Goal: Task Accomplishment & Management: Use online tool/utility

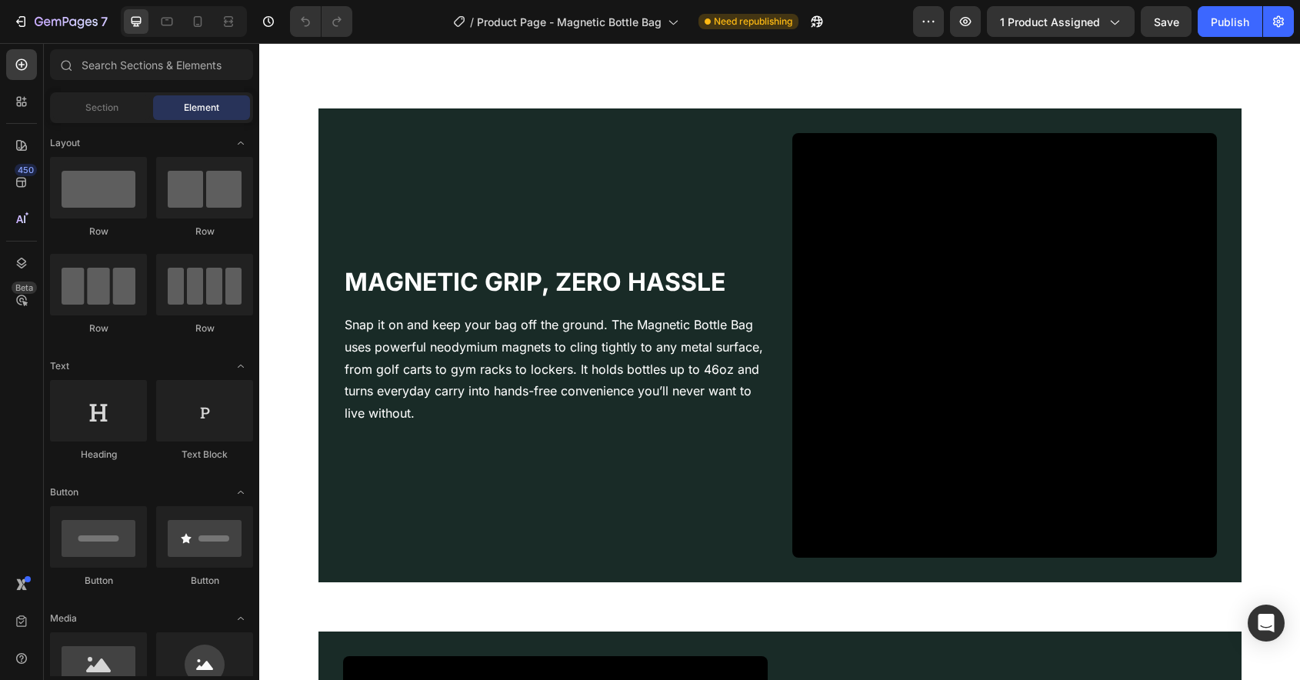
scroll to position [1229, 0]
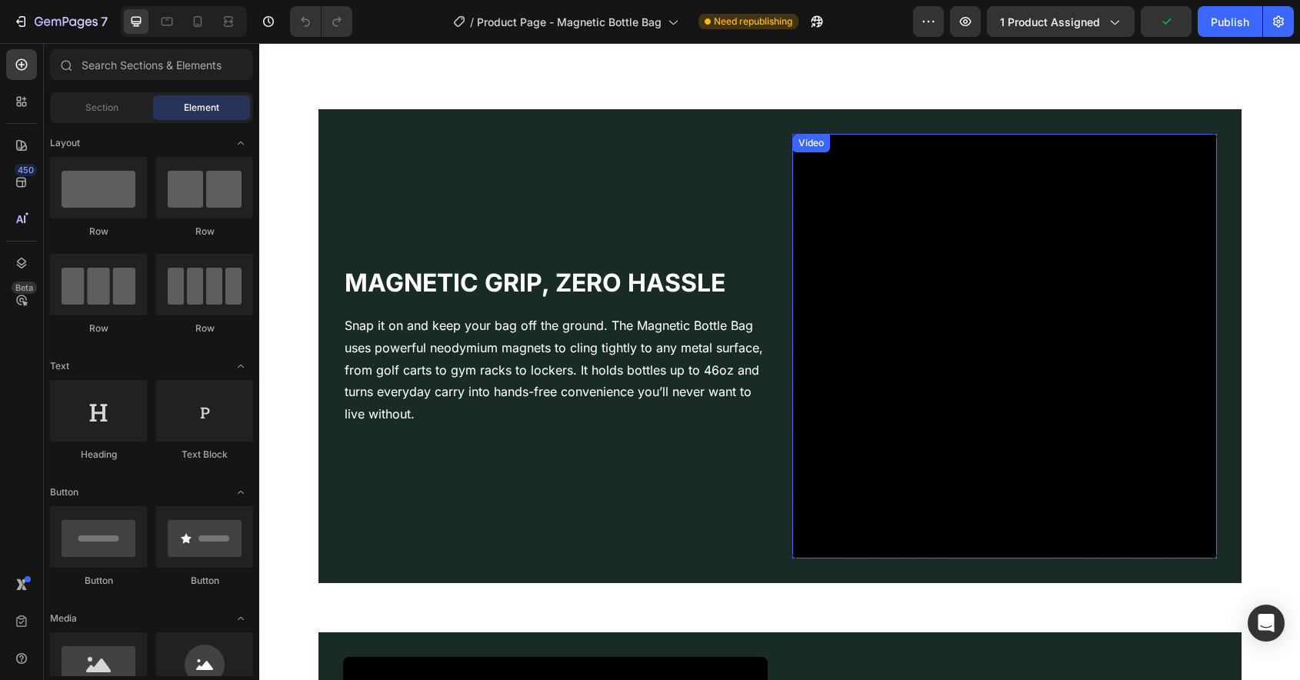
click at [986, 358] on video at bounding box center [1004, 346] width 425 height 425
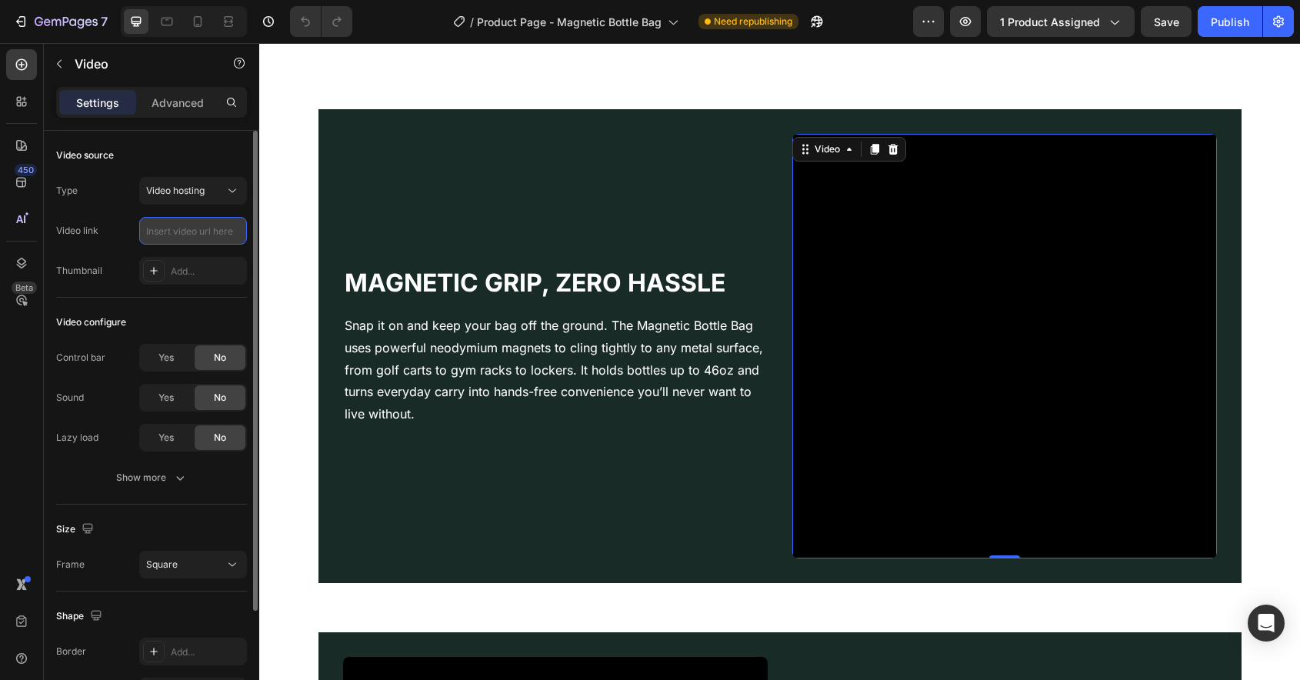
scroll to position [0, 0]
click at [174, 232] on input "text" at bounding box center [193, 231] width 108 height 28
paste input "[URL][DOMAIN_NAME]"
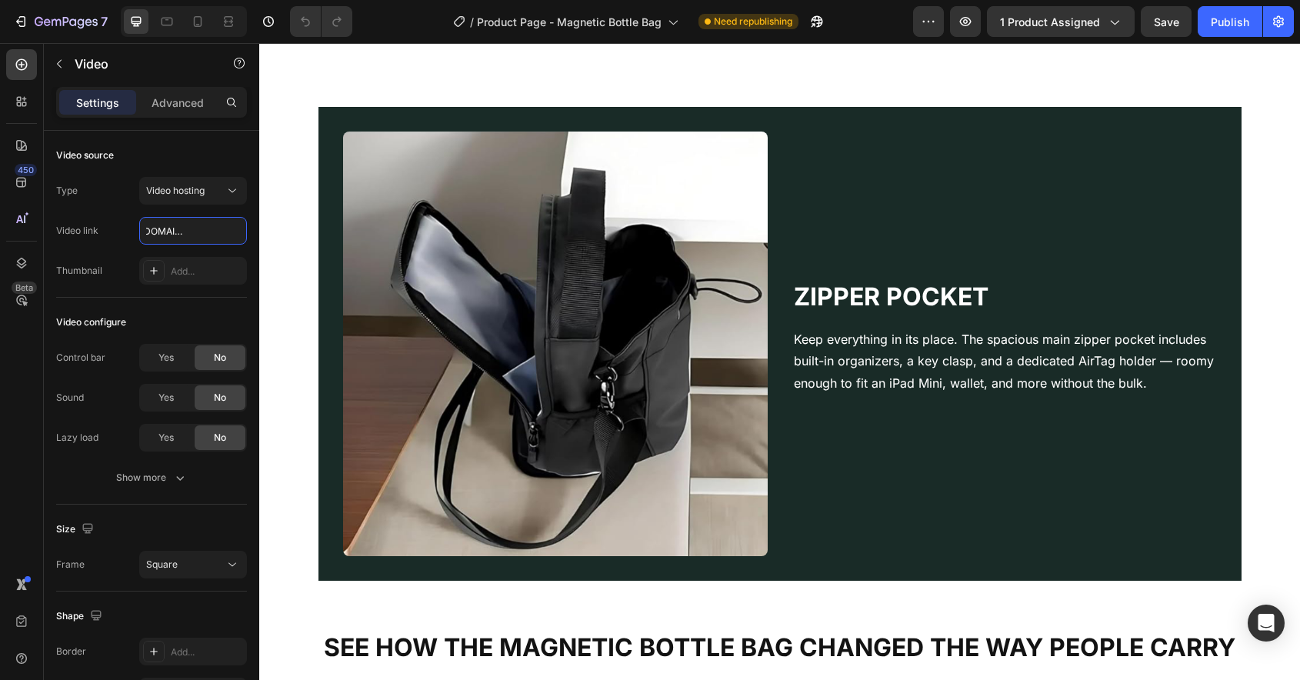
scroll to position [2747, 0]
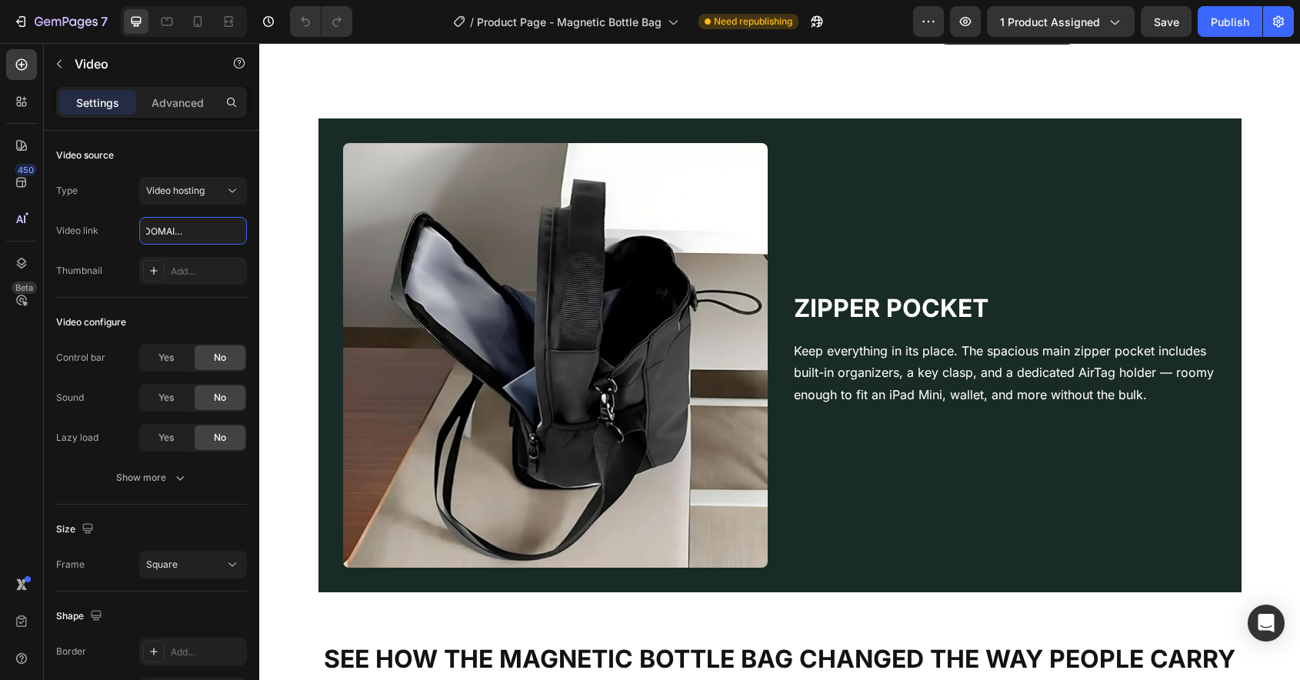
type input "[URL][DOMAIN_NAME]"
click at [566, 389] on img at bounding box center [555, 355] width 425 height 425
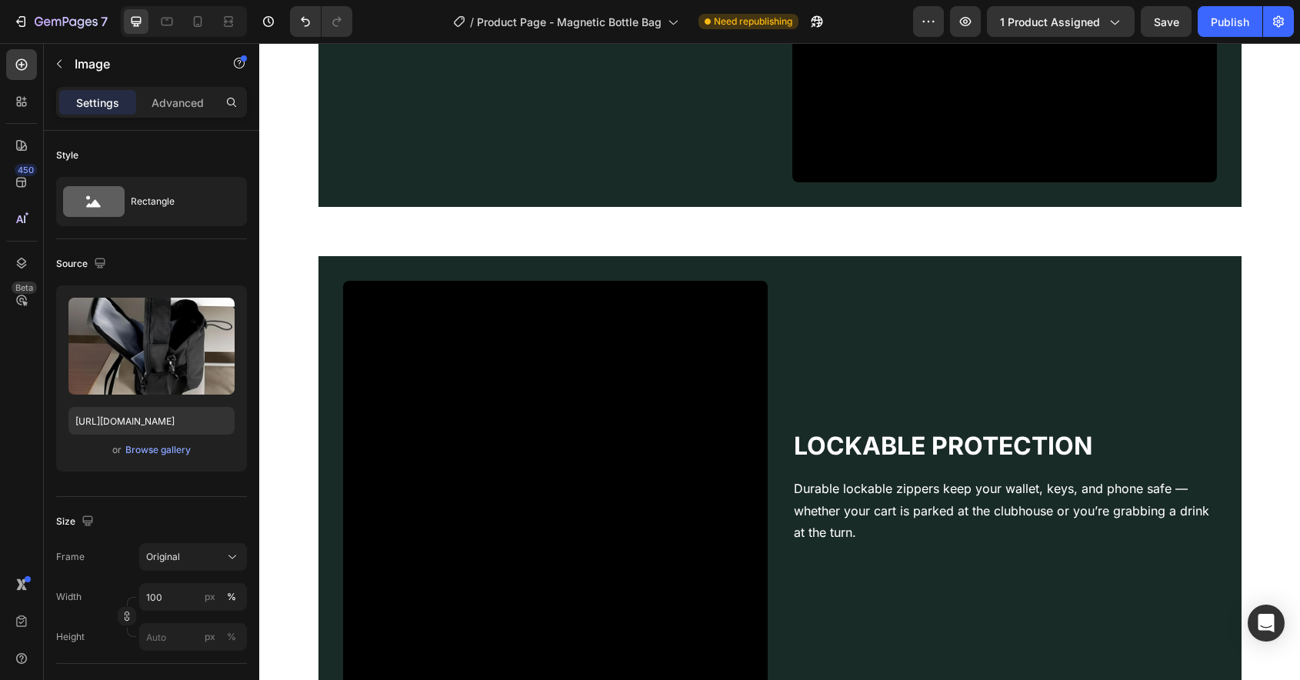
scroll to position [1603, 0]
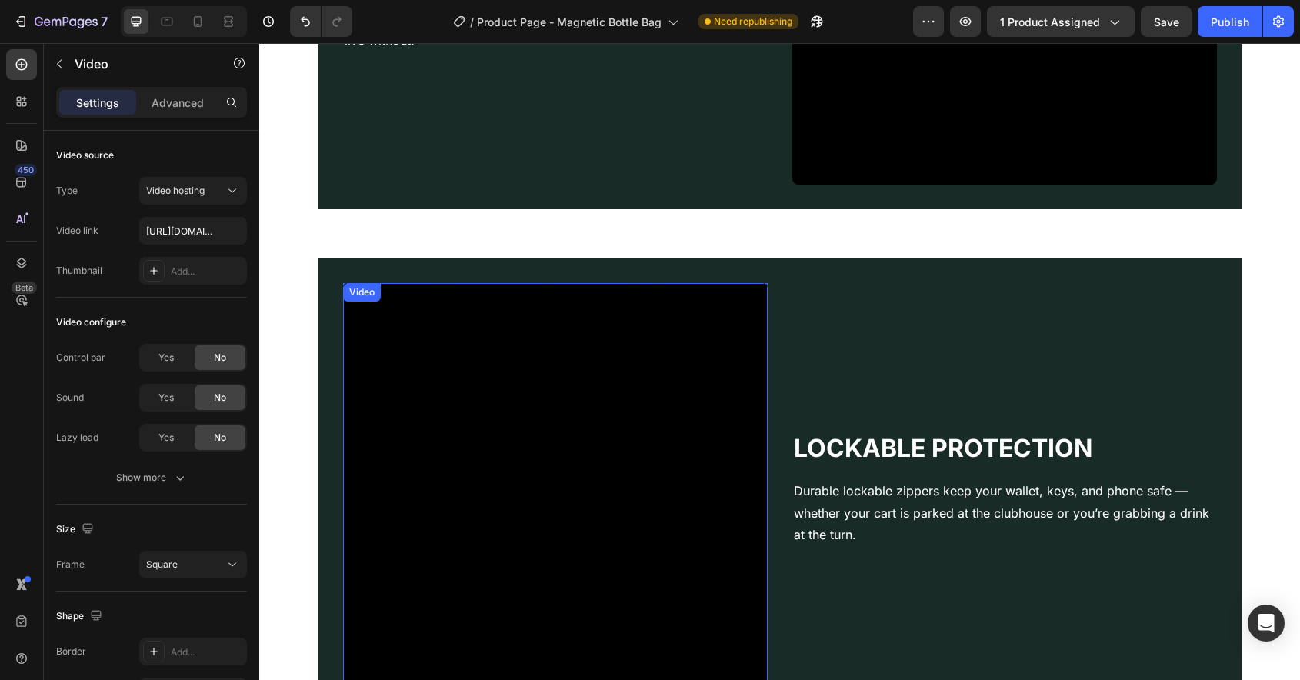
click at [519, 372] on video at bounding box center [555, 495] width 425 height 425
click at [430, 299] on icon at bounding box center [425, 298] width 12 height 12
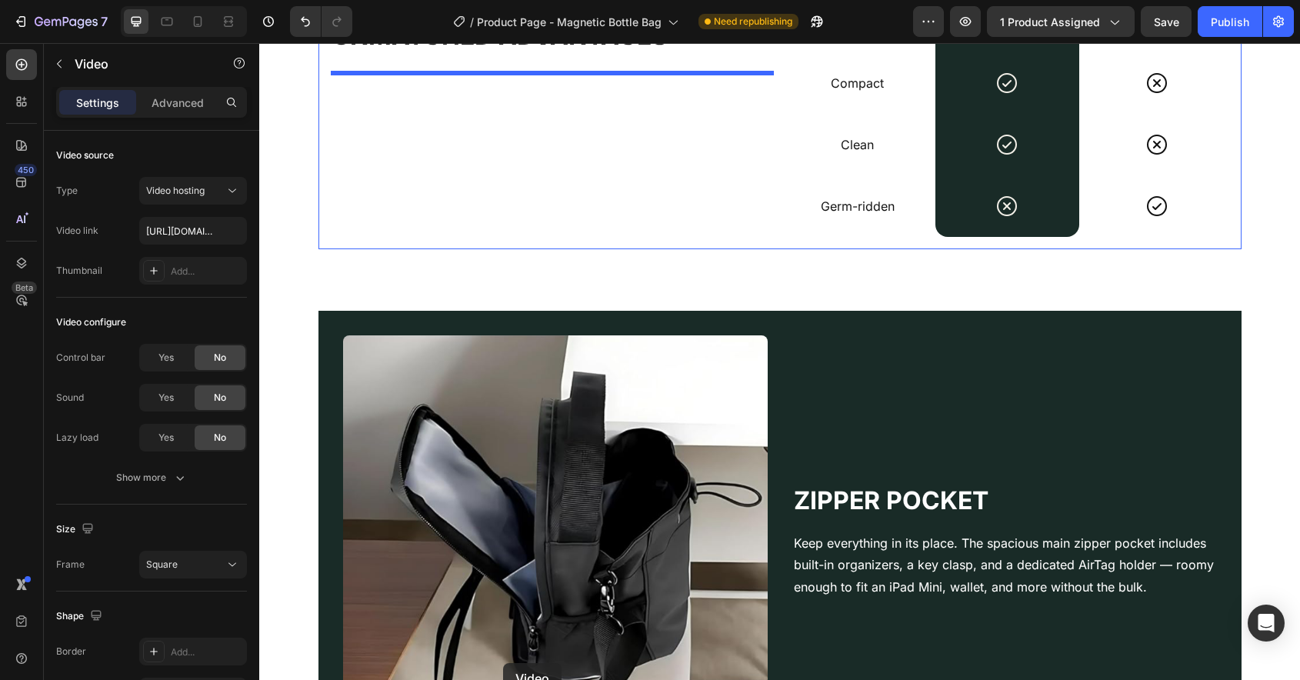
scroll to position [3010, 0]
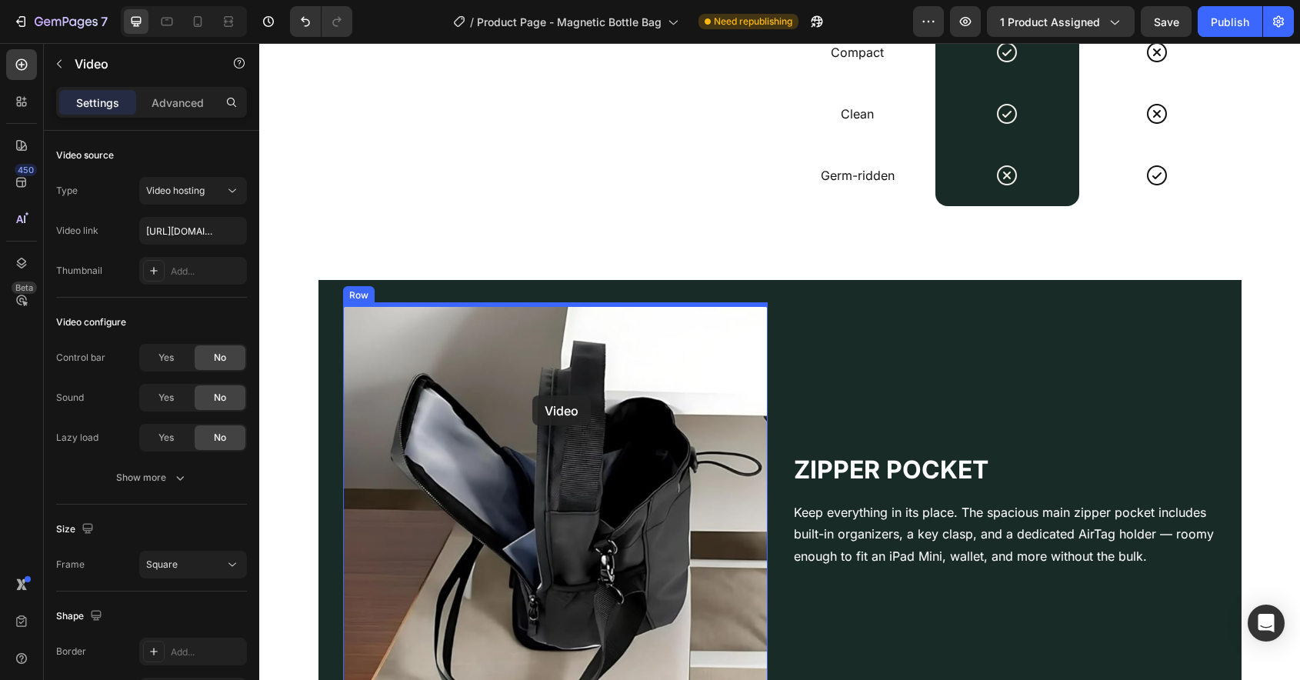
drag, startPoint x: 379, startPoint y: 115, endPoint x: 532, endPoint y: 395, distance: 319.8
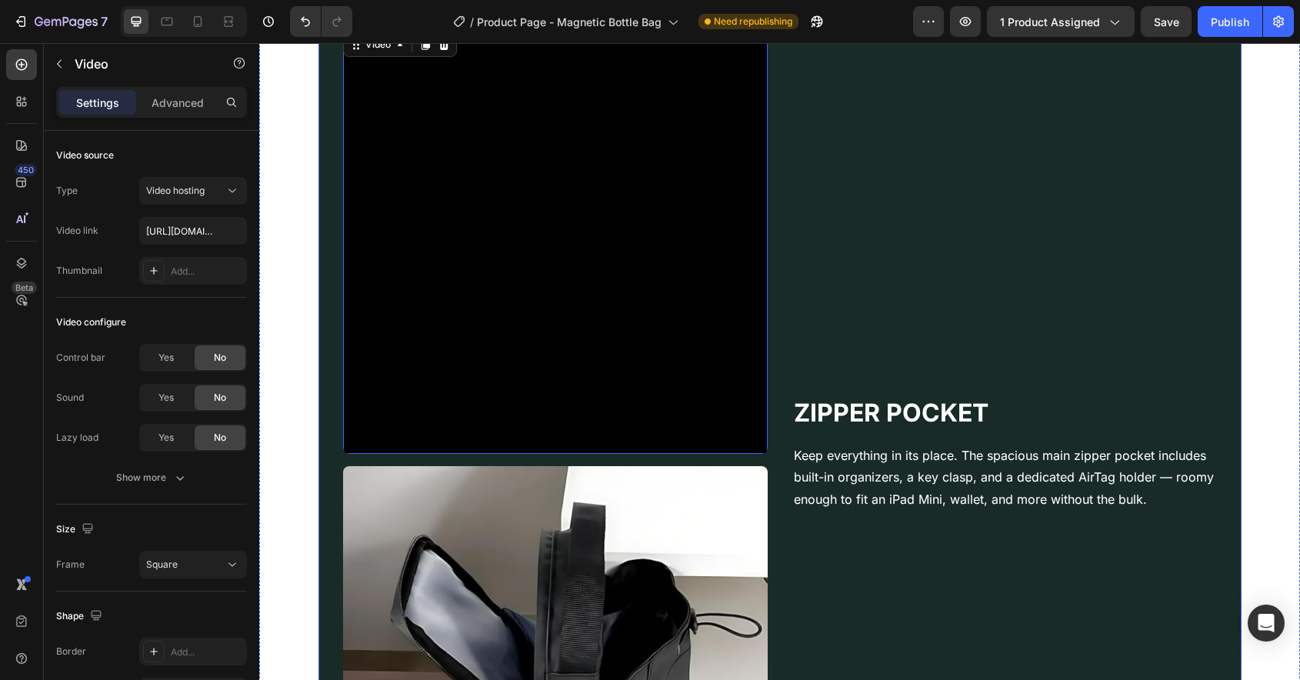
scroll to position [3297, 0]
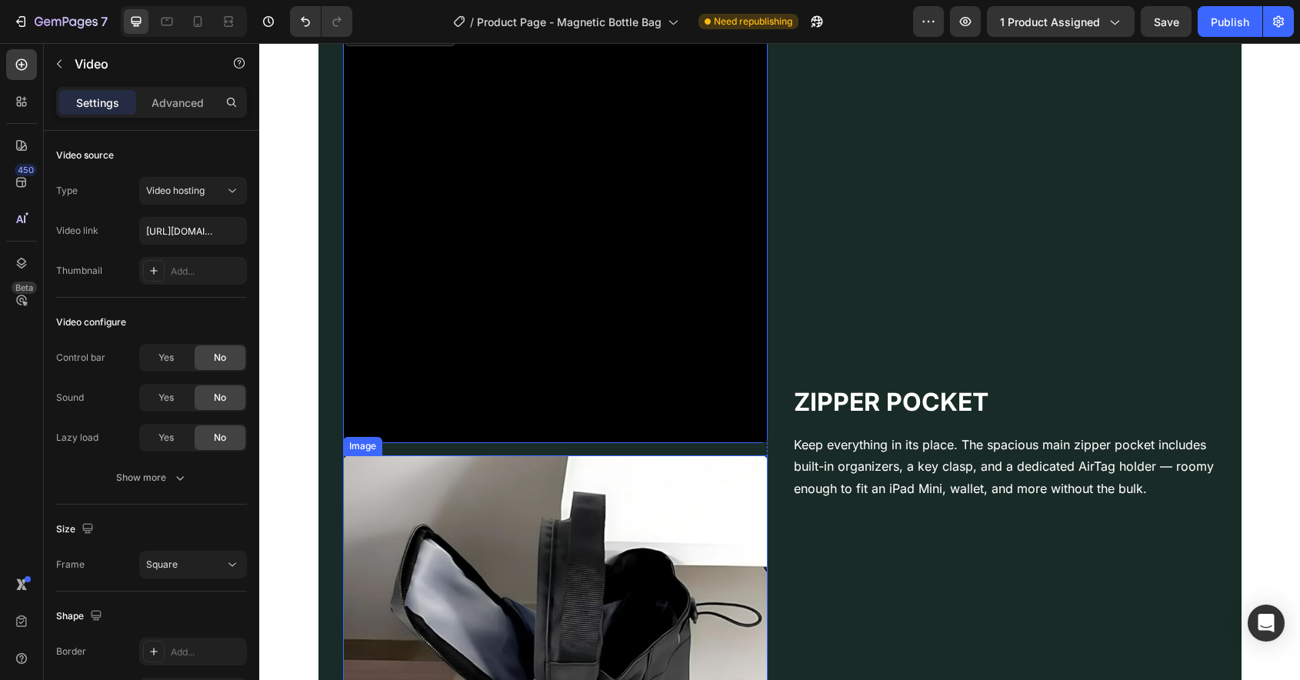
click at [642, 611] on img at bounding box center [555, 667] width 425 height 425
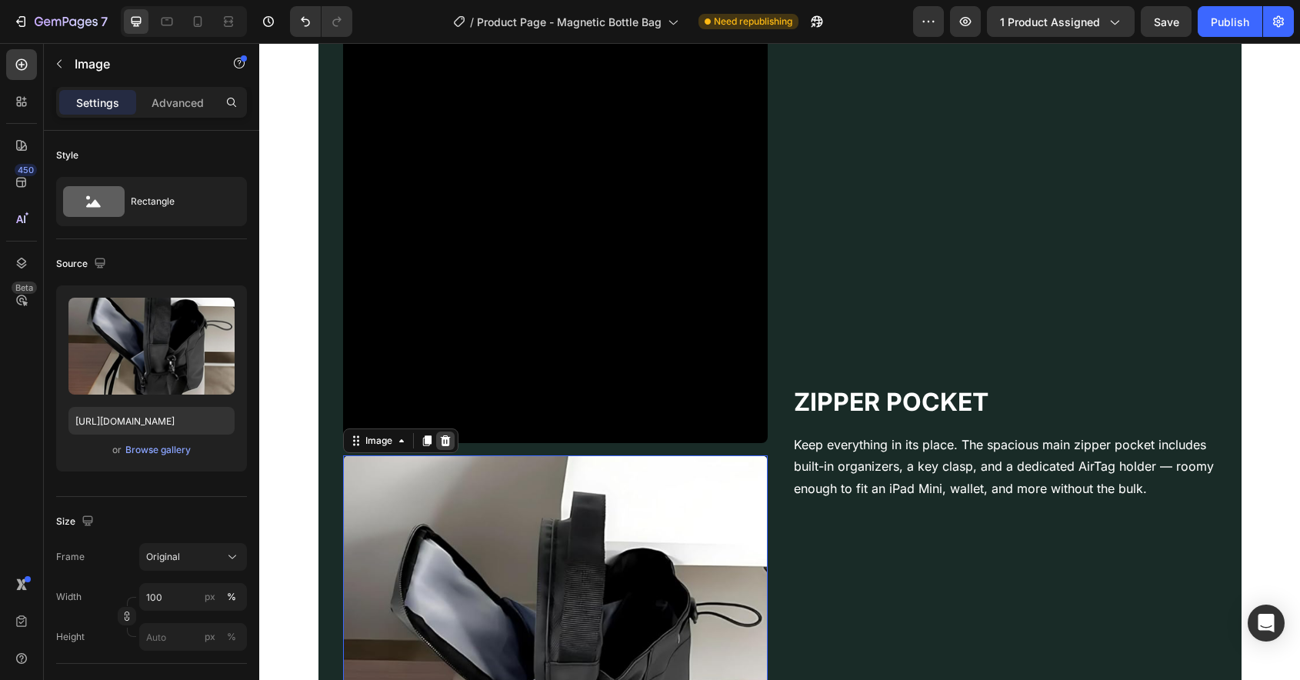
click at [447, 439] on icon at bounding box center [445, 440] width 10 height 11
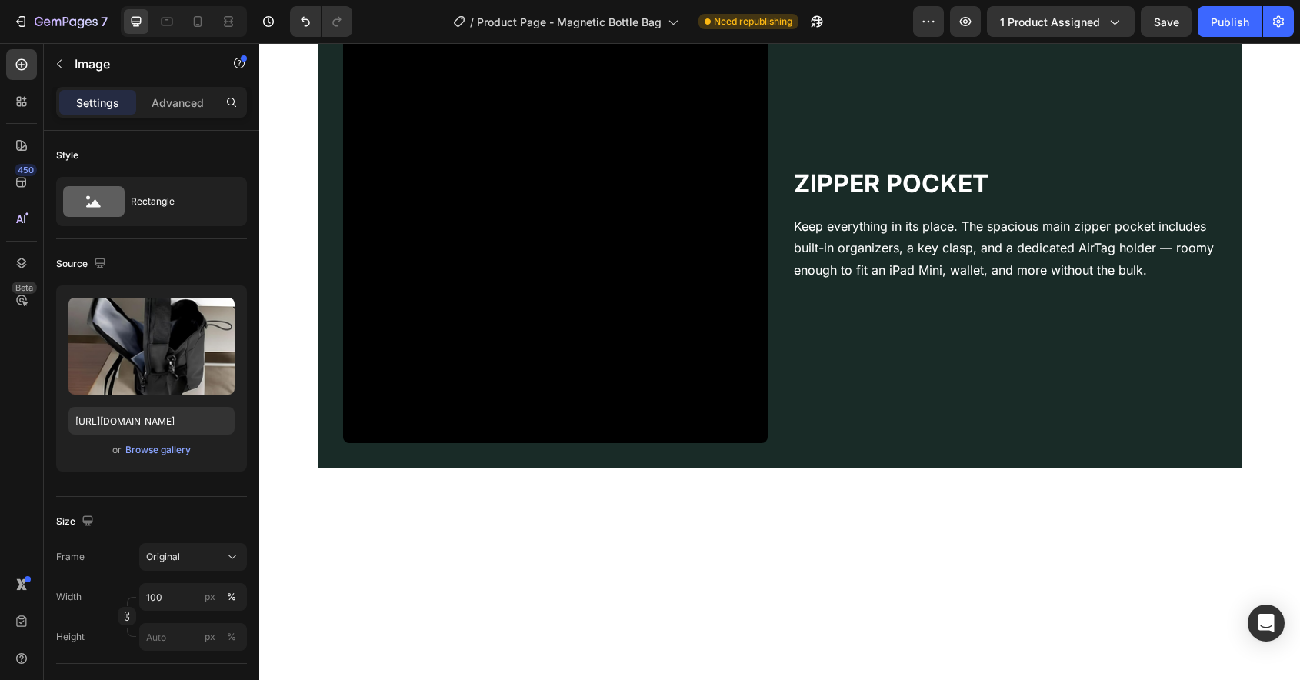
scroll to position [3078, 0]
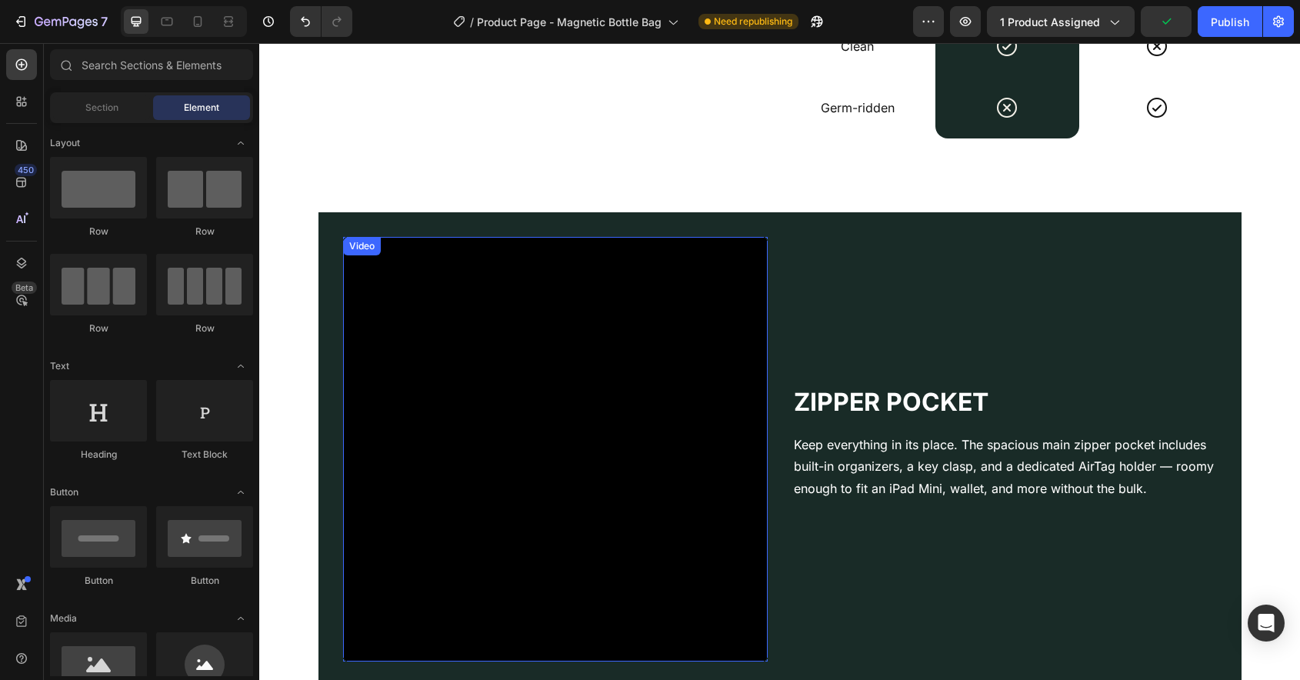
click at [526, 395] on video at bounding box center [555, 449] width 425 height 425
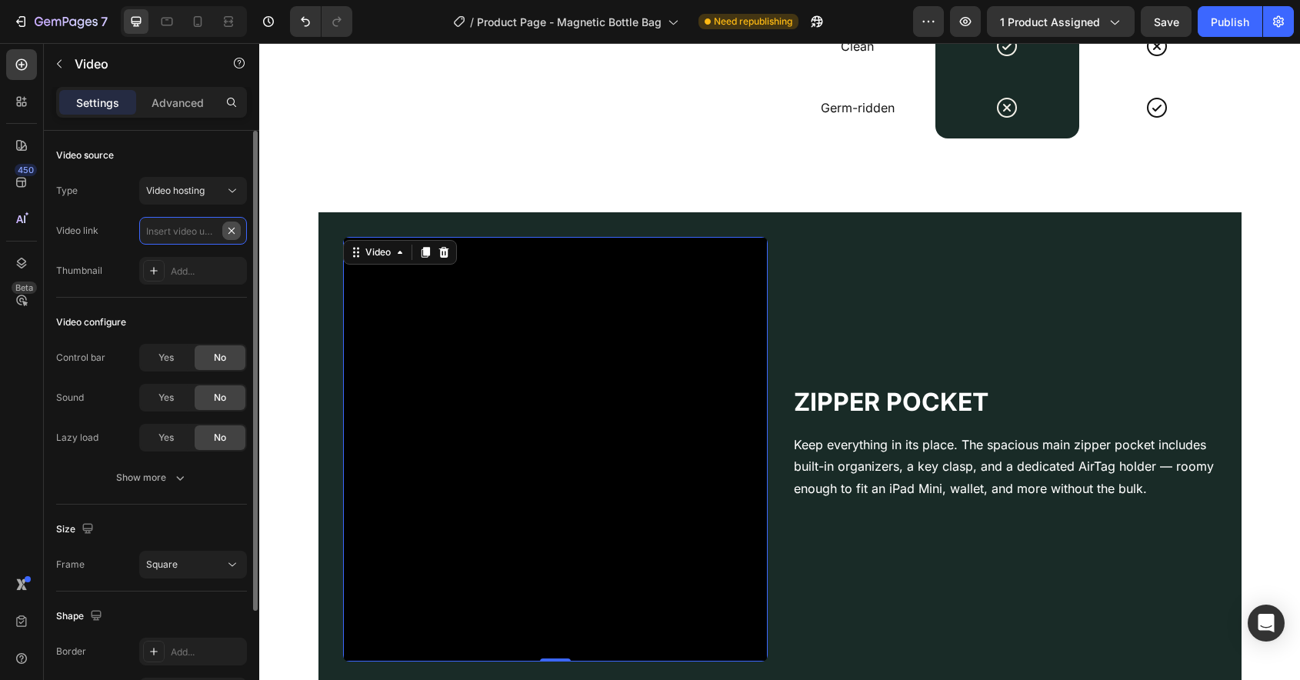
scroll to position [0, 0]
click at [179, 232] on input "text" at bounding box center [193, 231] width 108 height 28
paste input "[URL][DOMAIN_NAME]"
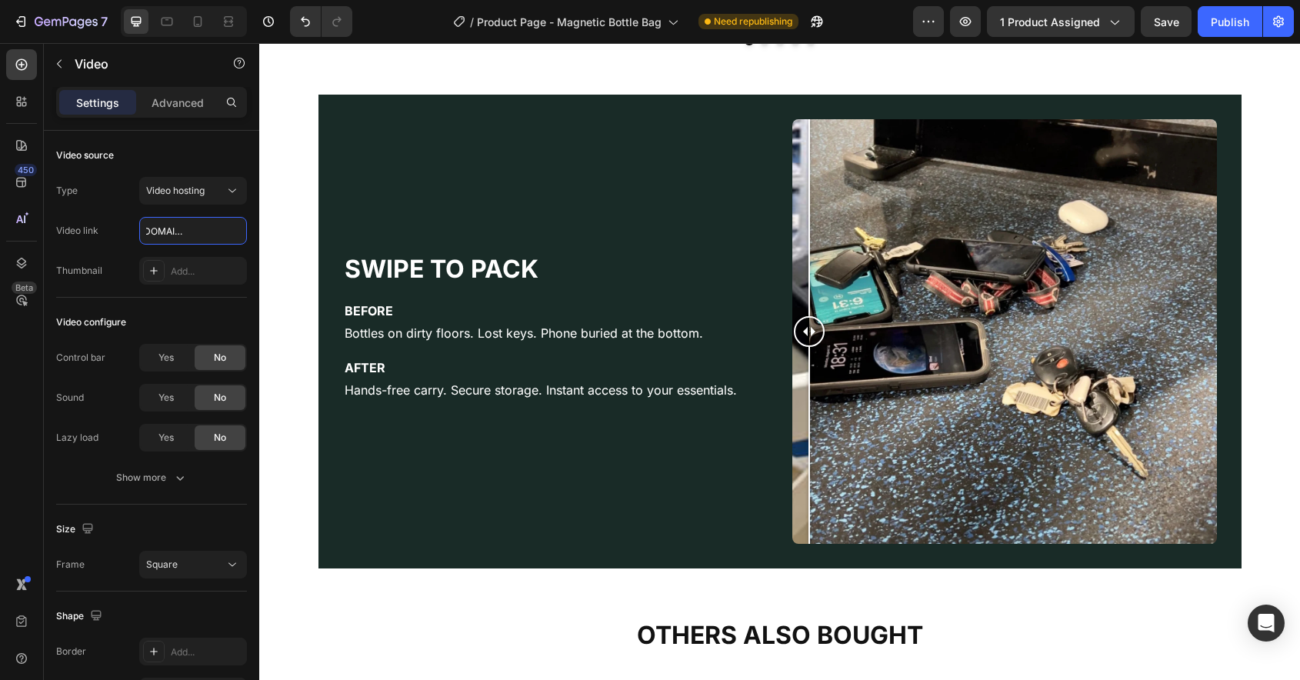
scroll to position [3820, 0]
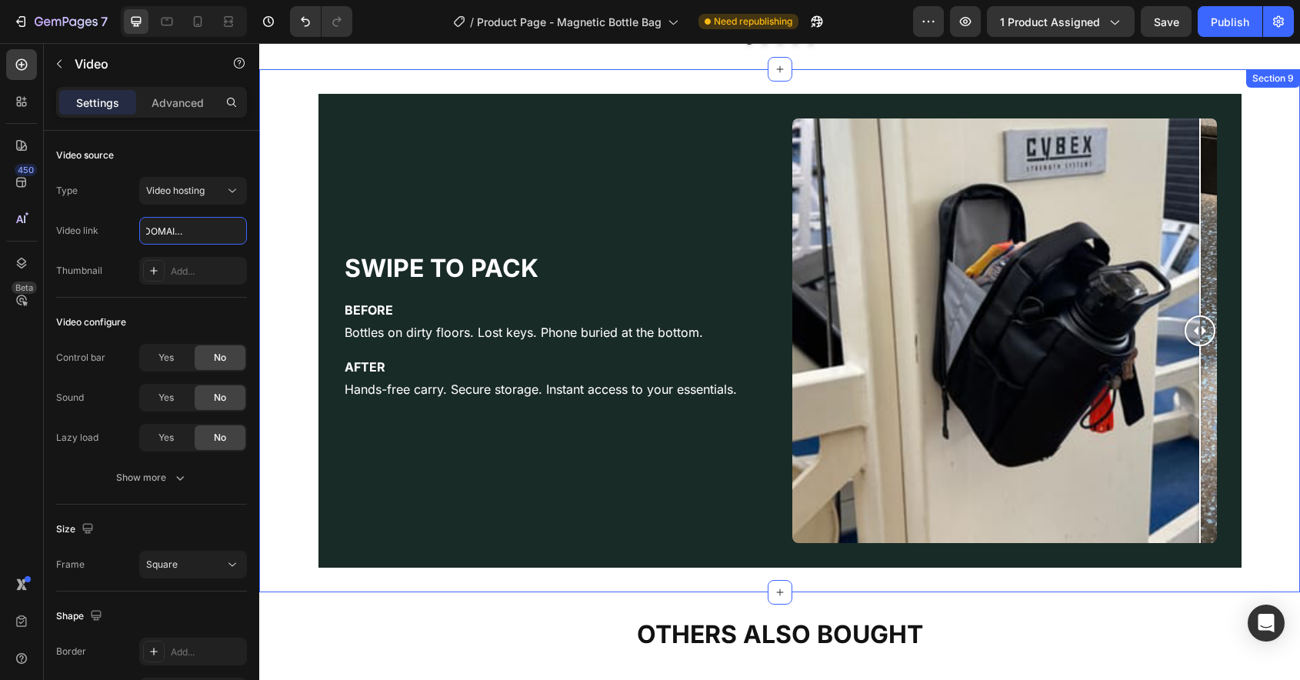
drag, startPoint x: 818, startPoint y: 329, endPoint x: 1287, endPoint y: 372, distance: 471.3
click at [1287, 372] on div "Swipe to Pack Heading BEFORE Bottles on dirty floors. Lost keys. Phone buried a…" at bounding box center [779, 330] width 1041 height 523
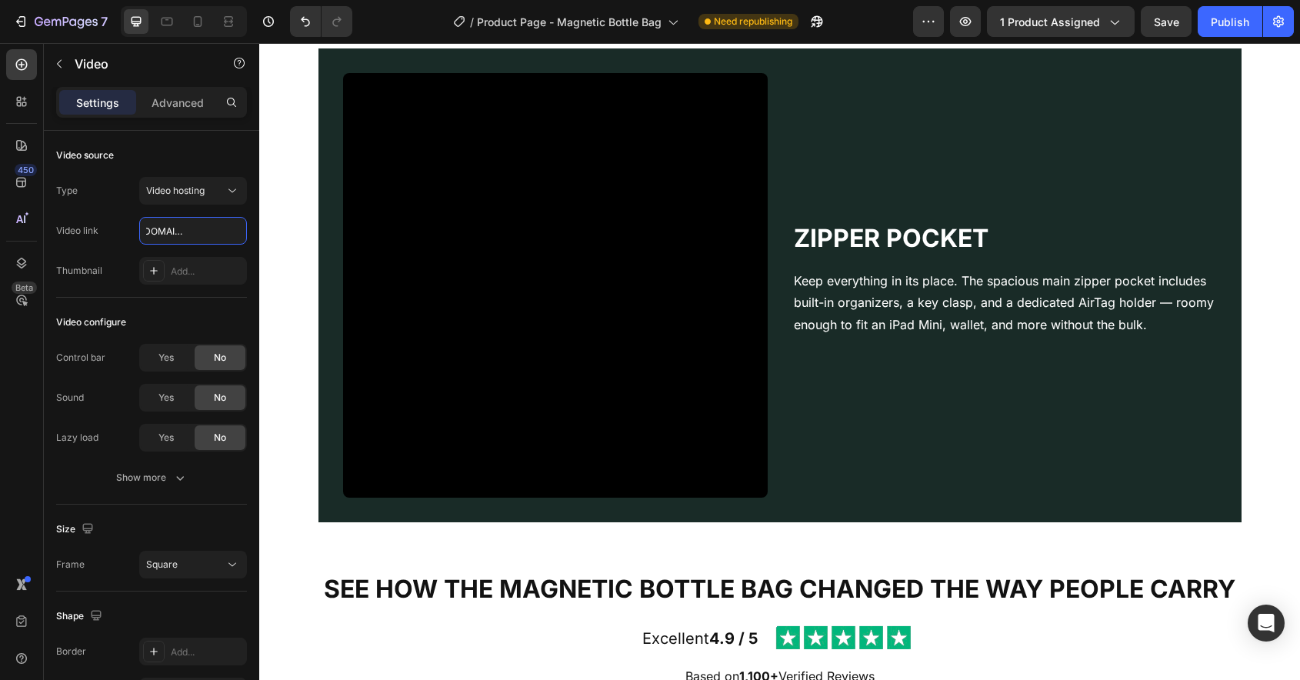
scroll to position [2811, 0]
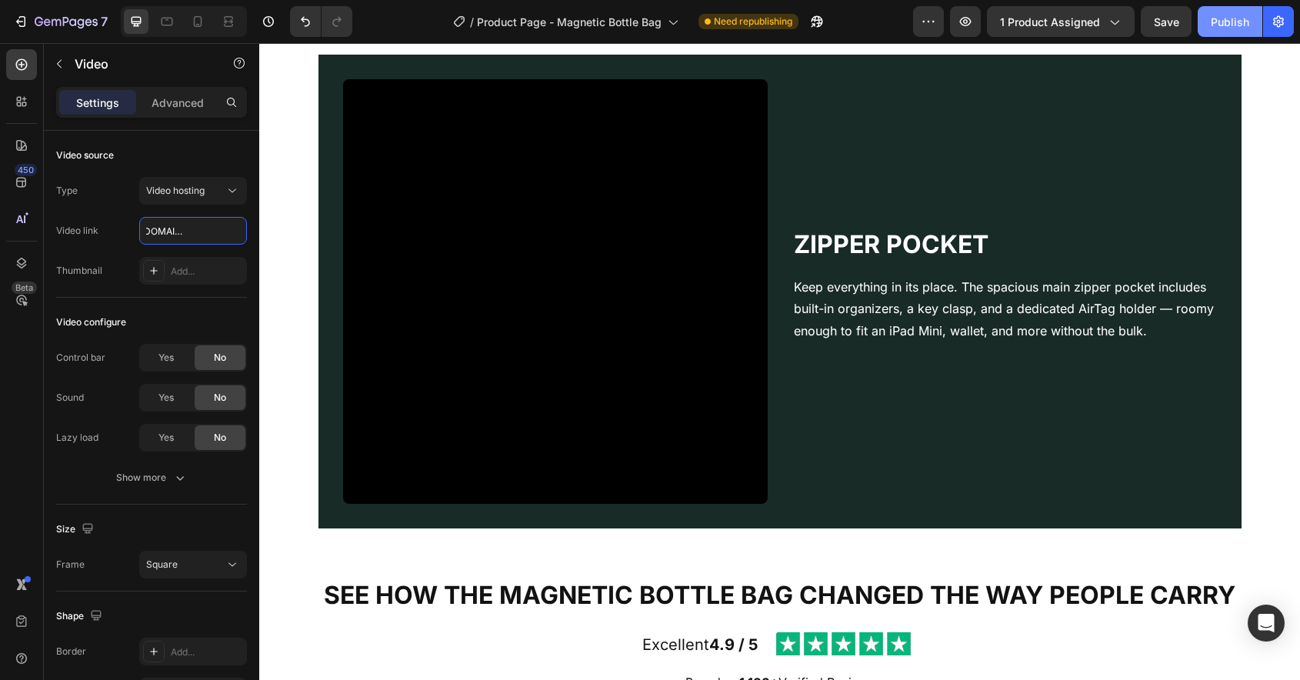
type input "[URL][DOMAIN_NAME]"
click at [1221, 31] on button "Publish" at bounding box center [1230, 21] width 65 height 31
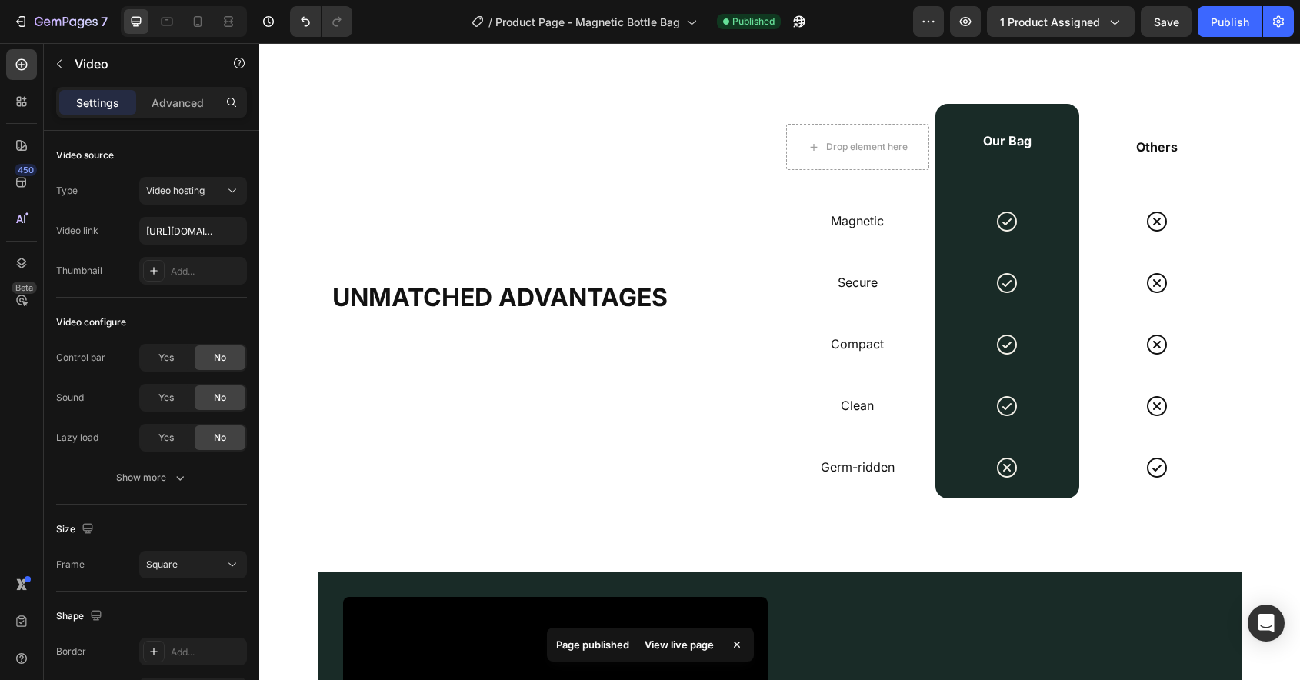
scroll to position [2498, 0]
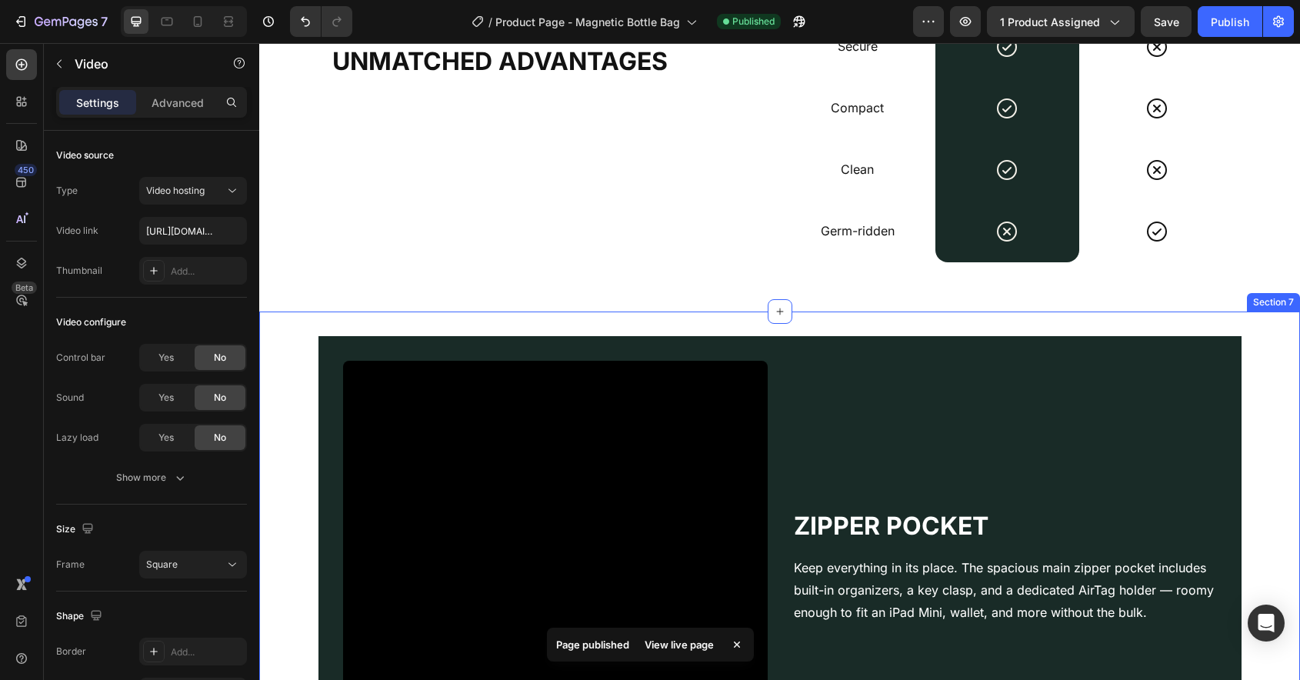
click at [926, 325] on div "Zipper Pocket Heading Keep everything in its place. The spacious main zipper po…" at bounding box center [779, 573] width 1041 height 523
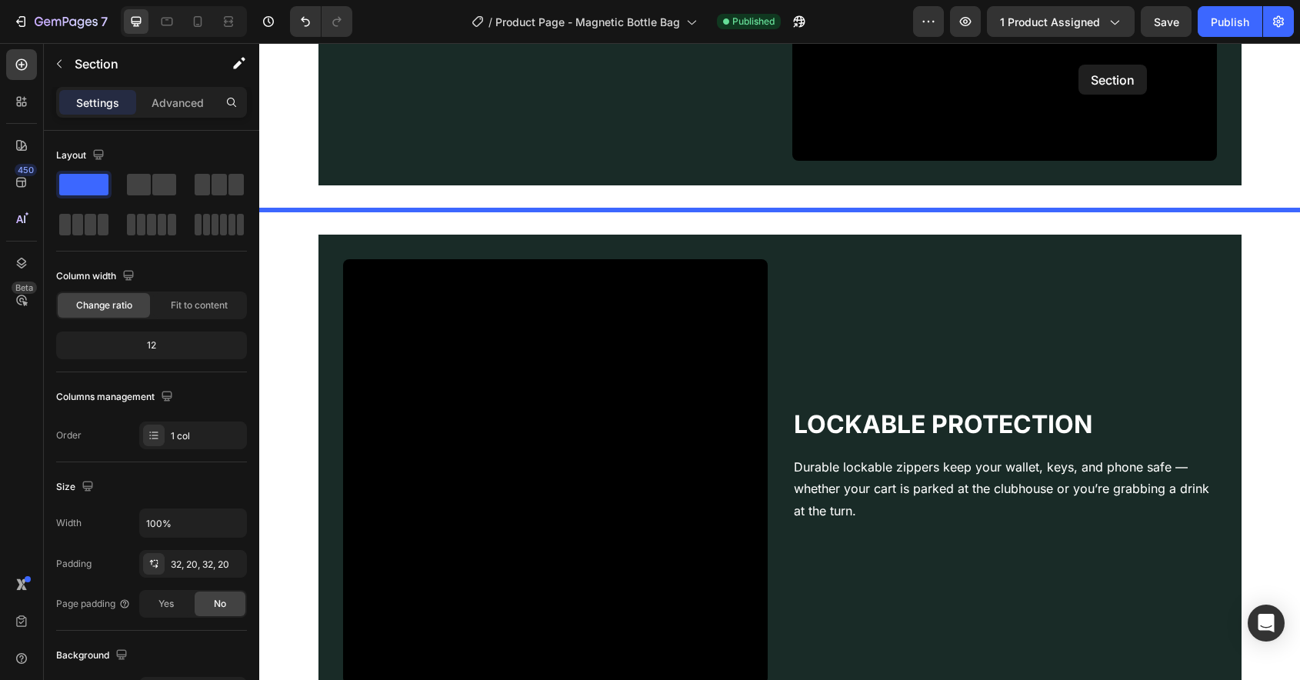
scroll to position [1566, 0]
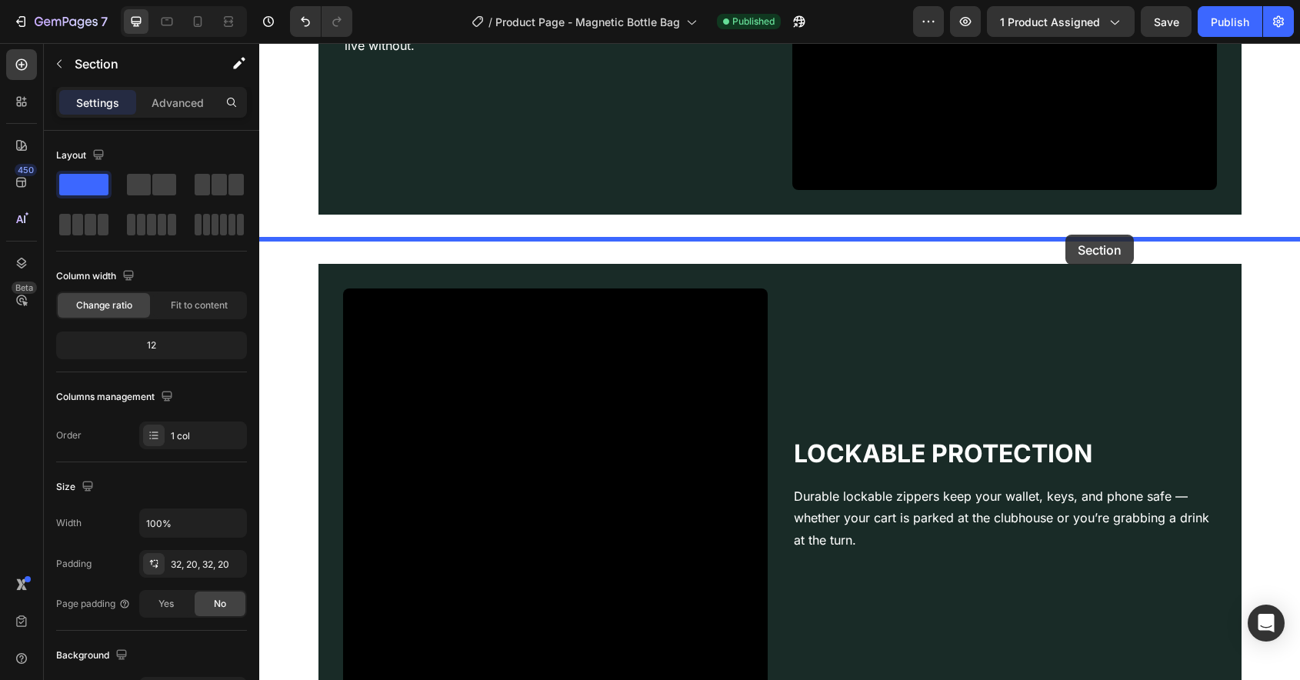
drag, startPoint x: 1020, startPoint y: 300, endPoint x: 1066, endPoint y: 232, distance: 81.9
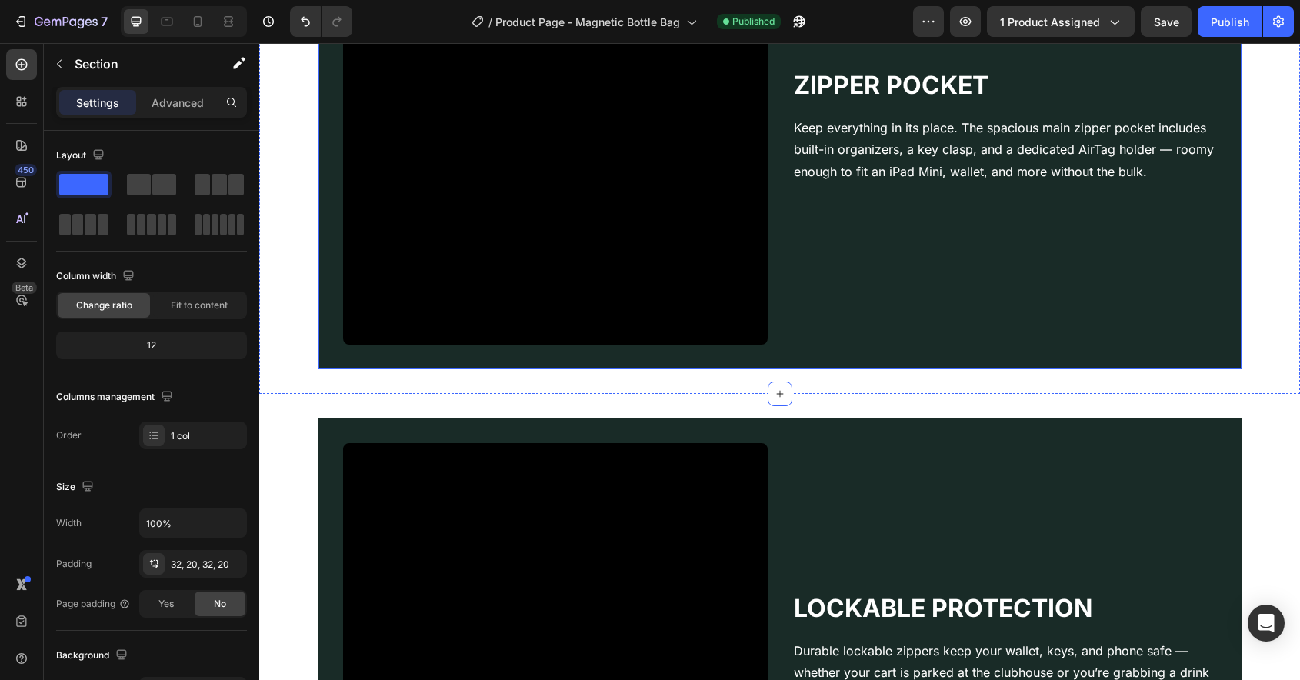
scroll to position [1956, 0]
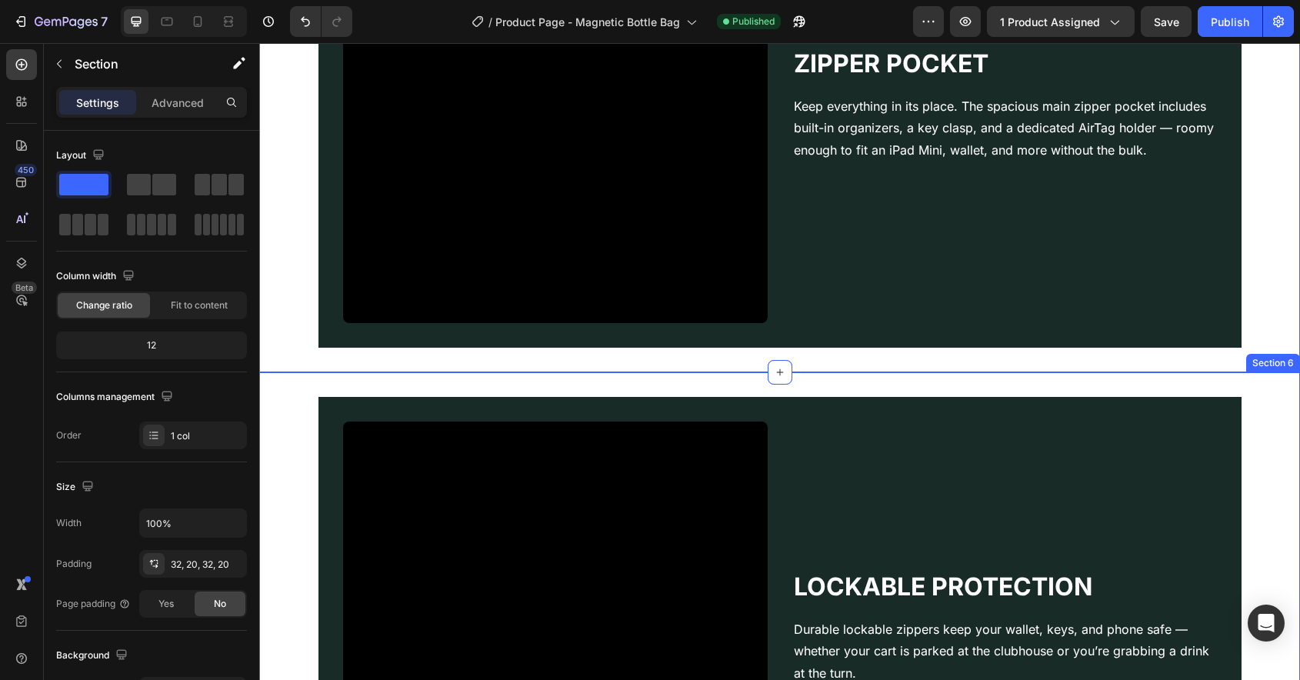
click at [952, 386] on div "Lockable Protection Heading Durable lockable zippers keep your wallet, keys, an…" at bounding box center [779, 633] width 1041 height 523
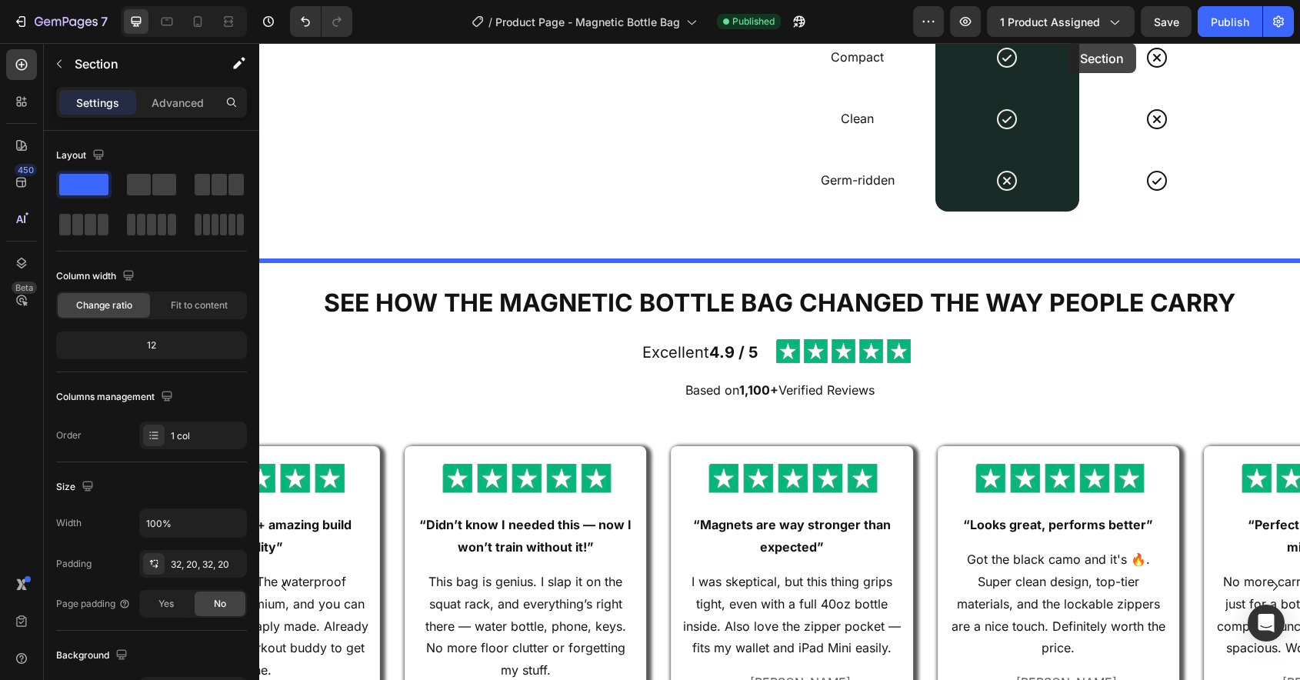
scroll to position [3068, 0]
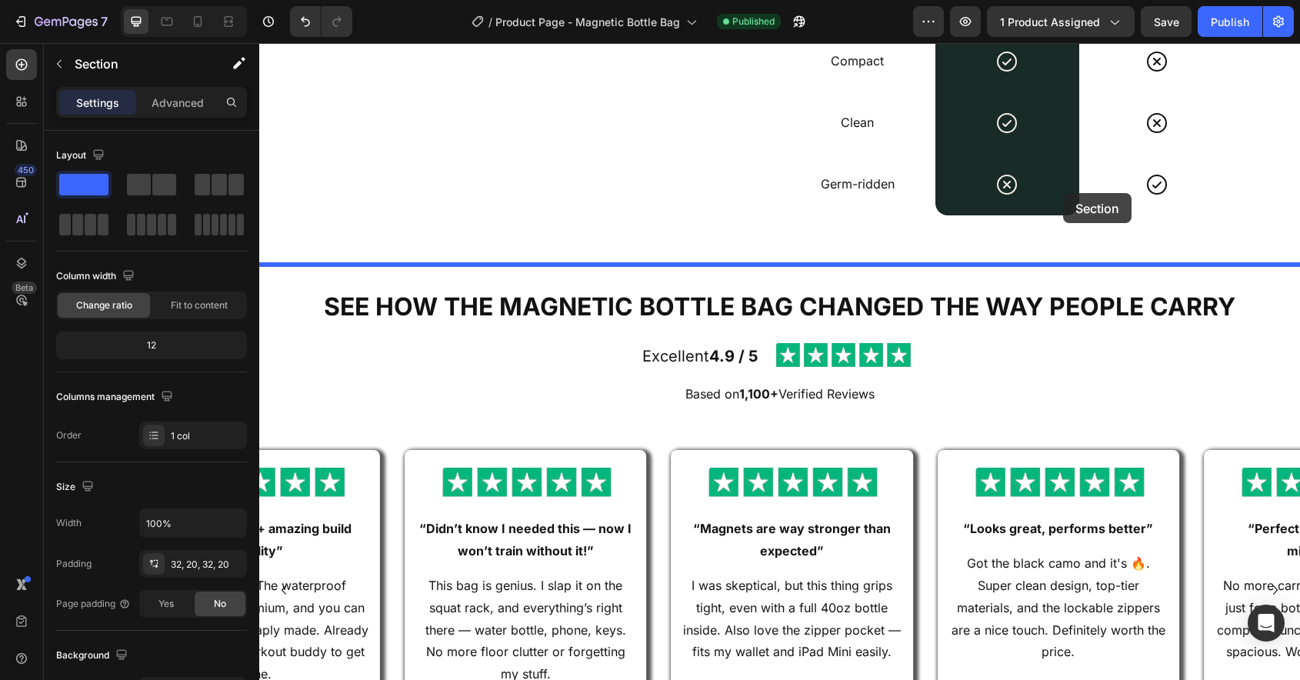
drag, startPoint x: 1014, startPoint y: 359, endPoint x: 1064, endPoint y: 194, distance: 172.8
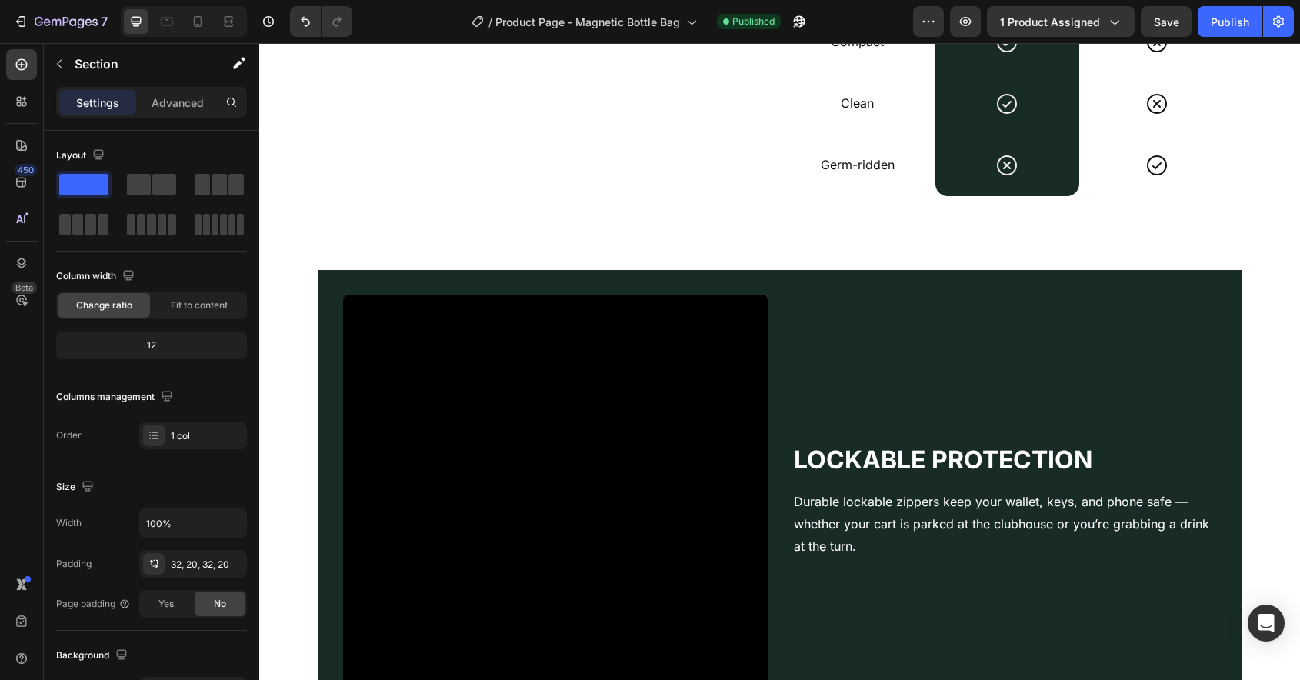
scroll to position [2468, 0]
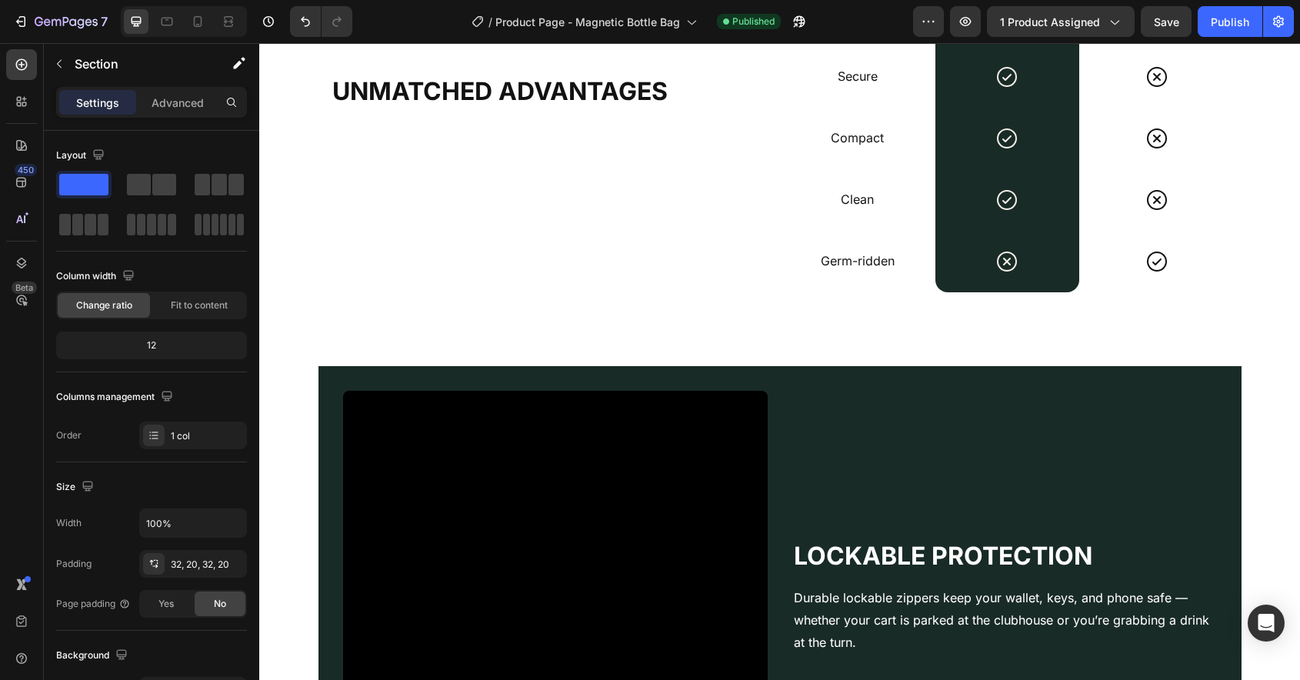
click at [1278, 386] on div "Lockable Protection Heading Durable lockable zippers keep your wallet, keys, an…" at bounding box center [780, 603] width 1010 height 474
click at [309, 475] on div "Lockable Protection Heading Durable lockable zippers keep your wallet, keys, an…" at bounding box center [780, 603] width 1010 height 474
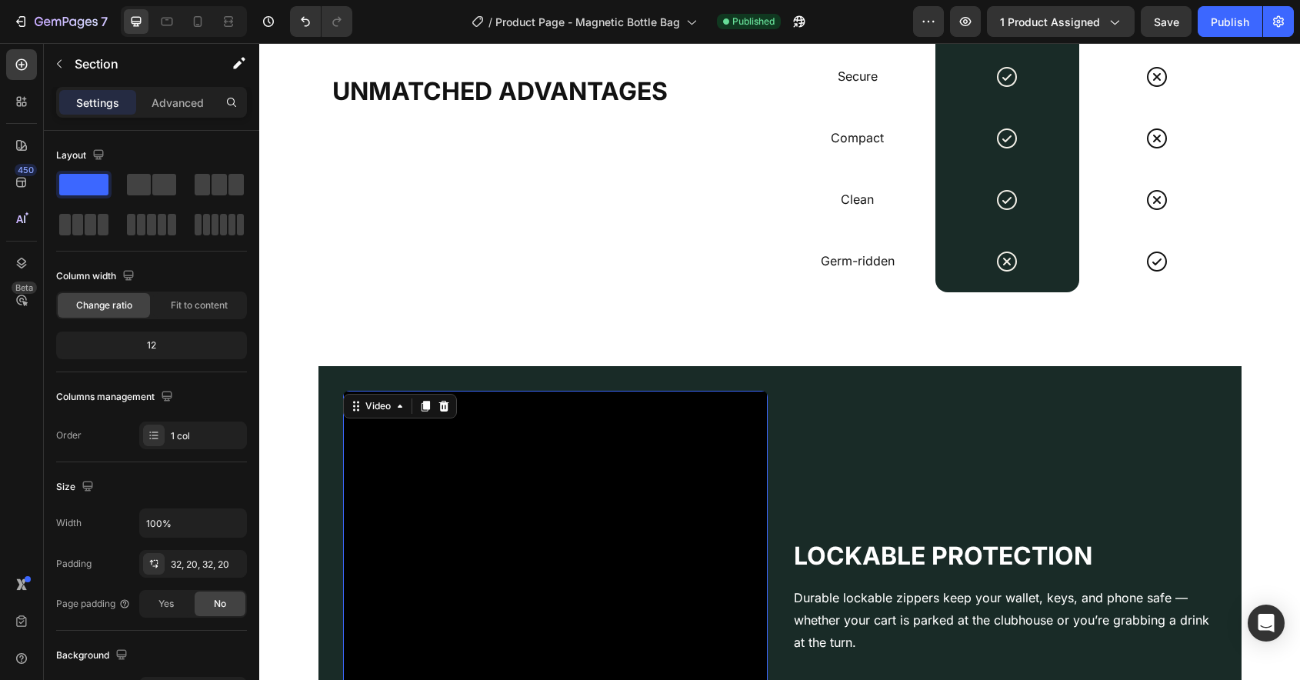
click at [382, 452] on video at bounding box center [555, 603] width 425 height 425
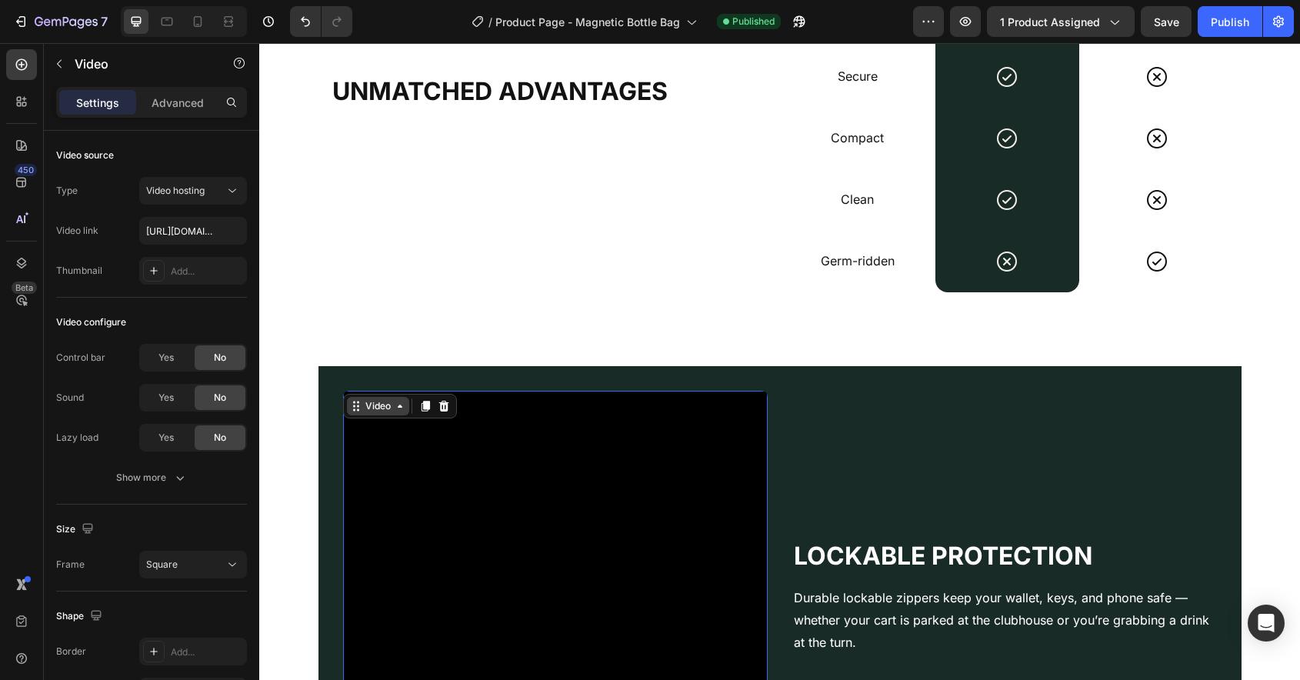
click at [384, 406] on div "Video" at bounding box center [378, 406] width 32 height 14
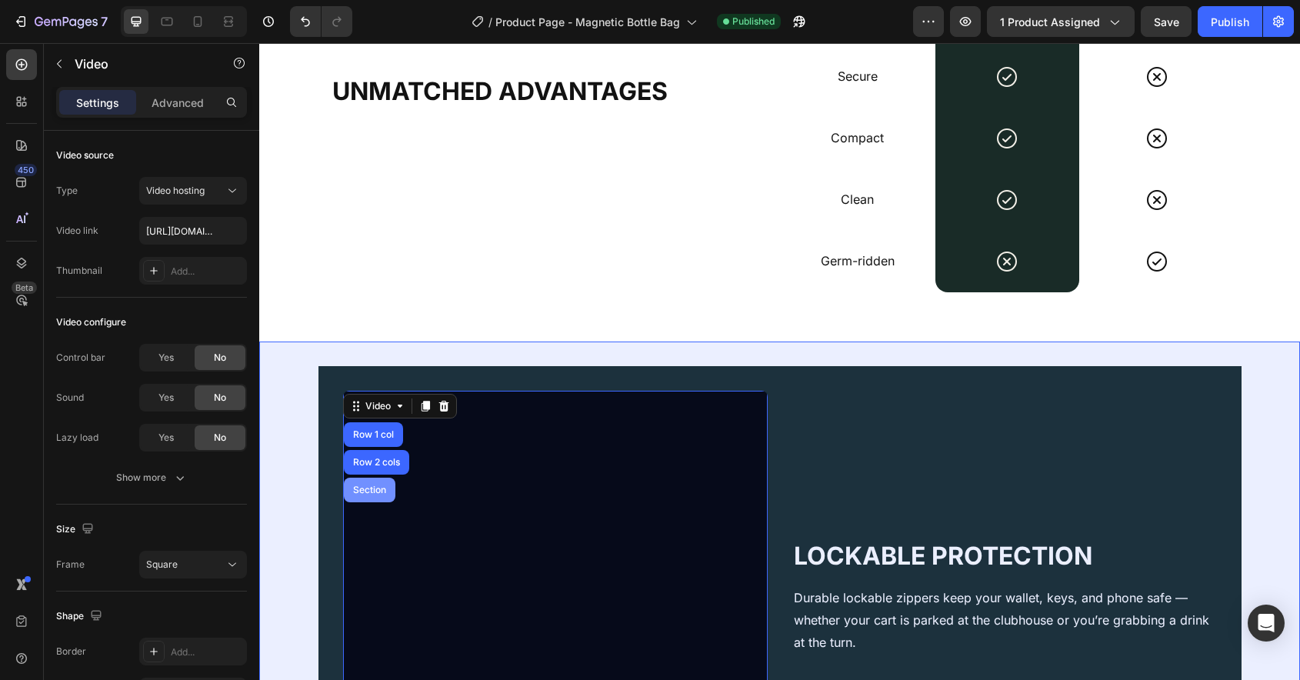
click at [374, 479] on div "Section" at bounding box center [370, 490] width 52 height 25
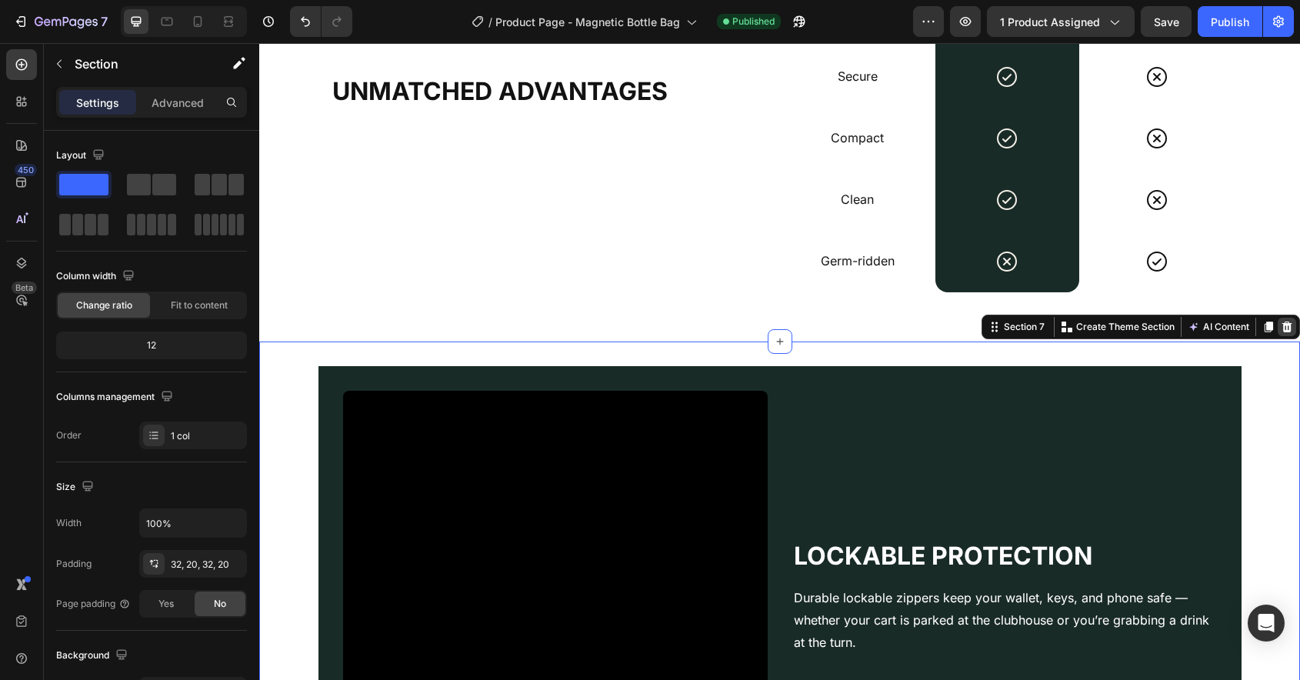
click at [1289, 326] on icon at bounding box center [1287, 327] width 12 height 12
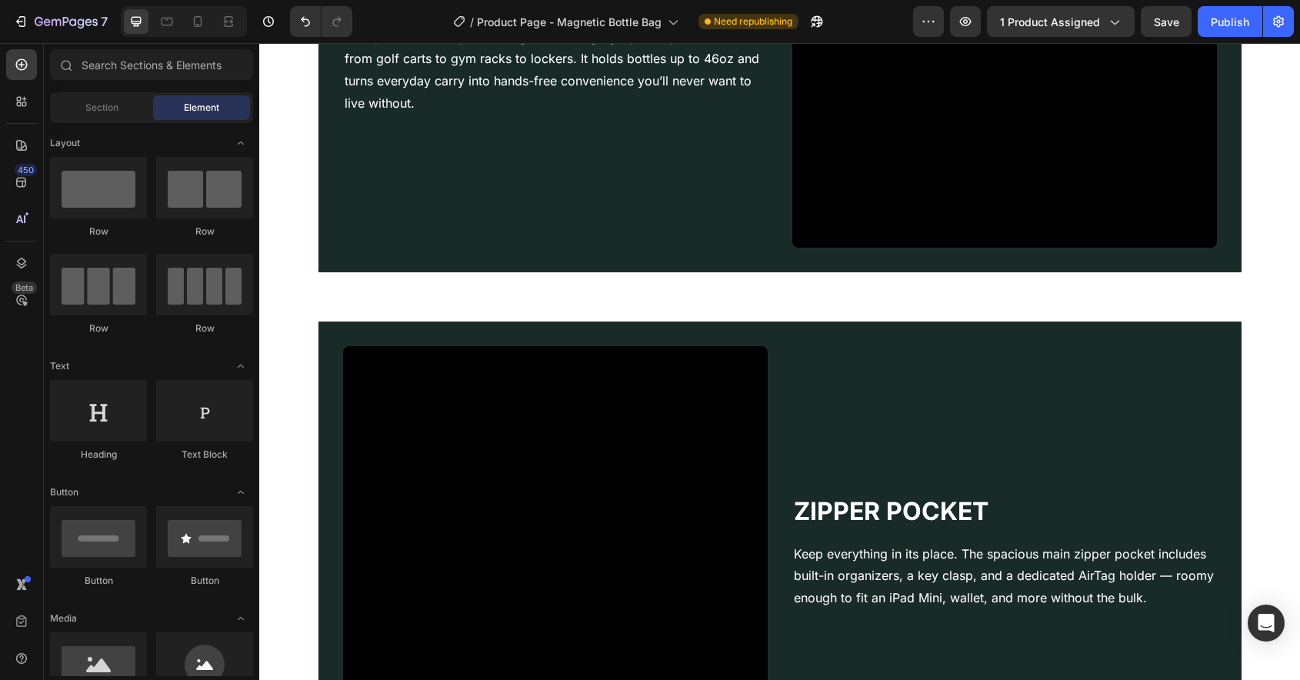
scroll to position [1358, 0]
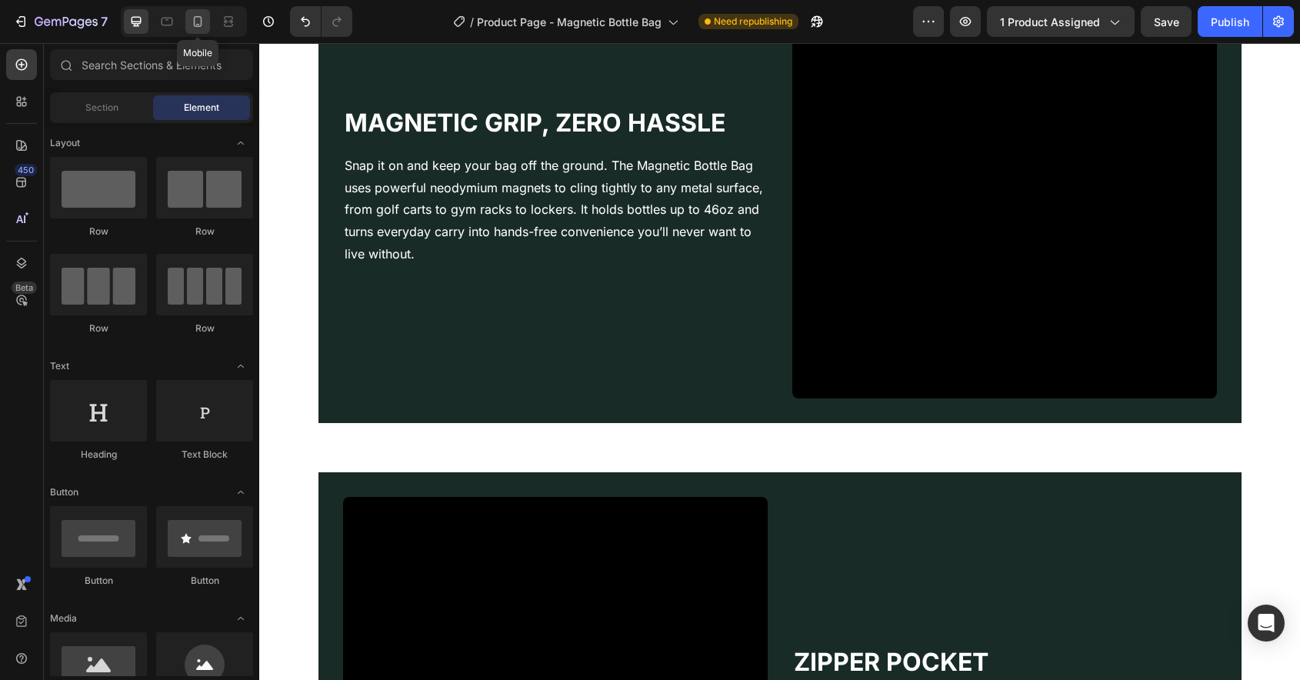
click at [196, 20] on icon at bounding box center [197, 21] width 15 height 15
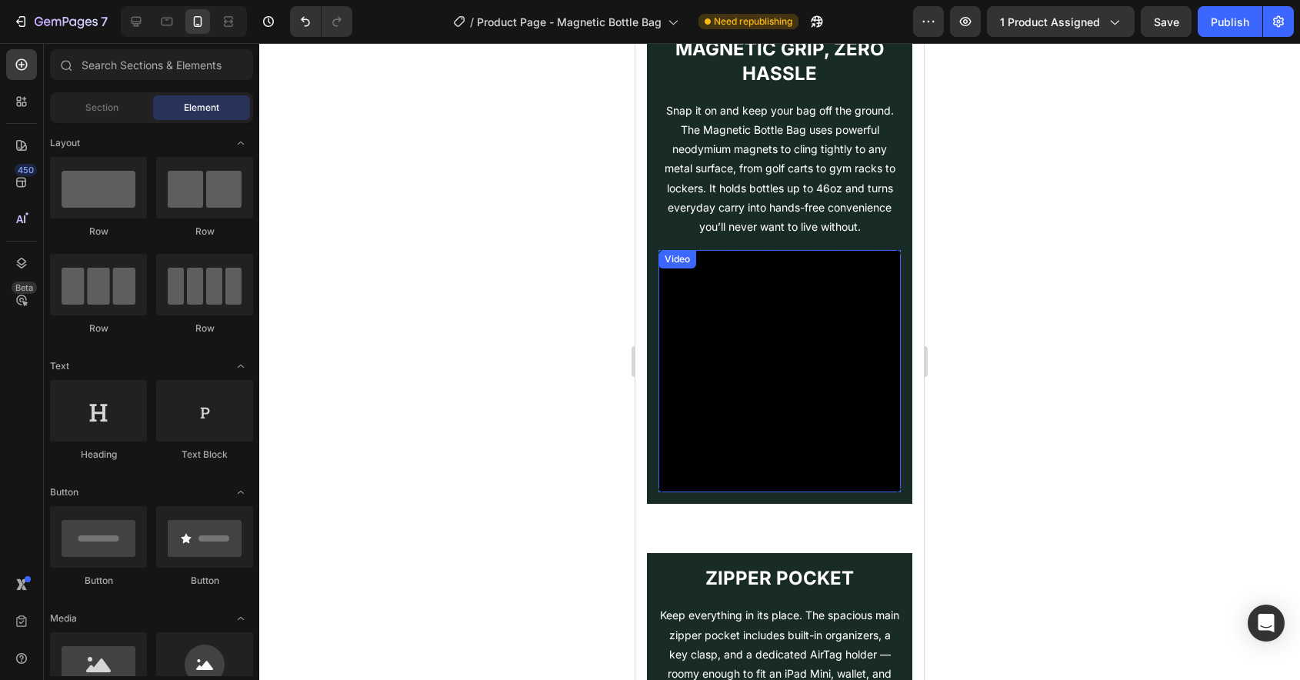
scroll to position [1516, 0]
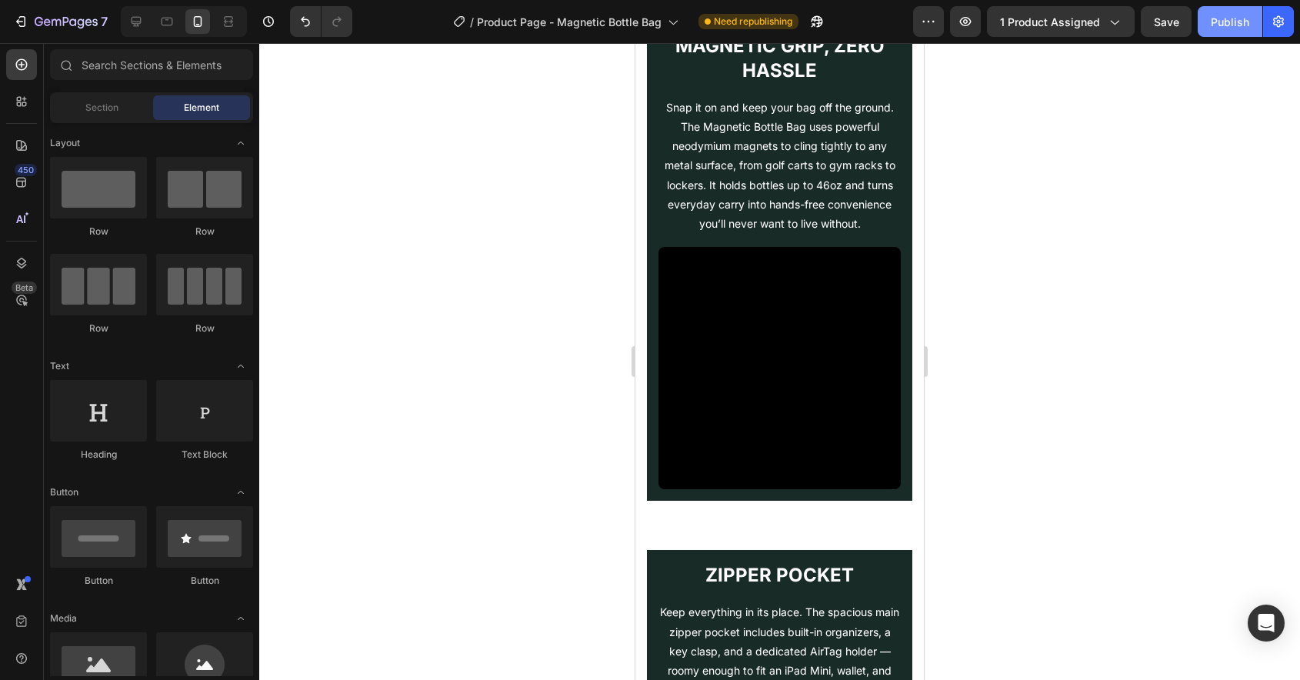
click at [1233, 28] on div "Publish" at bounding box center [1230, 22] width 38 height 16
click at [132, 34] on div at bounding box center [184, 21] width 126 height 31
click at [134, 20] on icon at bounding box center [135, 21] width 15 height 15
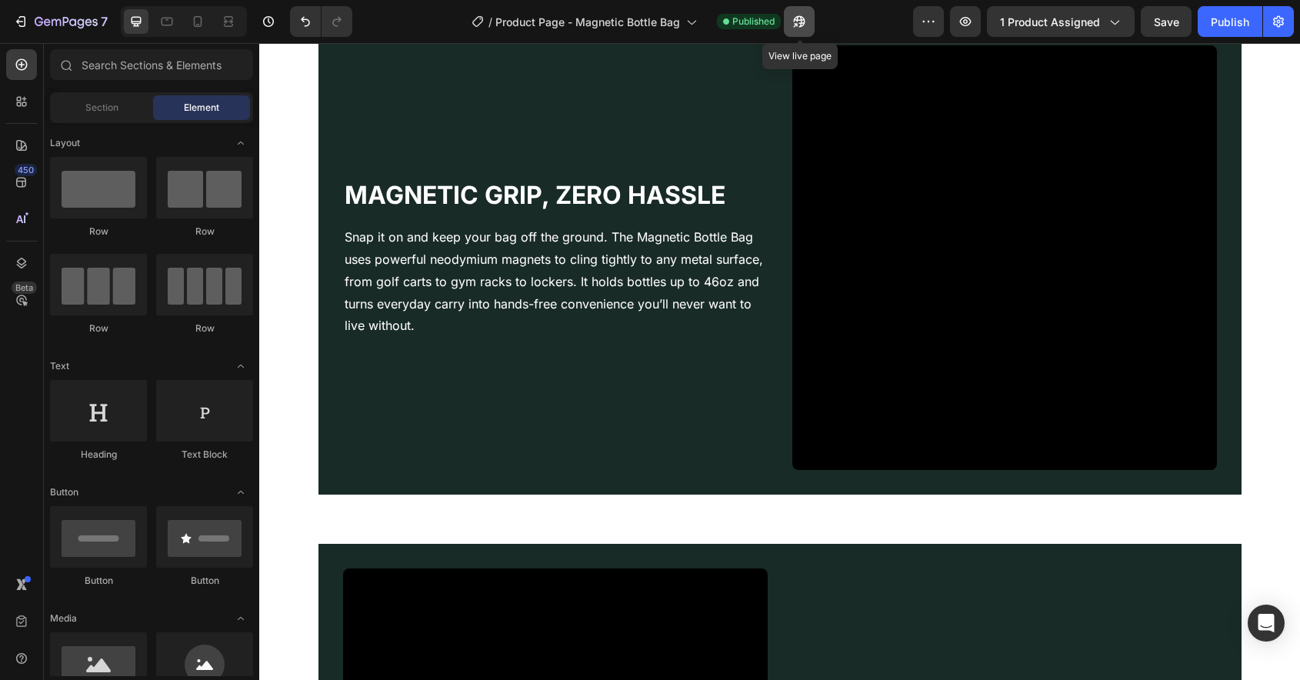
click at [797, 23] on icon "button" at bounding box center [795, 25] width 4 height 4
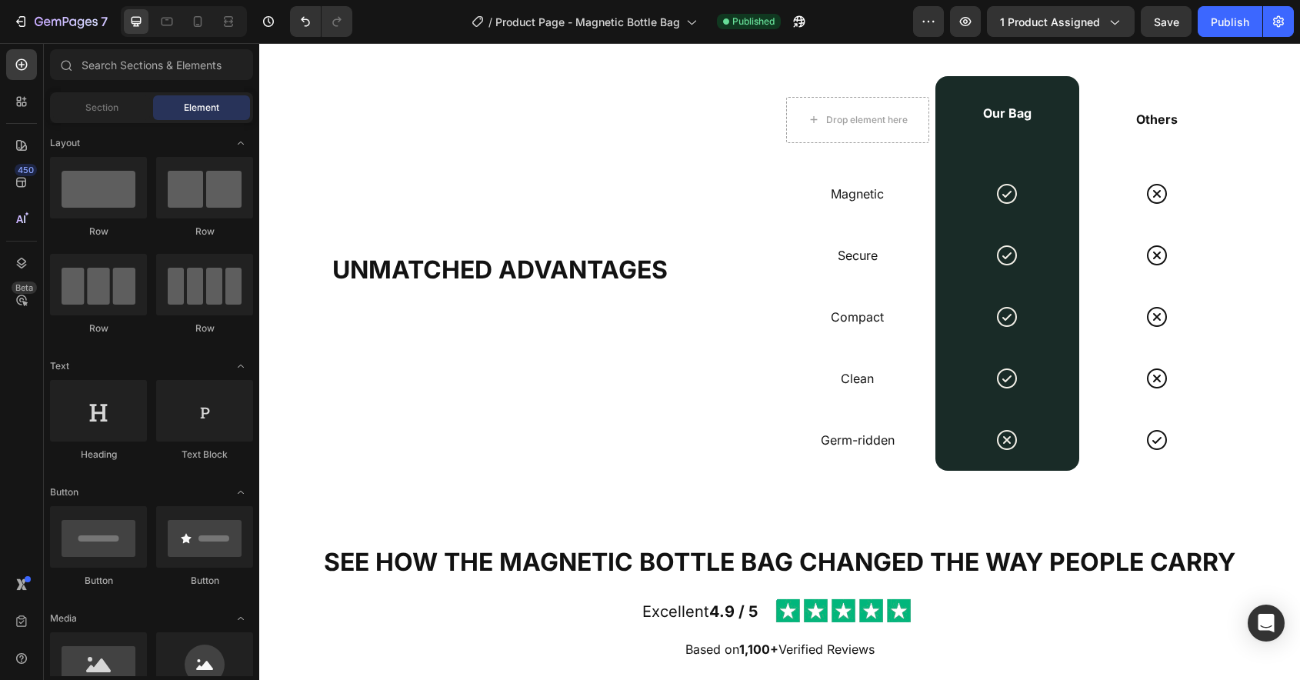
scroll to position [2504, 0]
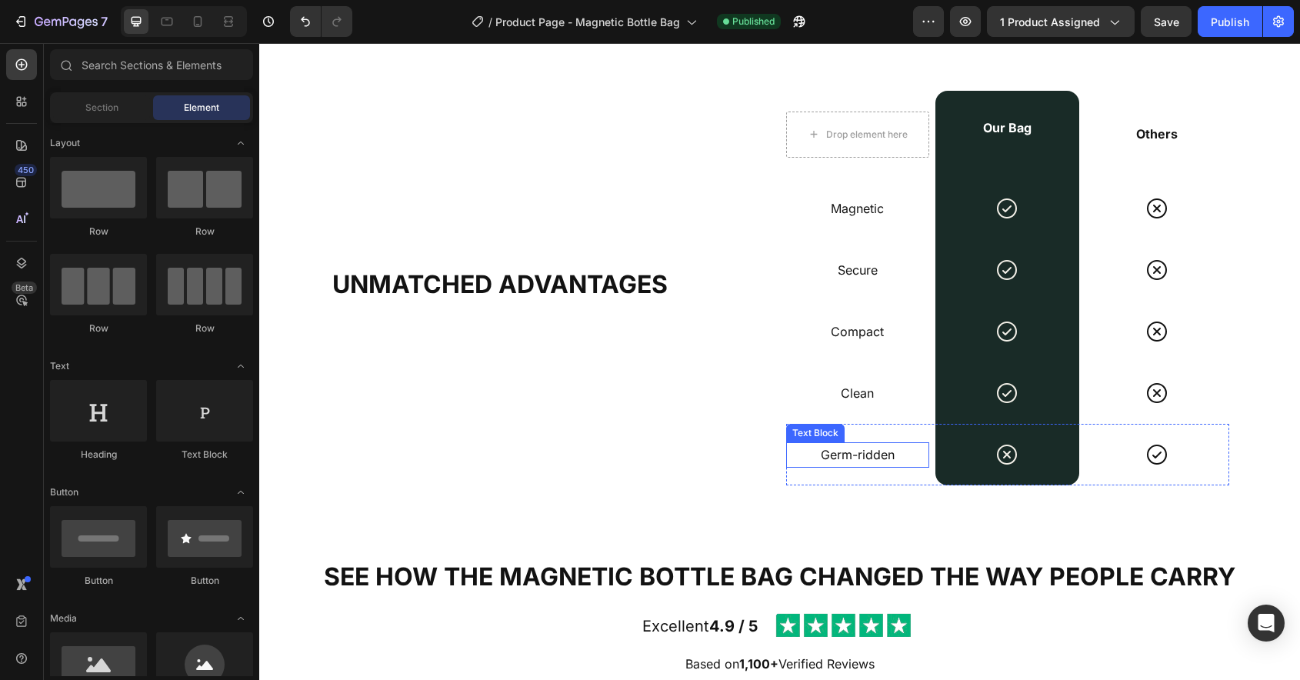
click at [858, 460] on p "Germ-ridden" at bounding box center [858, 455] width 141 height 22
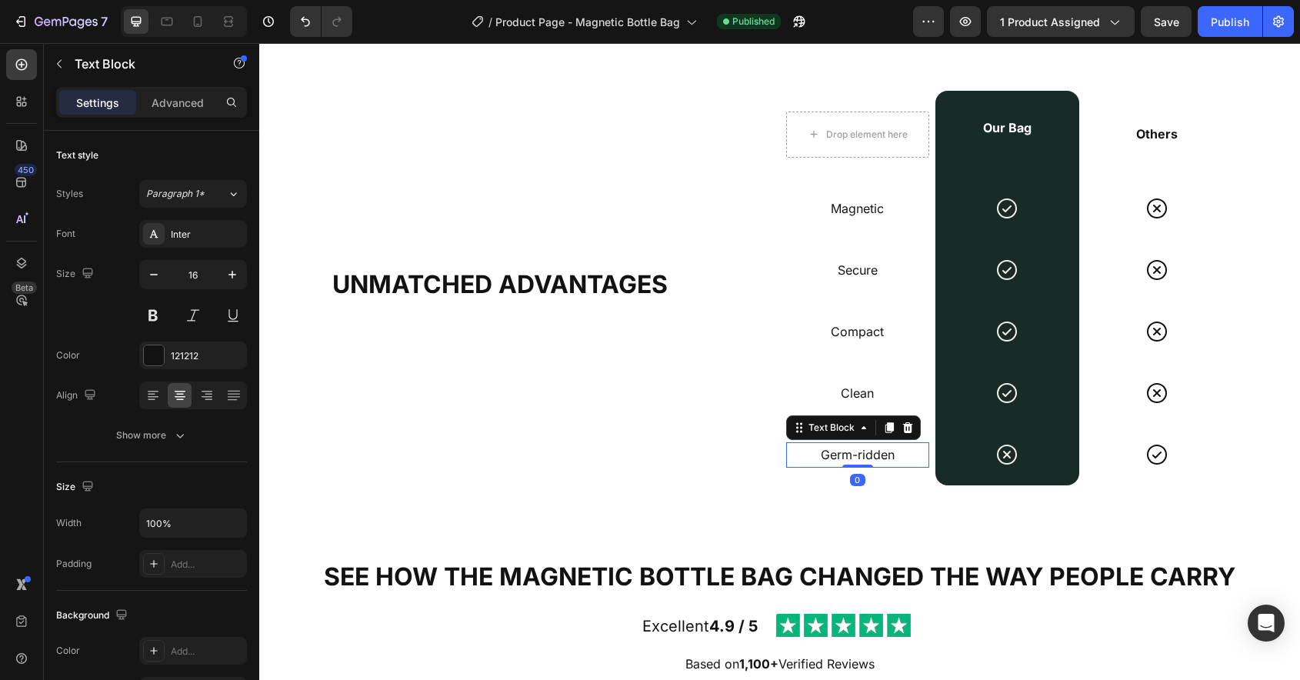
click at [858, 460] on p "Germ-ridden" at bounding box center [858, 455] width 141 height 22
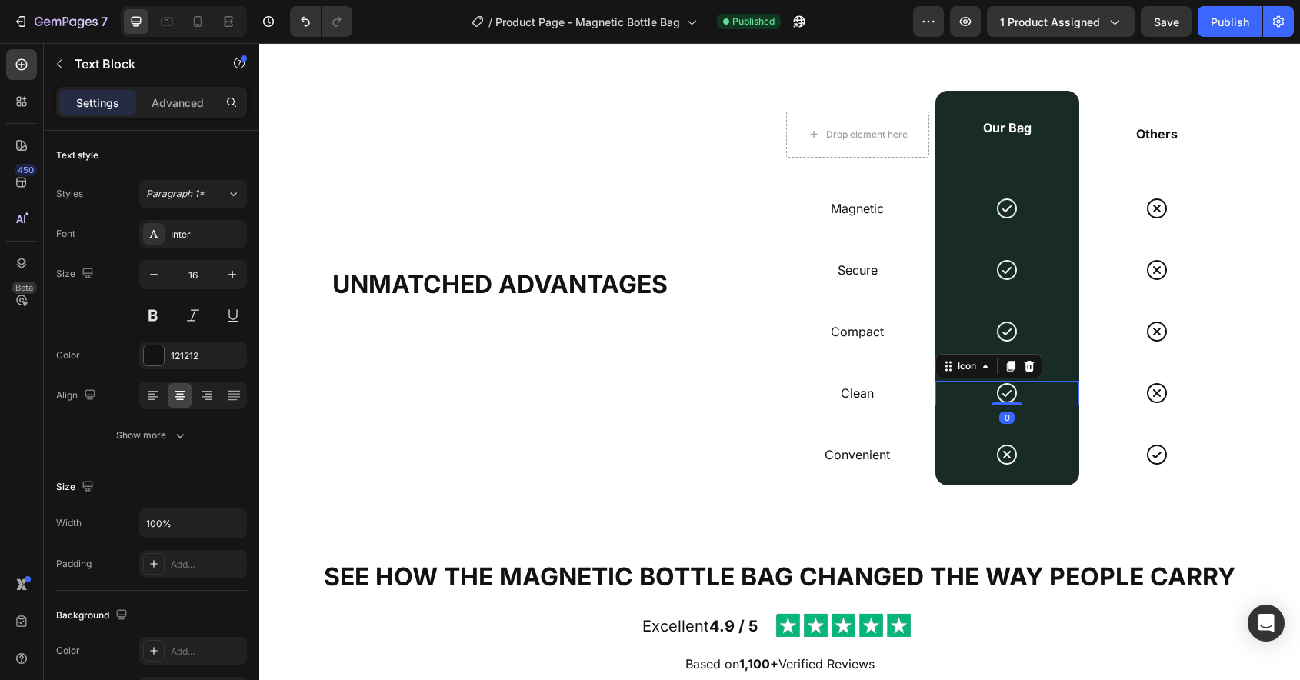
click at [1016, 394] on icon at bounding box center [1007, 393] width 20 height 20
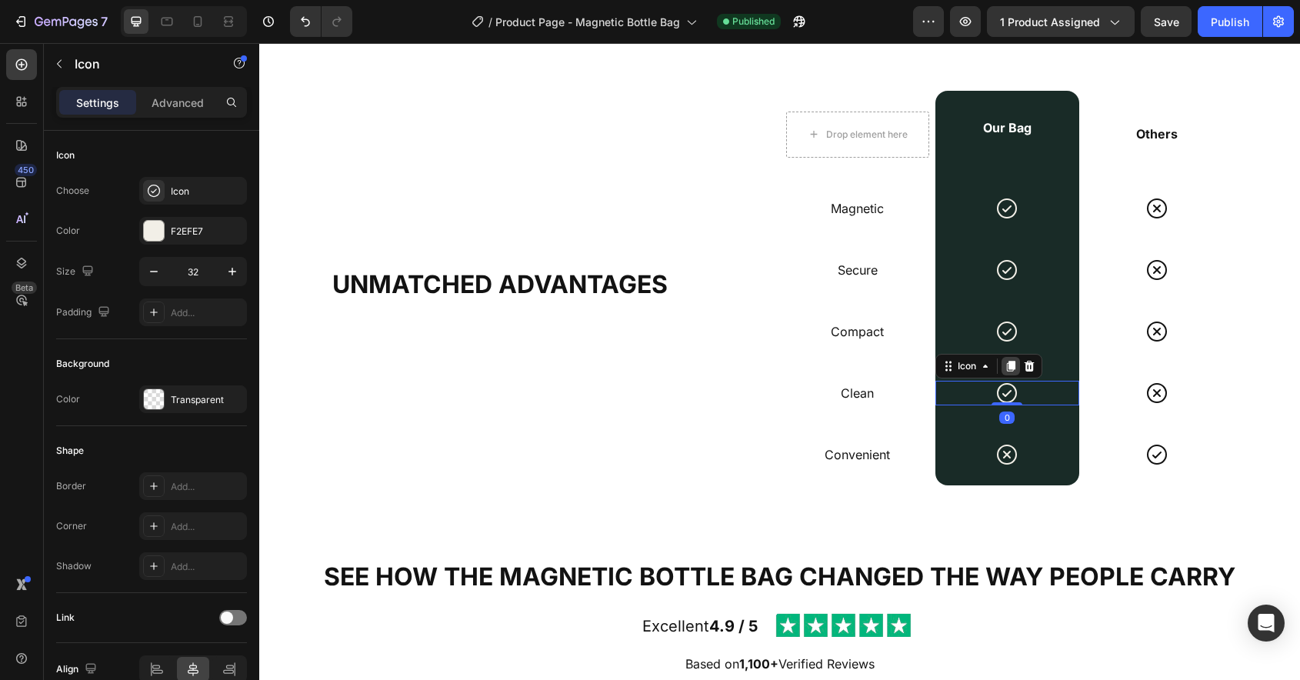
click at [1013, 366] on icon at bounding box center [1011, 366] width 8 height 11
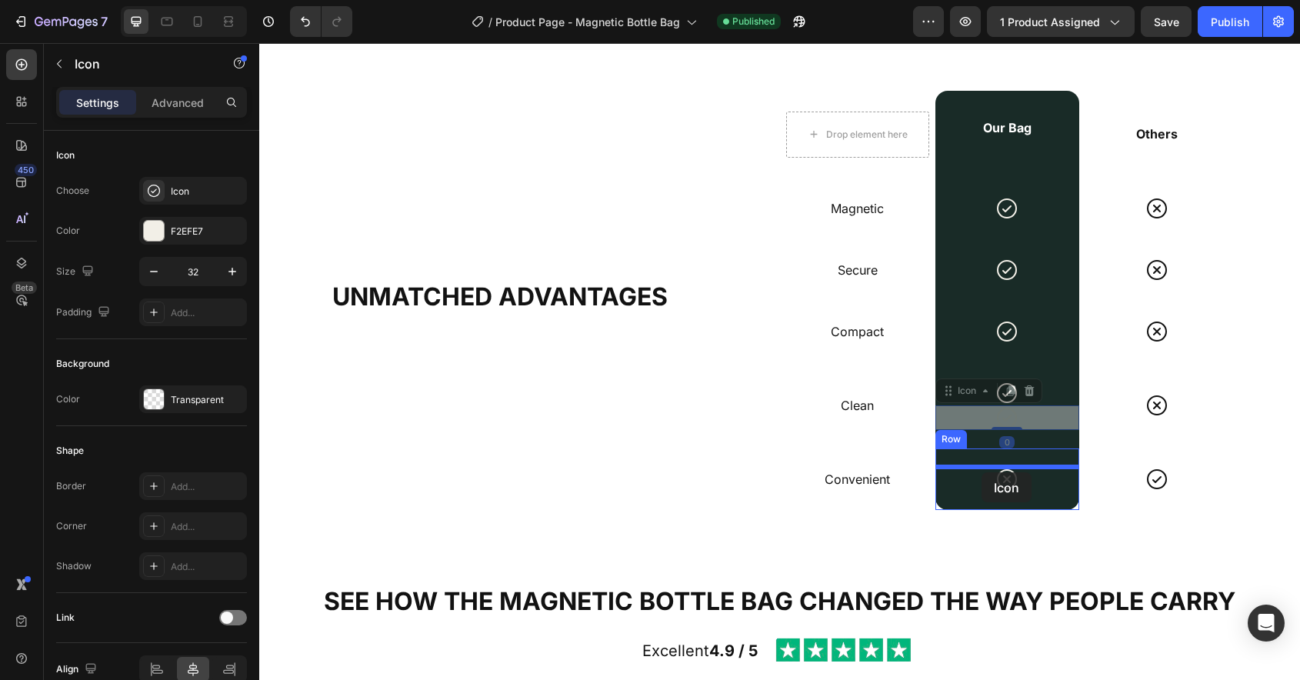
drag, startPoint x: 956, startPoint y: 388, endPoint x: 982, endPoint y: 469, distance: 85.4
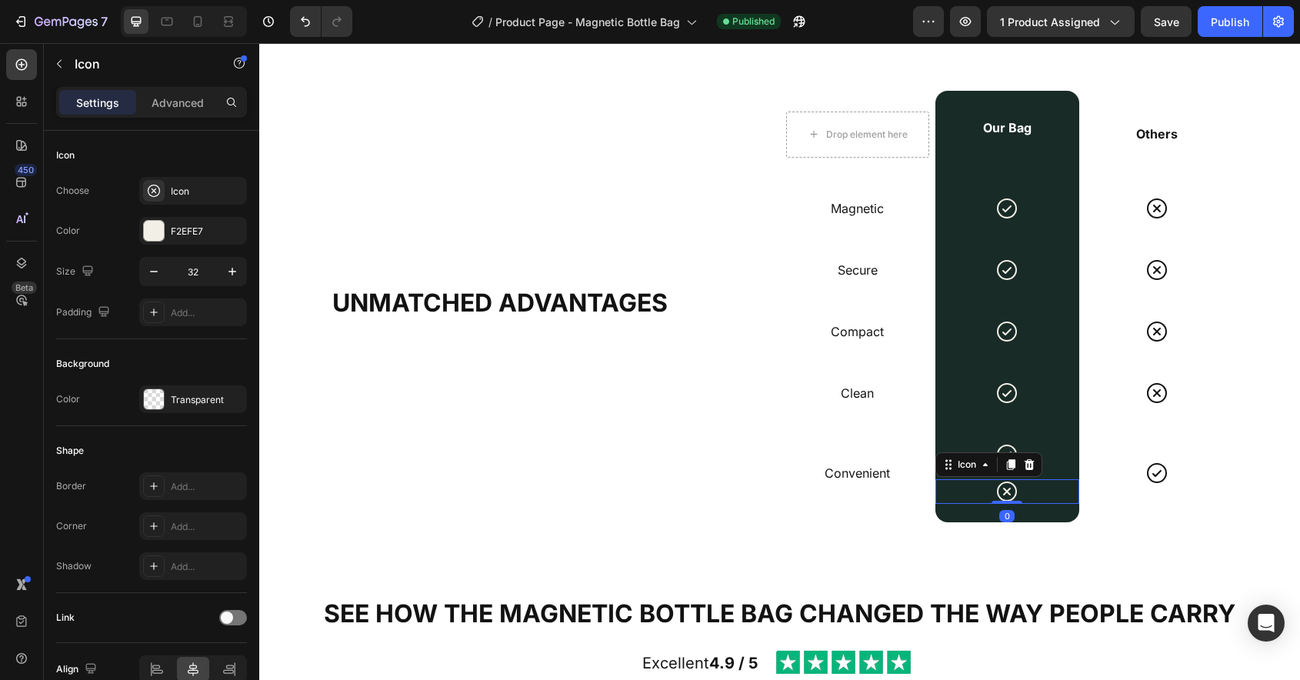
click at [1032, 497] on div "Icon 0" at bounding box center [1008, 491] width 144 height 25
click at [1032, 466] on icon at bounding box center [1030, 464] width 10 height 11
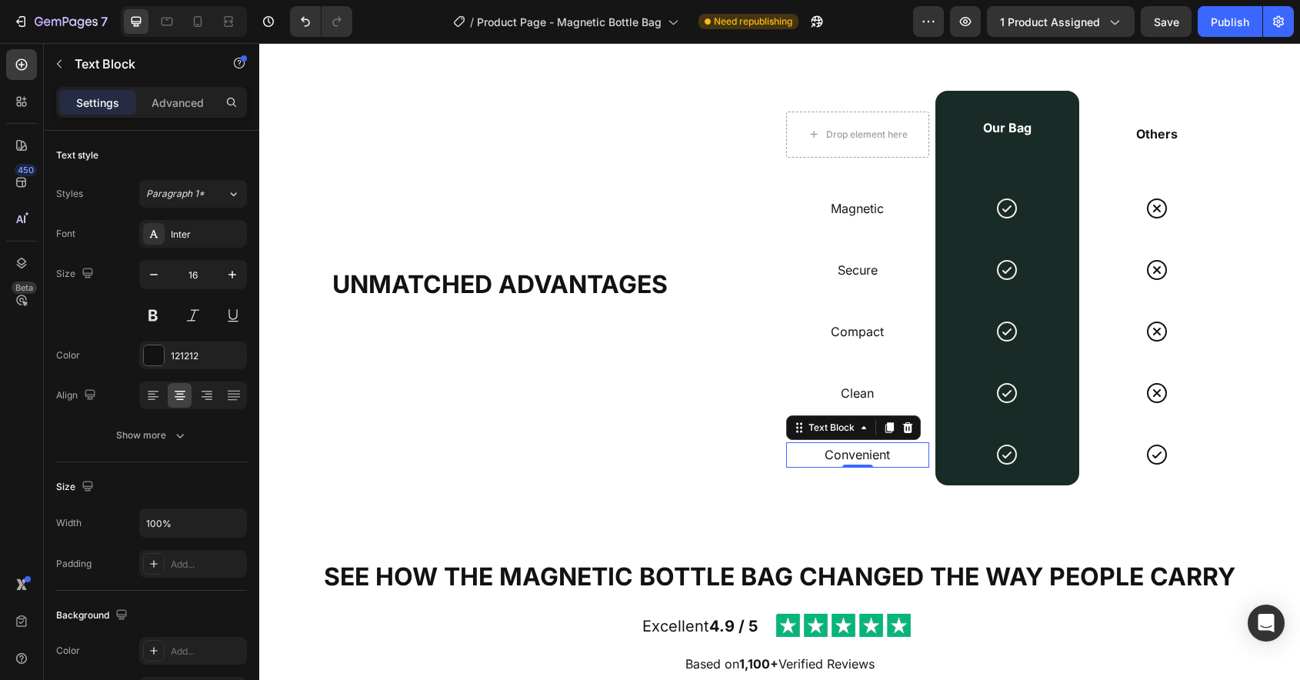
click at [863, 455] on p "Convenient" at bounding box center [858, 455] width 141 height 22
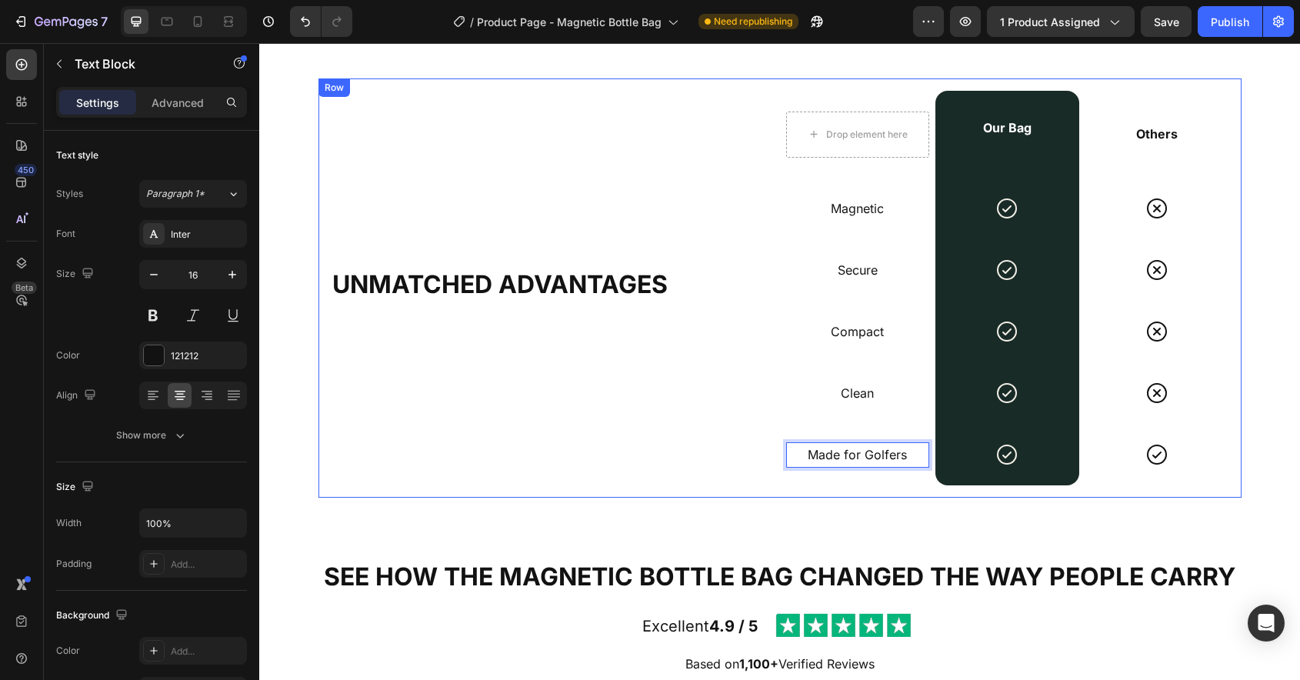
click at [689, 455] on div "UNMATCHED ADVANTAGES Heading" at bounding box center [552, 288] width 443 height 395
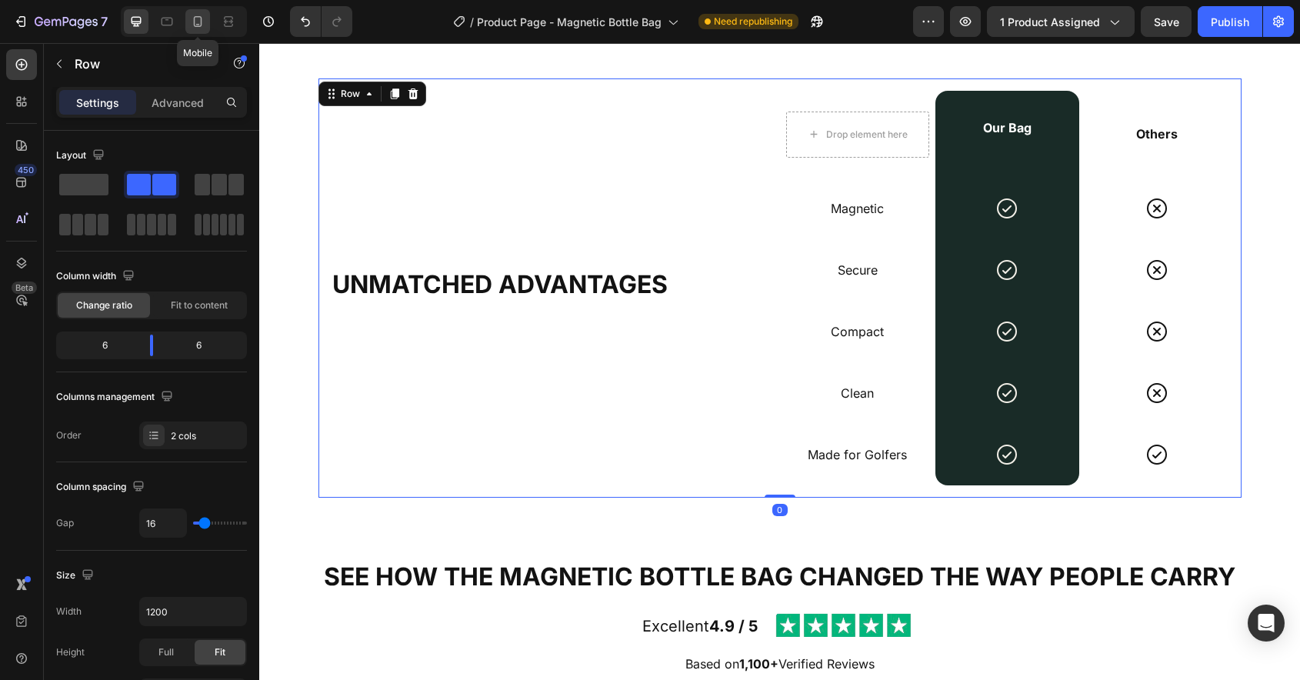
click at [201, 20] on icon at bounding box center [198, 21] width 8 height 11
type input "0"
type input "100%"
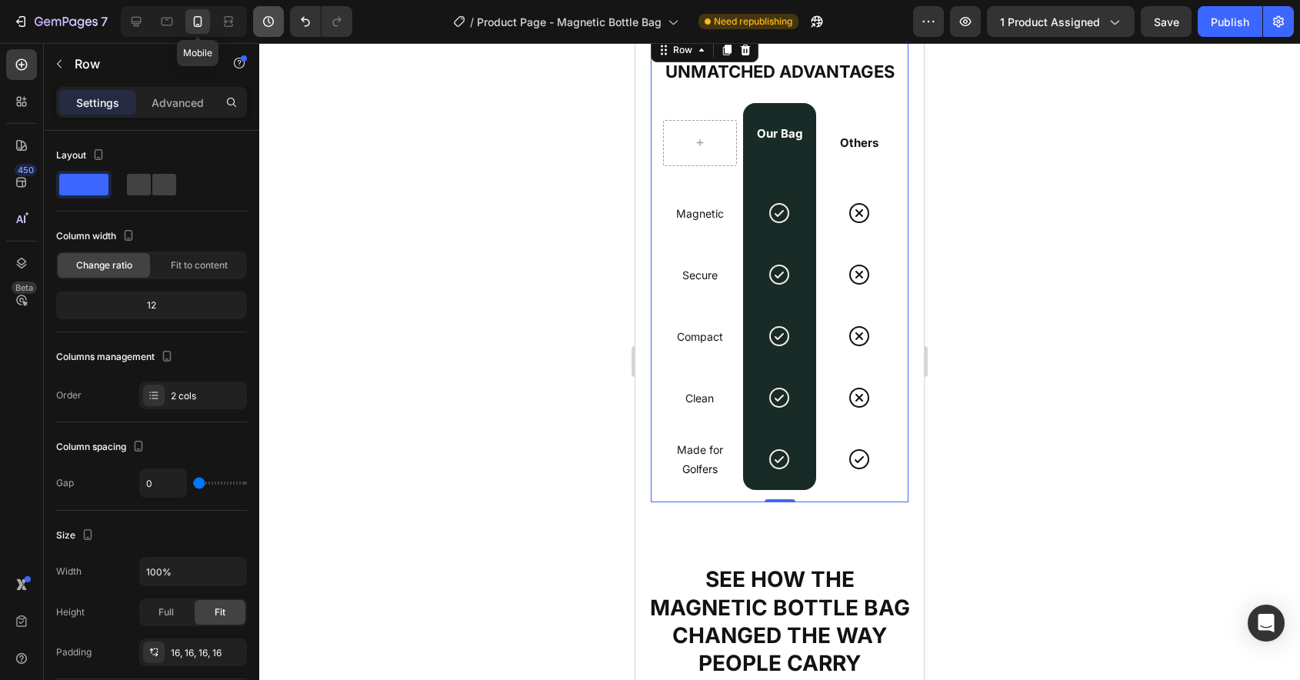
scroll to position [2446, 0]
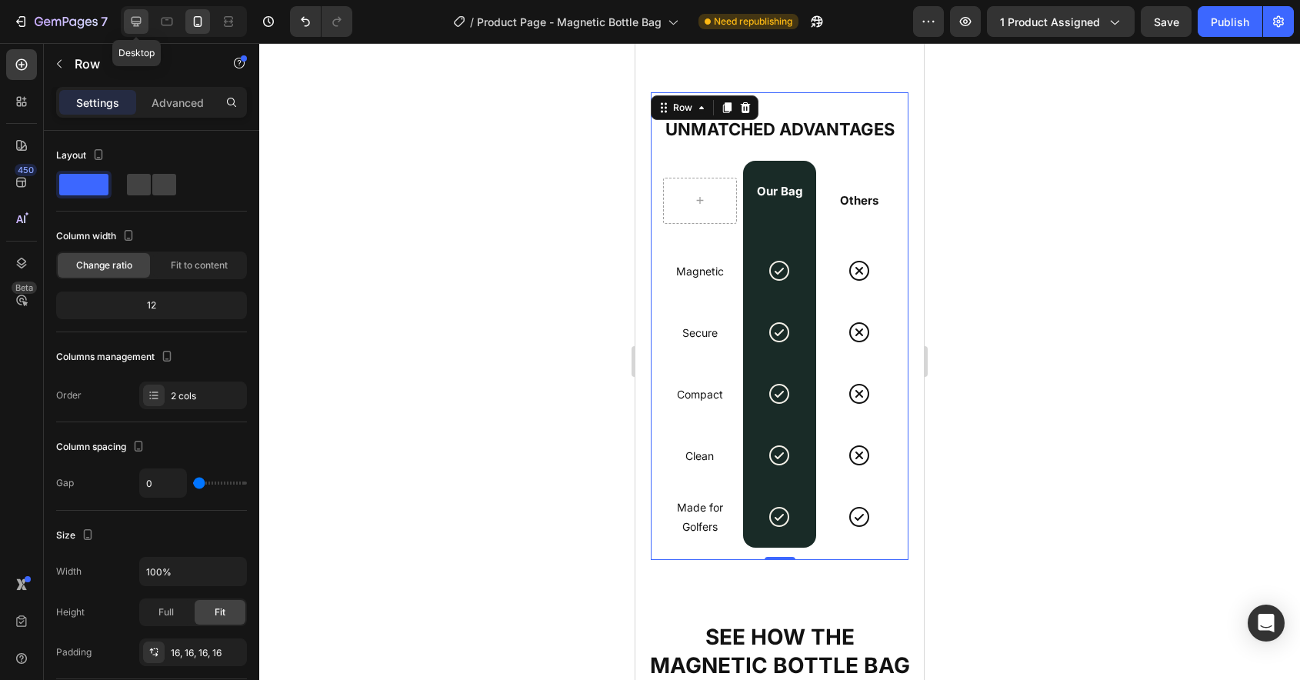
click at [135, 22] on icon at bounding box center [135, 21] width 15 height 15
type input "16"
type input "1200"
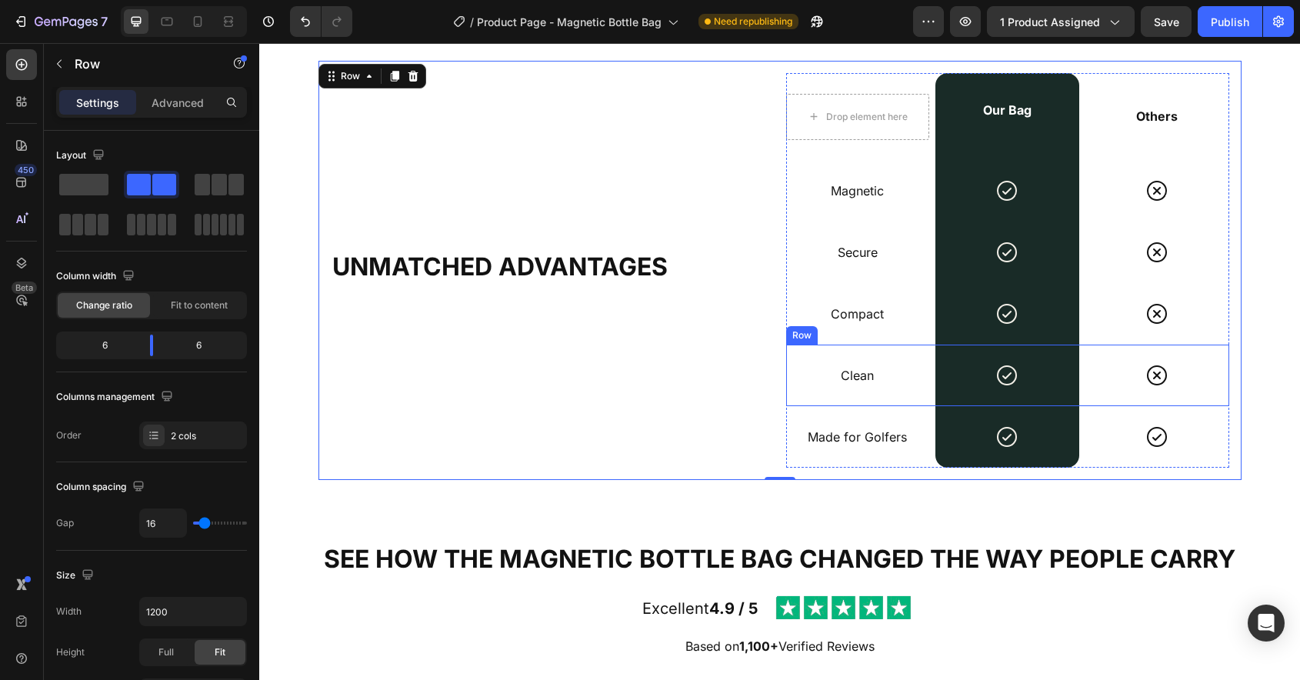
scroll to position [2370, 0]
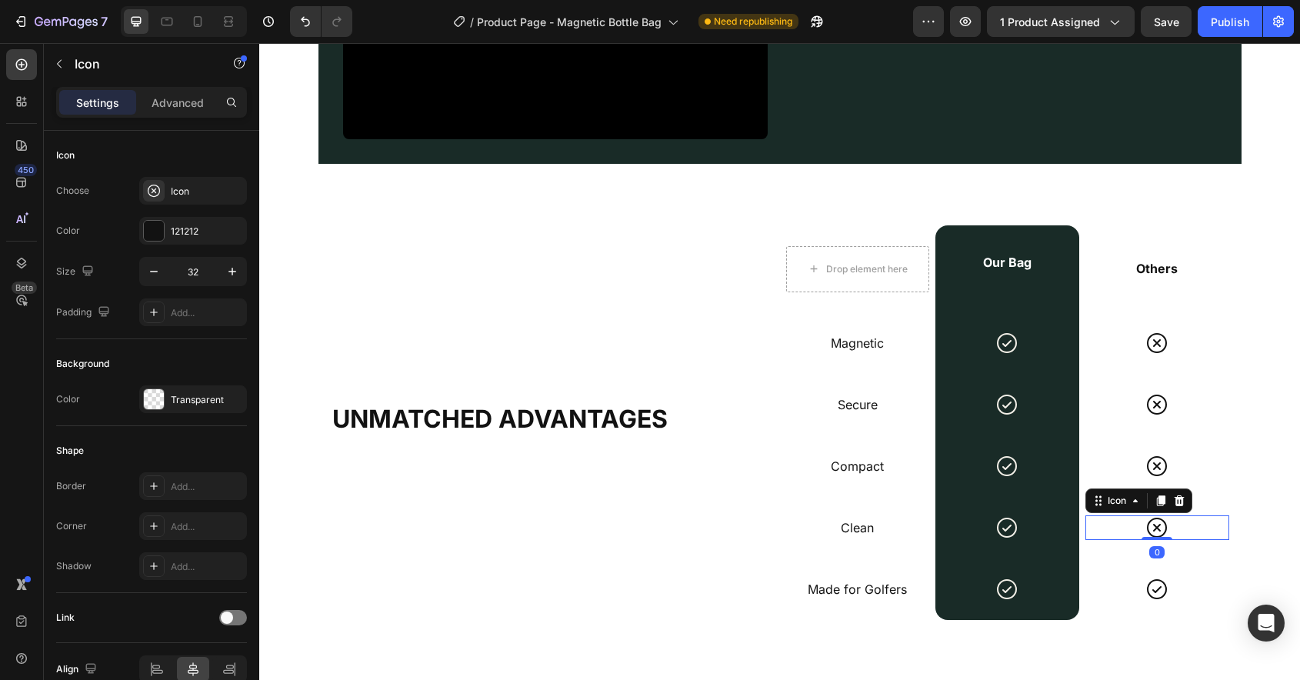
click at [1155, 528] on icon at bounding box center [1157, 527] width 25 height 25
click at [1159, 498] on icon at bounding box center [1161, 501] width 12 height 12
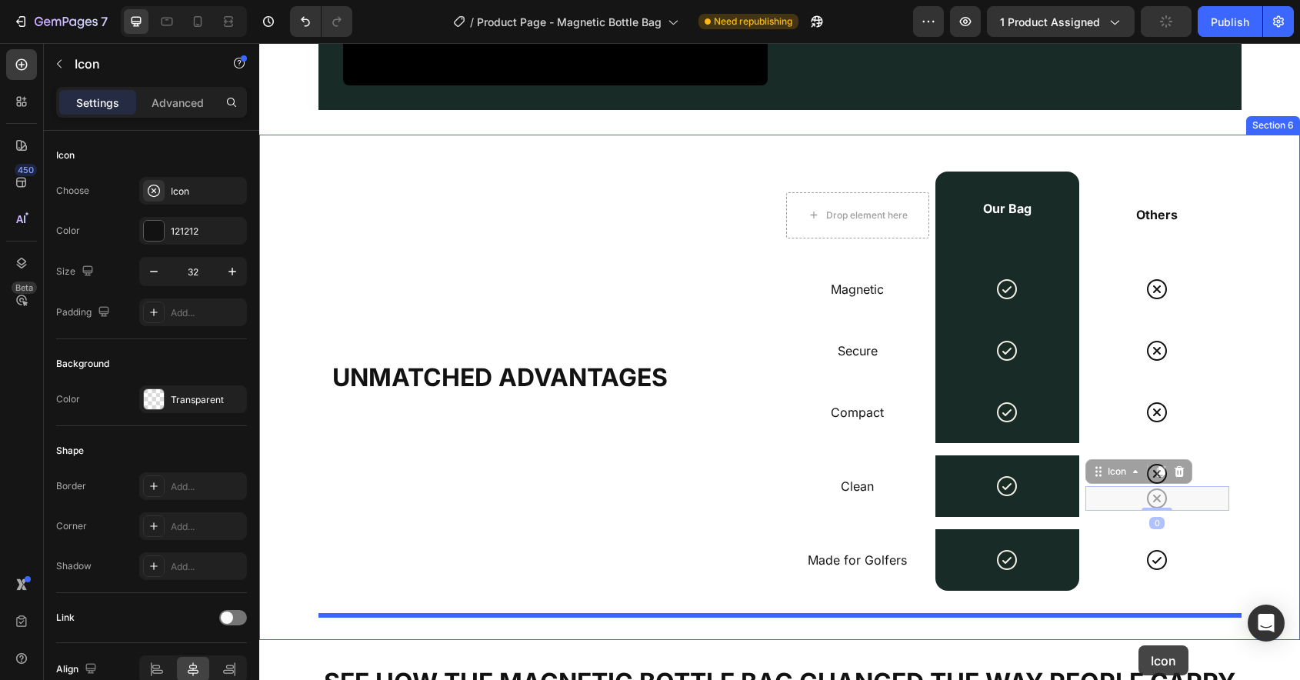
scroll to position [2439, 0]
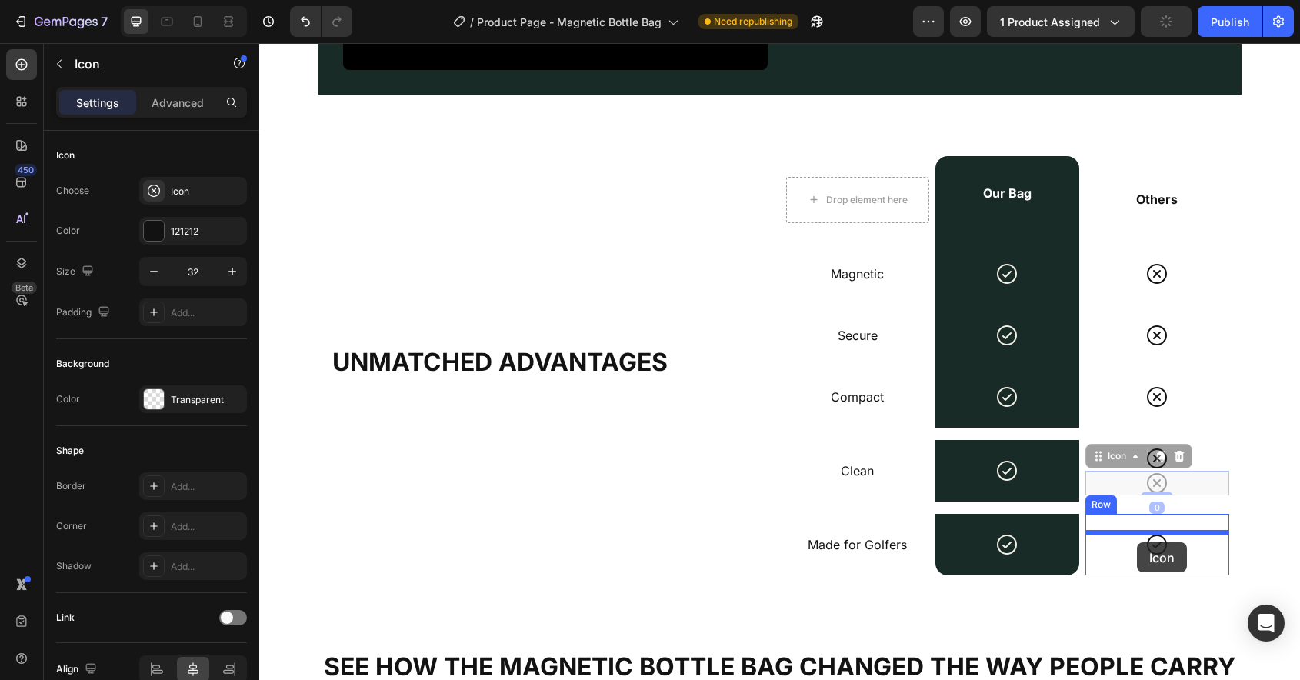
drag, startPoint x: 1115, startPoint y: 527, endPoint x: 1137, endPoint y: 542, distance: 27.1
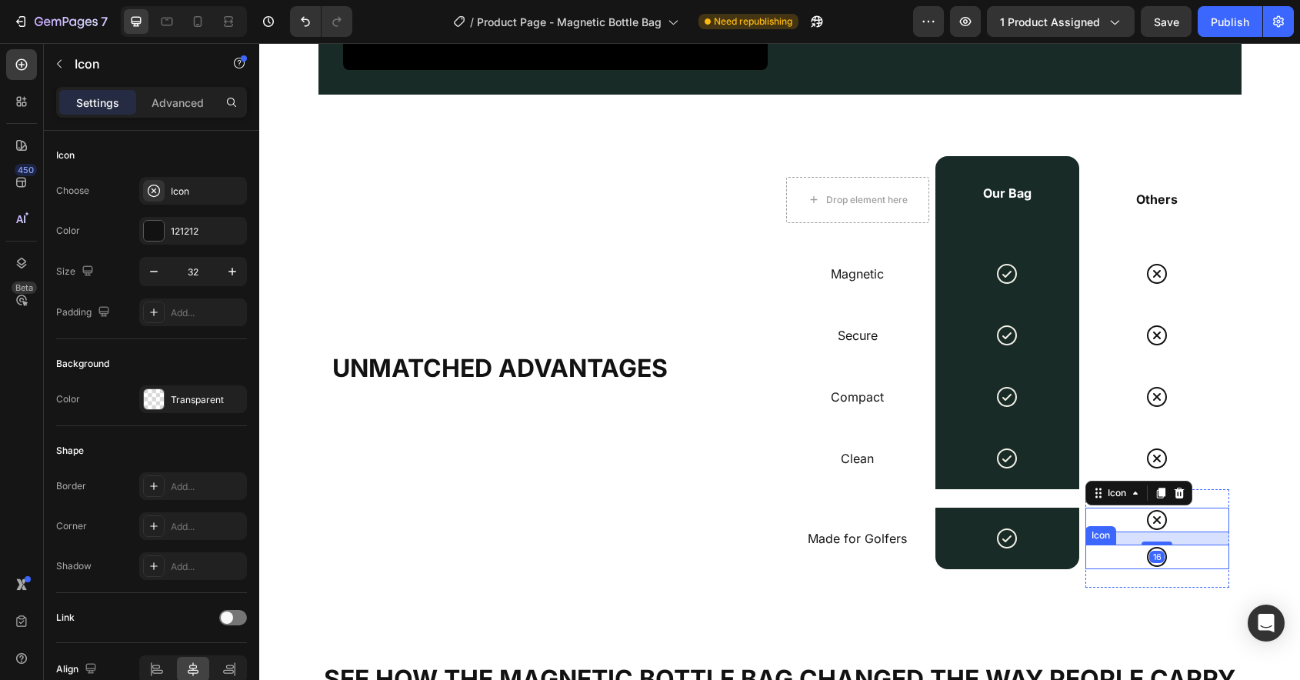
click at [1177, 557] on div "Icon" at bounding box center [1158, 557] width 144 height 25
click at [1182, 529] on icon at bounding box center [1179, 530] width 10 height 11
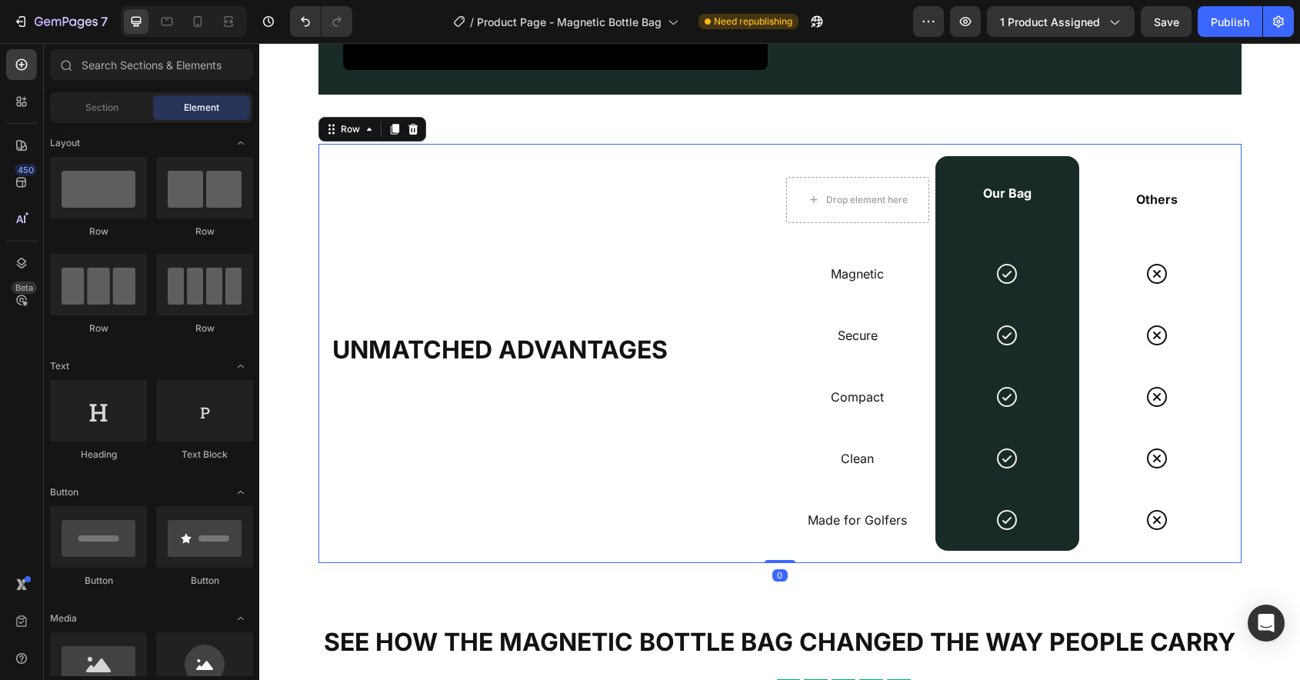
click at [595, 525] on div "UNMATCHED ADVANTAGES Heading" at bounding box center [552, 353] width 443 height 395
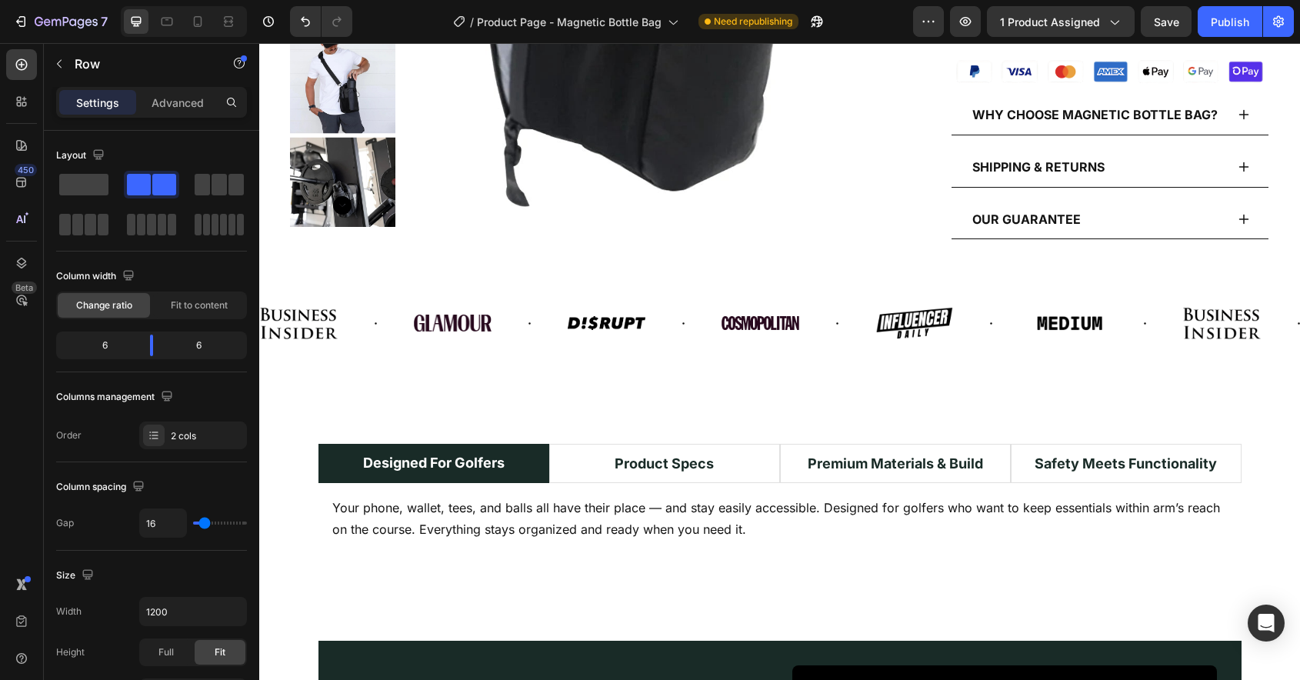
scroll to position [702, 0]
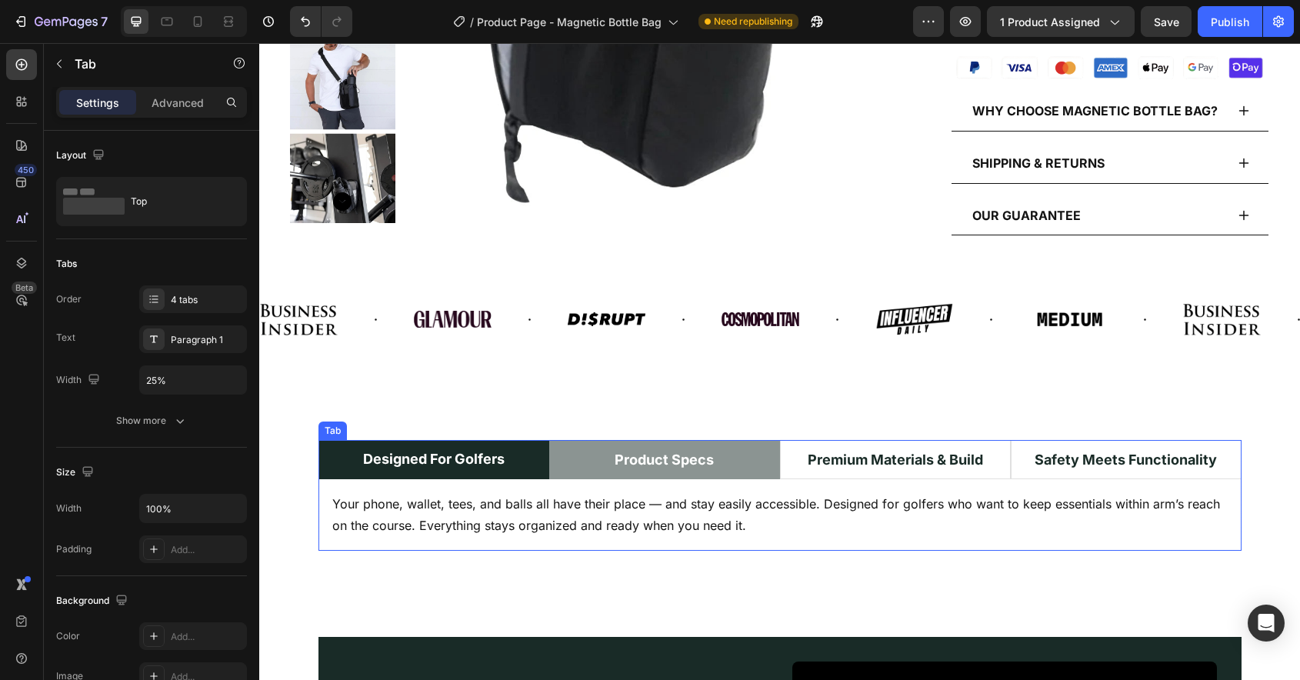
click at [620, 447] on div "Product Specs" at bounding box center [664, 459] width 104 height 25
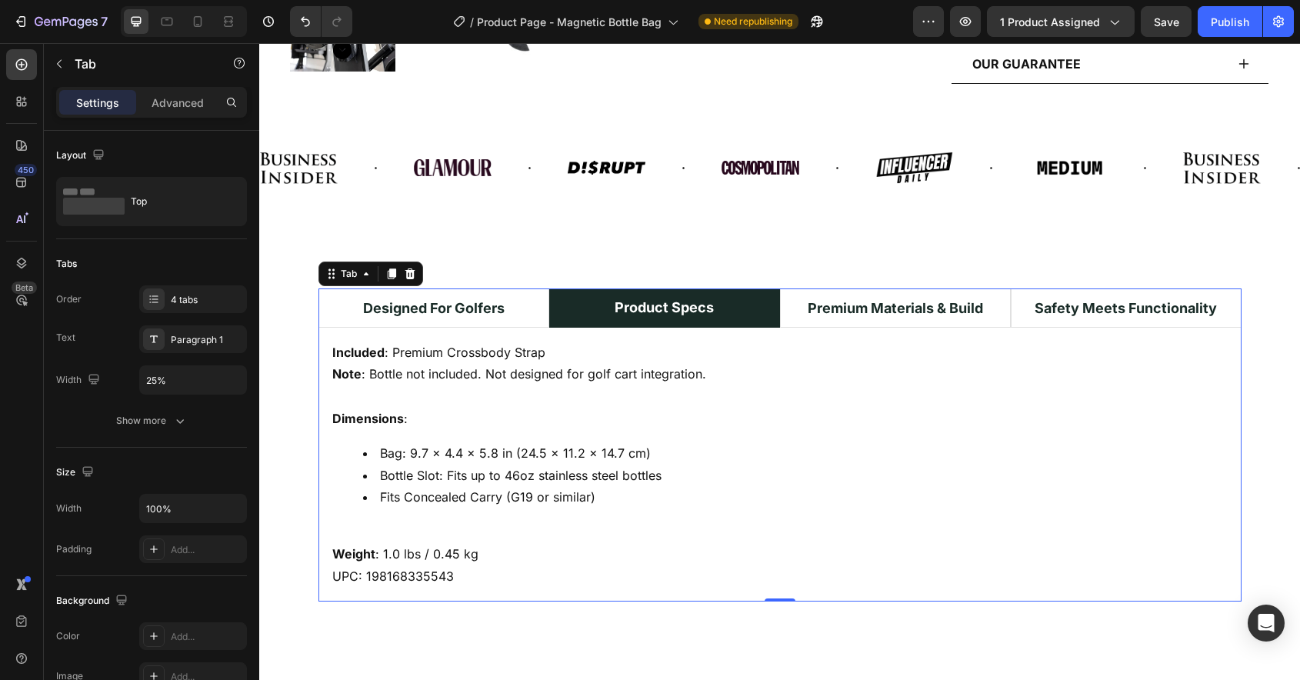
scroll to position [854, 0]
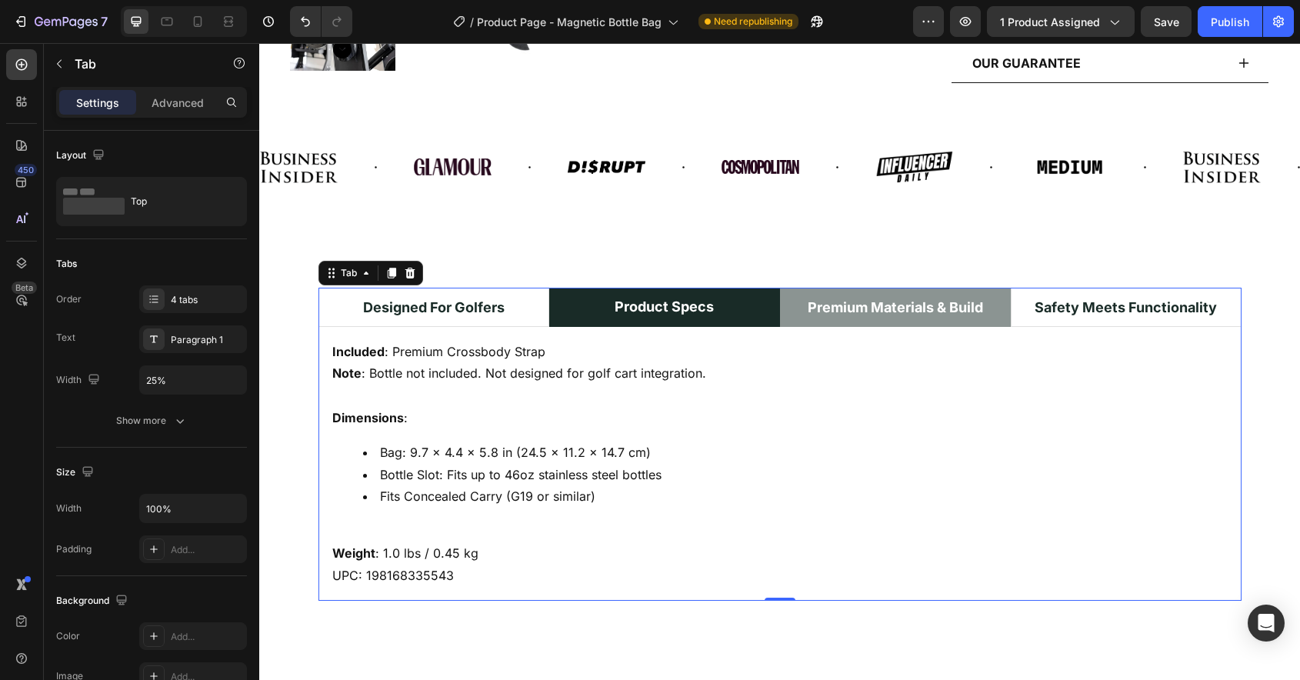
click at [859, 309] on p "Premium Materials & Build" at bounding box center [895, 307] width 175 height 21
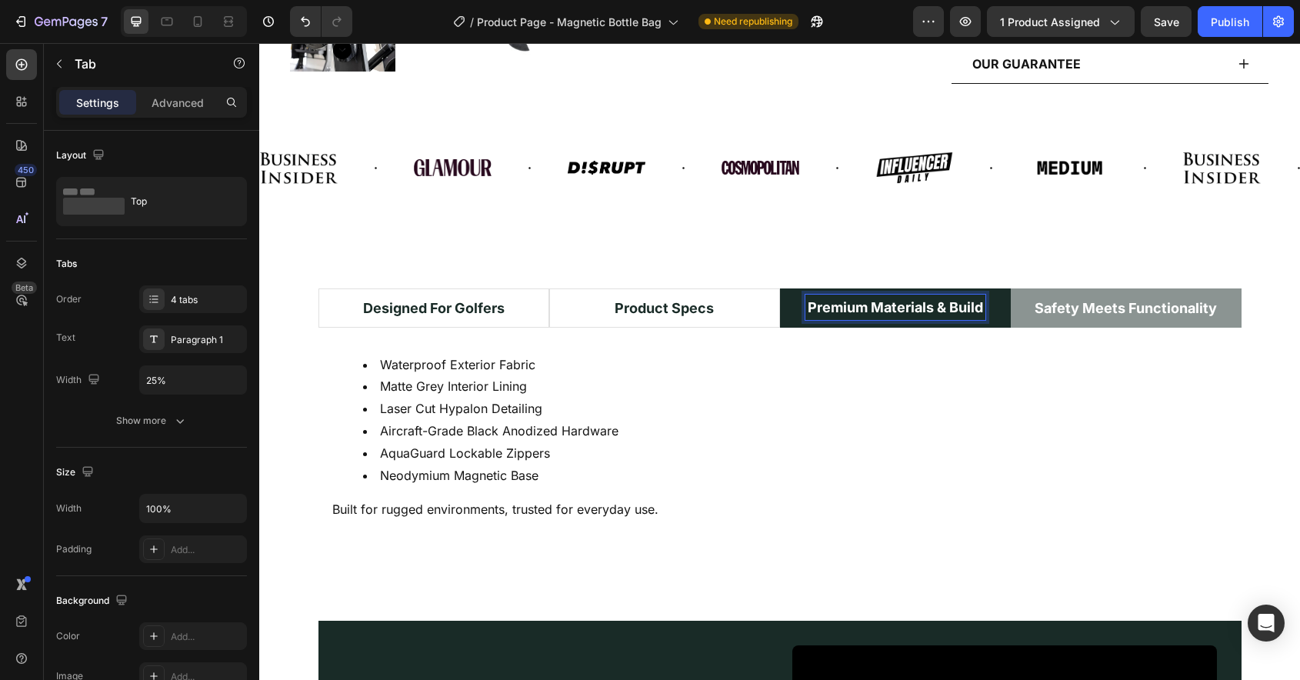
click at [1137, 307] on p "Safety Meets Functionality" at bounding box center [1126, 308] width 182 height 21
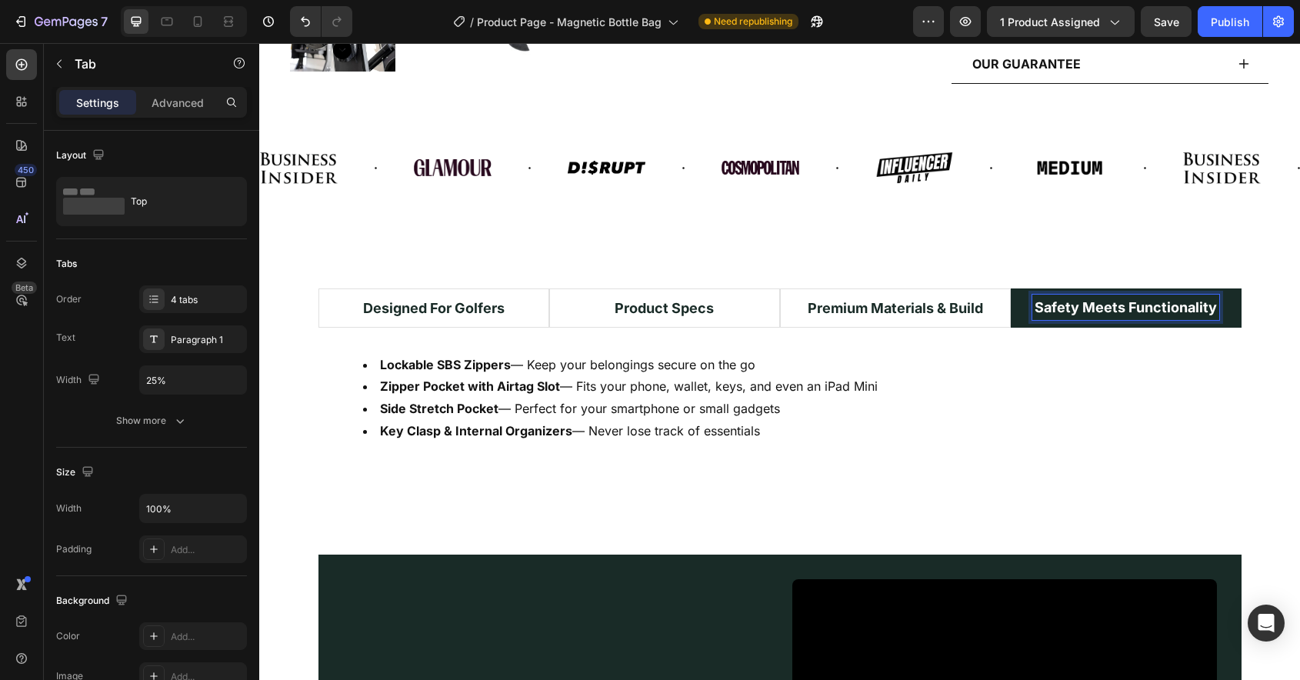
scroll to position [852, 0]
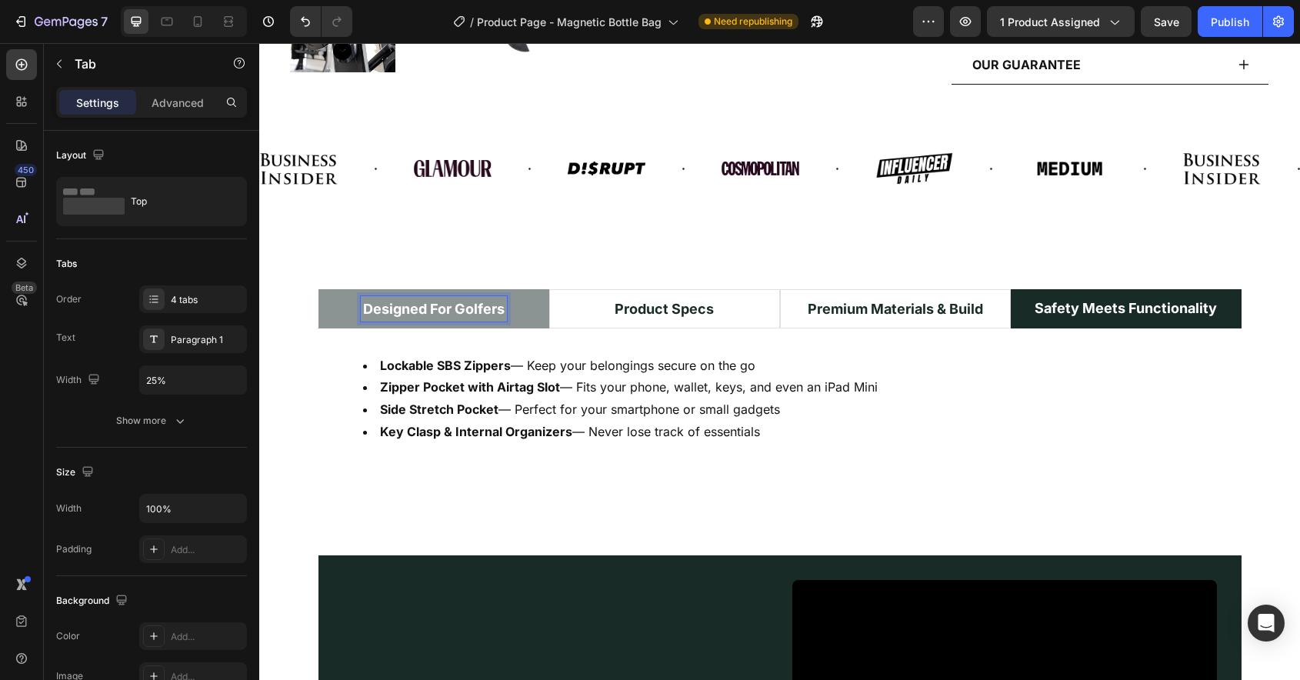
click at [445, 315] on p "Designed For Golfers" at bounding box center [434, 308] width 142 height 21
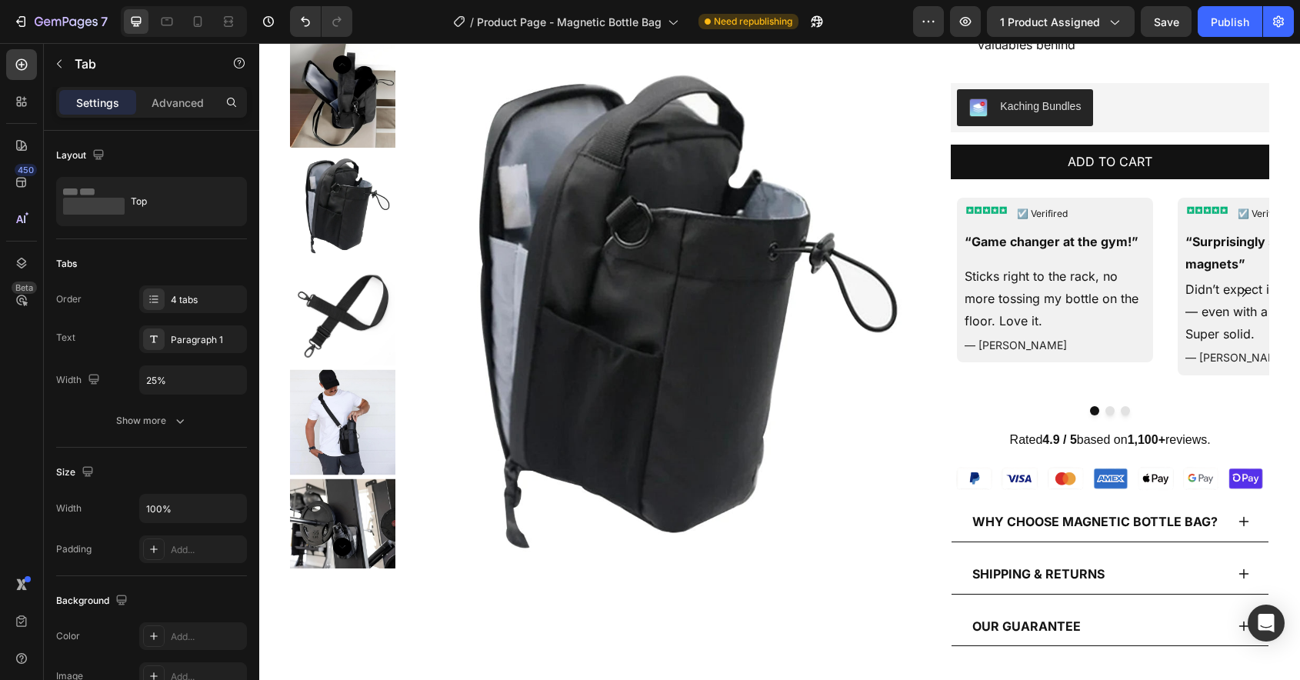
scroll to position [616, 0]
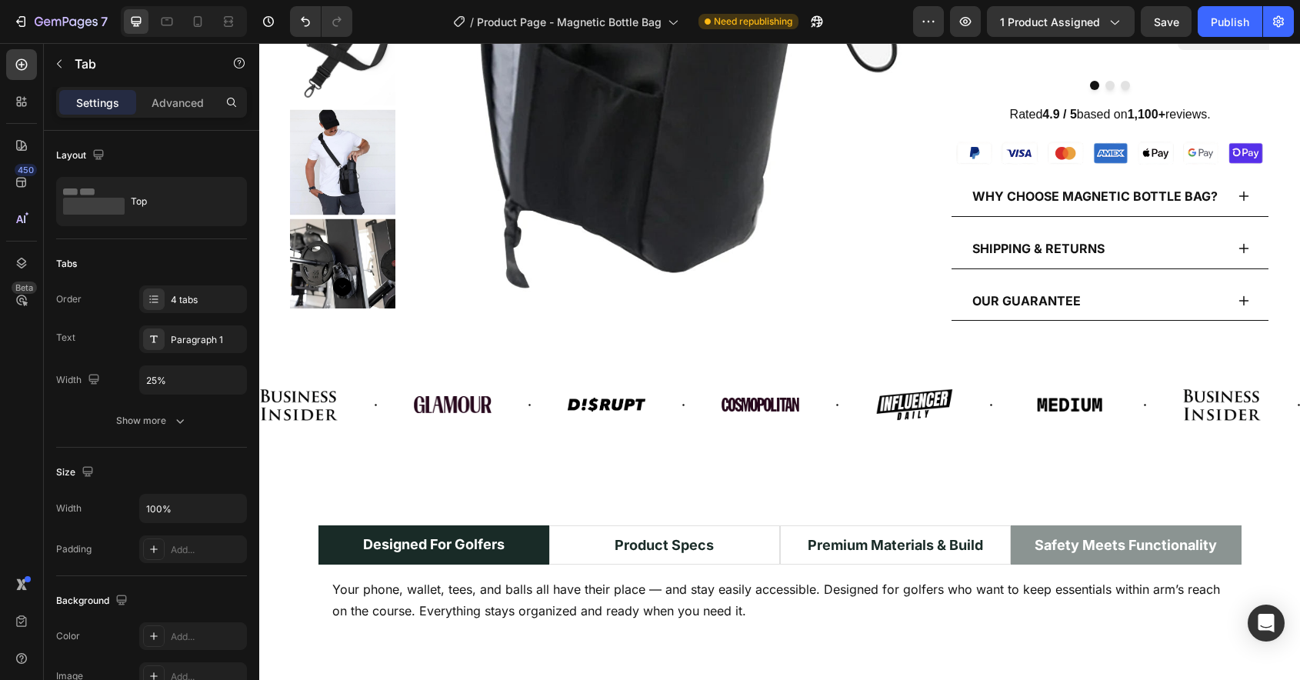
click at [1075, 535] on p "Safety Meets Functionality" at bounding box center [1126, 545] width 182 height 21
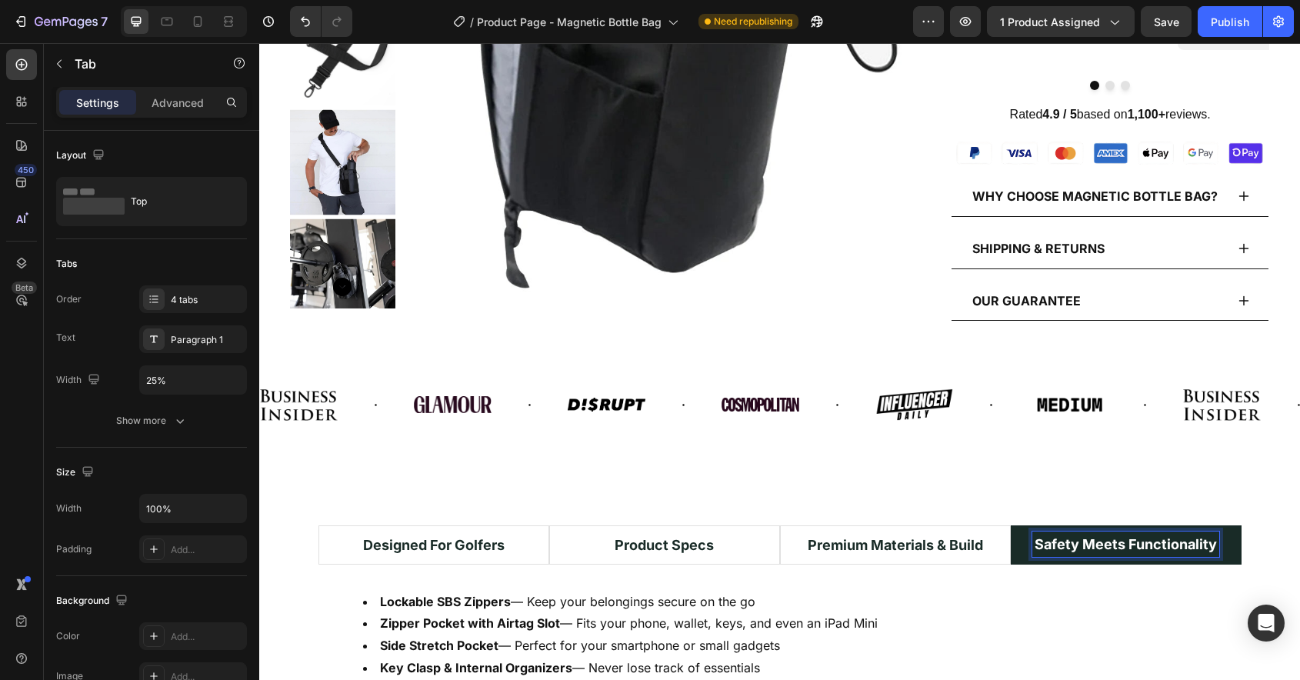
scroll to position [615, 0]
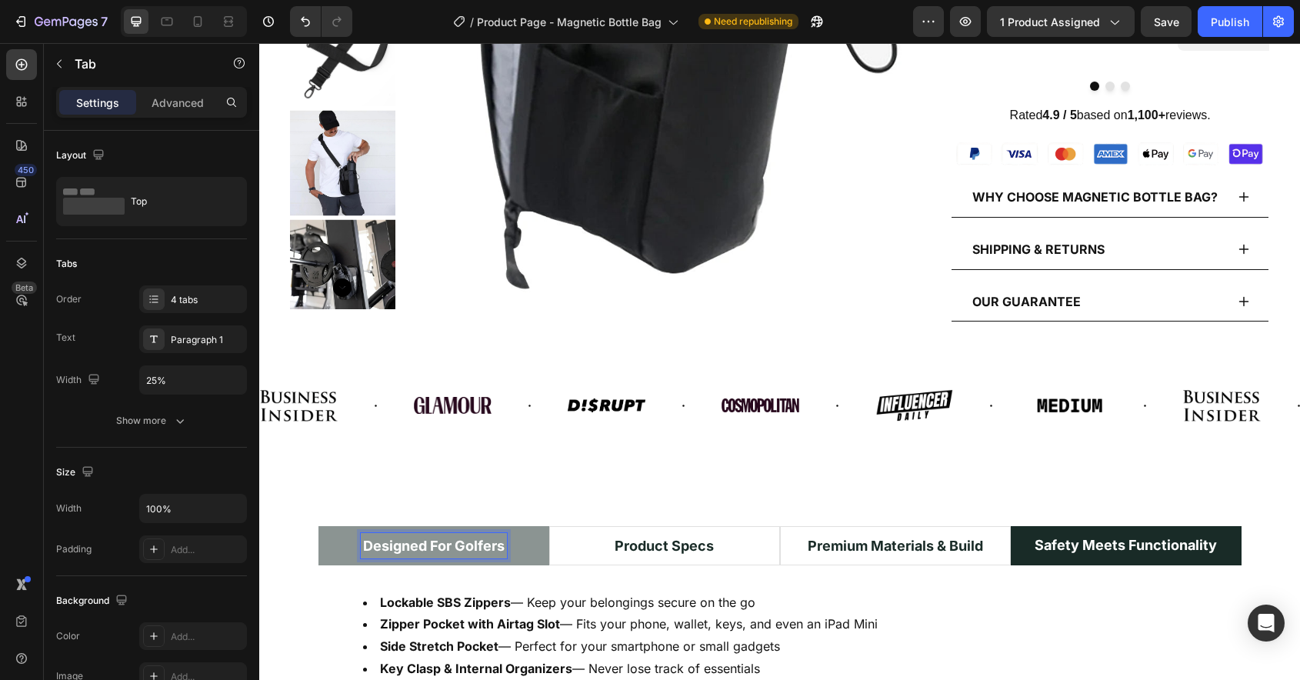
click at [462, 551] on p "Designed For Golfers" at bounding box center [434, 545] width 142 height 21
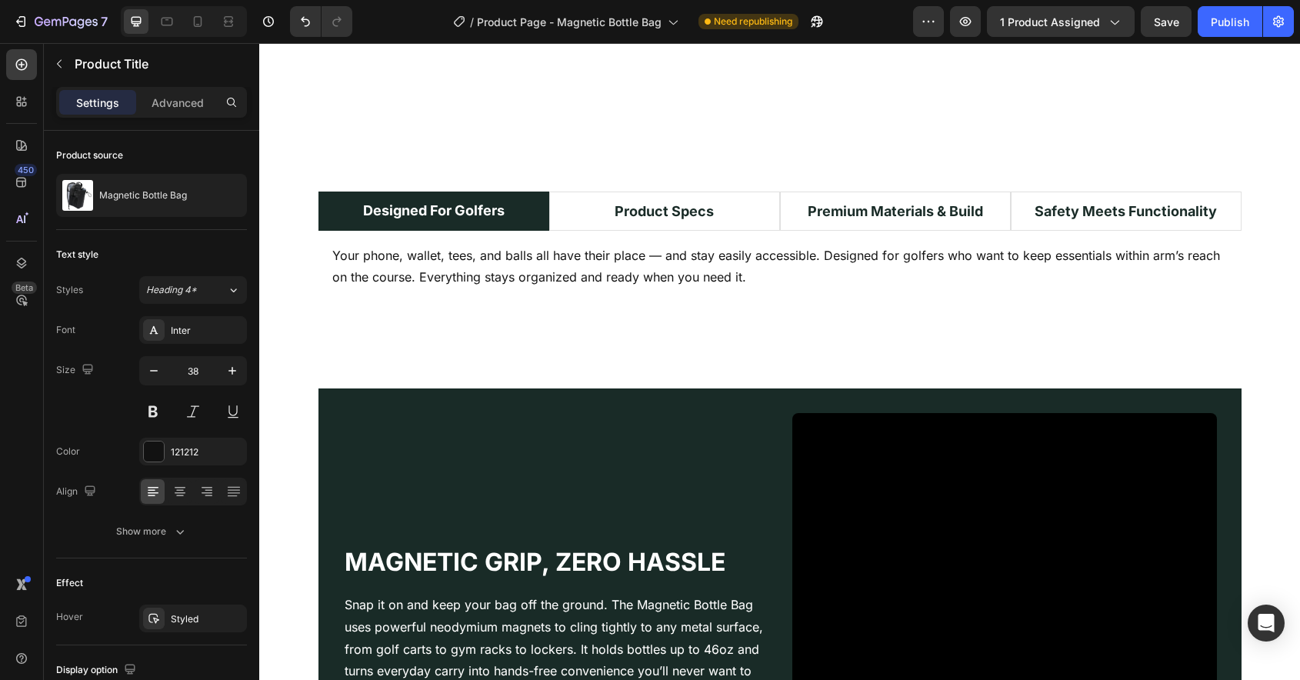
scroll to position [1322, 0]
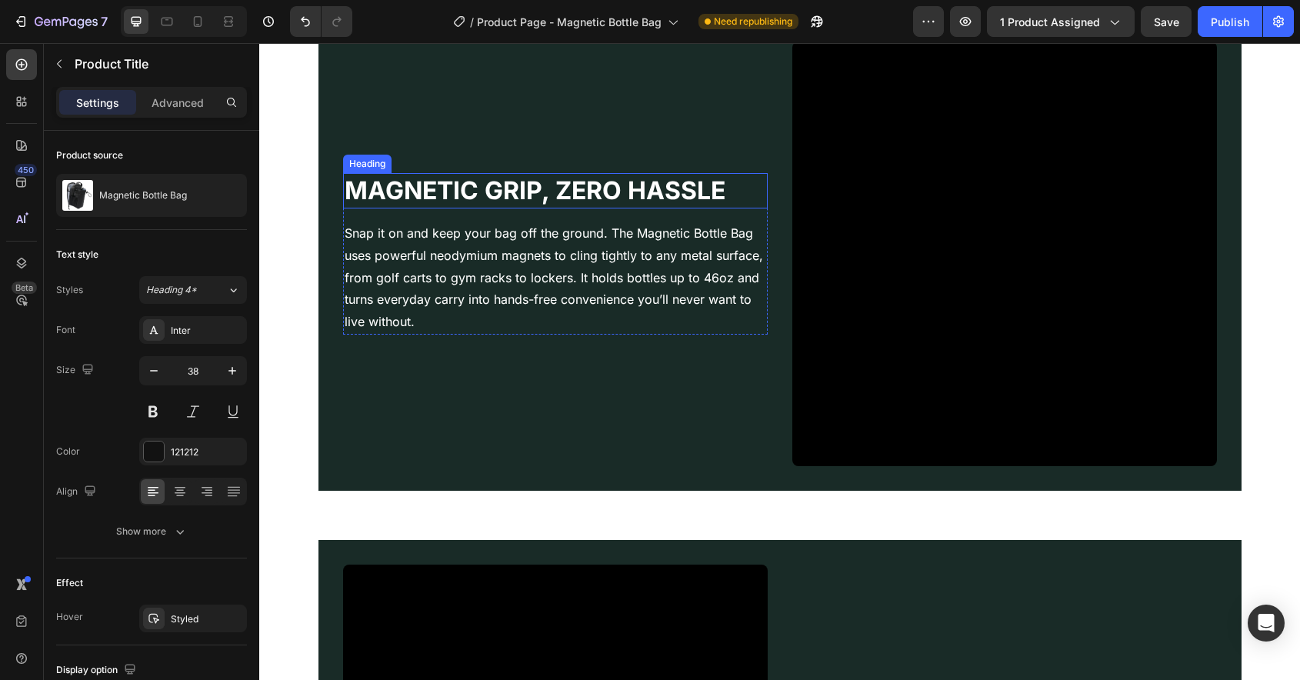
click at [645, 188] on h2 "Magnetic Grip, Zero Hassle" at bounding box center [555, 190] width 425 height 35
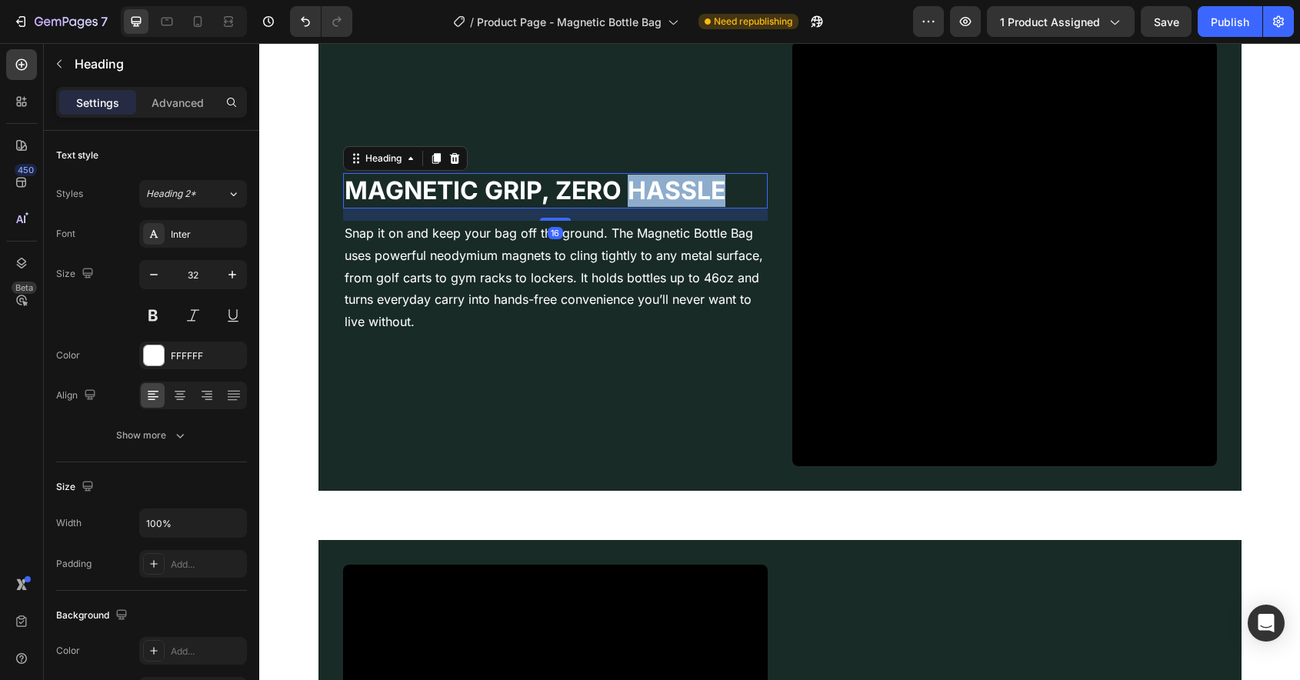
click at [645, 188] on h2 "Magnetic Grip, Zero Hassle" at bounding box center [555, 190] width 425 height 35
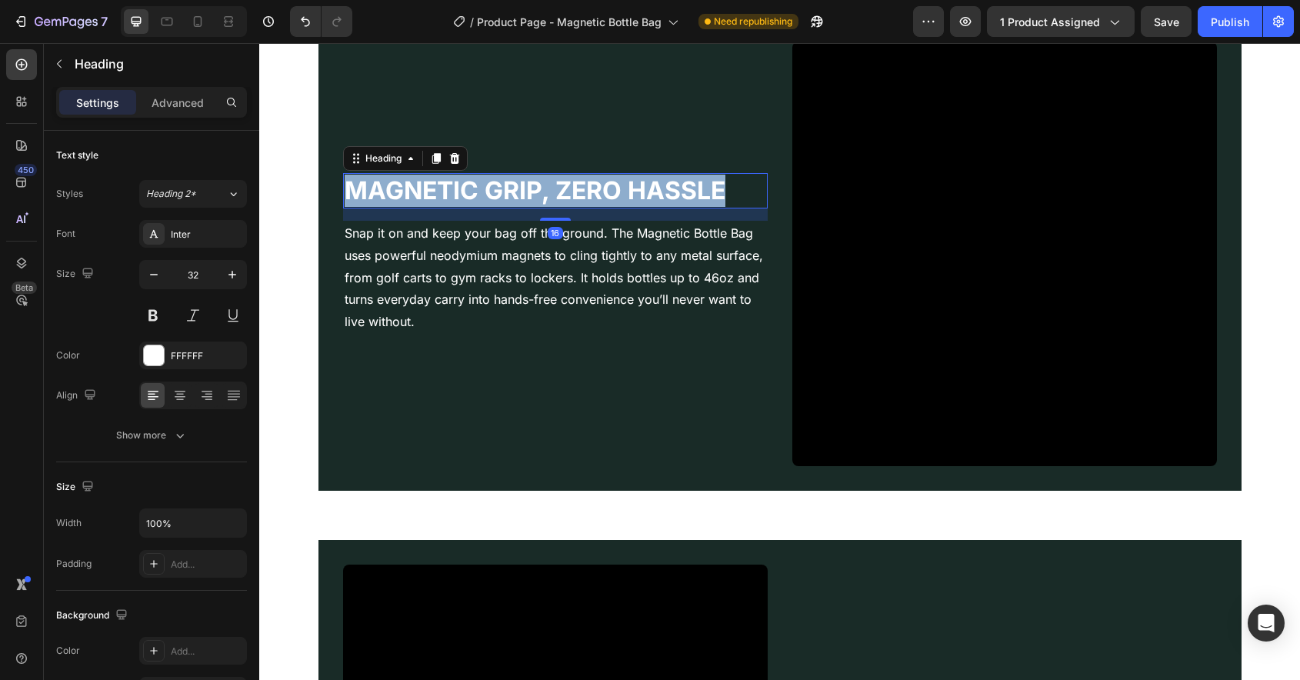
click at [645, 188] on p "Magnetic Grip, Zero Hassle" at bounding box center [556, 191] width 422 height 32
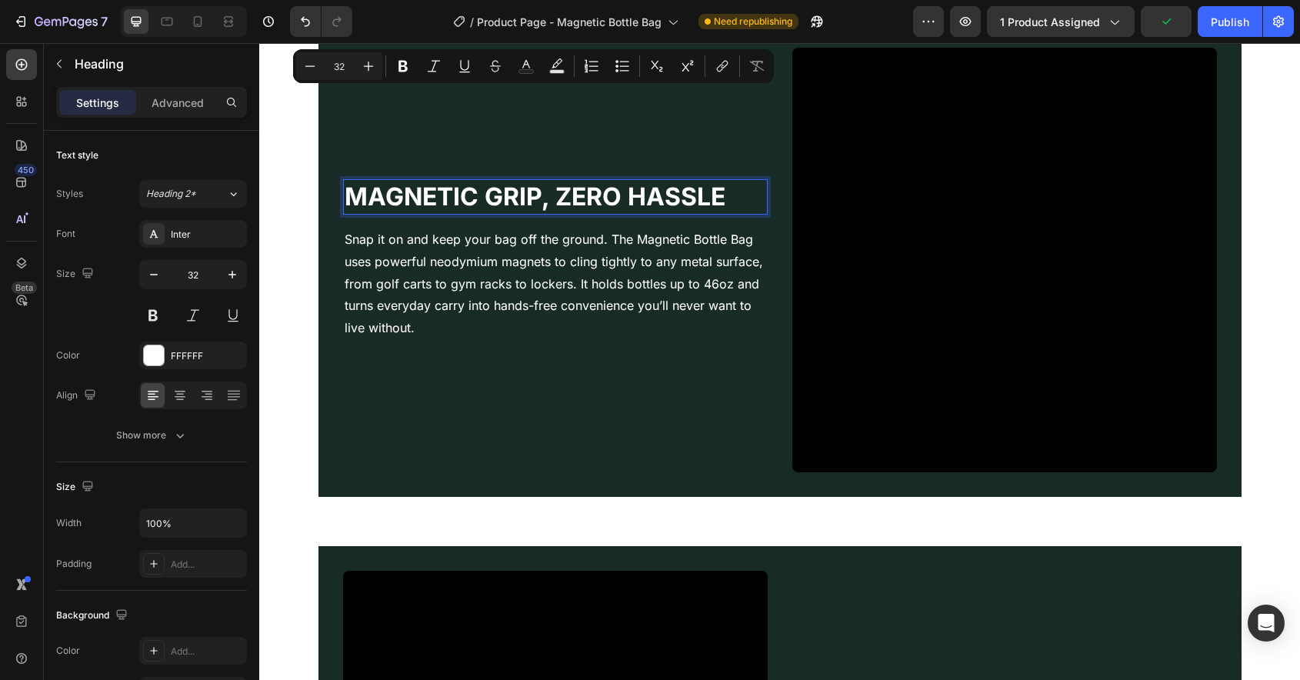
scroll to position [1295, 0]
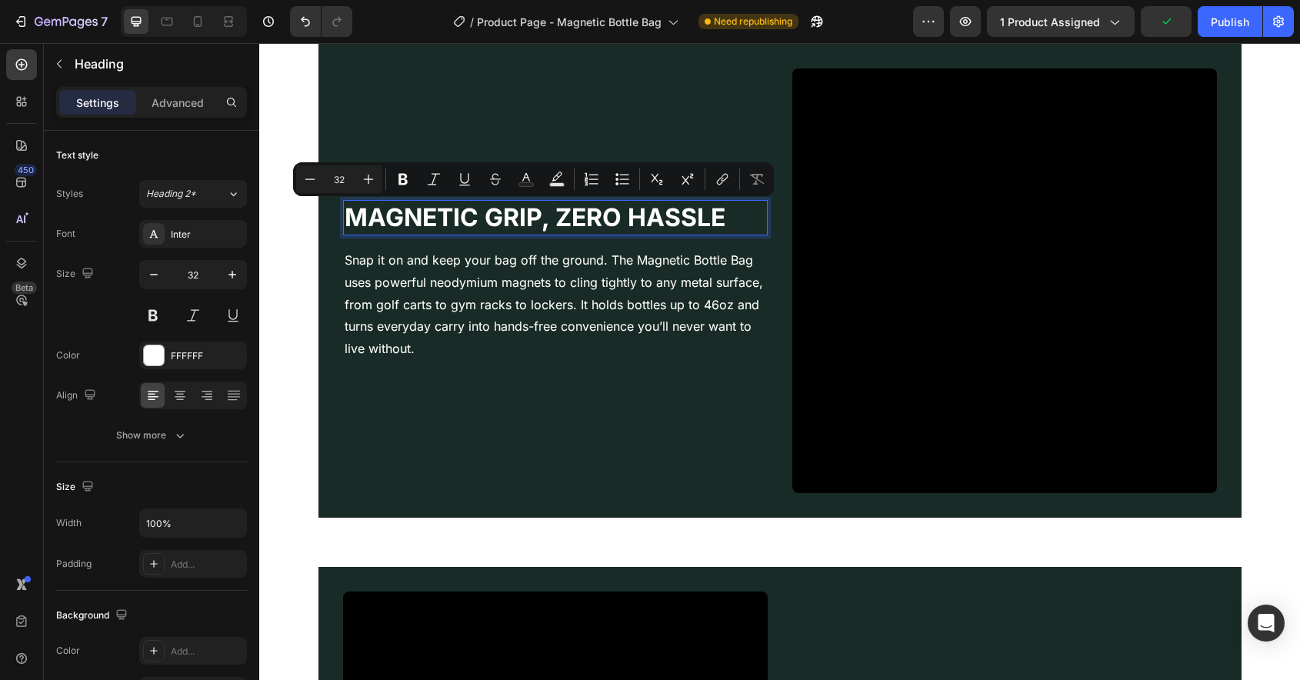
click at [595, 225] on p "Magnetic Grip, Zero Hassle" at bounding box center [556, 218] width 422 height 32
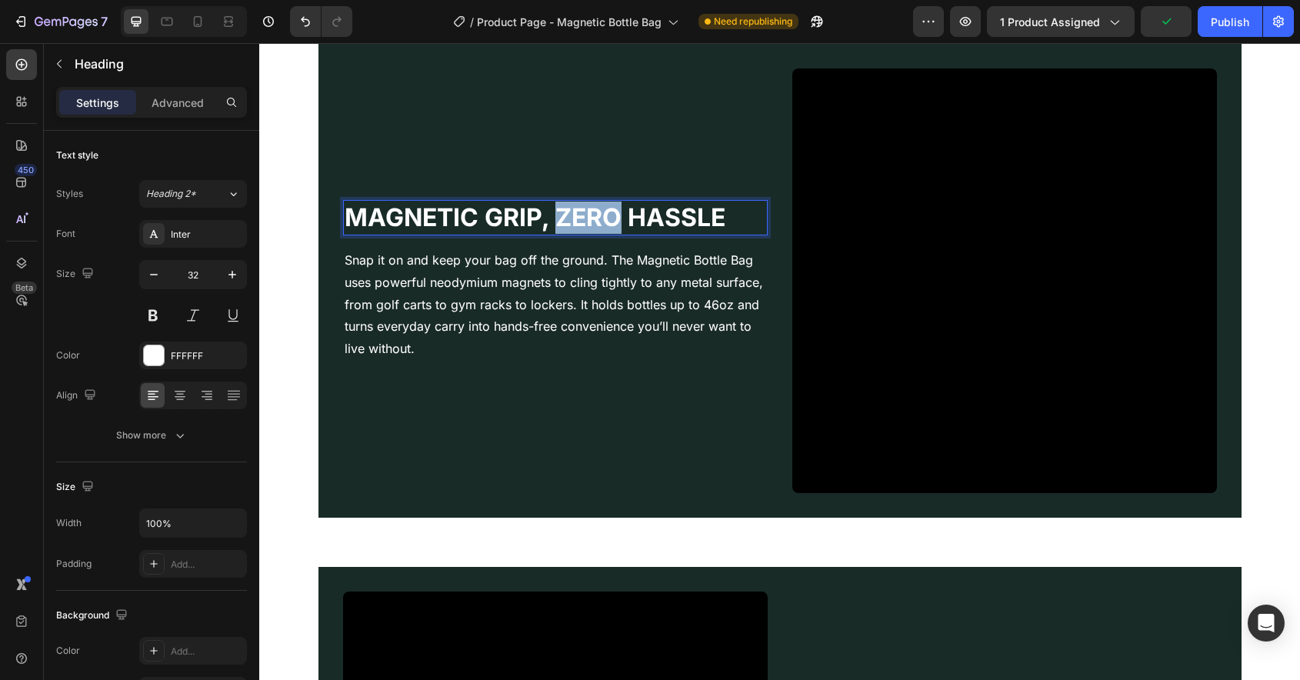
click at [595, 225] on p "Magnetic Grip, Zero Hassle" at bounding box center [556, 218] width 422 height 32
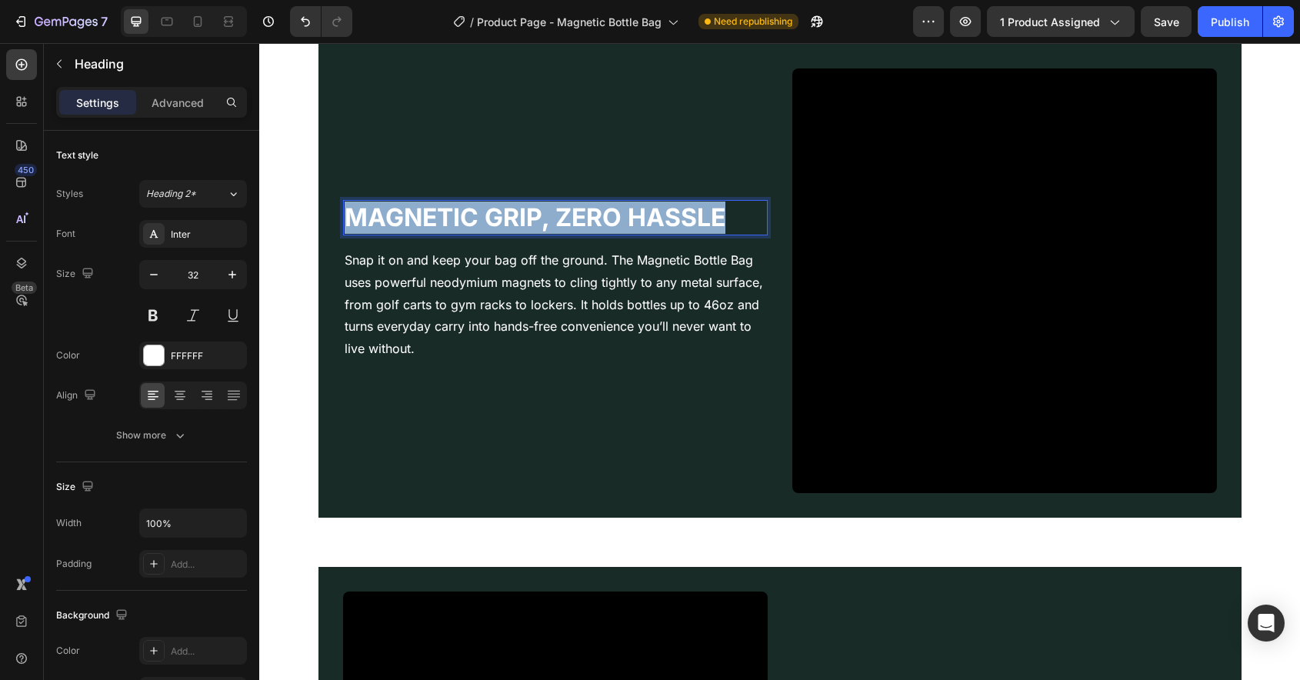
click at [595, 225] on p "Magnetic Grip, Zero Hassle" at bounding box center [556, 218] width 422 height 32
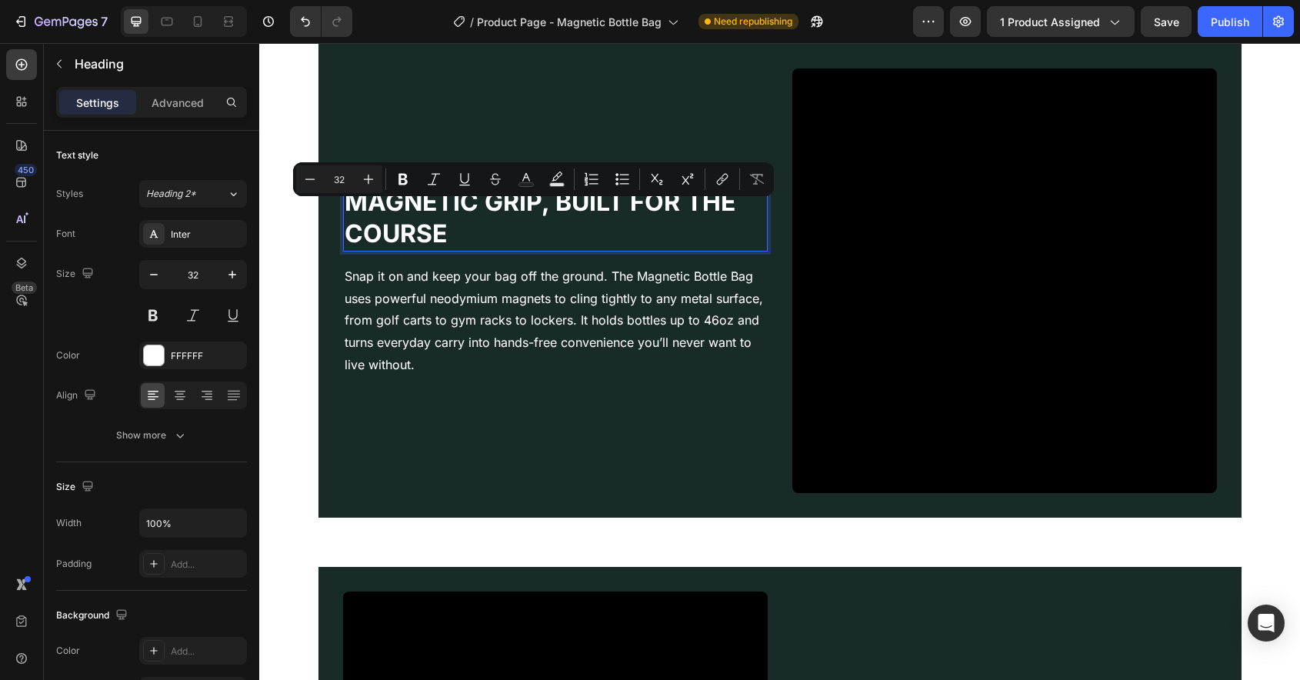
scroll to position [1279, 0]
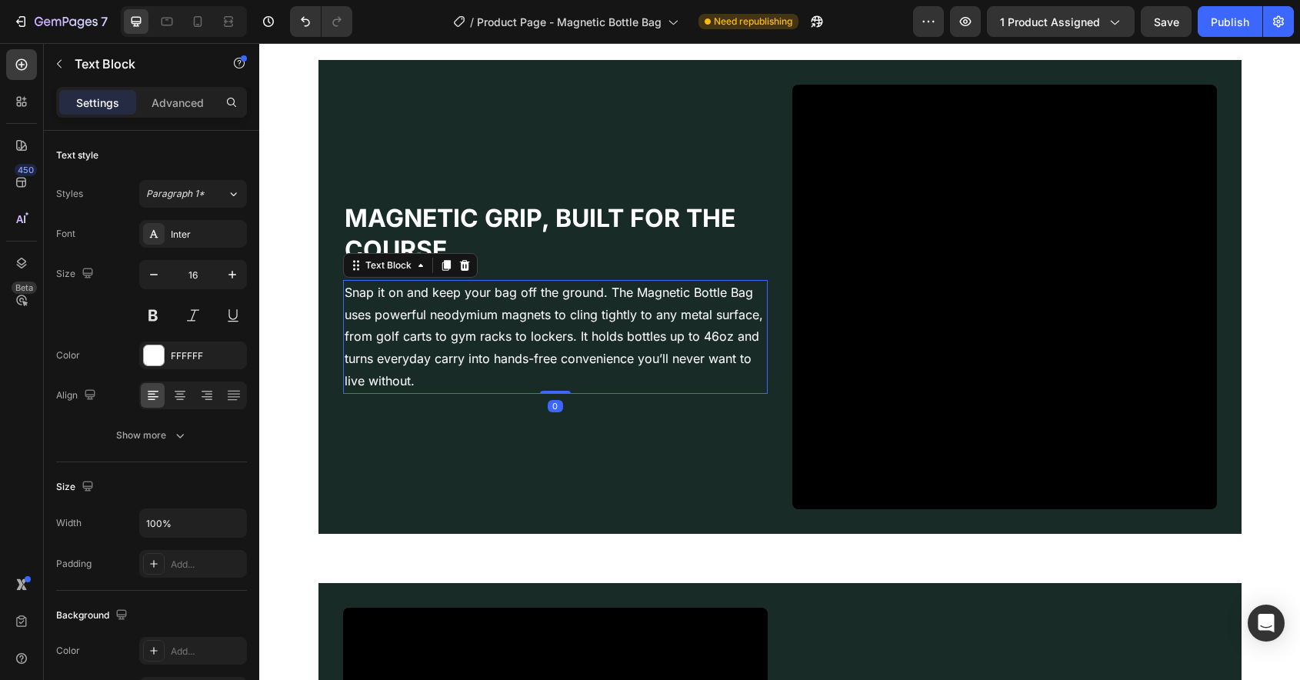
click at [543, 337] on p "Snap it on and keep your bag off the ground. The Magnetic Bottle Bag uses power…" at bounding box center [556, 337] width 422 height 111
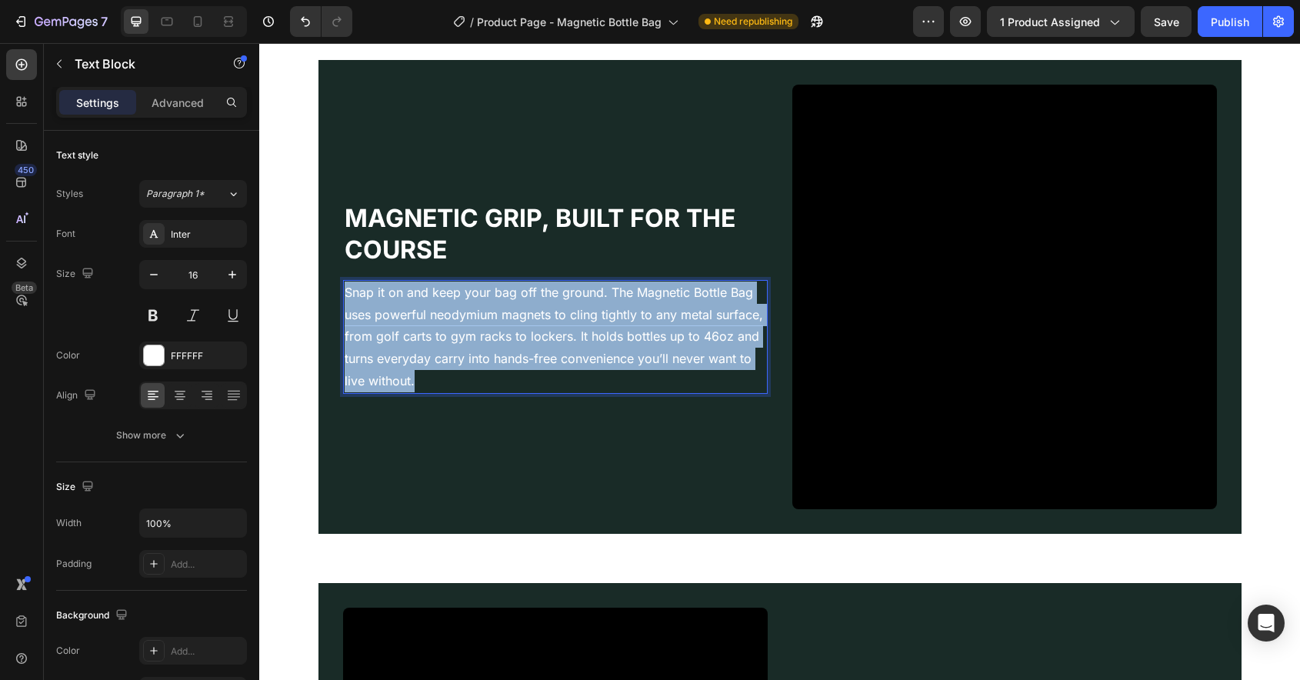
click at [543, 337] on p "Snap it on and keep your bag off the ground. The Magnetic Bottle Bag uses power…" at bounding box center [556, 337] width 422 height 111
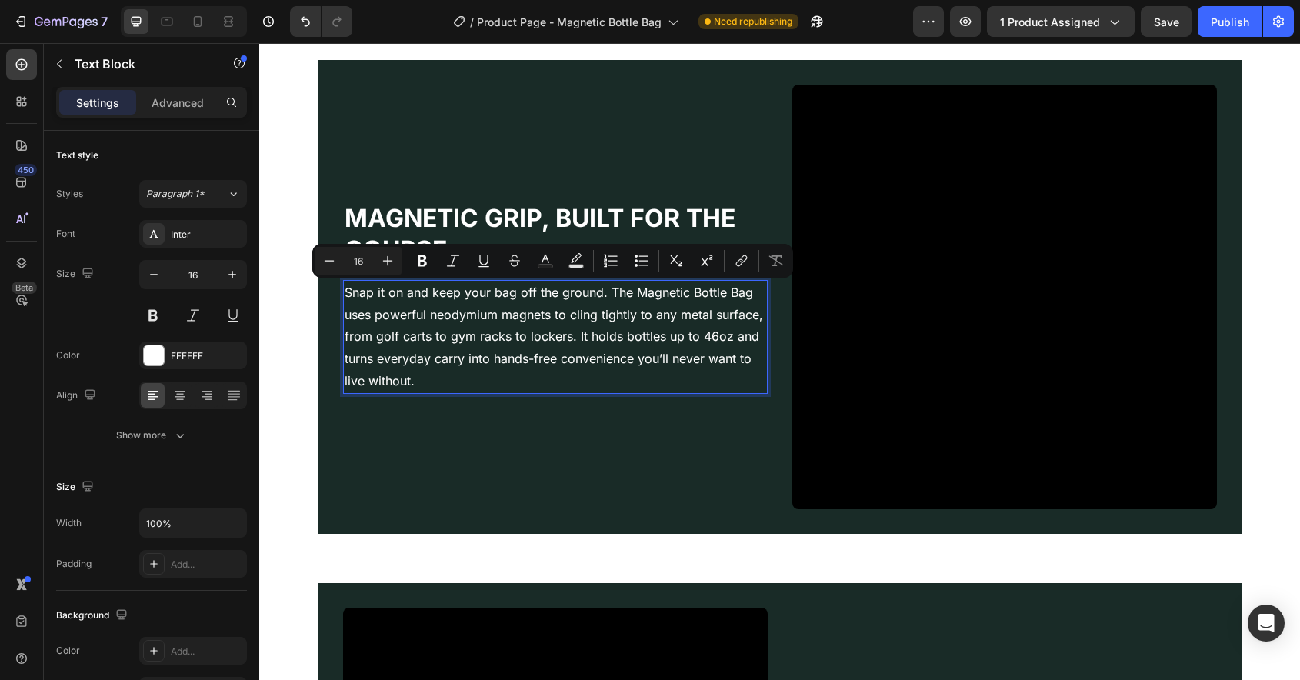
scroll to position [1290, 0]
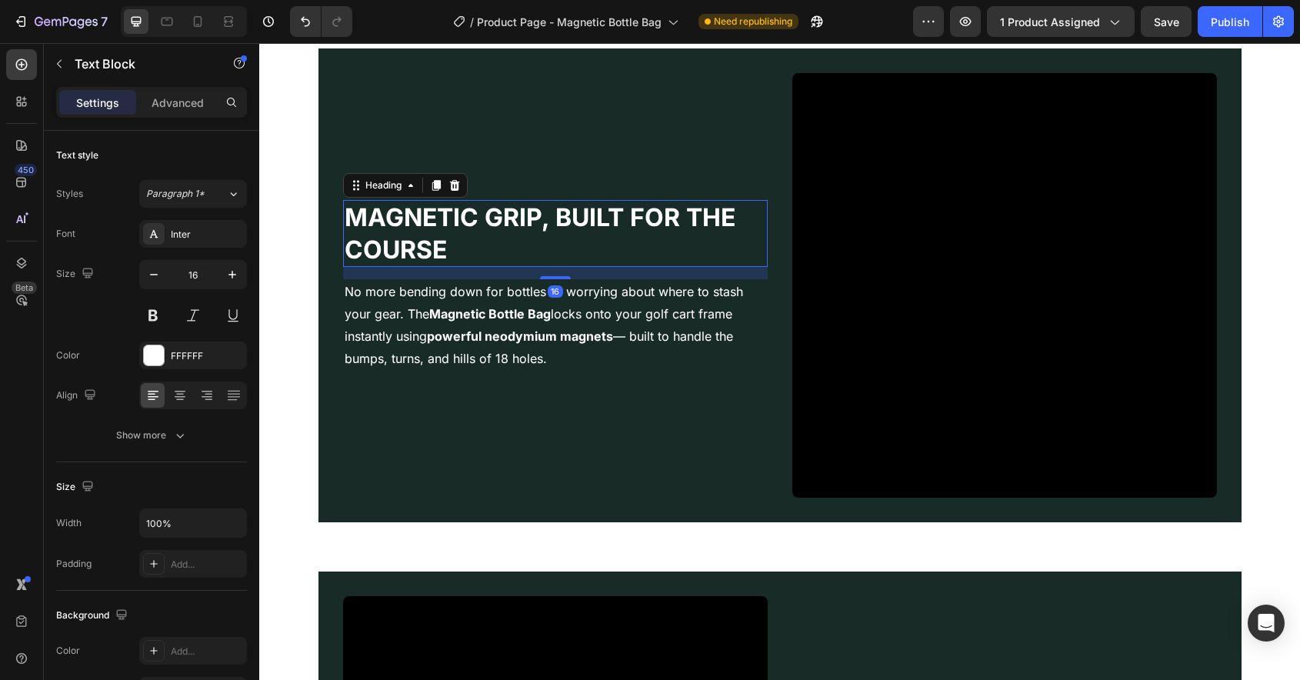
click at [529, 245] on p "Magnetic Grip, Built for the Course" at bounding box center [556, 234] width 422 height 64
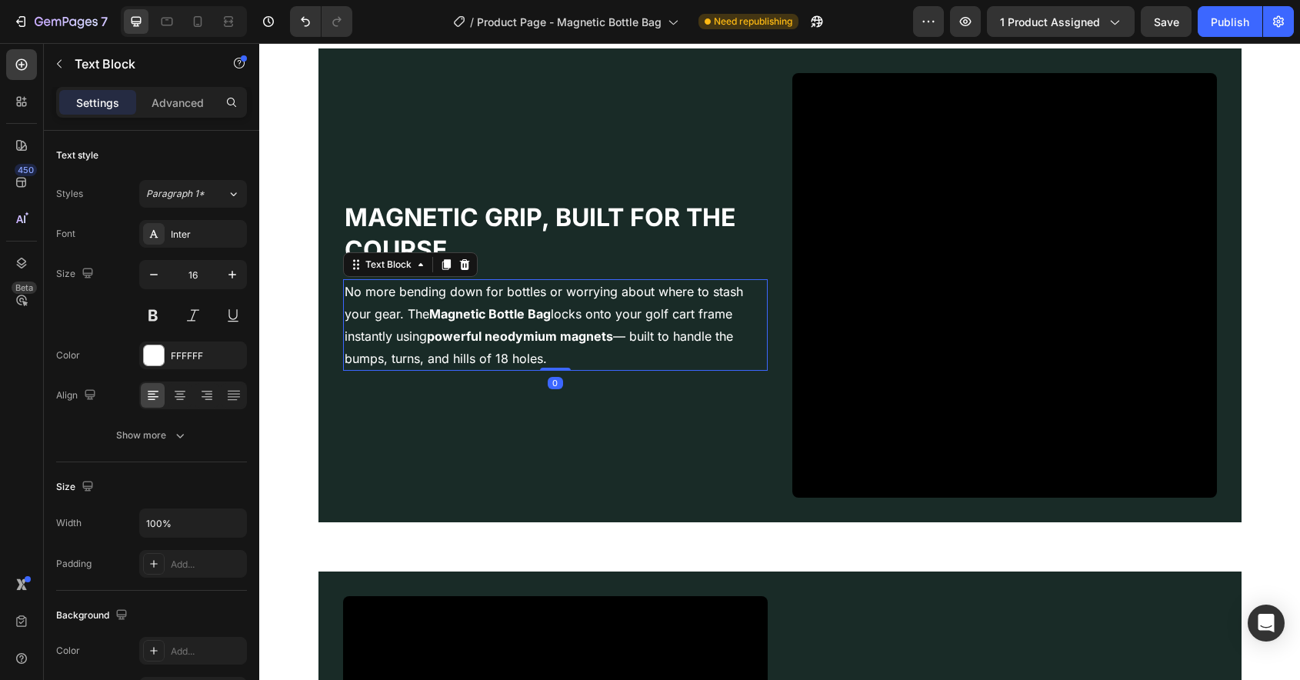
click at [535, 337] on strong "powerful neodymium magnets" at bounding box center [520, 336] width 186 height 15
click at [449, 266] on icon at bounding box center [446, 264] width 8 height 11
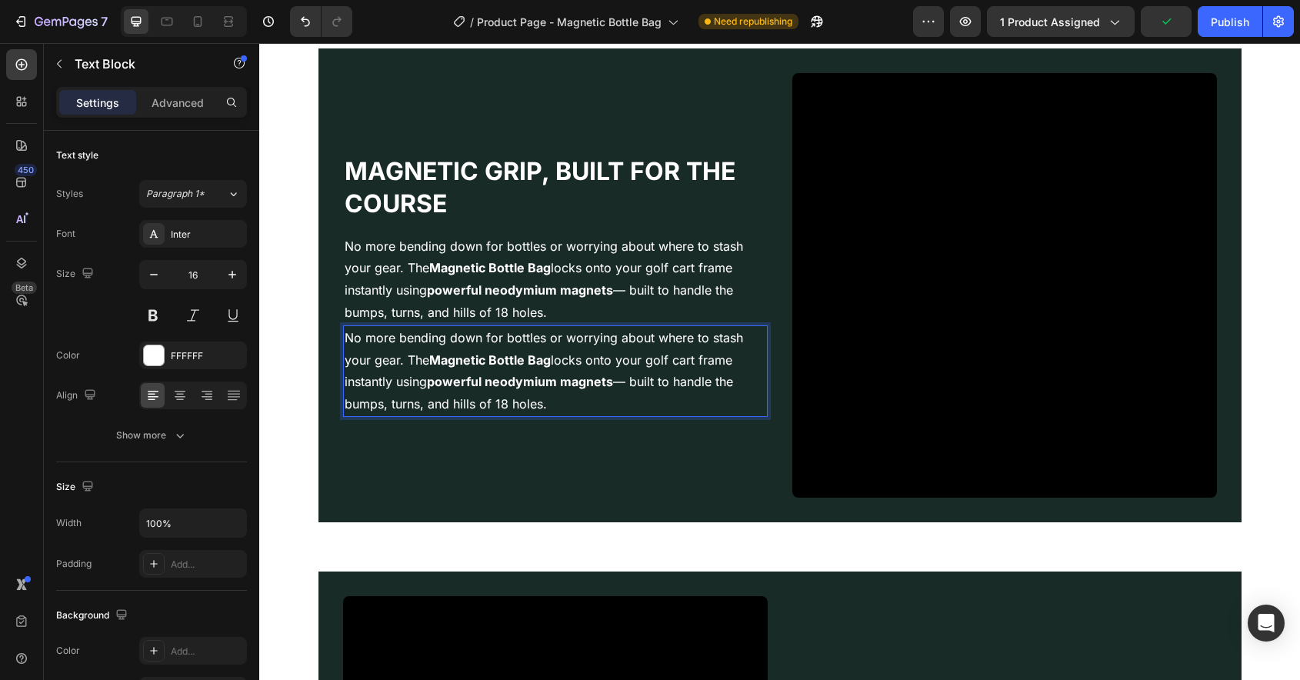
click at [512, 405] on p "No more bending down for bottles or worrying about where to stash your gear. Th…" at bounding box center [556, 371] width 422 height 88
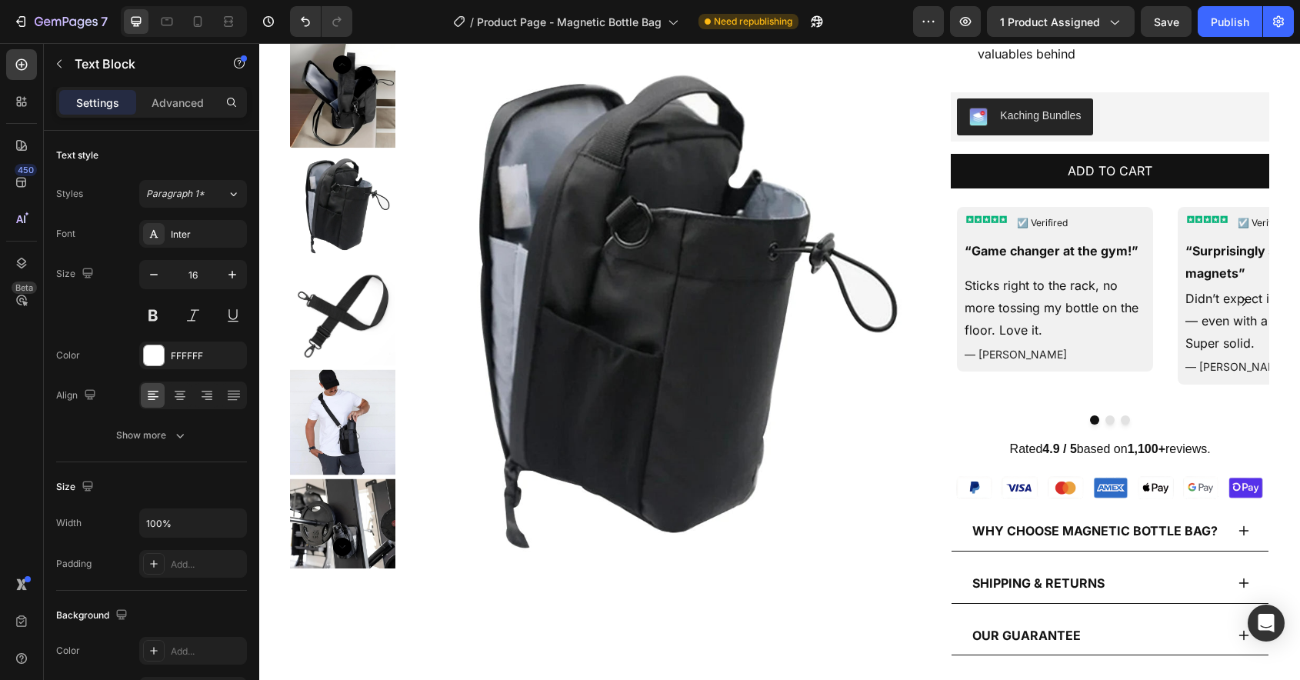
scroll to position [0, 0]
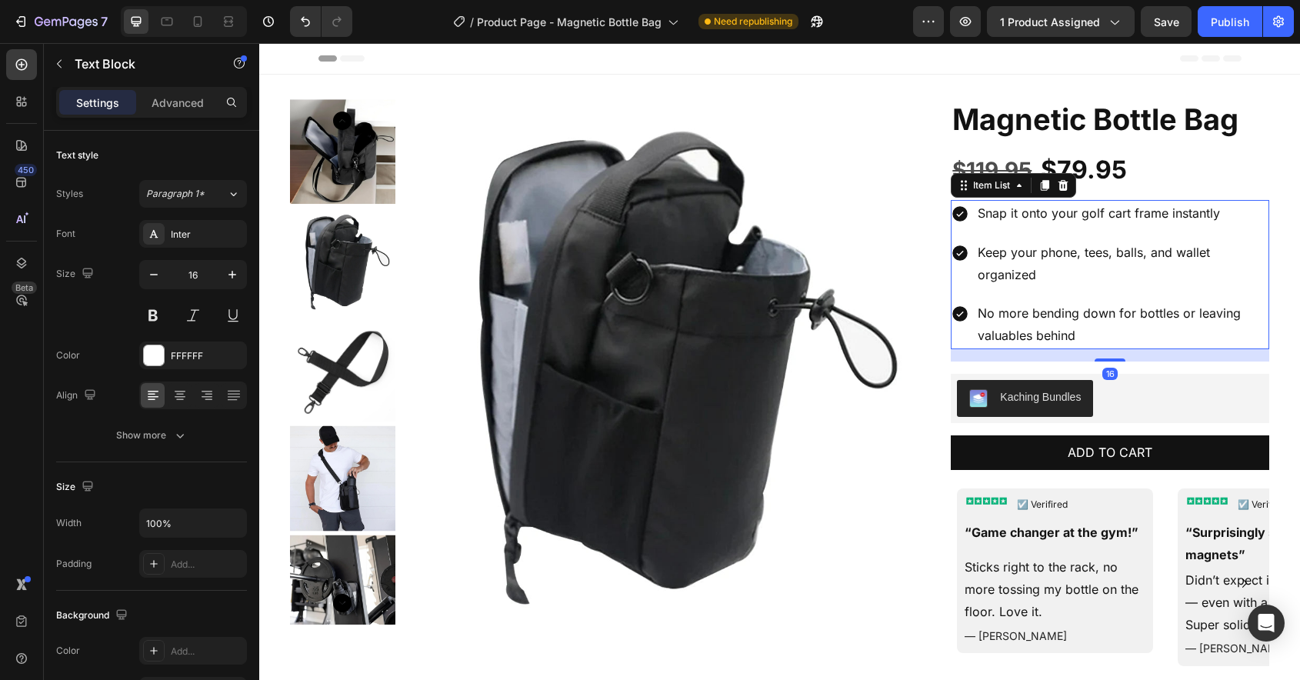
click at [963, 283] on div "Keep your phone, tees, balls, and wallet organized" at bounding box center [1110, 263] width 319 height 49
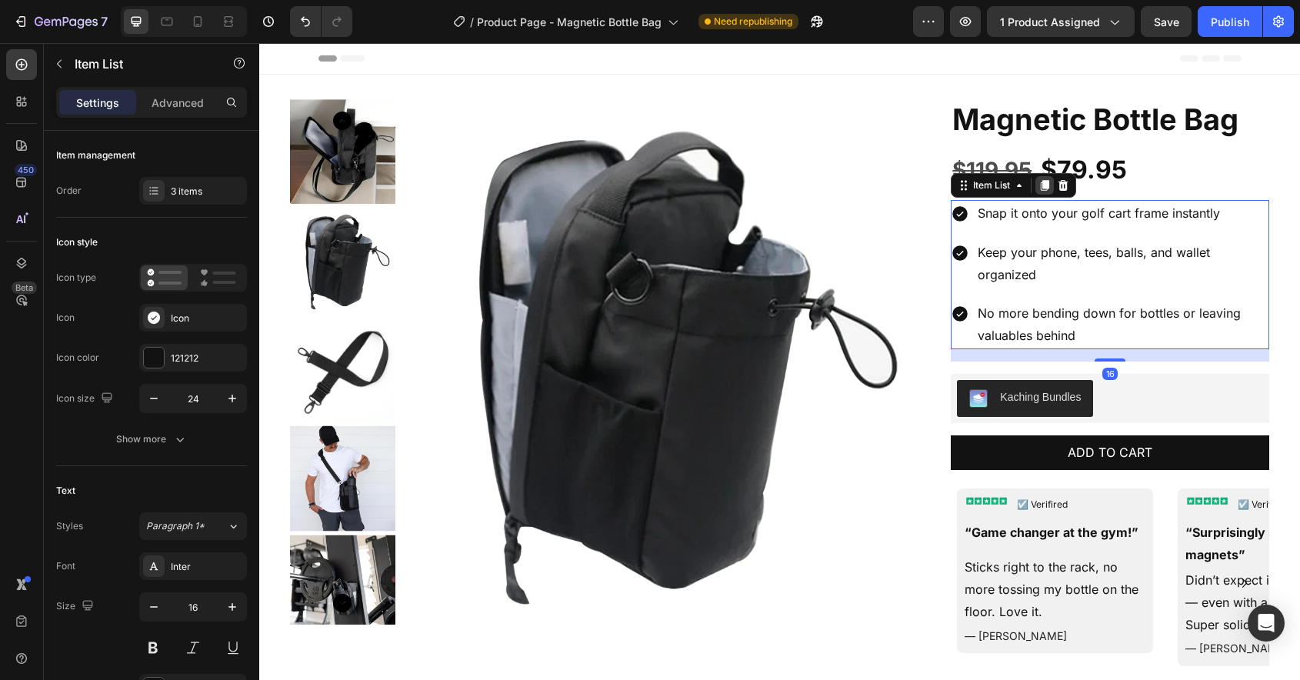
click at [1049, 194] on div at bounding box center [1045, 185] width 18 height 18
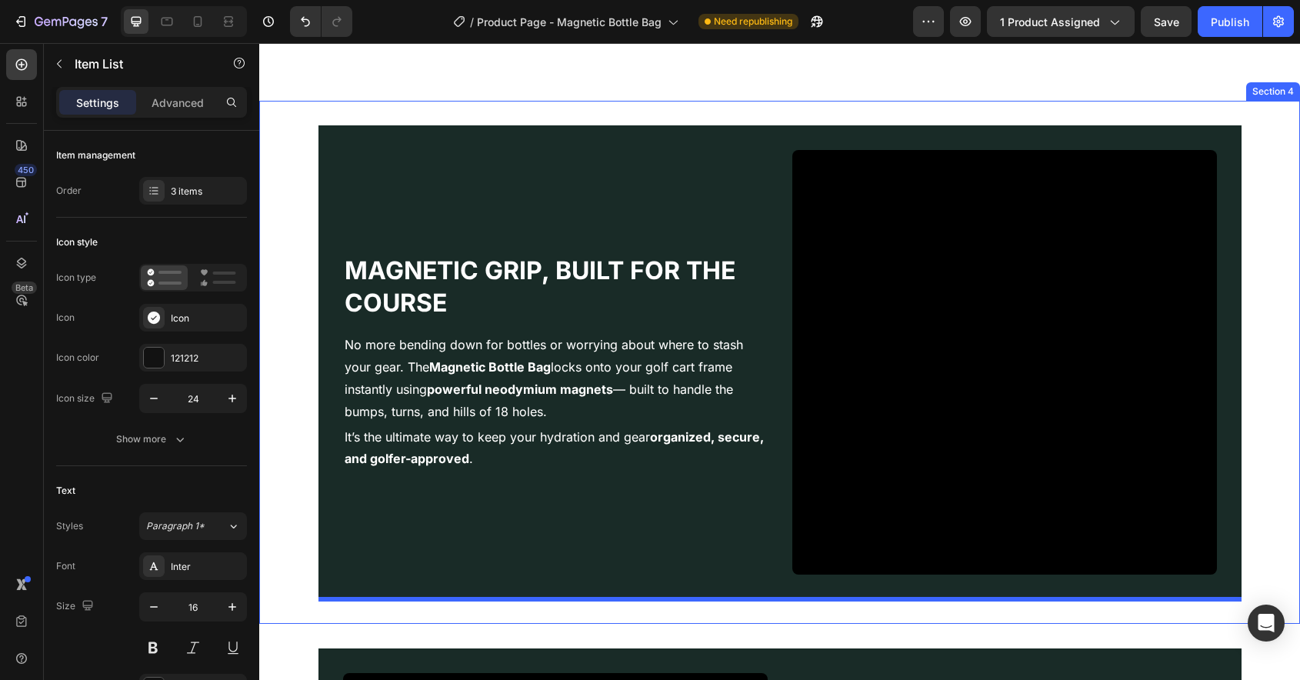
scroll to position [1396, 0]
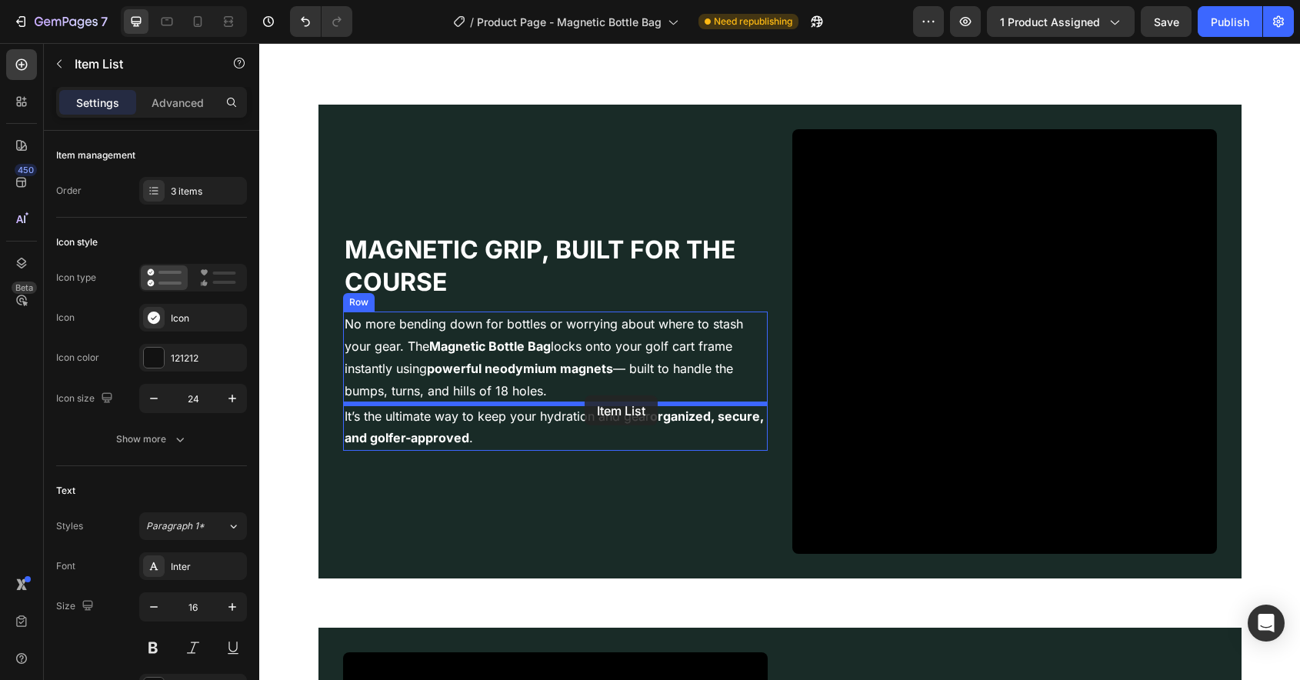
drag, startPoint x: 969, startPoint y: 348, endPoint x: 585, endPoint y: 396, distance: 386.9
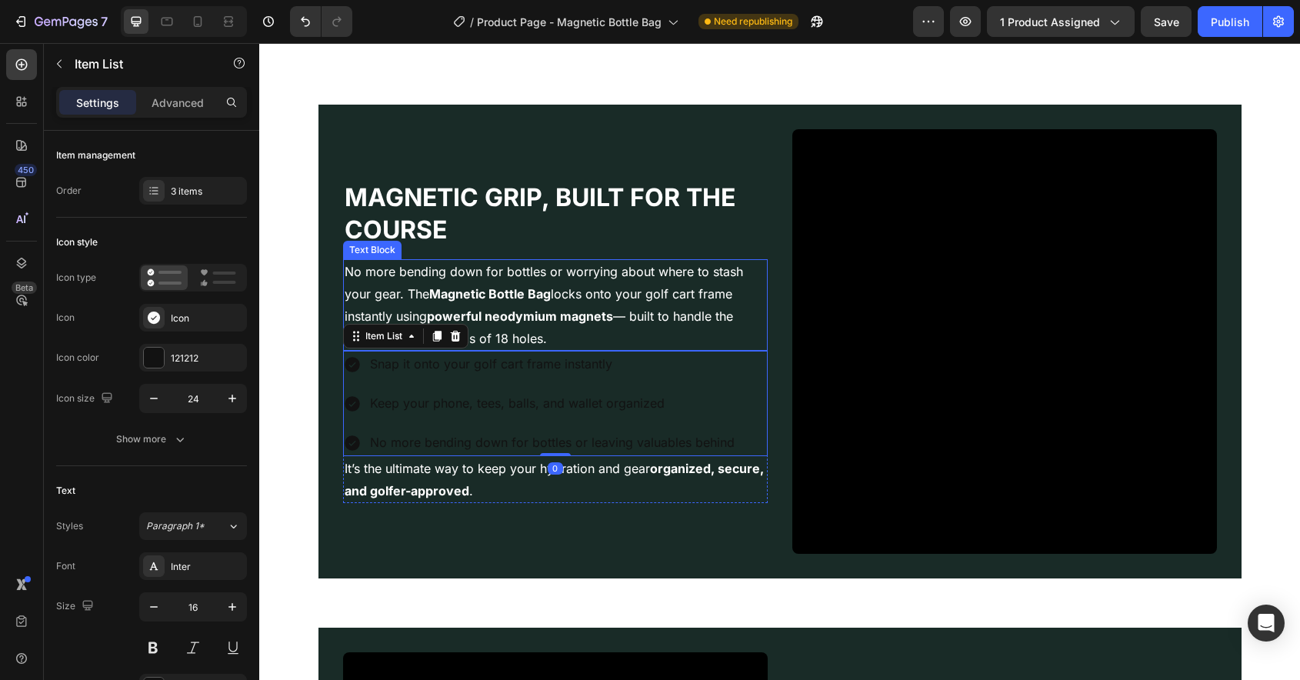
click at [527, 297] on strong "Magnetic Bottle Bag" at bounding box center [490, 293] width 122 height 15
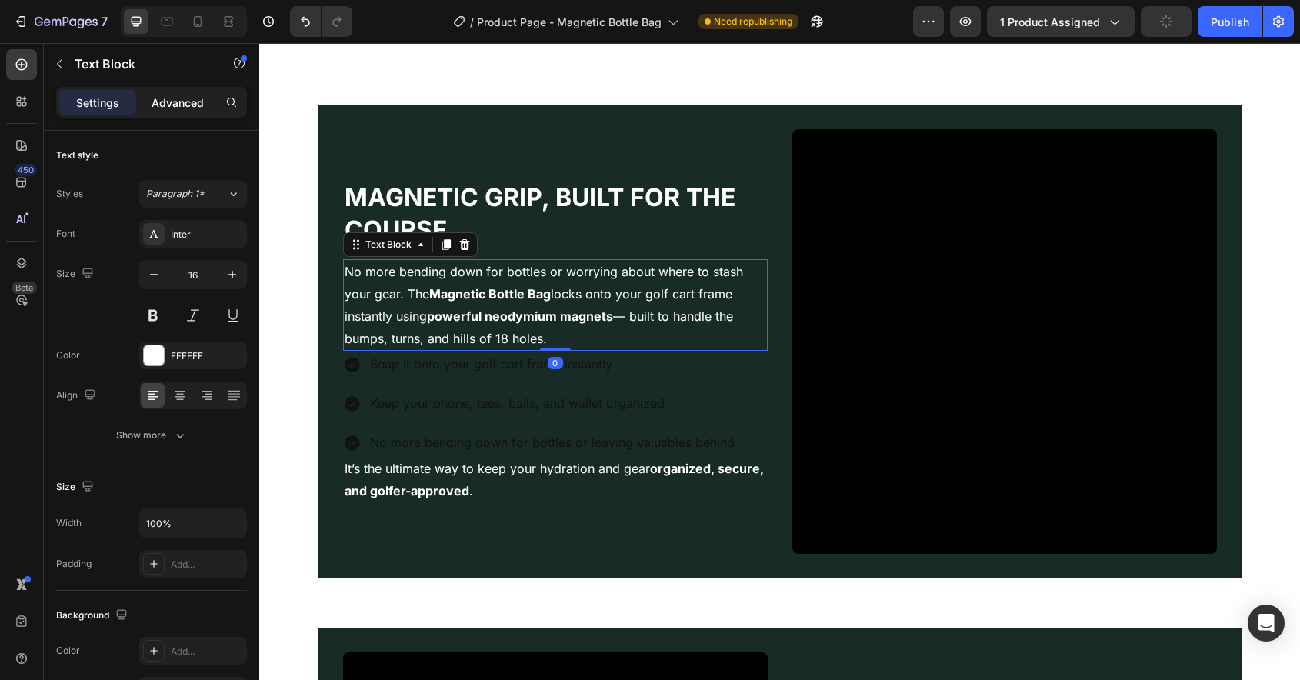
click at [178, 98] on p "Advanced" at bounding box center [178, 103] width 52 height 16
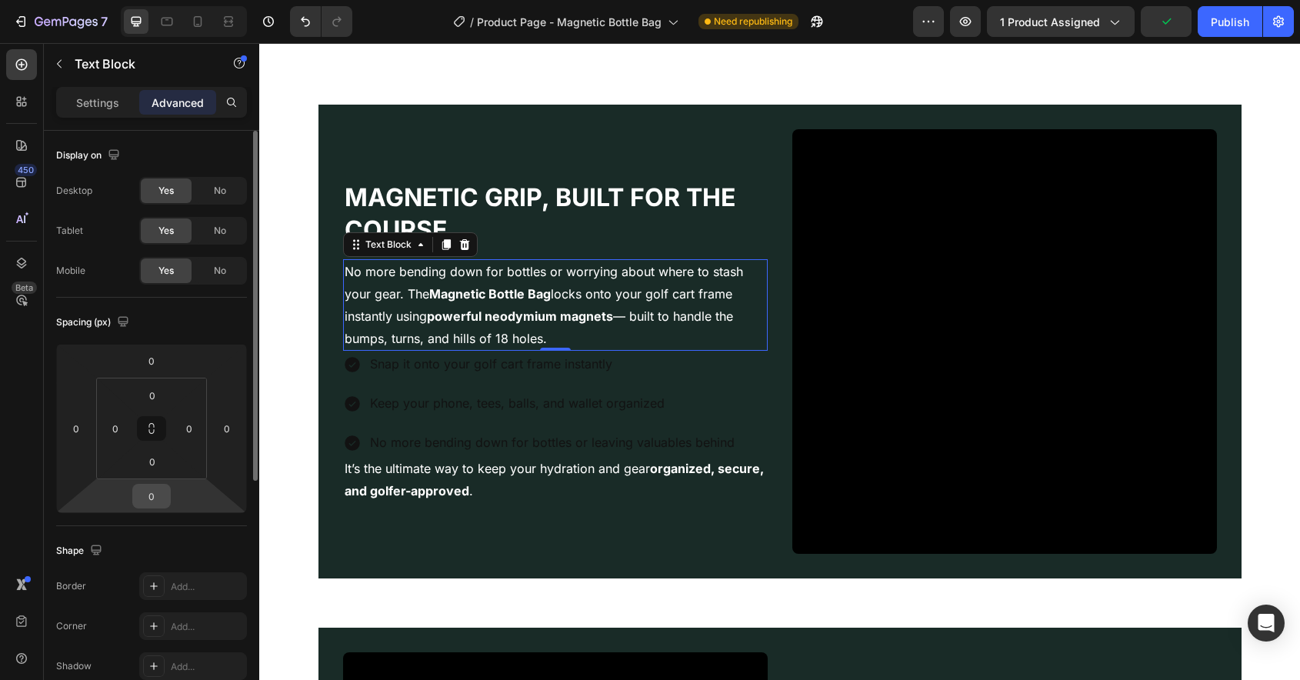
click at [160, 498] on input "0" at bounding box center [151, 496] width 31 height 23
type input "10"
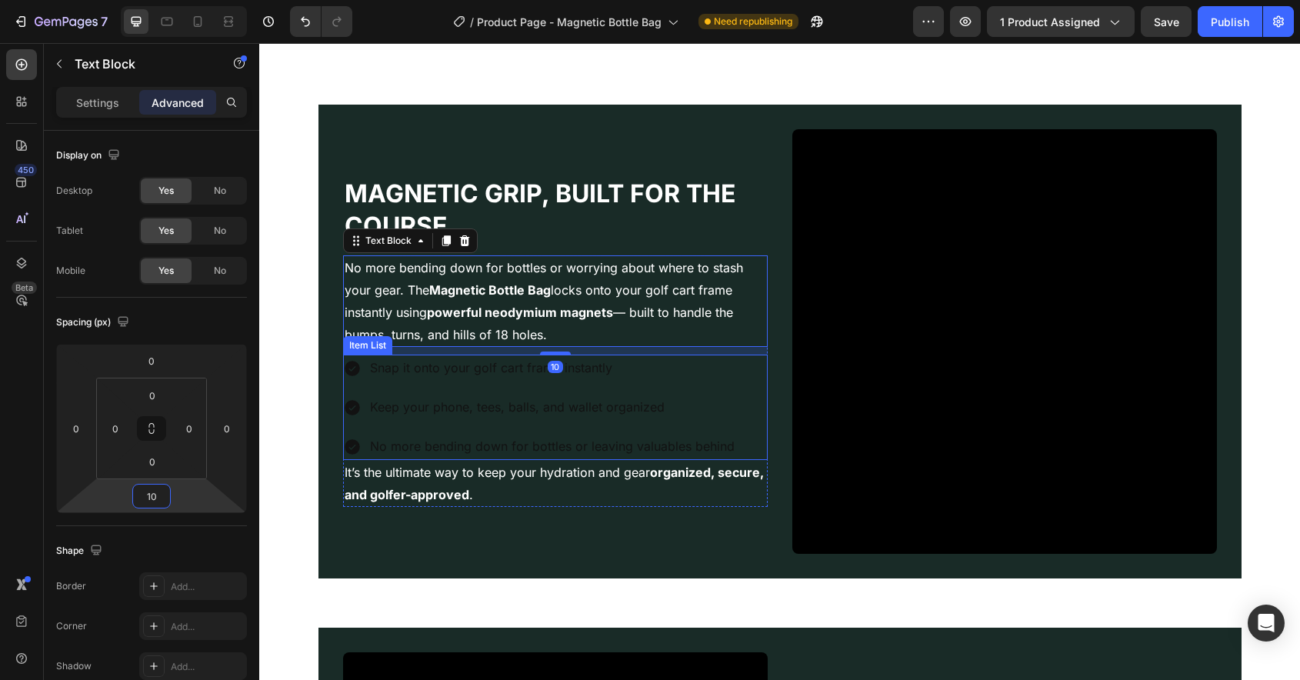
click at [359, 395] on div "Keep your phone, tees, balls, and wallet organized" at bounding box center [540, 407] width 394 height 27
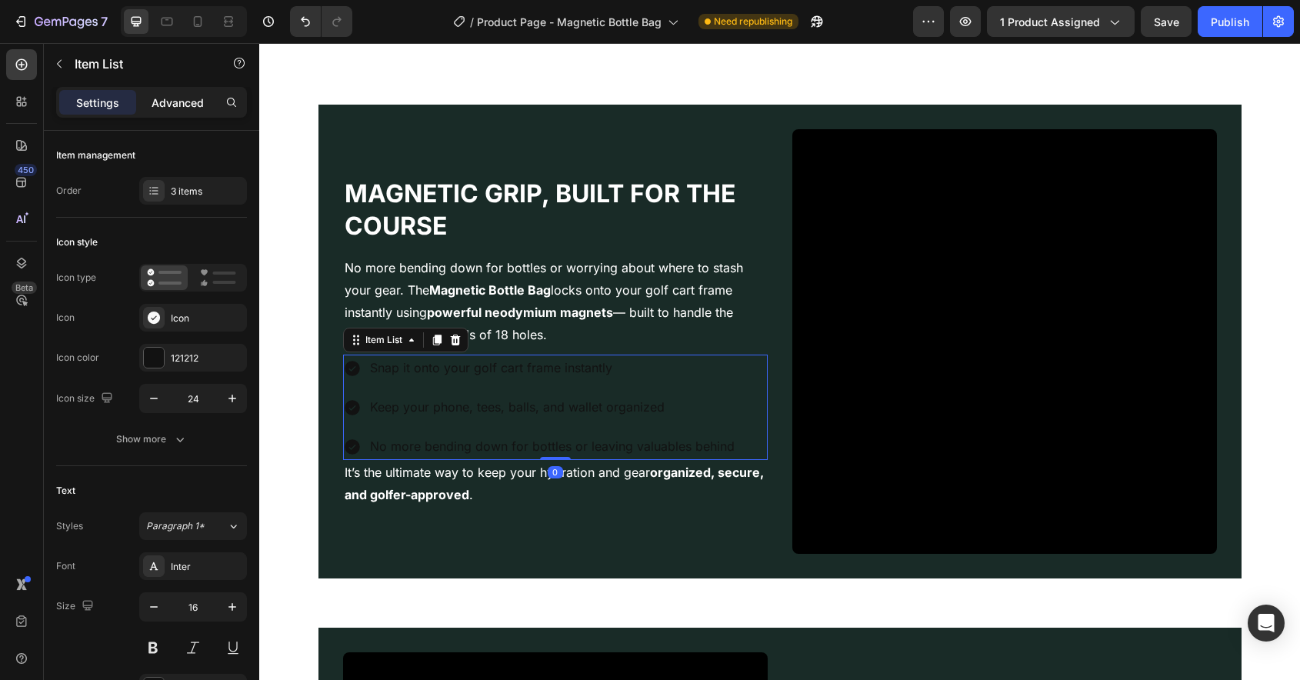
click at [173, 106] on p "Advanced" at bounding box center [178, 103] width 52 height 16
type input "100%"
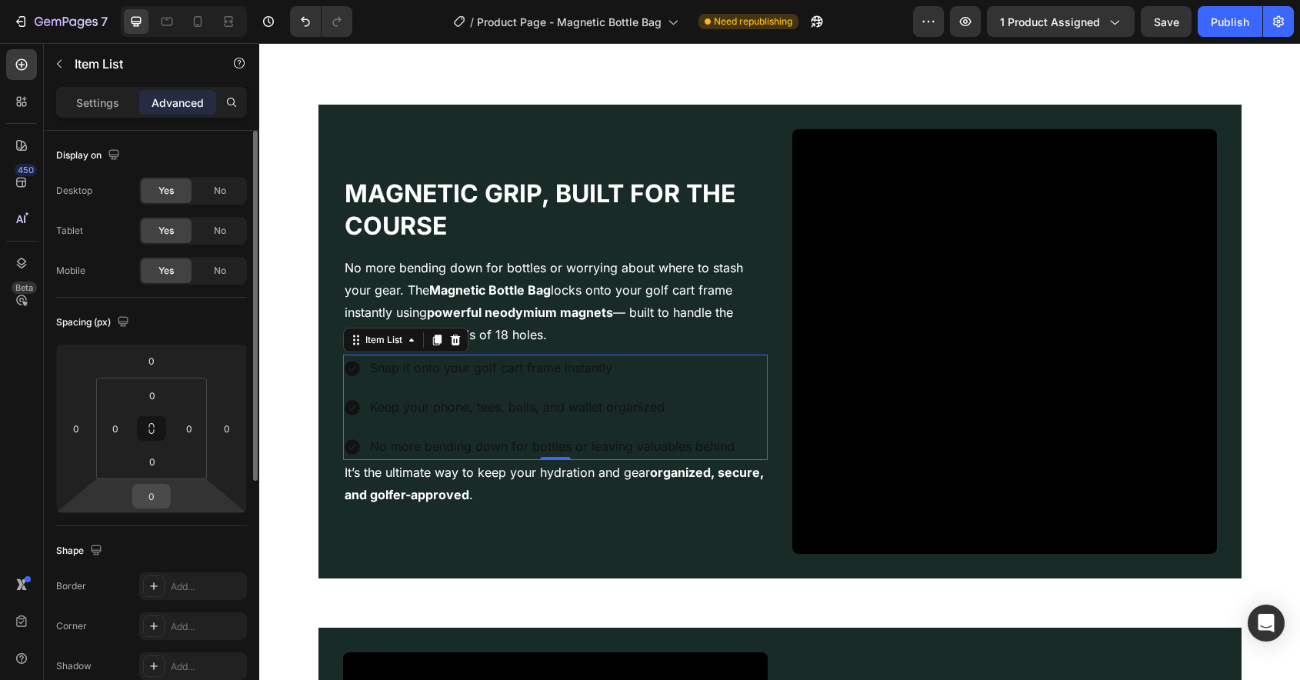
click at [151, 497] on input "0" at bounding box center [151, 496] width 31 height 23
type input "10"
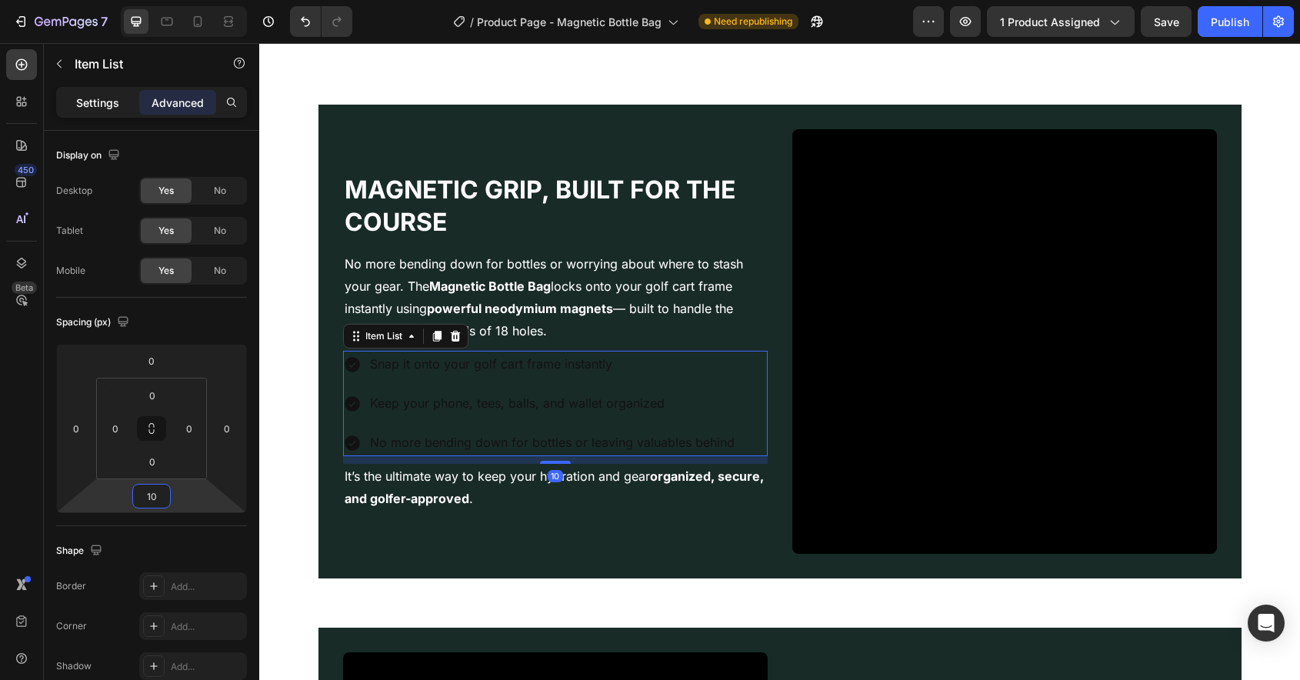
click at [119, 111] on div "Settings" at bounding box center [97, 102] width 77 height 25
type input "8"
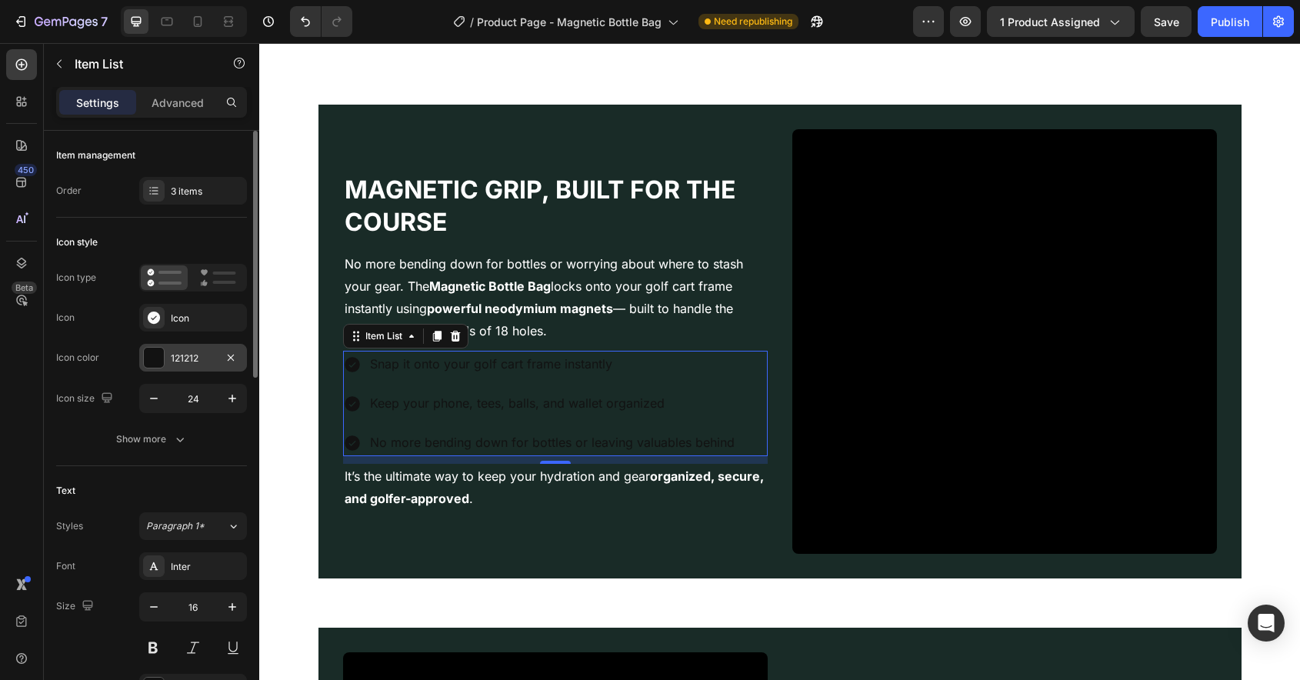
click at [152, 369] on div "121212" at bounding box center [193, 358] width 108 height 28
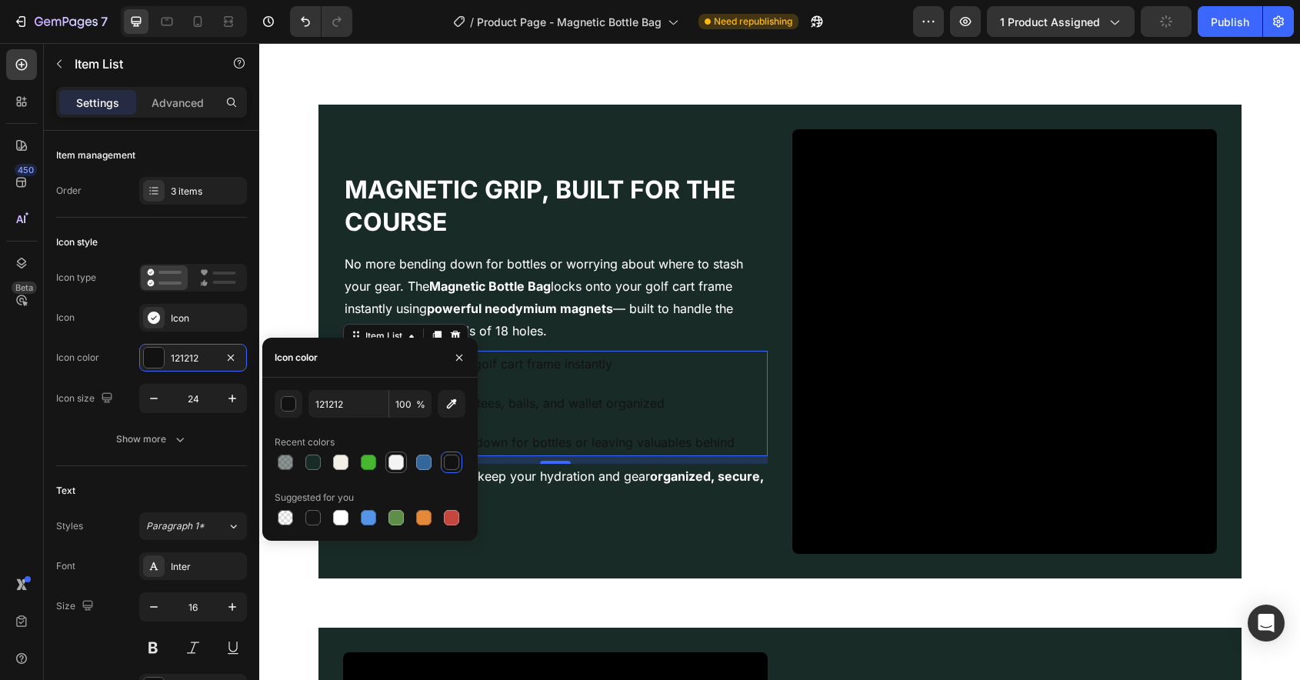
click at [395, 470] on div at bounding box center [396, 462] width 18 height 18
click at [292, 400] on div "button" at bounding box center [289, 404] width 15 height 15
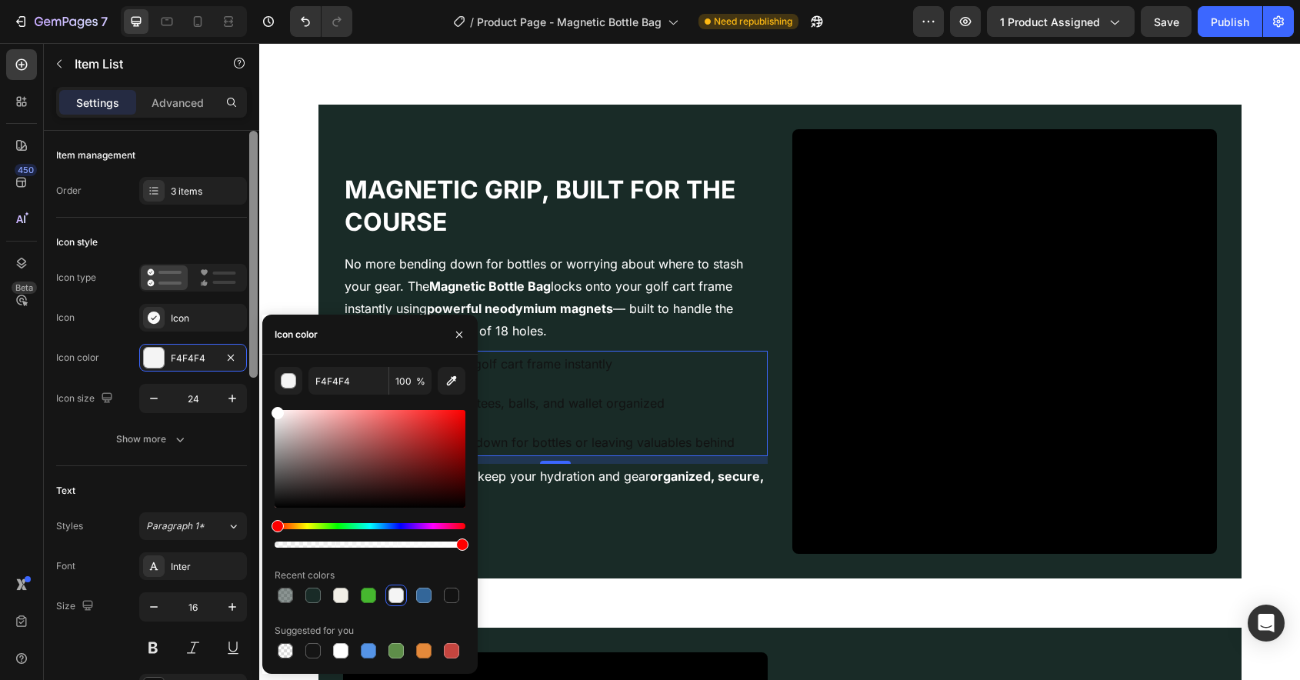
drag, startPoint x: 314, startPoint y: 447, endPoint x: 248, endPoint y: 390, distance: 87.3
click at [248, 390] on div "450 Beta Sections(18) Elements(84) Section Element Hero Section Product Detail …" at bounding box center [129, 361] width 259 height 637
type input "FFFFFF"
click at [154, 399] on icon "button" at bounding box center [153, 398] width 15 height 15
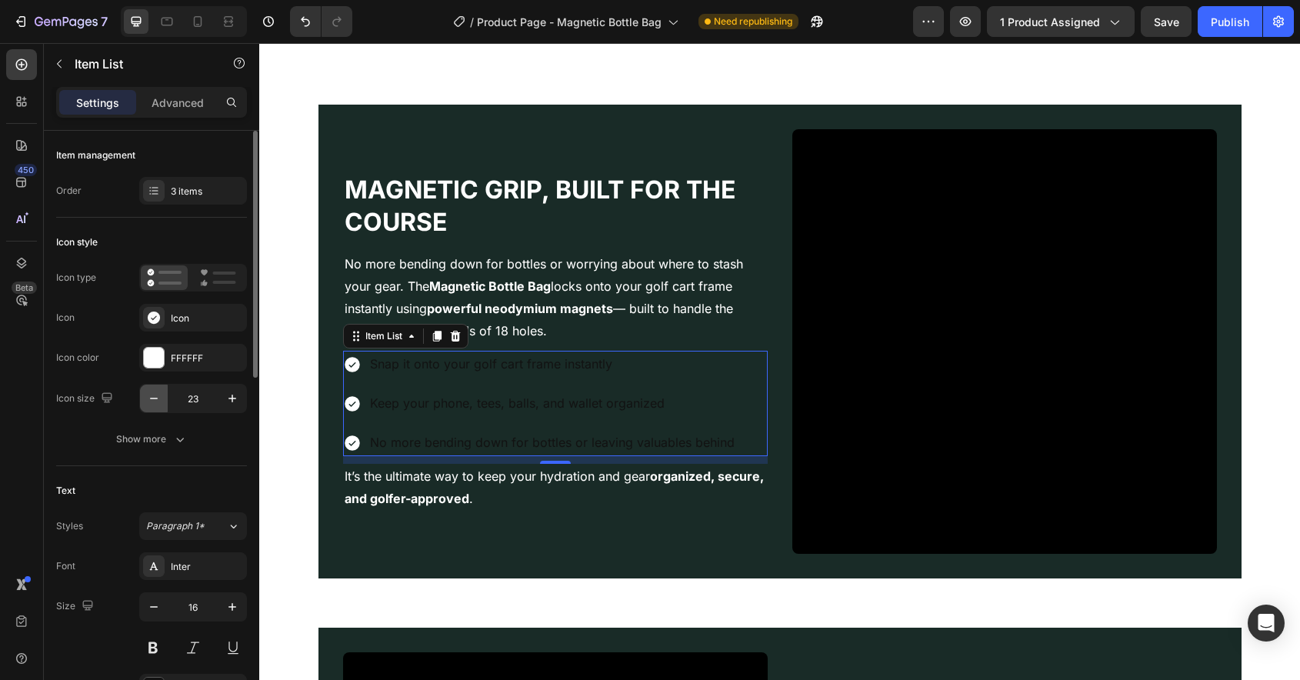
click at [154, 399] on icon "button" at bounding box center [153, 398] width 15 height 15
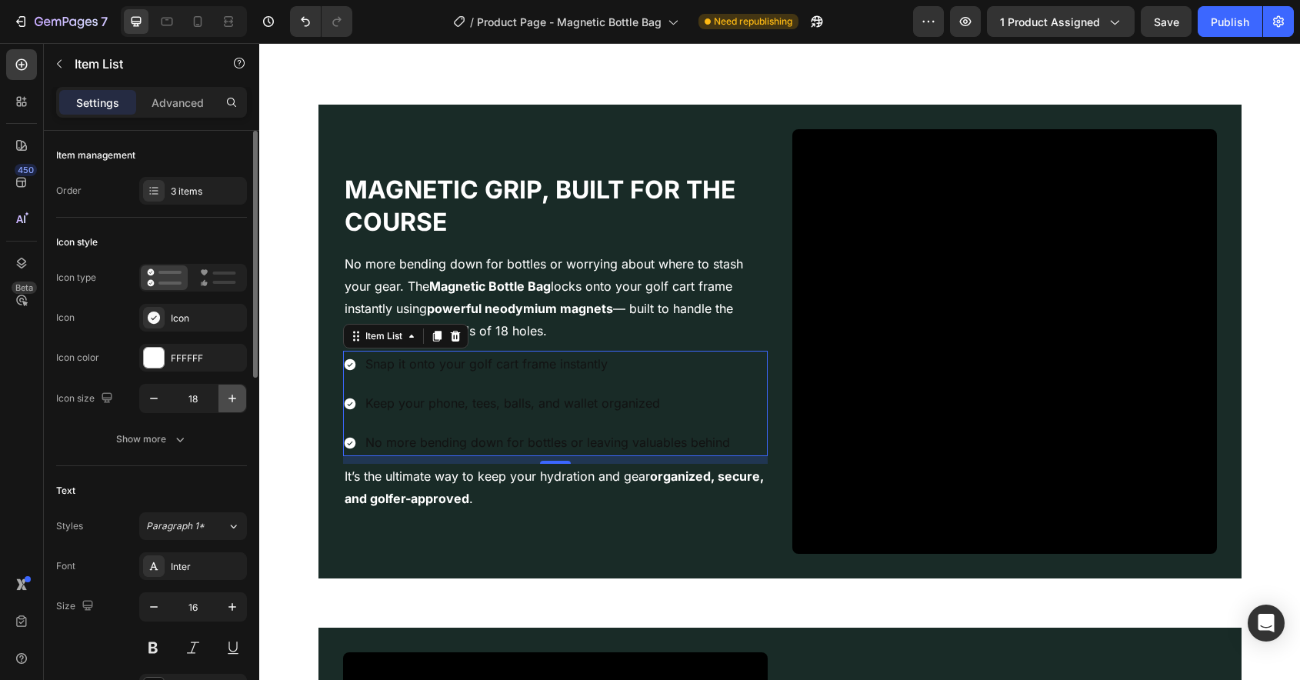
click at [229, 403] on icon "button" at bounding box center [232, 398] width 15 height 15
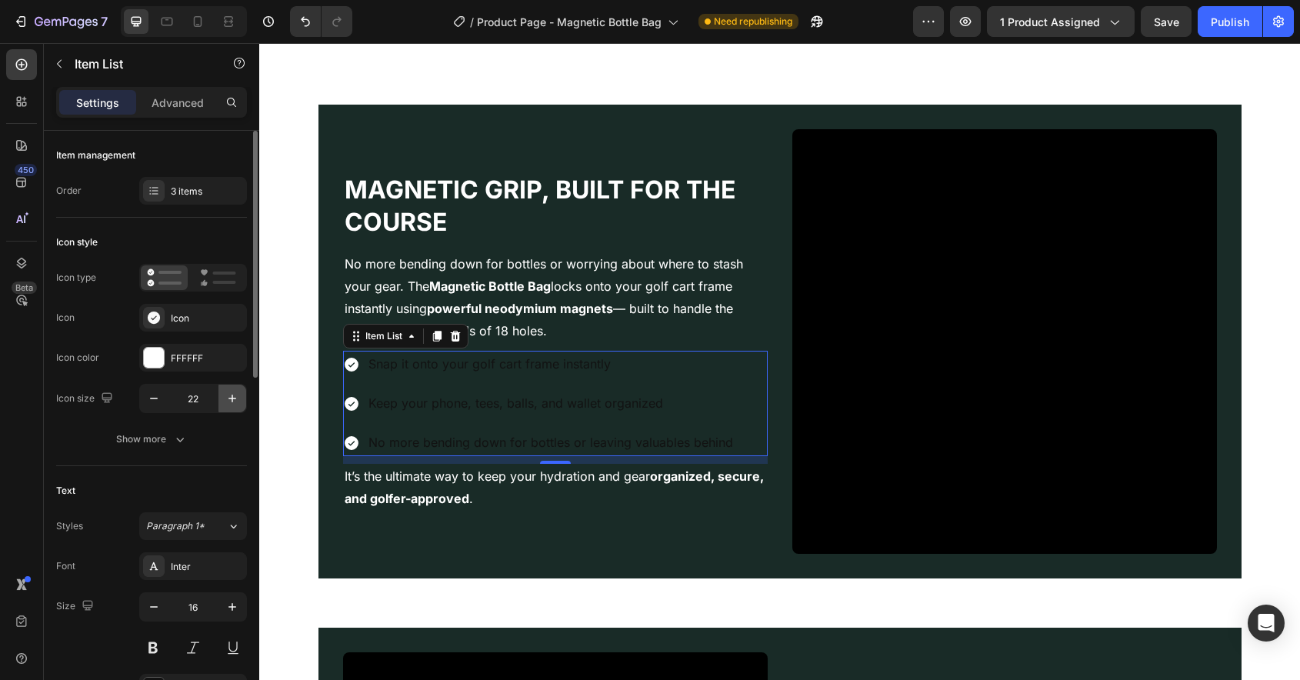
type input "23"
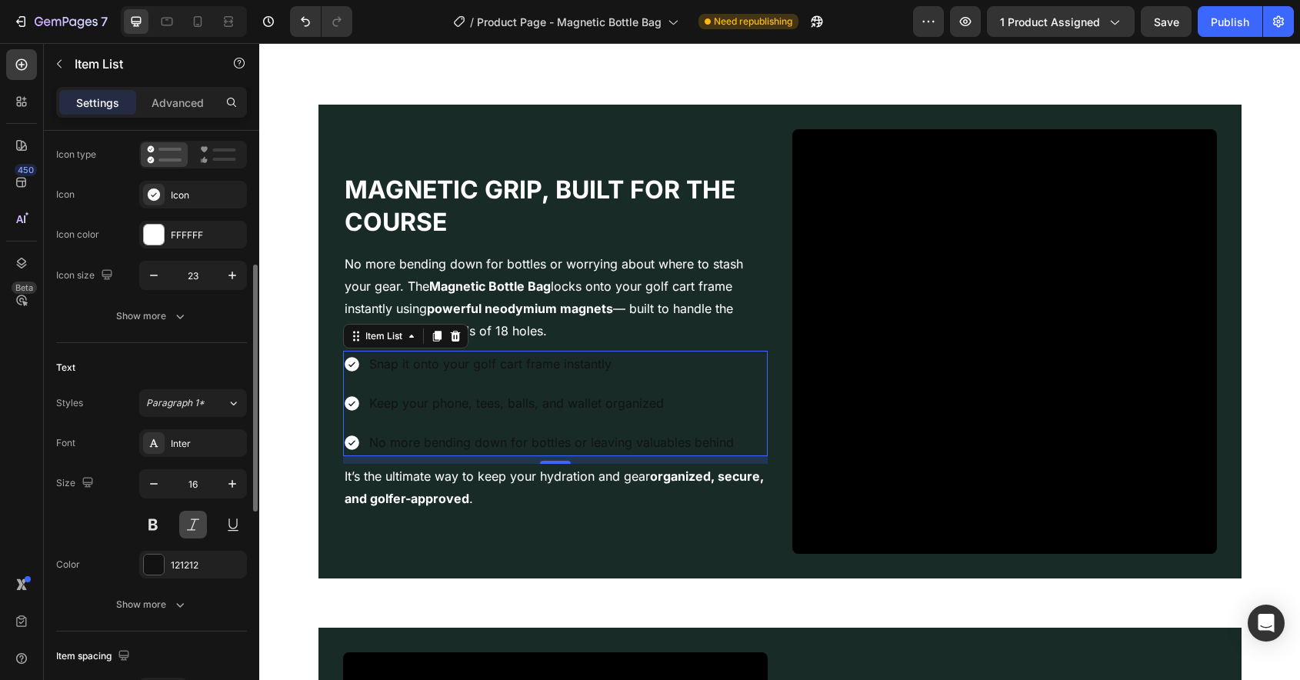
scroll to position [182, 0]
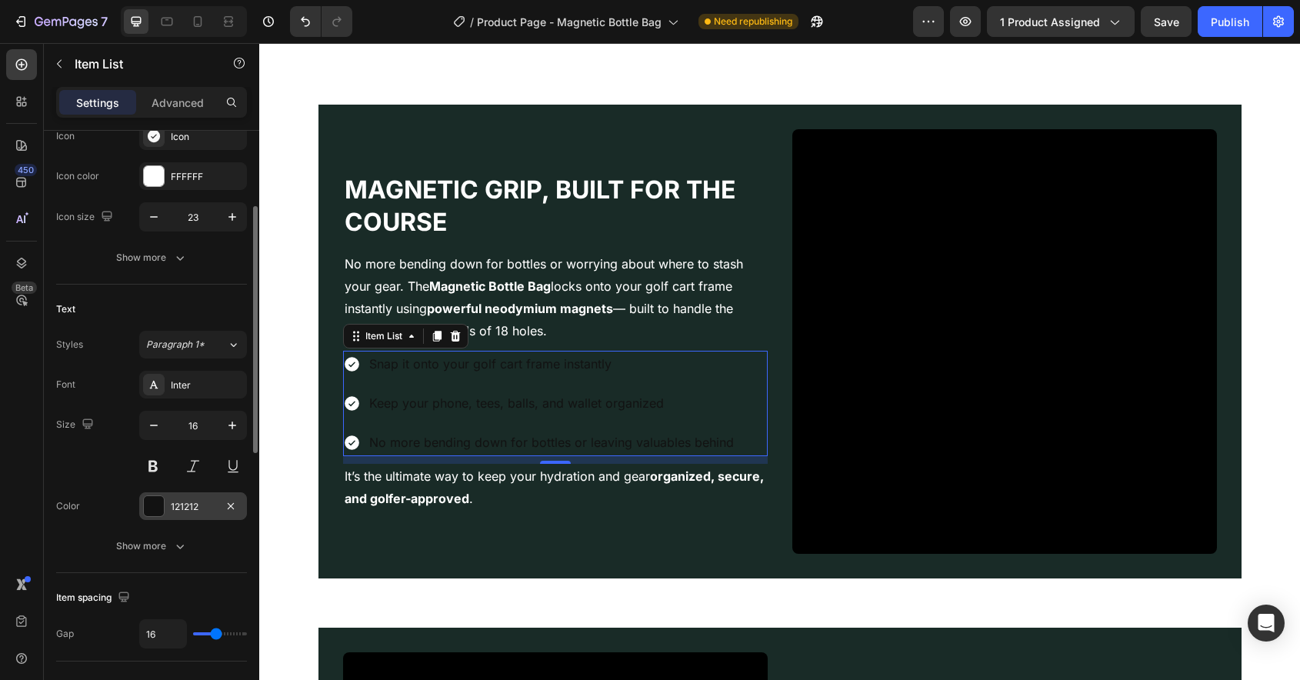
click at [172, 509] on div "121212" at bounding box center [193, 507] width 45 height 14
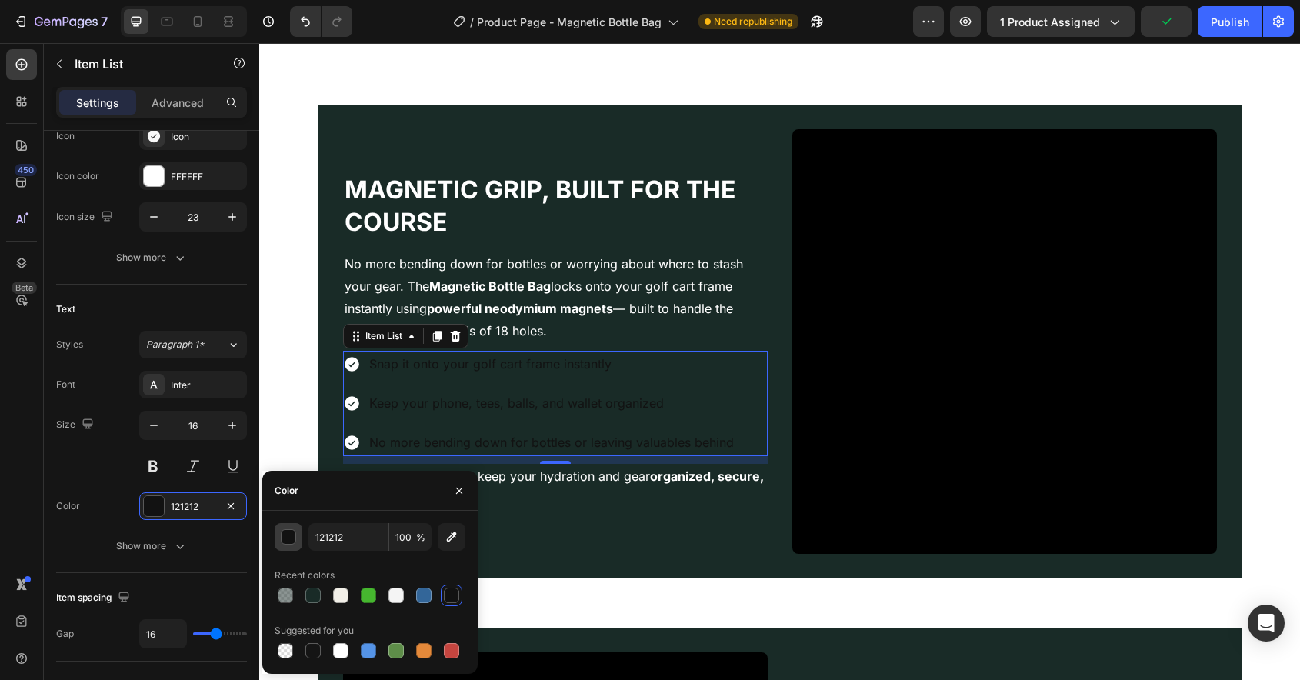
click at [290, 539] on div "button" at bounding box center [289, 537] width 15 height 15
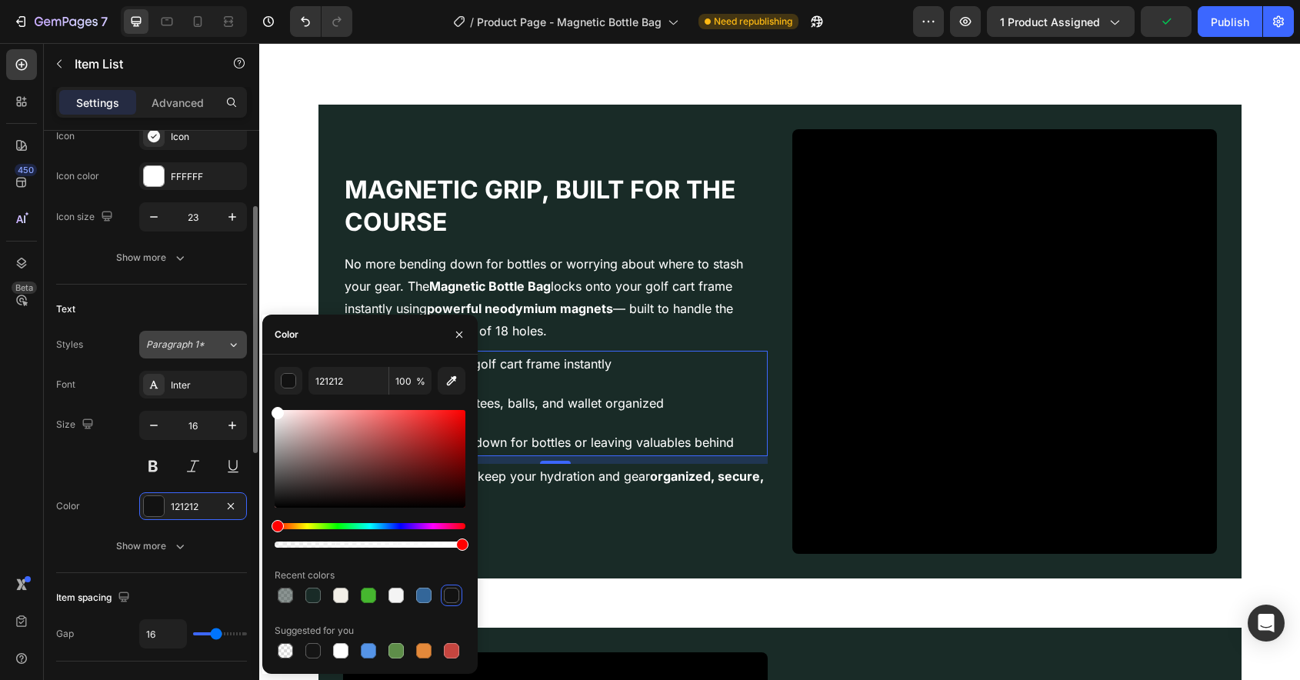
drag, startPoint x: 325, startPoint y: 464, endPoint x: 187, endPoint y: 354, distance: 176.9
click at [187, 354] on div "450 Beta Sections(18) Elements(84) Section Element Hero Section Product Detail …" at bounding box center [129, 361] width 259 height 637
type input "FFFFFF"
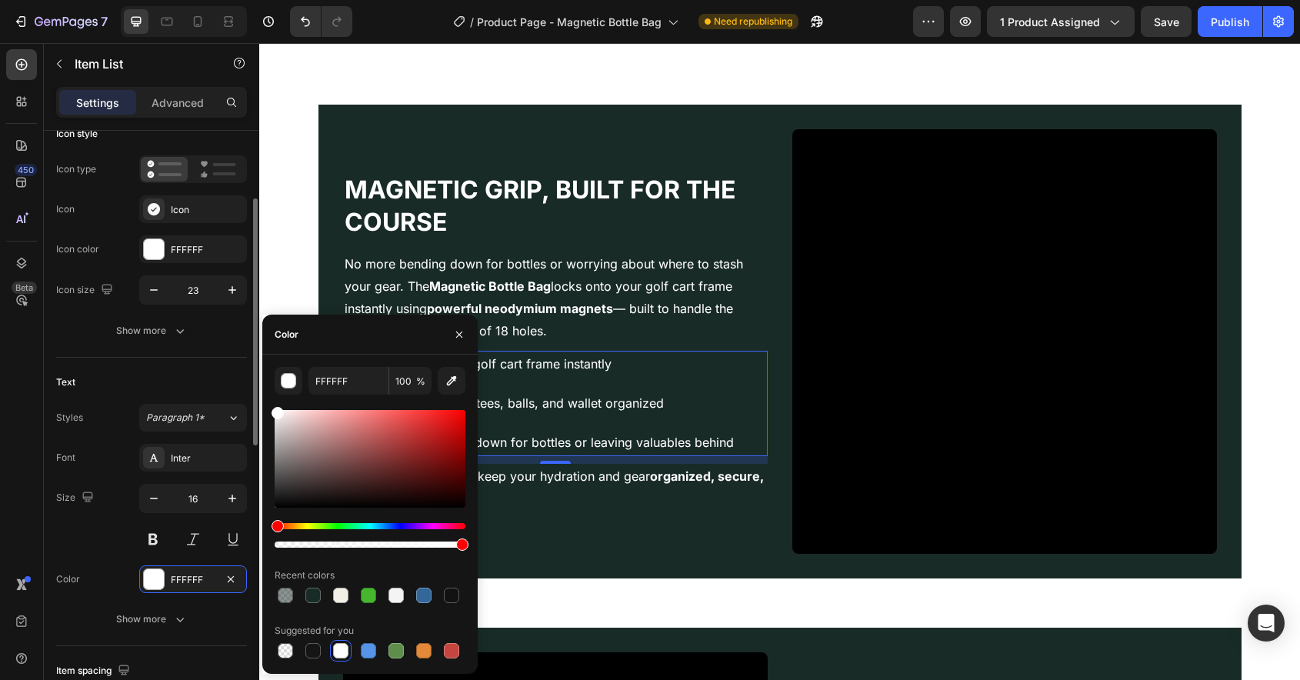
scroll to position [106, 0]
click at [355, 231] on h2 "Magnetic Grip, Built for the Course" at bounding box center [555, 205] width 425 height 67
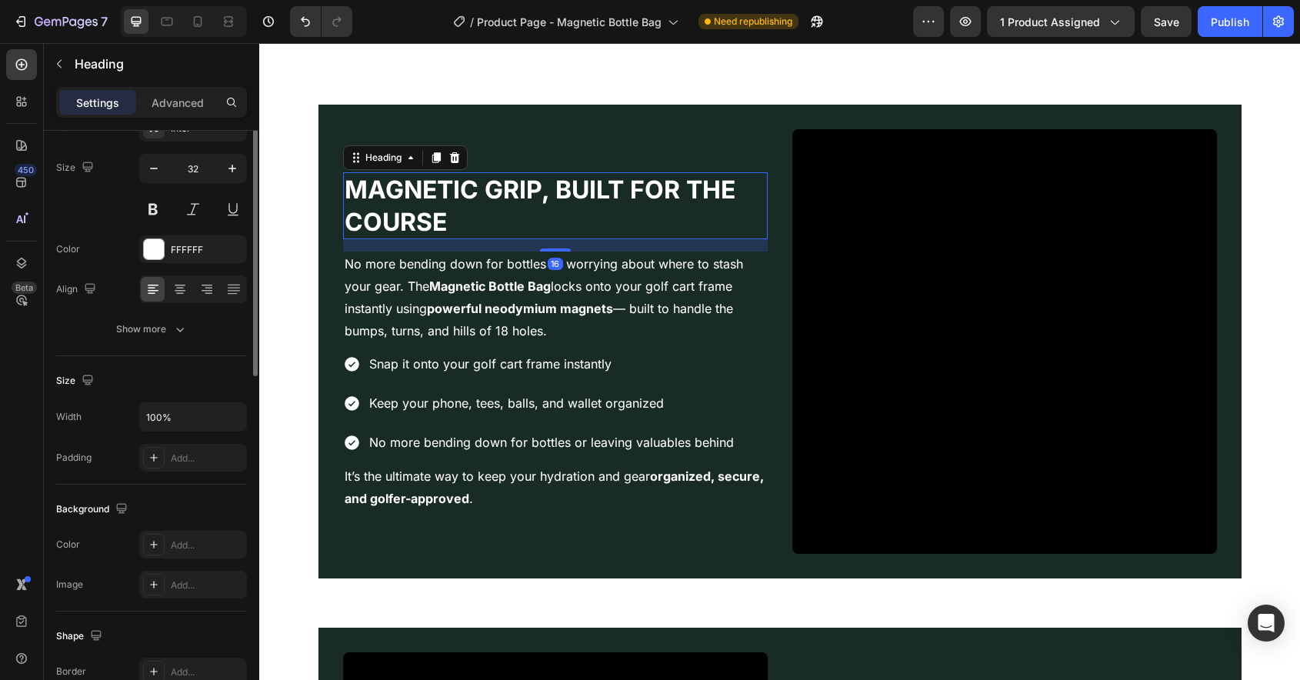
scroll to position [0, 0]
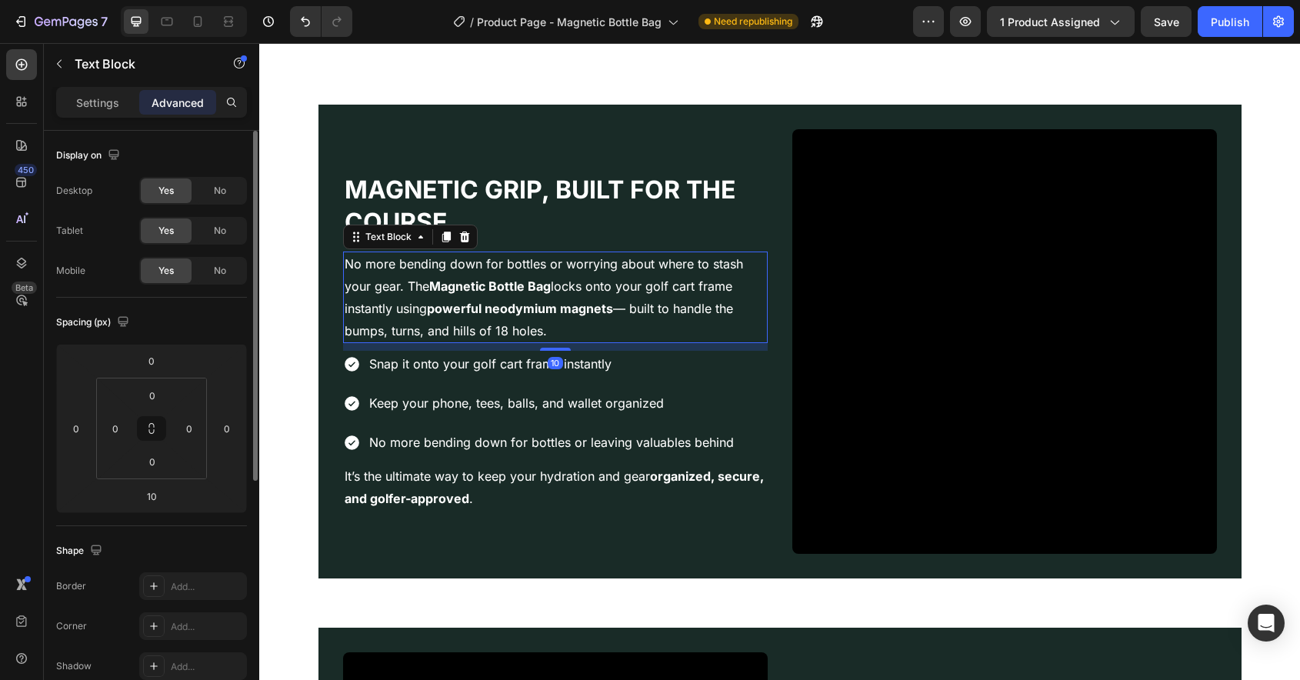
click at [422, 292] on p "No more bending down for bottles or worrying about where to stash your gear. Th…" at bounding box center [556, 297] width 422 height 88
click at [68, 103] on div "Settings" at bounding box center [97, 102] width 77 height 25
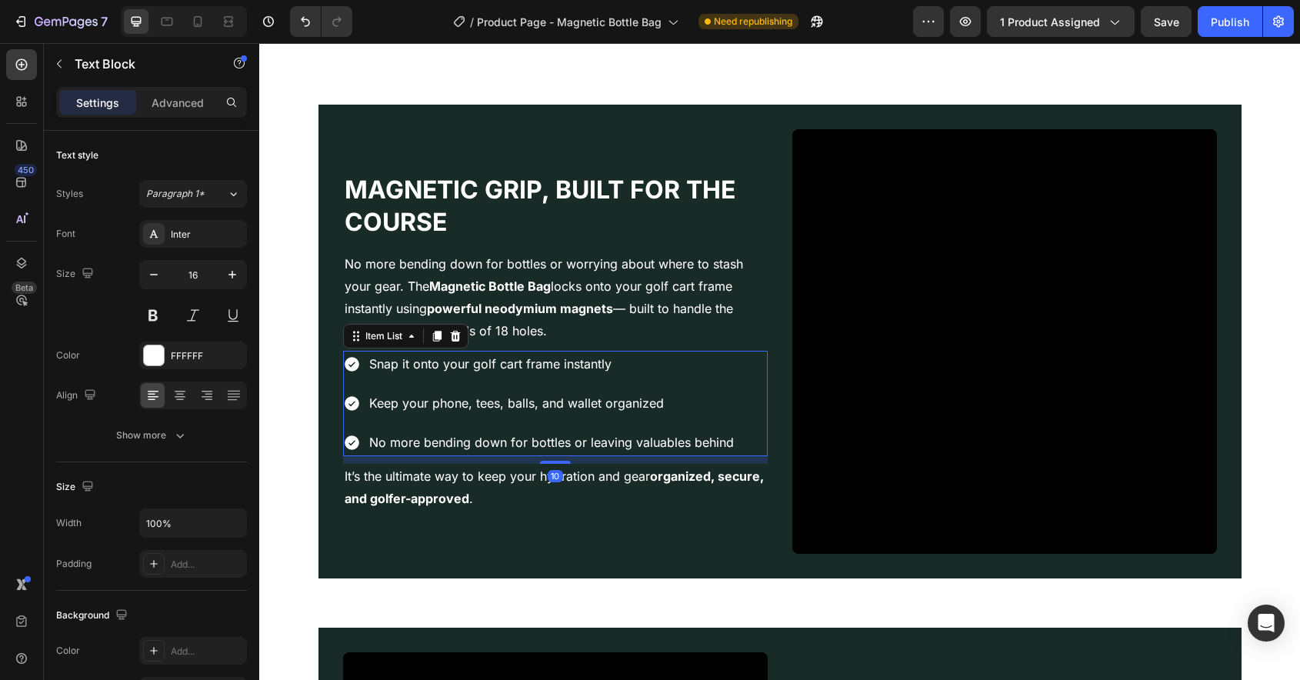
click at [539, 390] on div "Keep your phone, tees, balls, and wallet organized" at bounding box center [551, 403] width 369 height 27
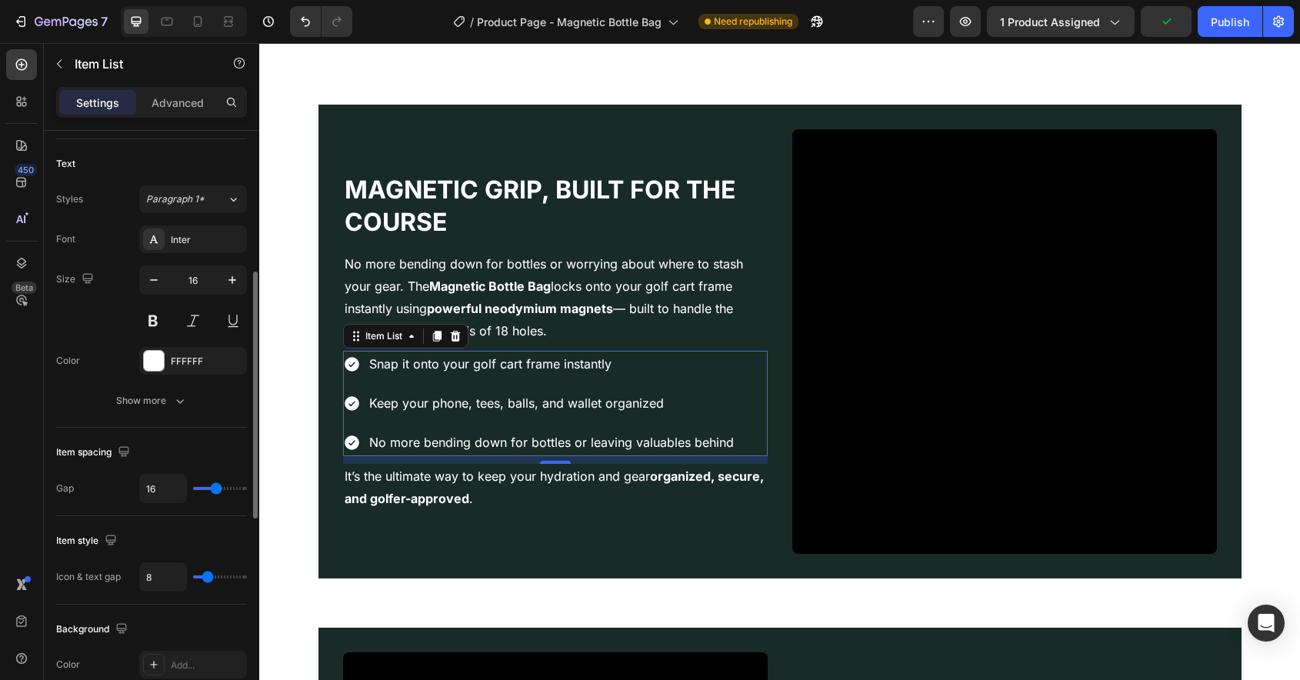
scroll to position [337, 0]
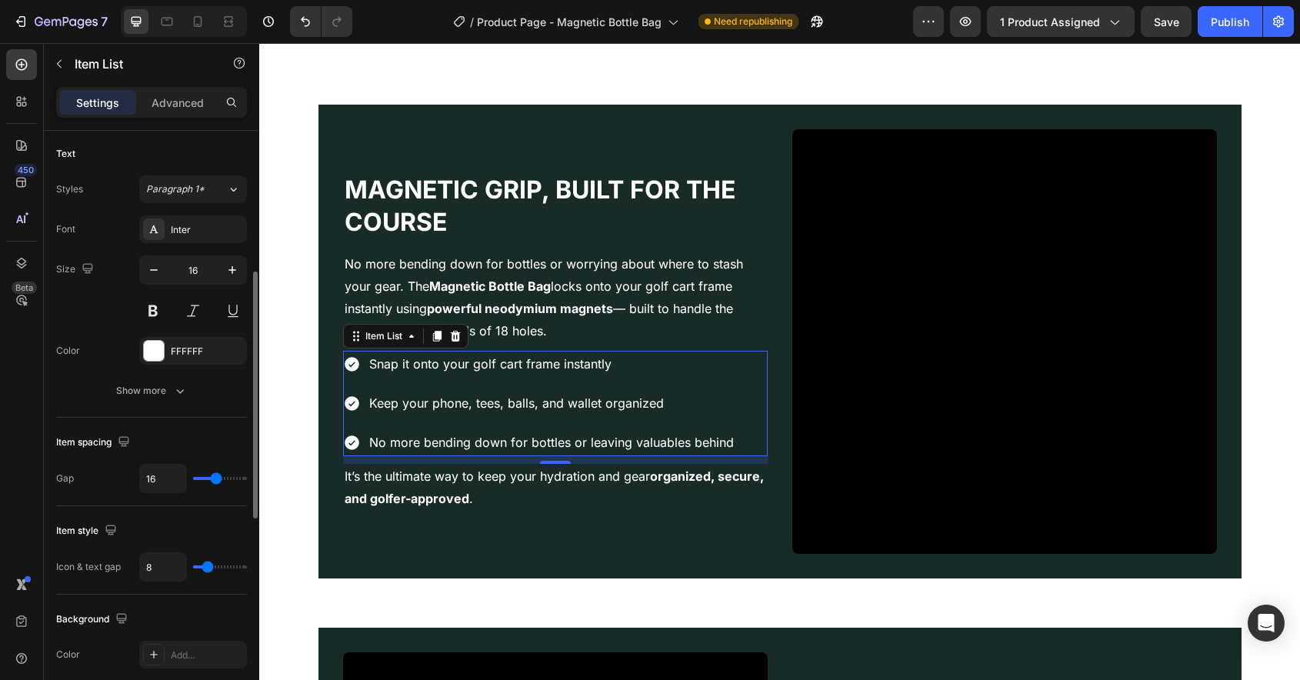
type input "15"
type input "14"
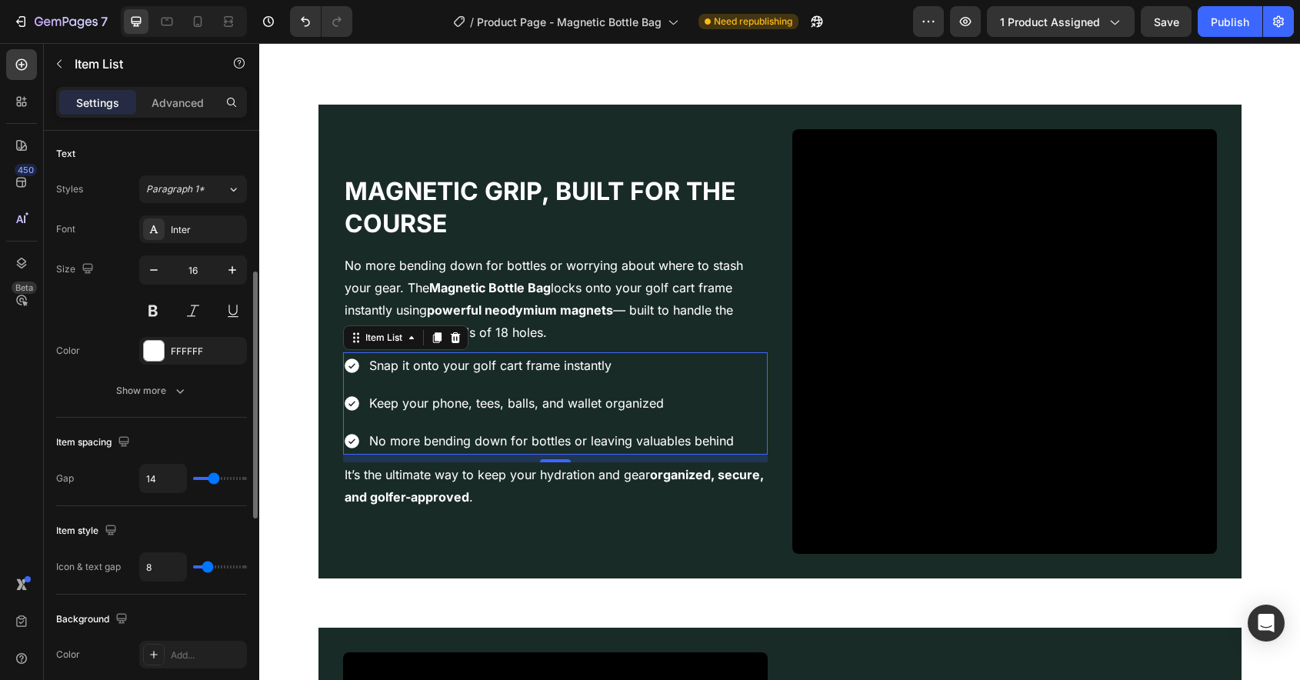
type input "13"
type input "12"
type input "11"
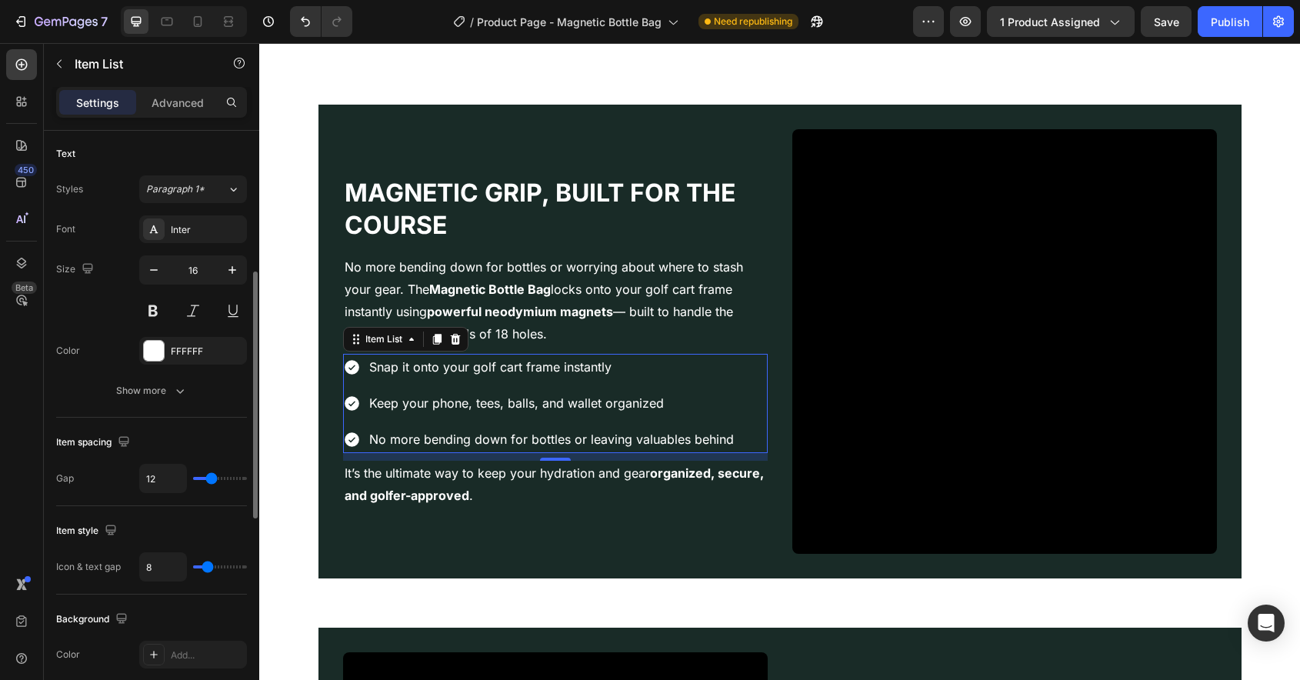
type input "11"
type input "10"
type input "9"
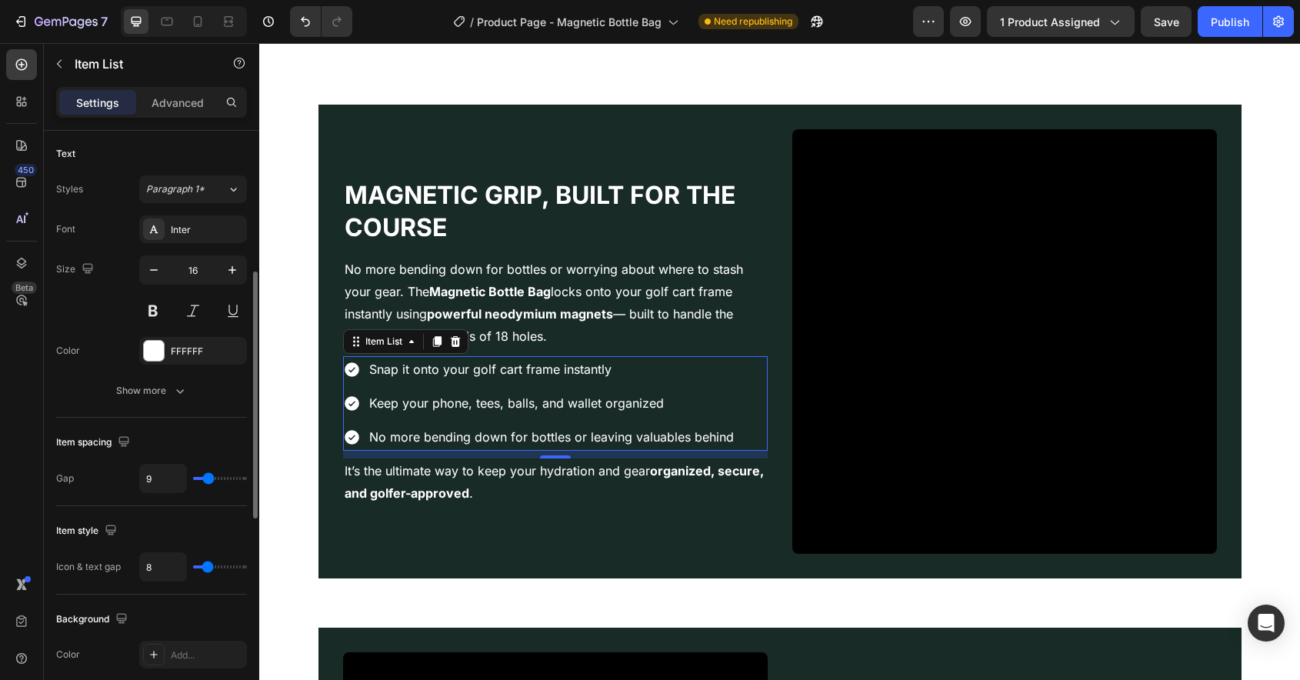
type input "8"
type input "7"
type input "6"
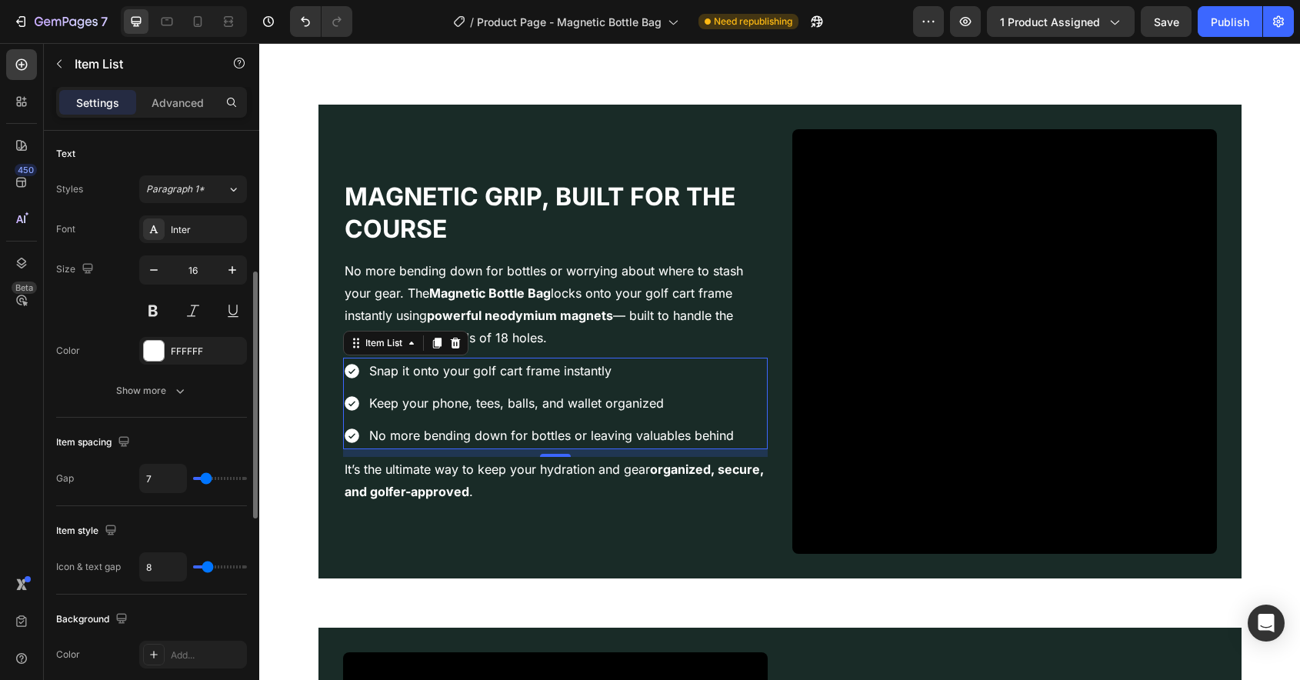
type input "6"
type input "5"
drag, startPoint x: 215, startPoint y: 479, endPoint x: 205, endPoint y: 480, distance: 9.3
click at [205, 480] on input "range" at bounding box center [220, 478] width 54 height 3
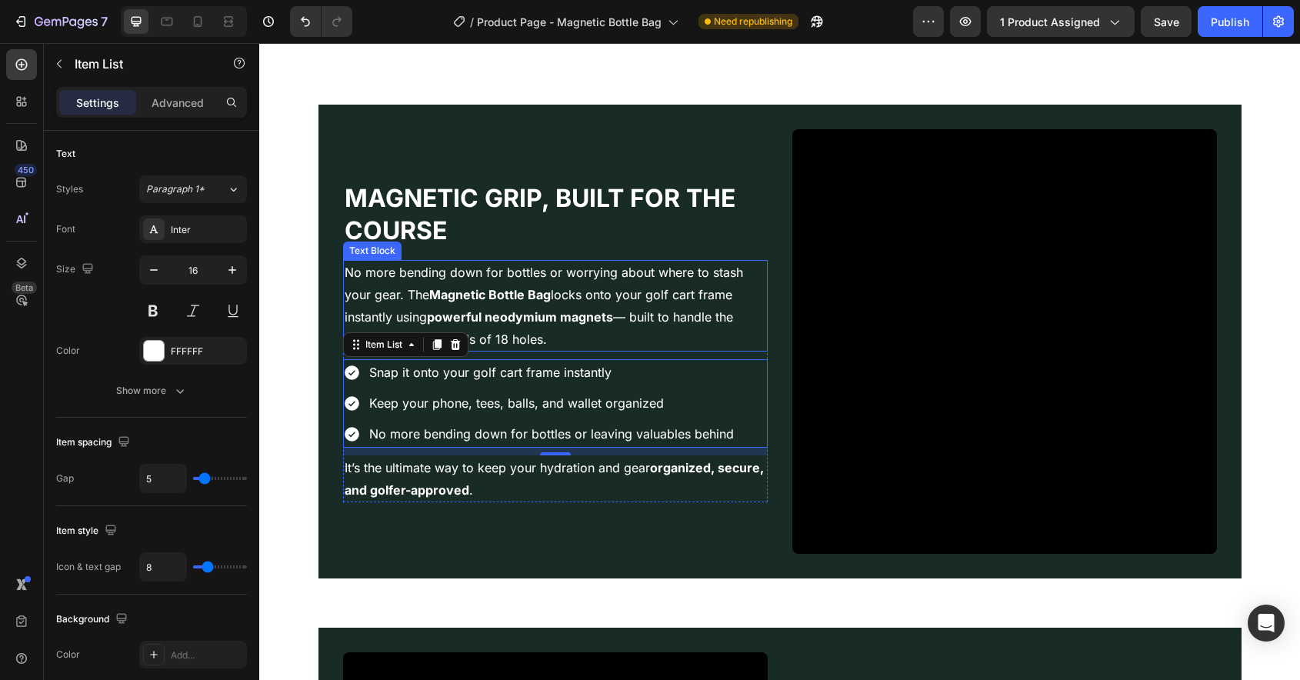
click at [450, 285] on p "No more bending down for bottles or worrying about where to stash your gear. Th…" at bounding box center [556, 306] width 422 height 88
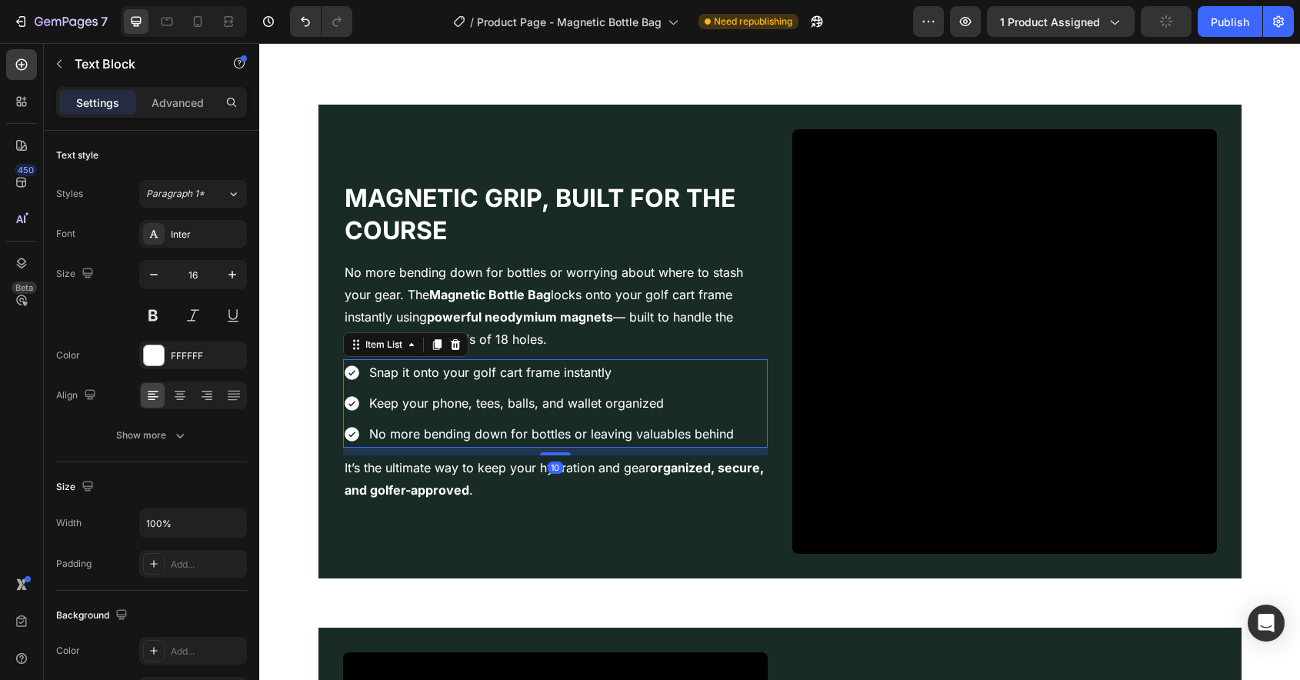
click at [442, 378] on p "Snap it onto your golf cart frame instantly" at bounding box center [551, 373] width 365 height 22
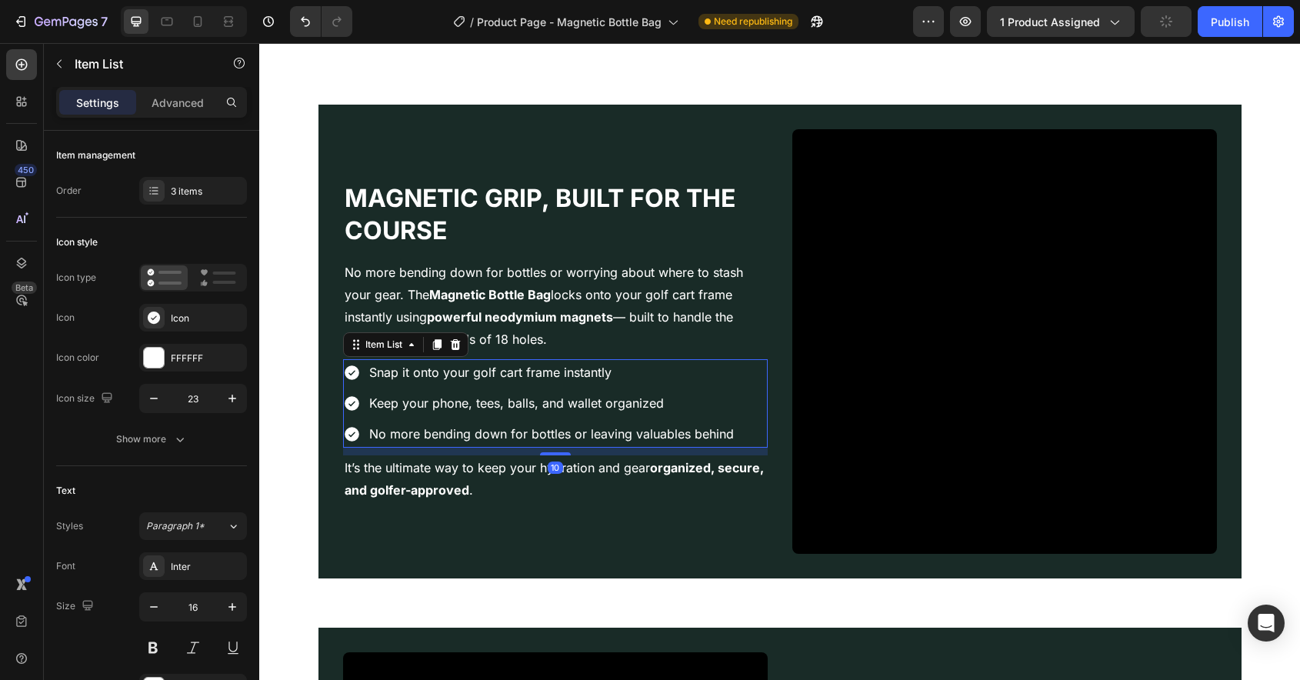
click at [442, 378] on p "Snap it onto your golf cart frame instantly" at bounding box center [551, 373] width 365 height 22
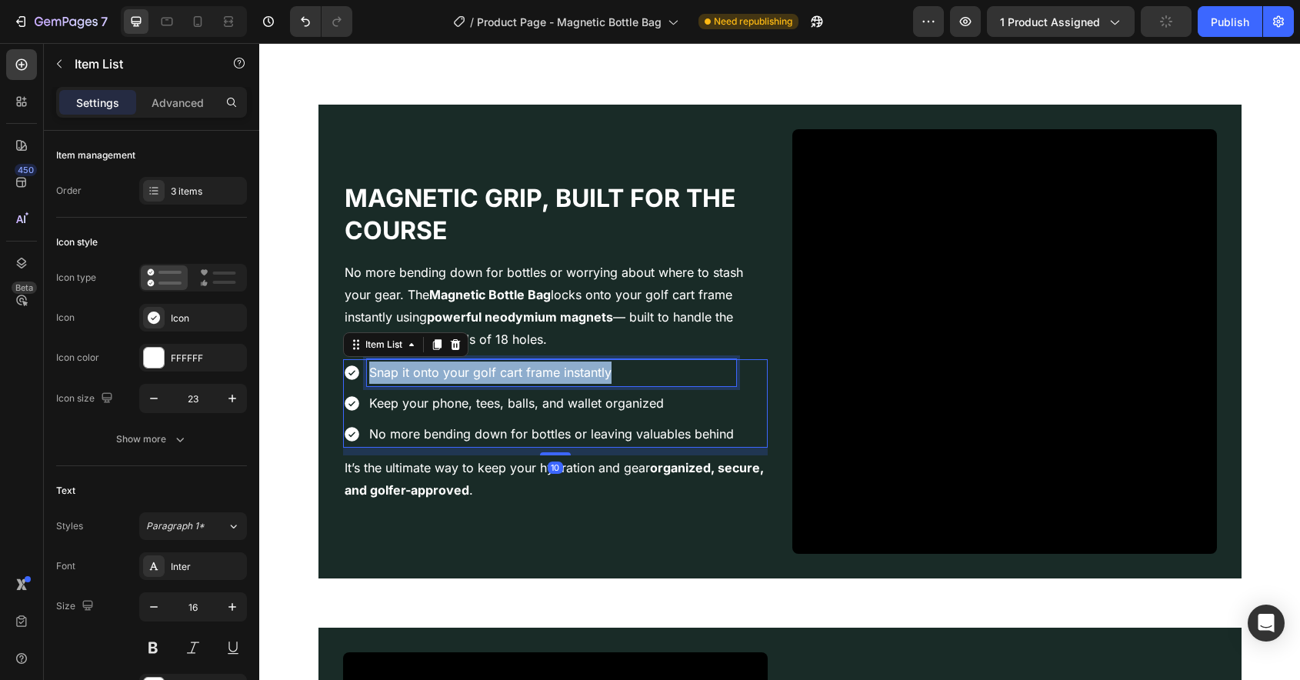
click at [442, 378] on p "Snap it onto your golf cart frame instantly" at bounding box center [551, 373] width 365 height 22
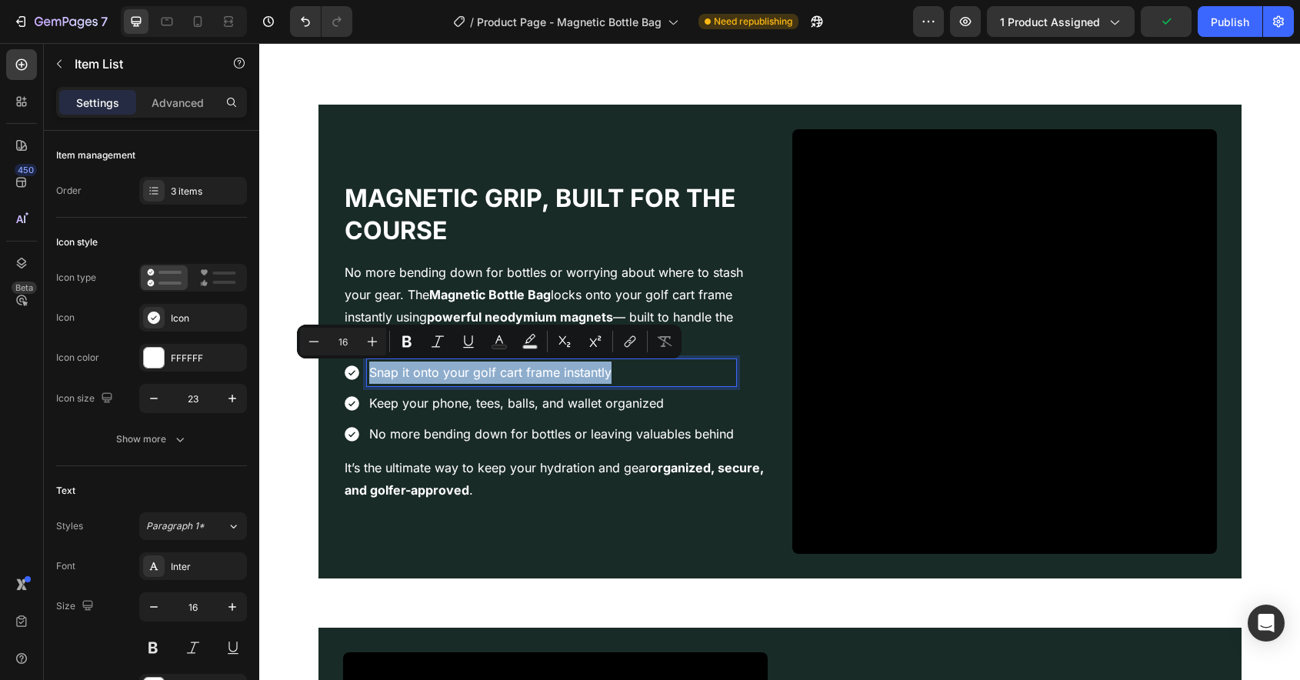
scroll to position [1384, 0]
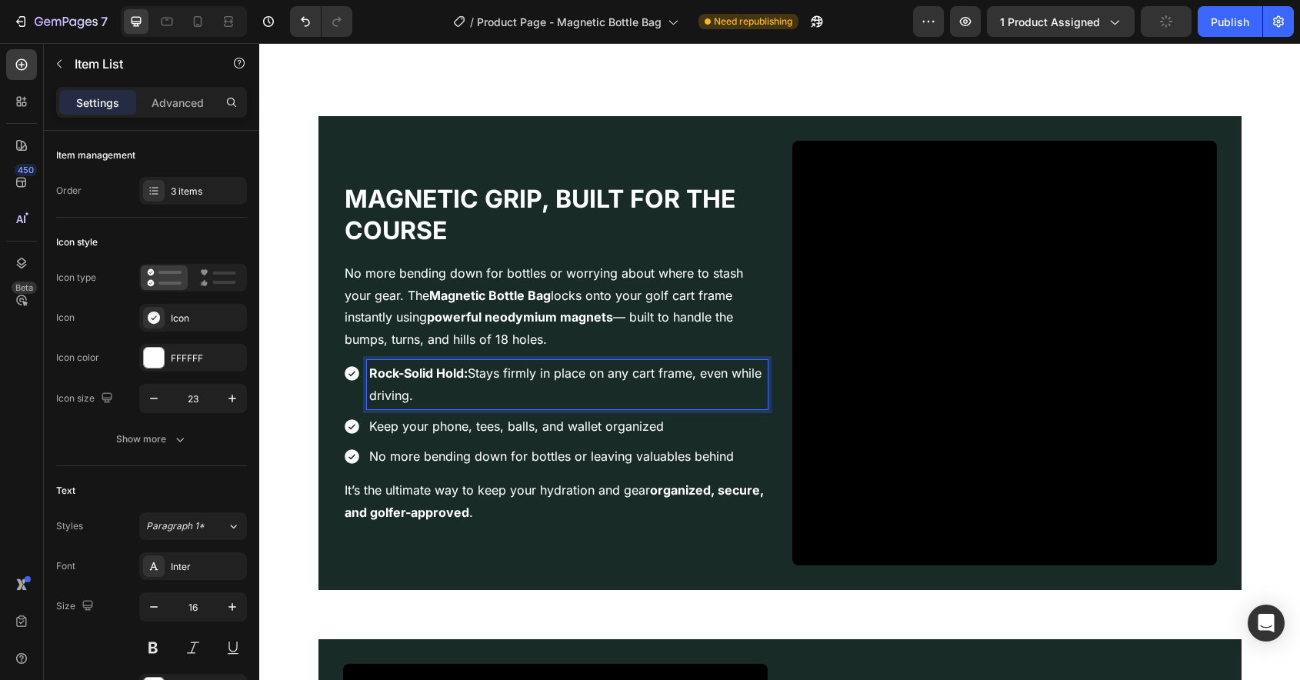
click at [482, 429] on p "Keep your phone, tees, balls, and wallet organized" at bounding box center [567, 426] width 396 height 22
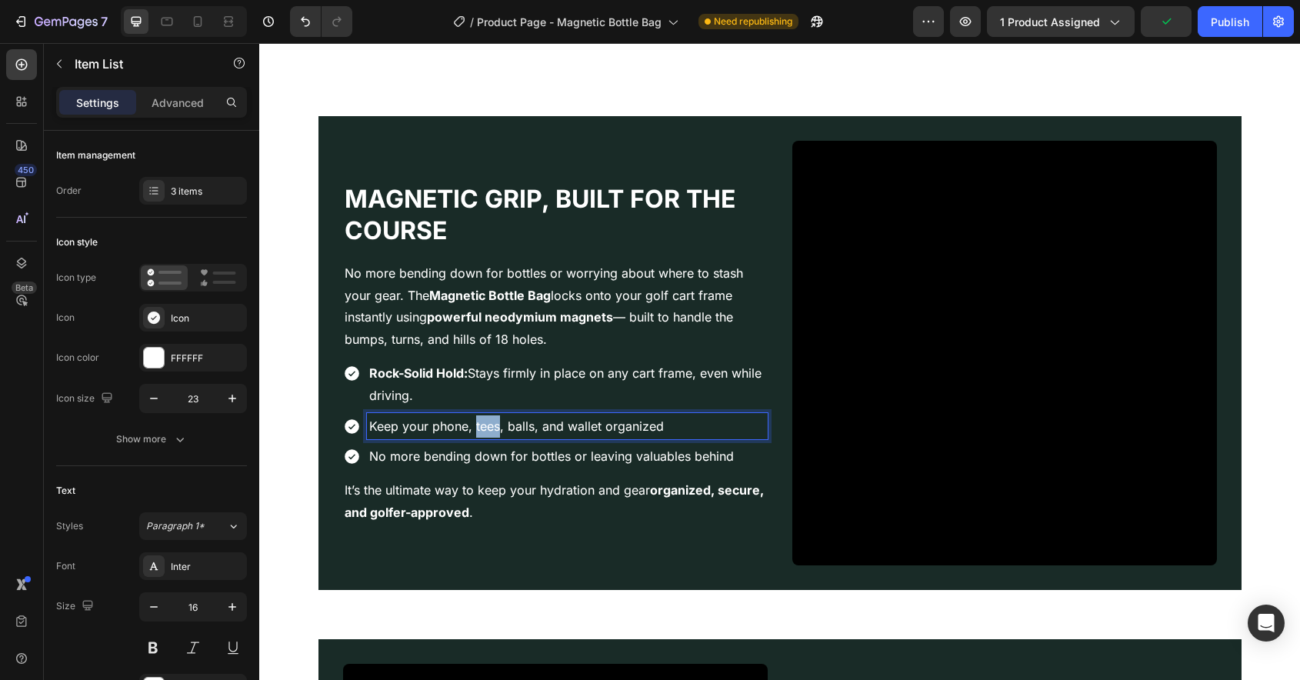
click at [482, 429] on p "Keep your phone, tees, balls, and wallet organized" at bounding box center [567, 426] width 396 height 22
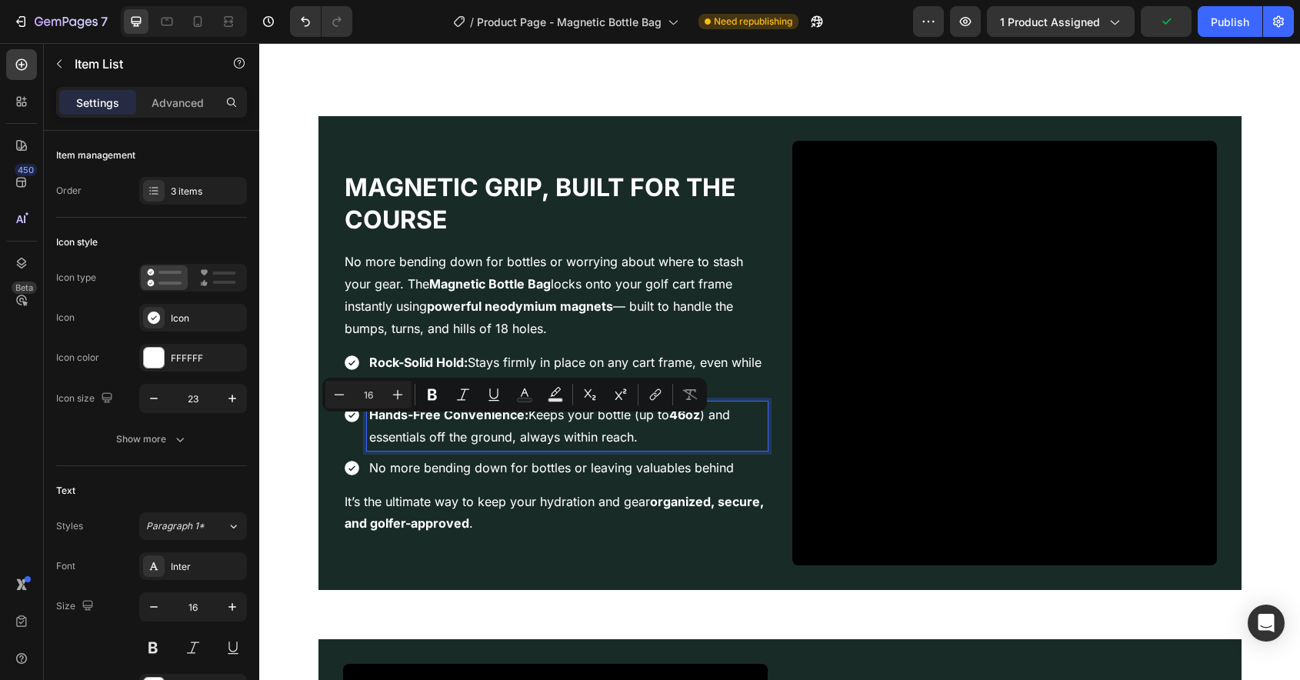
scroll to position [1373, 0]
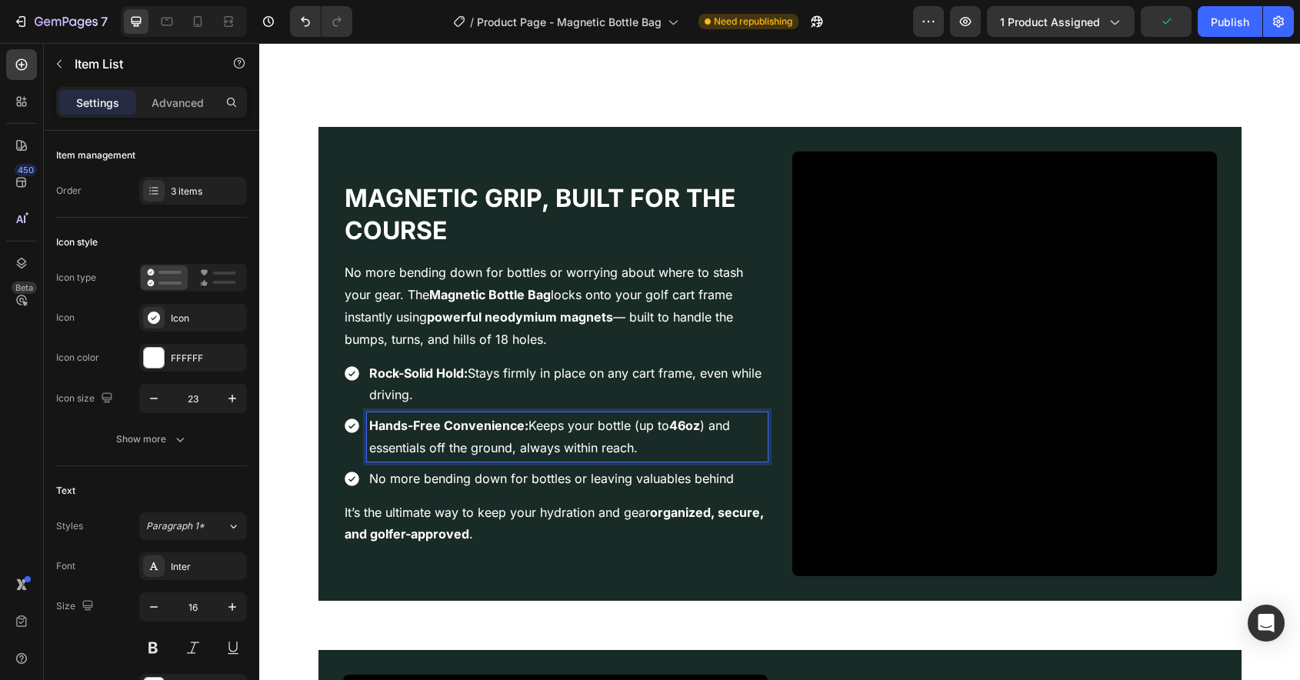
click at [499, 480] on p "No more bending down for bottles or leaving valuables behind" at bounding box center [567, 479] width 396 height 22
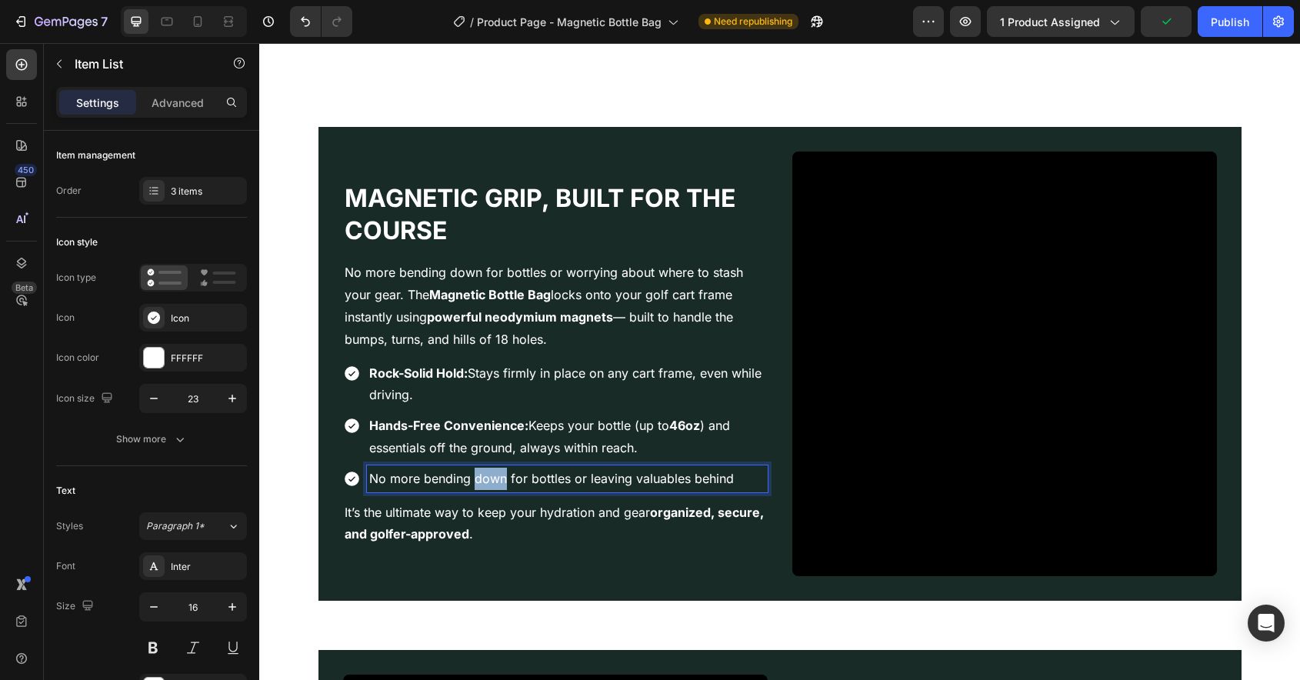
click at [499, 480] on p "No more bending down for bottles or leaving valuables behind" at bounding box center [567, 479] width 396 height 22
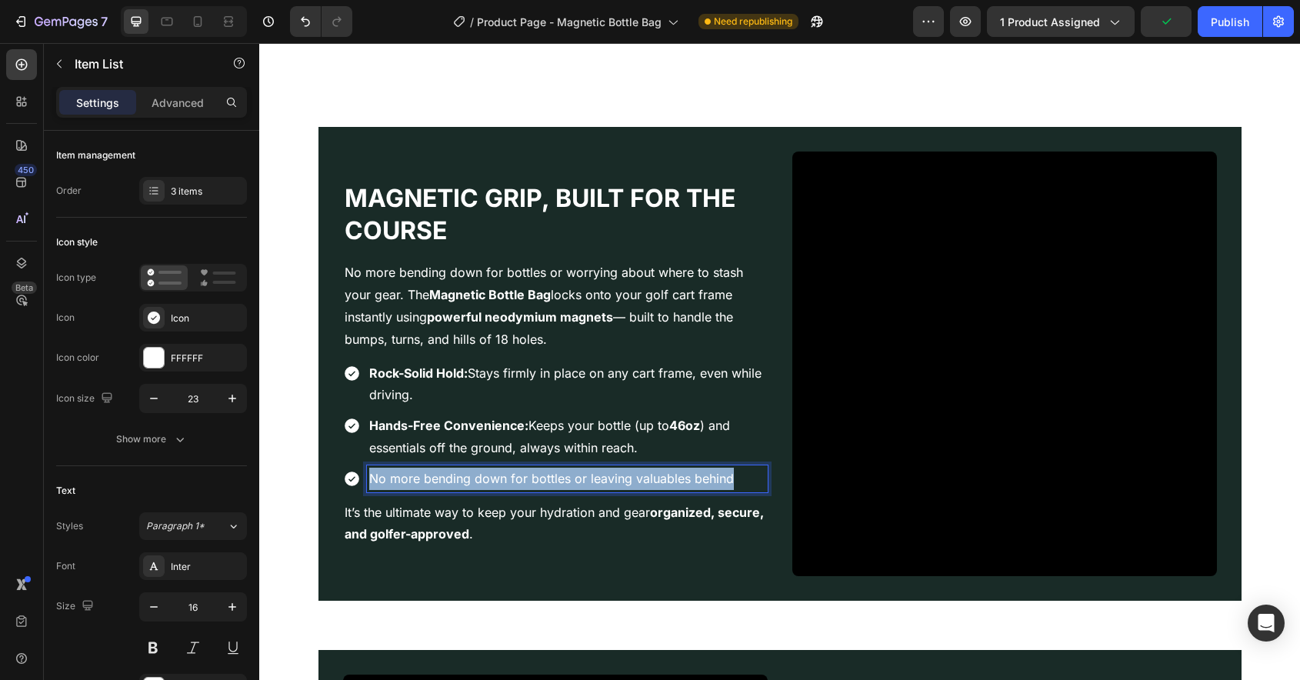
click at [499, 480] on p "No more bending down for bottles or leaving valuables behind" at bounding box center [567, 479] width 396 height 22
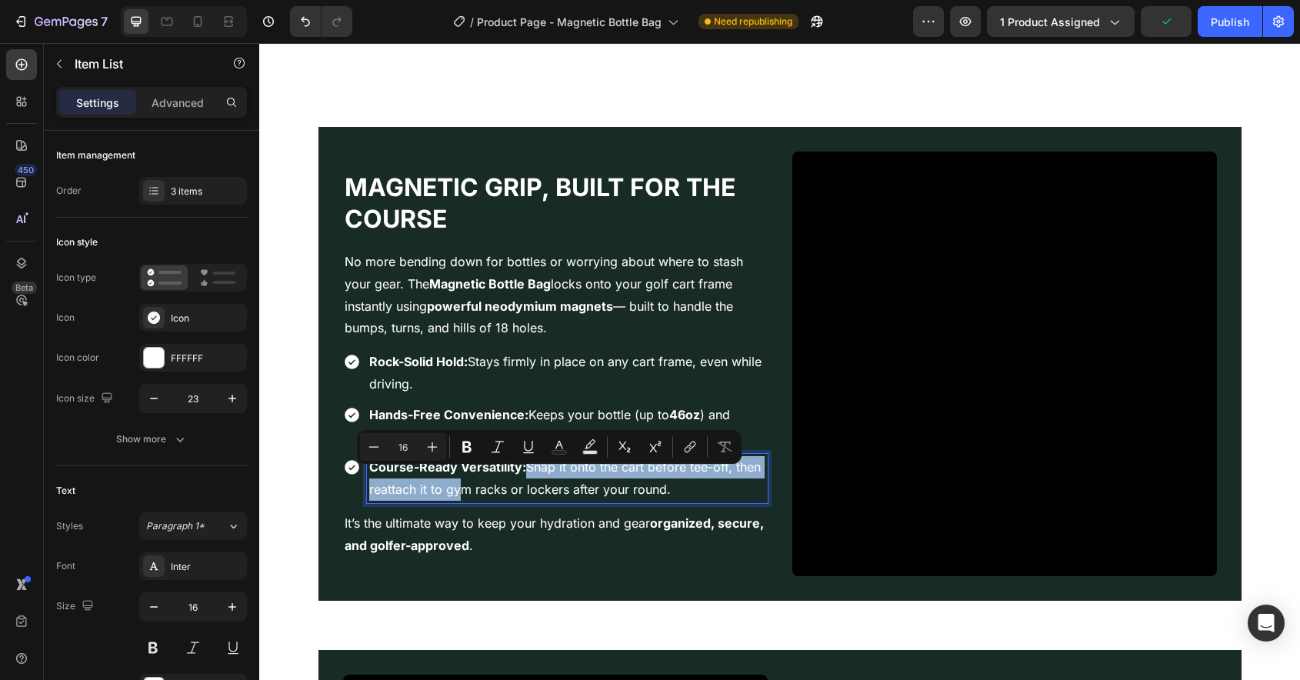
scroll to position [1362, 0]
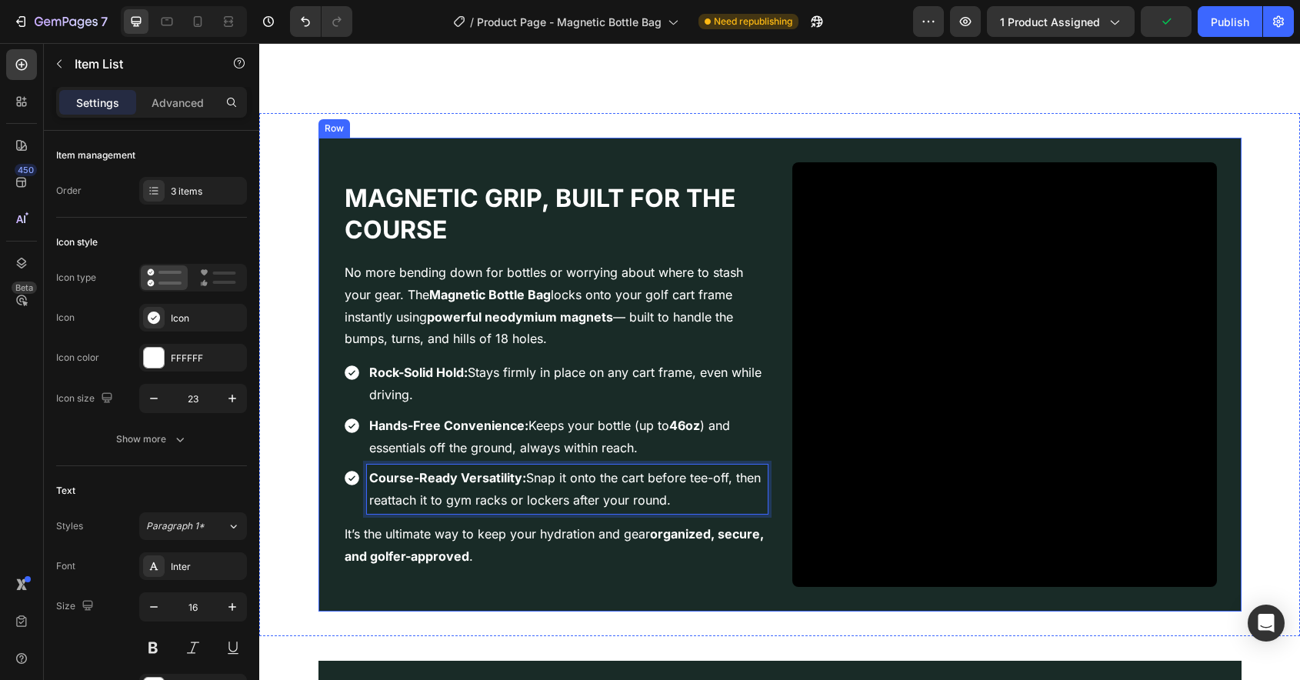
click at [315, 382] on div "Magnetic Grip, Built for the Course Heading No more bending down for bottles or…" at bounding box center [780, 375] width 1010 height 474
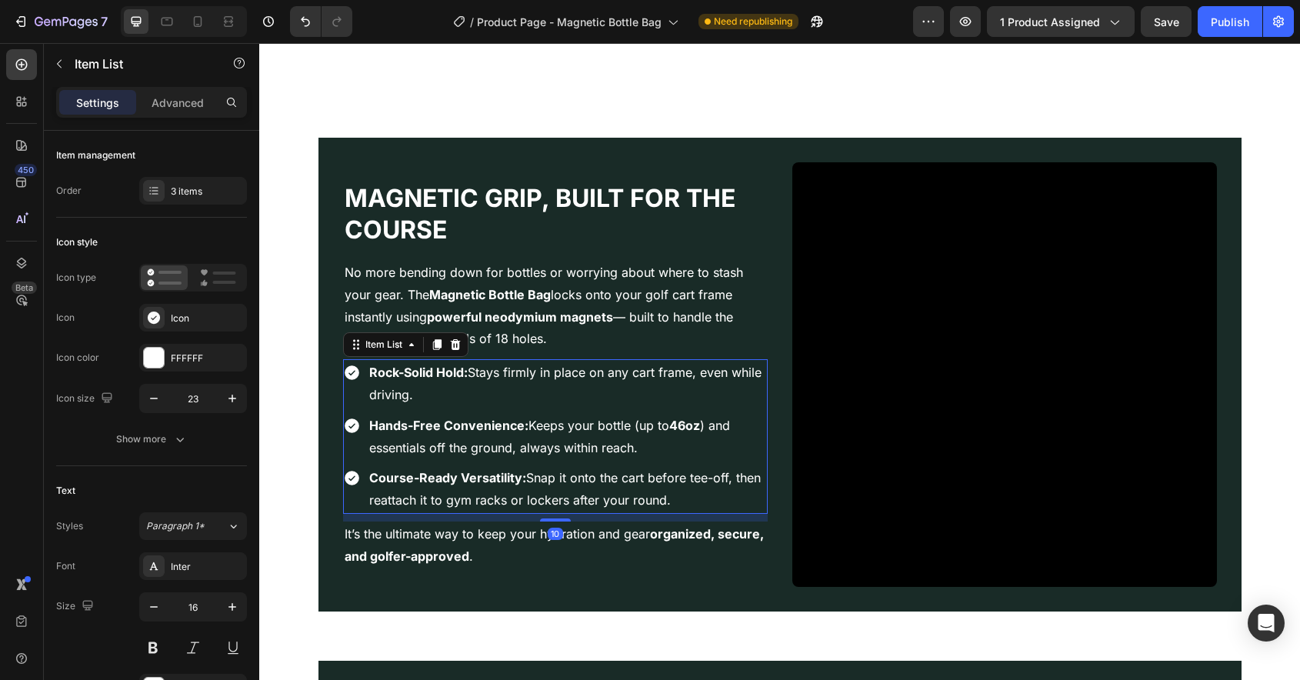
click at [353, 411] on div "Rock-Solid Hold: Stays firmly in place on any cart frame, even while driving. H…" at bounding box center [555, 436] width 425 height 155
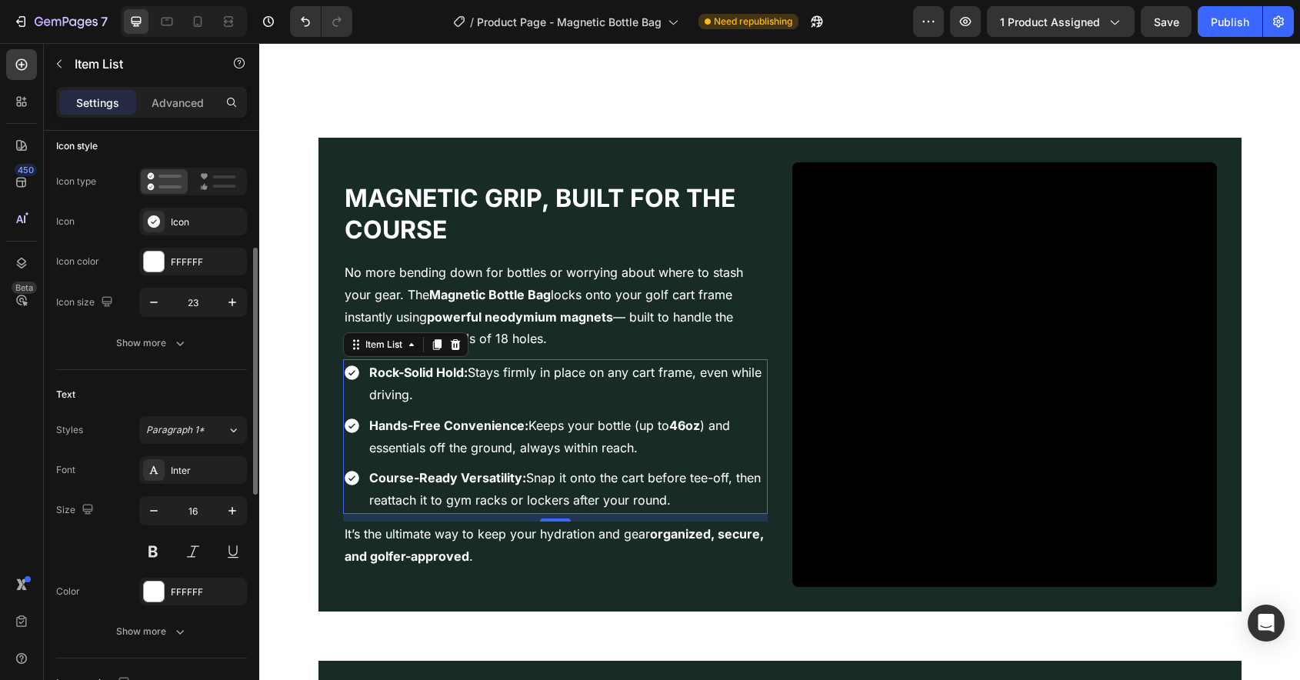
scroll to position [0, 0]
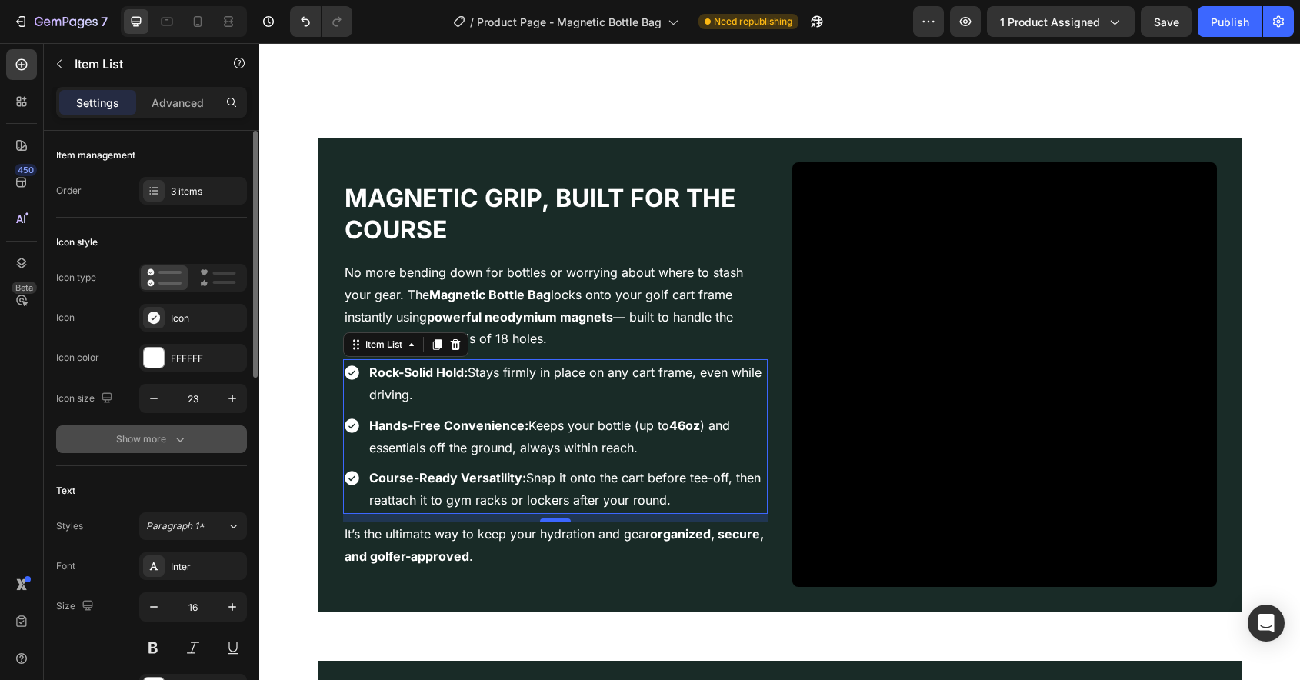
click at [147, 438] on div "Show more" at bounding box center [152, 439] width 72 height 15
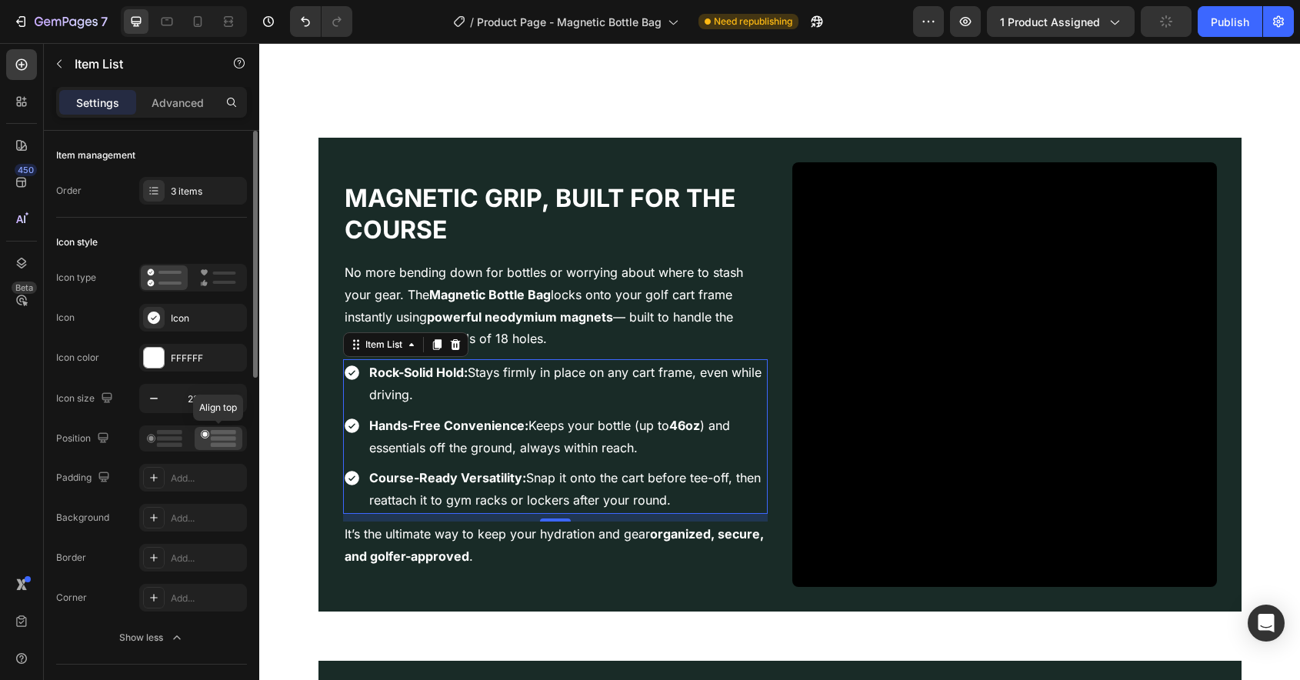
click at [208, 440] on icon at bounding box center [218, 438] width 35 height 17
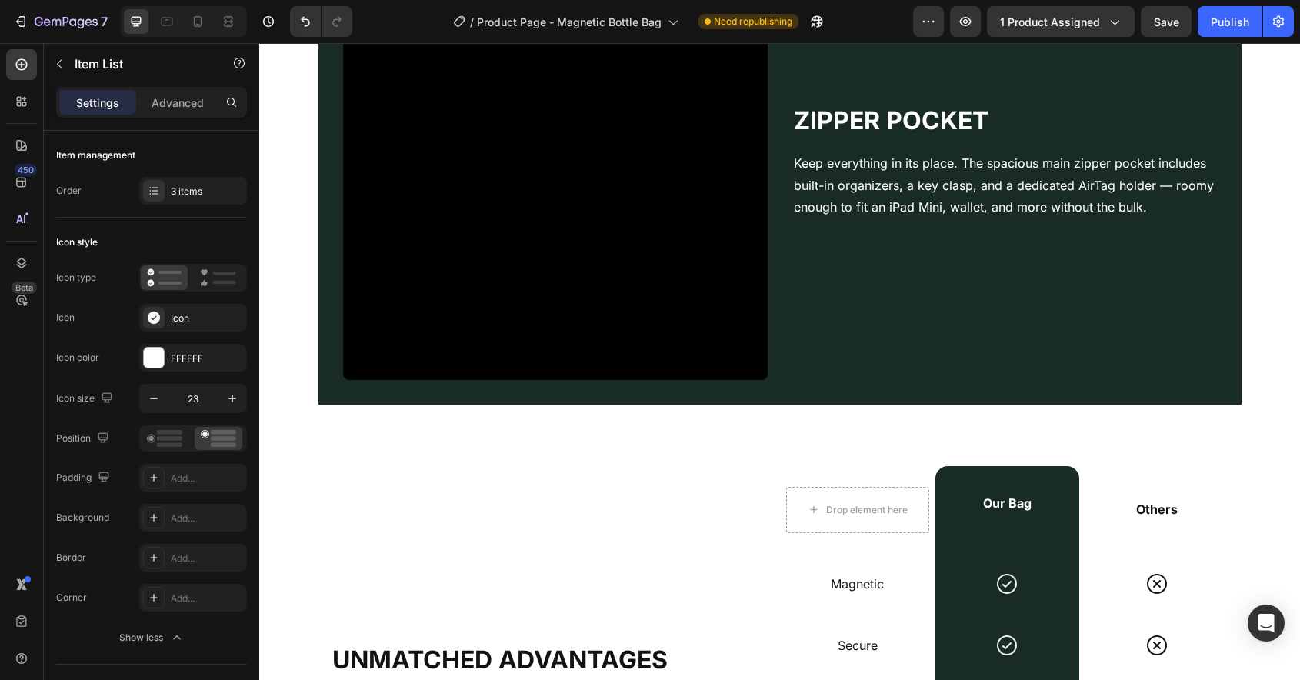
scroll to position [2093, 0]
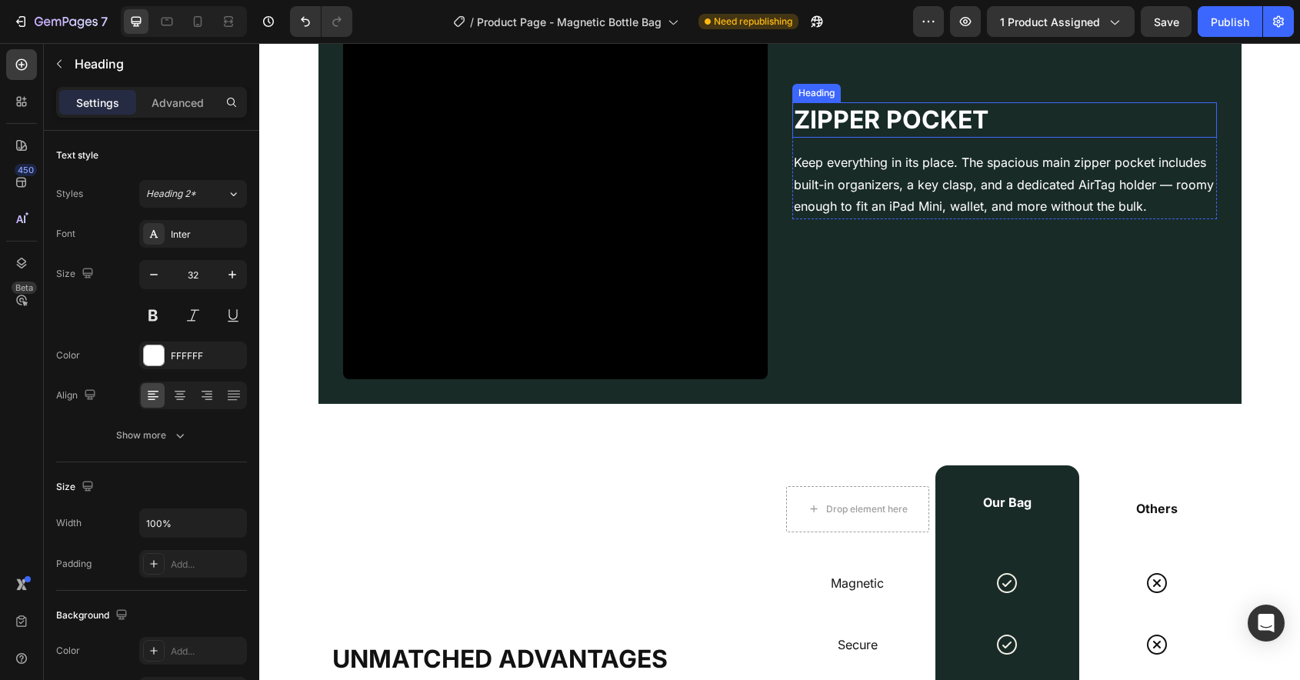
click at [889, 135] on h2 "Zipper Pocket" at bounding box center [1004, 119] width 425 height 35
click at [872, 132] on h2 "Zipper Pocket" at bounding box center [1004, 119] width 425 height 35
click at [872, 132] on p "Zipper Pocket" at bounding box center [1005, 120] width 422 height 32
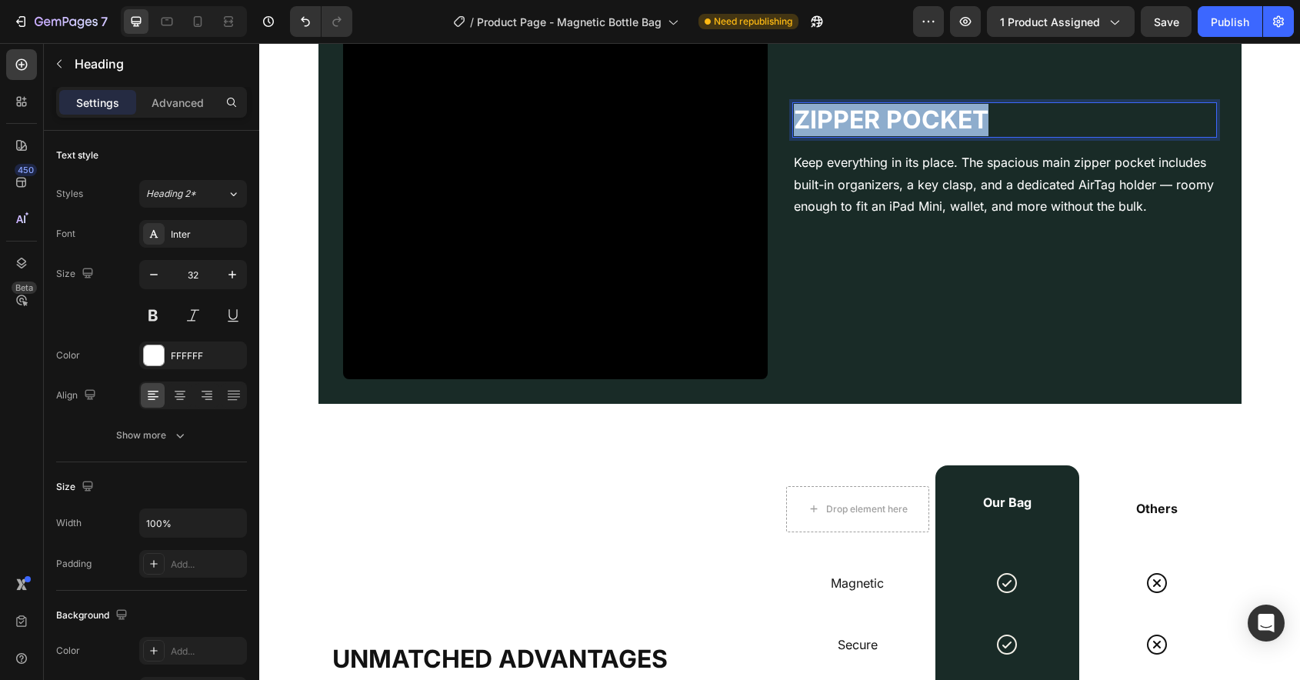
click at [872, 132] on p "Zipper Pocket" at bounding box center [1005, 120] width 422 height 32
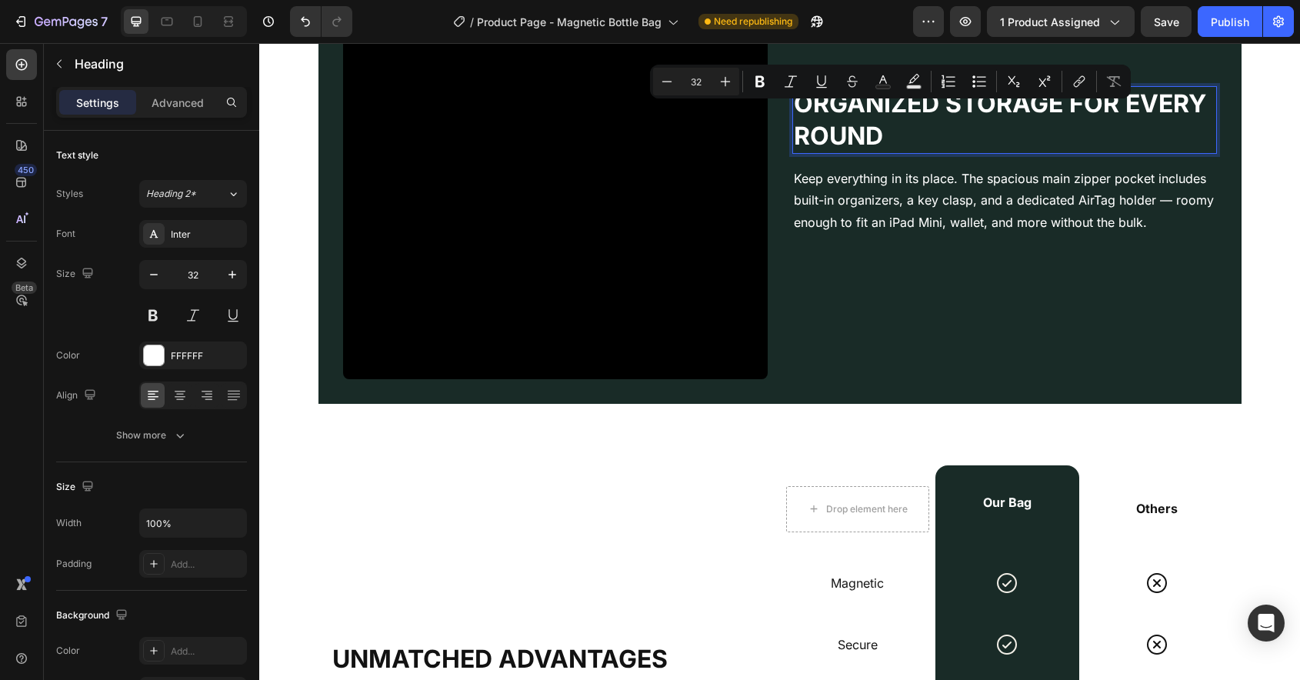
scroll to position [2077, 0]
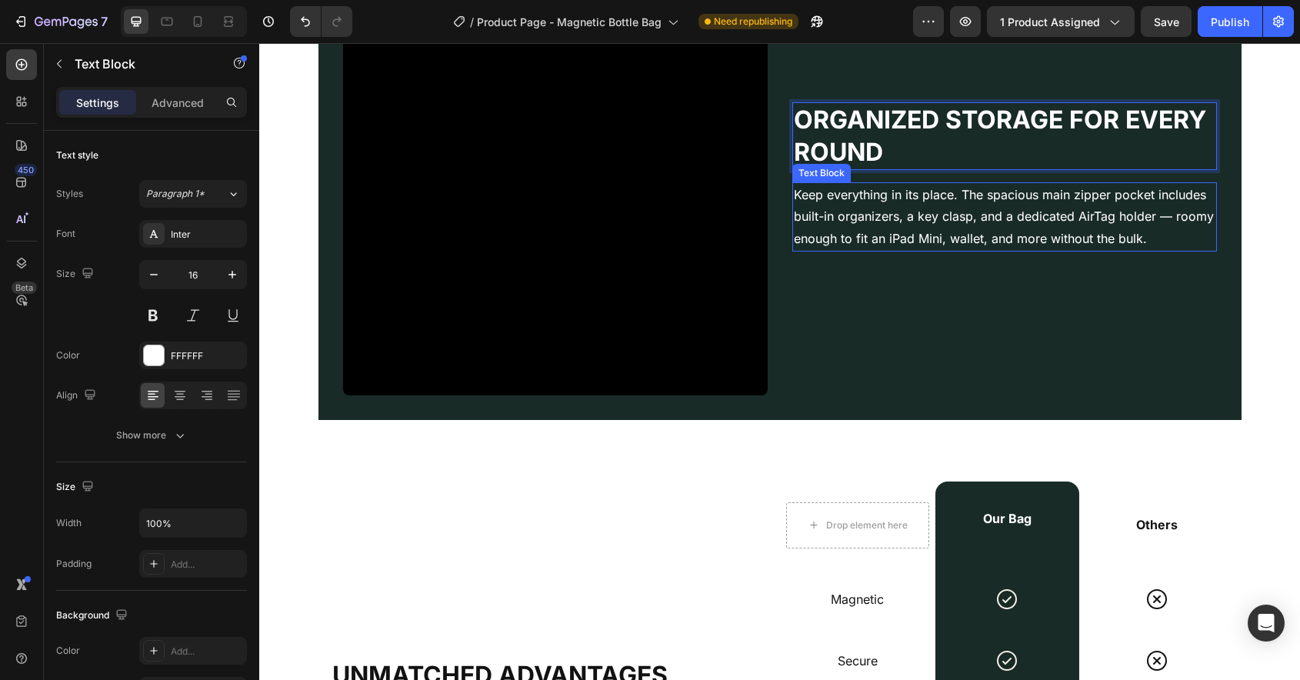
click at [879, 215] on p "Keep everything in its place. The spacious main zipper pocket includes built-in…" at bounding box center [1005, 217] width 422 height 66
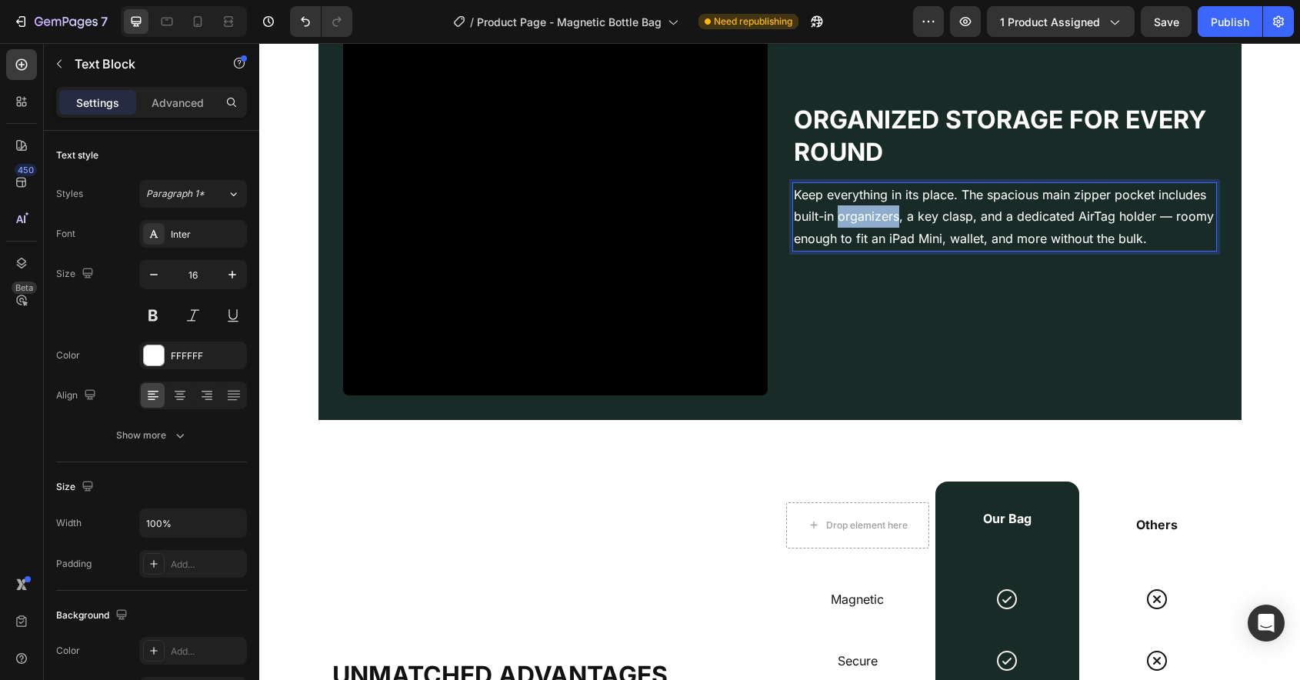
click at [879, 215] on p "Keep everything in its place. The spacious main zipper pocket includes built-in…" at bounding box center [1005, 217] width 422 height 66
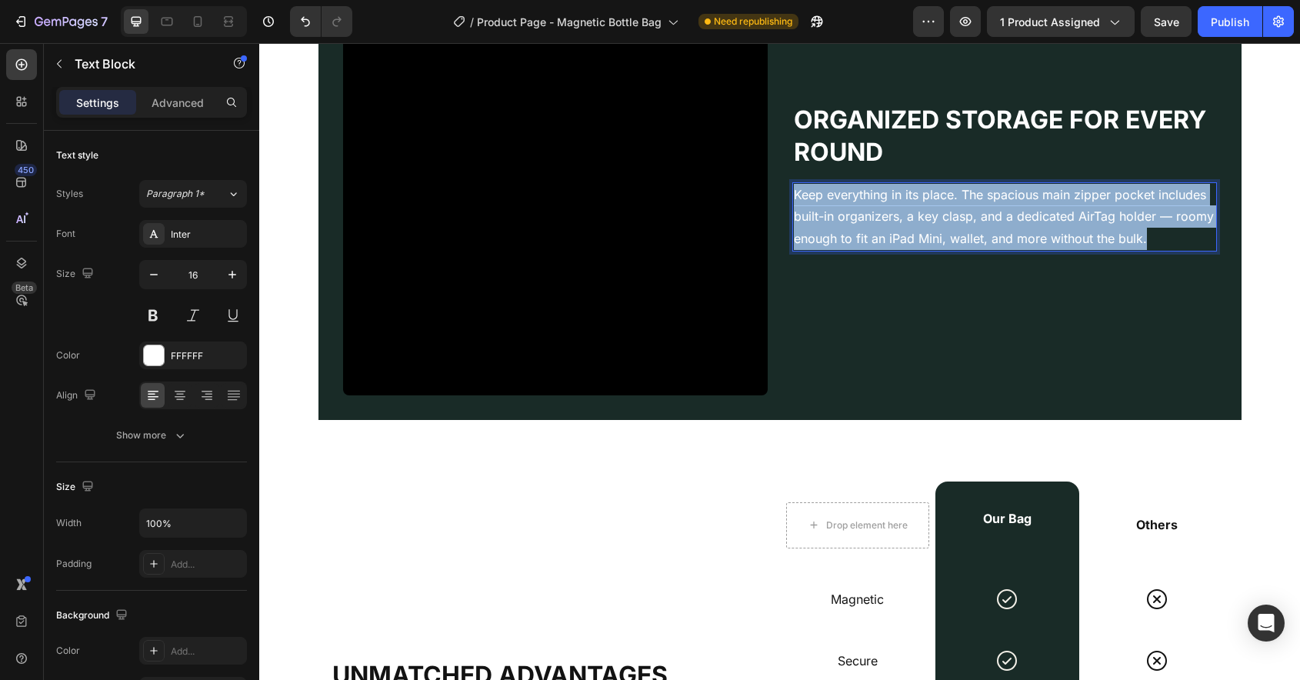
click at [879, 215] on p "Keep everything in its place. The spacious main zipper pocket includes built-in…" at bounding box center [1005, 217] width 422 height 66
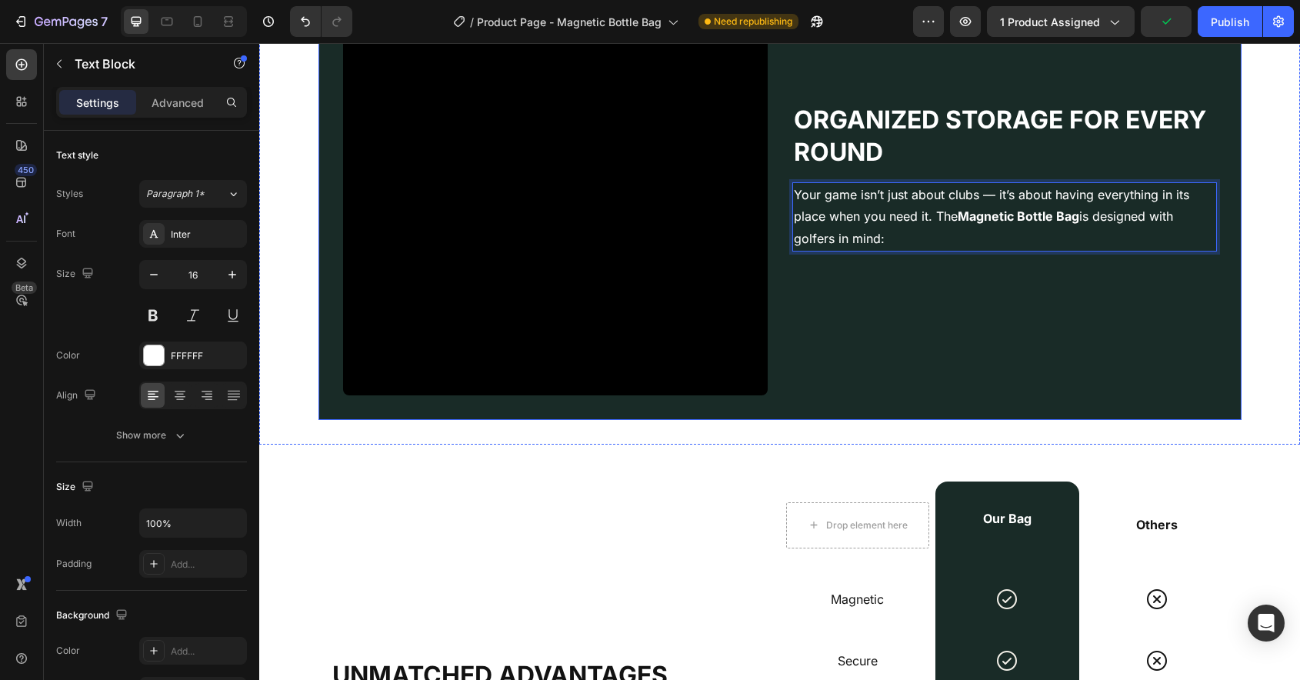
click at [1002, 310] on div "Organized Storage for Every Round Heading Your game isn’t just about clubs — it…" at bounding box center [1004, 183] width 425 height 425
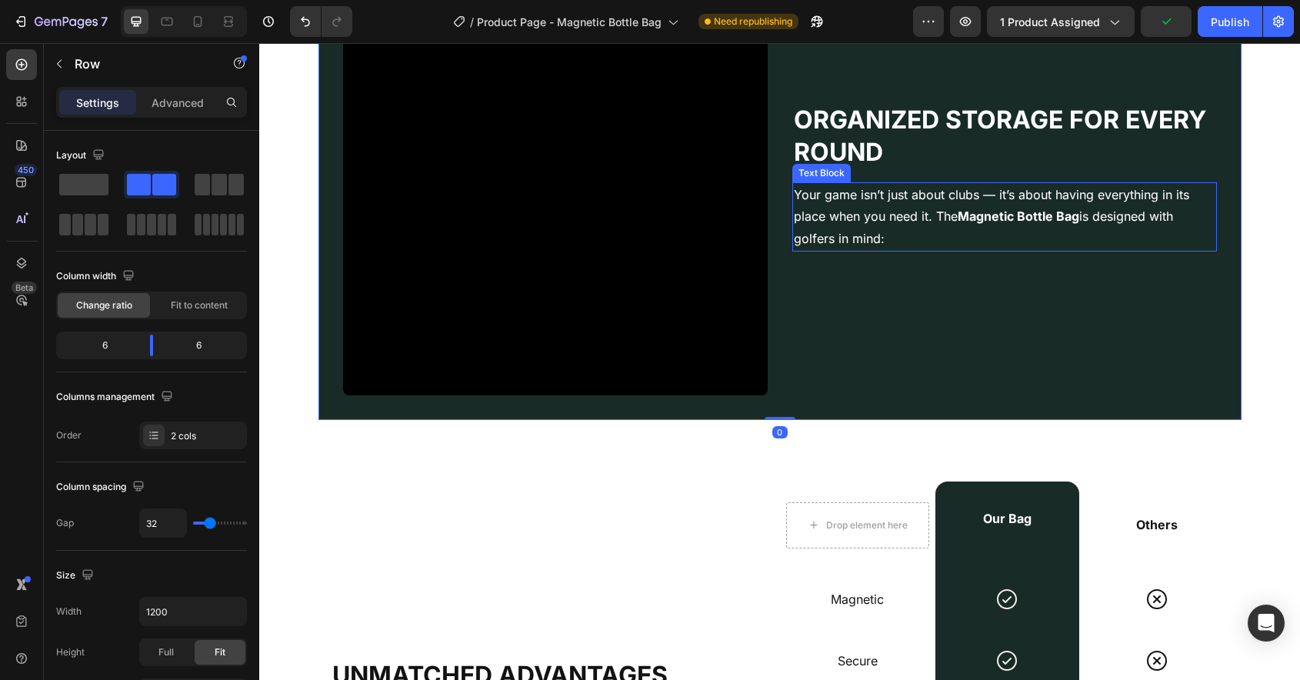
click at [948, 219] on p "Your game isn’t just about clubs — it’s about having everything in its place wh…" at bounding box center [1005, 217] width 422 height 66
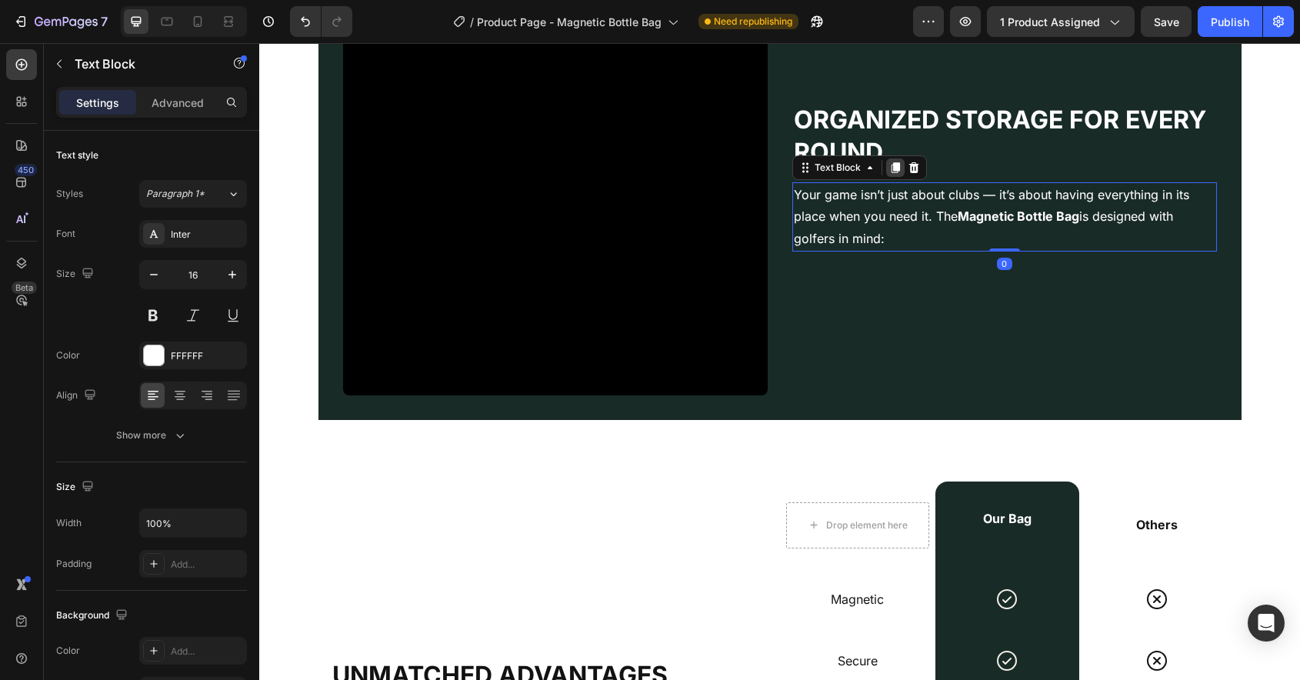
click at [891, 168] on icon at bounding box center [895, 168] width 12 height 12
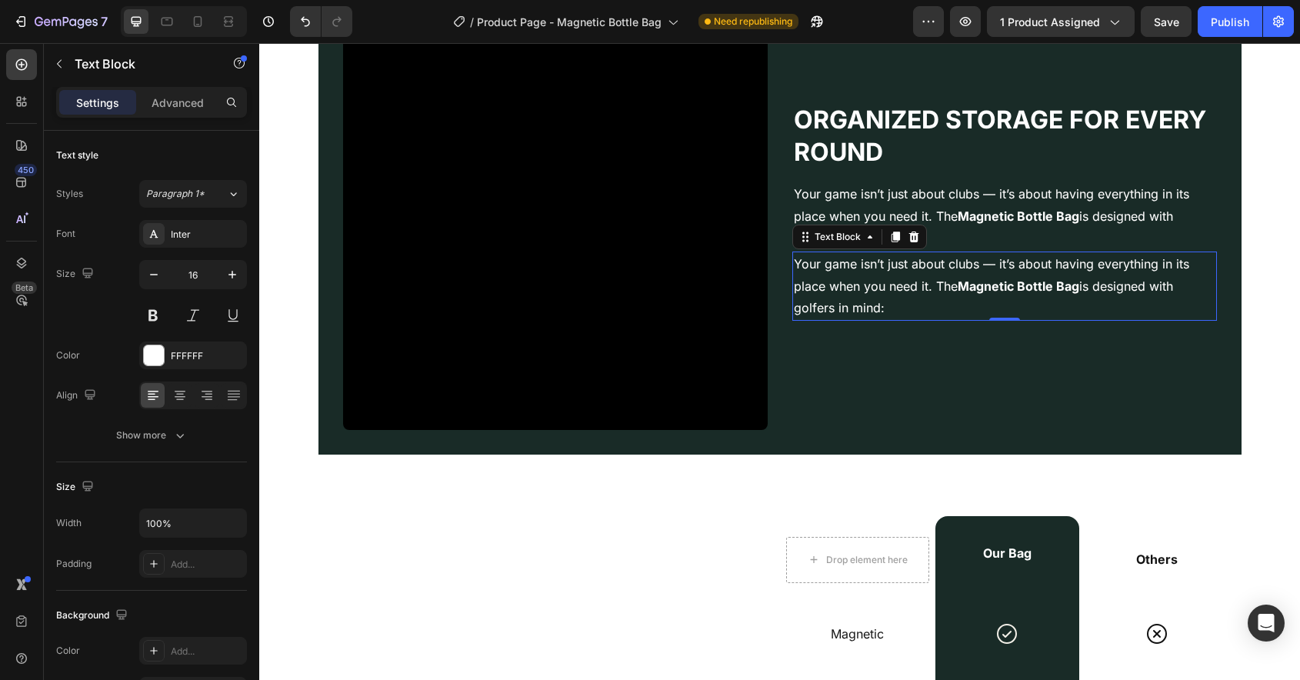
click at [888, 279] on p "Your game isn’t just about clubs — it’s about having everything in its place wh…" at bounding box center [1005, 286] width 422 height 66
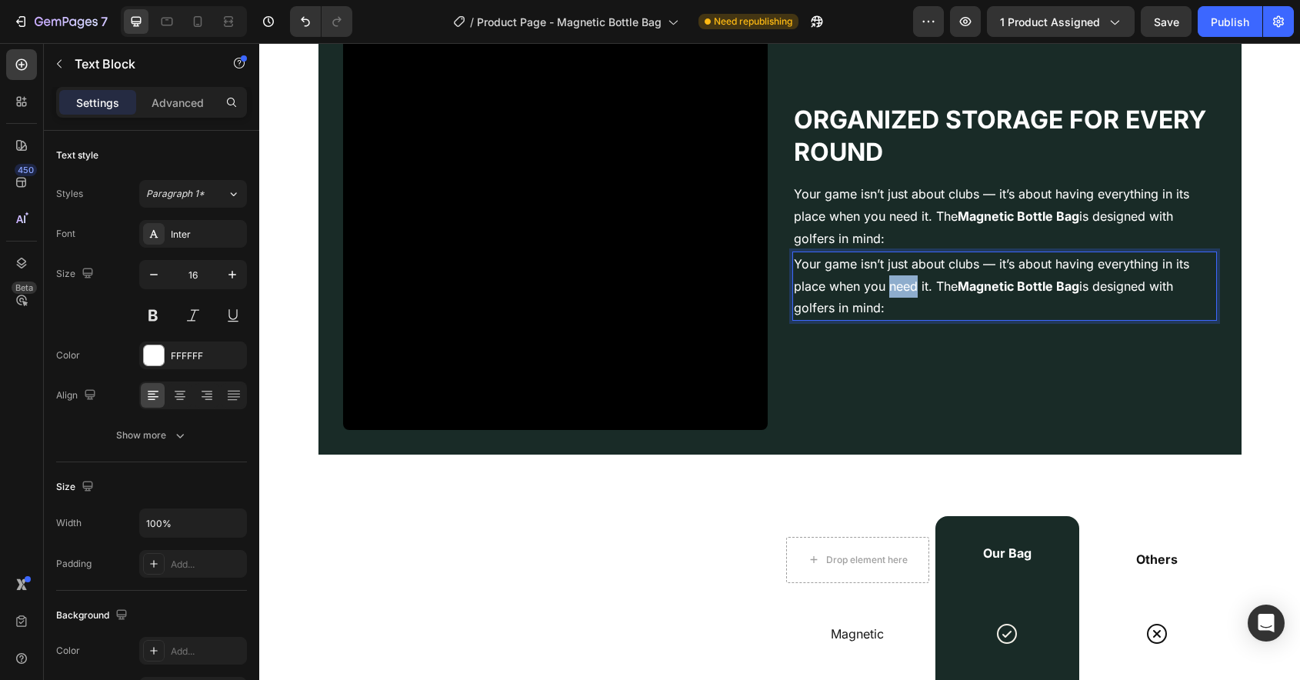
click at [888, 279] on p "Your game isn’t just about clubs — it’s about having everything in its place wh…" at bounding box center [1005, 286] width 422 height 66
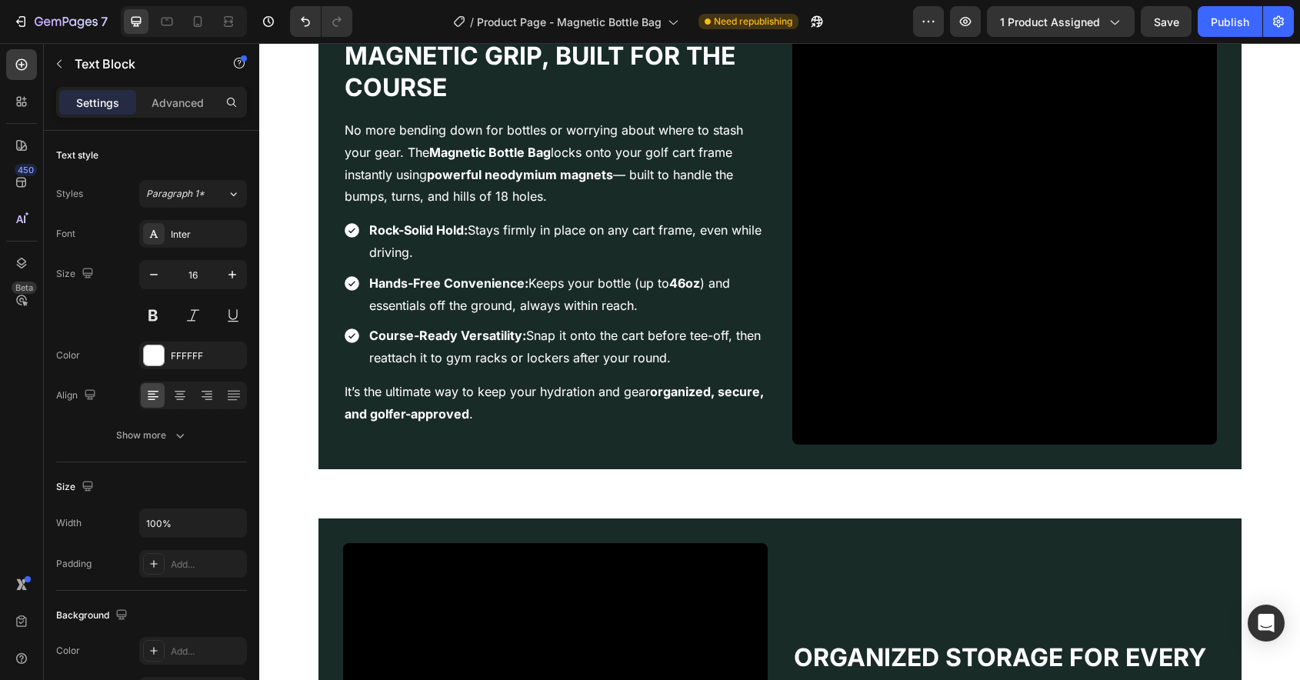
scroll to position [1504, 0]
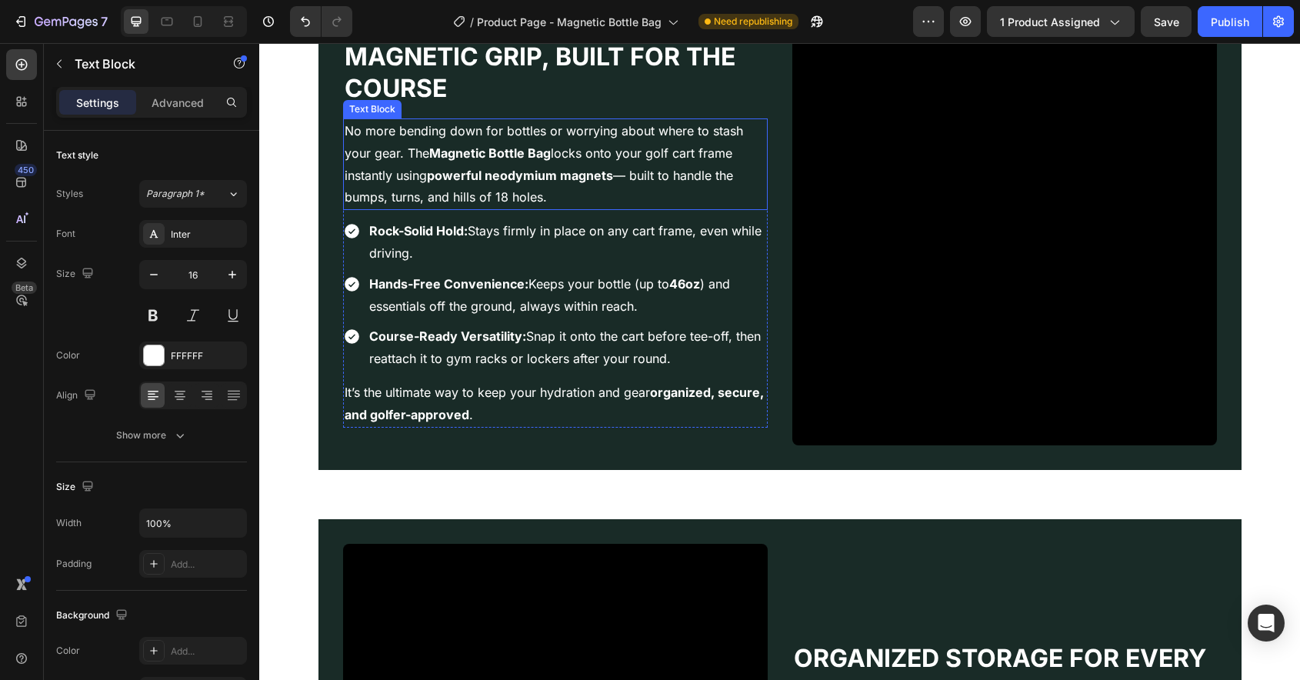
click at [431, 183] on p "No more bending down for bottles or worrying about where to stash your gear. Th…" at bounding box center [556, 164] width 422 height 88
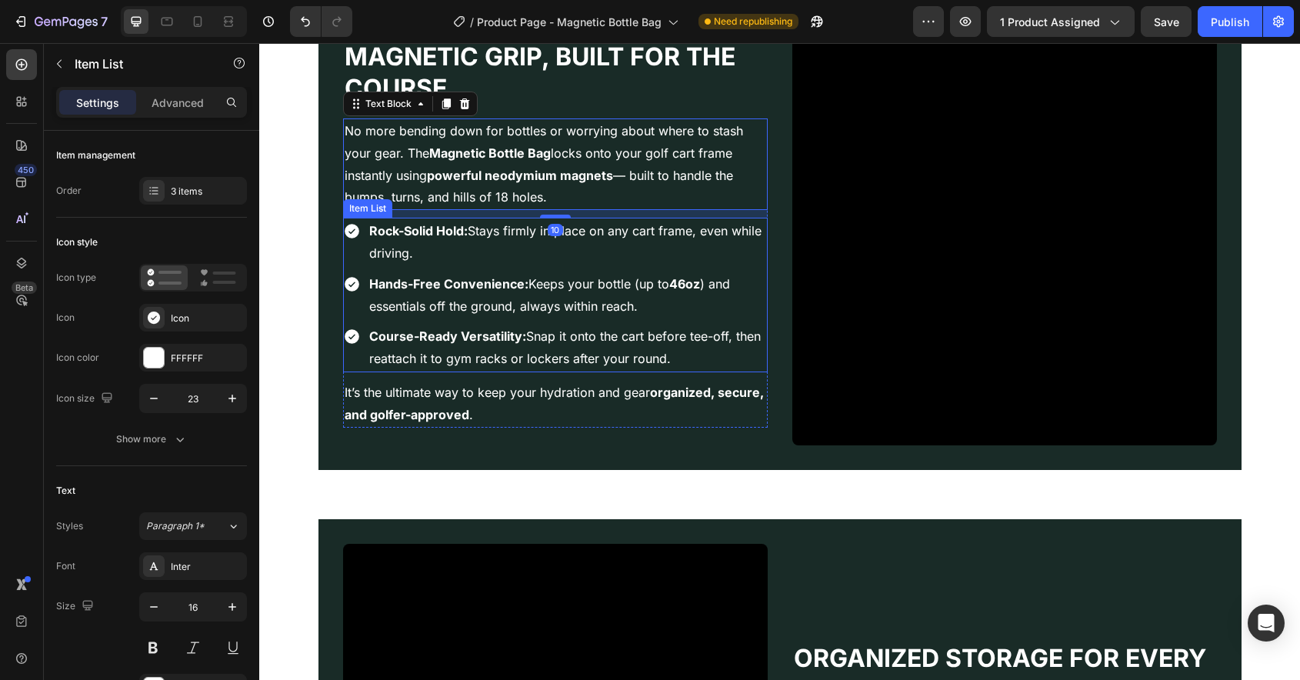
click at [356, 267] on div "Rock-Solid Hold: Stays firmly in place on any cart frame, even while driving. H…" at bounding box center [555, 295] width 425 height 155
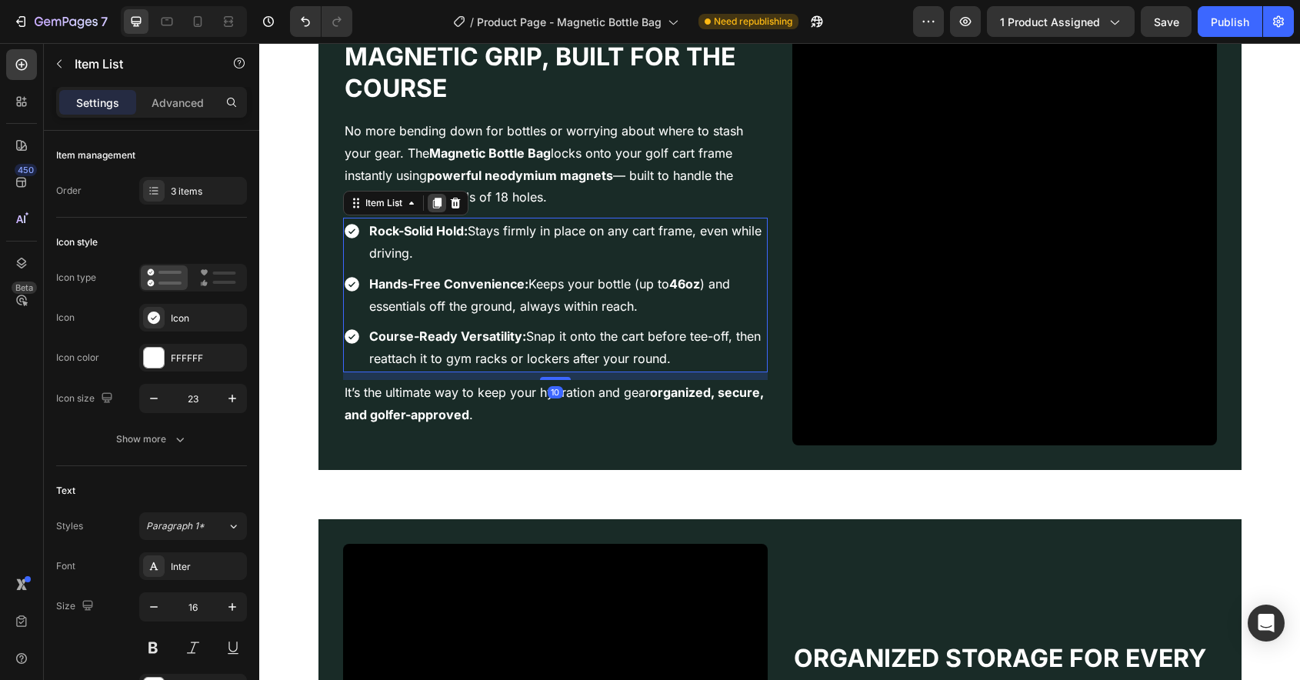
click at [441, 208] on icon at bounding box center [437, 203] width 12 height 12
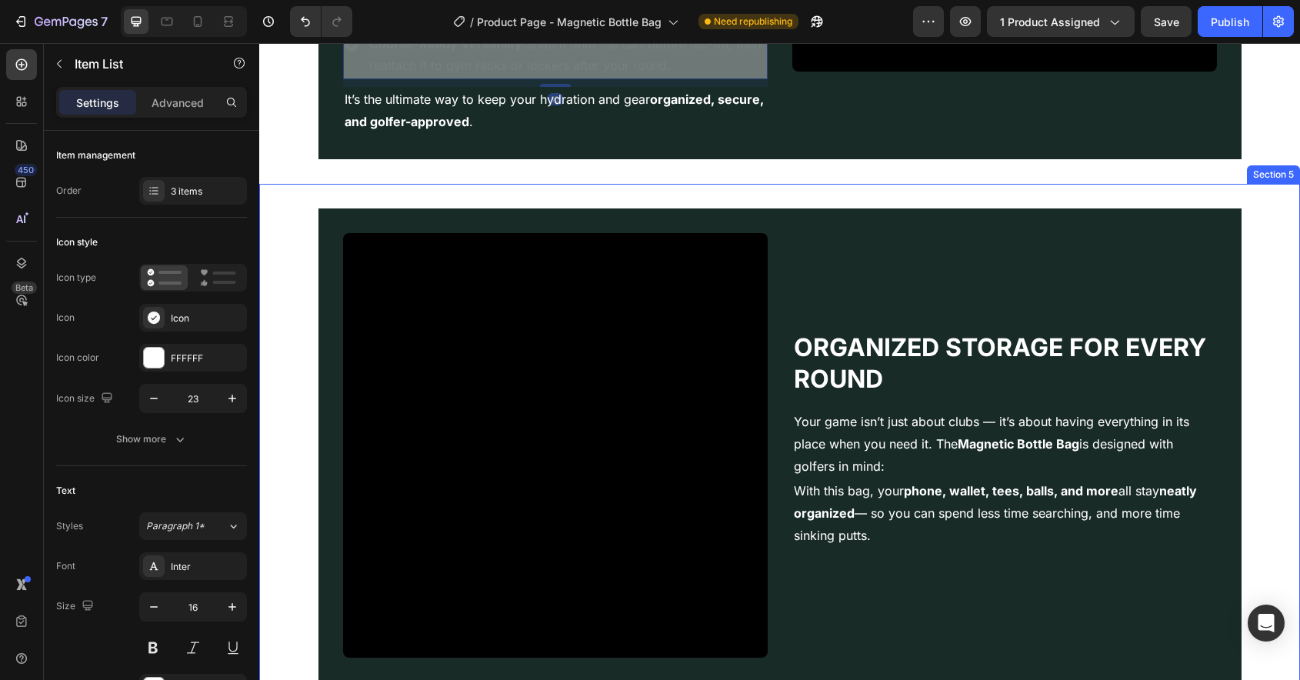
scroll to position [2035, 0]
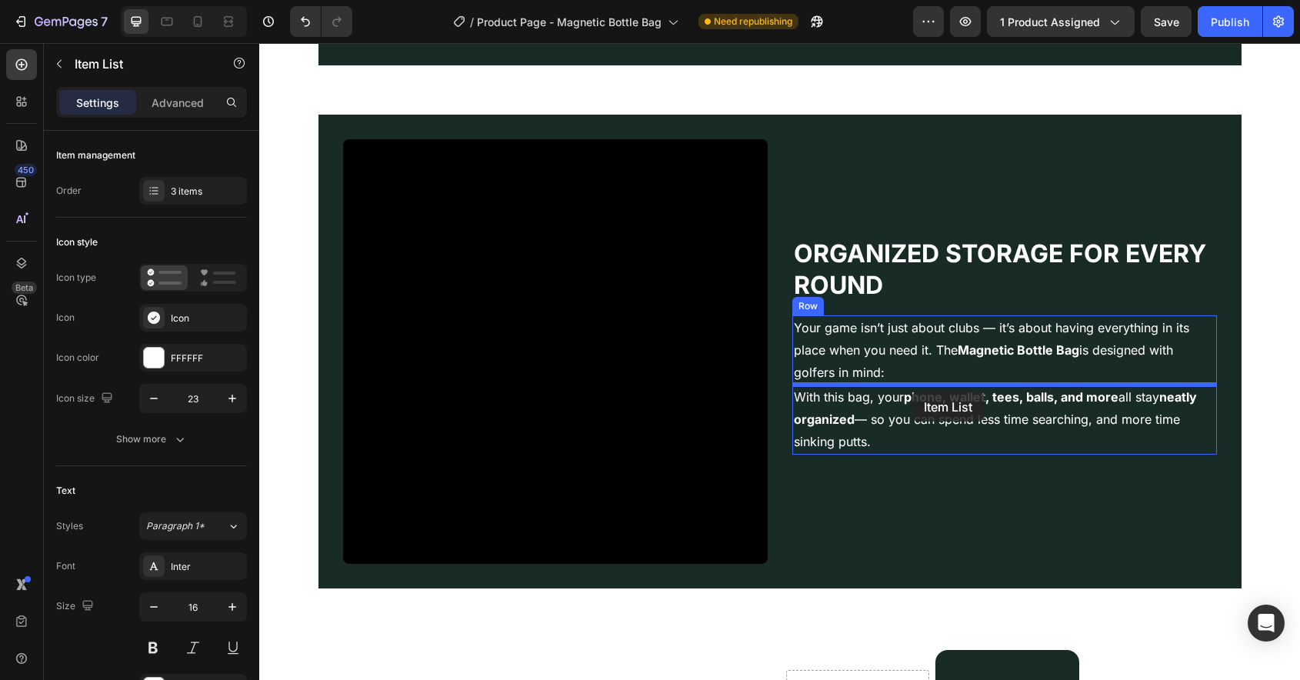
drag, startPoint x: 381, startPoint y: 366, endPoint x: 912, endPoint y: 392, distance: 531.4
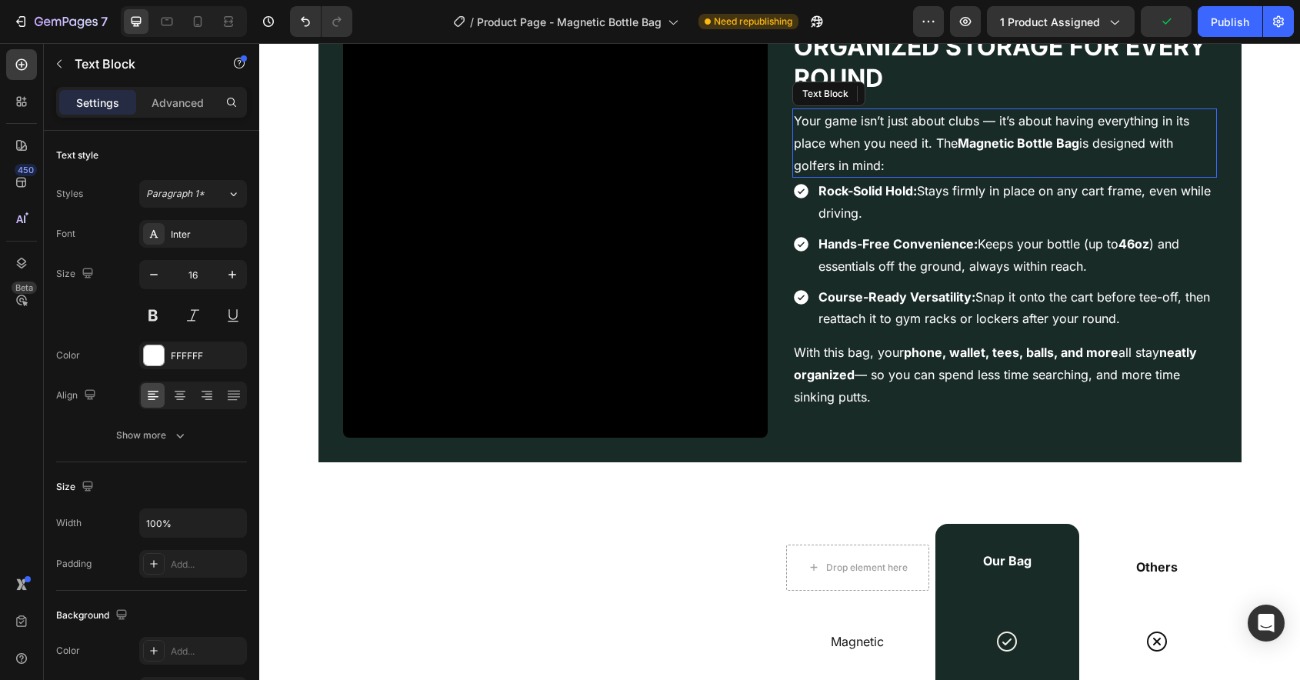
click at [982, 145] on strong "Magnetic Bottle Bag" at bounding box center [1019, 142] width 122 height 15
click at [185, 108] on p "Advanced" at bounding box center [178, 103] width 52 height 16
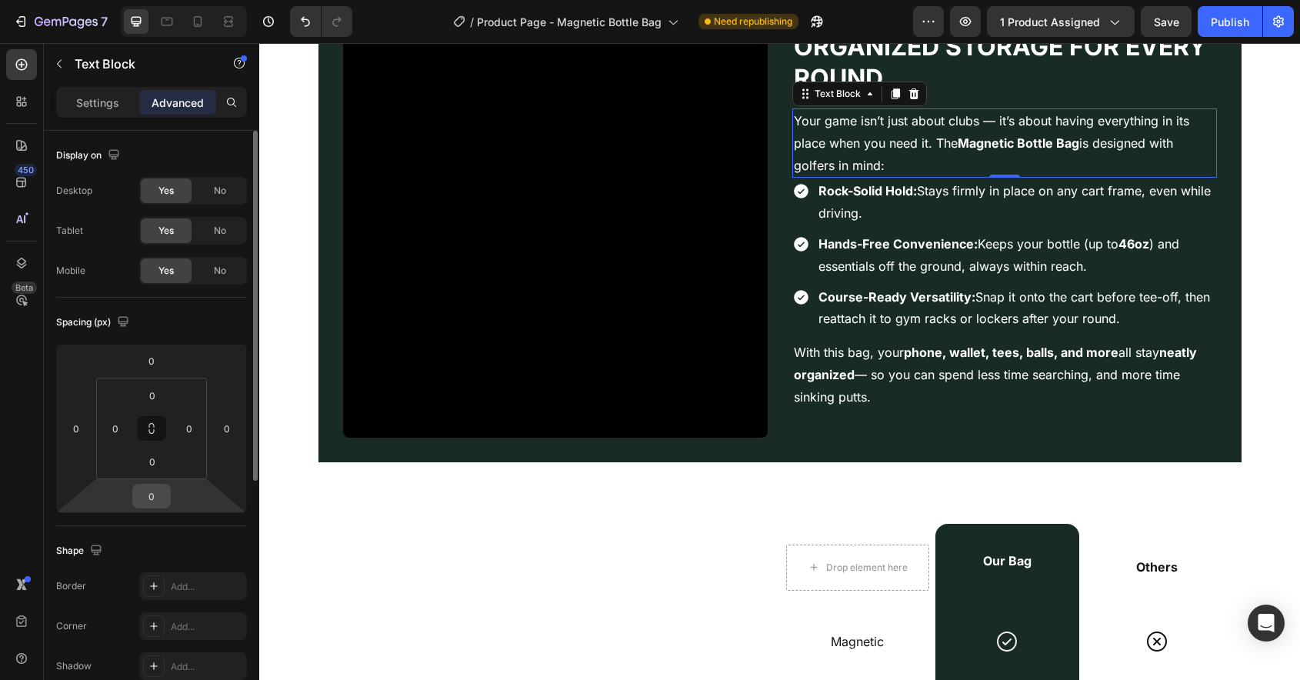
click at [165, 499] on input "0" at bounding box center [151, 496] width 31 height 23
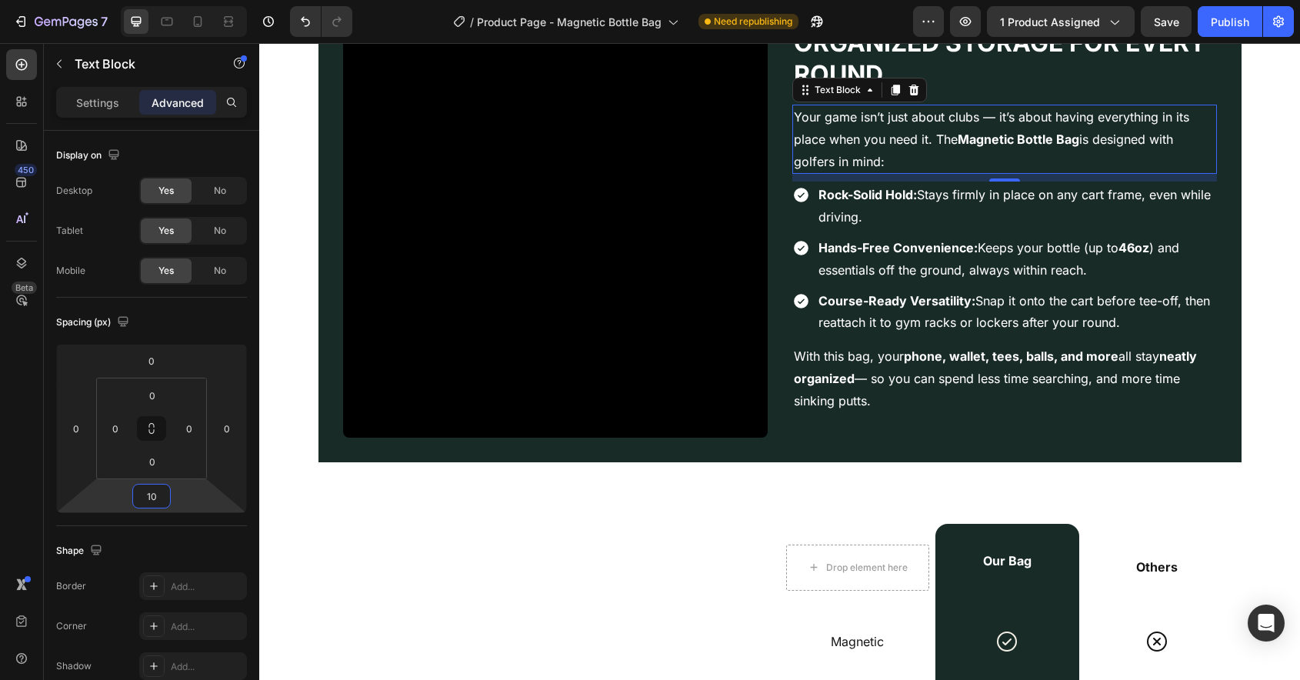
type input "10"
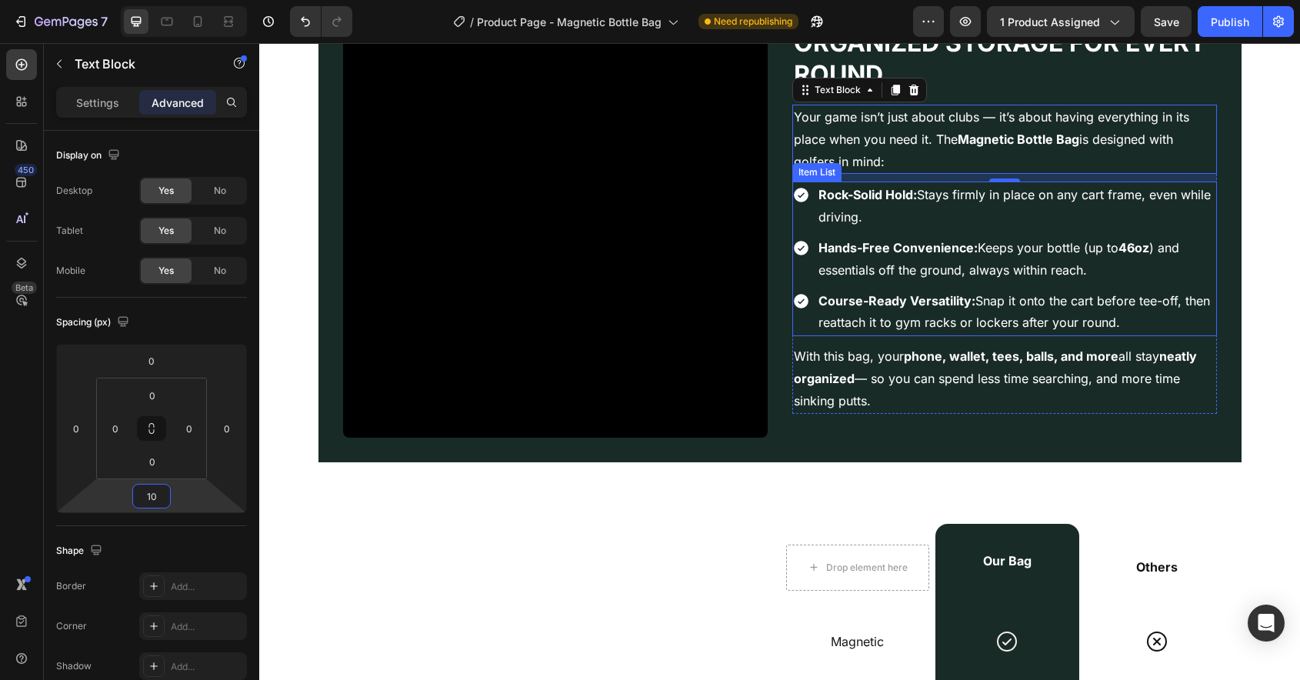
click at [945, 204] on p "Rock-Solid Hold: Stays firmly in place on any cart frame, even while driving." at bounding box center [1017, 206] width 396 height 45
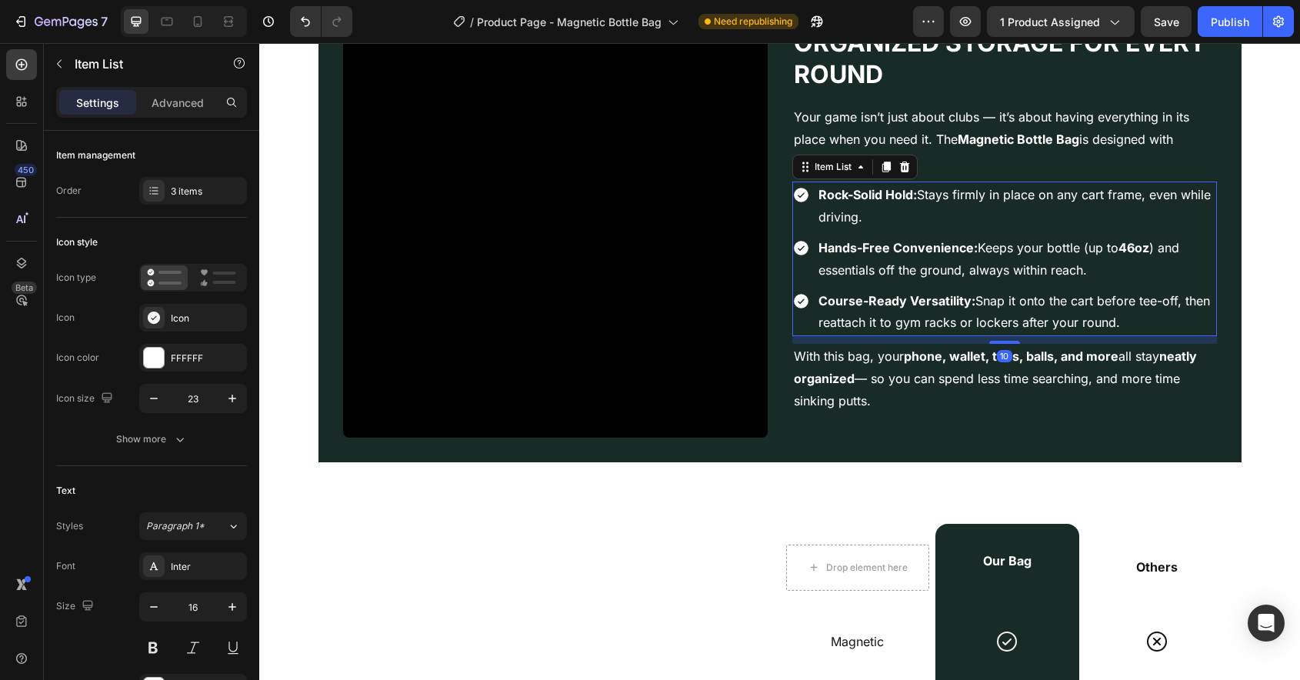
click at [945, 204] on p "Rock-Solid Hold: Stays firmly in place on any cart frame, even while driving." at bounding box center [1017, 206] width 396 height 45
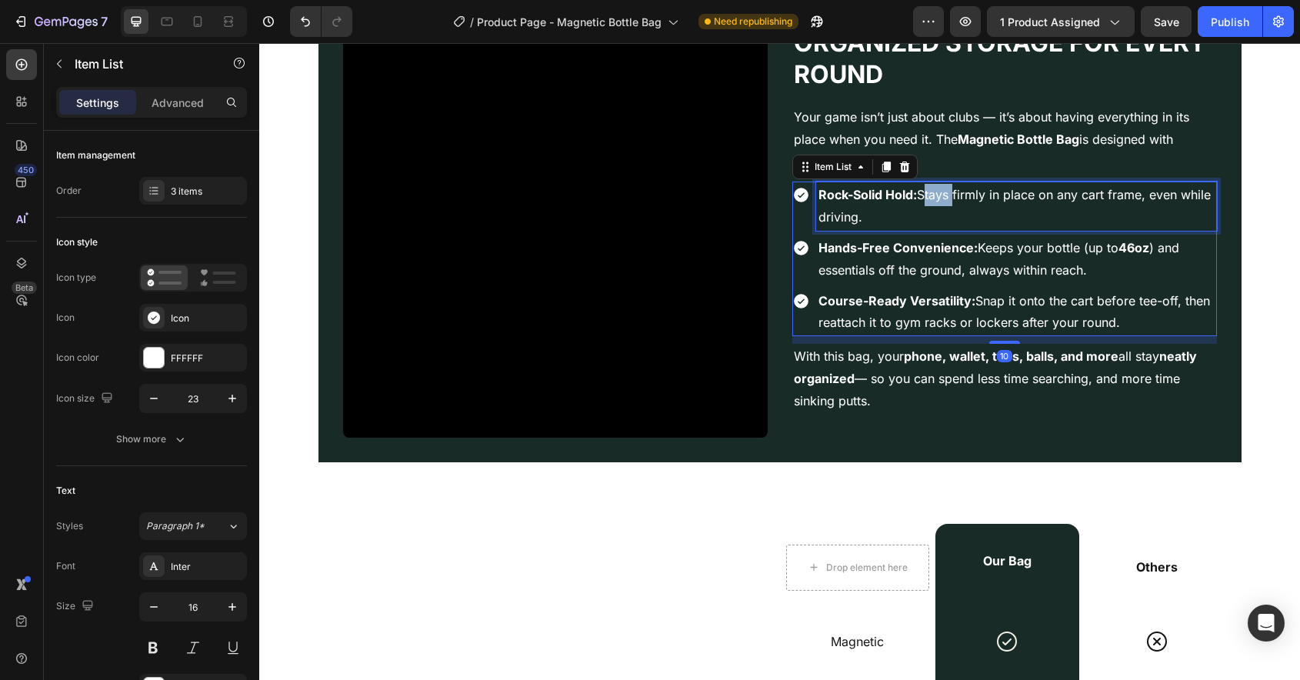
click at [945, 204] on p "Rock-Solid Hold: Stays firmly in place on any cart frame, even while driving." at bounding box center [1017, 206] width 396 height 45
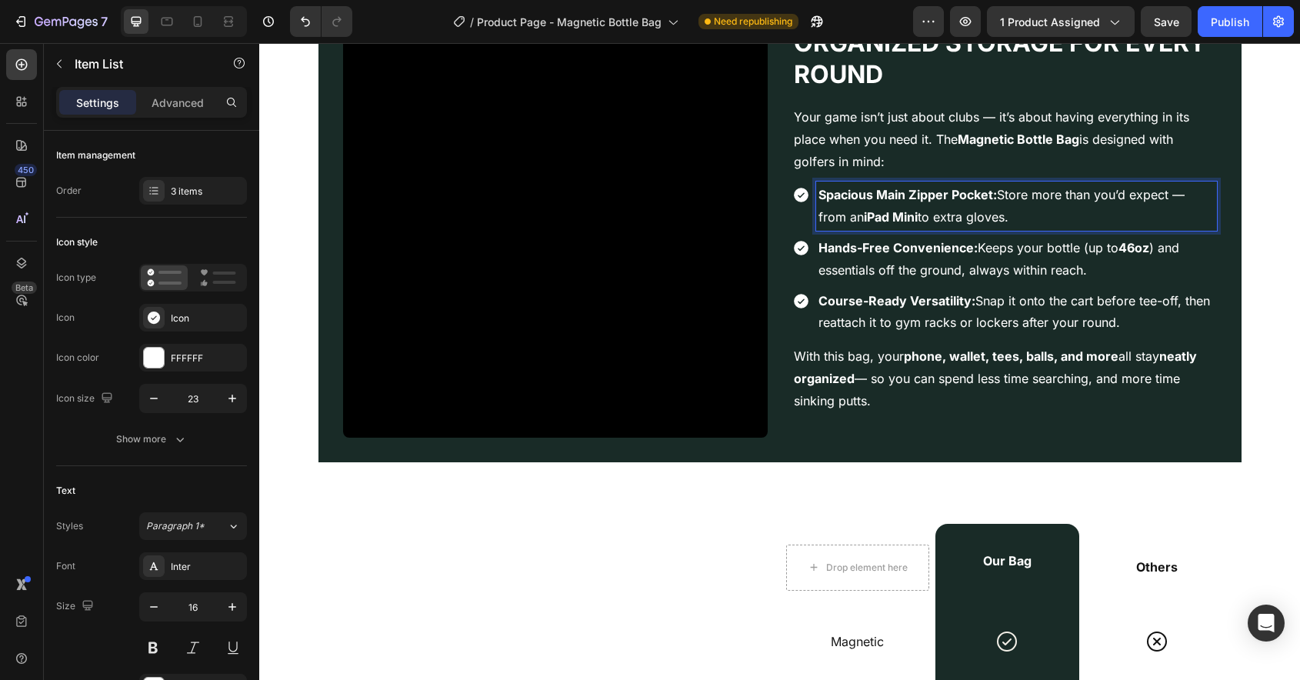
click at [901, 254] on strong "Hands-Free Convenience:" at bounding box center [898, 247] width 159 height 15
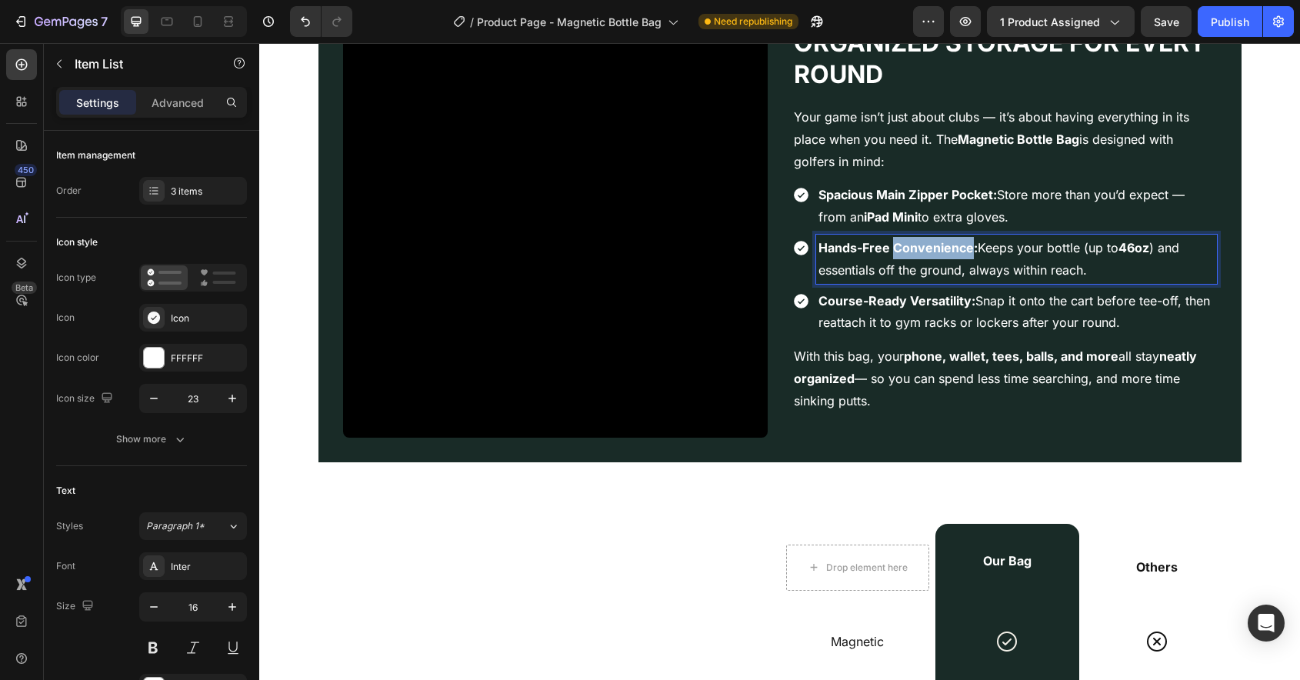
click at [901, 254] on strong "Hands-Free Convenience:" at bounding box center [898, 247] width 159 height 15
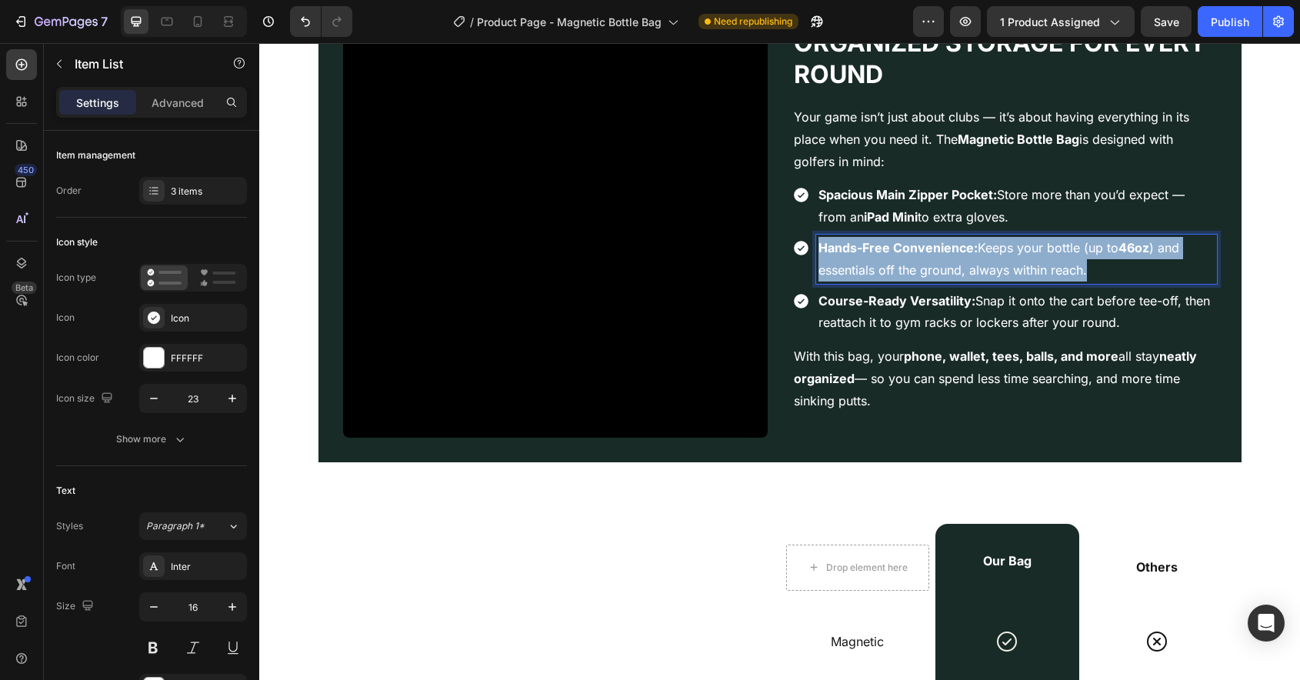
click at [901, 254] on strong "Hands-Free Convenience:" at bounding box center [898, 247] width 159 height 15
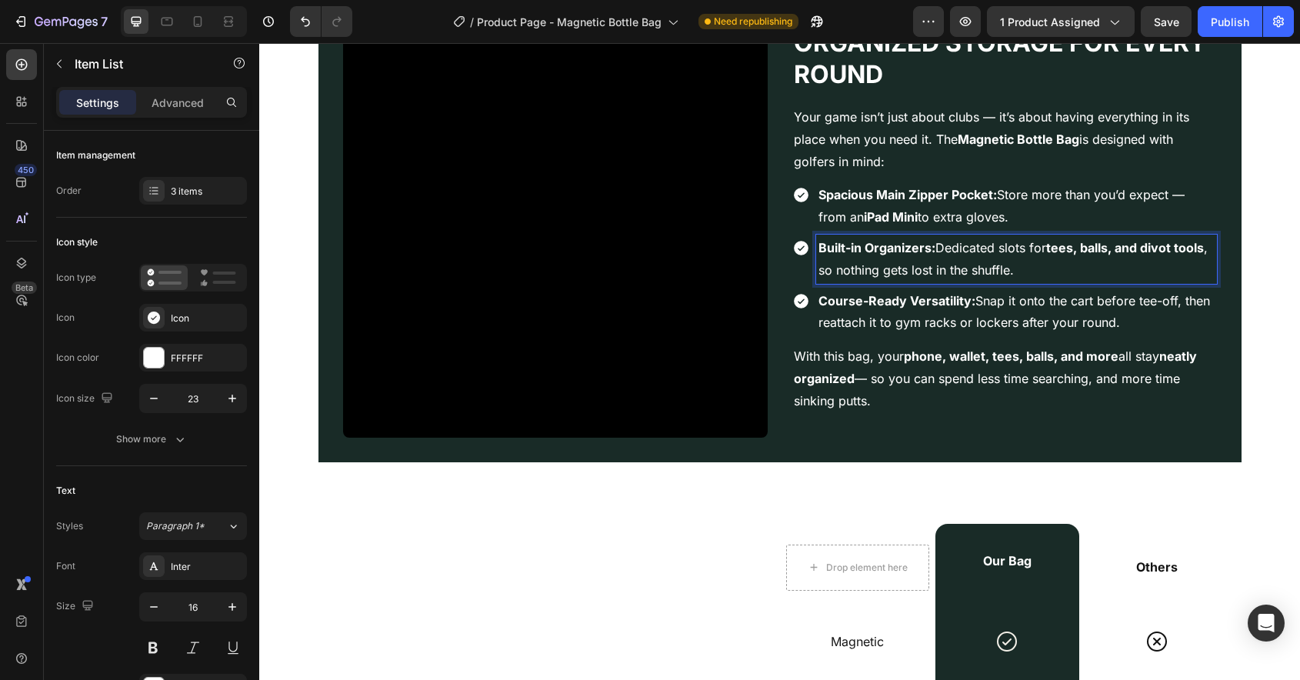
click at [898, 308] on p "Course-Ready Versatility: Snap it onto the cart before tee-off, then reattach i…" at bounding box center [1017, 312] width 396 height 45
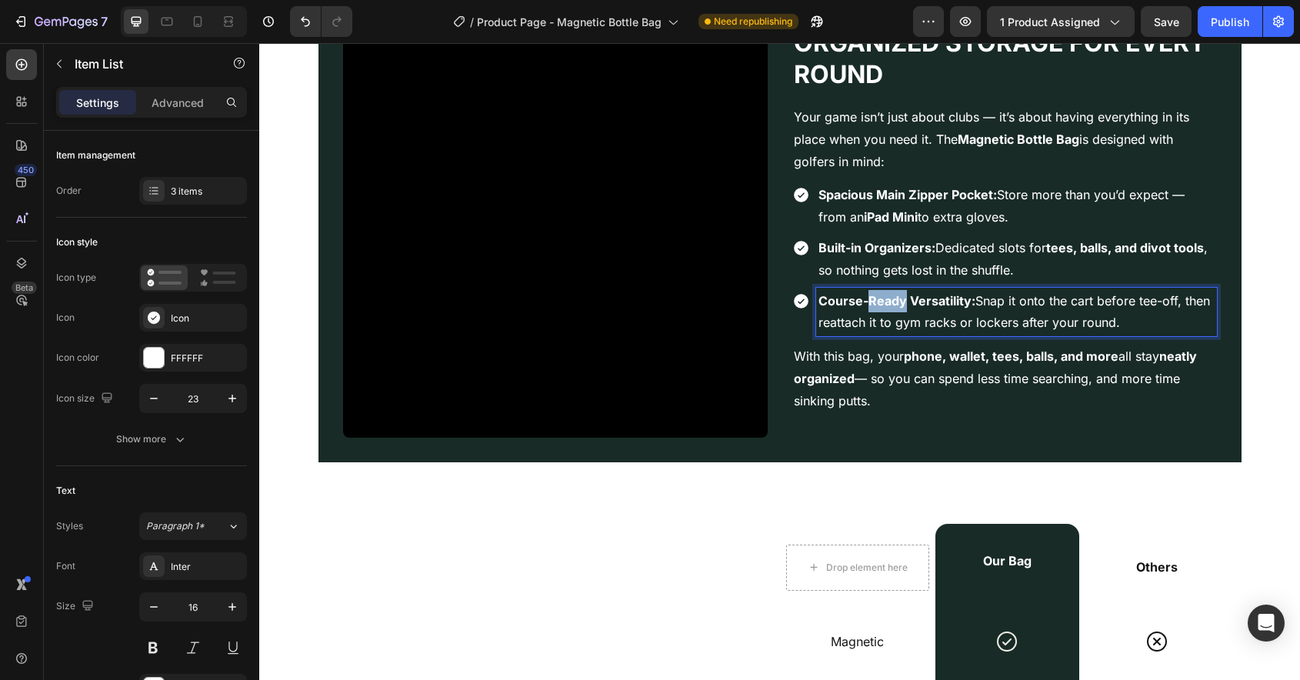
click at [898, 308] on p "Course-Ready Versatility: Snap it onto the cart before tee-off, then reattach i…" at bounding box center [1017, 312] width 396 height 45
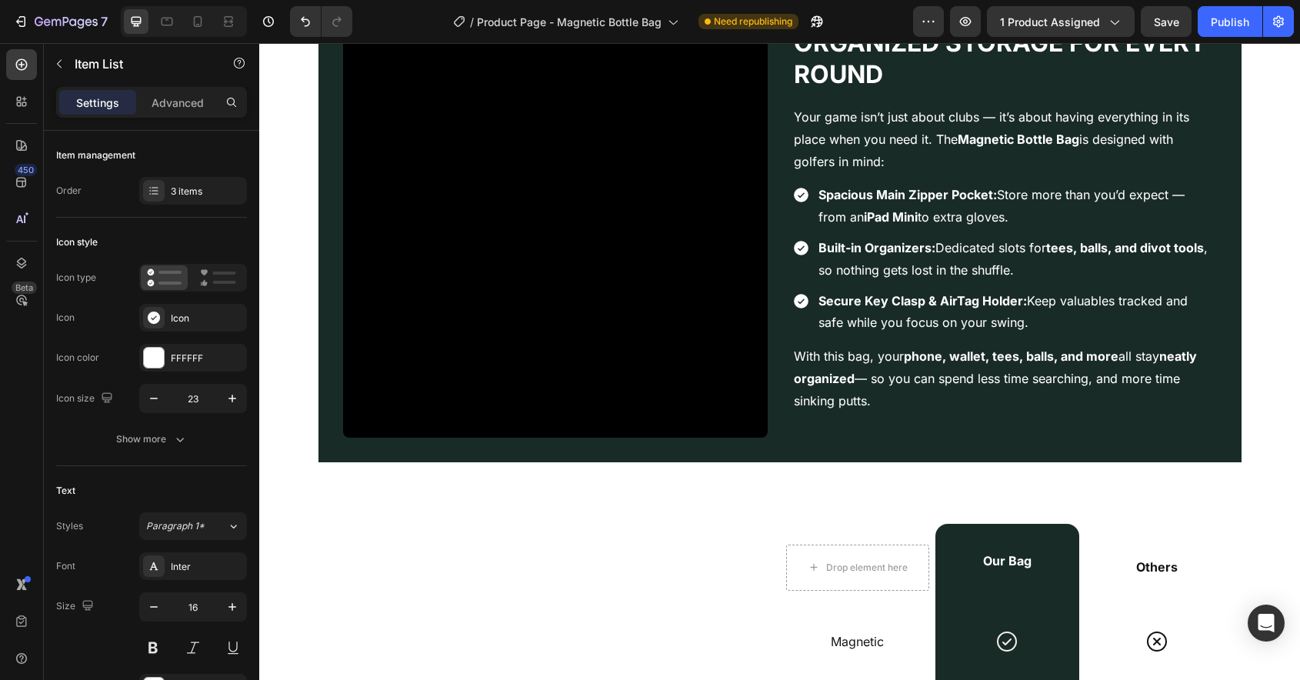
click at [805, 273] on div "Built-in Organizers: Dedicated slots for tees, balls, and divot tools , so noth…" at bounding box center [1004, 259] width 425 height 49
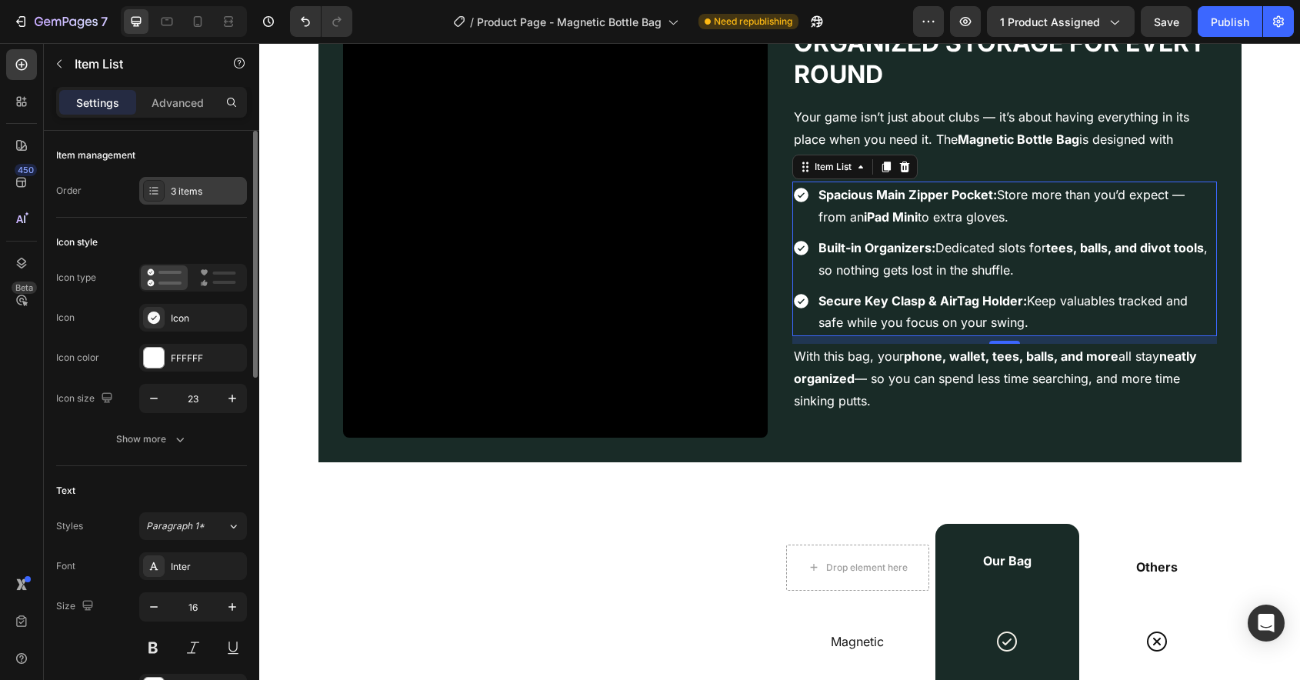
click at [191, 195] on div "3 items" at bounding box center [207, 192] width 72 height 14
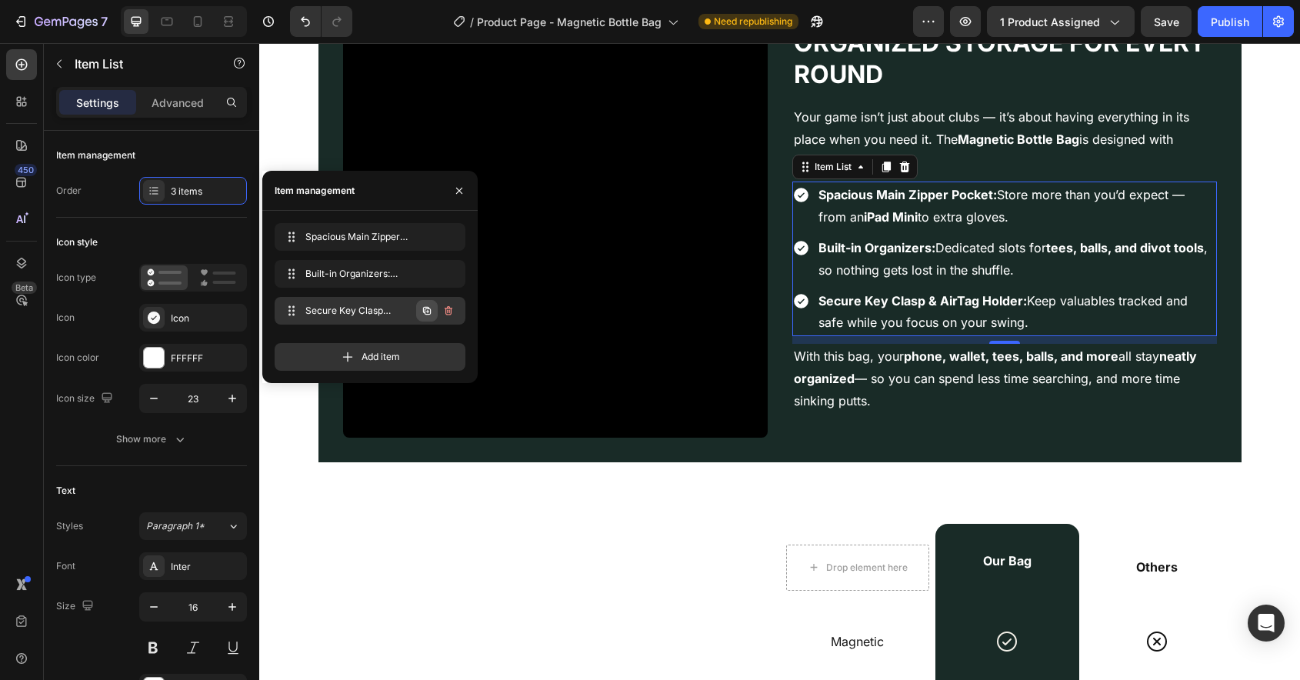
click at [423, 310] on icon "button" at bounding box center [427, 311] width 8 height 8
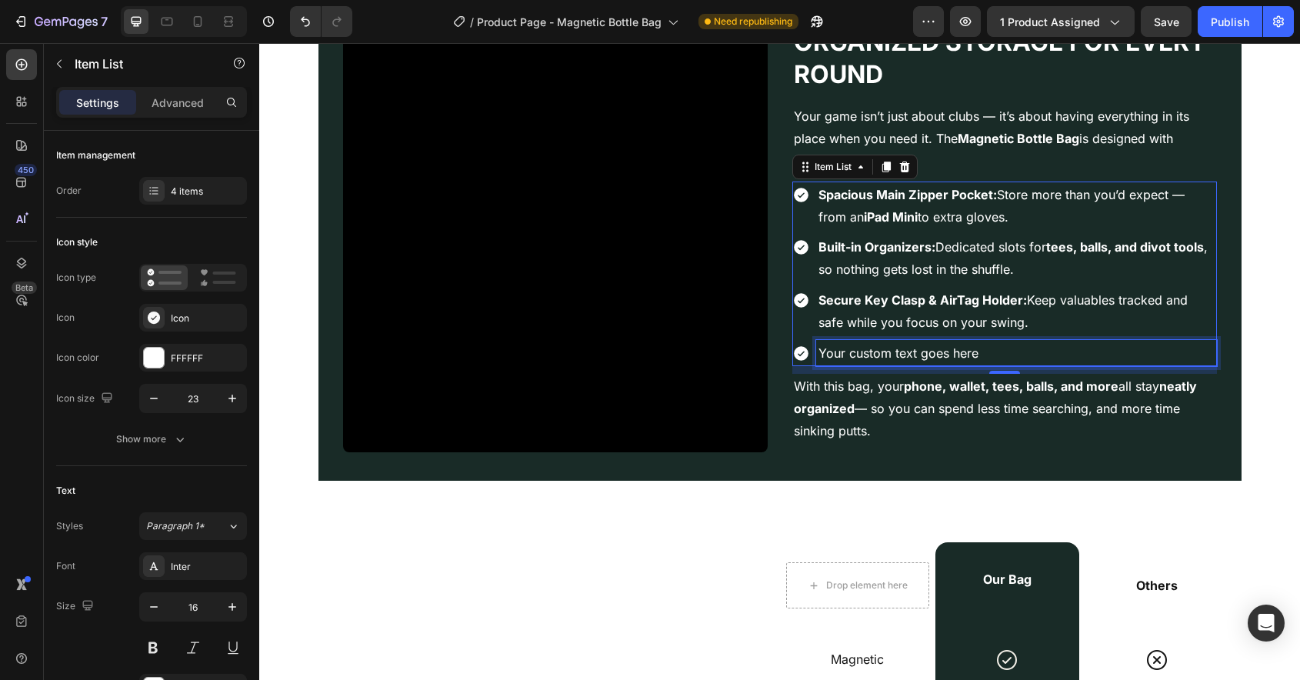
click at [949, 355] on div "Your custom text goes here" at bounding box center [1016, 353] width 401 height 27
click at [949, 355] on p "Your custom text goes here" at bounding box center [1017, 353] width 396 height 22
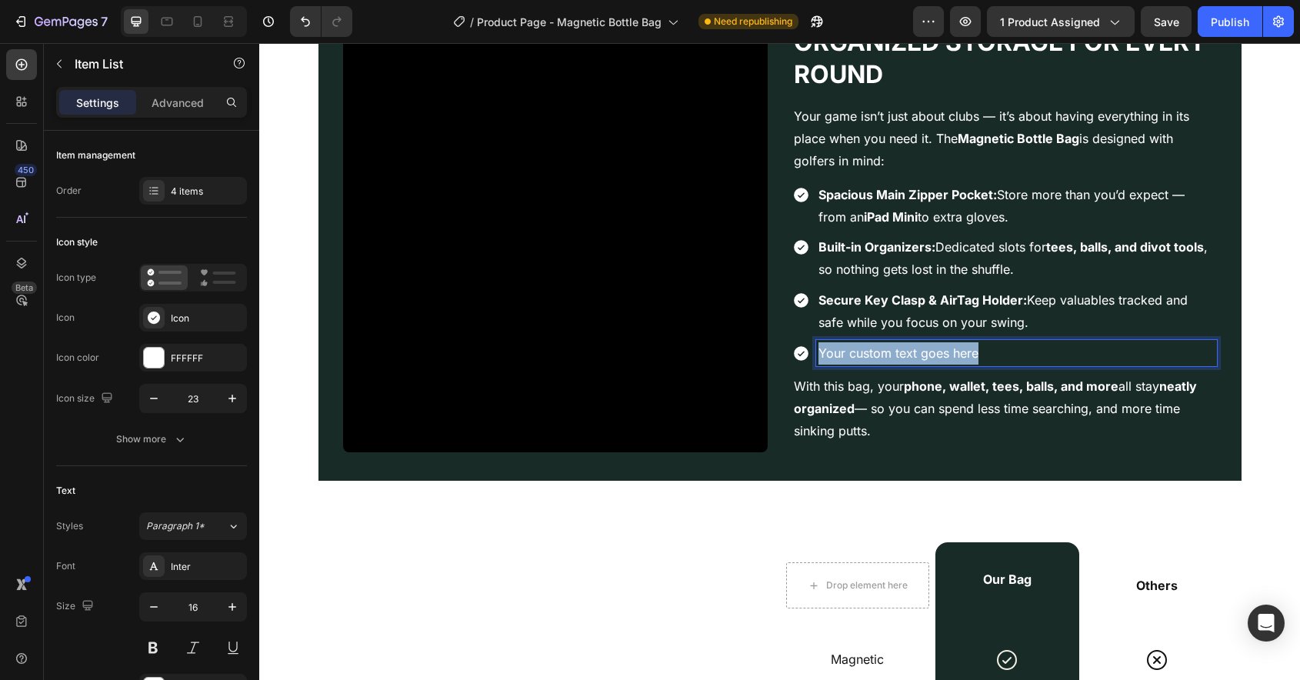
click at [949, 355] on p "Your custom text goes here" at bounding box center [1017, 353] width 396 height 22
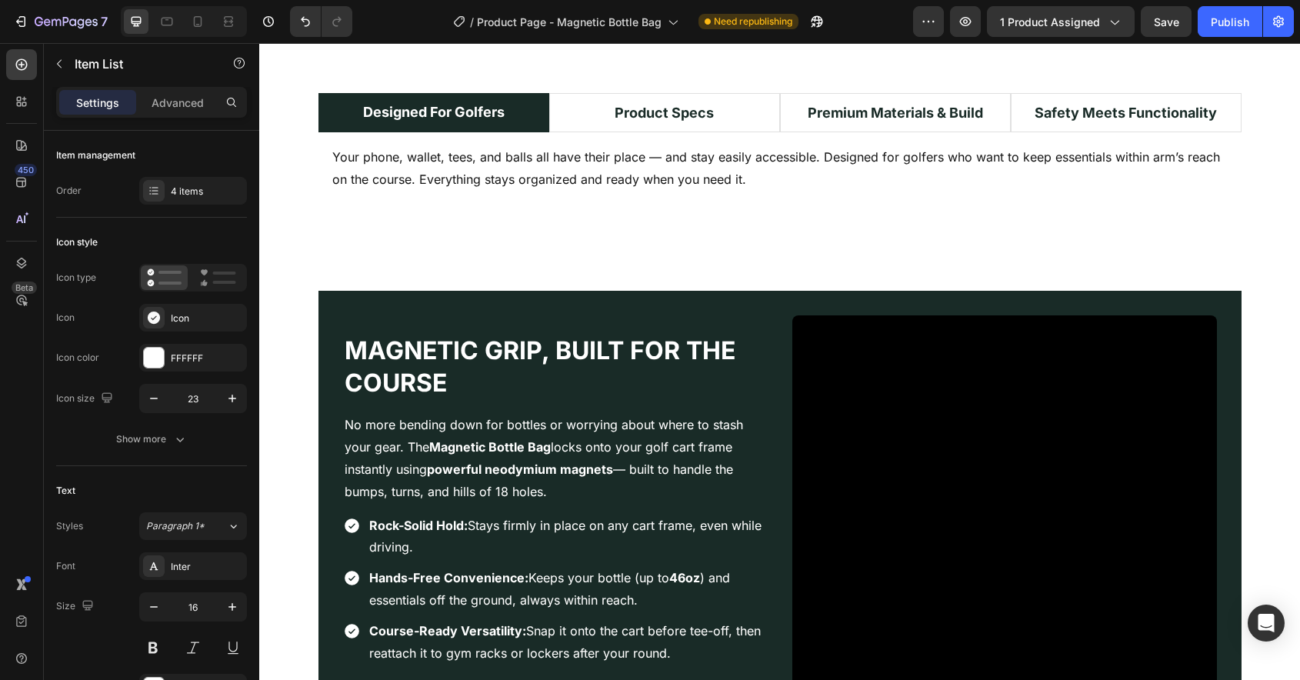
scroll to position [981, 0]
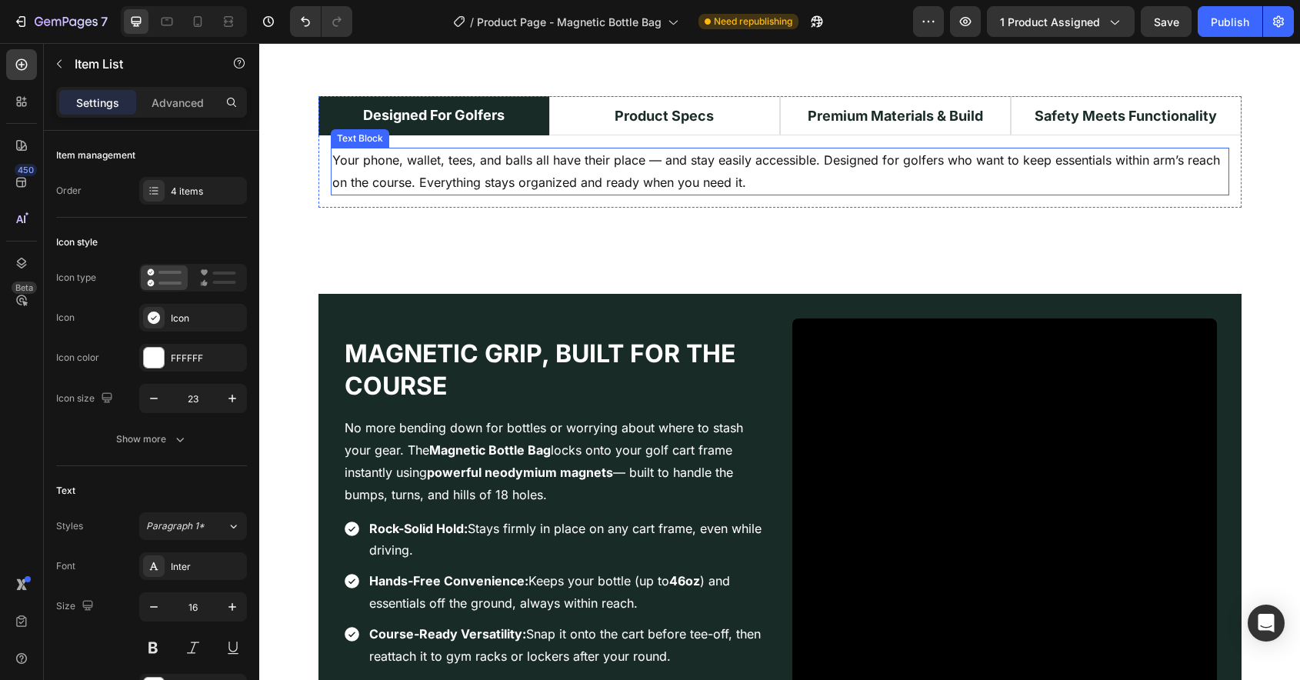
click at [635, 179] on p "Your phone, wallet, tees, and balls all have their place — and stay easily acce…" at bounding box center [779, 171] width 895 height 45
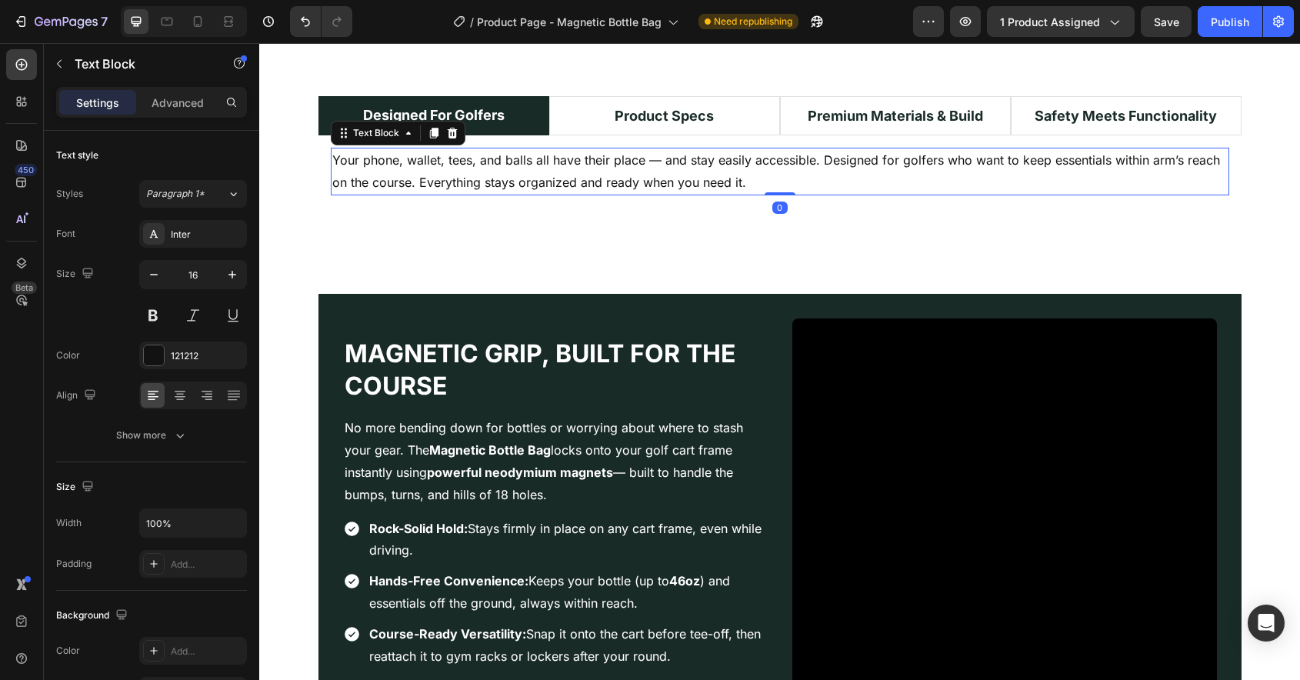
click at [635, 179] on p "Your phone, wallet, tees, and balls all have their place — and stay easily acce…" at bounding box center [779, 171] width 895 height 45
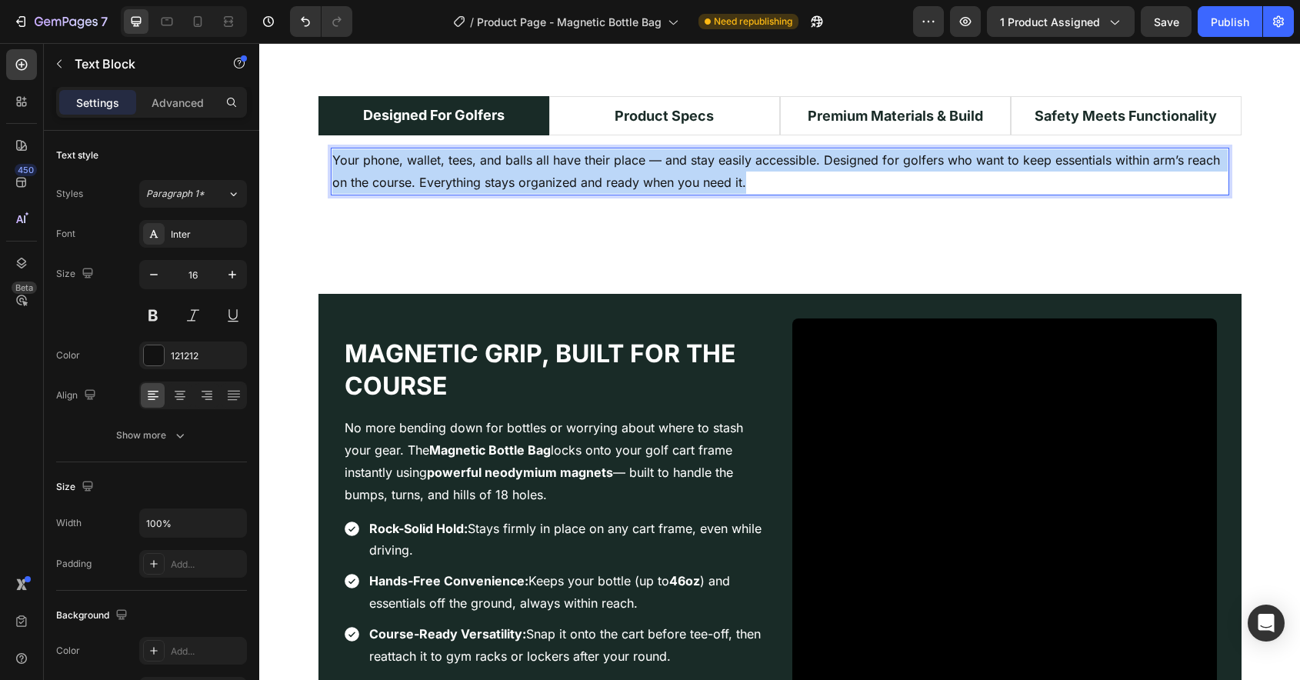
click at [635, 179] on p "Your phone, wallet, tees, and balls all have their place — and stay easily acce…" at bounding box center [779, 171] width 895 height 45
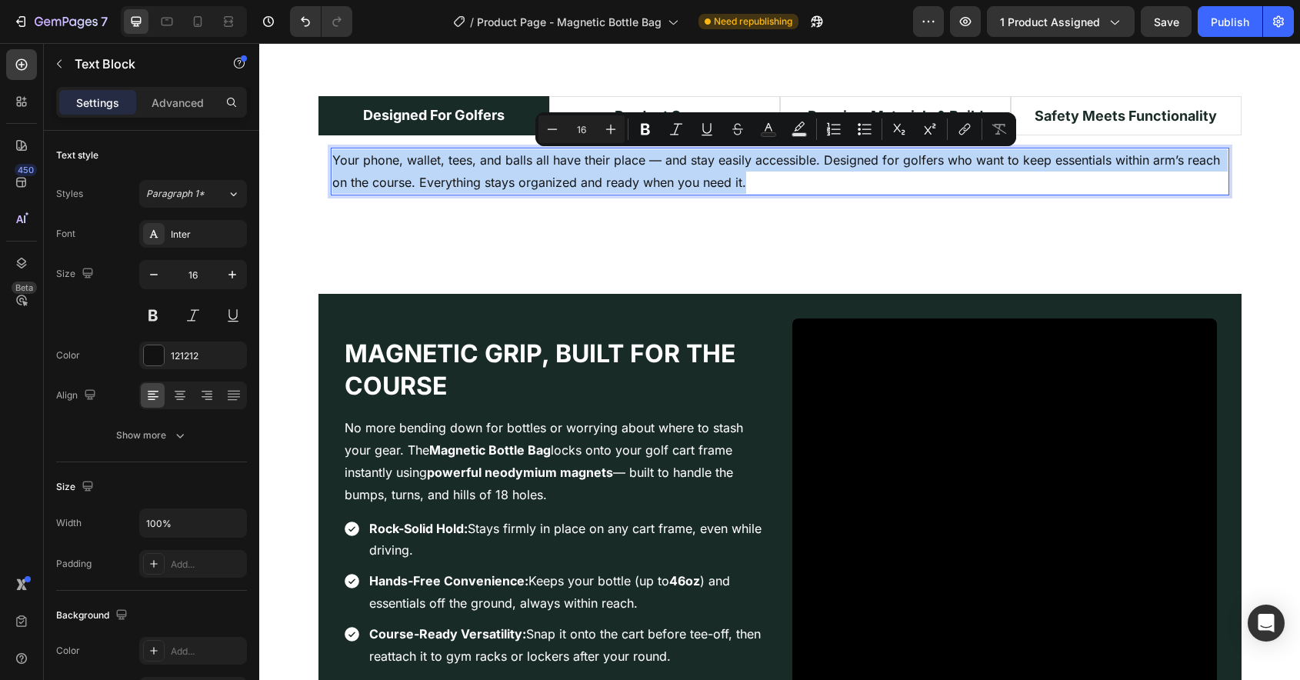
copy p "Your phone, wallet, tees, and balls all have their place — and stay easily acce…"
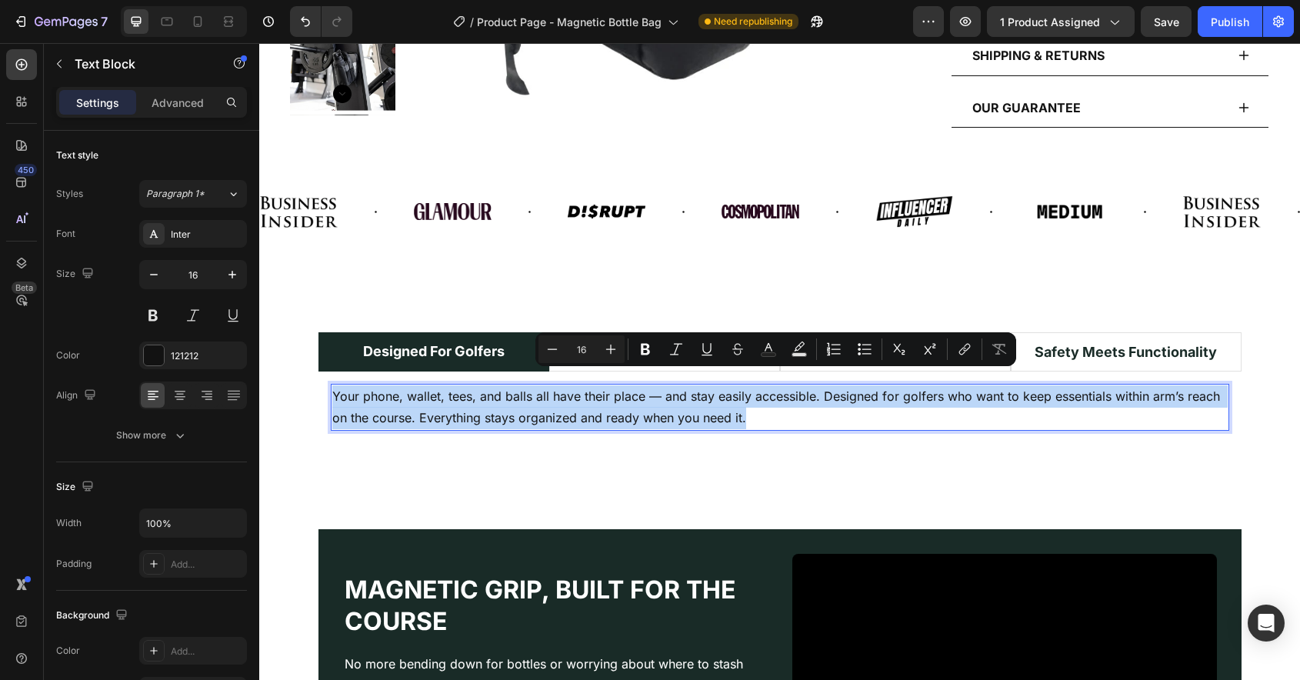
scroll to position [796, 0]
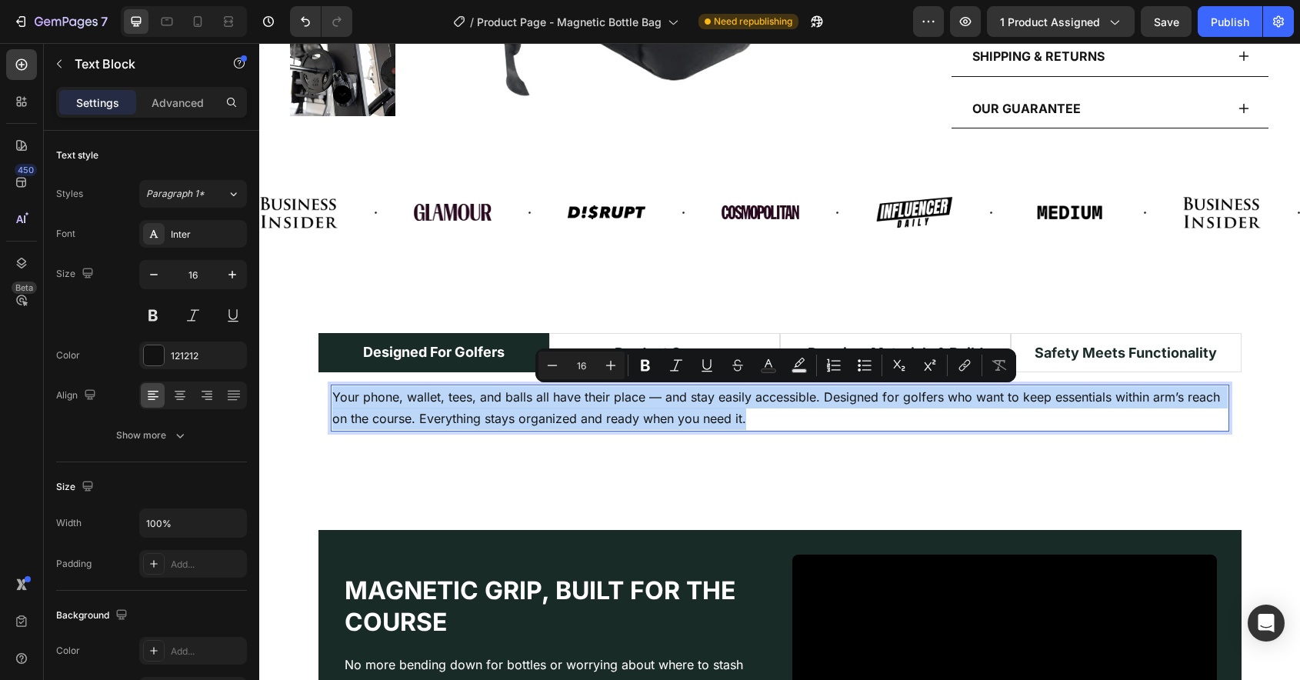
click at [685, 399] on p "Your phone, wallet, tees, and balls all have their place — and stay easily acce…" at bounding box center [779, 408] width 895 height 45
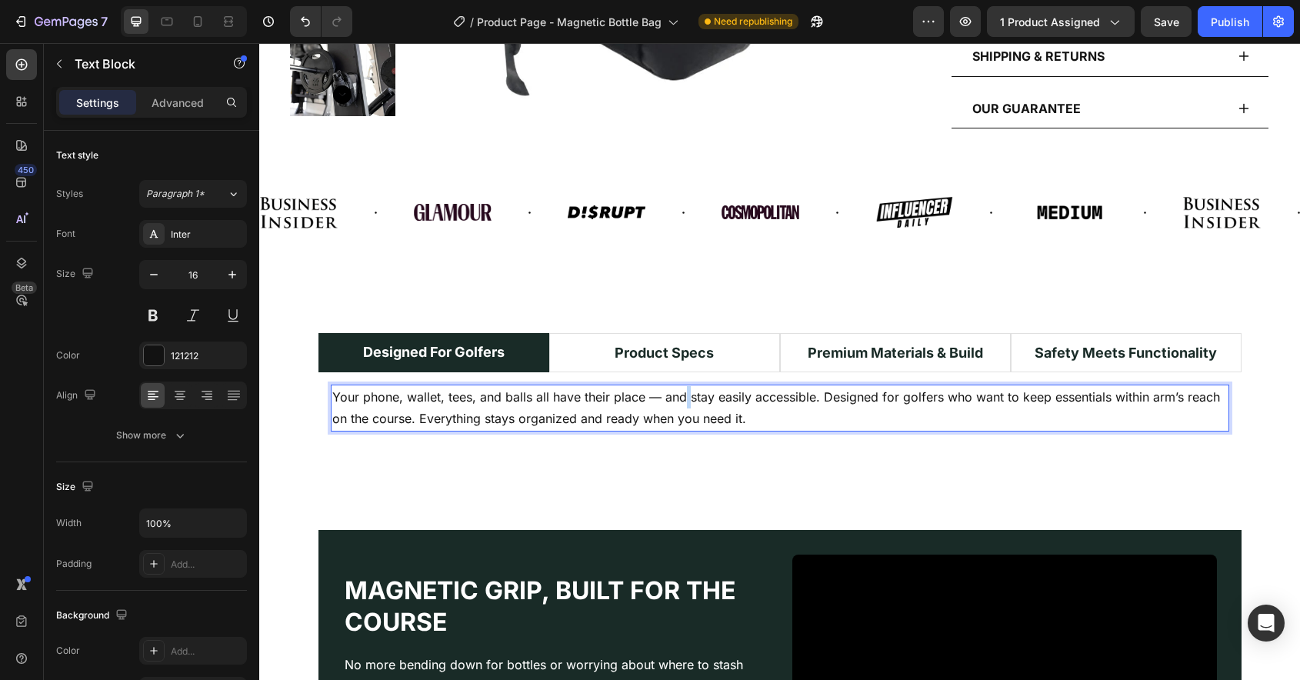
click at [685, 399] on p "Your phone, wallet, tees, and balls all have their place — and stay easily acce…" at bounding box center [779, 408] width 895 height 45
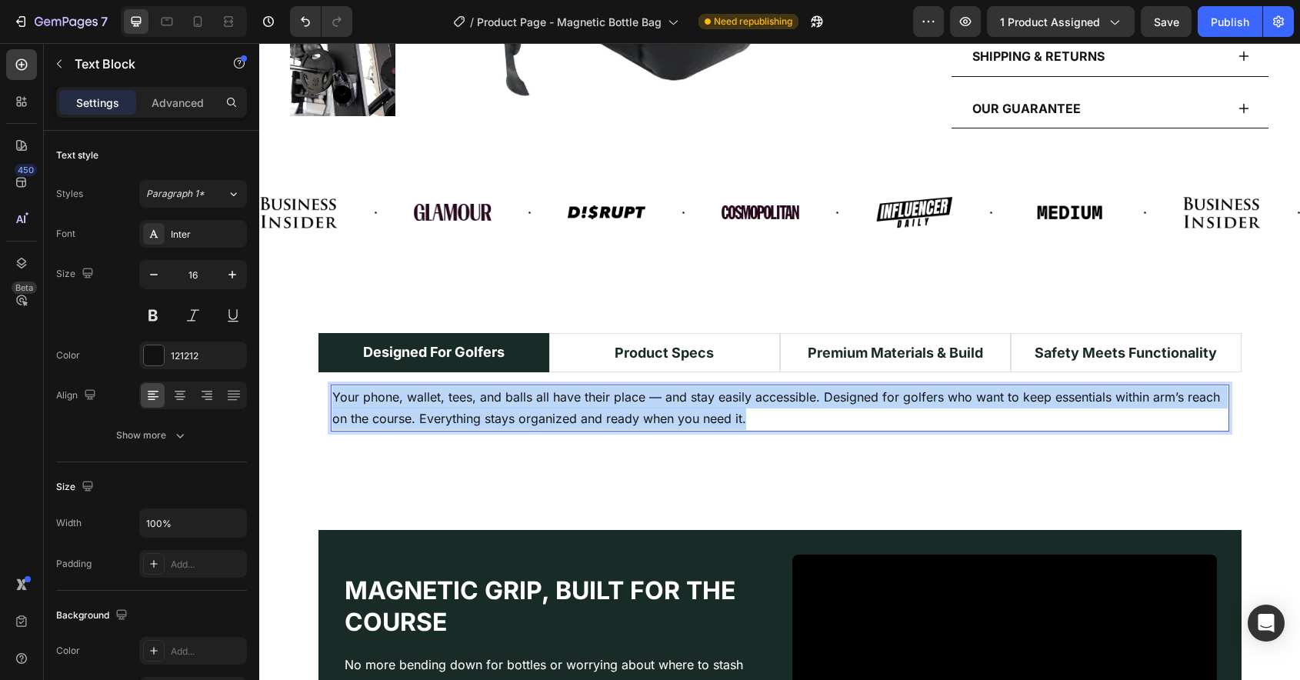
click at [685, 399] on p "Your phone, wallet, tees, and balls all have their place — and stay easily acce…" at bounding box center [779, 408] width 895 height 45
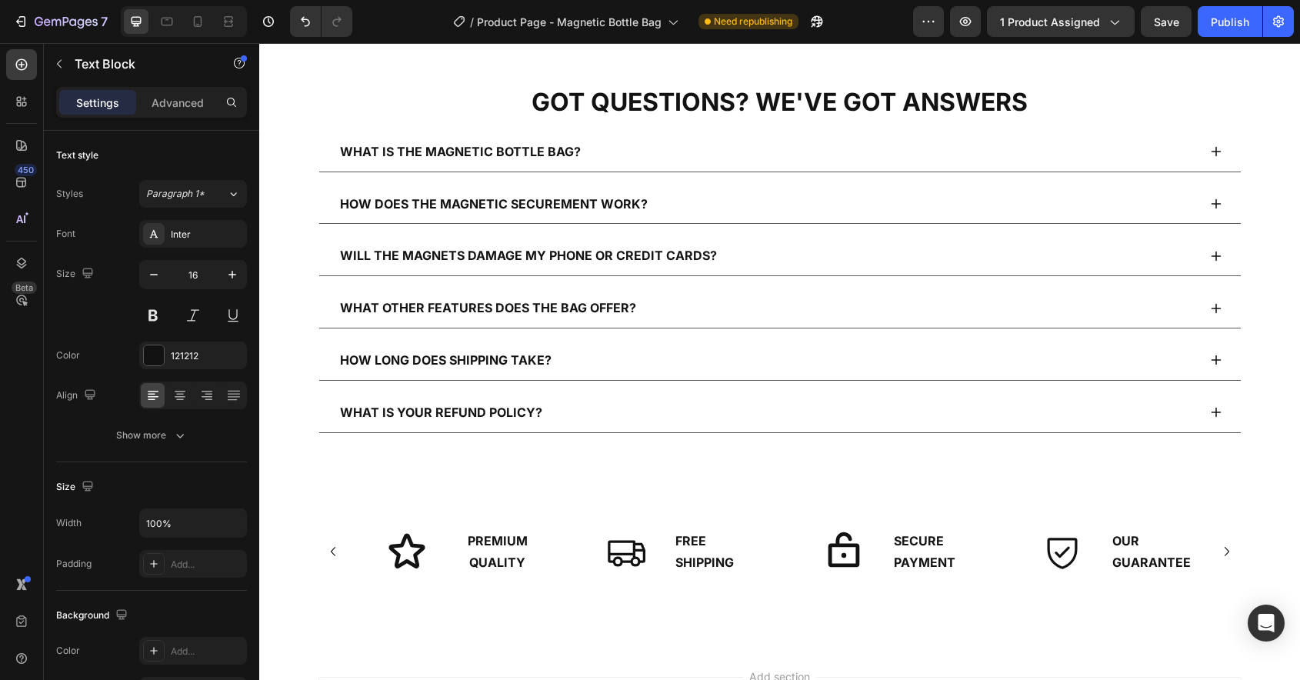
scroll to position [4192, 0]
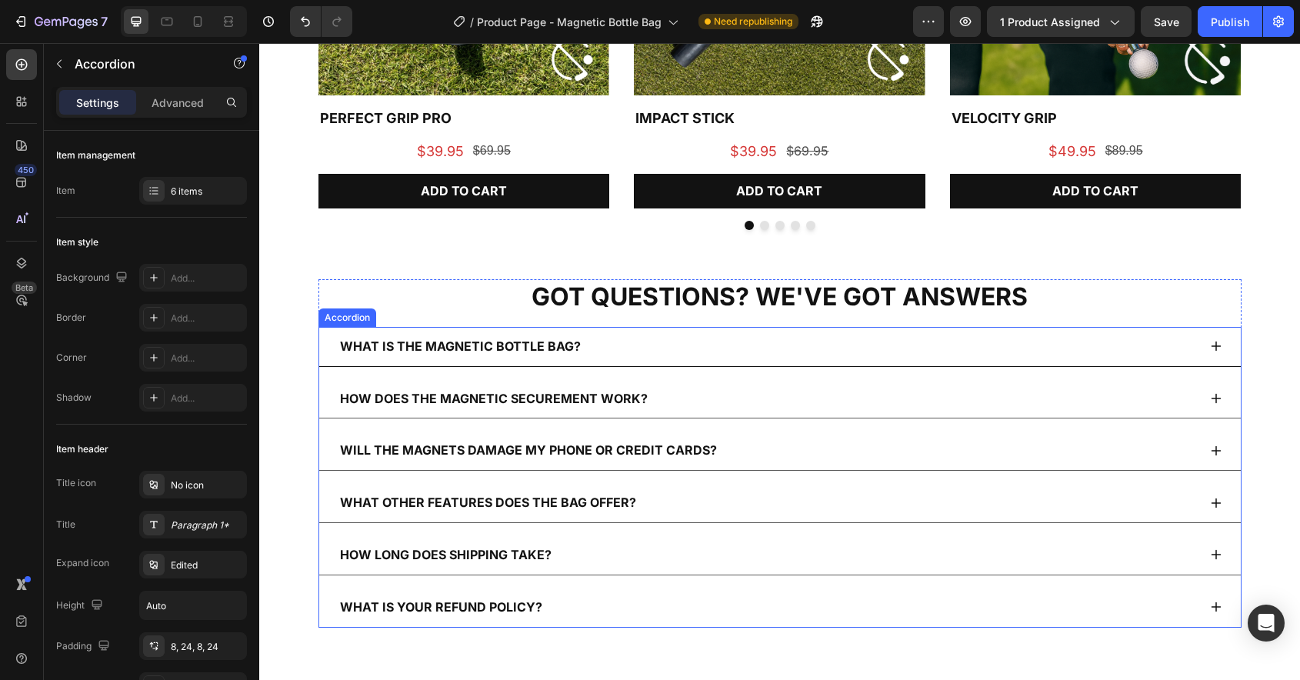
click at [819, 352] on div "What is the Magnetic Bottle Bag?" at bounding box center [768, 346] width 860 height 27
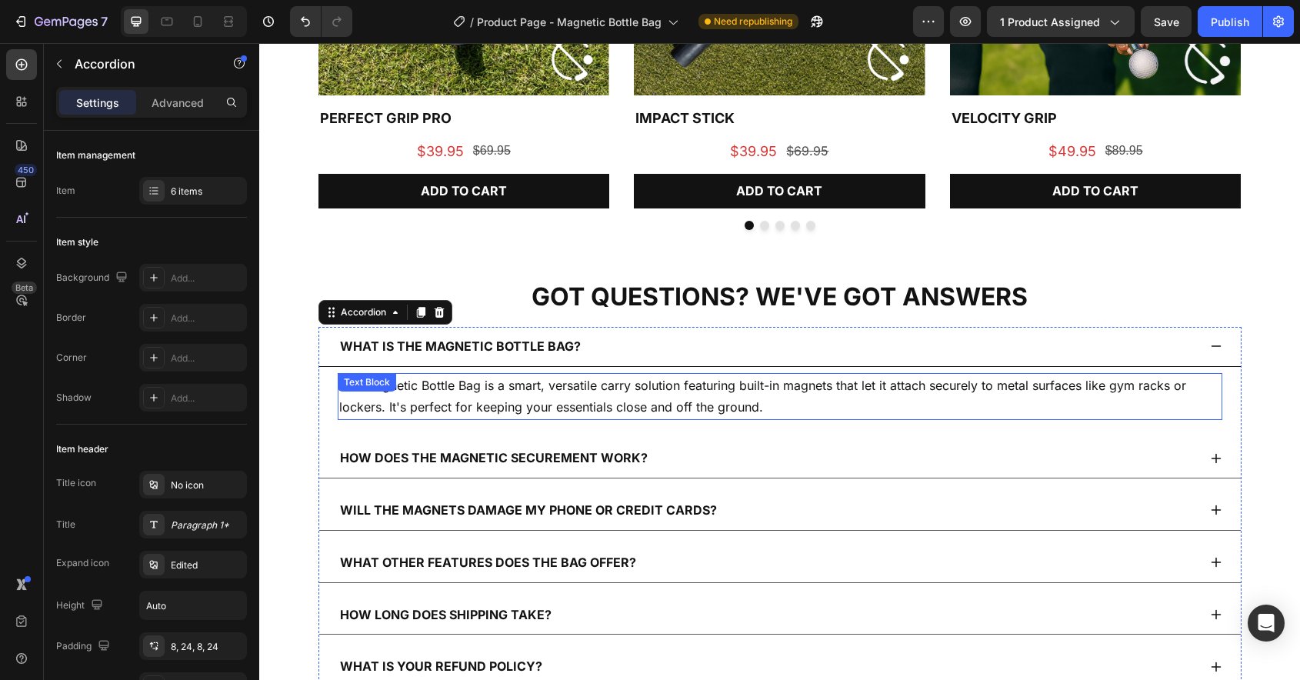
click at [692, 410] on p "The Magnetic Bottle Bag is a smart, versatile carry solution featuring built-in…" at bounding box center [780, 397] width 882 height 45
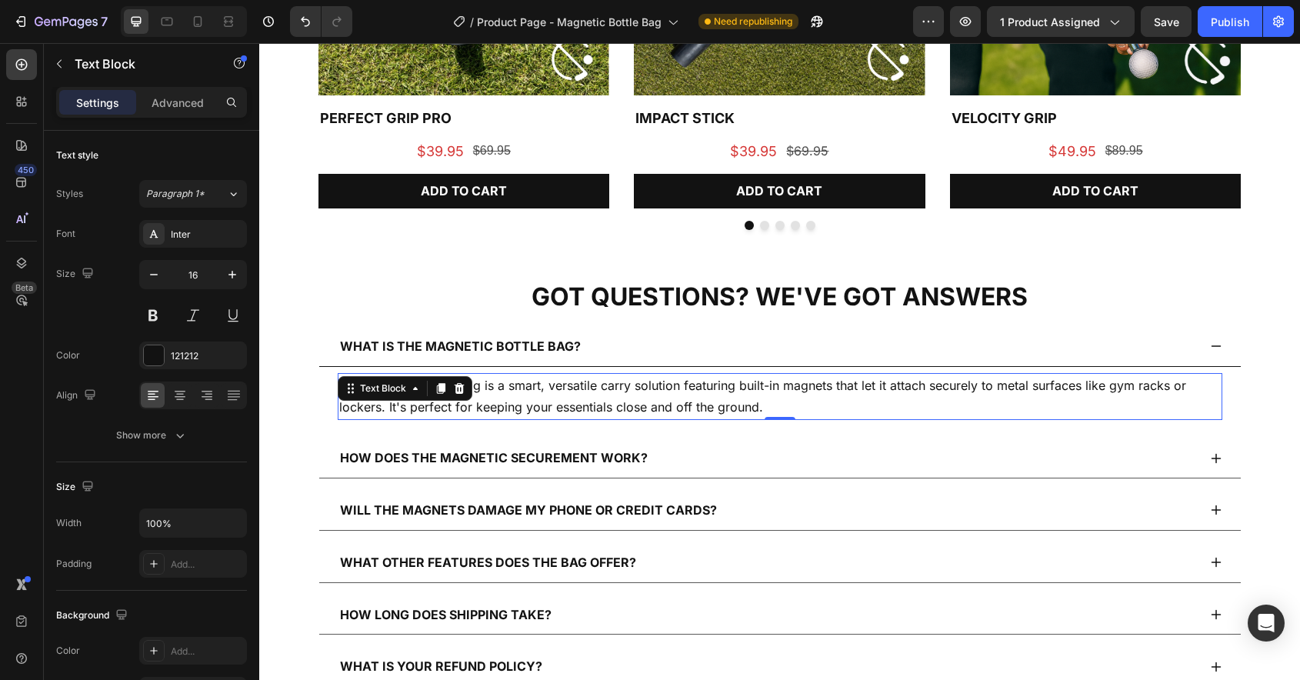
click at [692, 410] on p "The Magnetic Bottle Bag is a smart, versatile carry solution featuring built-in…" at bounding box center [780, 397] width 882 height 45
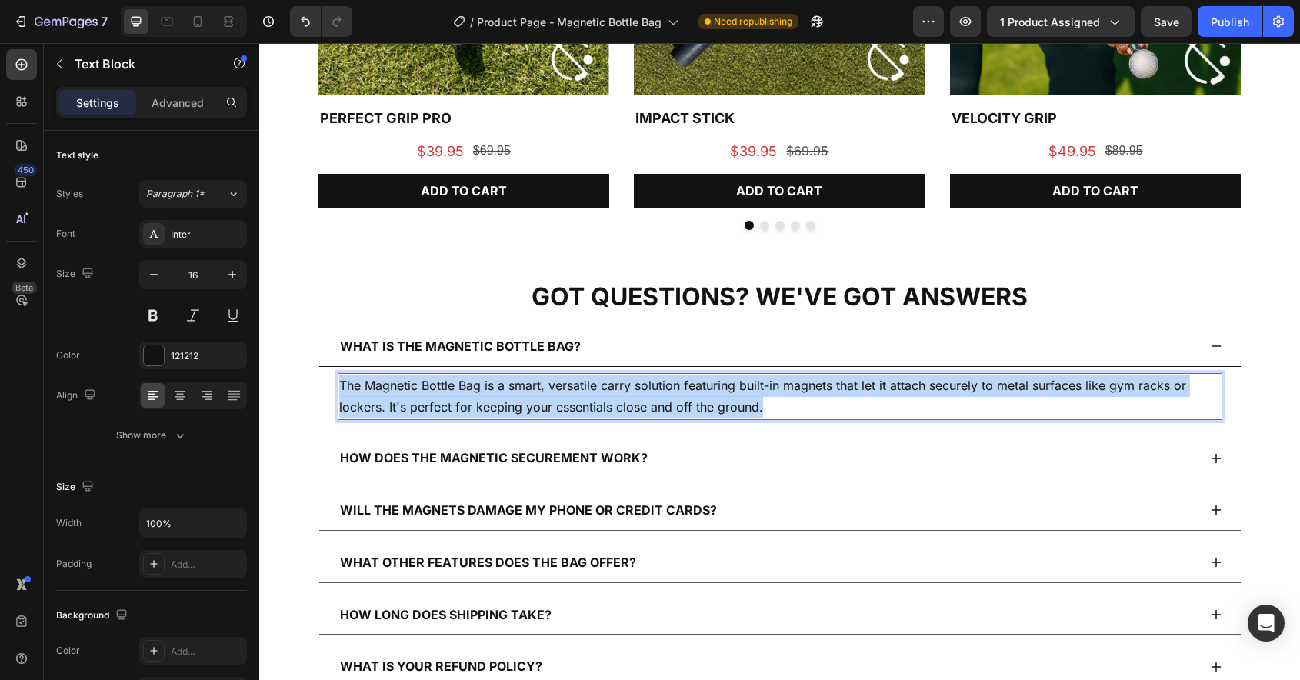
click at [692, 410] on p "The Magnetic Bottle Bag is a smart, versatile carry solution featuring built-in…" at bounding box center [780, 397] width 882 height 45
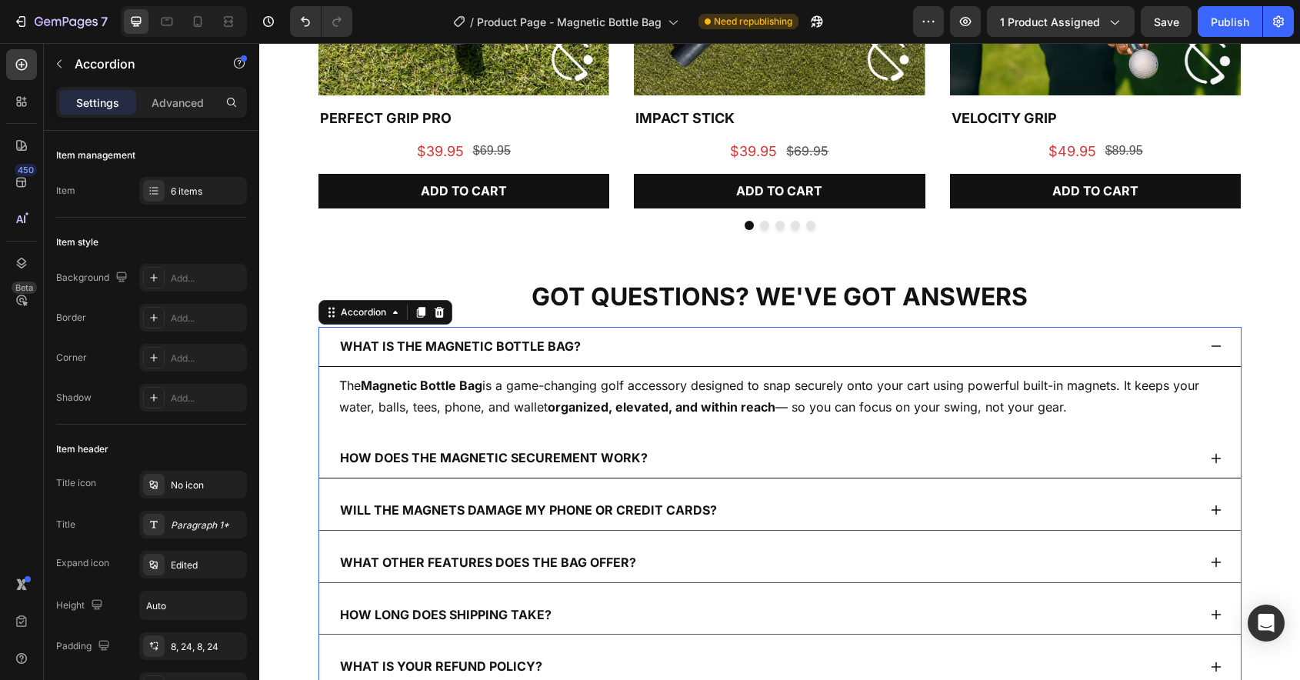
click at [795, 449] on div "How does the magnetic securement work?" at bounding box center [768, 458] width 860 height 27
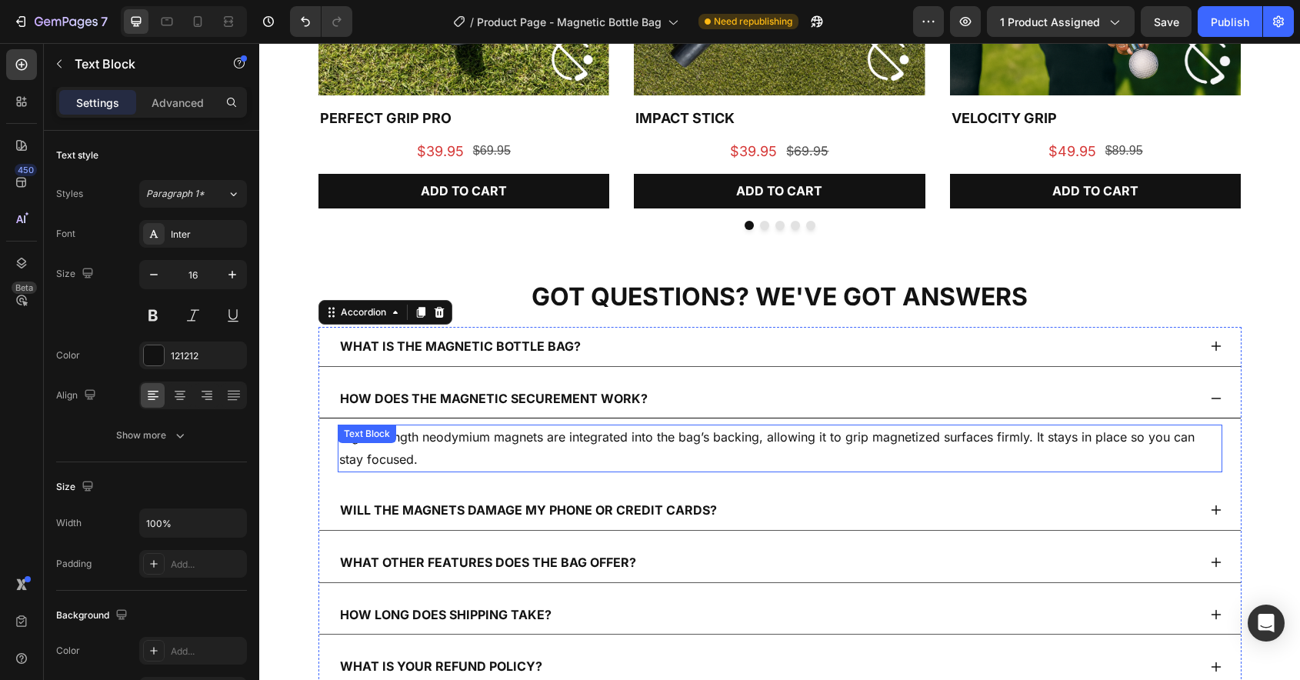
click at [668, 449] on p "High-strength neodymium magnets are integrated into the bag’s backing, allowing…" at bounding box center [780, 448] width 882 height 45
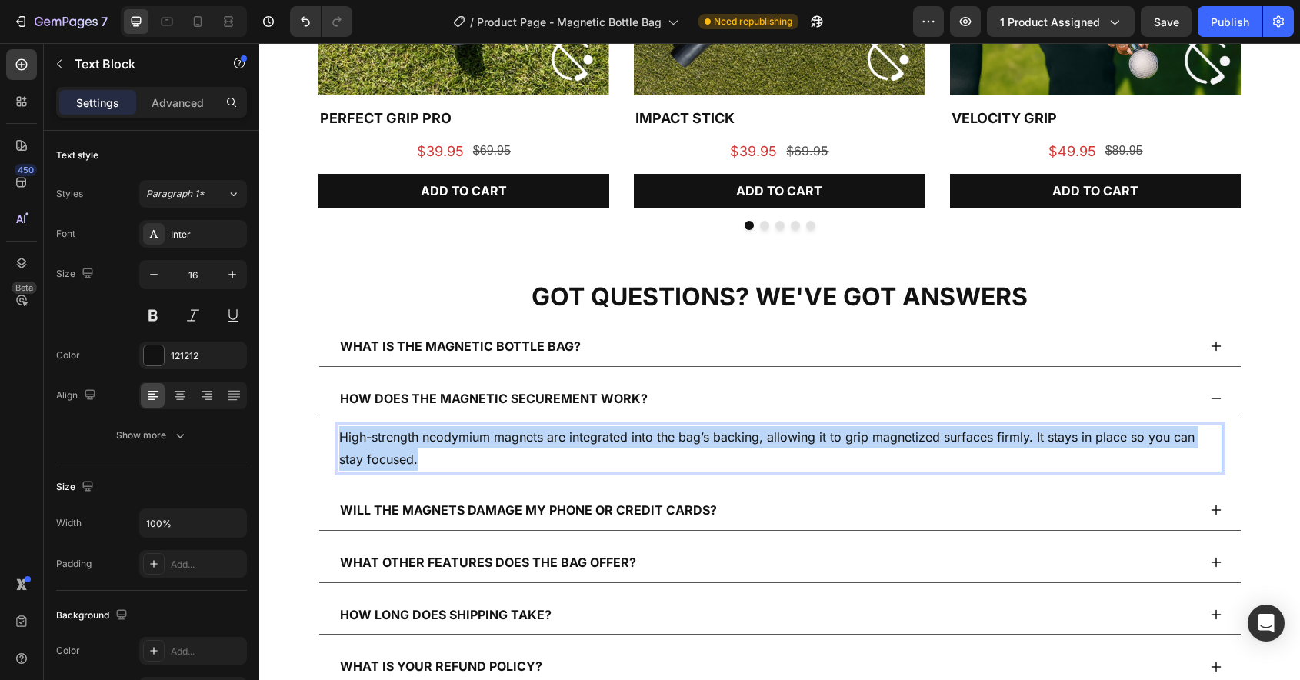
click at [668, 449] on p "High-strength neodymium magnets are integrated into the bag’s backing, allowing…" at bounding box center [780, 448] width 882 height 45
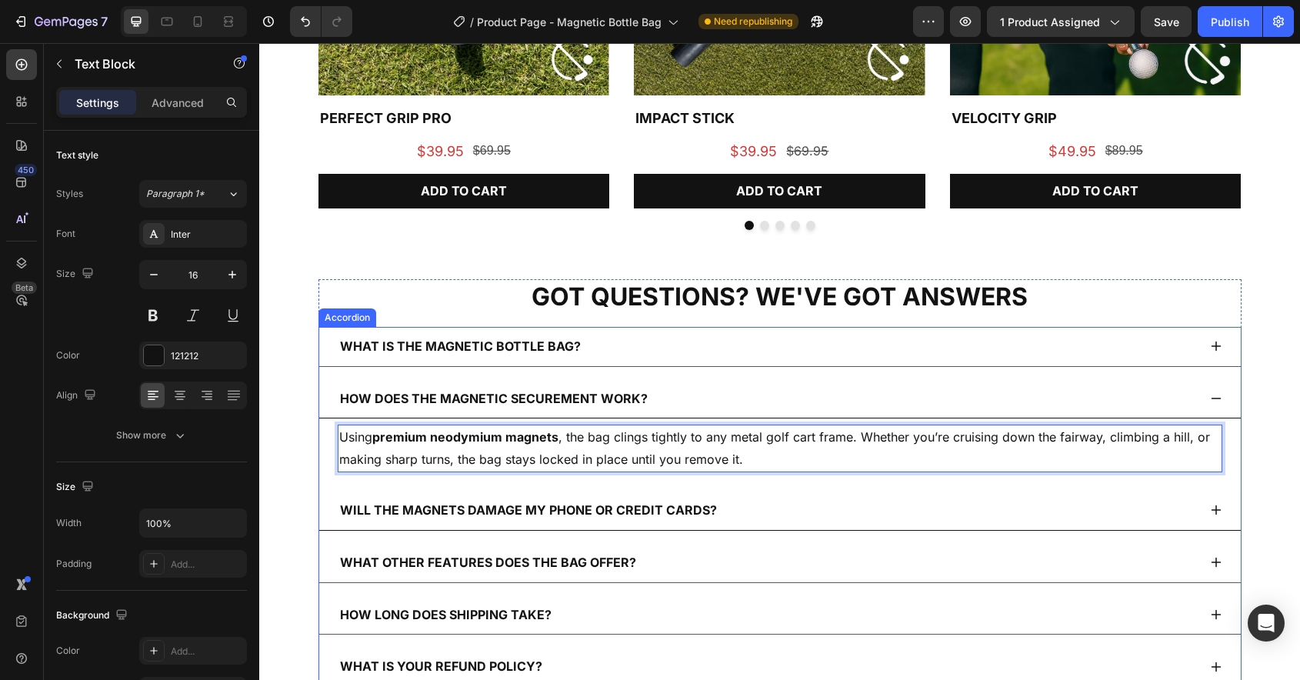
click at [925, 515] on div "Will the magnets damage my phone or credit cards?" at bounding box center [768, 510] width 860 height 27
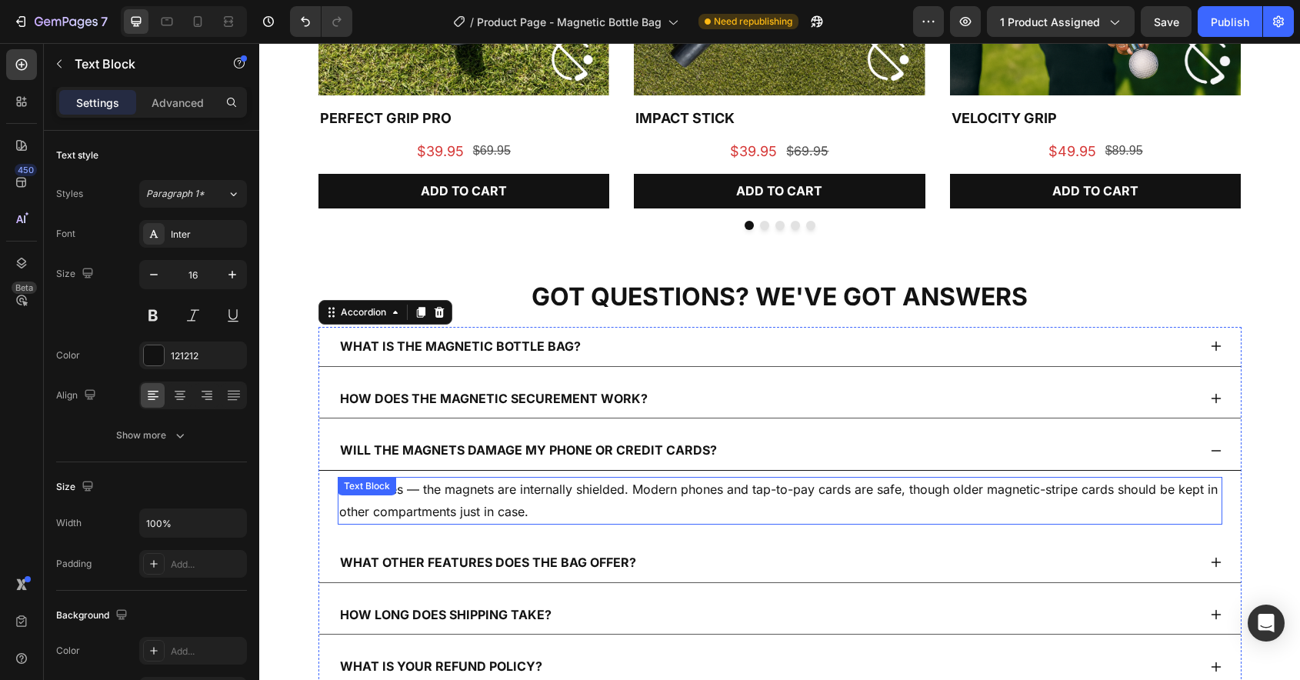
click at [799, 496] on p "No worries — the magnets are internally shielded. Modern phones and tap-to-pay …" at bounding box center [780, 501] width 882 height 45
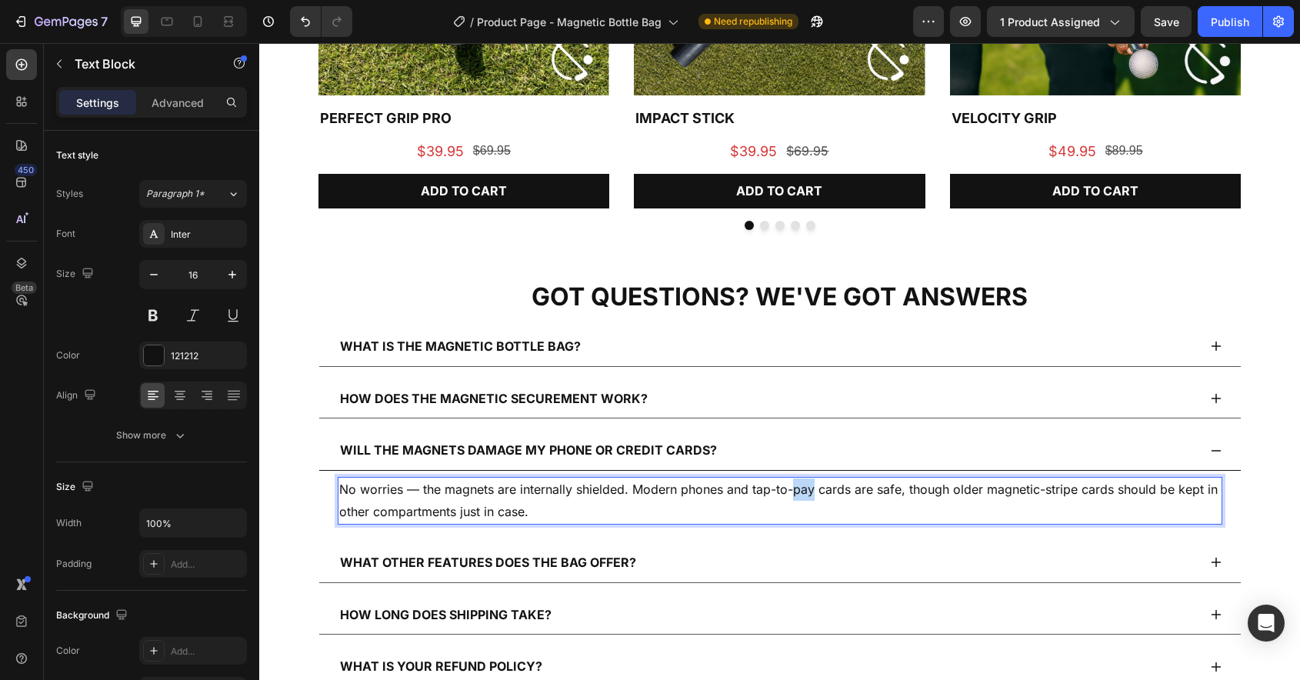
click at [799, 496] on p "No worries — the magnets are internally shielded. Modern phones and tap-to-pay …" at bounding box center [780, 501] width 882 height 45
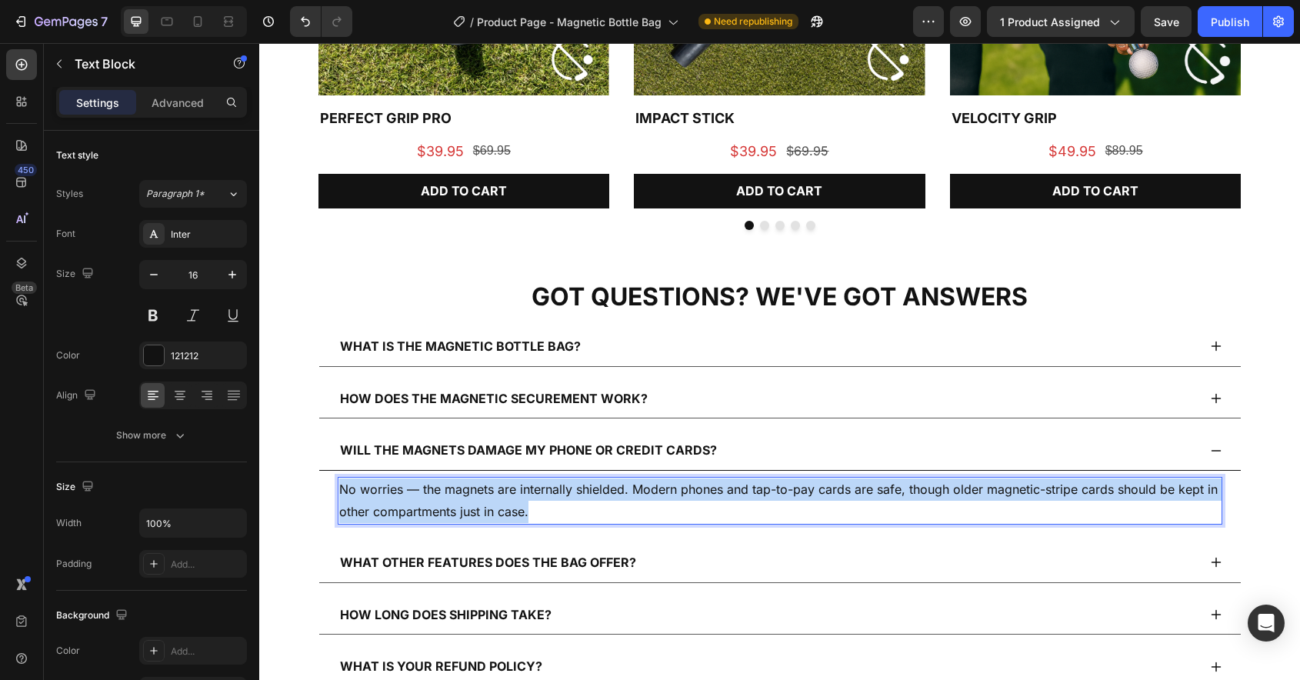
click at [799, 496] on p "No worries — the magnets are internally shielded. Modern phones and tap-to-pay …" at bounding box center [780, 501] width 882 height 45
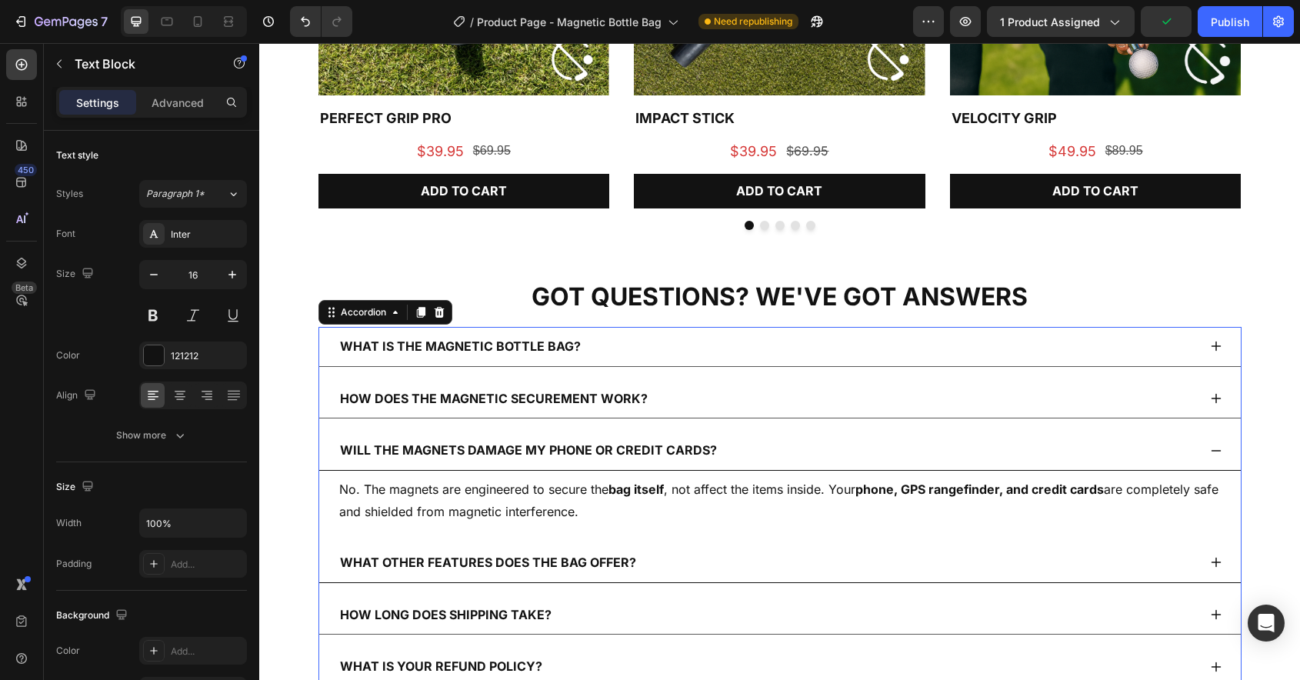
click at [695, 564] on div "What other features does the bag offer?" at bounding box center [768, 562] width 860 height 27
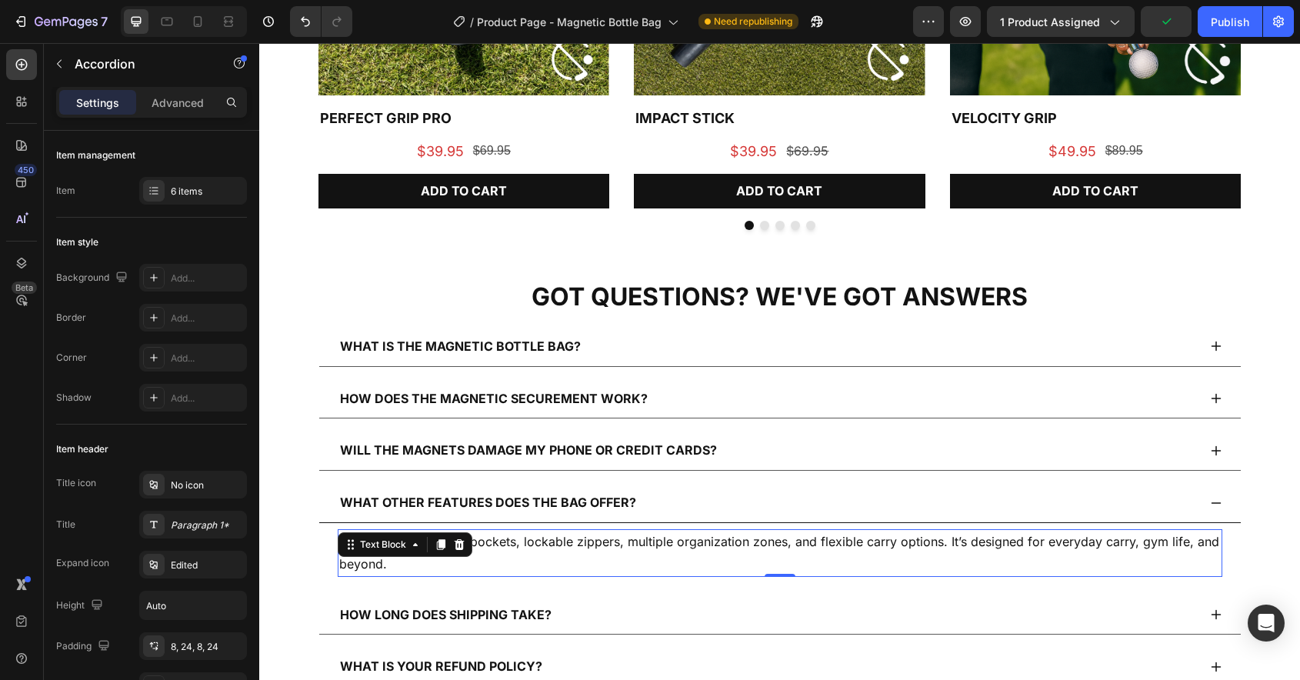
click at [677, 548] on p "It includes dual phone pockets, lockable zippers, multiple organization zones, …" at bounding box center [780, 553] width 882 height 45
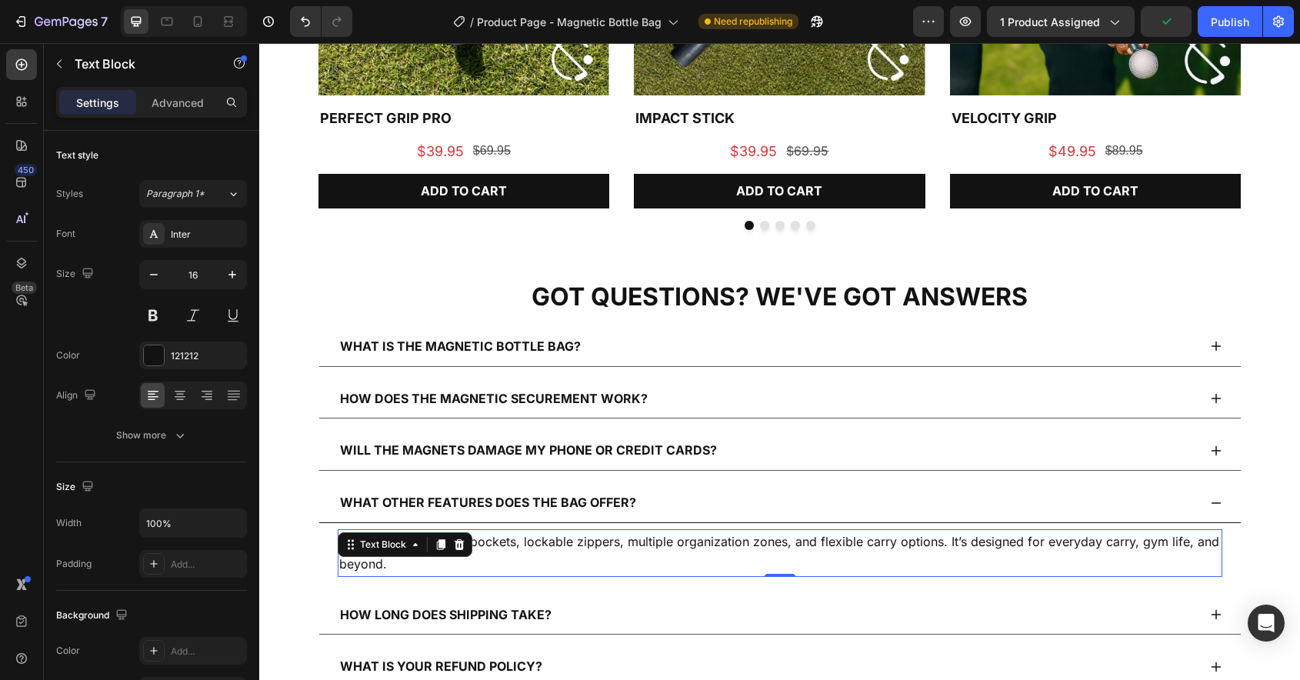
click at [677, 548] on p "It includes dual phone pockets, lockable zippers, multiple organization zones, …" at bounding box center [780, 553] width 882 height 45
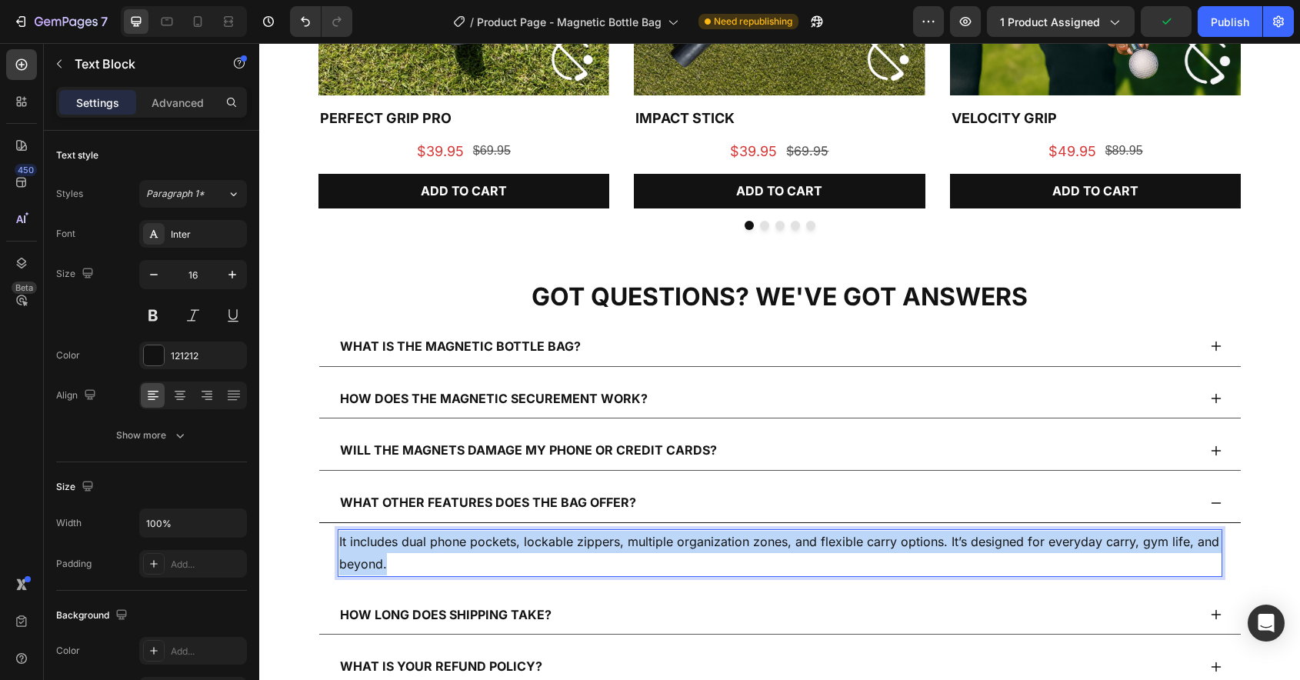
click at [677, 548] on p "It includes dual phone pockets, lockable zippers, multiple organization zones, …" at bounding box center [780, 553] width 882 height 45
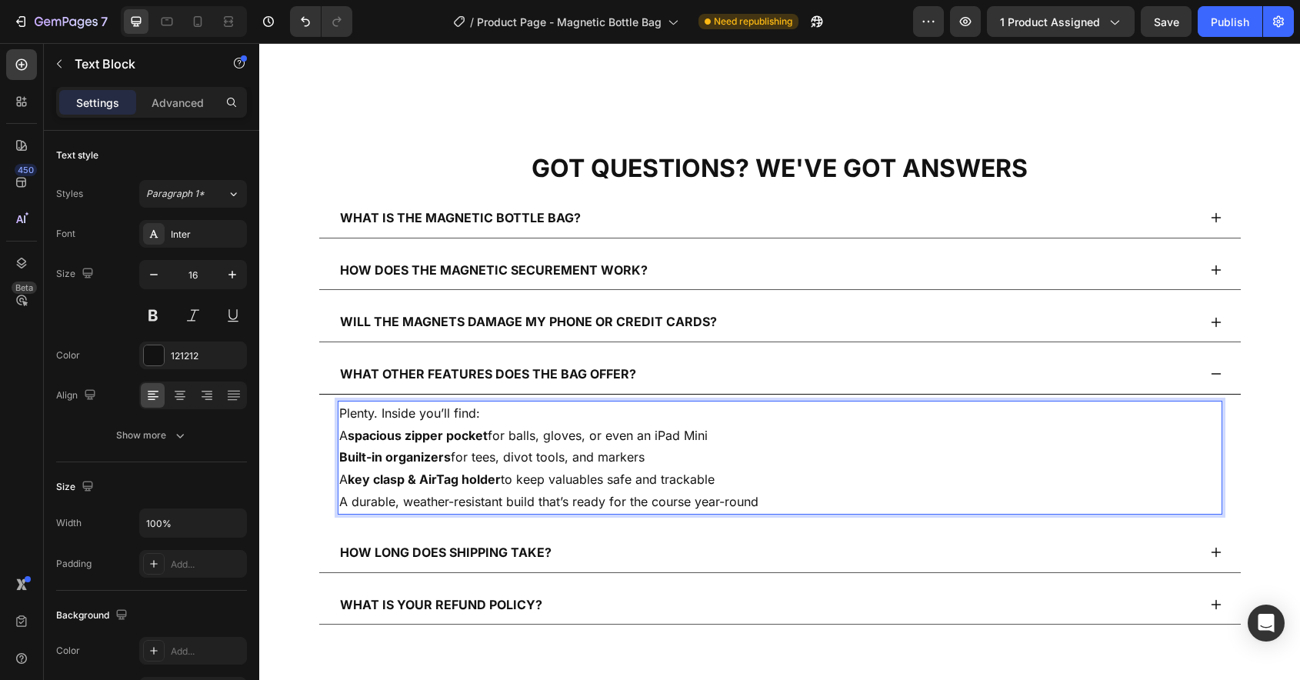
scroll to position [4475, 0]
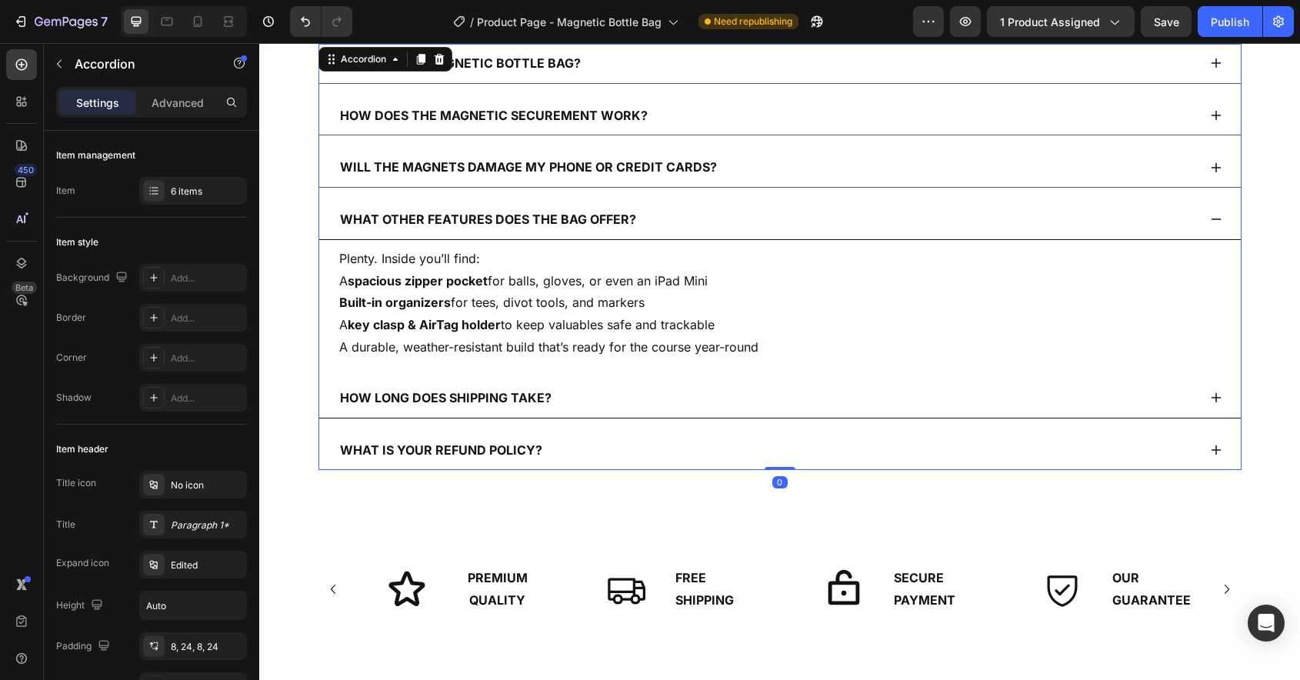
click at [692, 400] on div "How long does shipping take?" at bounding box center [768, 398] width 860 height 27
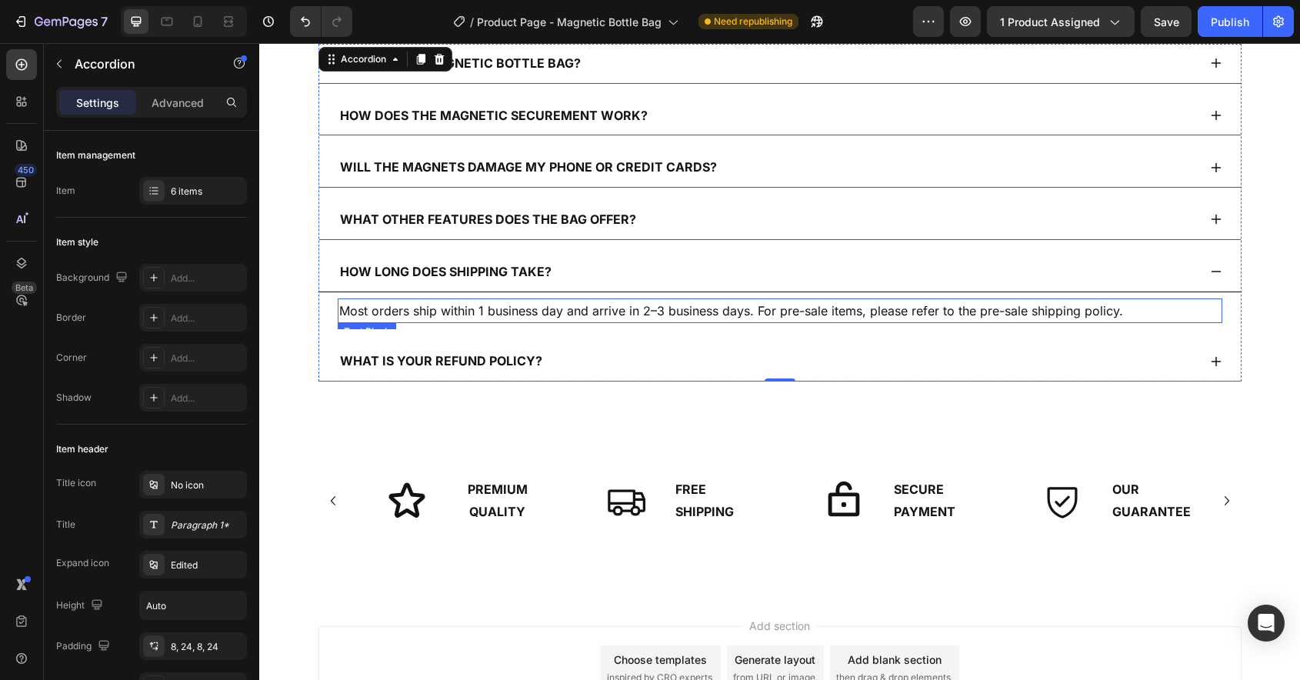
click at [575, 312] on p "Most orders ship within 1 business day and arrive in 2–3 business days. For pre…" at bounding box center [780, 311] width 882 height 22
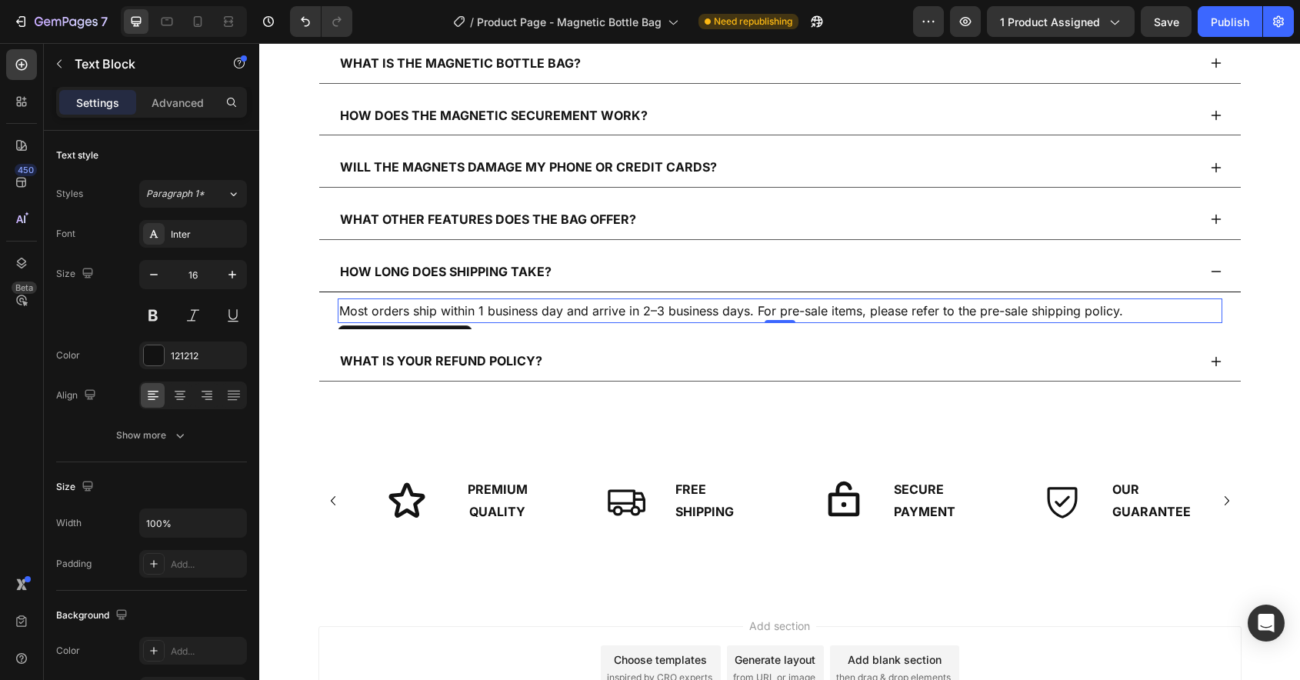
click at [575, 312] on p "Most orders ship within 1 business day and arrive in 2–3 business days. For pre…" at bounding box center [780, 311] width 882 height 22
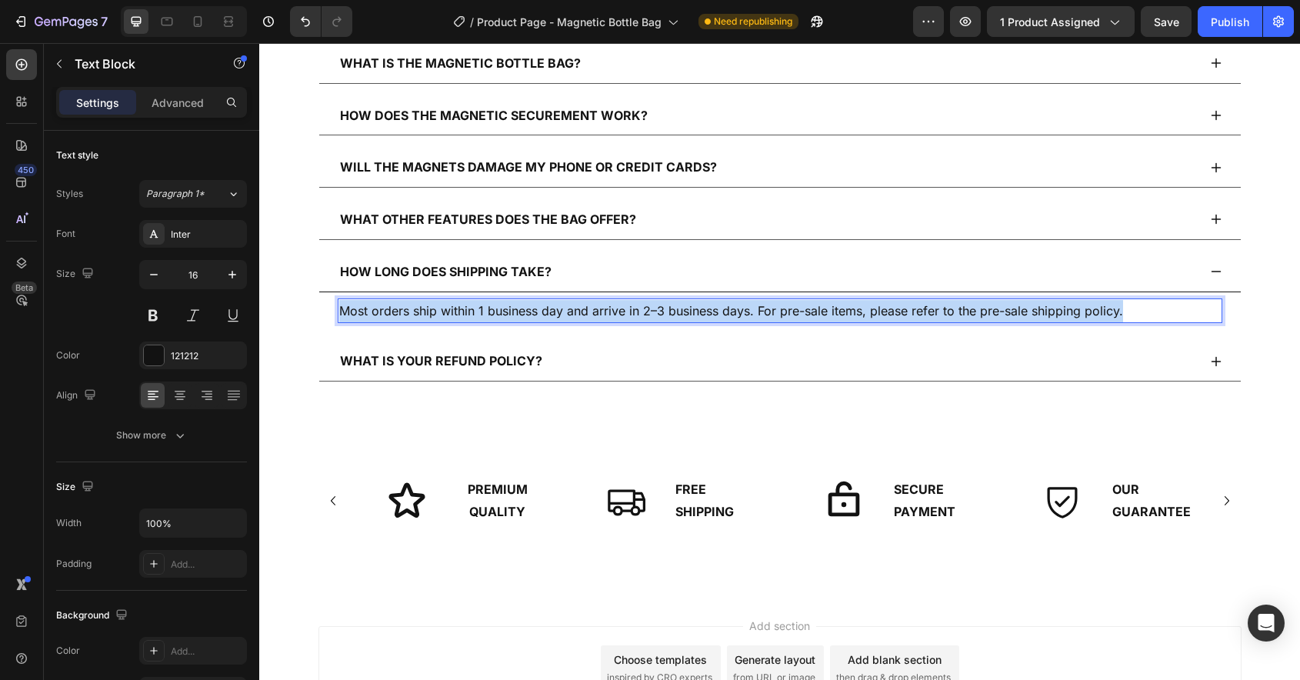
click at [575, 312] on p "Most orders ship within 1 business day and arrive in 2–3 business days. For pre…" at bounding box center [780, 311] width 882 height 22
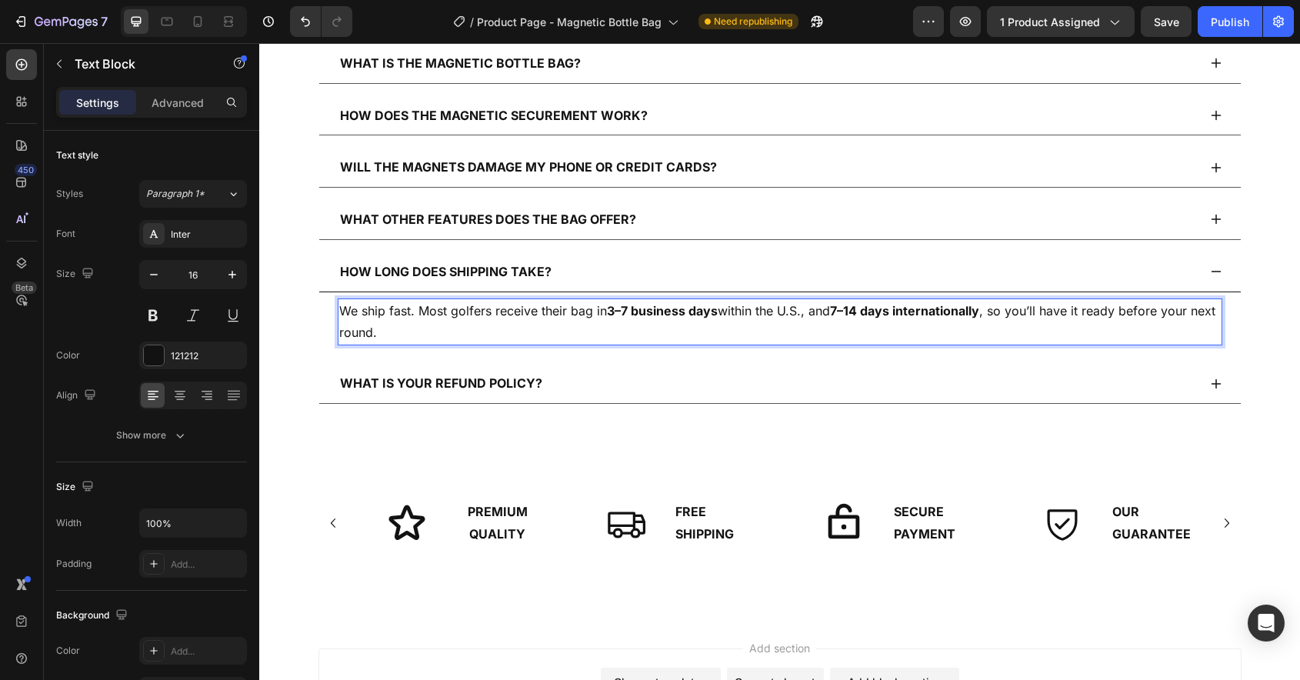
click at [615, 313] on strong "3–7 business days" at bounding box center [662, 310] width 111 height 15
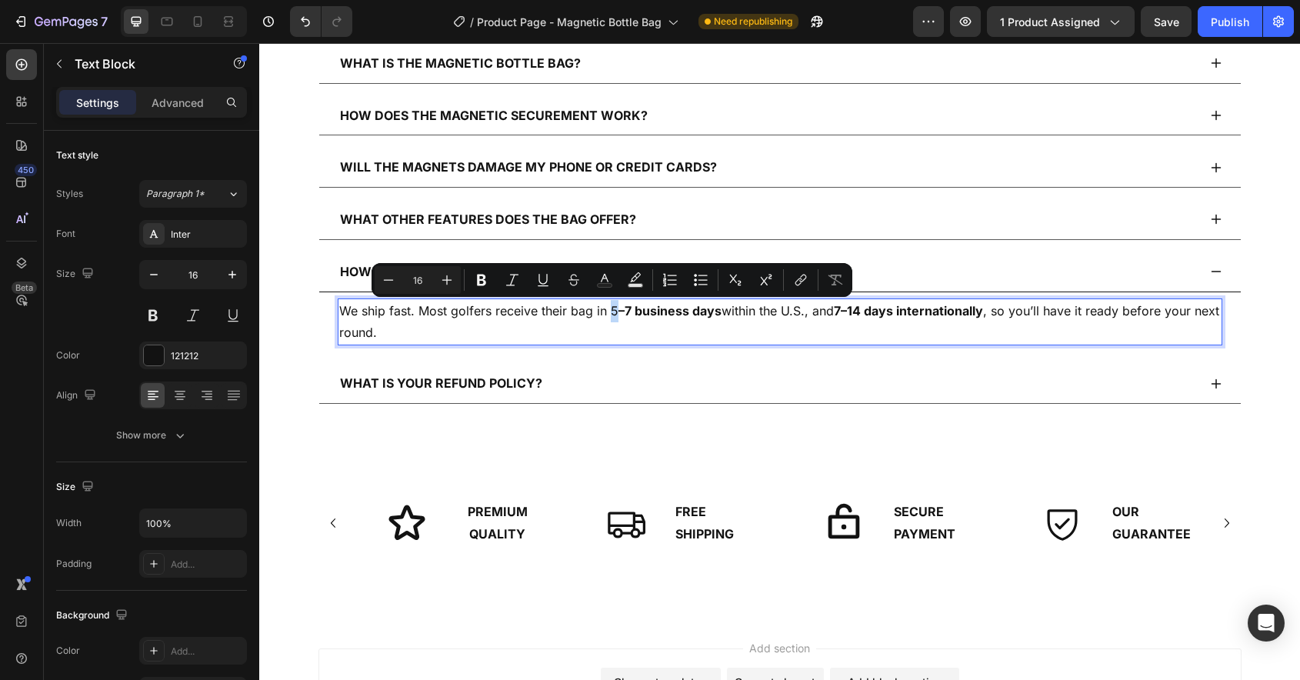
click at [610, 311] on p "We ship fast. Most golfers receive their bag in 5 –7 business days within the U…" at bounding box center [780, 322] width 882 height 45
click at [619, 329] on p "We ship fast. Most golfers receive their bag in 5–7 business days within the U.…" at bounding box center [780, 322] width 882 height 45
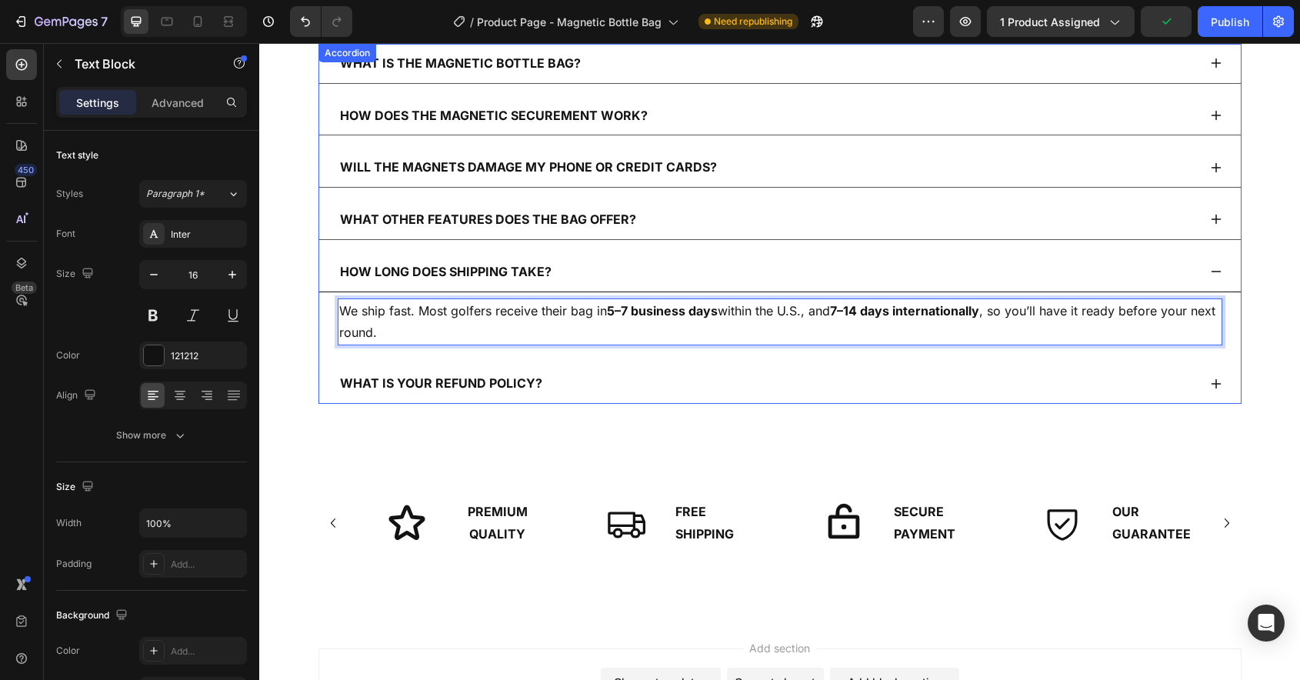
click at [626, 380] on div "What is your refund policy?" at bounding box center [768, 383] width 860 height 27
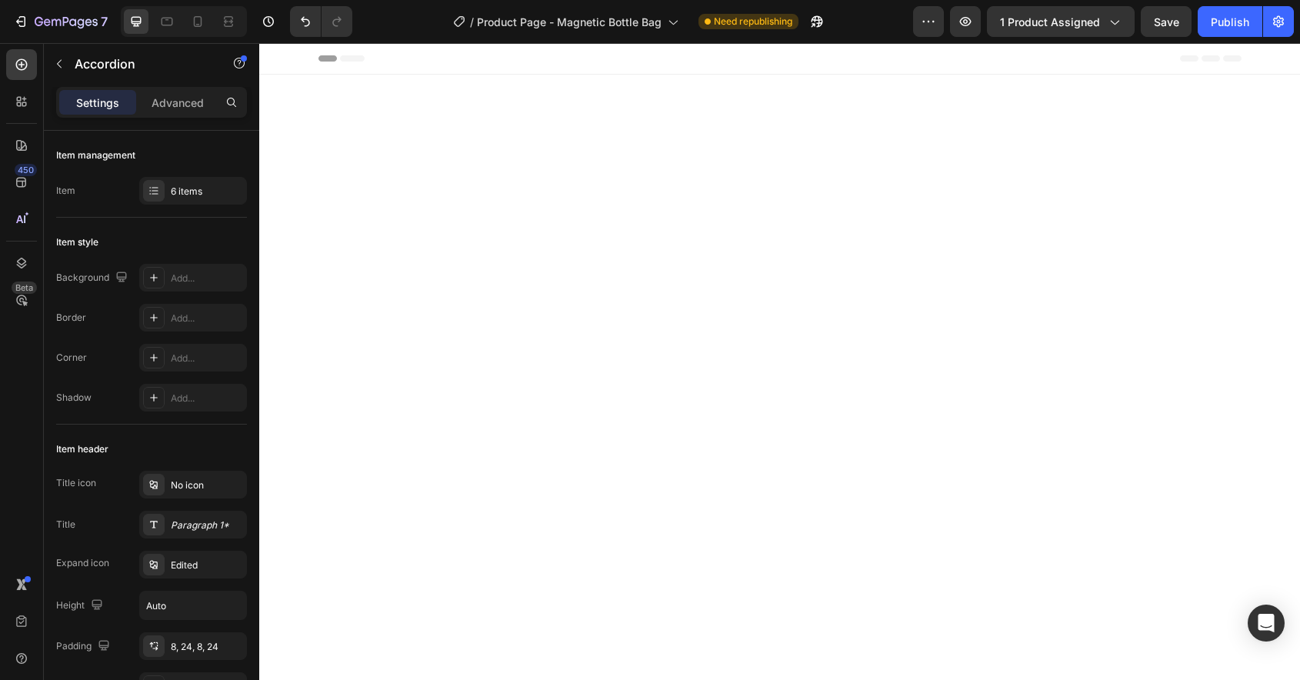
scroll to position [4475, 0]
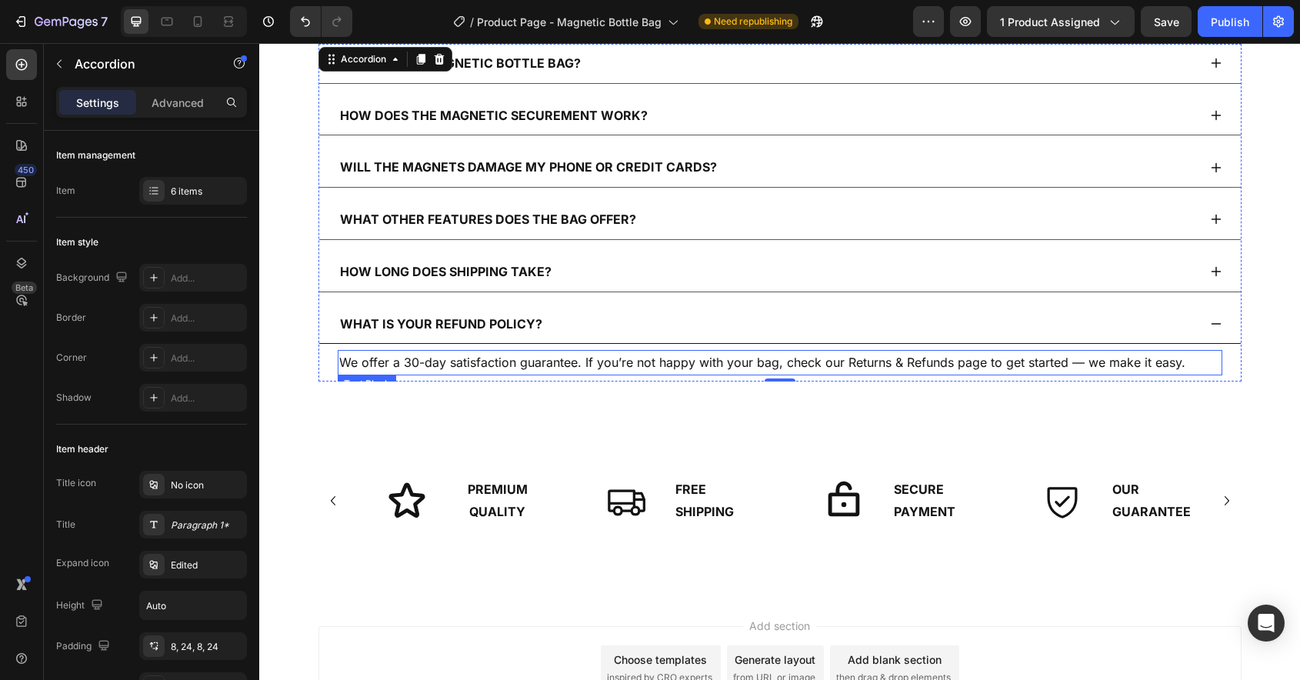
click at [740, 362] on p "We offer a 30-day satisfaction guarantee. If you’re not happy with your bag, ch…" at bounding box center [780, 363] width 882 height 22
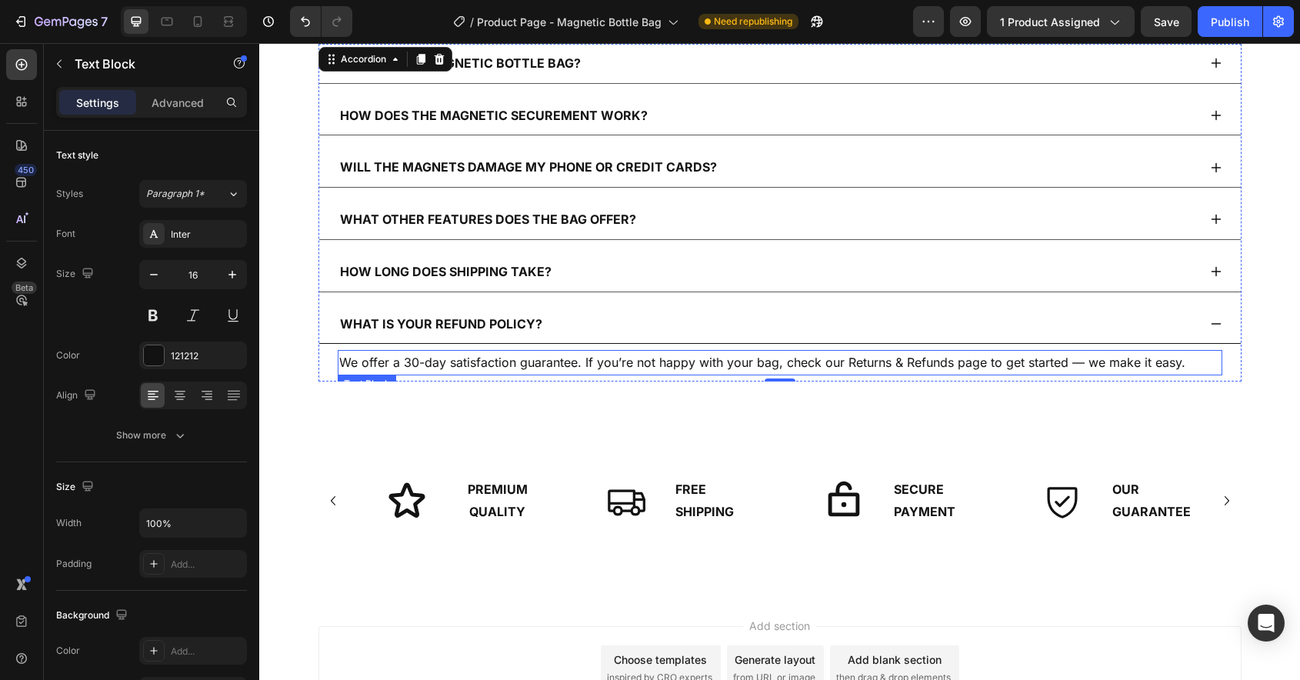
click at [740, 362] on p "We offer a 30-day satisfaction guarantee. If you’re not happy with your bag, ch…" at bounding box center [780, 363] width 882 height 22
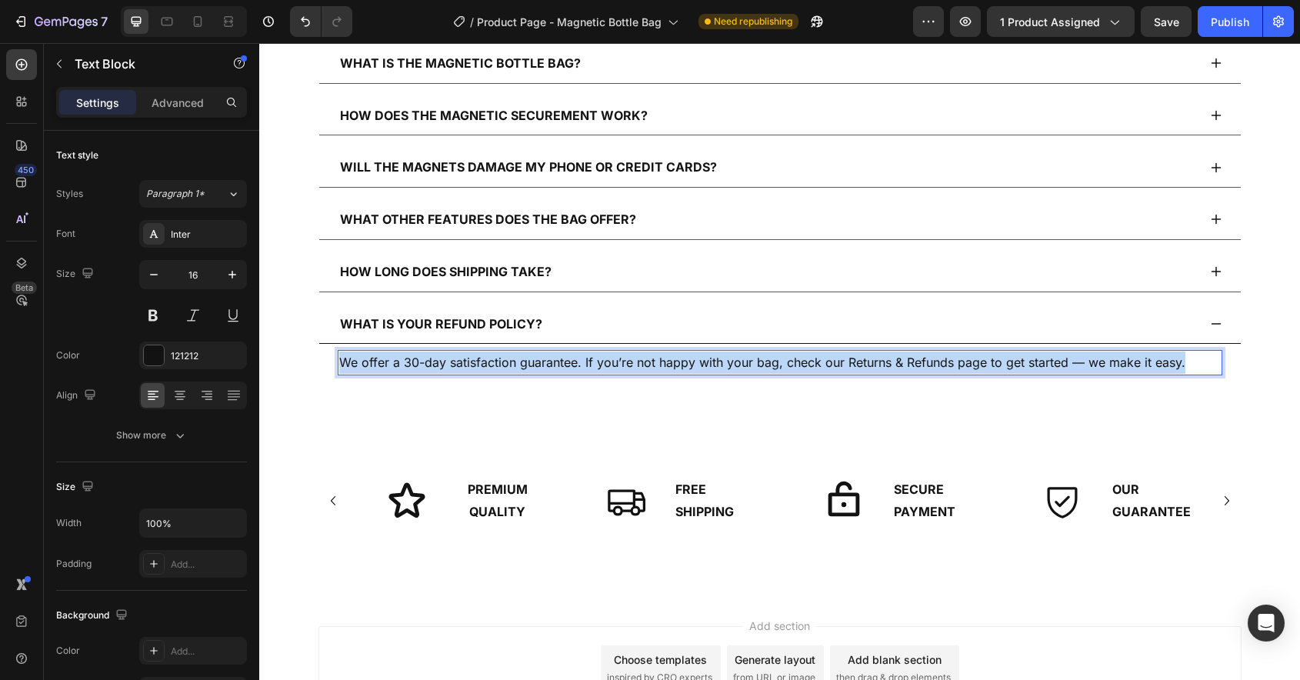
click at [740, 362] on p "We offer a 30-day satisfaction guarantee. If you’re not happy with your bag, ch…" at bounding box center [780, 363] width 882 height 22
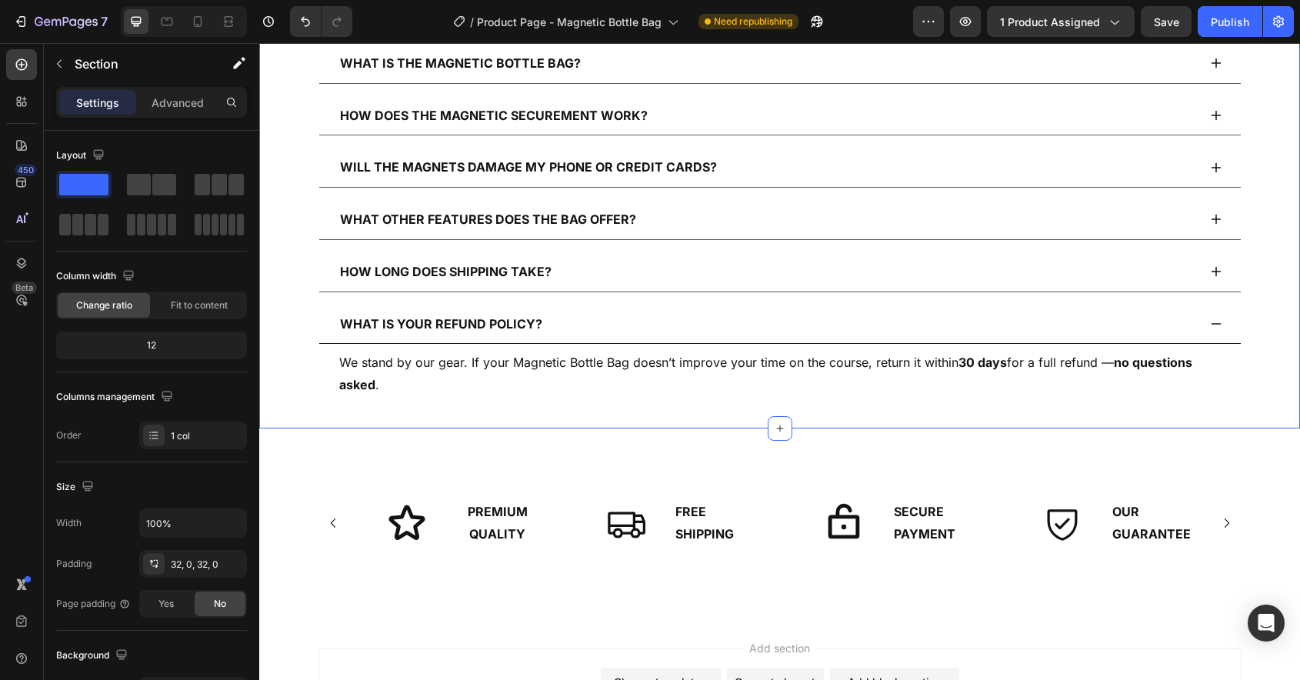
click at [719, 419] on div "Got Questions? We've Got Answers Heading What is the Magnetic Bottle Bag? How d…" at bounding box center [779, 200] width 1041 height 457
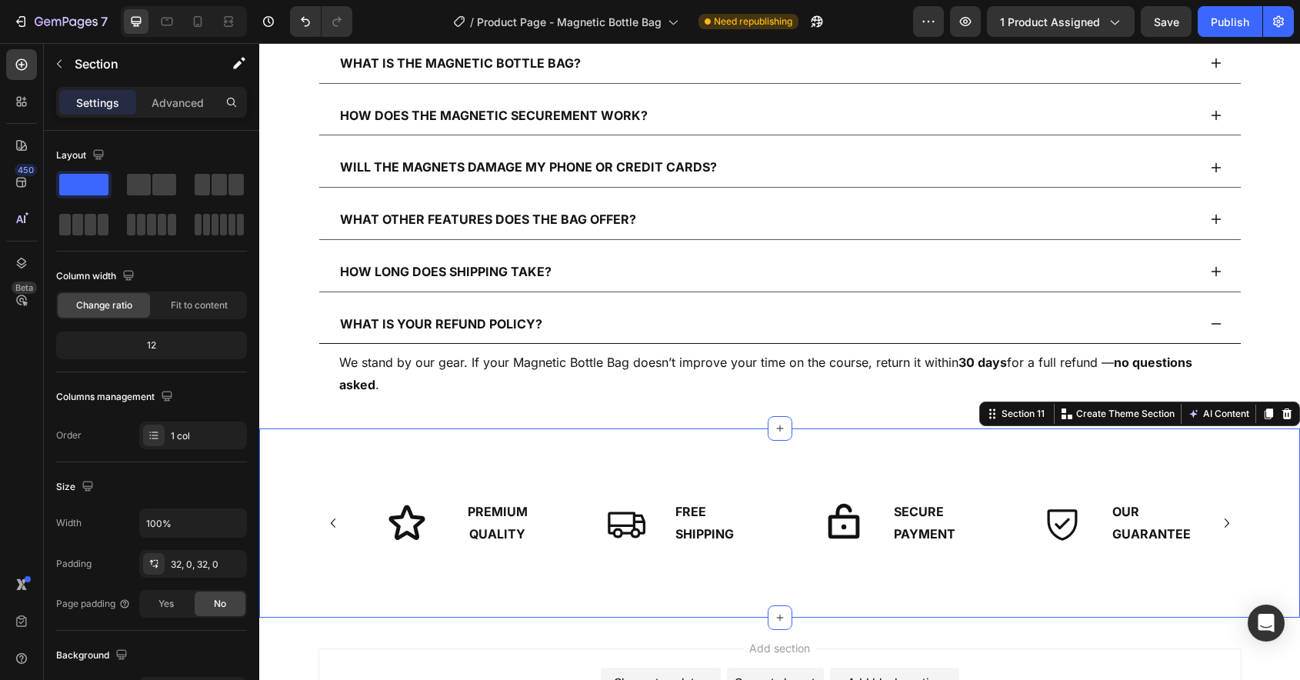
click at [683, 461] on div "Icon Premium Quality Text Block Row Row Icon FREE SHIPPING Text Block Row Row I…" at bounding box center [779, 523] width 1041 height 189
click at [180, 111] on div "Advanced" at bounding box center [177, 102] width 77 height 25
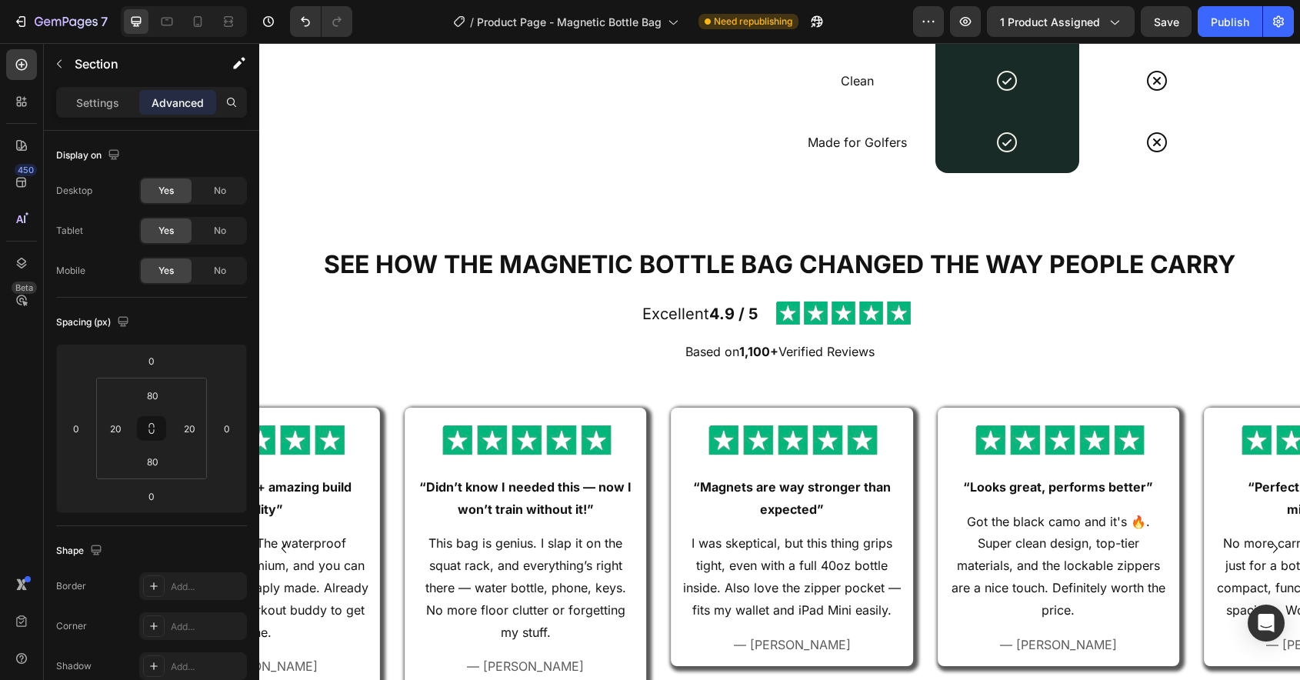
scroll to position [2632, 0]
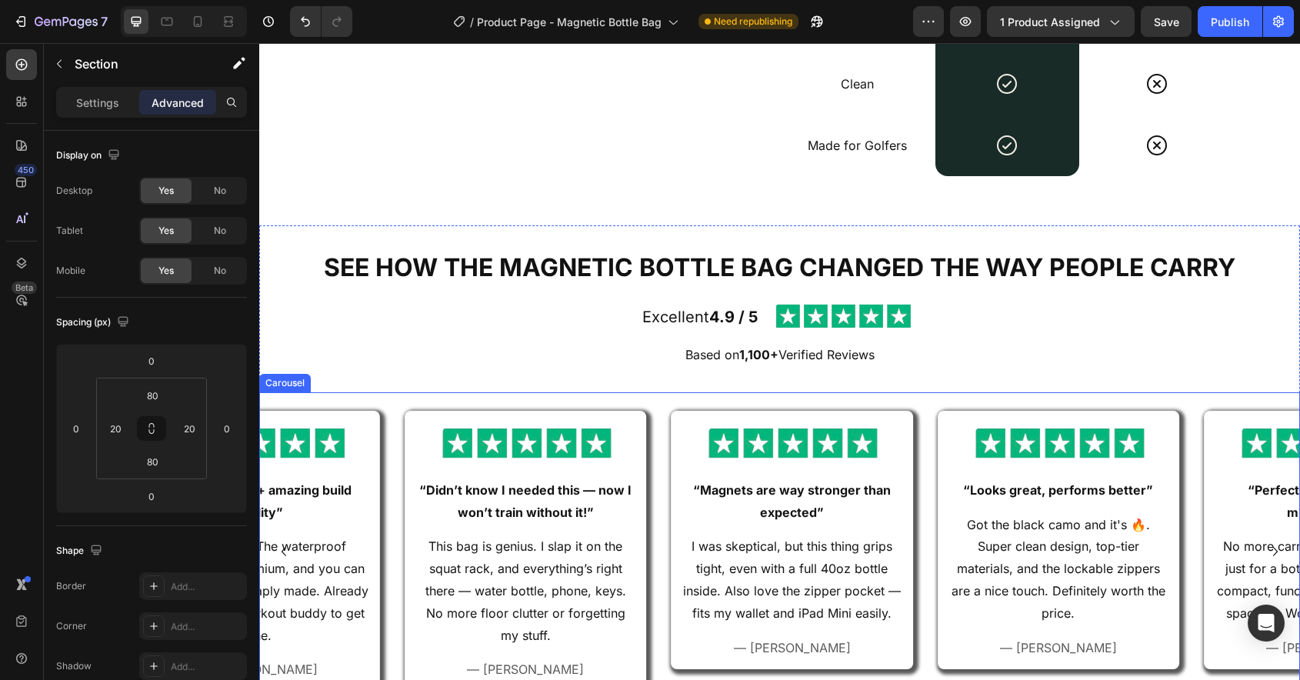
click at [390, 464] on div "Image “Didn’t know I needed this — now I won’t train without it!” Text Block Th…" at bounding box center [779, 551] width 1041 height 305
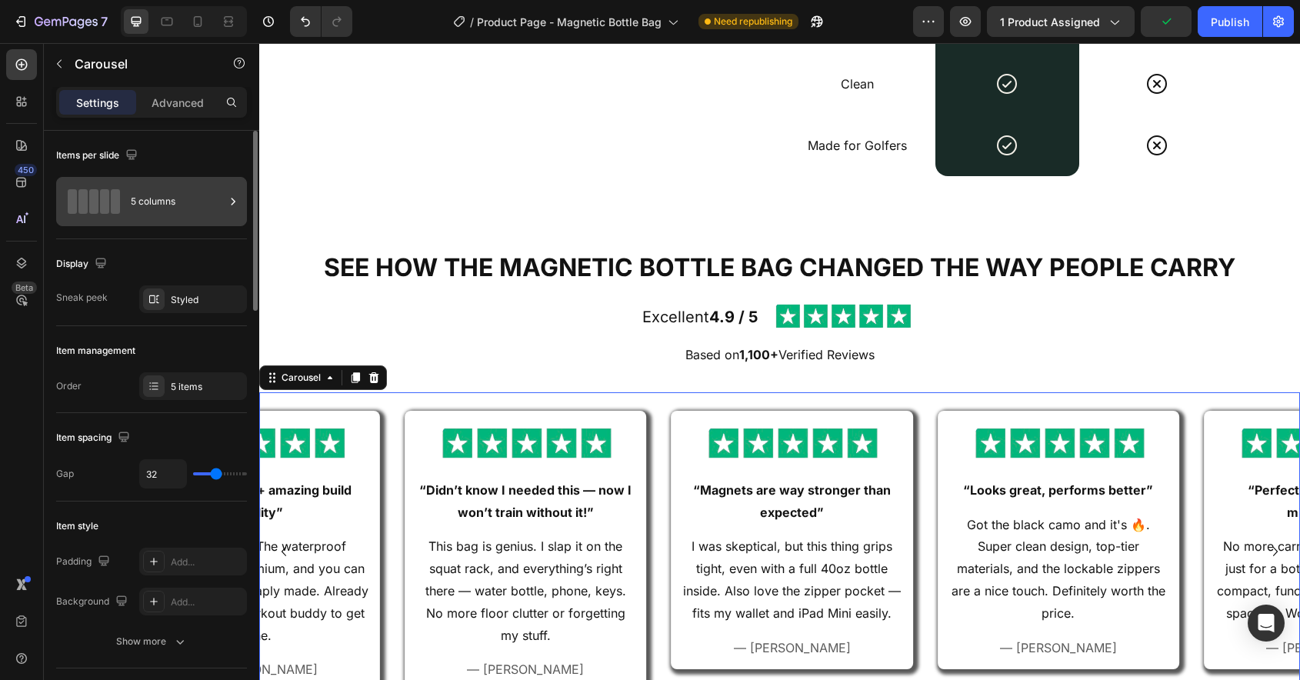
click at [171, 209] on div "5 columns" at bounding box center [178, 201] width 94 height 35
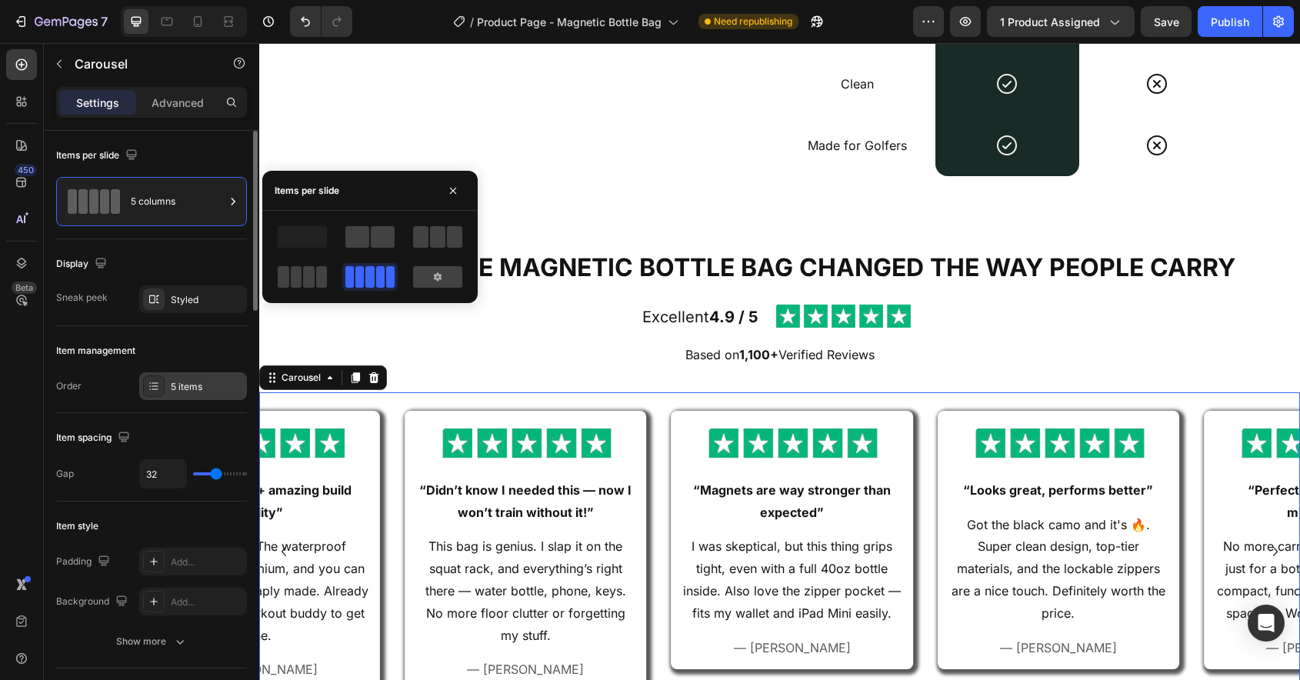
click at [184, 385] on div "5 items" at bounding box center [207, 387] width 72 height 14
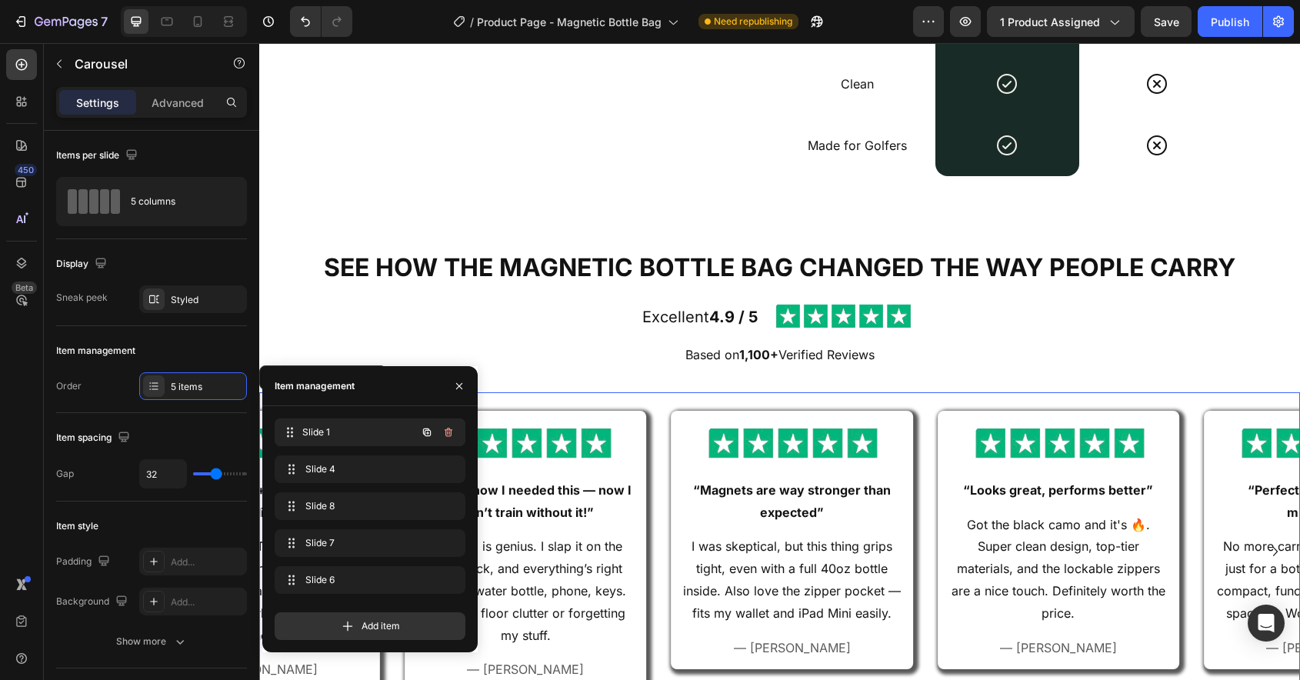
click at [325, 432] on span "Slide 1" at bounding box center [359, 432] width 114 height 14
click at [325, 432] on span "Slide 1" at bounding box center [348, 432] width 87 height 14
click at [349, 432] on span "Slide 1" at bounding box center [359, 432] width 114 height 14
click at [358, 472] on span "Slide 4" at bounding box center [359, 469] width 114 height 14
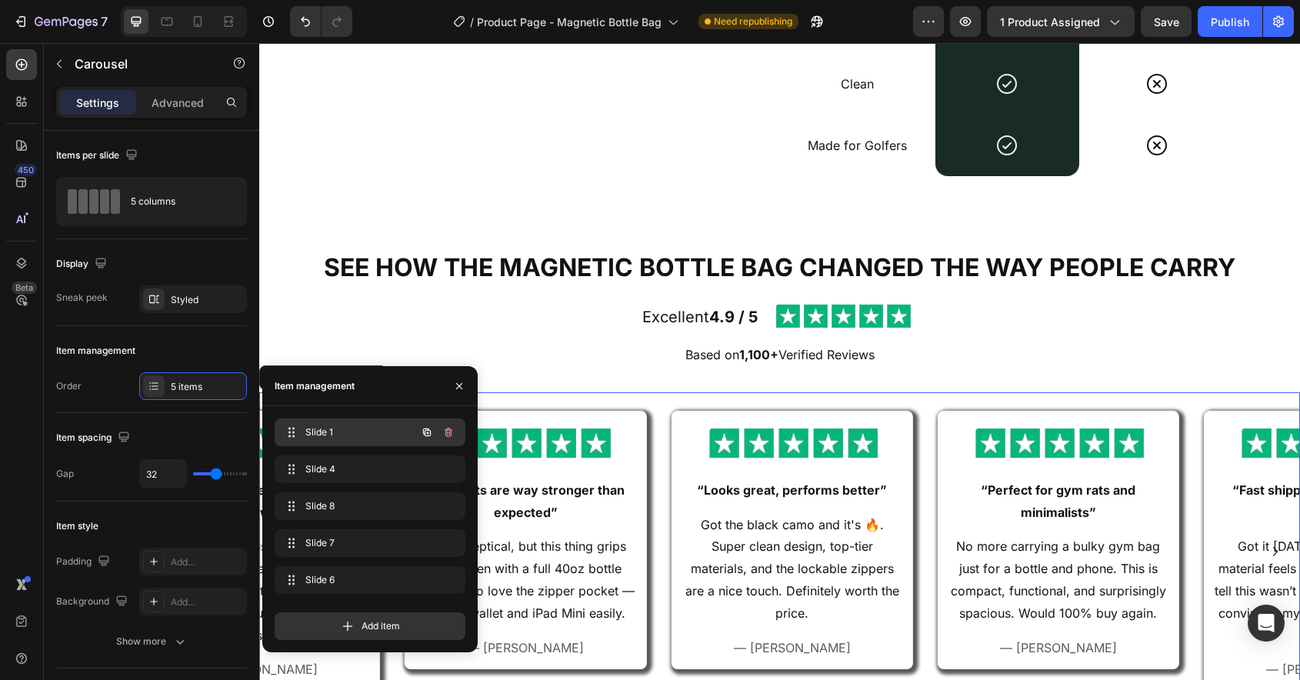
click at [356, 437] on span "Slide 1" at bounding box center [348, 432] width 87 height 14
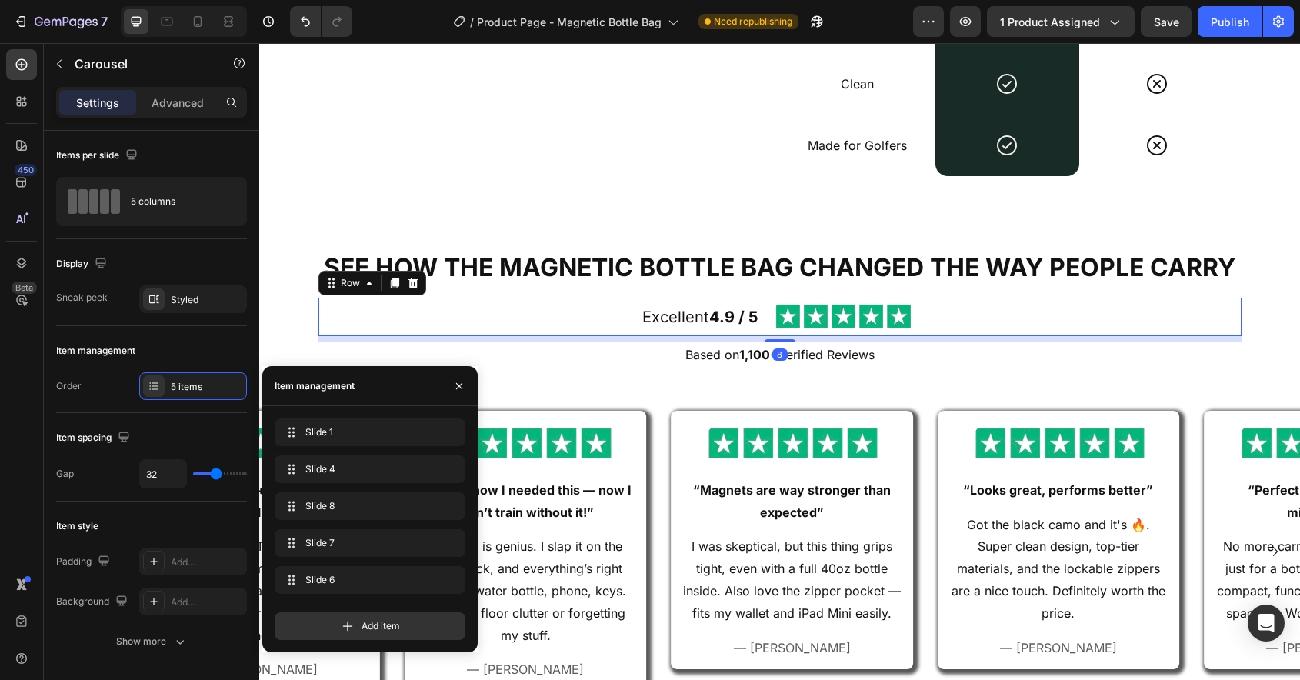
click at [465, 329] on div "Image Excellent 4.9 / 5 Text Block Row 8" at bounding box center [780, 317] width 923 height 38
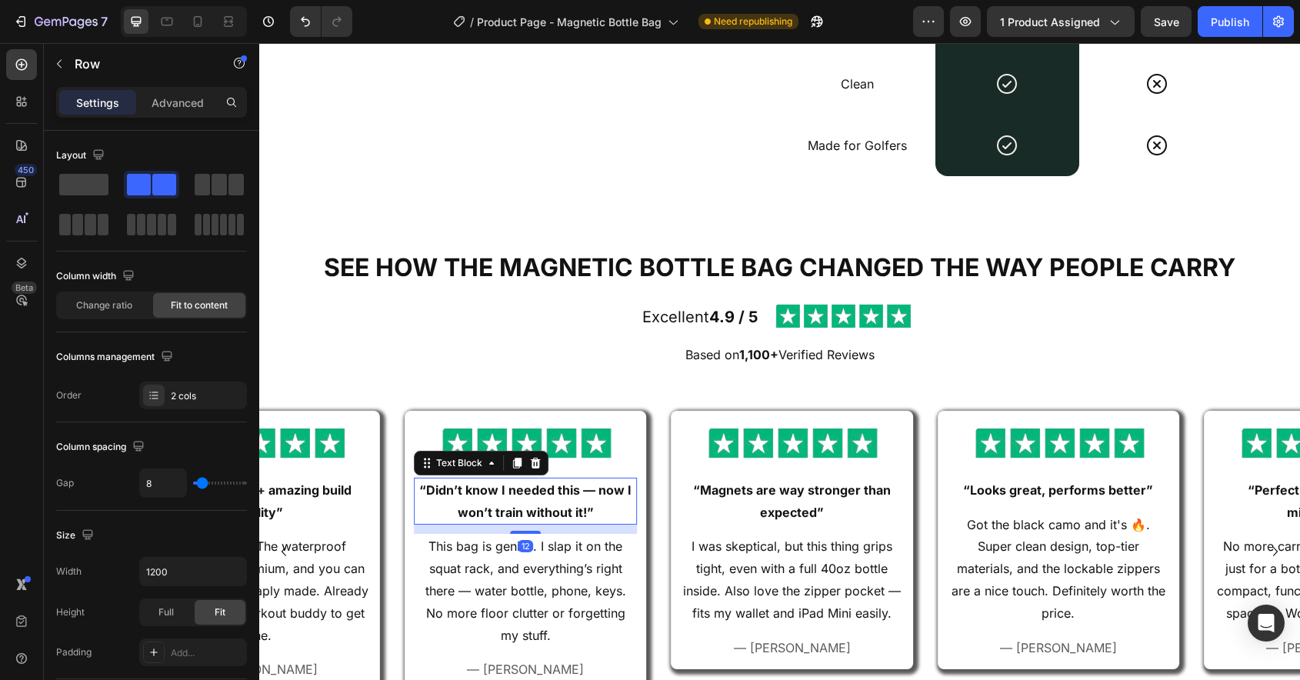
click at [550, 501] on p "“Didn’t know I needed this — now I won’t train without it!”" at bounding box center [525, 501] width 220 height 45
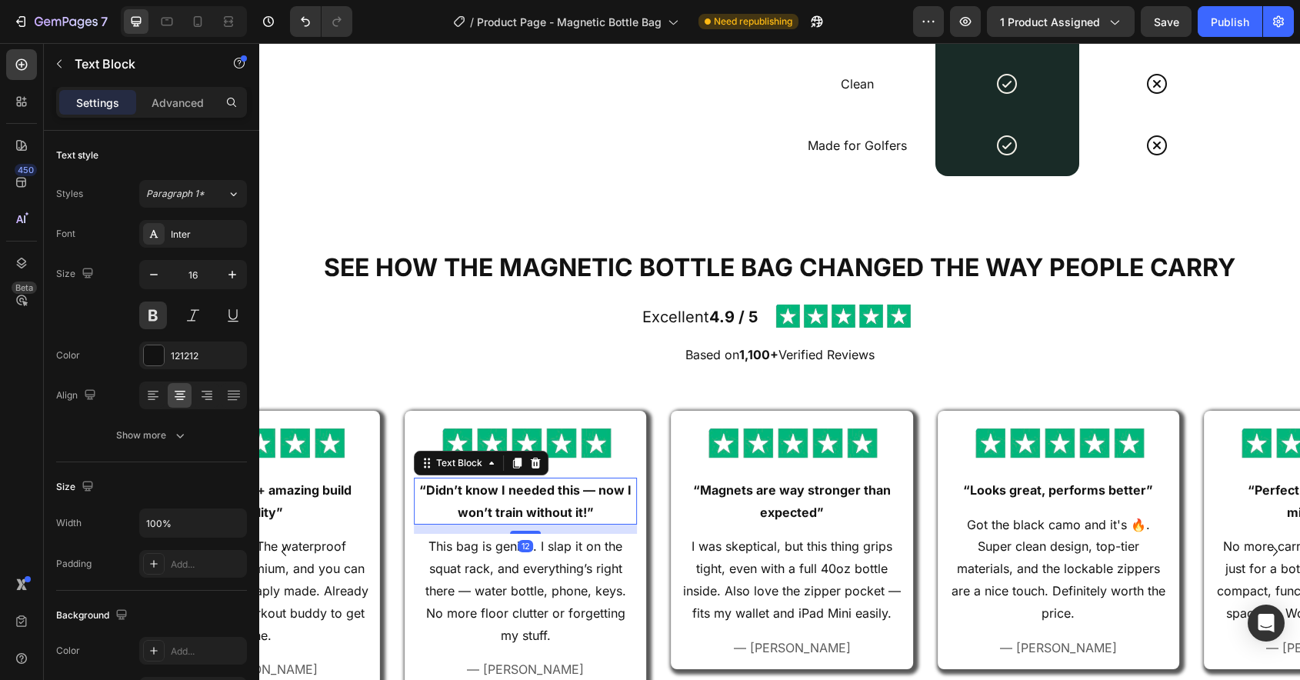
click at [550, 501] on p "“Didn’t know I needed this — now I won’t train without it!”" at bounding box center [525, 501] width 220 height 45
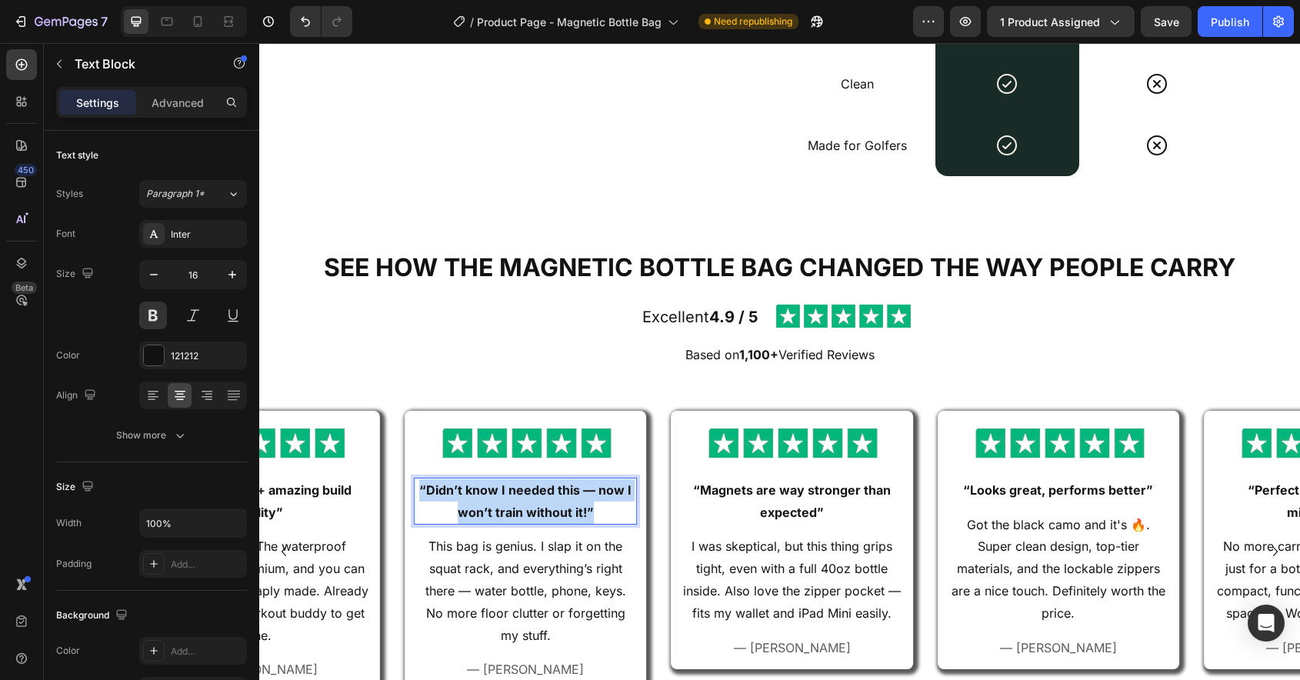
click at [550, 501] on p "“Didn’t know I needed this — now I won’t train without it!”" at bounding box center [525, 501] width 220 height 45
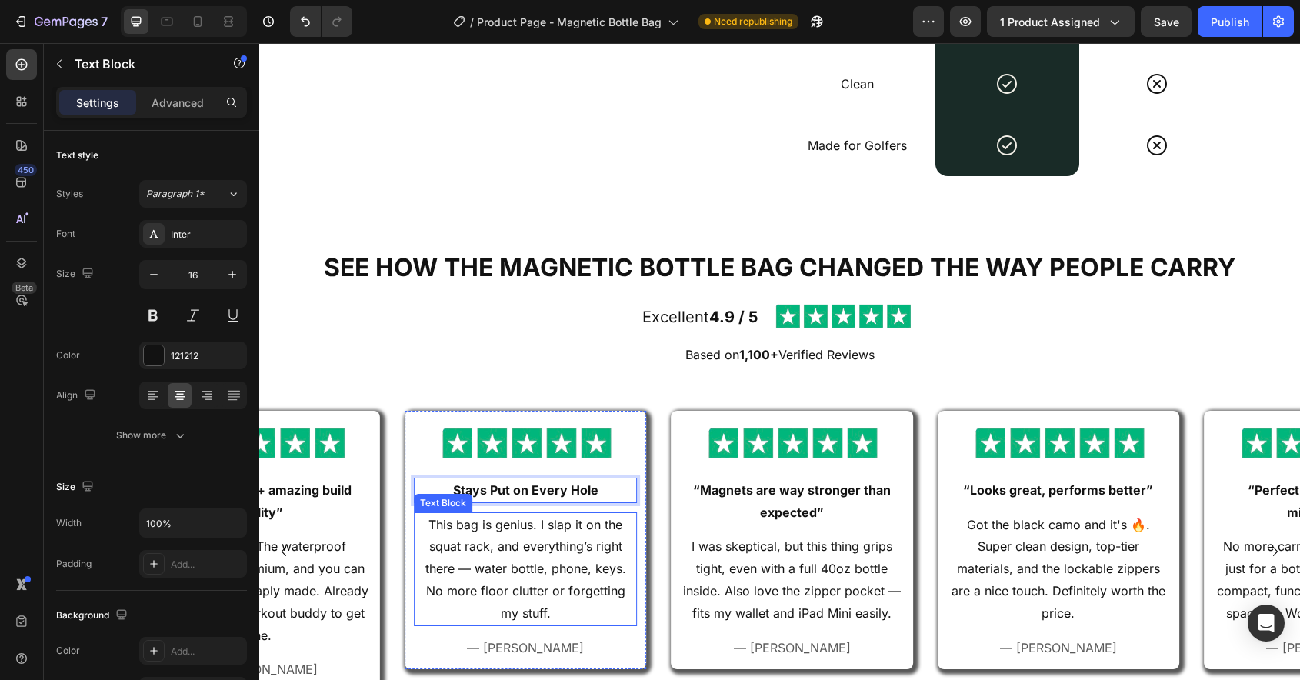
click at [551, 583] on p "This bag is genius. I slap it on the squat rack, and everything’s right there —…" at bounding box center [525, 569] width 220 height 111
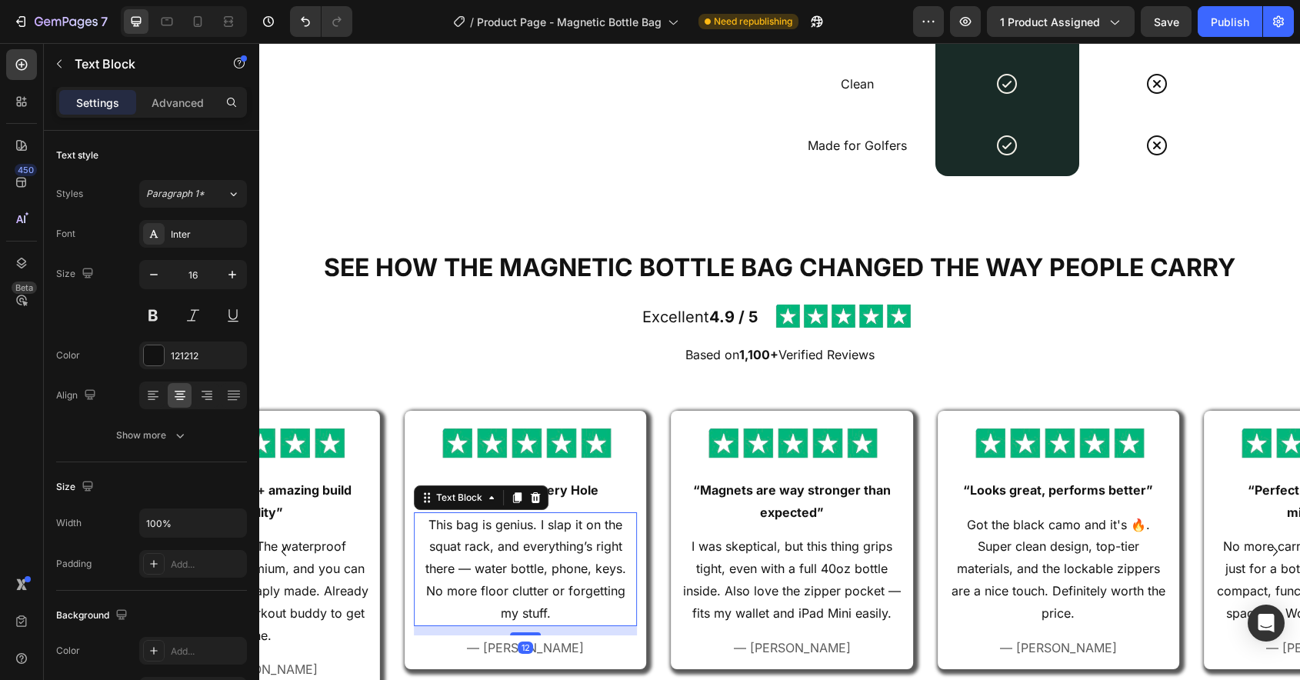
click at [551, 583] on p "This bag is genius. I slap it on the squat rack, and everything’s right there —…" at bounding box center [525, 569] width 220 height 111
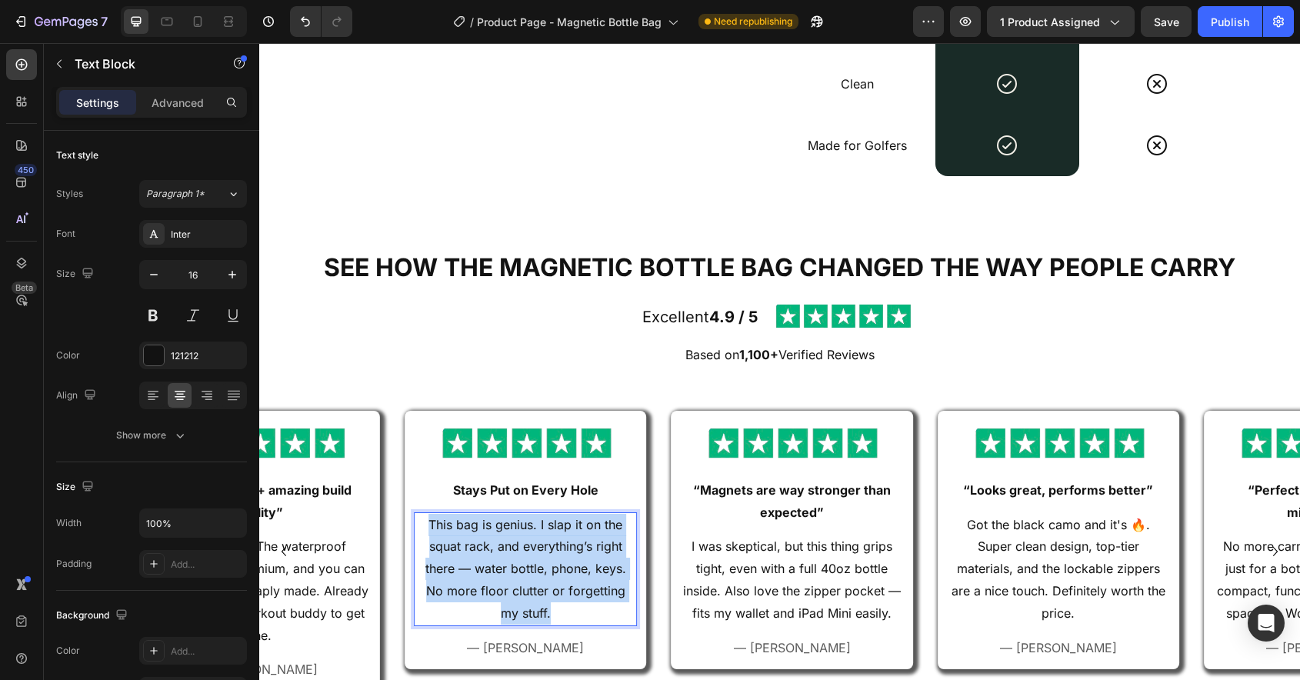
click at [551, 583] on p "This bag is genius. I slap it on the squat rack, and everything’s right there —…" at bounding box center [525, 569] width 220 height 111
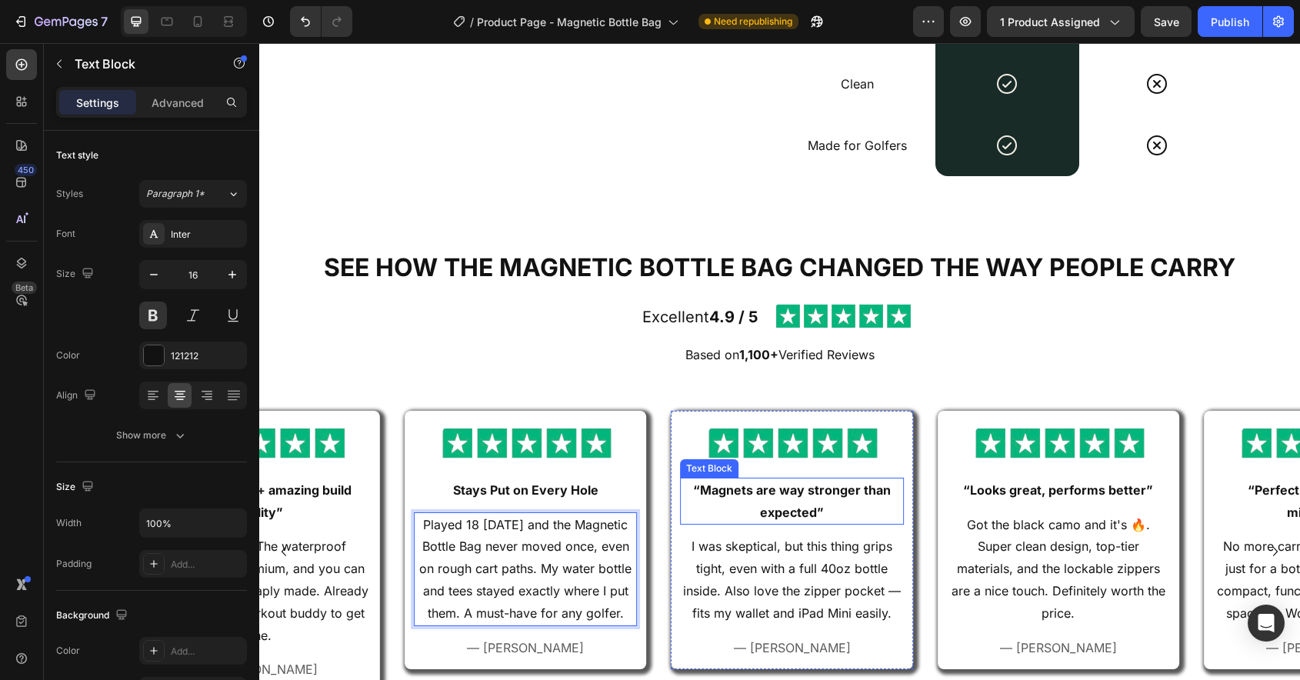
click at [793, 504] on p "“Magnets are way stronger than expected”" at bounding box center [792, 501] width 220 height 45
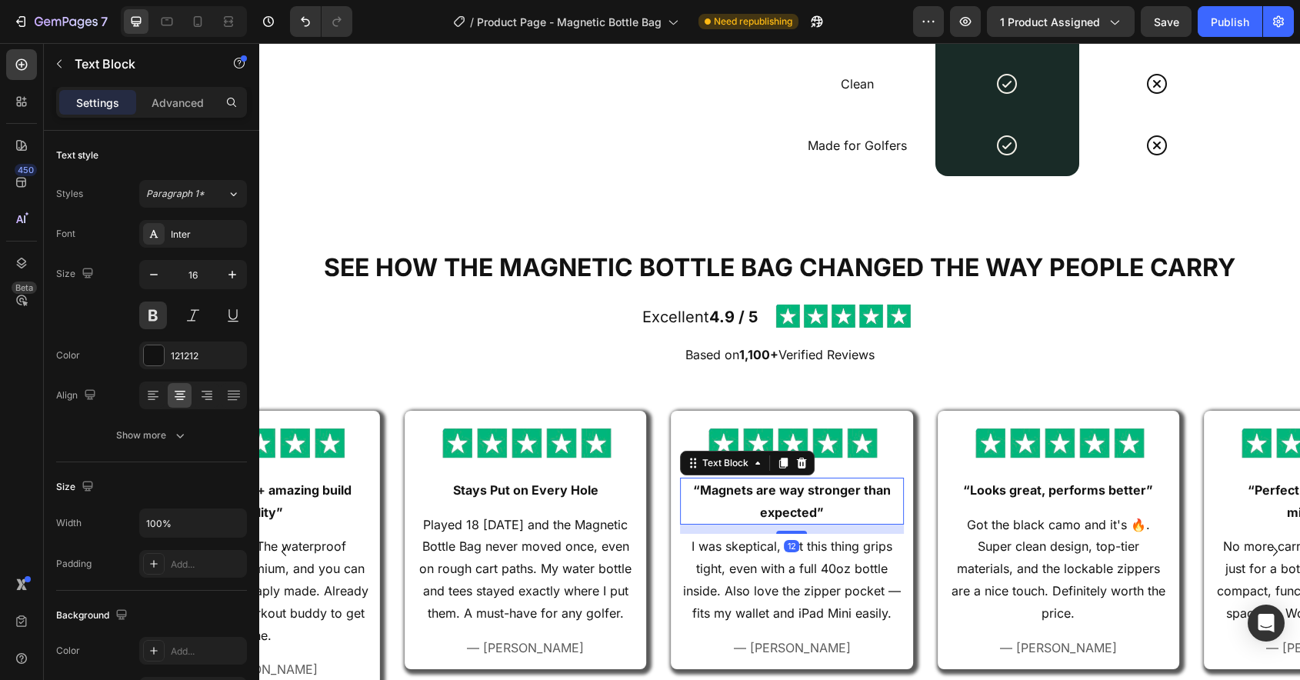
click at [793, 504] on p "“Magnets are way stronger than expected”" at bounding box center [792, 501] width 220 height 45
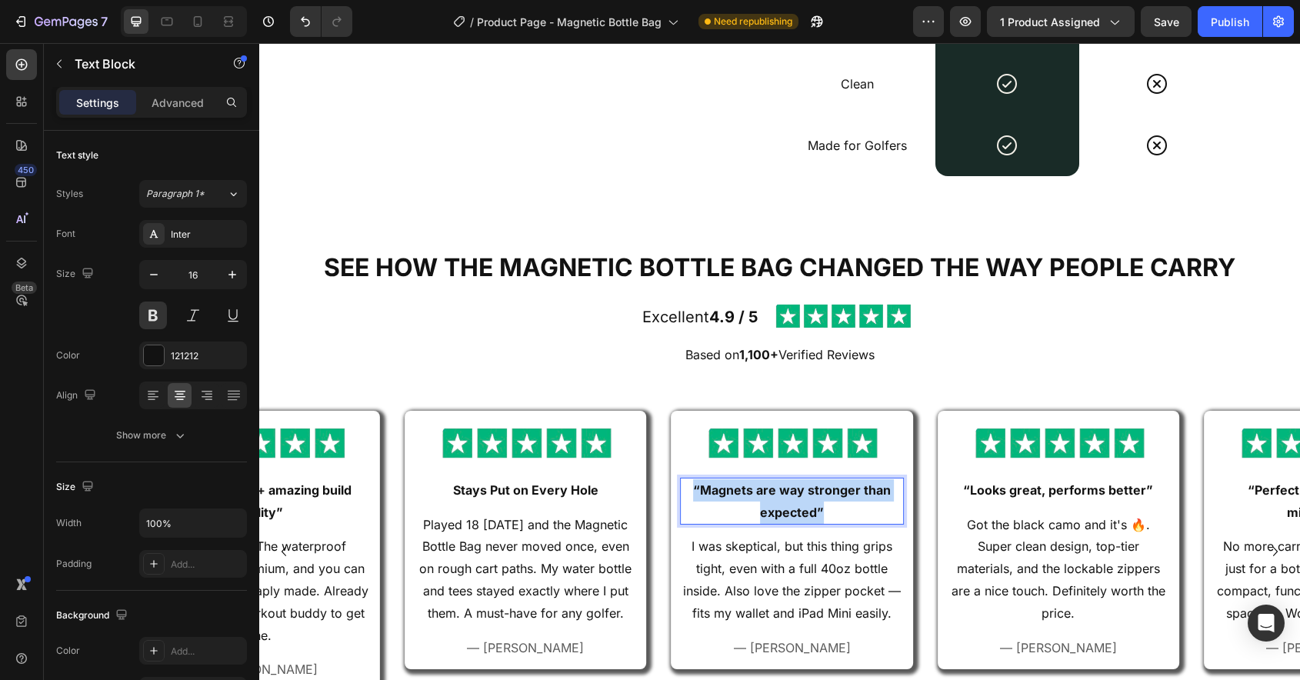
click at [793, 504] on p "“Magnets are way stronger than expected”" at bounding box center [792, 501] width 220 height 45
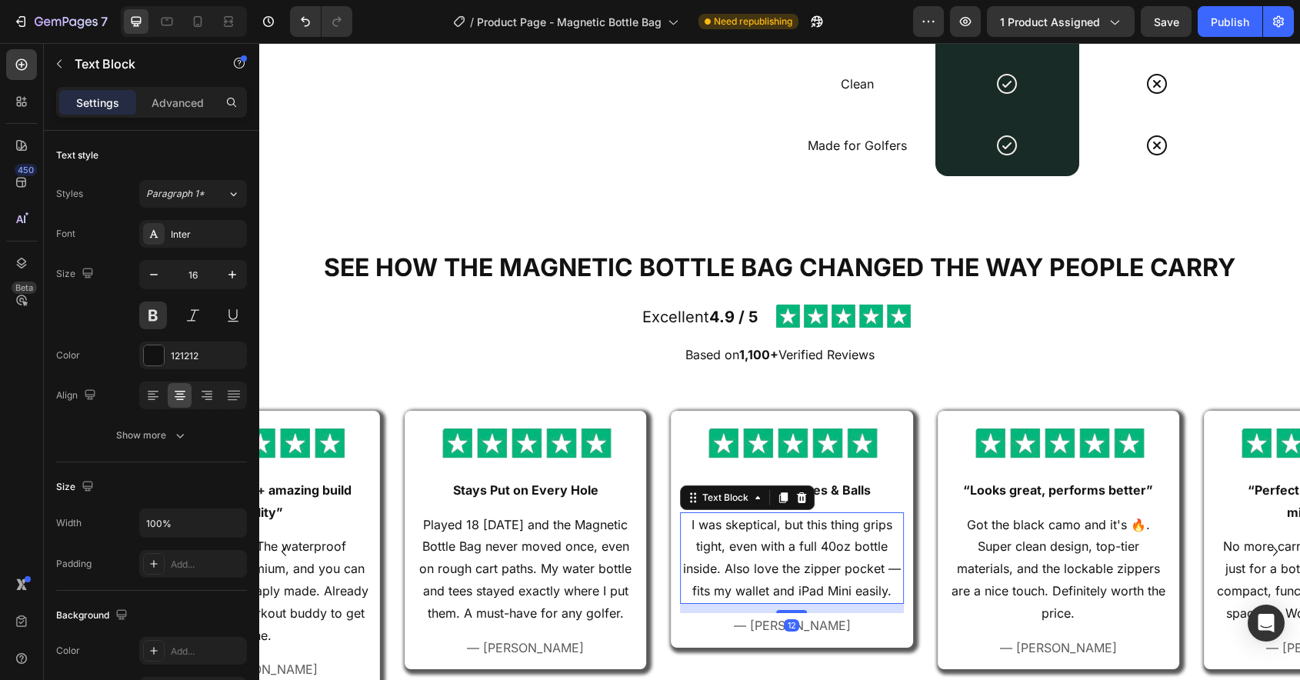
click at [759, 572] on p "I was skeptical, but this thing grips tight, even with a full 40oz bottle insid…" at bounding box center [792, 558] width 220 height 88
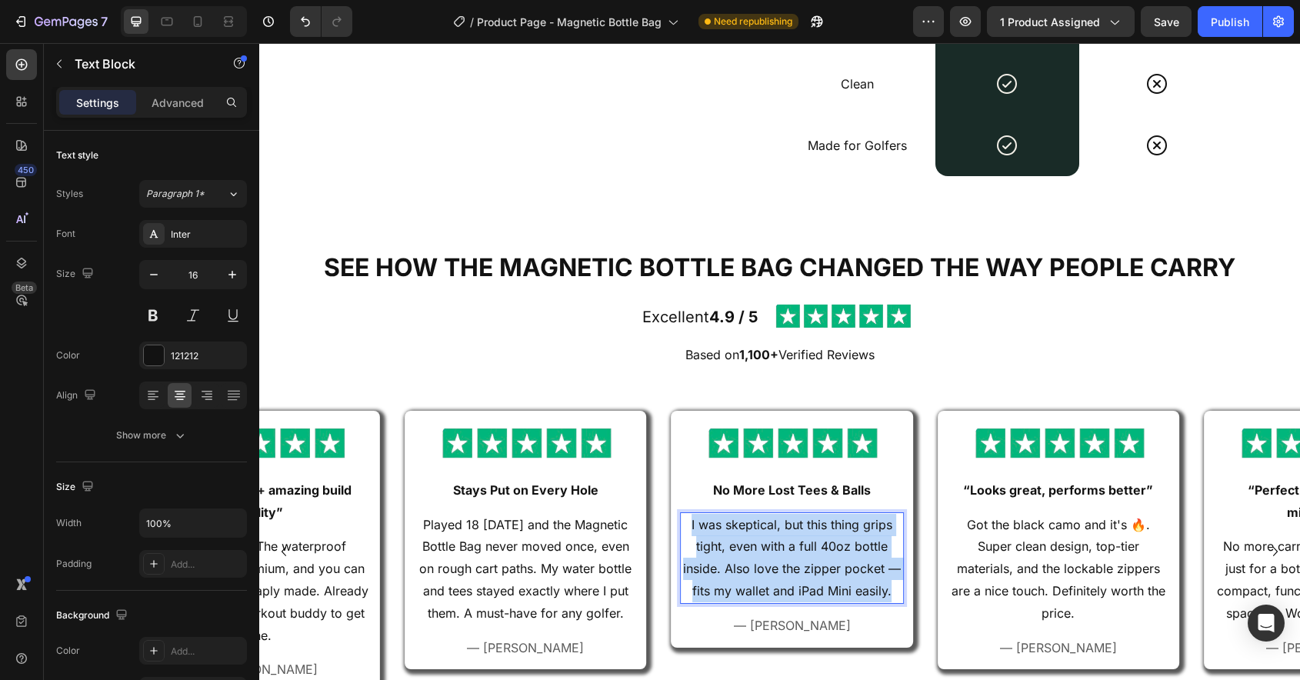
click at [759, 572] on p "I was skeptical, but this thing grips tight, even with a full 40oz bottle insid…" at bounding box center [792, 558] width 220 height 88
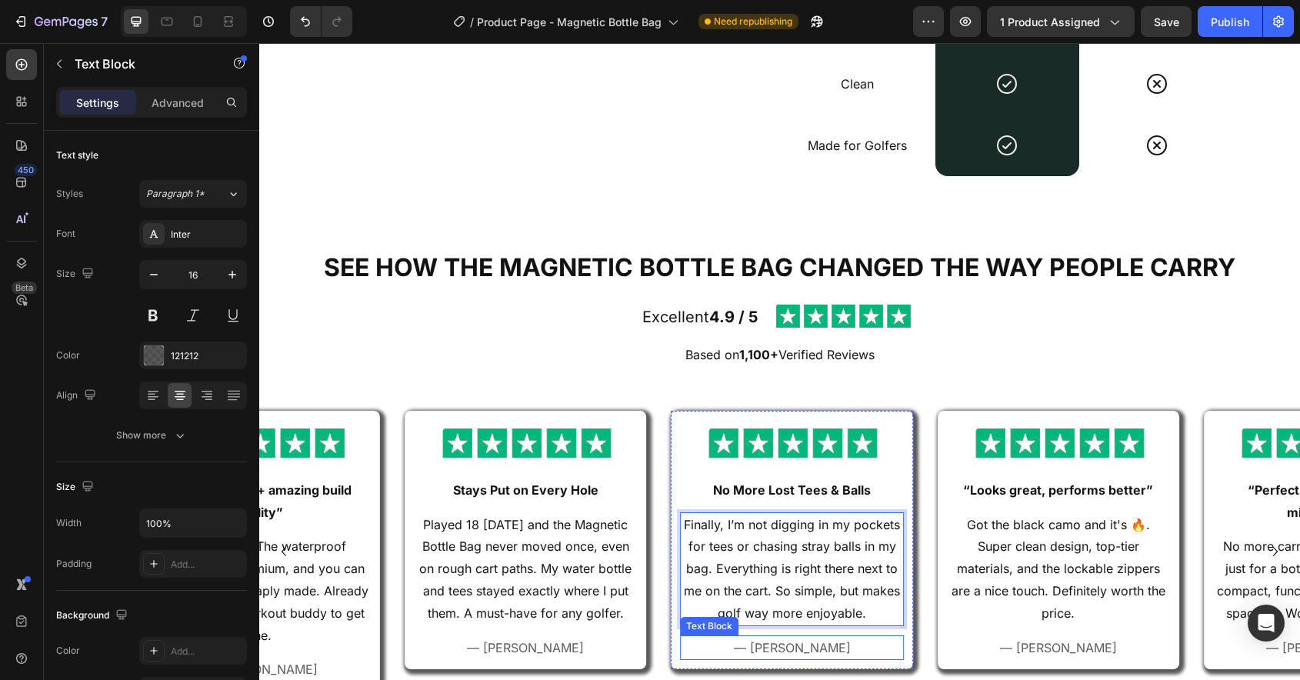
click at [814, 649] on p "— [PERSON_NAME]" at bounding box center [792, 648] width 220 height 22
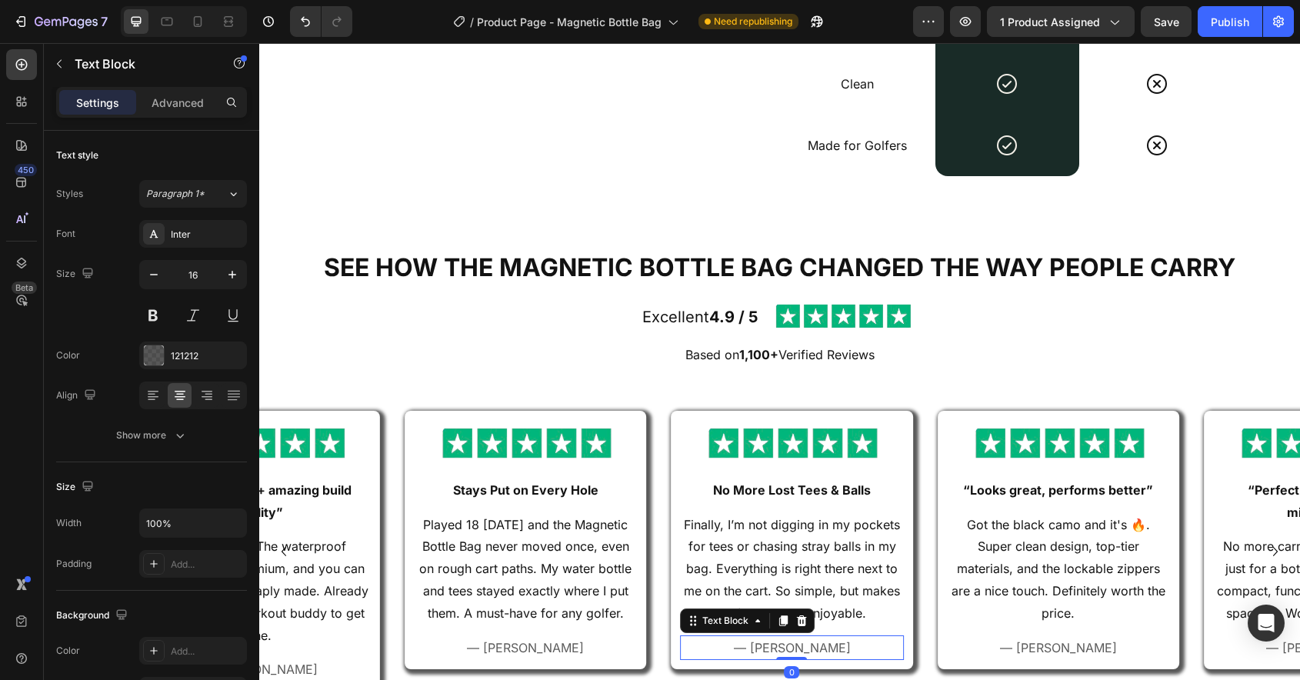
click at [814, 649] on p "— [PERSON_NAME]" at bounding box center [792, 648] width 220 height 22
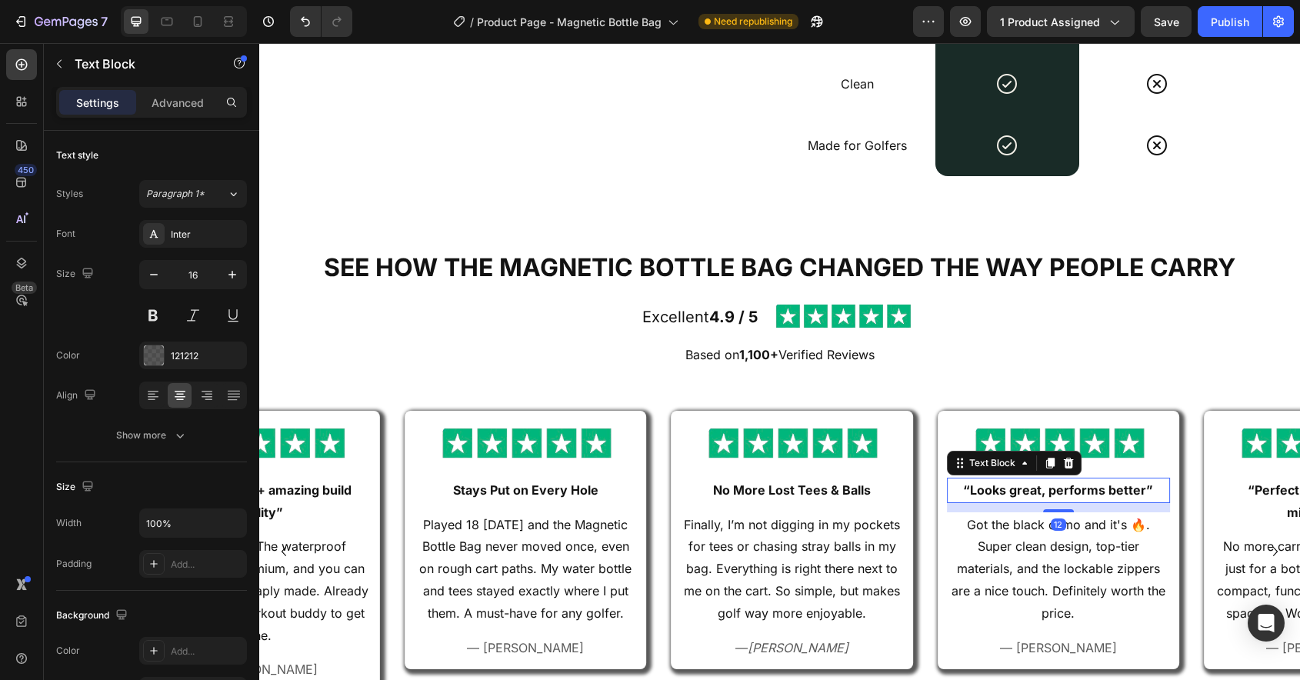
click at [1019, 489] on p "“Looks great, performs better”" at bounding box center [1059, 490] width 220 height 22
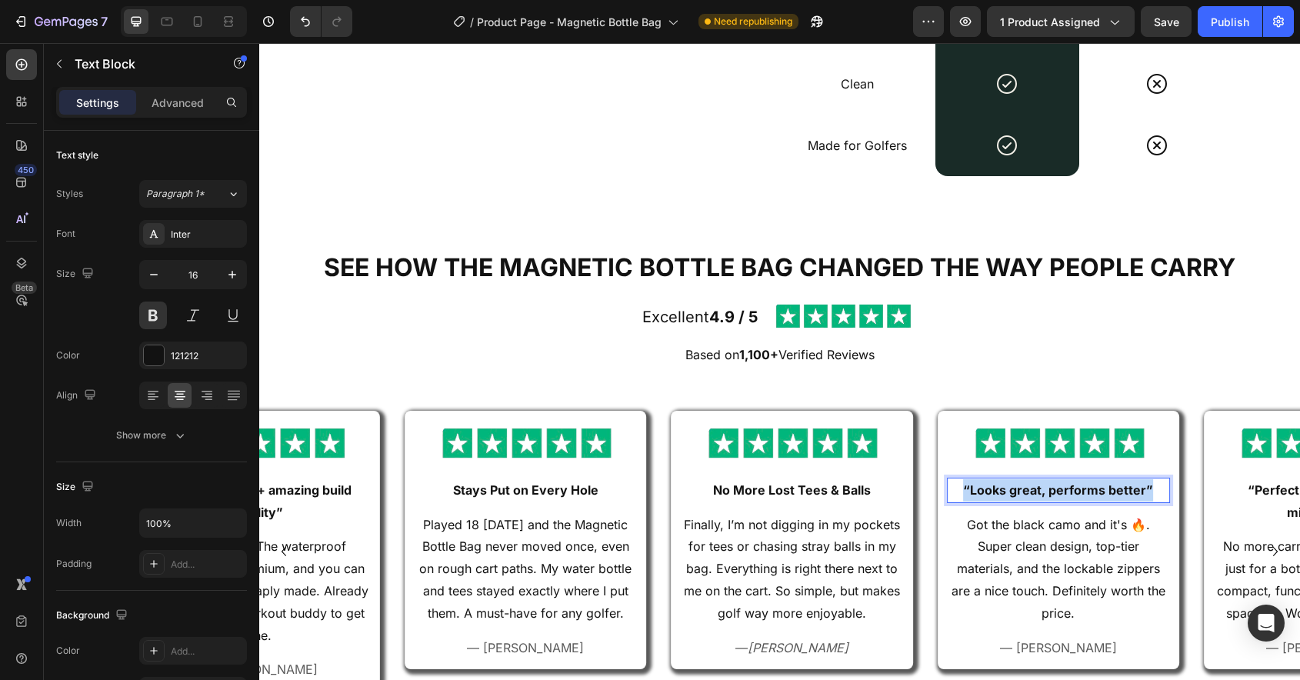
click at [1019, 489] on p "“Looks great, performs better”" at bounding box center [1059, 490] width 220 height 22
click at [1027, 543] on p "Got the black camo and it's 🔥. Super clean design, top-tier materials, and the …" at bounding box center [1059, 569] width 220 height 111
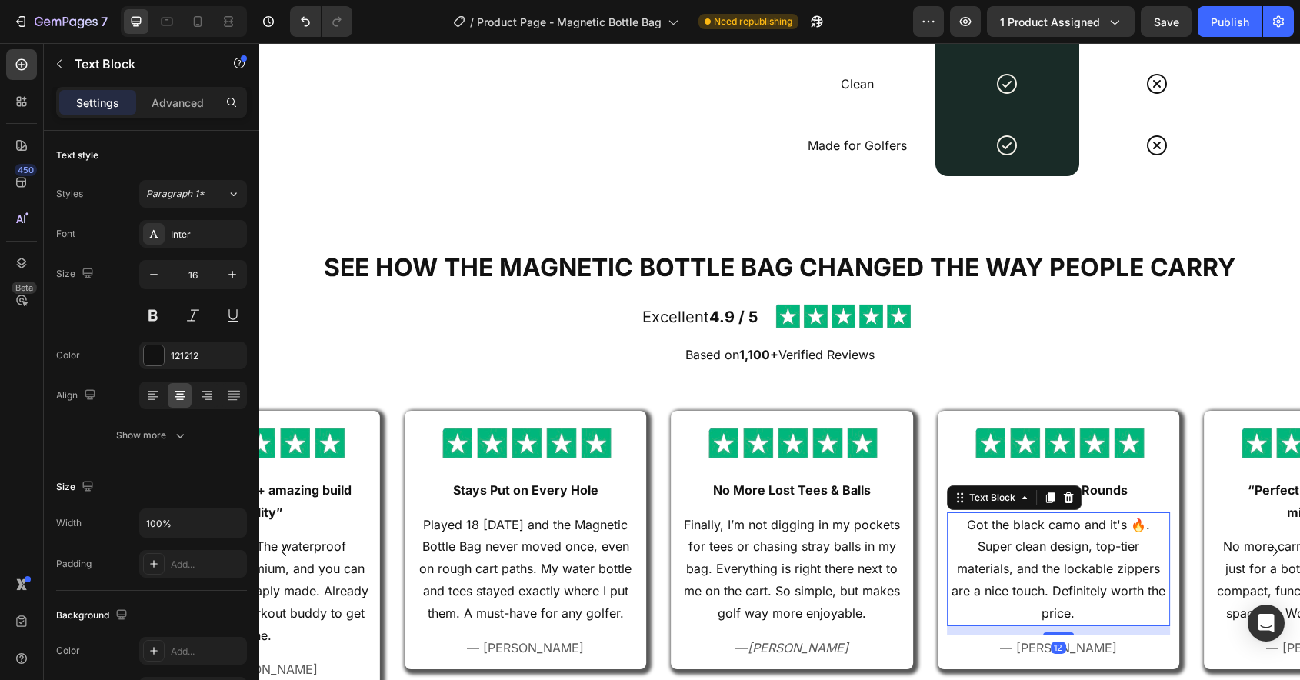
click at [1027, 543] on p "Got the black camo and it's 🔥. Super clean design, top-tier materials, and the …" at bounding box center [1059, 569] width 220 height 111
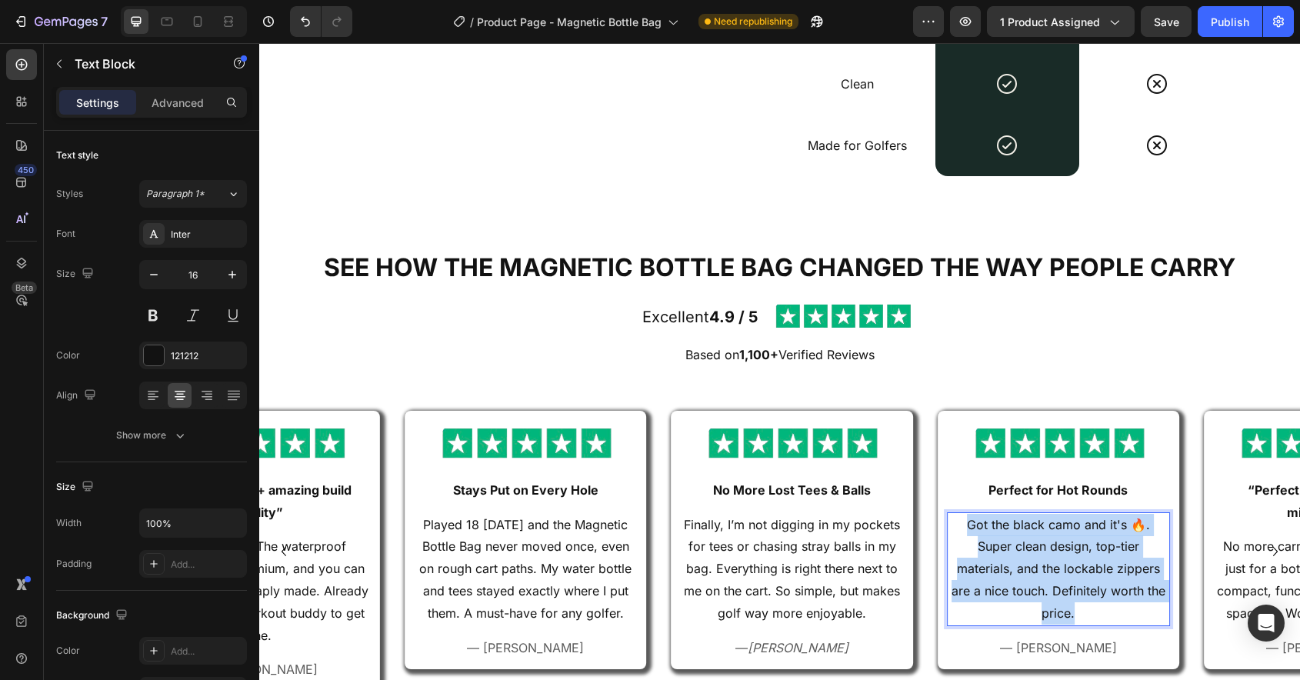
click at [1027, 543] on p "Got the black camo and it's 🔥. Super clean design, top-tier materials, and the …" at bounding box center [1059, 569] width 220 height 111
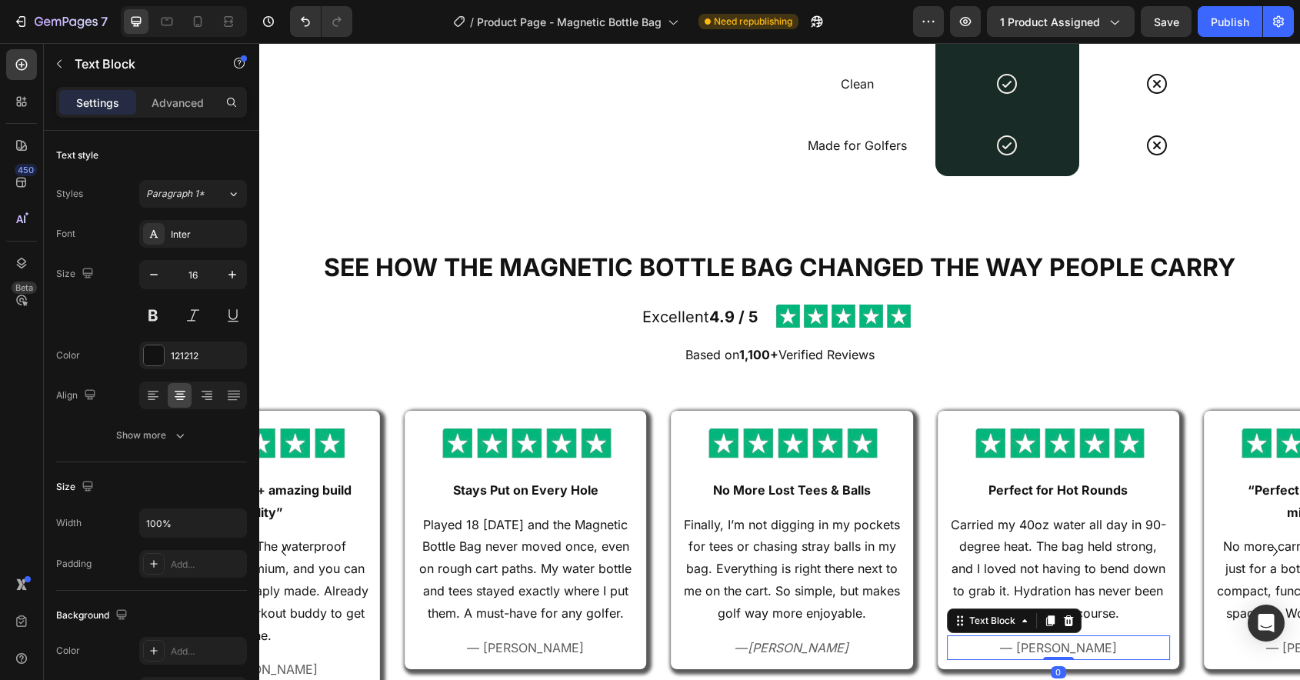
click at [1086, 642] on p "— [PERSON_NAME]" at bounding box center [1059, 648] width 220 height 22
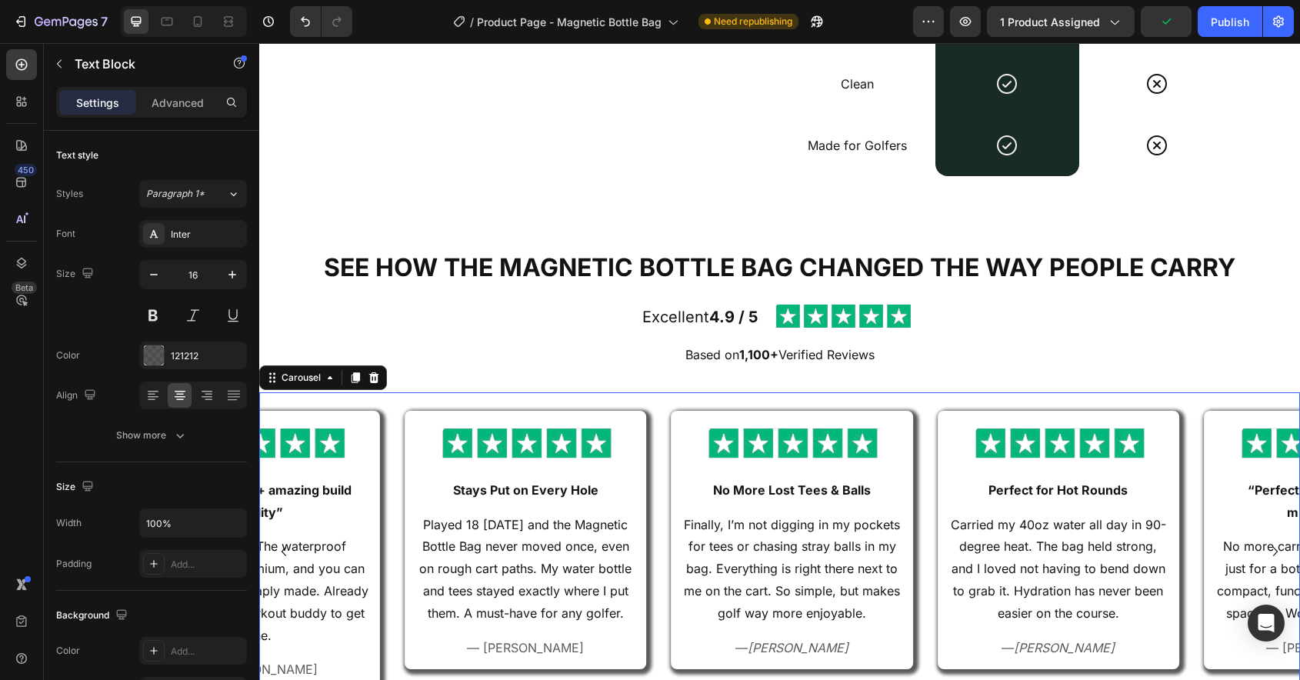
click at [927, 519] on div "Image Perfect for Hot Rounds Text Block Carried my 40oz water all day in 90-deg…" at bounding box center [1047, 563] width 242 height 305
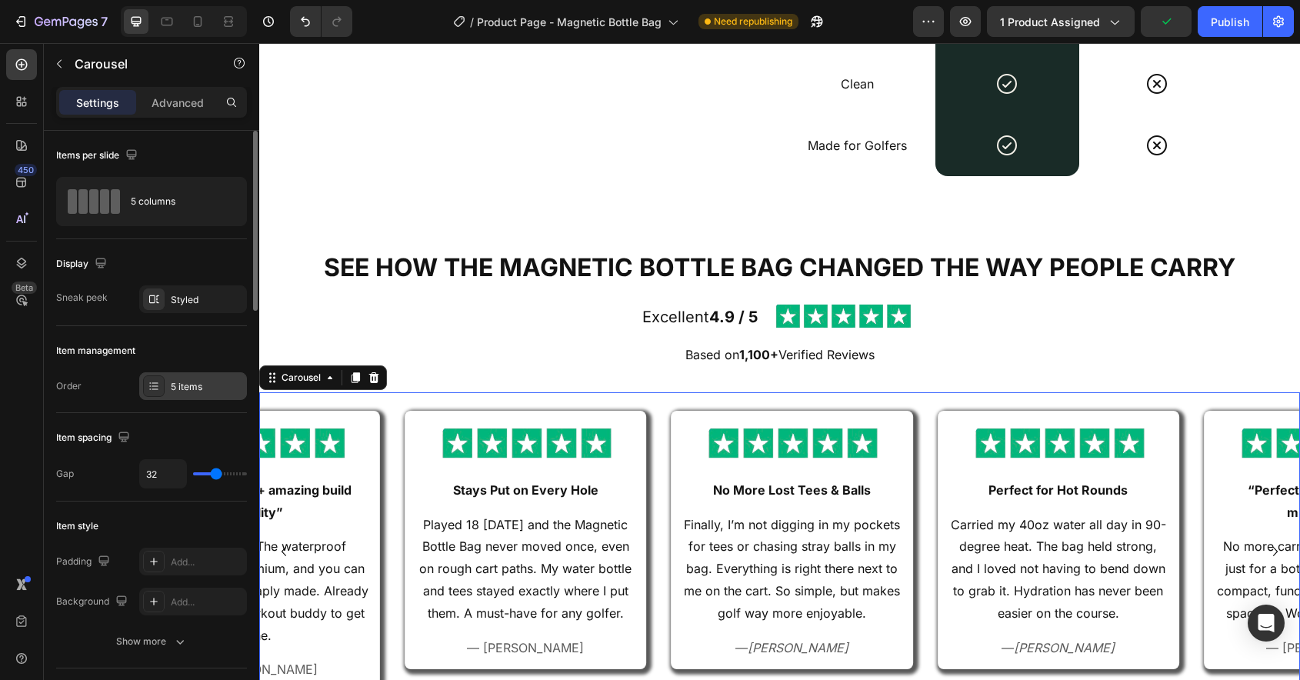
click at [187, 392] on div "5 items" at bounding box center [207, 387] width 72 height 14
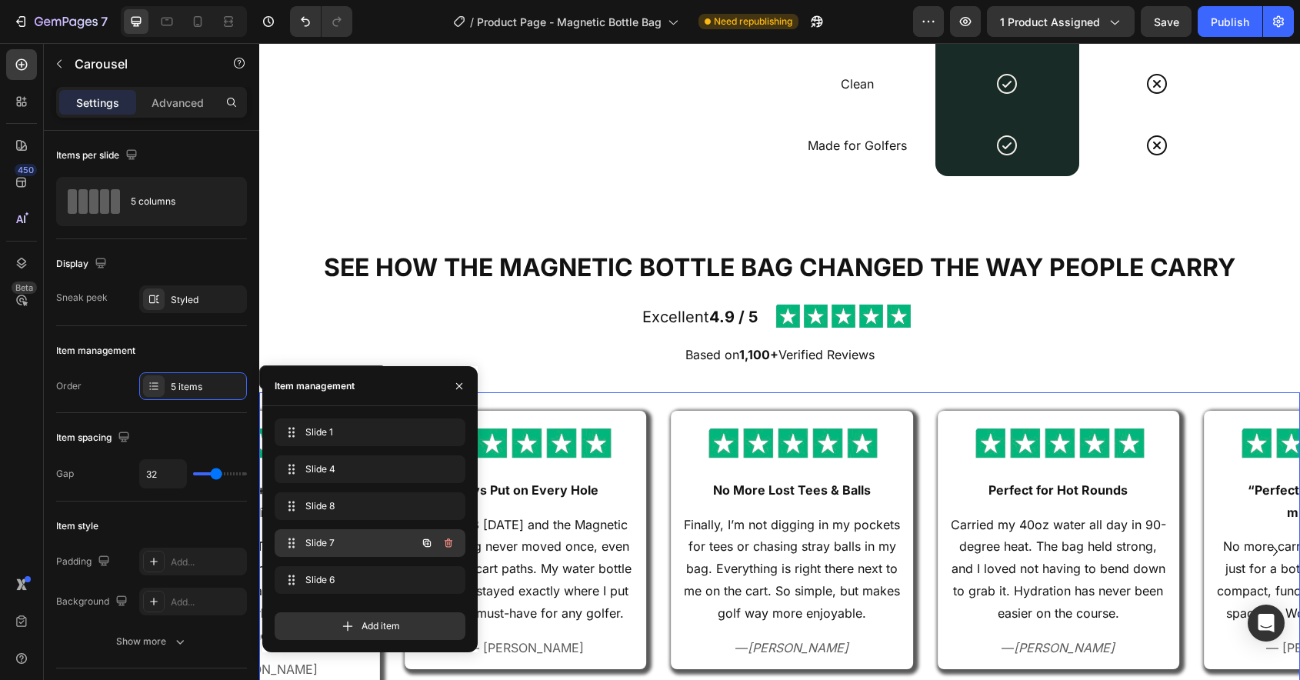
click at [316, 532] on div "Slide 7 Slide 7" at bounding box center [348, 543] width 135 height 22
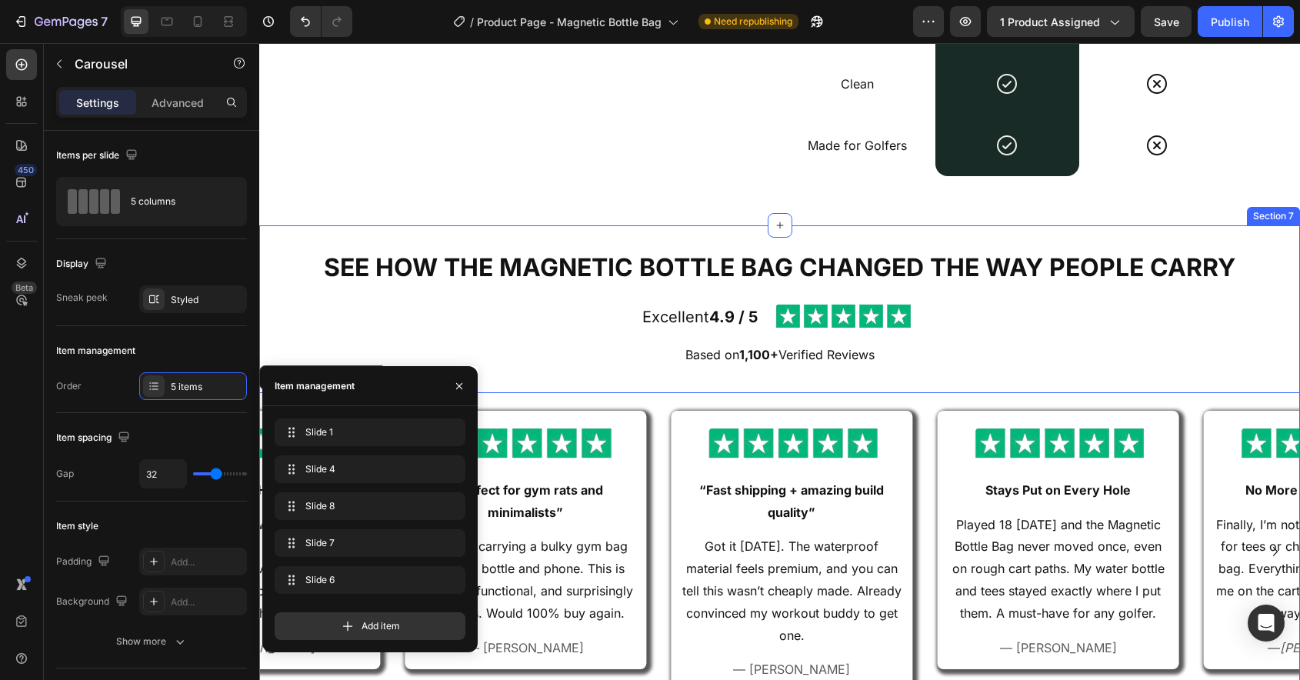
click at [642, 372] on div "SEE HOW THE MAGNETIC BOTTLE BAG CHANGED THE WAY PEOPLE CARRY Heading Image Exce…" at bounding box center [779, 487] width 1041 height 475
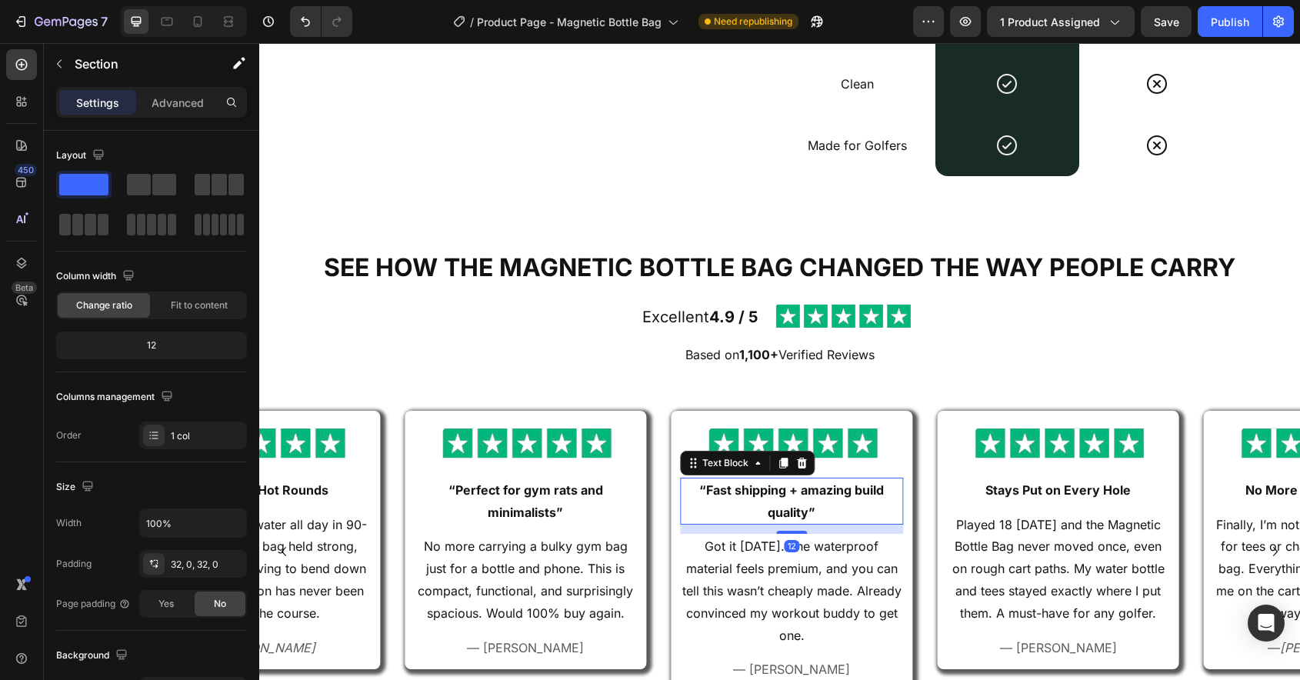
click at [829, 495] on p "“Fast shipping + amazing build quality”" at bounding box center [792, 501] width 220 height 45
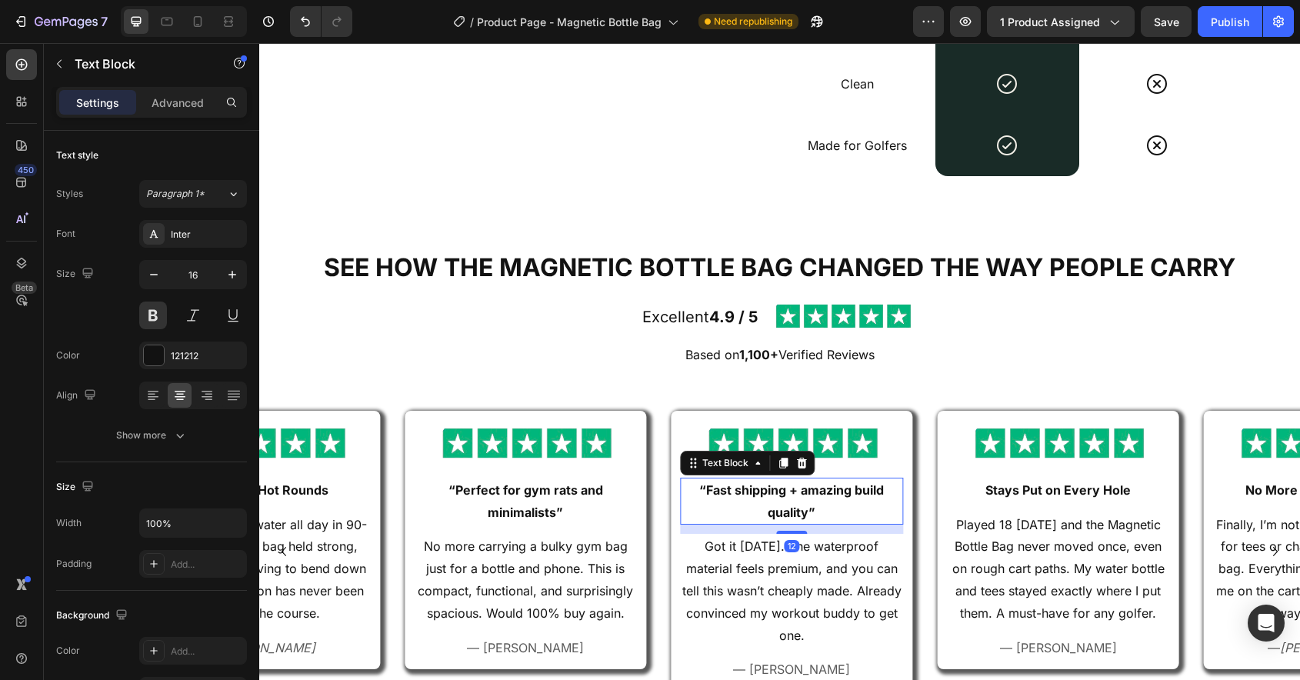
click at [829, 495] on p "“Fast shipping + amazing build quality”" at bounding box center [792, 501] width 220 height 45
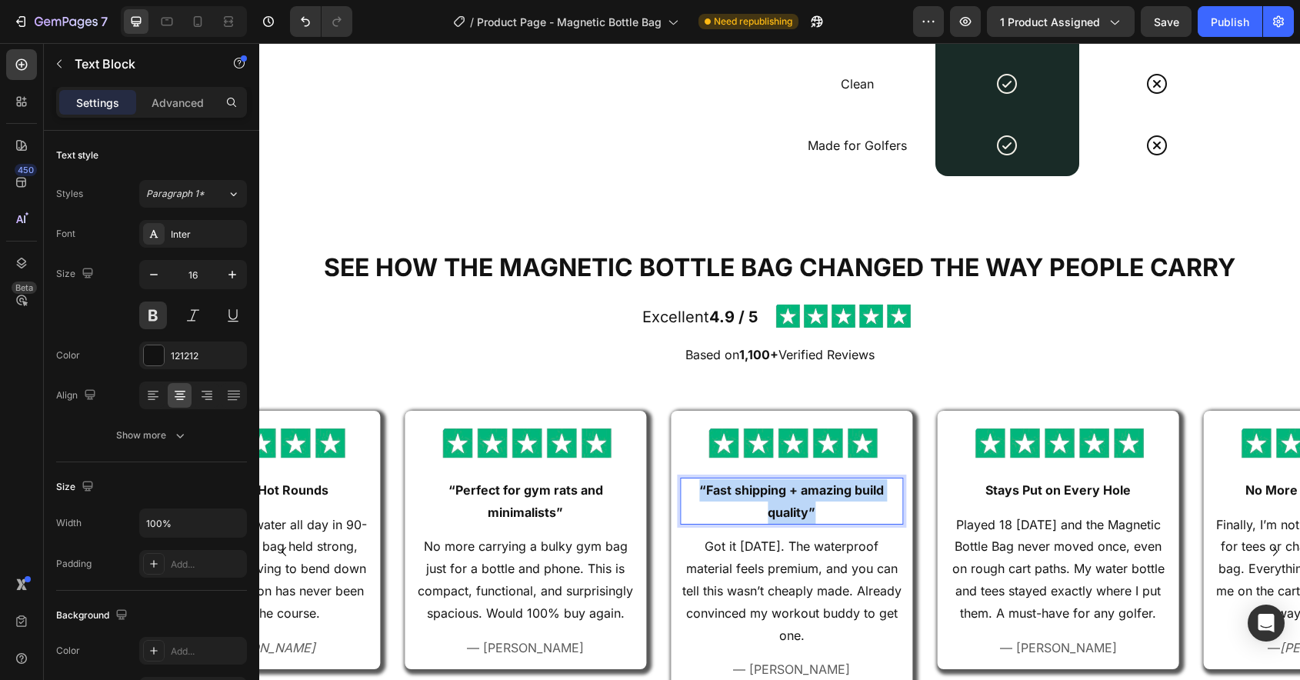
click at [829, 495] on p "“Fast shipping + amazing build quality”" at bounding box center [792, 501] width 220 height 45
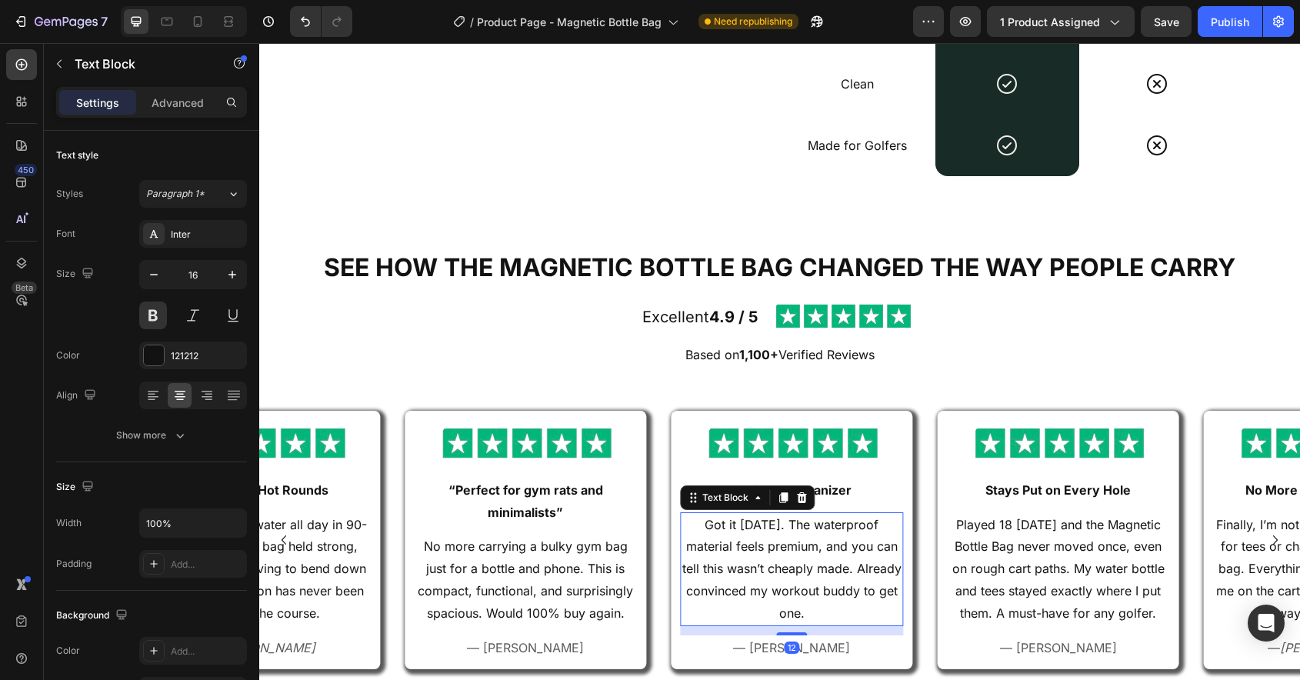
click at [786, 576] on p "Got it [DATE]. The waterproof material feels premium, and you can tell this was…" at bounding box center [792, 569] width 220 height 111
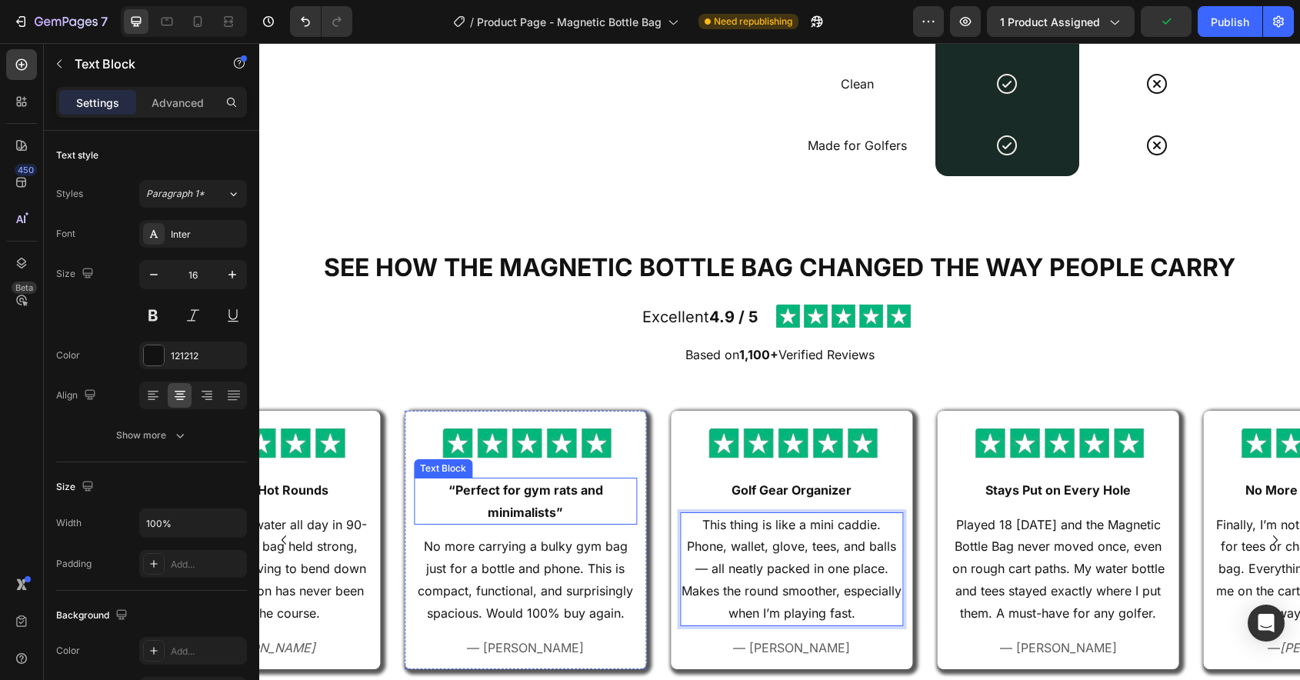
click at [552, 505] on p "“Perfect for gym rats and minimalists”" at bounding box center [525, 501] width 220 height 45
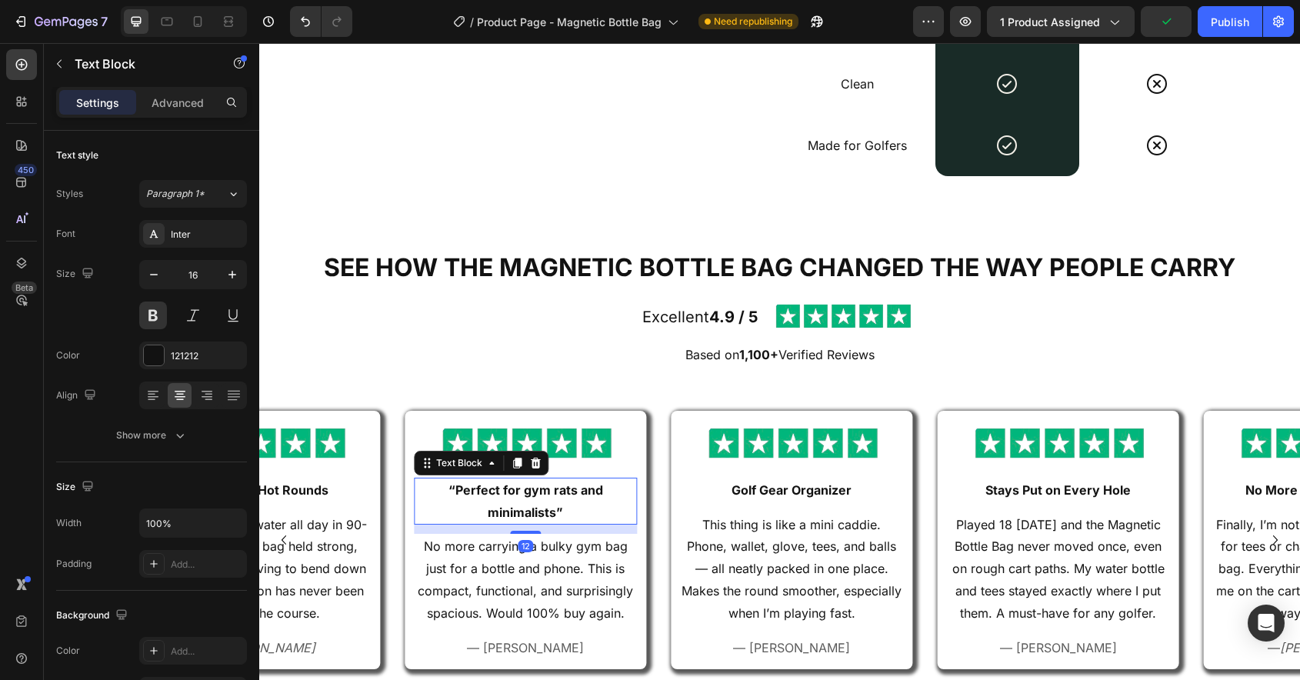
click at [552, 505] on p "“Perfect for gym rats and minimalists”" at bounding box center [525, 501] width 220 height 45
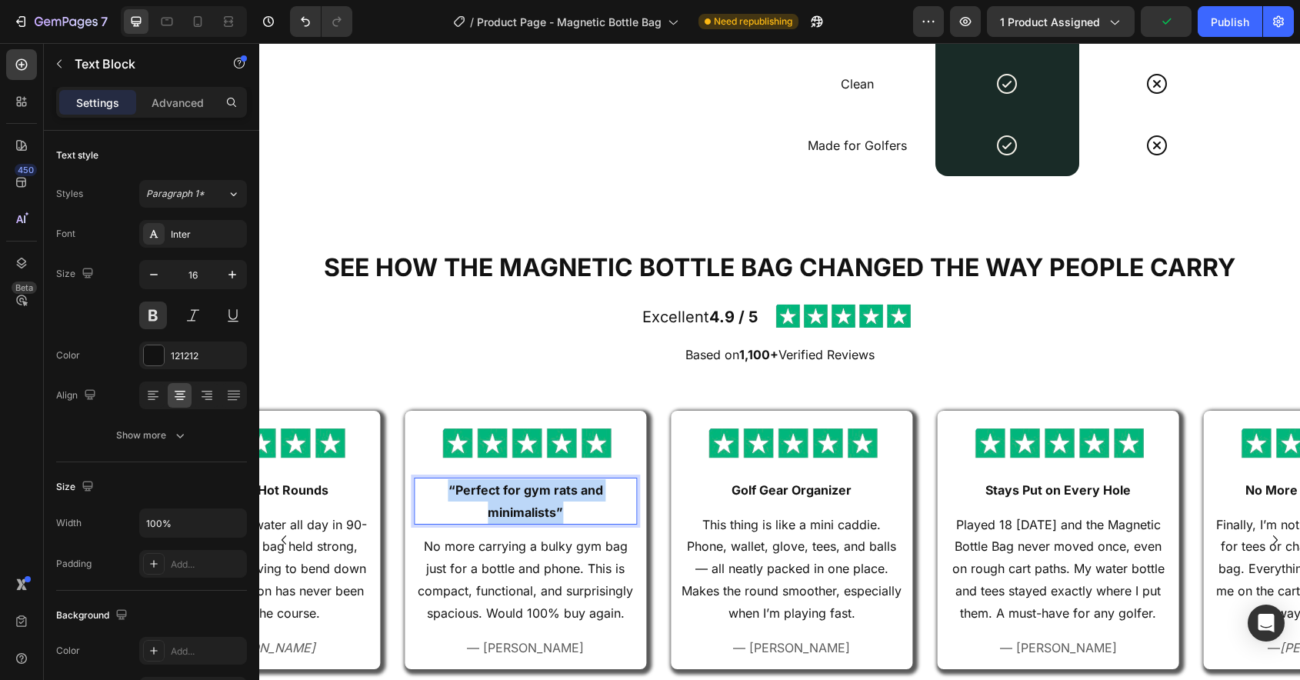
click at [552, 505] on p "“Perfect for gym rats and minimalists”" at bounding box center [525, 501] width 220 height 45
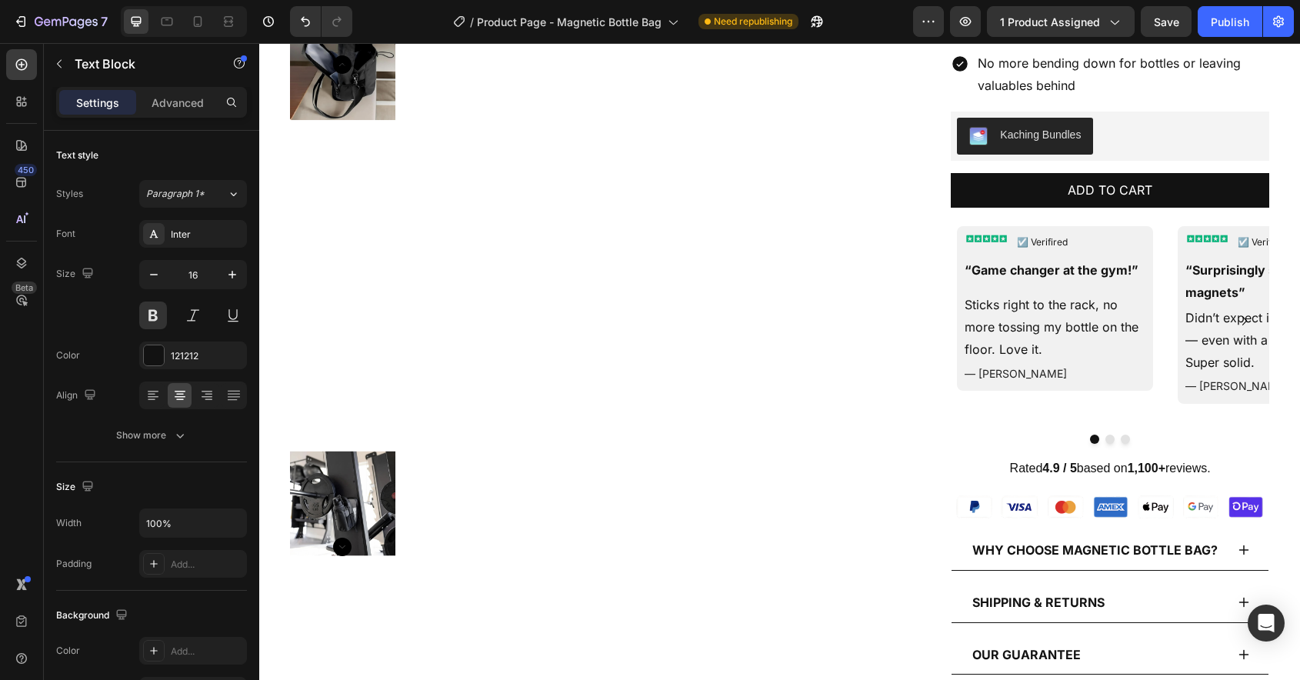
scroll to position [0, 0]
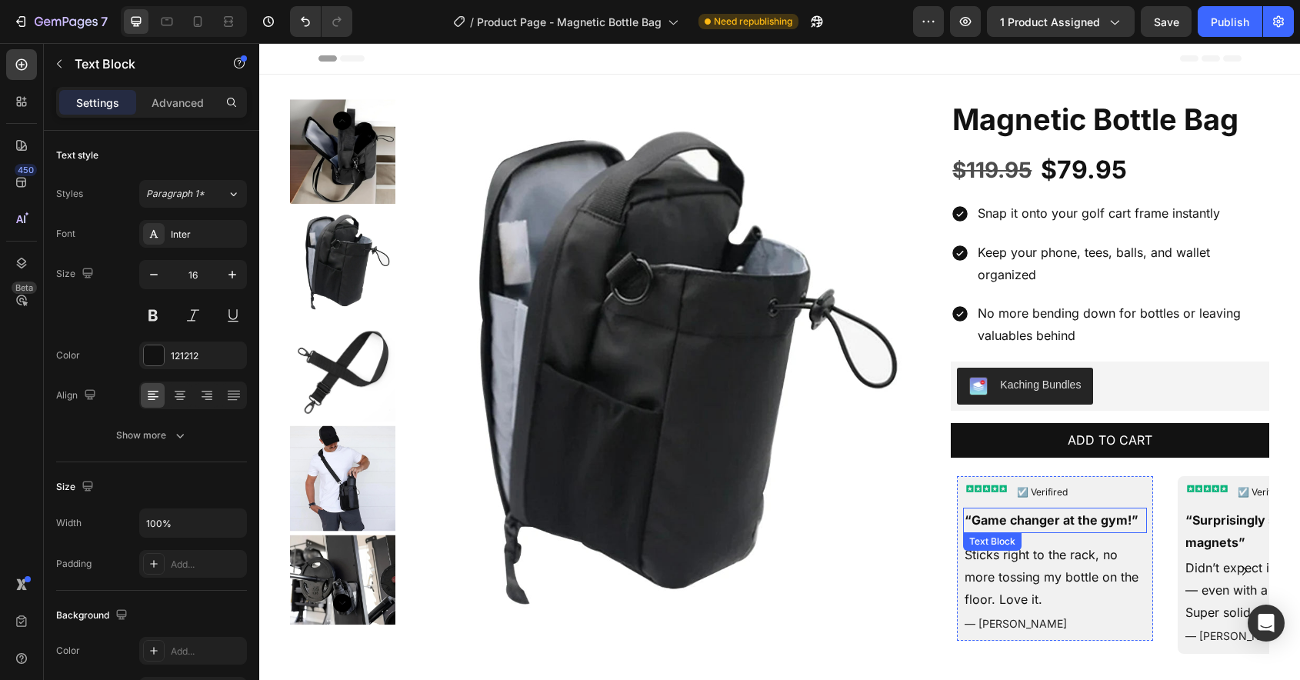
click at [999, 519] on p "“Game changer at the gym!”" at bounding box center [1055, 520] width 180 height 22
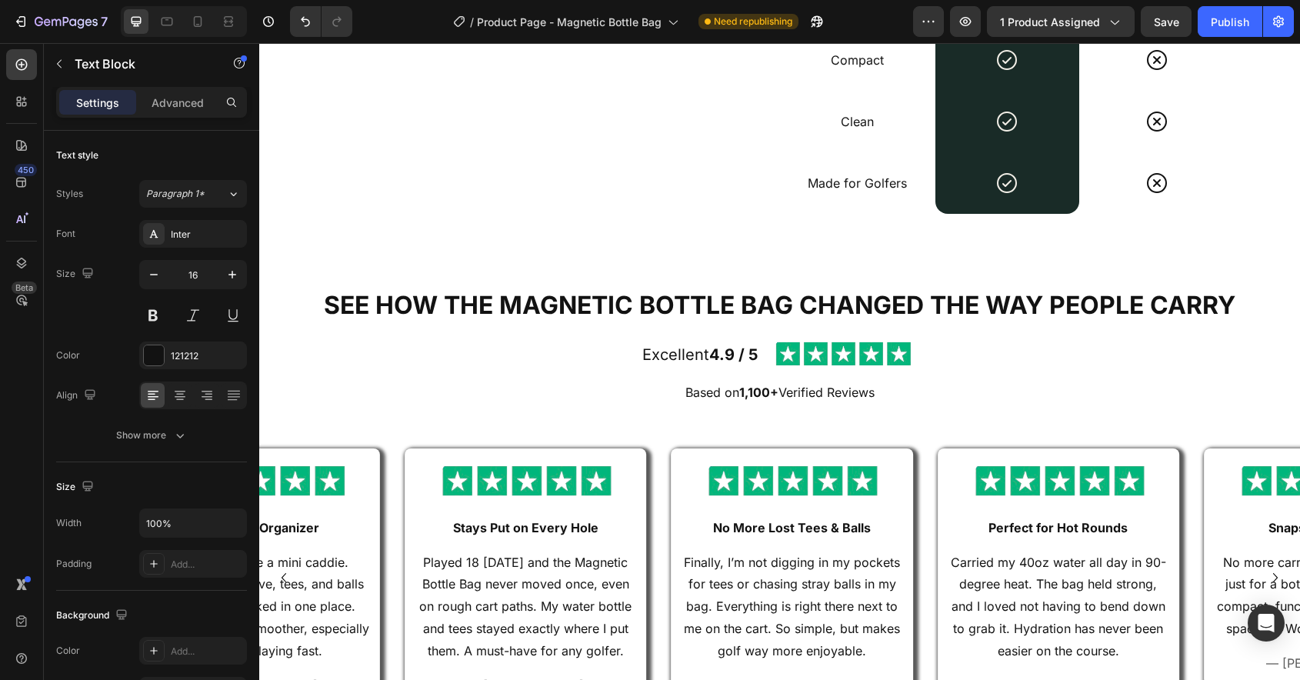
scroll to position [2893, 0]
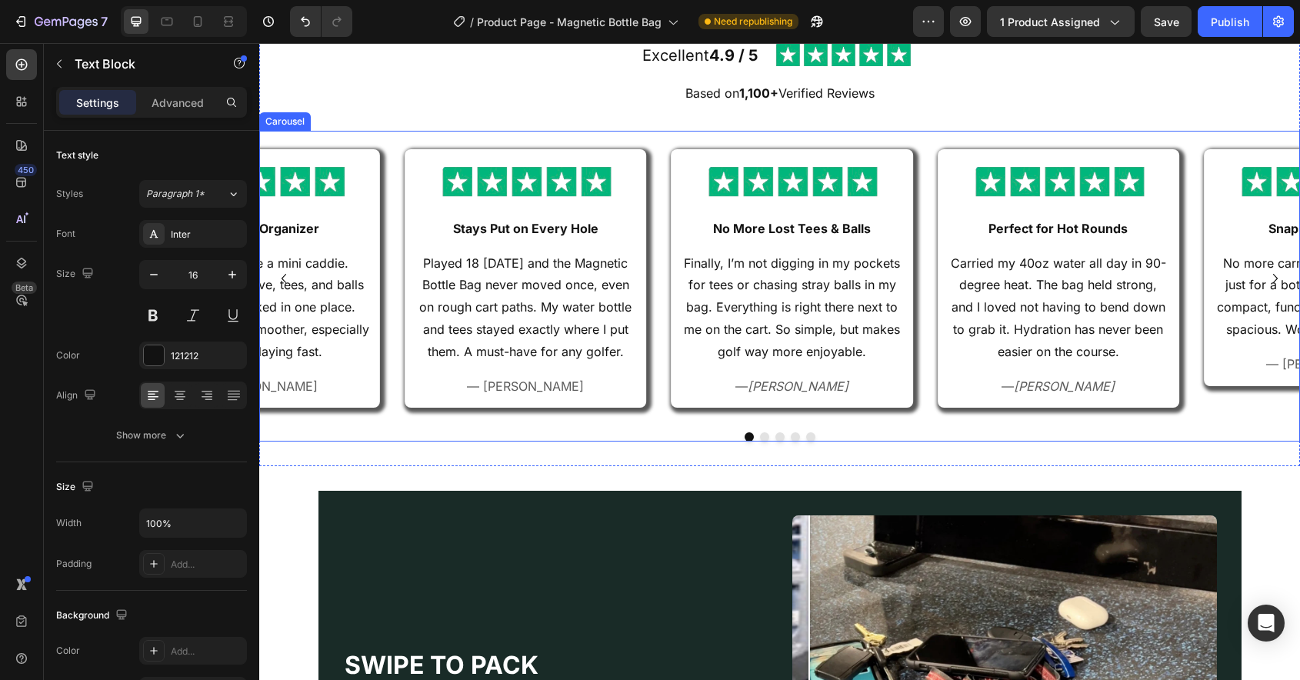
click at [1197, 314] on div "Image Snaps On Instantly Text Block No more carrying a bulky gym bag just for a…" at bounding box center [1313, 290] width 242 height 283
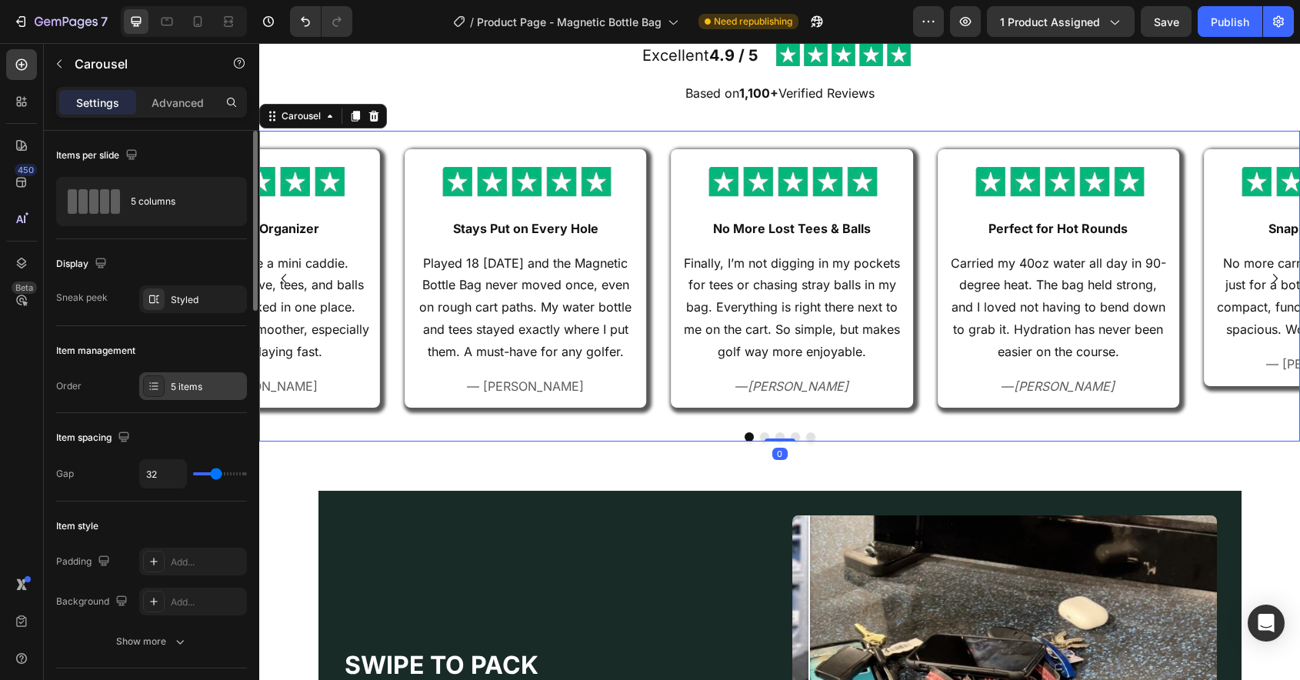
click at [177, 393] on div "5 items" at bounding box center [193, 386] width 108 height 28
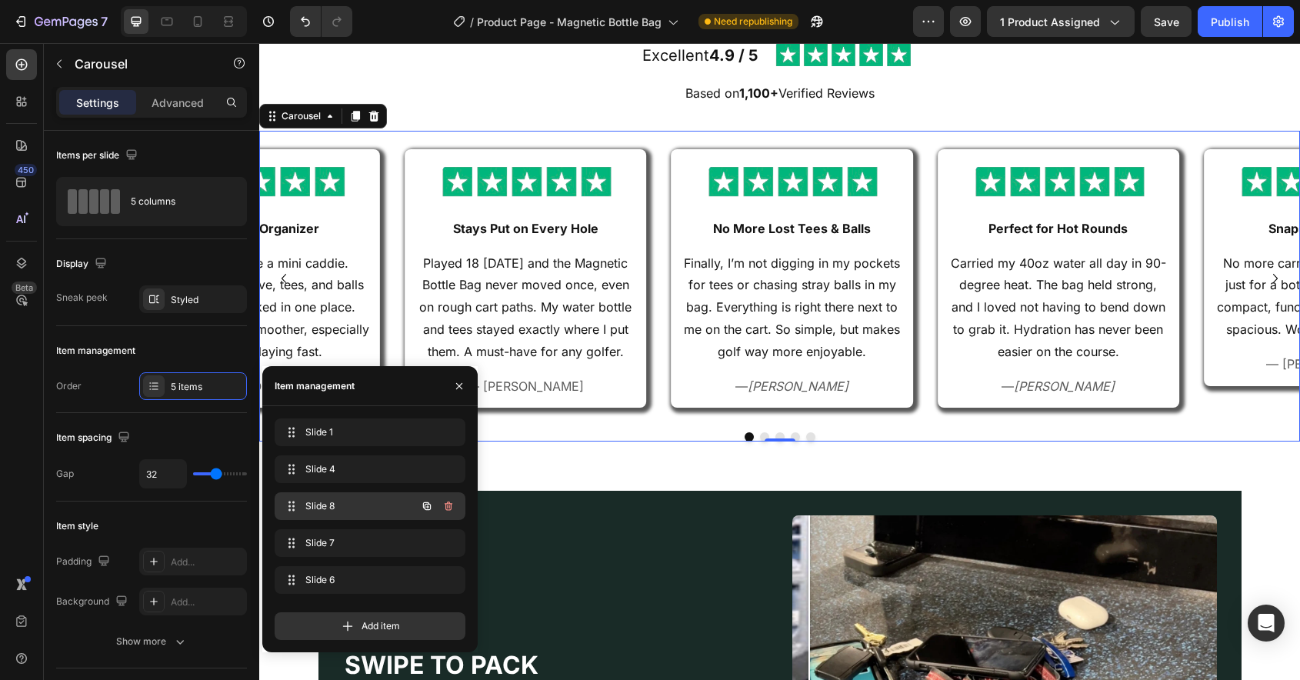
click at [367, 513] on div "Slide 8 Slide 8" at bounding box center [348, 506] width 135 height 22
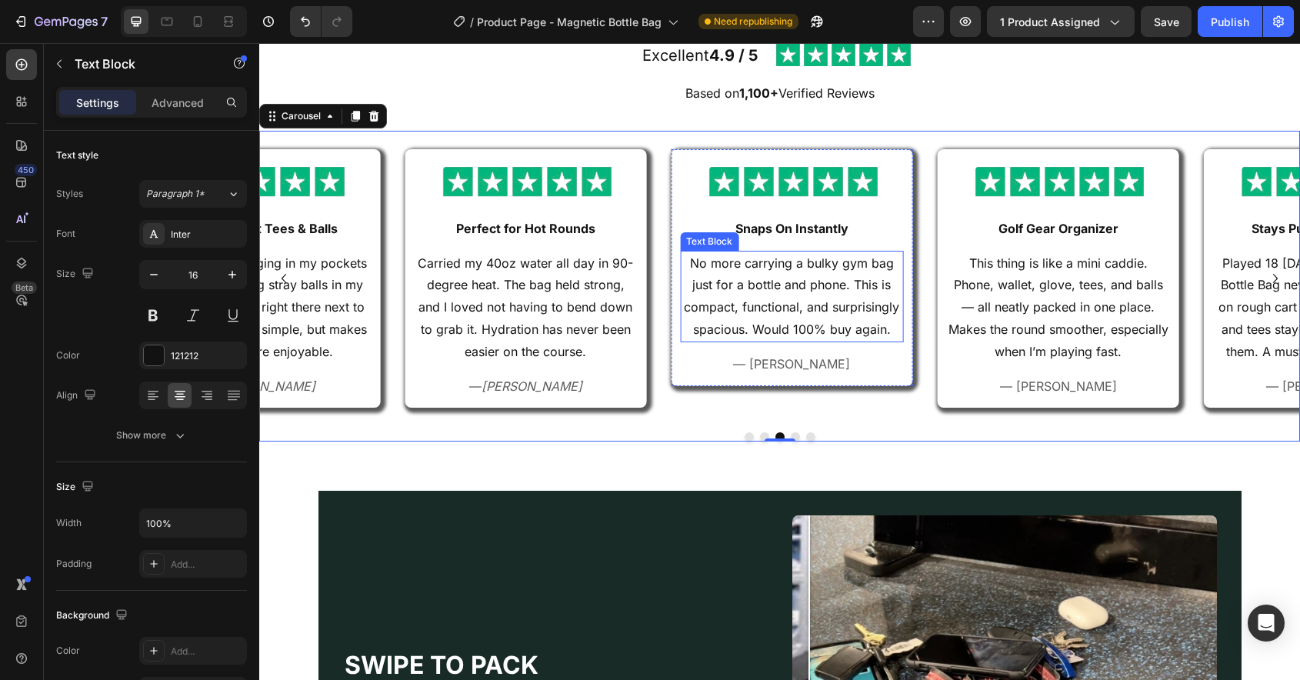
click at [779, 278] on p "No more carrying a bulky gym bag just for a bottle and phone. This is compact, …" at bounding box center [792, 296] width 220 height 88
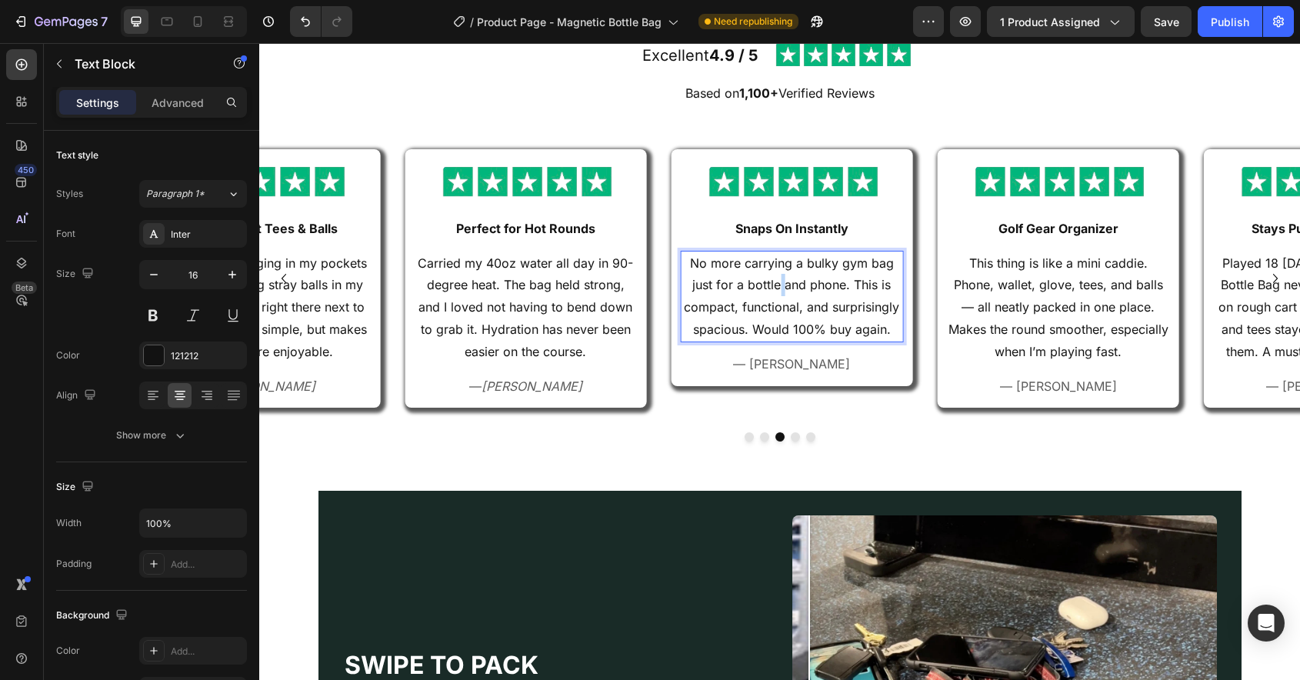
click at [779, 278] on p "No more carrying a bulky gym bag just for a bottle and phone. This is compact, …" at bounding box center [792, 296] width 220 height 88
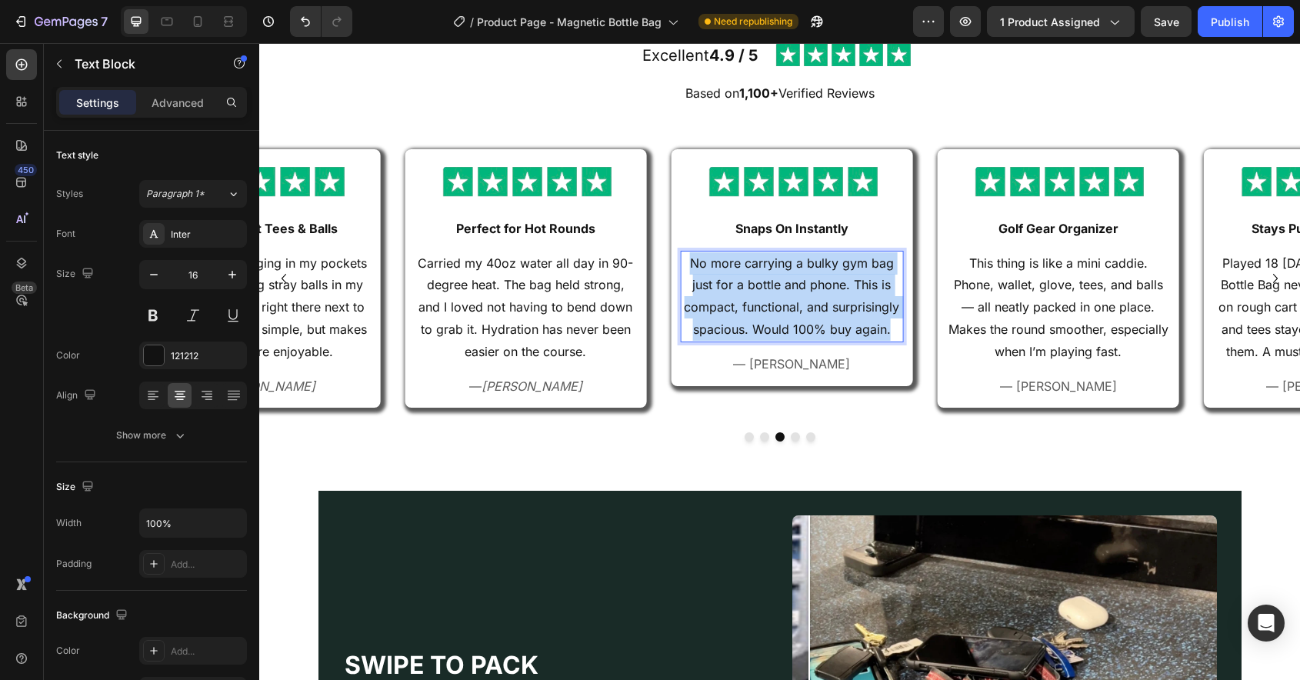
click at [779, 278] on p "No more carrying a bulky gym bag just for a bottle and phone. This is compact, …" at bounding box center [792, 296] width 220 height 88
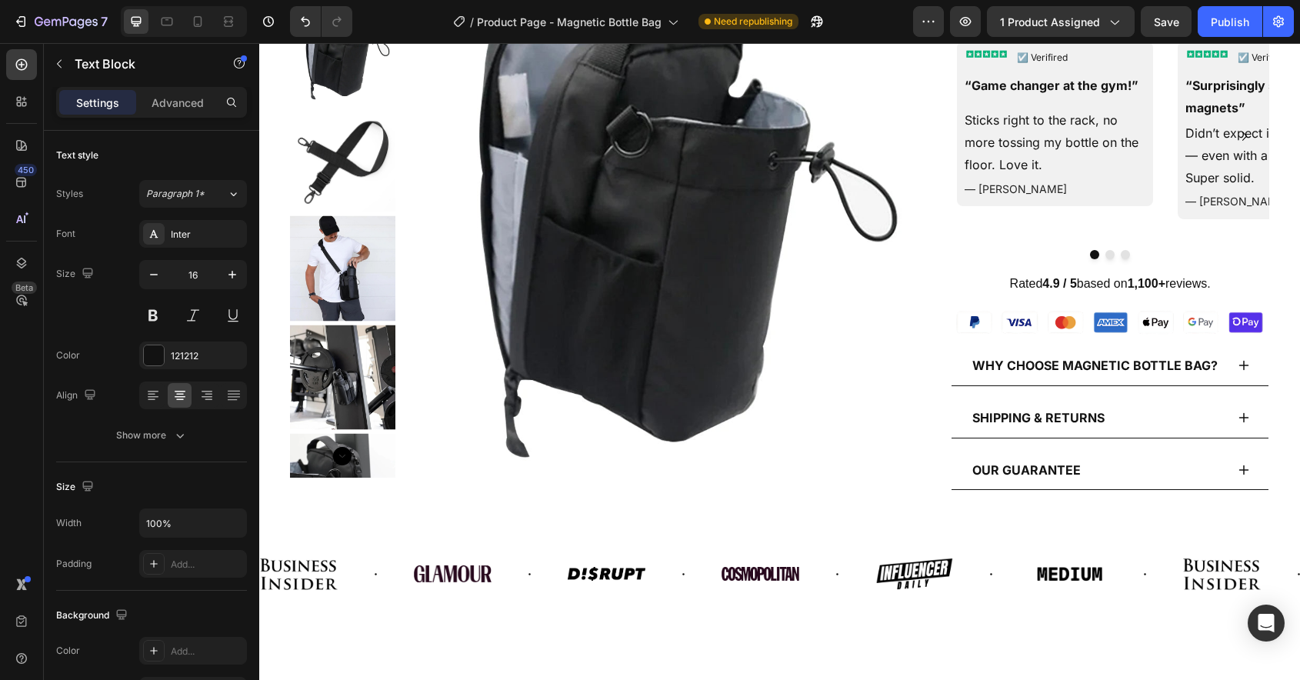
scroll to position [0, 0]
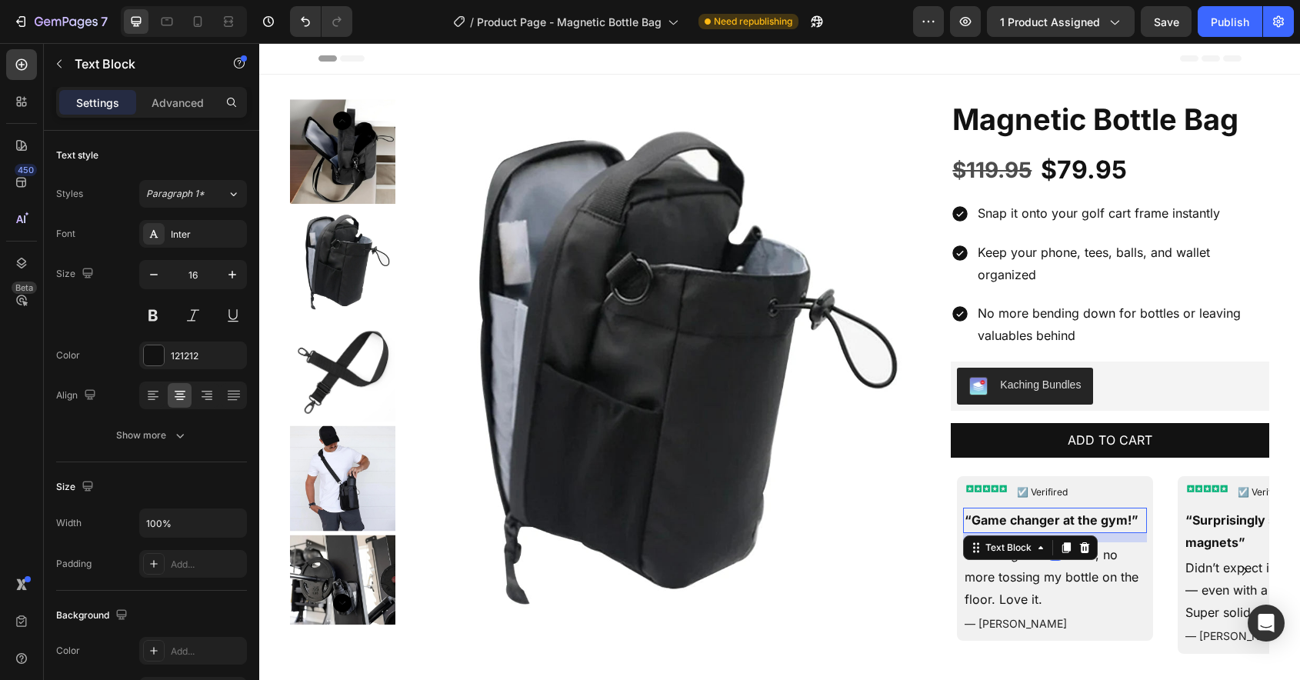
click at [1026, 521] on p "“Game changer at the gym!”" at bounding box center [1055, 520] width 180 height 22
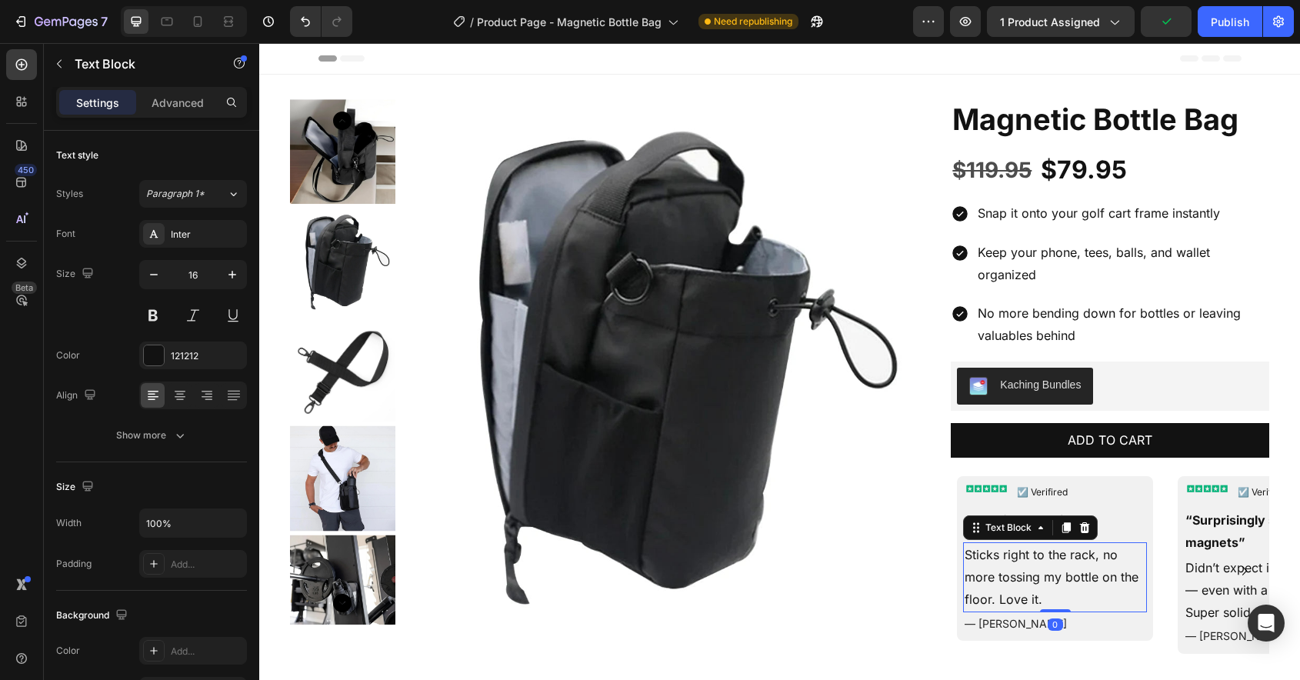
click at [1009, 587] on p "Sticks right to the rack, no more tossing my bottle on the floor. Love it." at bounding box center [1055, 577] width 180 height 66
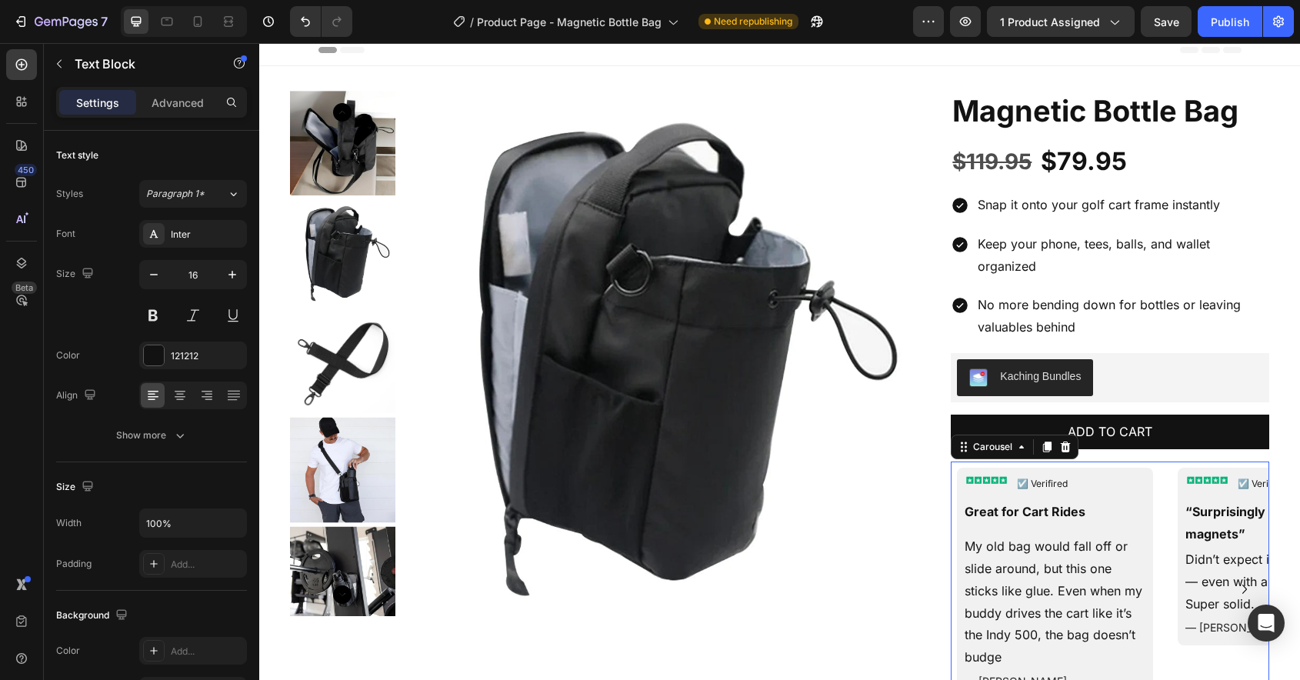
click at [1167, 526] on div "Image ☑️ Verifired Text Block Row Great for Cart Rides Text Block My old bag wo…" at bounding box center [1110, 589] width 319 height 255
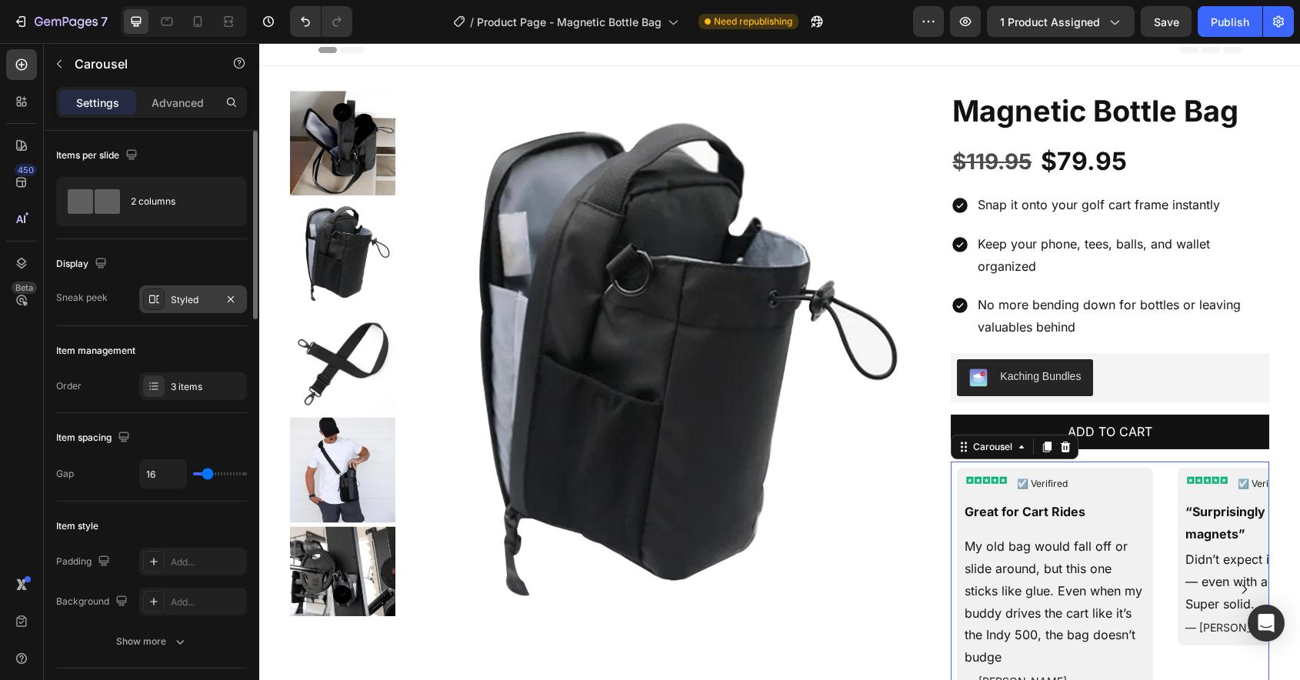
click at [181, 302] on div "Styled" at bounding box center [193, 300] width 45 height 14
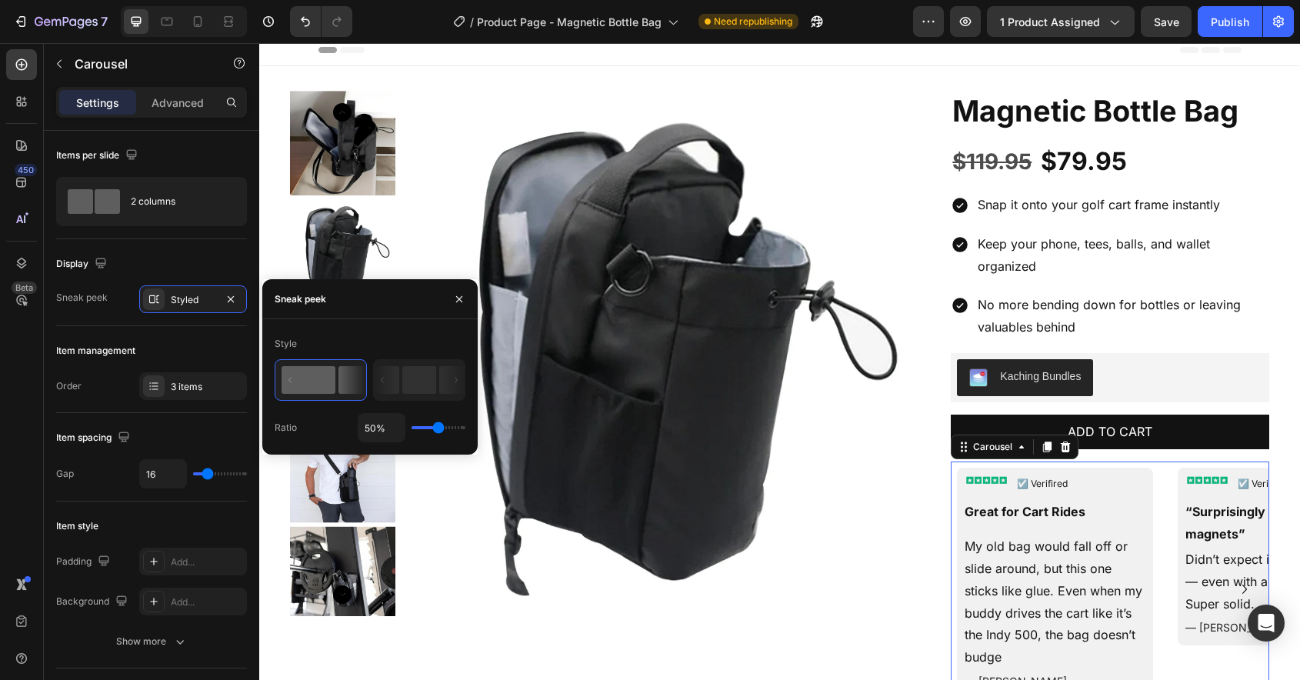
type input "52%"
type input "52"
type input "64%"
type input "64"
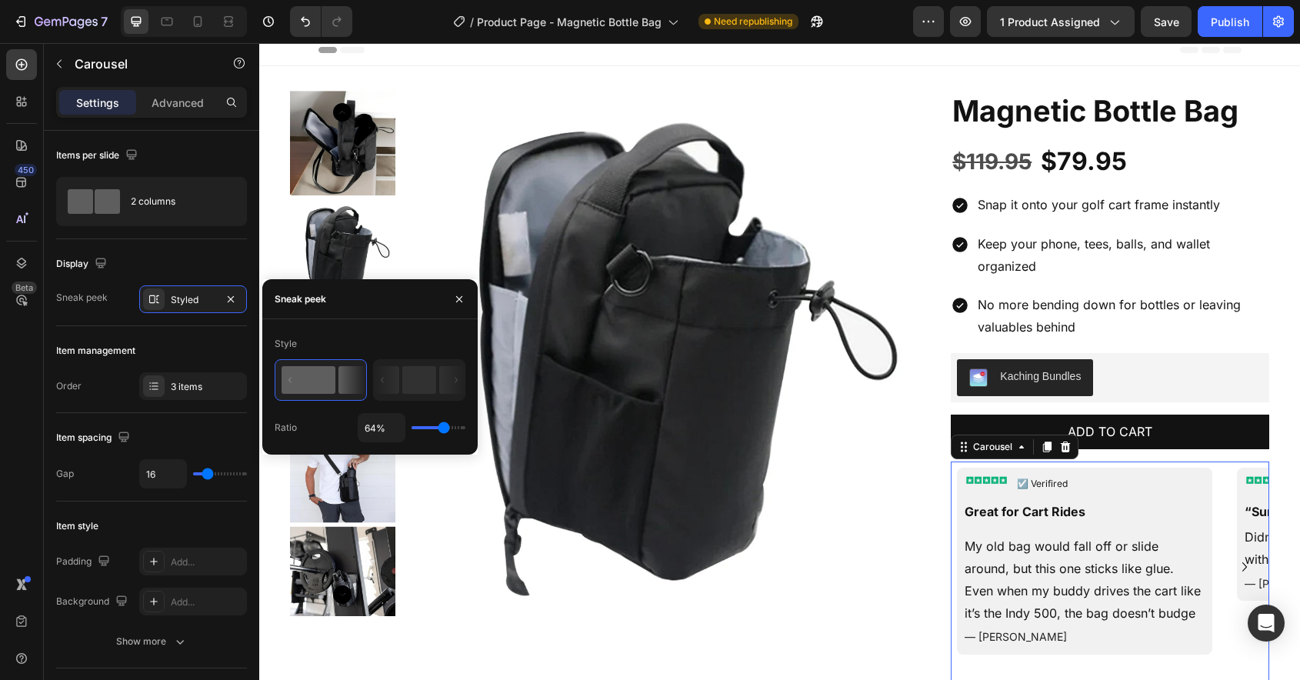
type input "82%"
type input "82"
type input "100%"
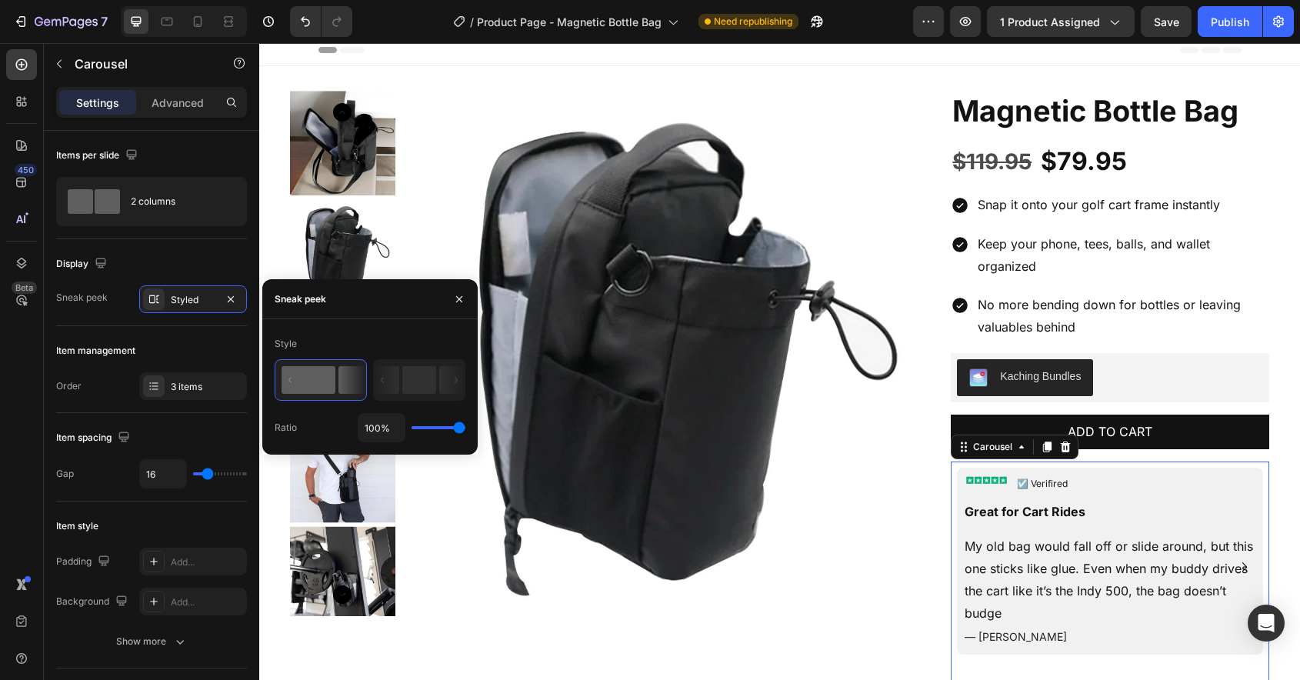
drag, startPoint x: 439, startPoint y: 429, endPoint x: 462, endPoint y: 431, distance: 23.1
type input "100"
click at [462, 429] on input "range" at bounding box center [439, 427] width 54 height 3
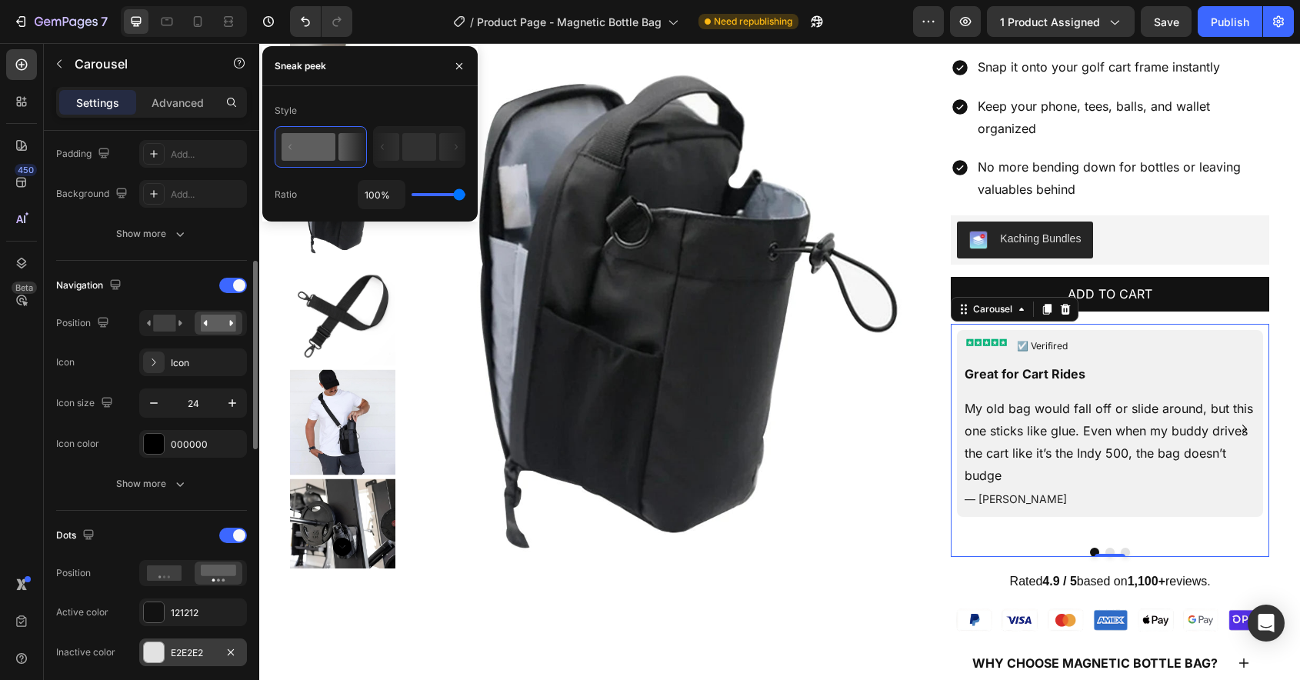
scroll to position [459, 0]
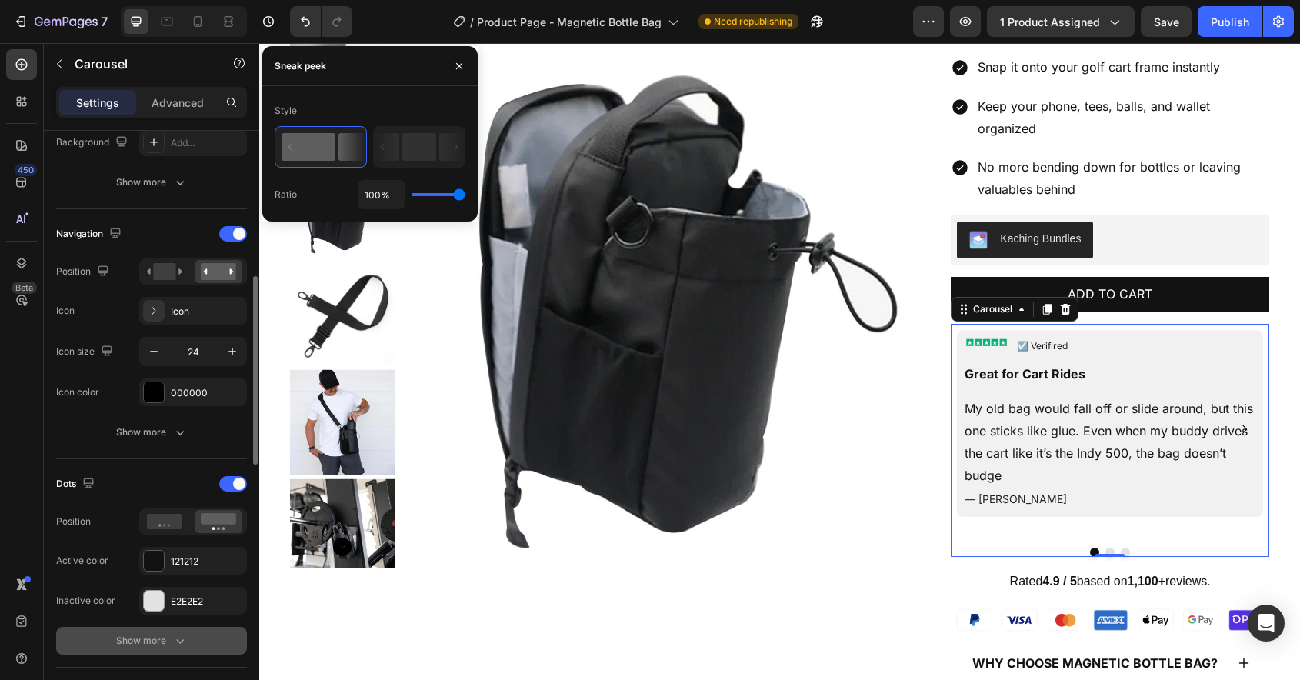
click at [180, 641] on icon "button" at bounding box center [179, 640] width 15 height 15
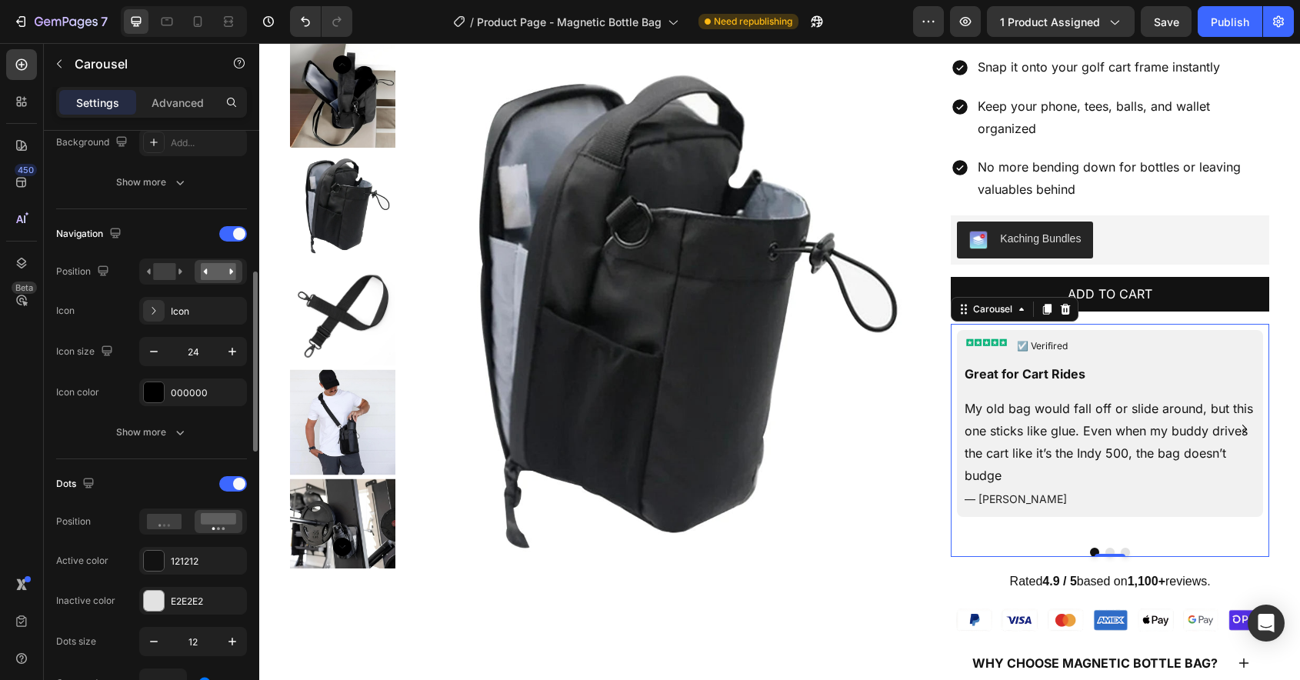
scroll to position [501, 0]
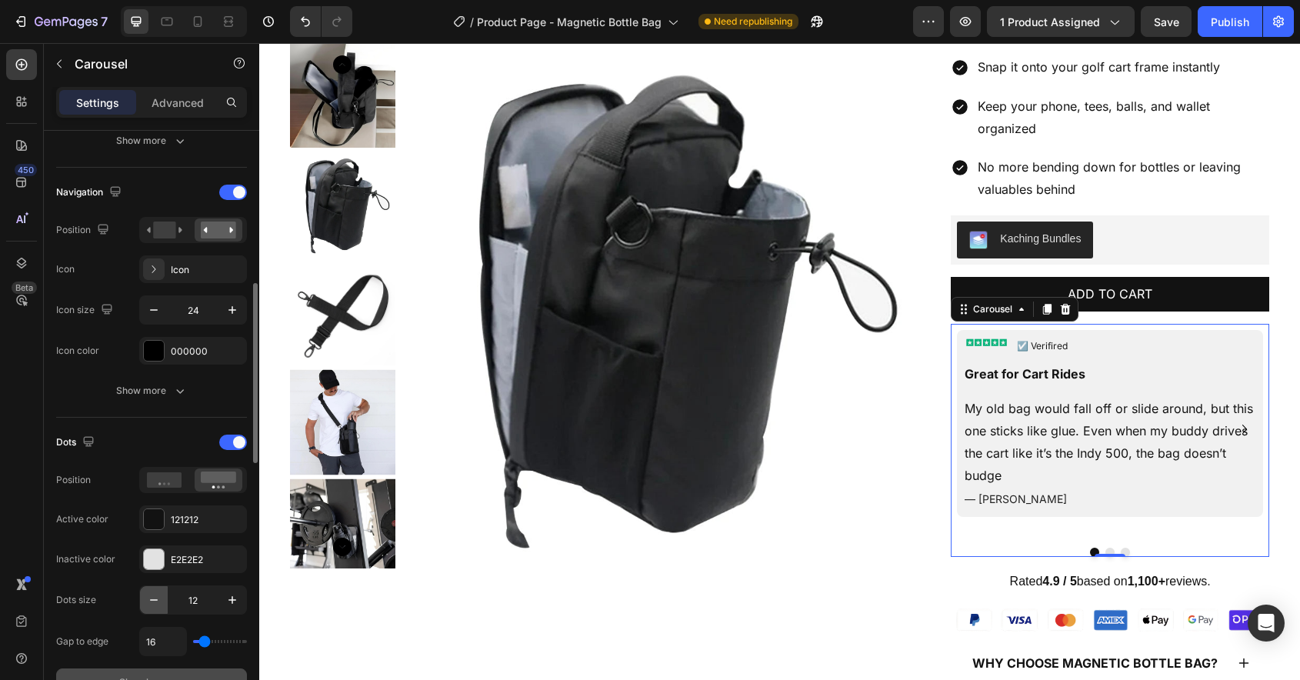
click at [146, 600] on icon "button" at bounding box center [153, 599] width 15 height 15
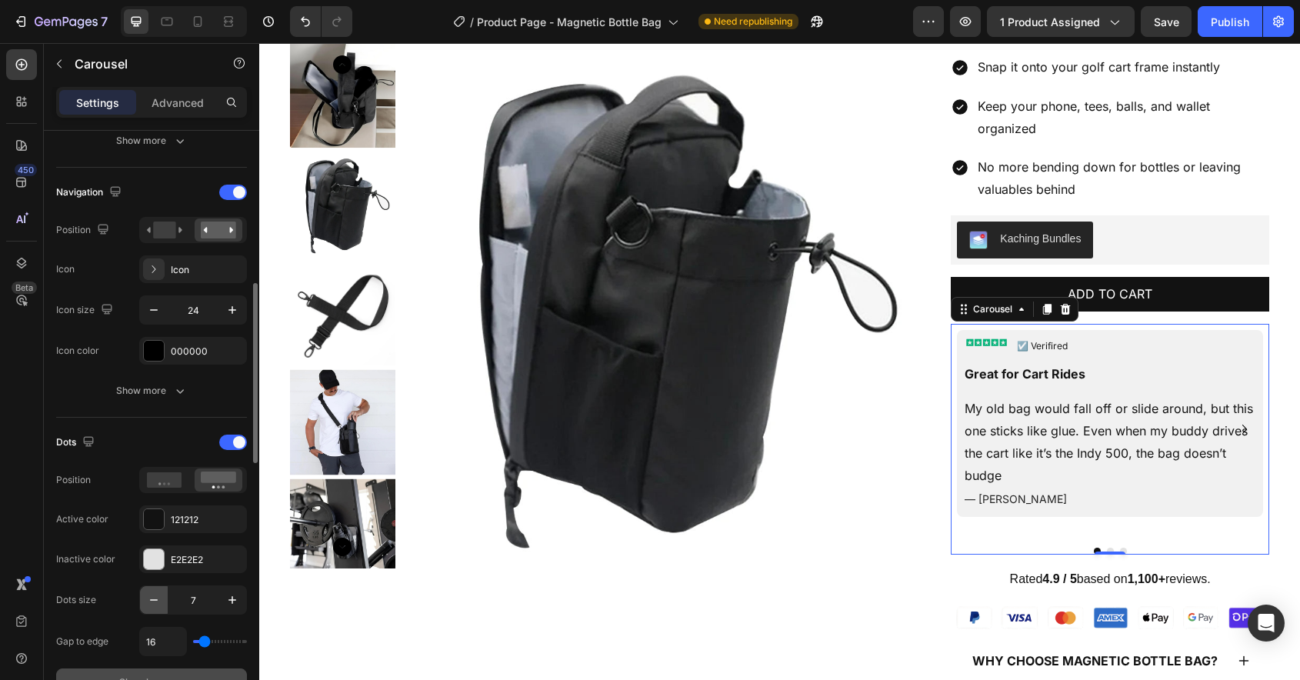
click at [146, 600] on icon "button" at bounding box center [153, 599] width 15 height 15
type input "5"
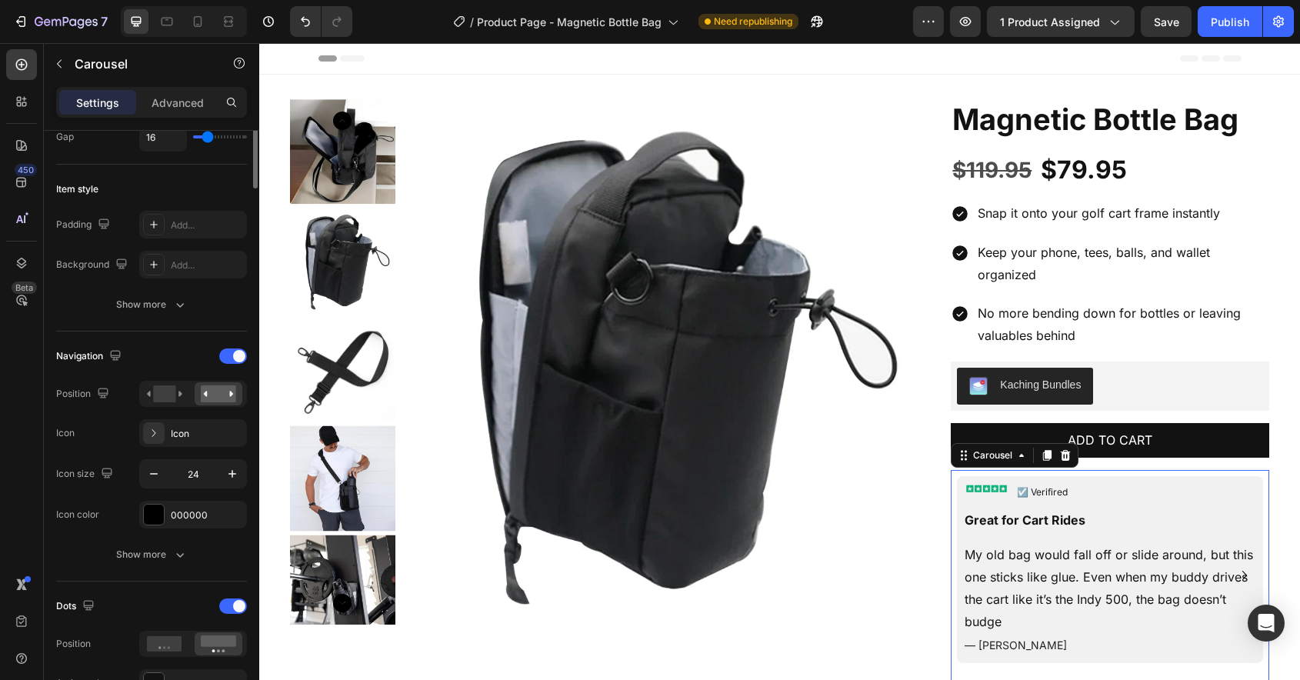
scroll to position [0, 0]
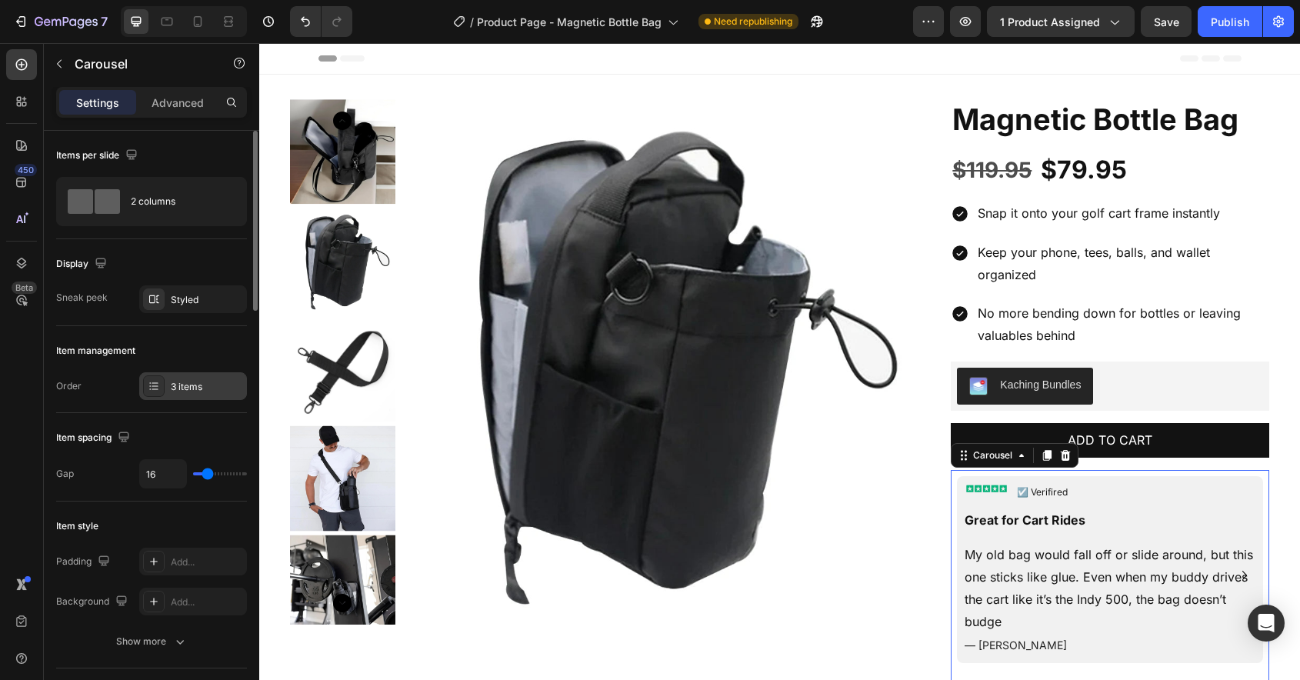
click at [192, 382] on div "3 items" at bounding box center [207, 387] width 72 height 14
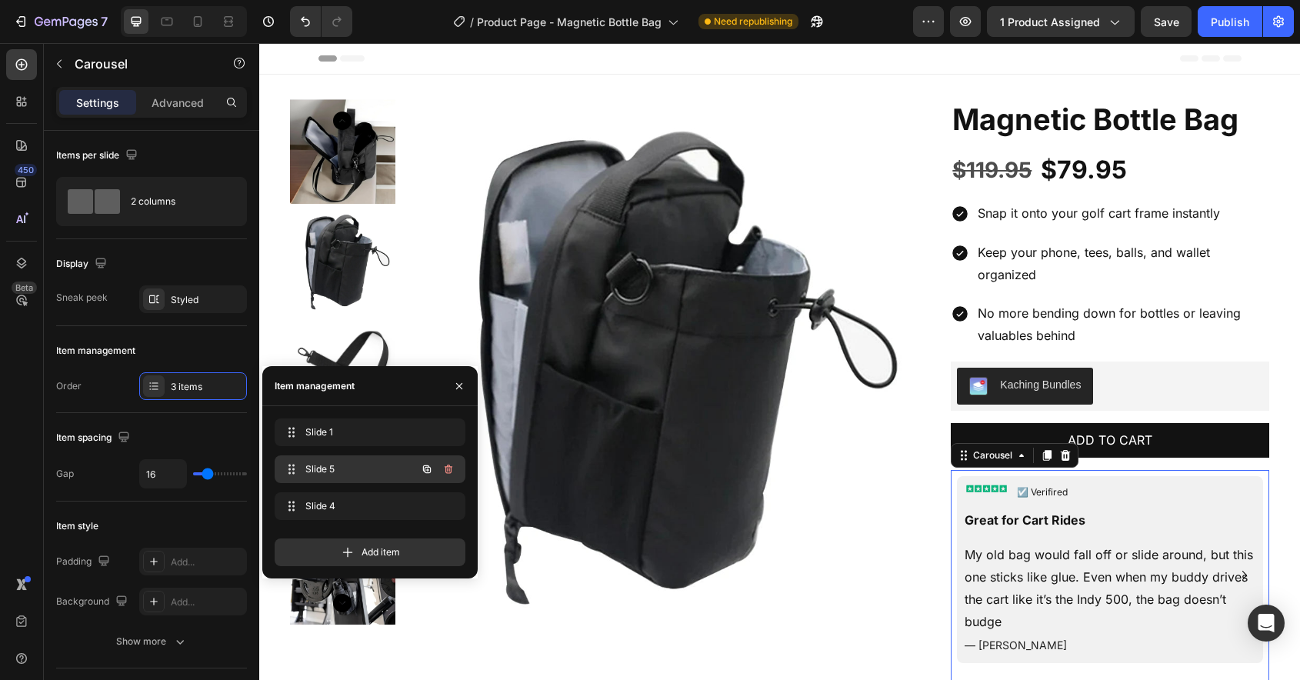
click at [317, 465] on span "Slide 5" at bounding box center [348, 469] width 87 height 14
click at [317, 465] on span "Slide 5" at bounding box center [359, 469] width 114 height 14
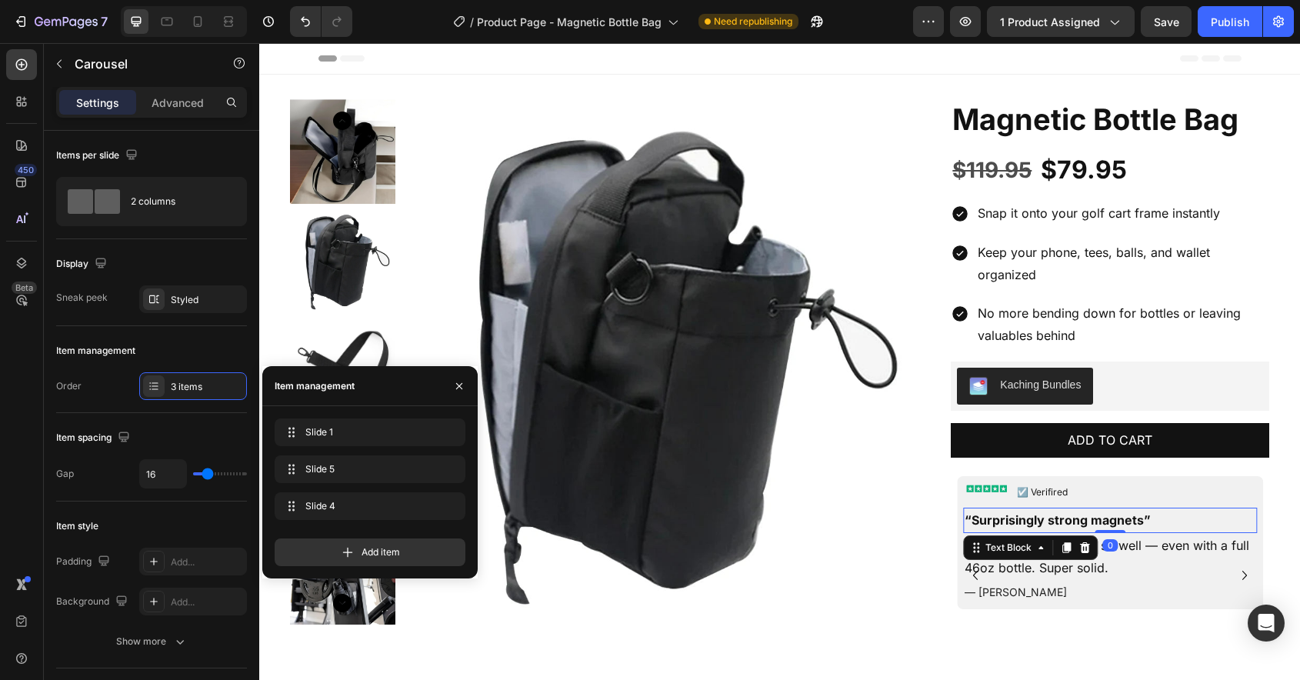
click at [1053, 514] on p "“Surprisingly strong magnets”" at bounding box center [1110, 520] width 291 height 22
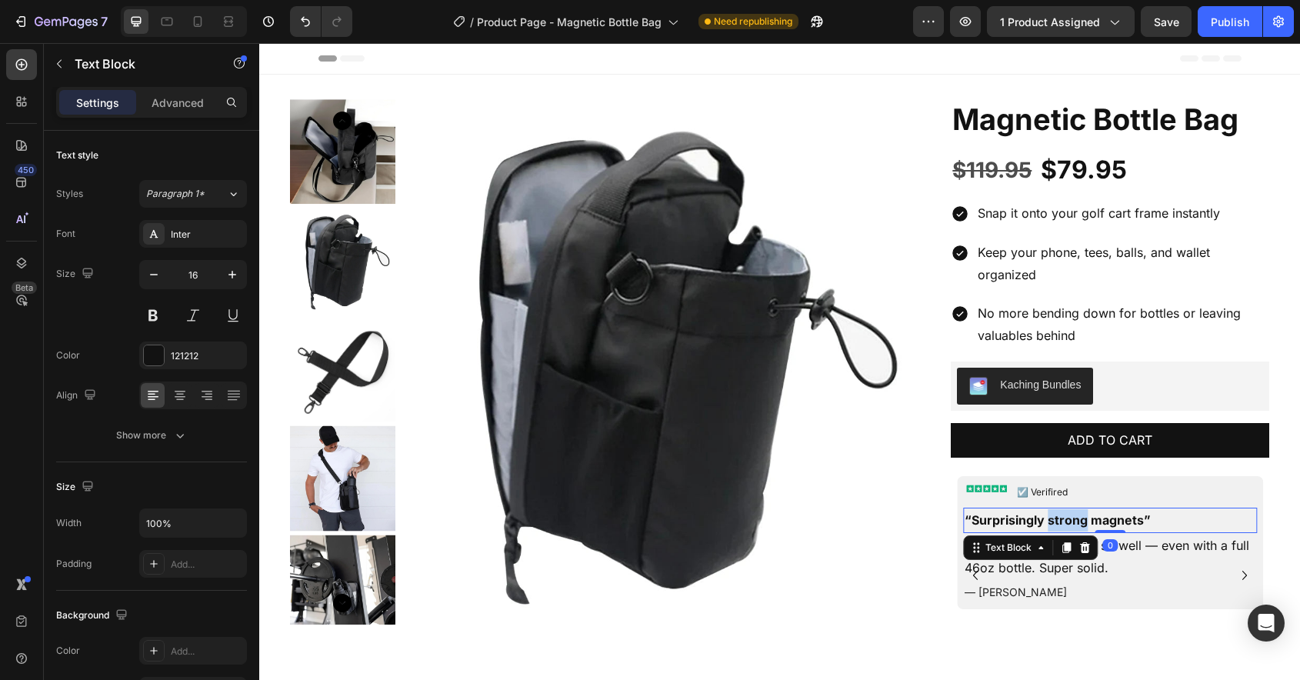
click at [1053, 514] on p "“Surprisingly strong magnets”" at bounding box center [1110, 520] width 291 height 22
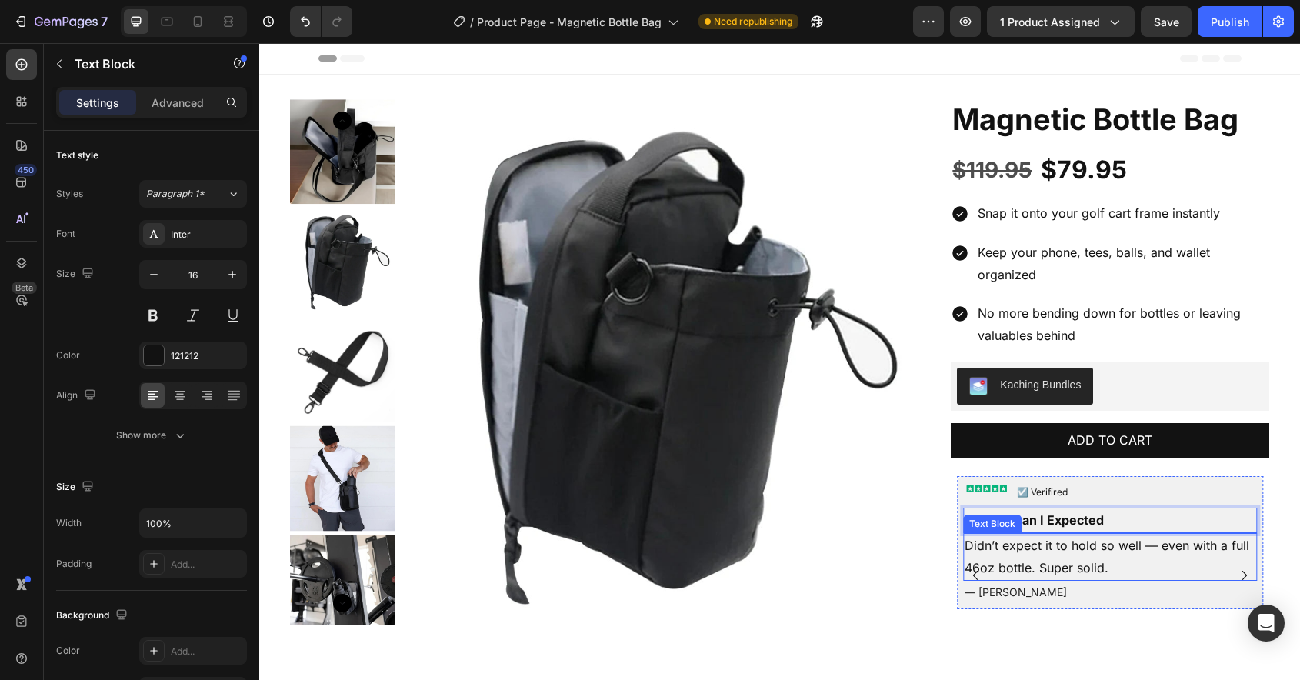
click at [1066, 565] on p "Didn’t expect it to hold so well — even with a full 46oz bottle. Super solid." at bounding box center [1110, 557] width 291 height 45
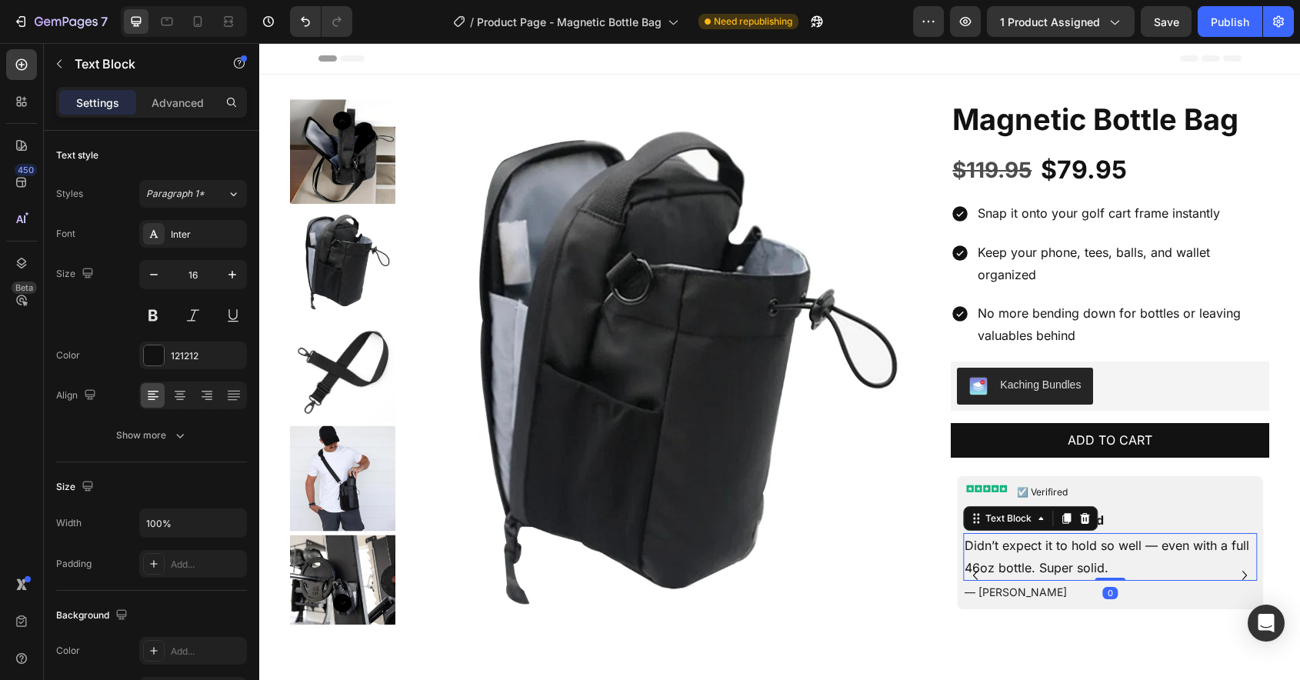
click at [1066, 565] on p "Didn’t expect it to hold so well — even with a full 46oz bottle. Super solid." at bounding box center [1110, 557] width 291 height 45
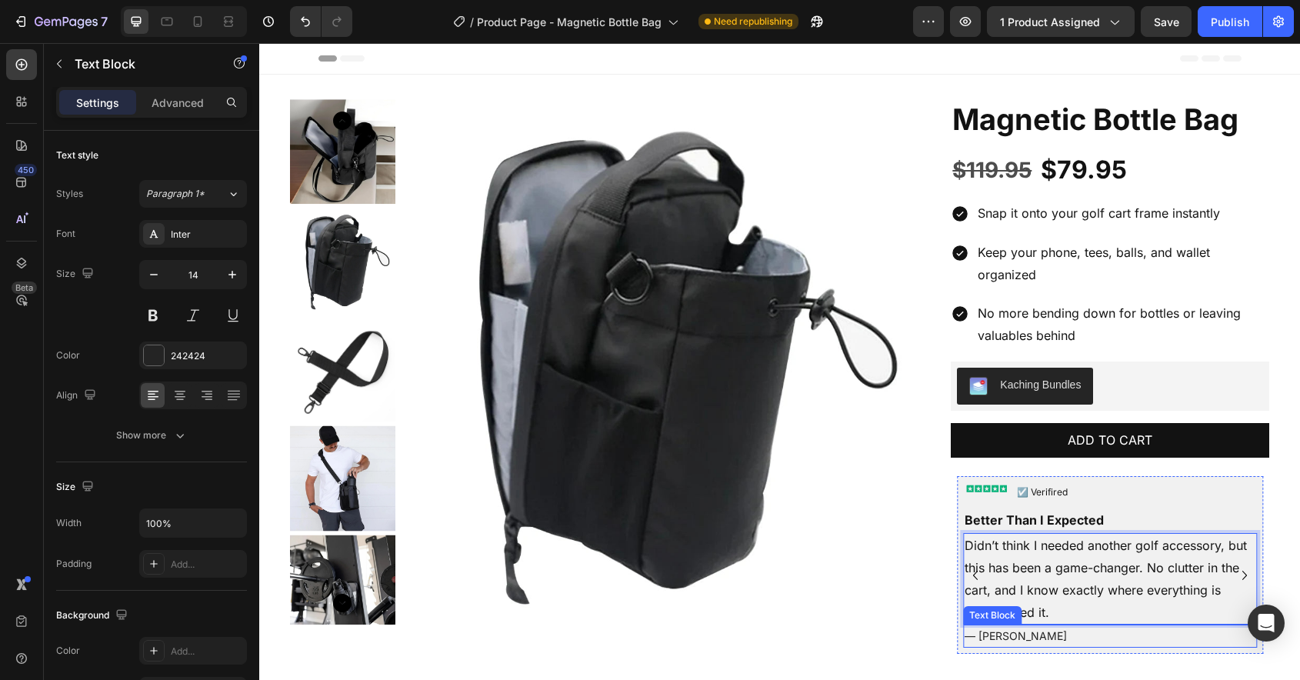
click at [1049, 636] on p "— [PERSON_NAME]" at bounding box center [1110, 635] width 291 height 19
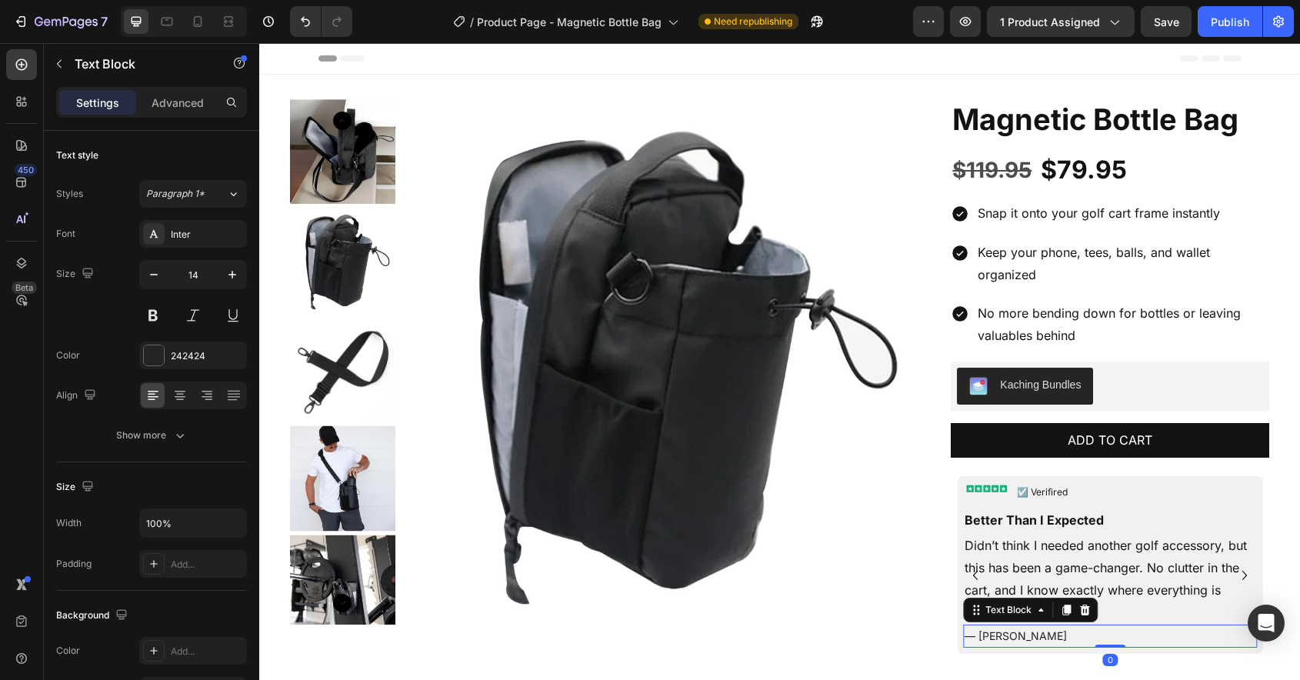
click at [1049, 636] on p "— [PERSON_NAME]" at bounding box center [1110, 635] width 291 height 19
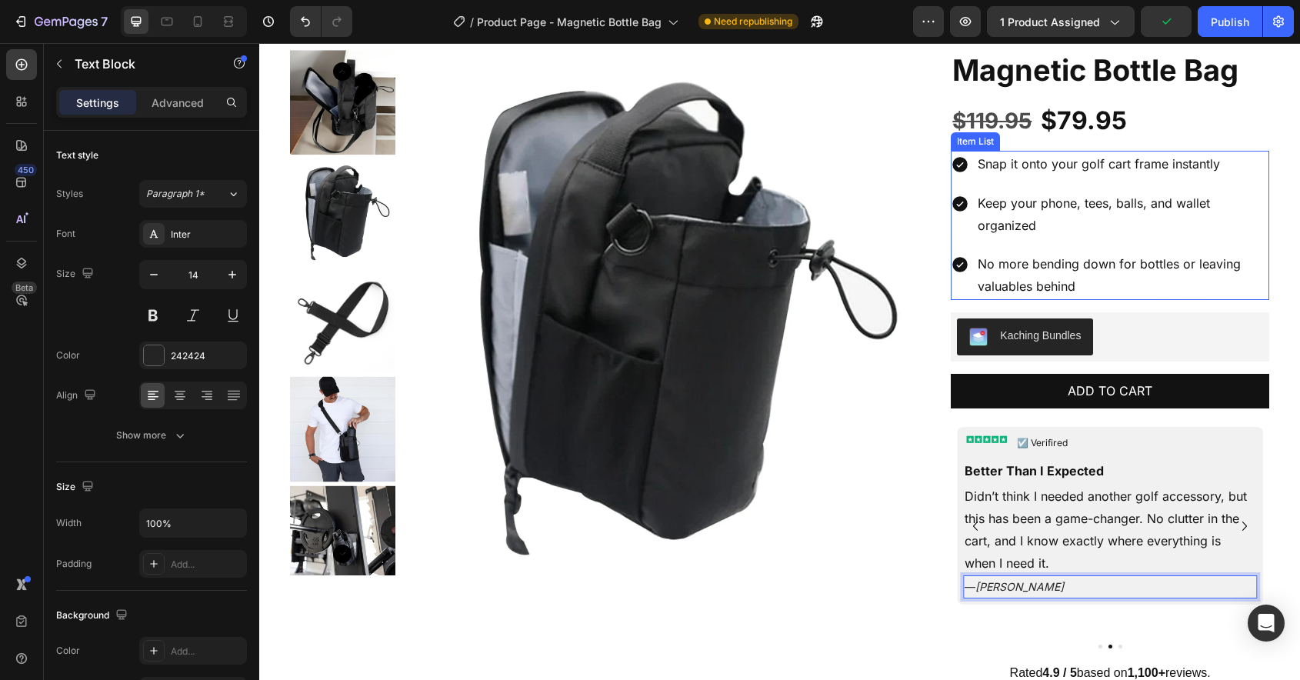
scroll to position [130, 0]
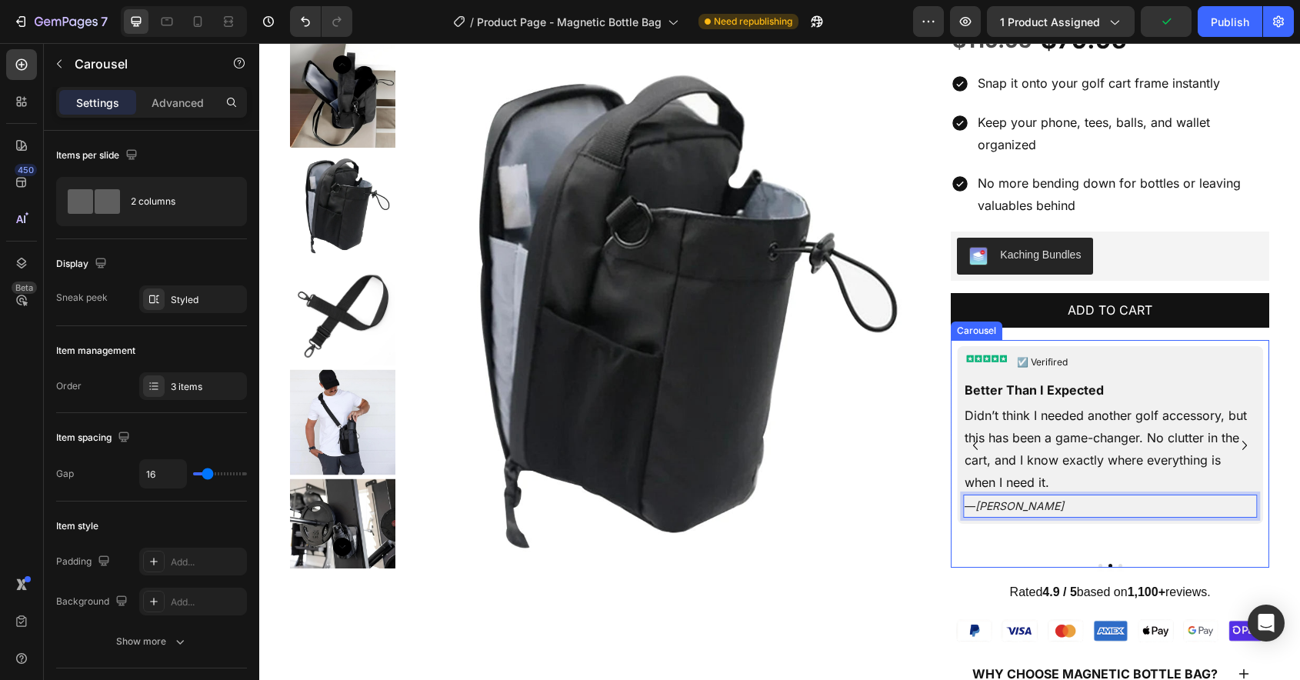
click at [1245, 443] on icon "Carousel Next Arrow" at bounding box center [1244, 445] width 5 height 9
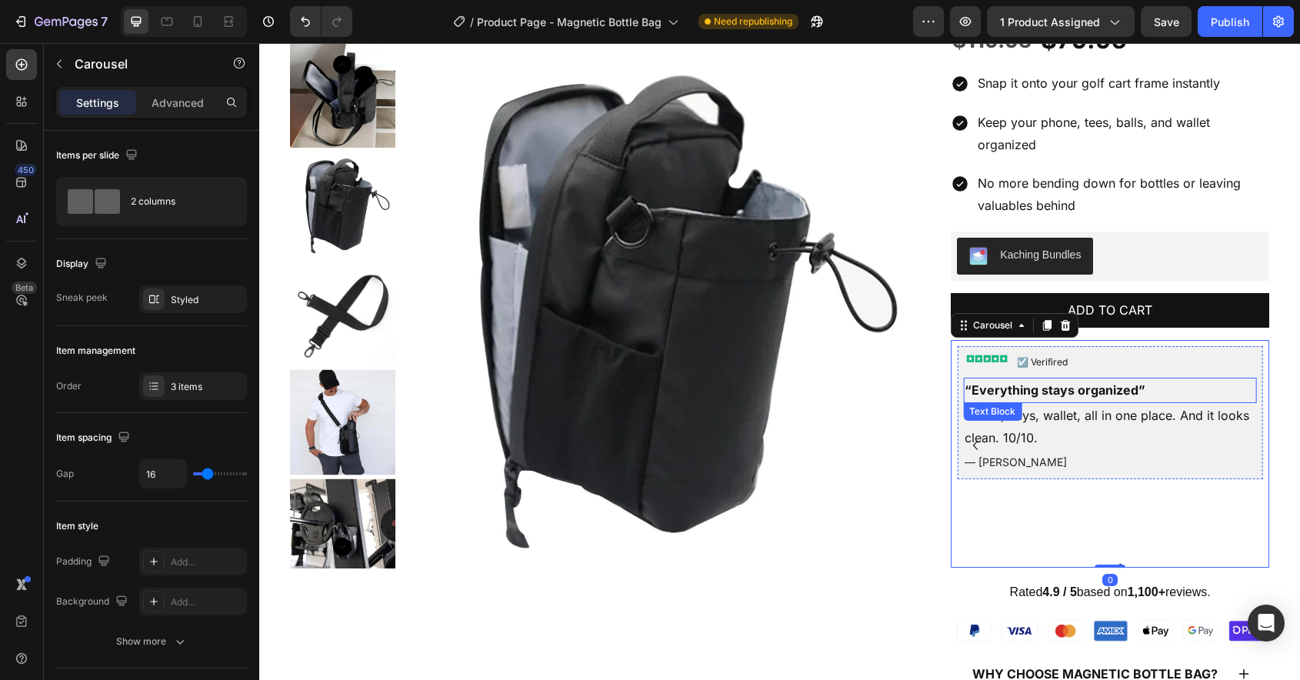
click at [1086, 387] on p "“Everything stays organized”" at bounding box center [1110, 390] width 291 height 22
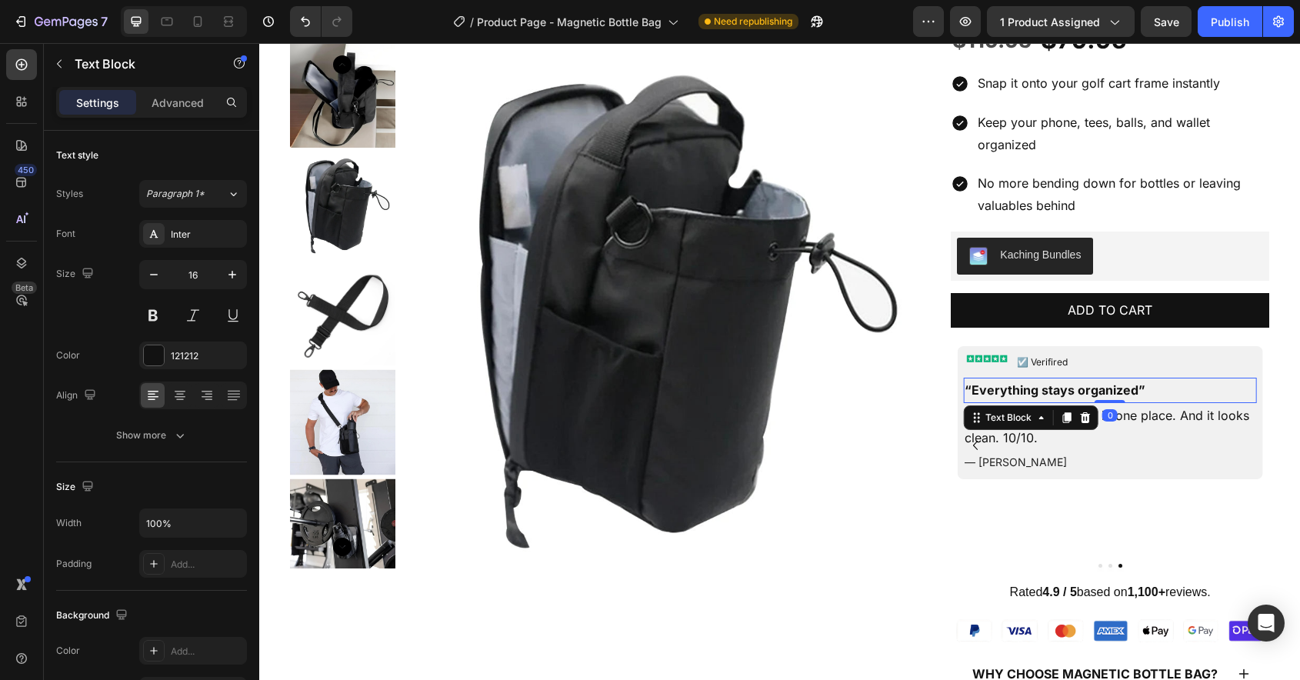
click at [1086, 387] on p "“Everything stays organized”" at bounding box center [1110, 390] width 291 height 22
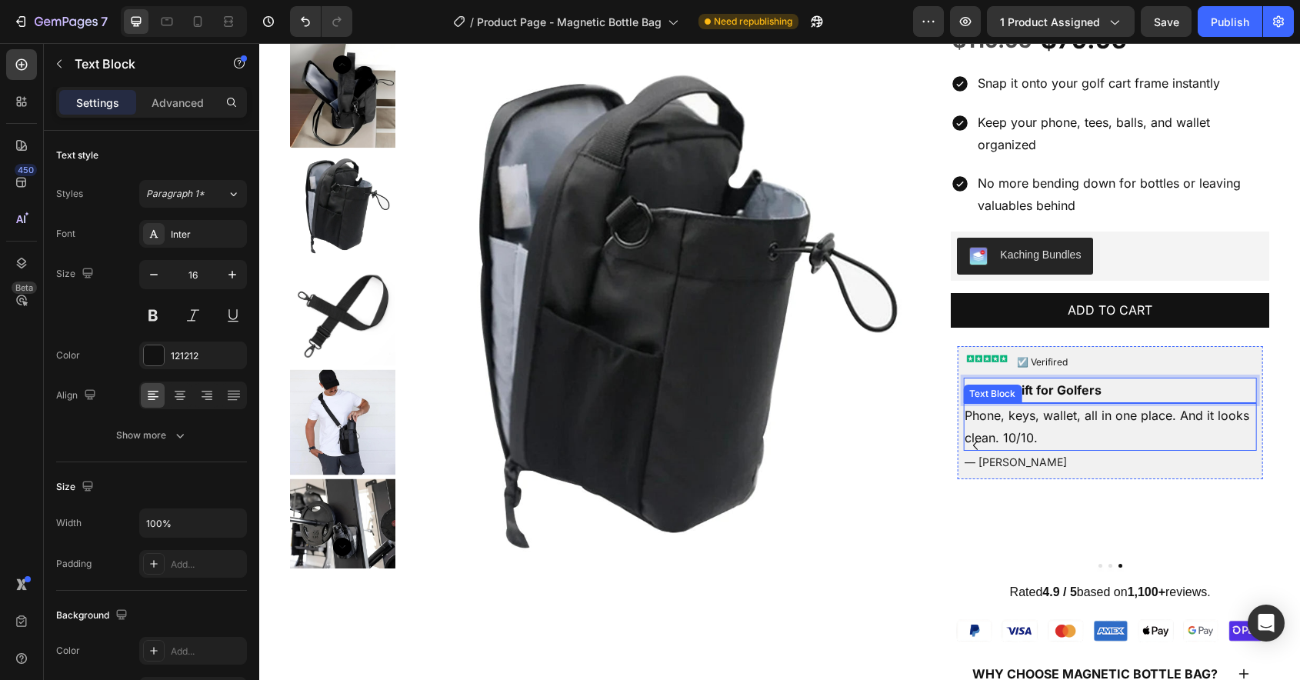
click at [1189, 421] on p "Phone, keys, wallet, all in one place. And it looks clean. 10/10." at bounding box center [1110, 427] width 291 height 45
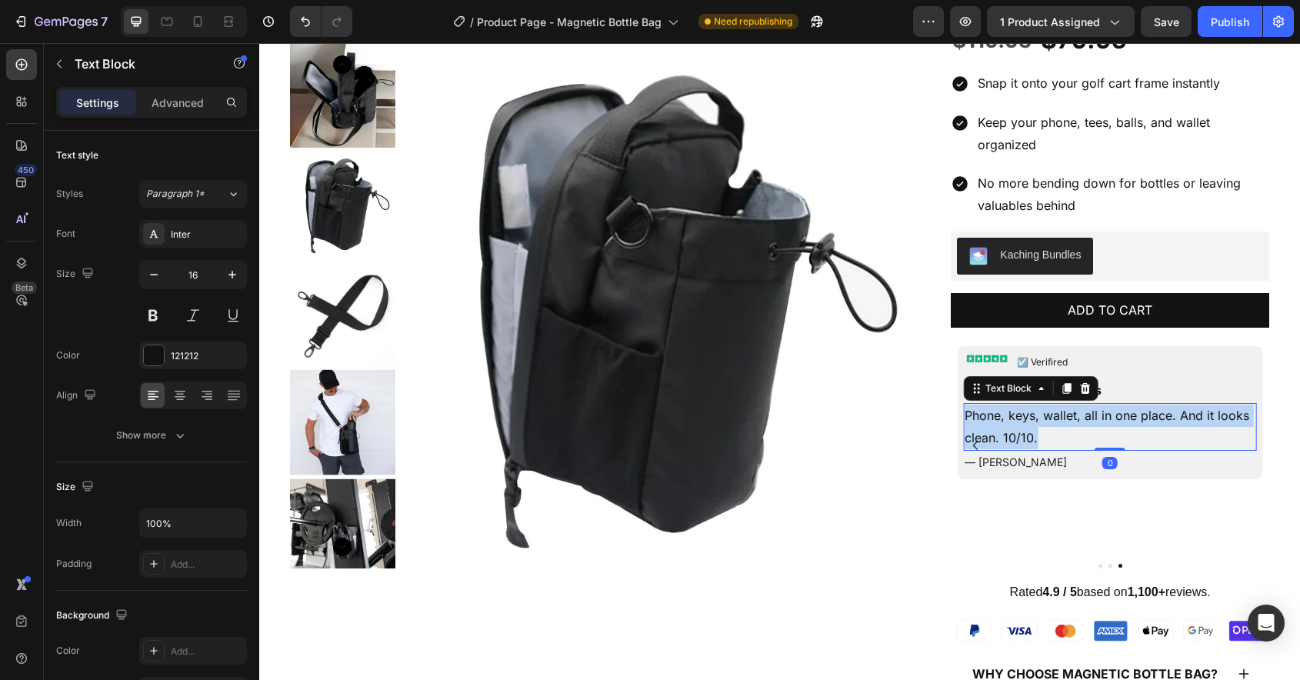
click at [1189, 421] on p "Phone, keys, wallet, all in one place. And it looks clean. 10/10." at bounding box center [1110, 427] width 291 height 45
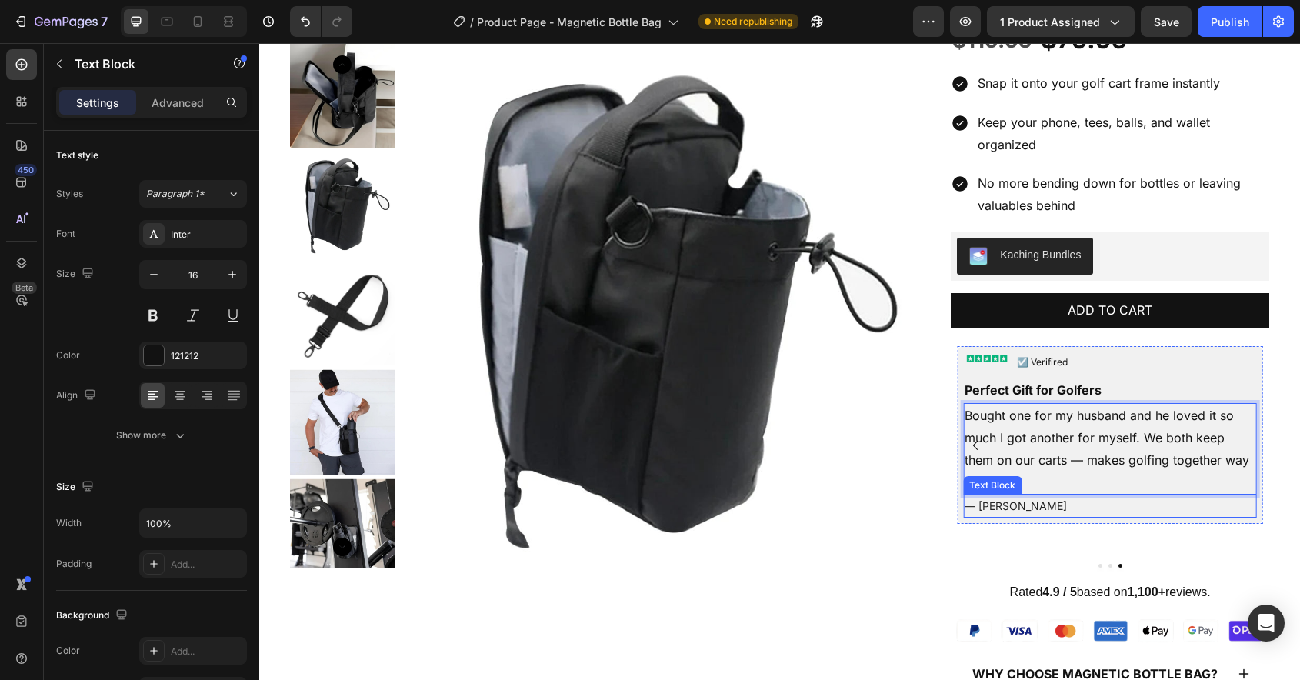
click at [1036, 509] on p "— [PERSON_NAME]" at bounding box center [1110, 505] width 291 height 19
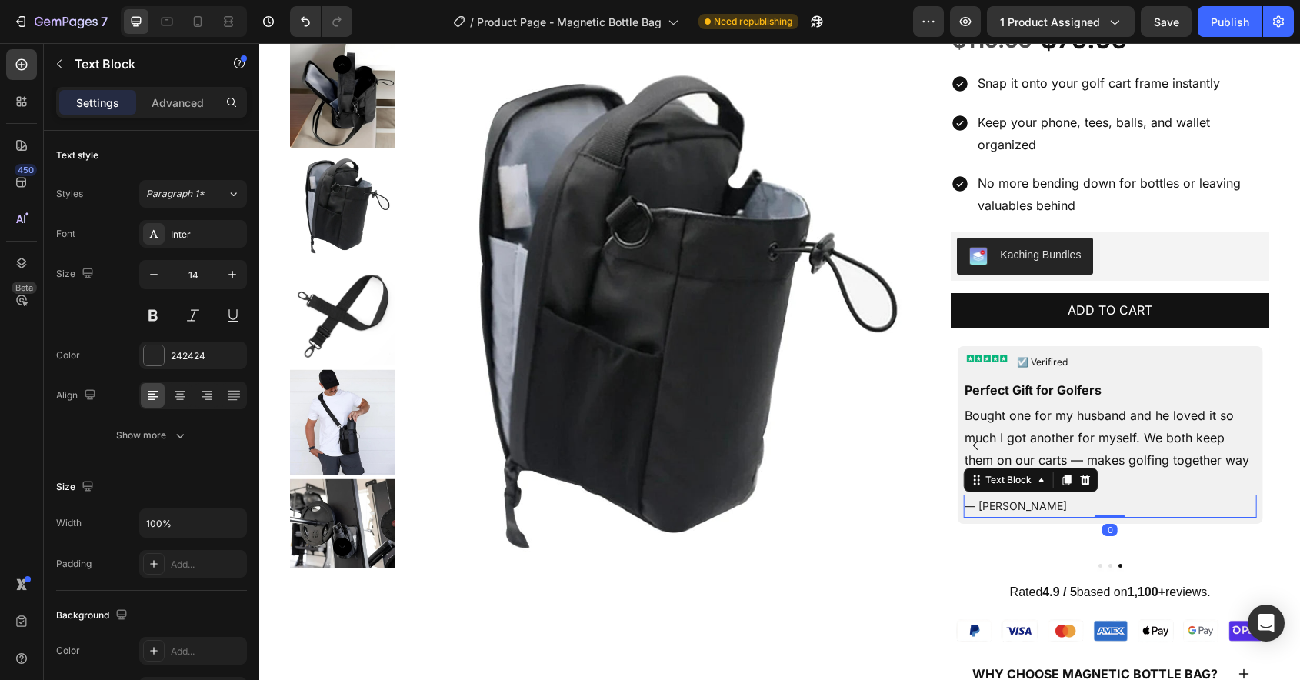
click at [1036, 509] on p "— [PERSON_NAME]" at bounding box center [1110, 505] width 291 height 19
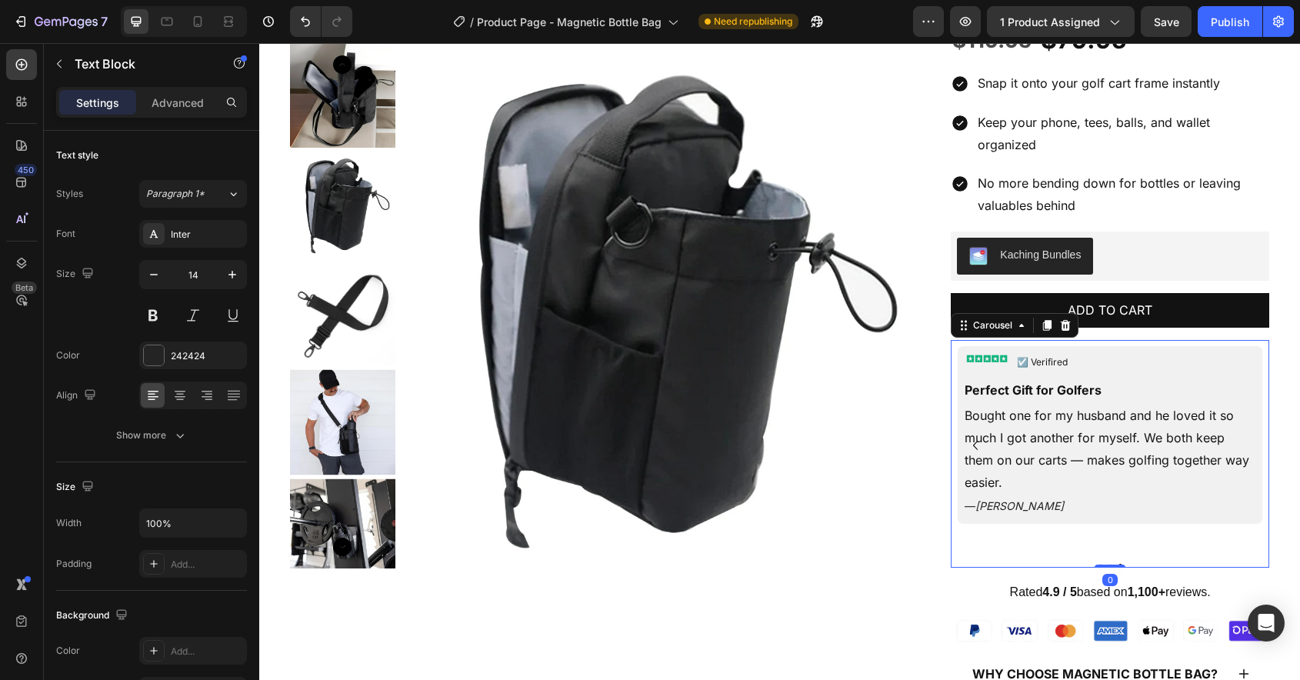
click at [1119, 547] on div "Image ☑️ Verifired Text Block Row Perfect Gift for Golfers Text Block Bought on…" at bounding box center [1110, 446] width 319 height 212
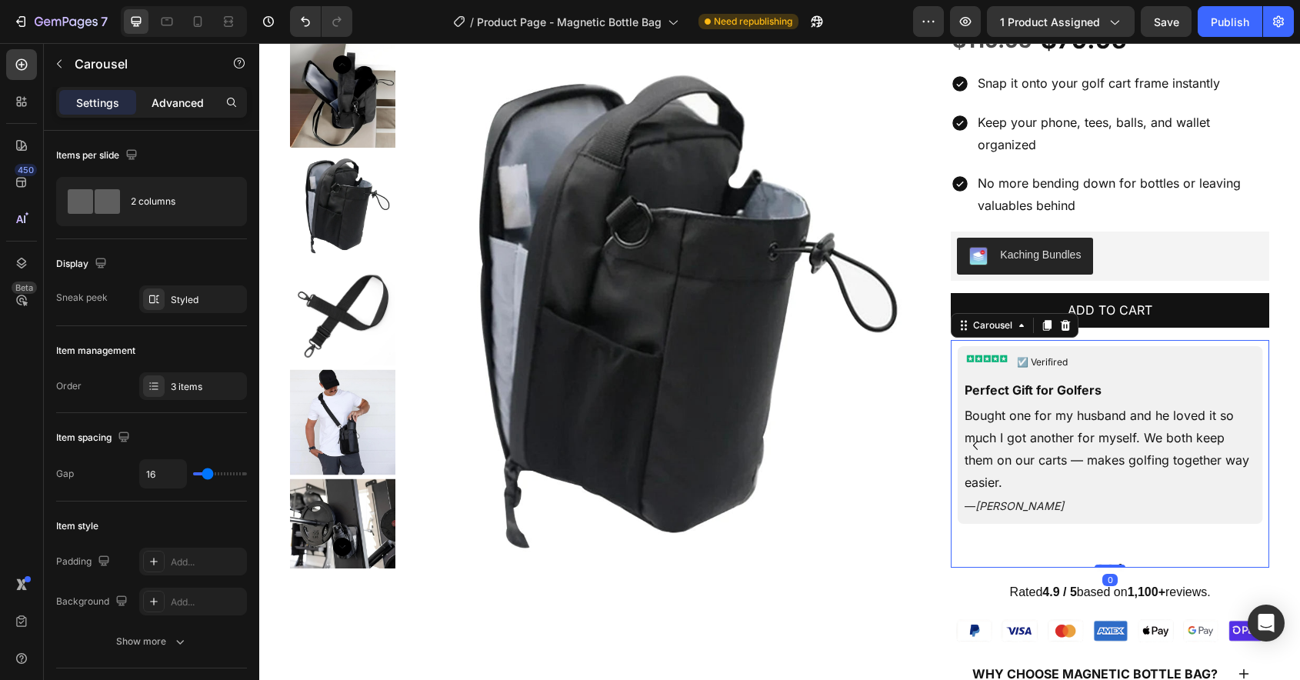
click at [175, 106] on p "Advanced" at bounding box center [178, 103] width 52 height 16
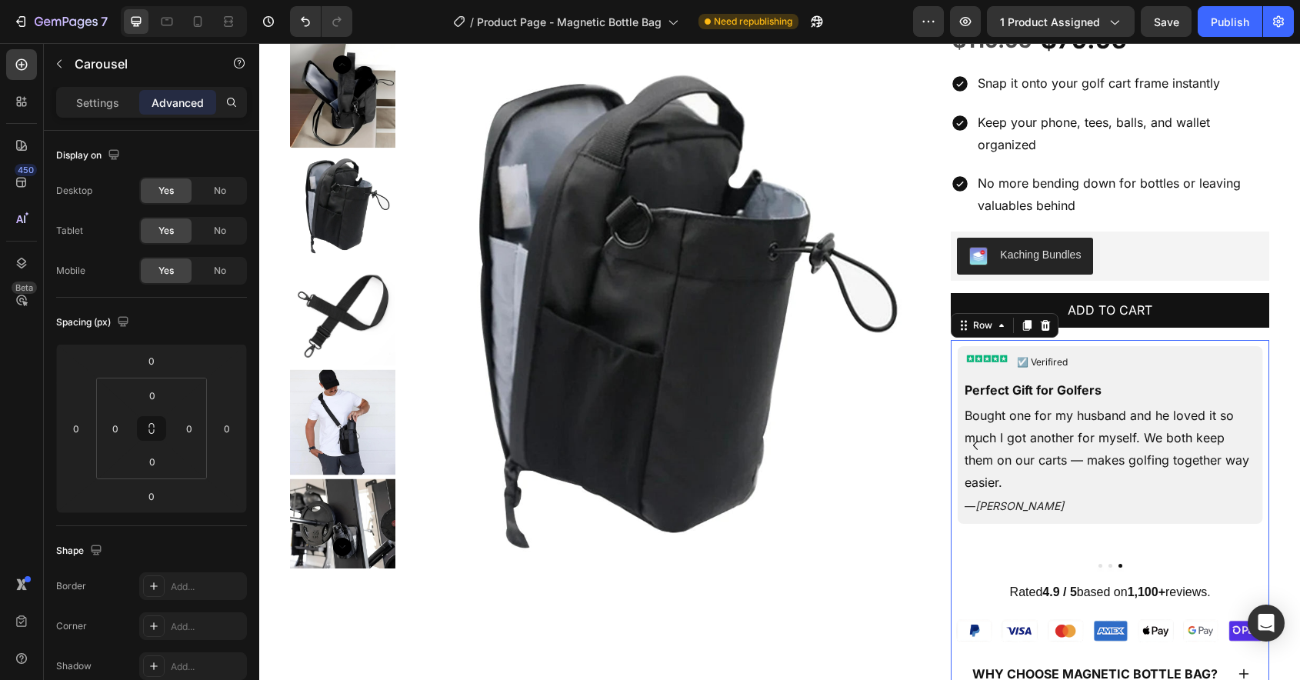
click at [973, 579] on div "Image ☑️ Verifired Text Block Row Great for Cart Rides Text Block My old bag wo…" at bounding box center [1110, 569] width 319 height 459
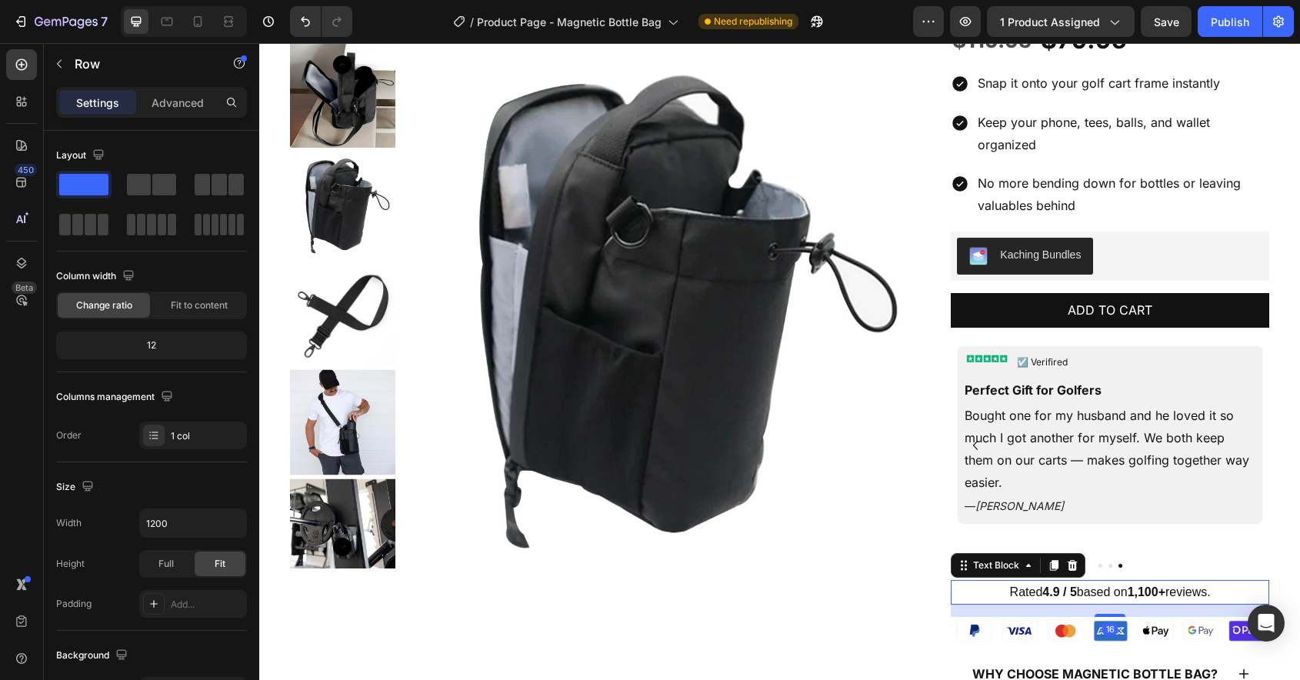
click at [1042, 589] on strong "4.9 / 5" at bounding box center [1059, 591] width 34 height 13
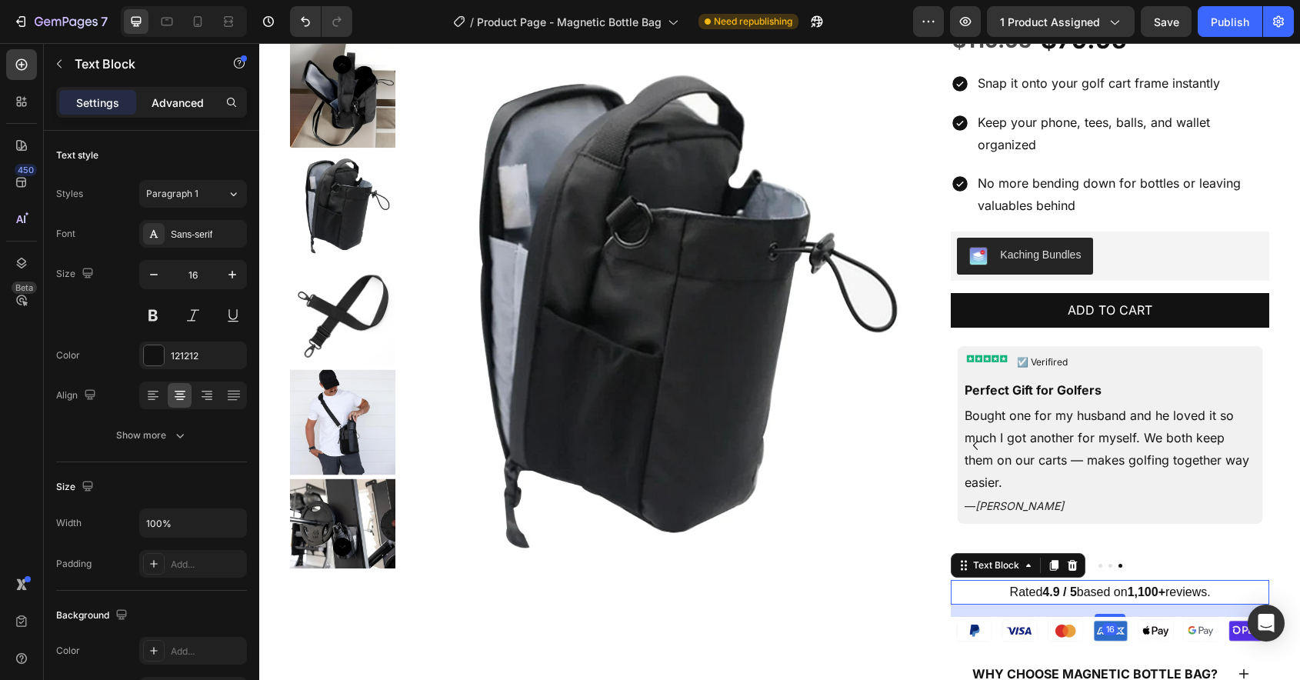
click at [167, 106] on p "Advanced" at bounding box center [178, 103] width 52 height 16
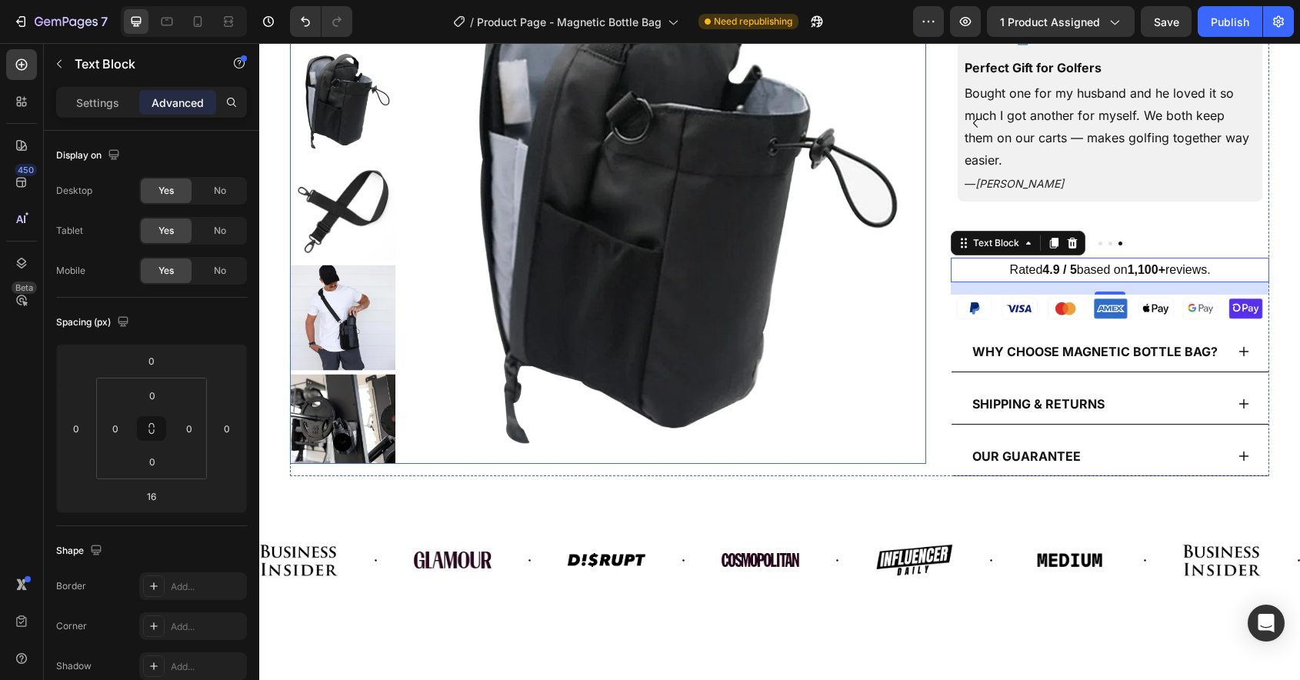
scroll to position [455, 0]
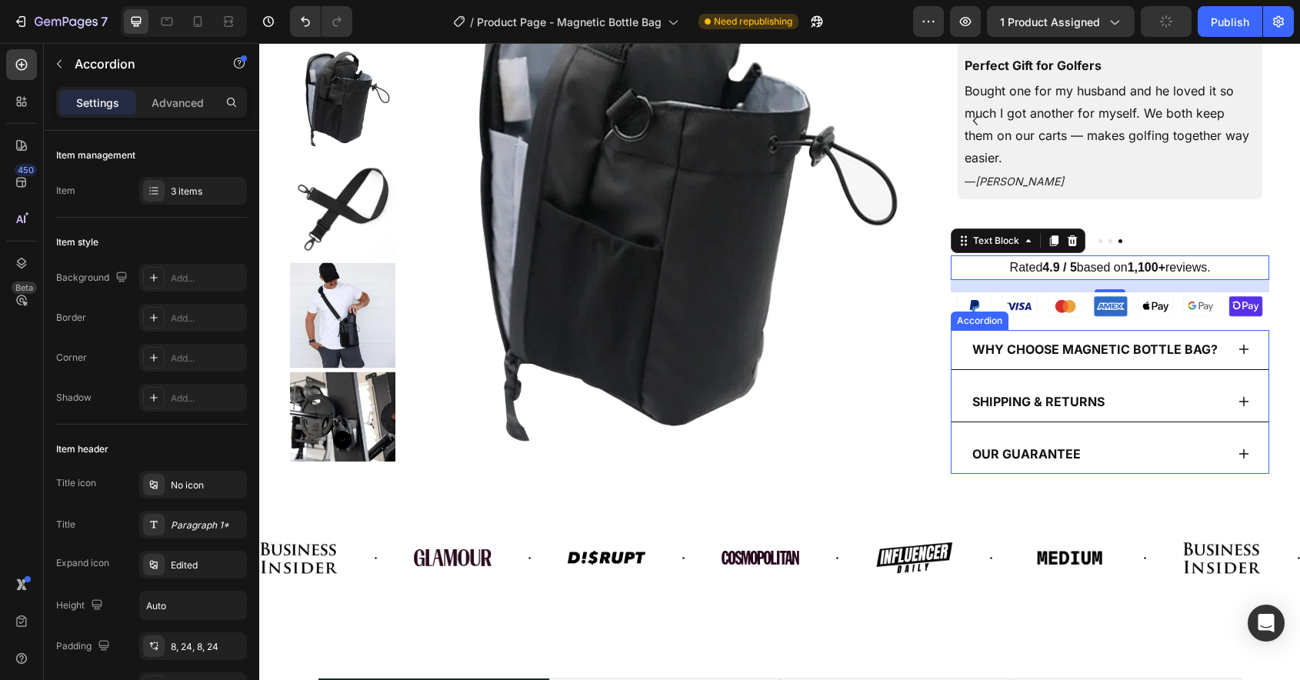
click at [1199, 359] on p "Why Choose Magnetic Bottle Bag?" at bounding box center [1094, 350] width 245 height 22
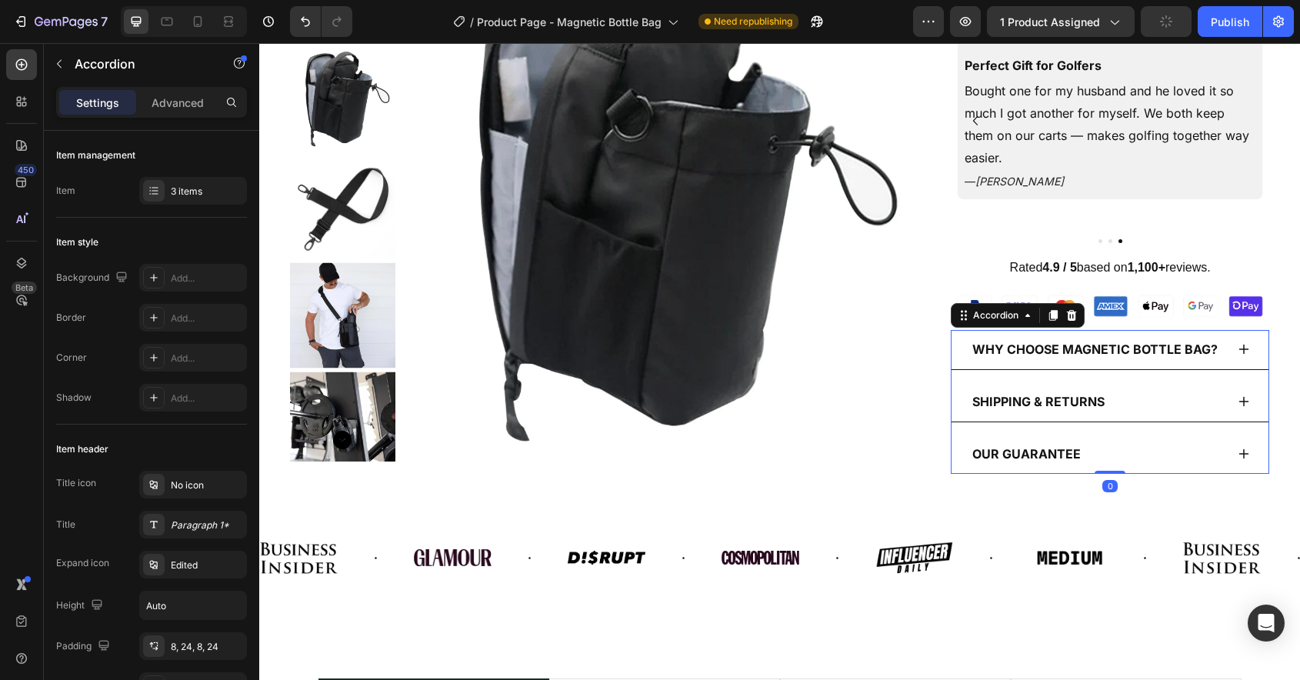
click at [1239, 353] on icon at bounding box center [1244, 349] width 12 height 12
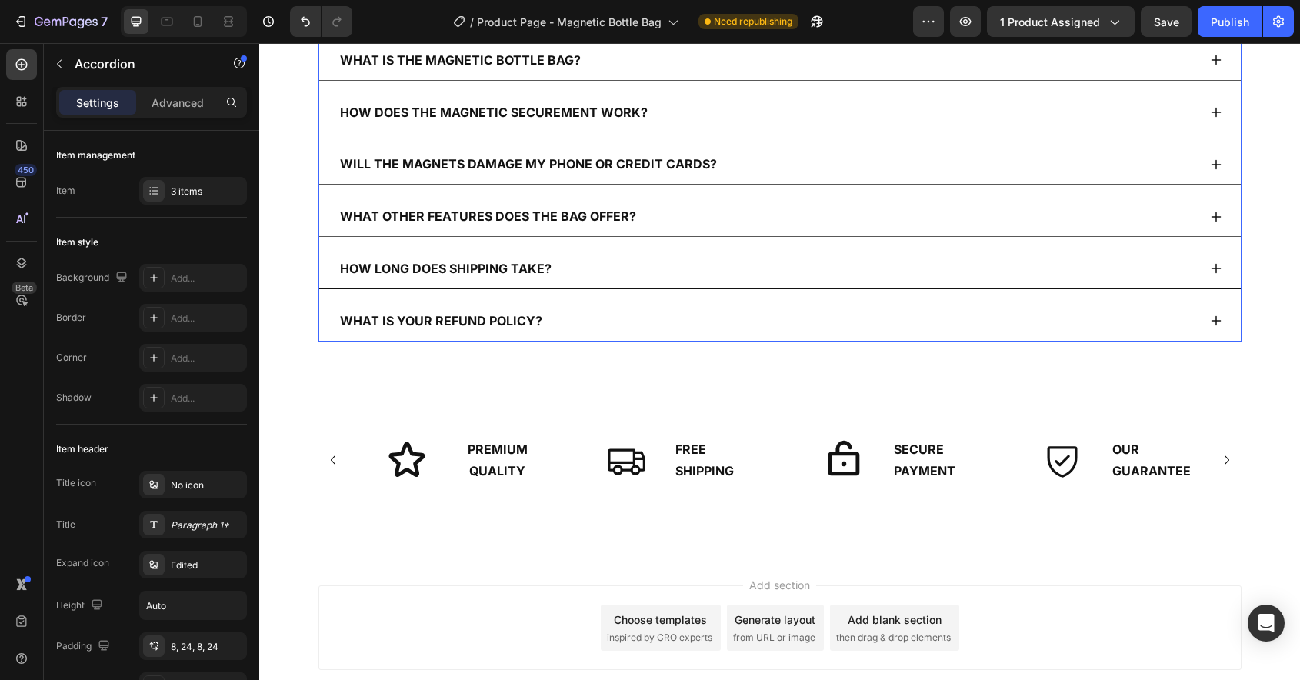
scroll to position [4491, 0]
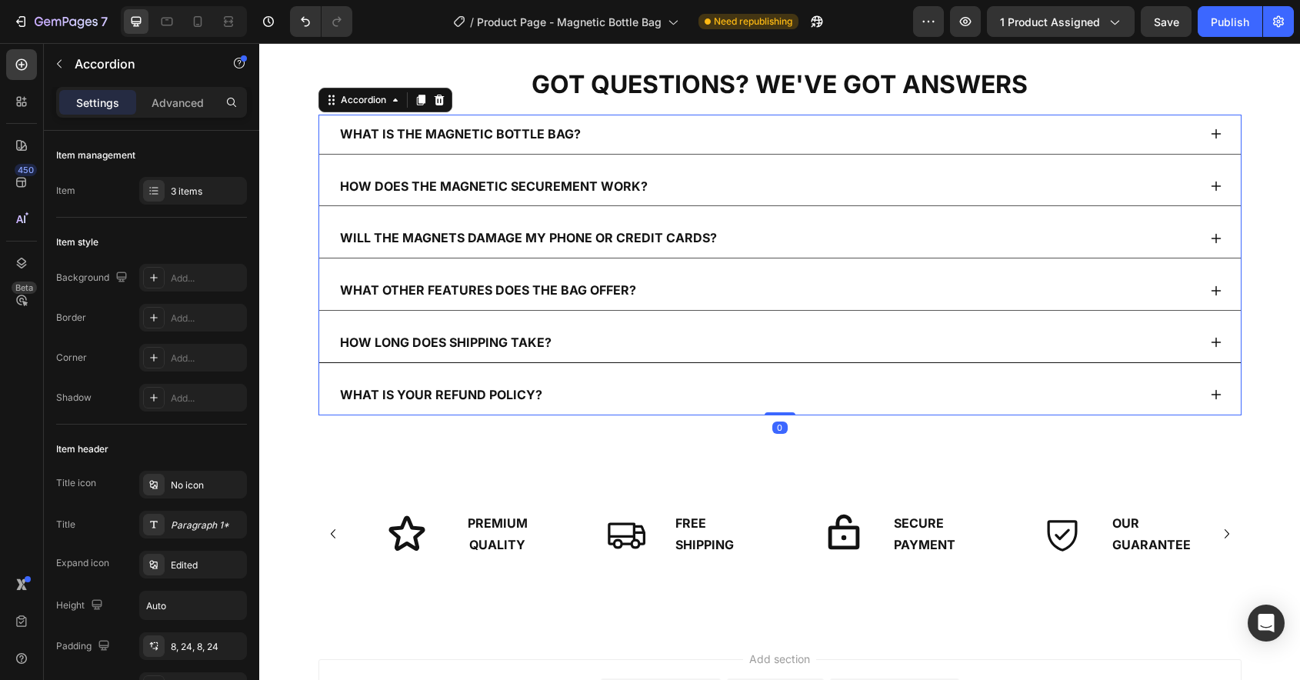
click at [887, 333] on div "How long does shipping take?" at bounding box center [768, 342] width 860 height 27
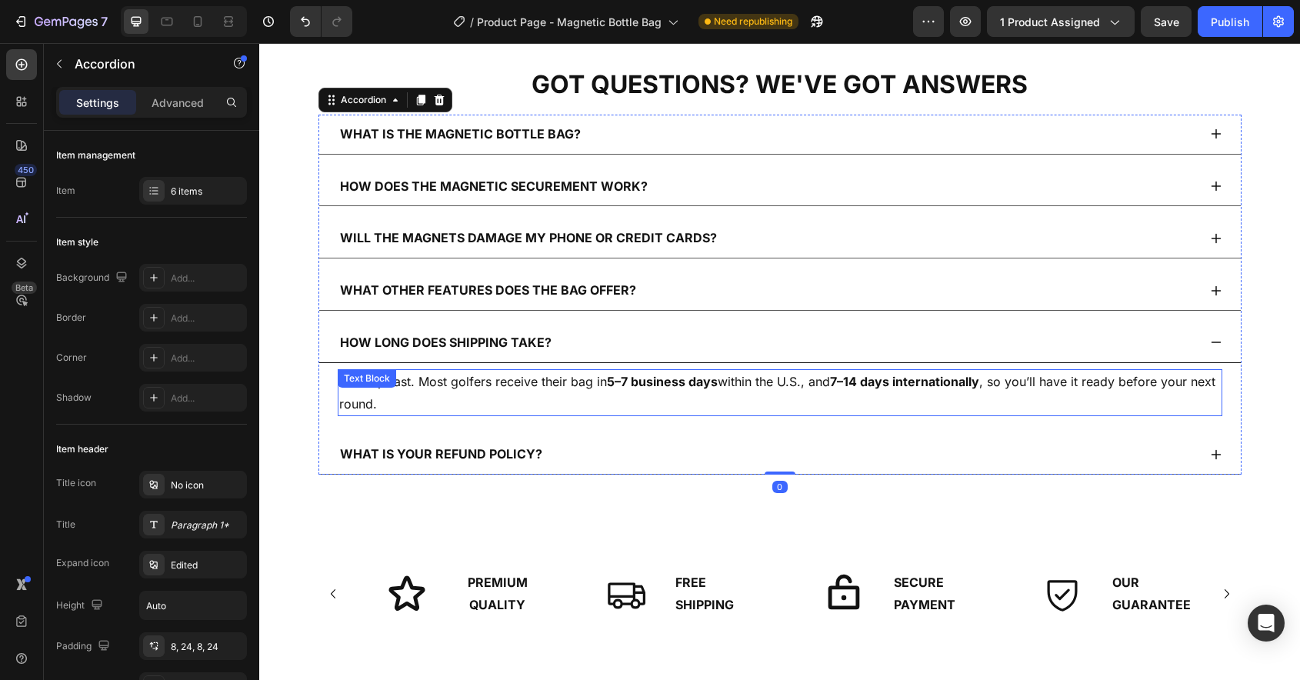
click at [789, 393] on p "We ship fast. Most golfers receive their bag in 5–7 business days within the U.…" at bounding box center [780, 393] width 882 height 45
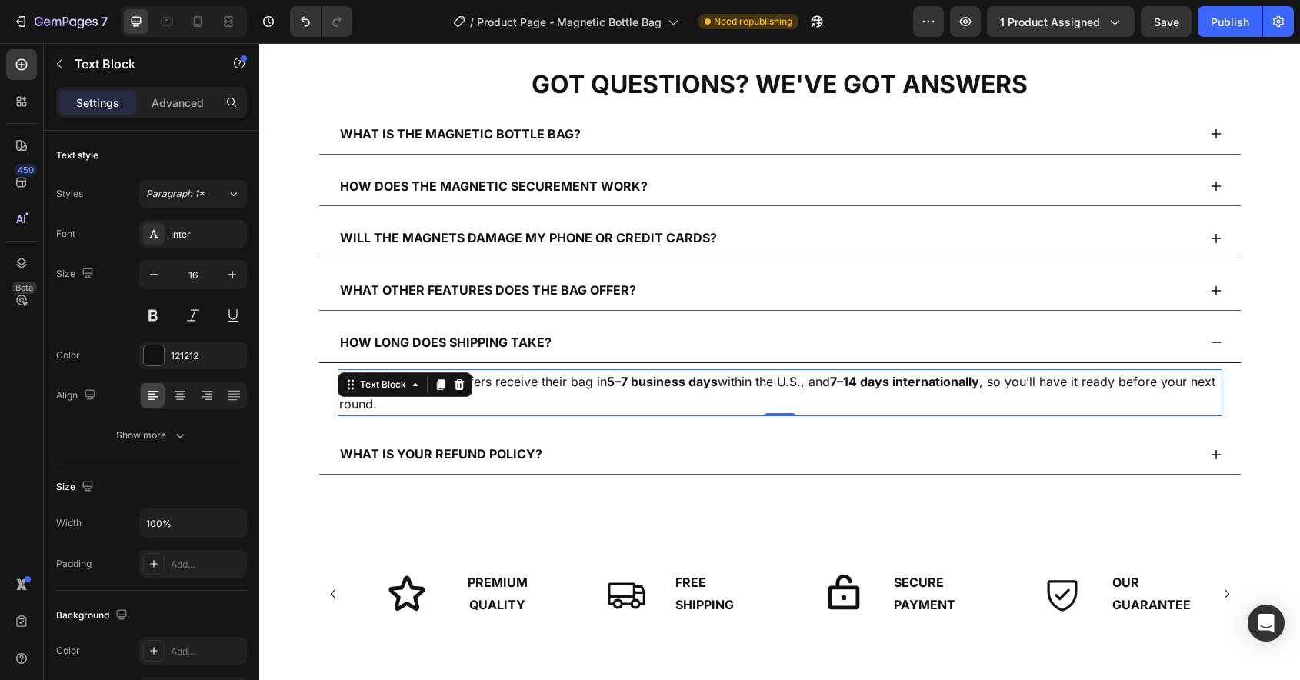
click at [789, 393] on p "We ship fast. Most golfers receive their bag in 5–7 business days within the U.…" at bounding box center [780, 393] width 882 height 45
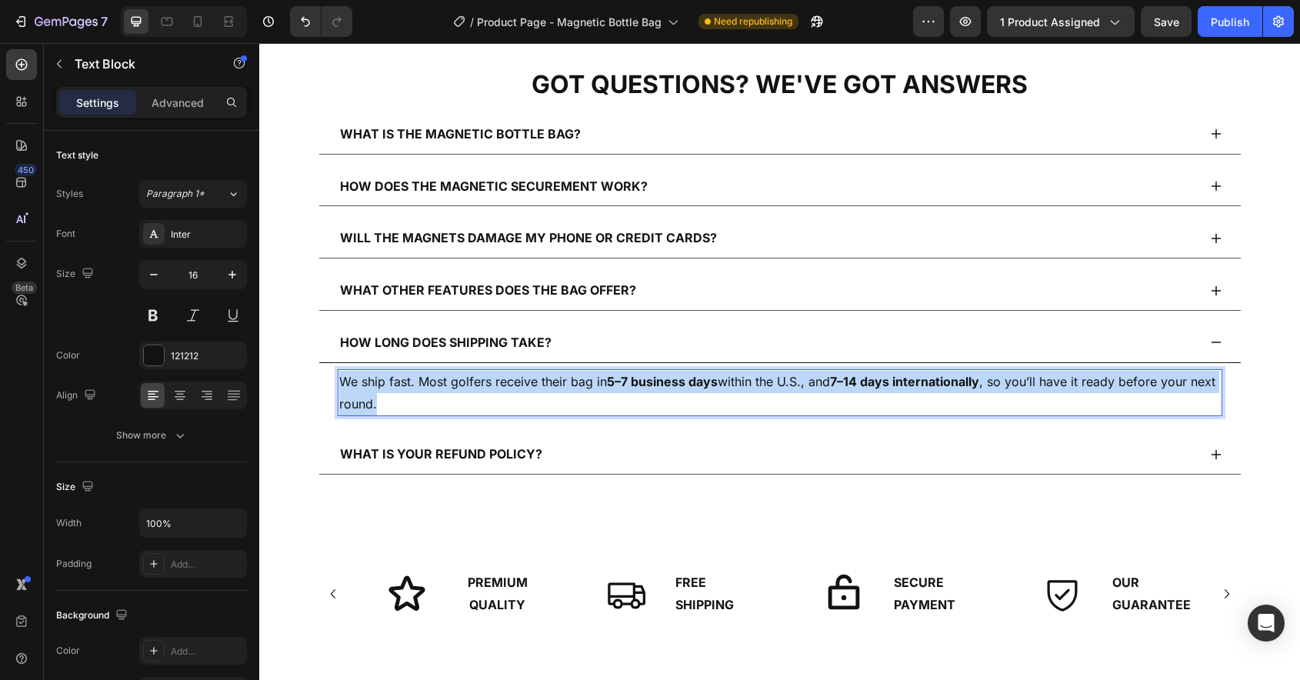
click at [789, 393] on p "We ship fast. Most golfers receive their bag in 5–7 business days within the U.…" at bounding box center [780, 393] width 882 height 45
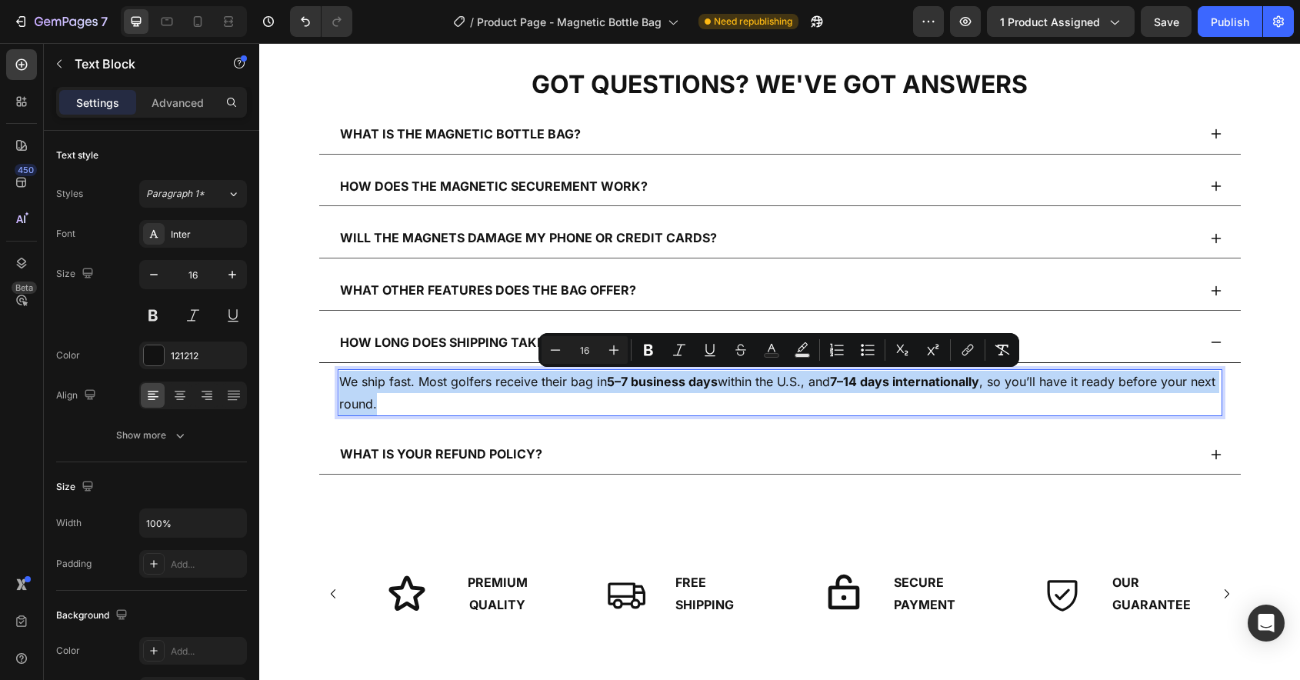
copy p "We ship fast. Most golfers receive their bag in 5–7 business days within the U.…"
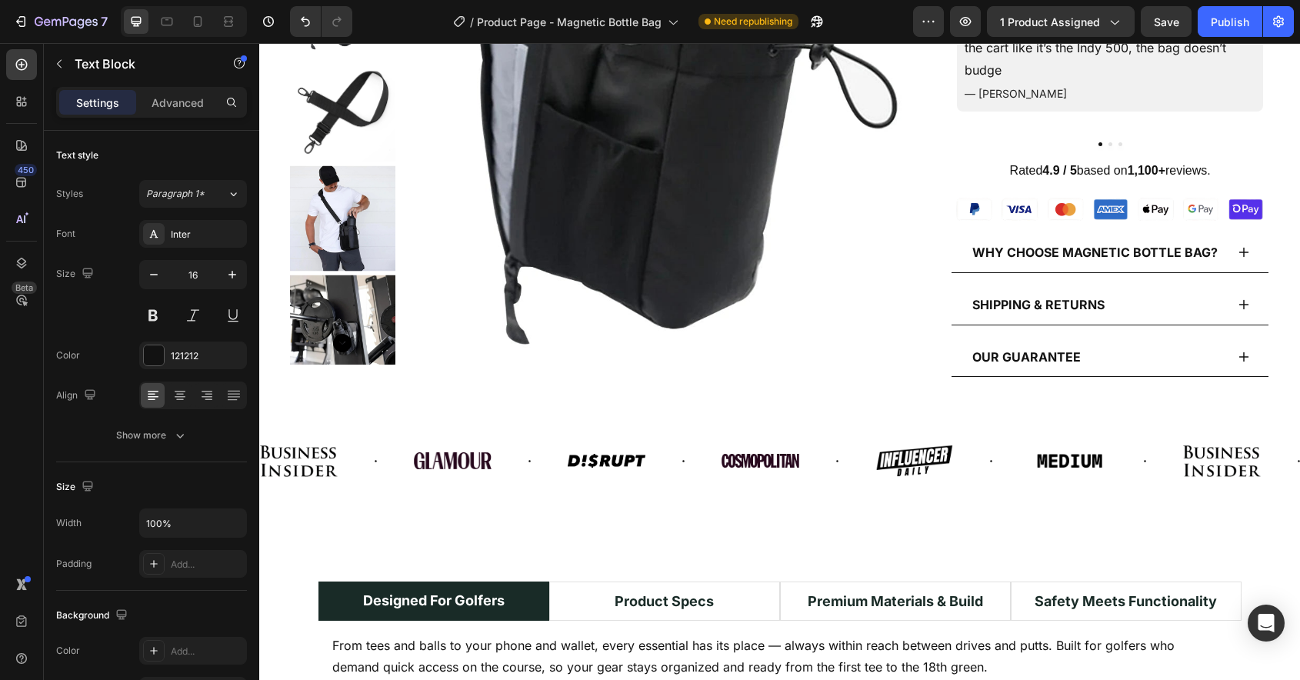
scroll to position [633, 0]
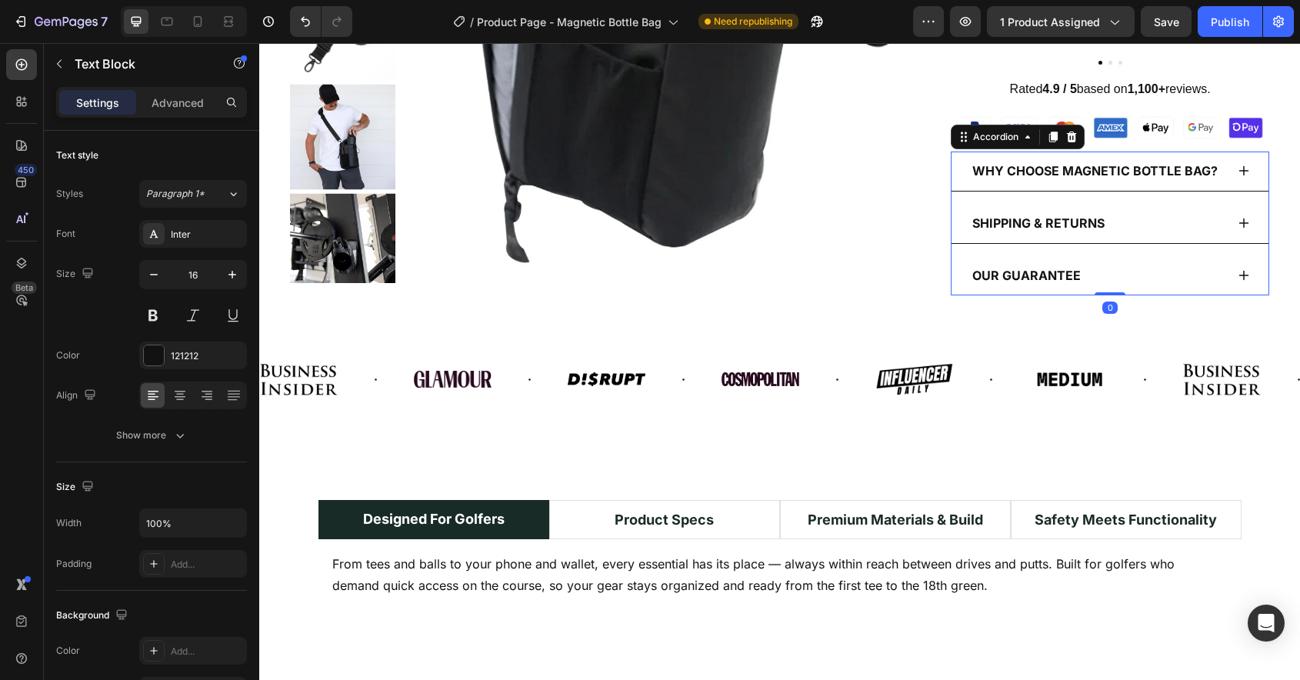
click at [1145, 210] on div "Shipping & Returns" at bounding box center [1097, 223] width 255 height 27
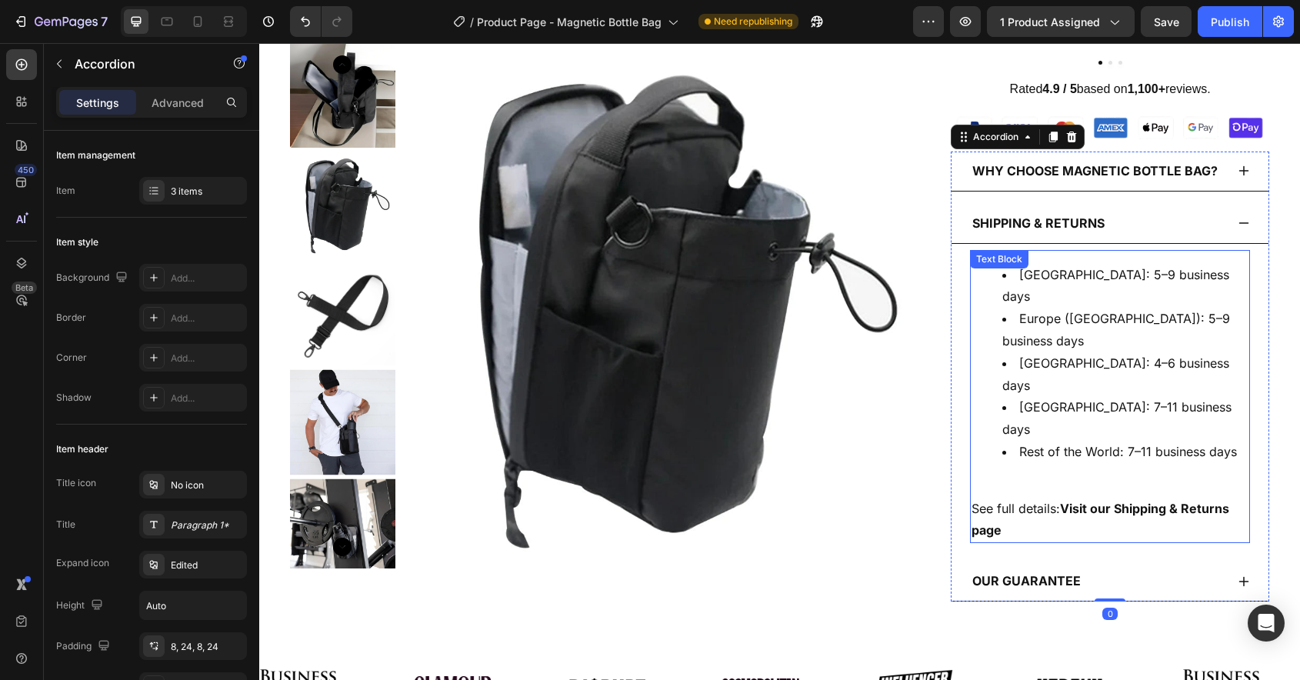
click at [1098, 441] on li "Rest of the World: 7–11 business days" at bounding box center [1125, 452] width 246 height 22
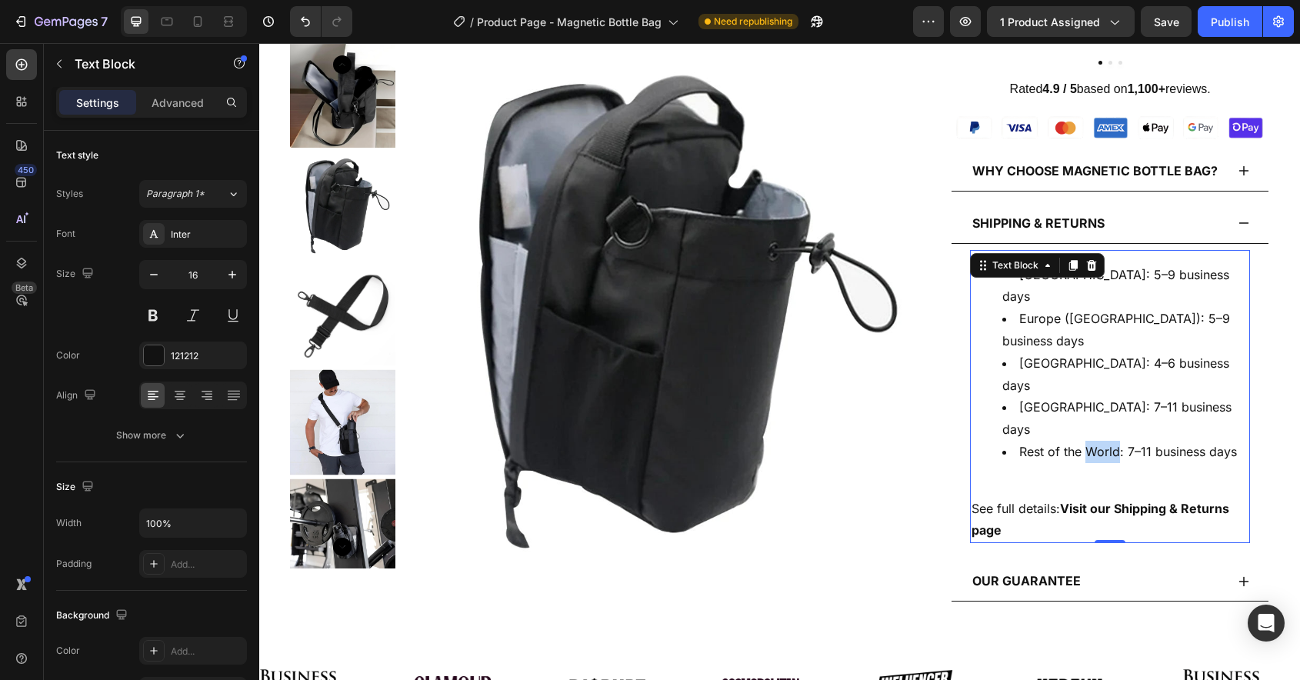
click at [1098, 441] on li "Rest of the World: 7–11 business days" at bounding box center [1125, 452] width 246 height 22
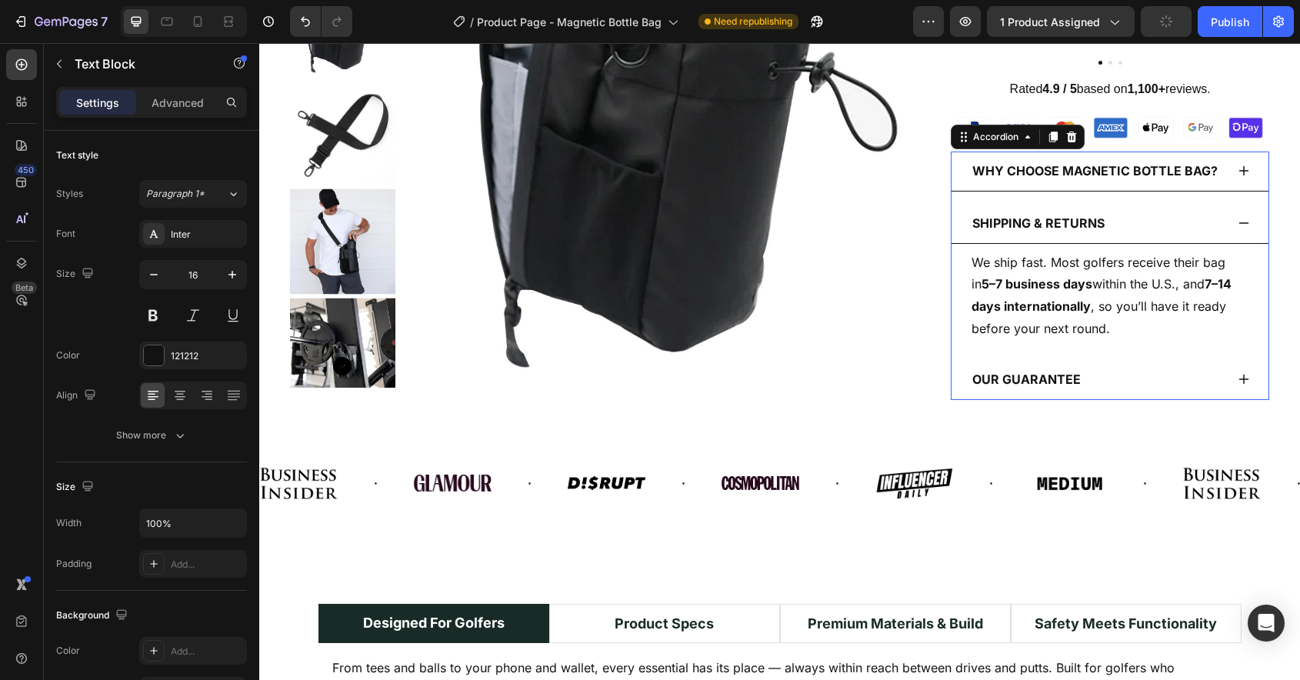
click at [1136, 384] on div "Our Guarantee" at bounding box center [1097, 379] width 255 height 27
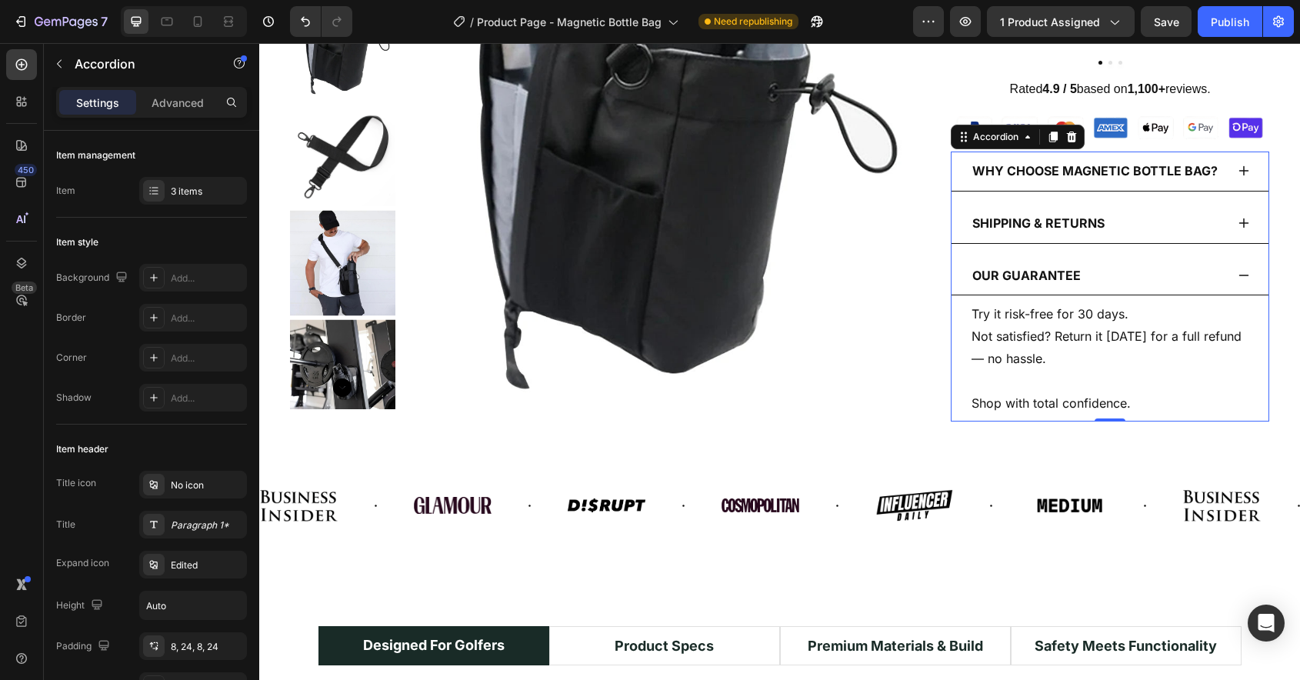
click at [1131, 226] on div "Shipping & Returns" at bounding box center [1097, 223] width 255 height 27
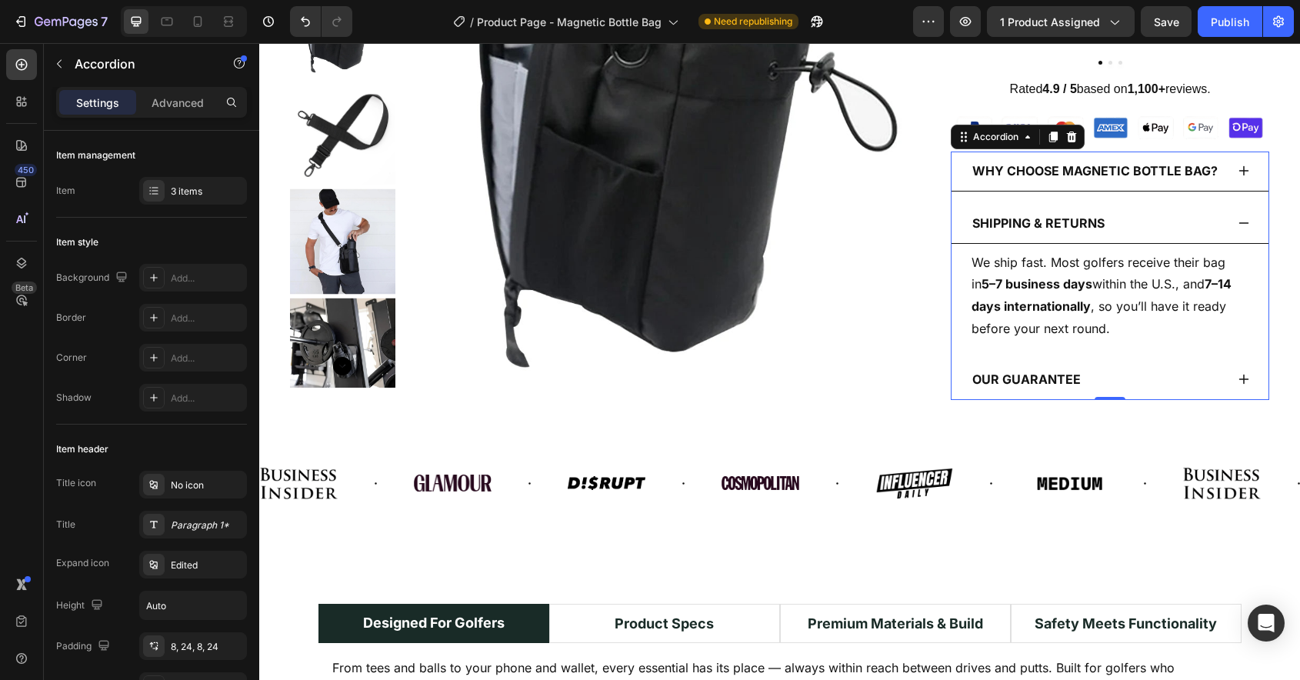
click at [1086, 222] on p "Shipping & Returns" at bounding box center [1038, 223] width 132 height 22
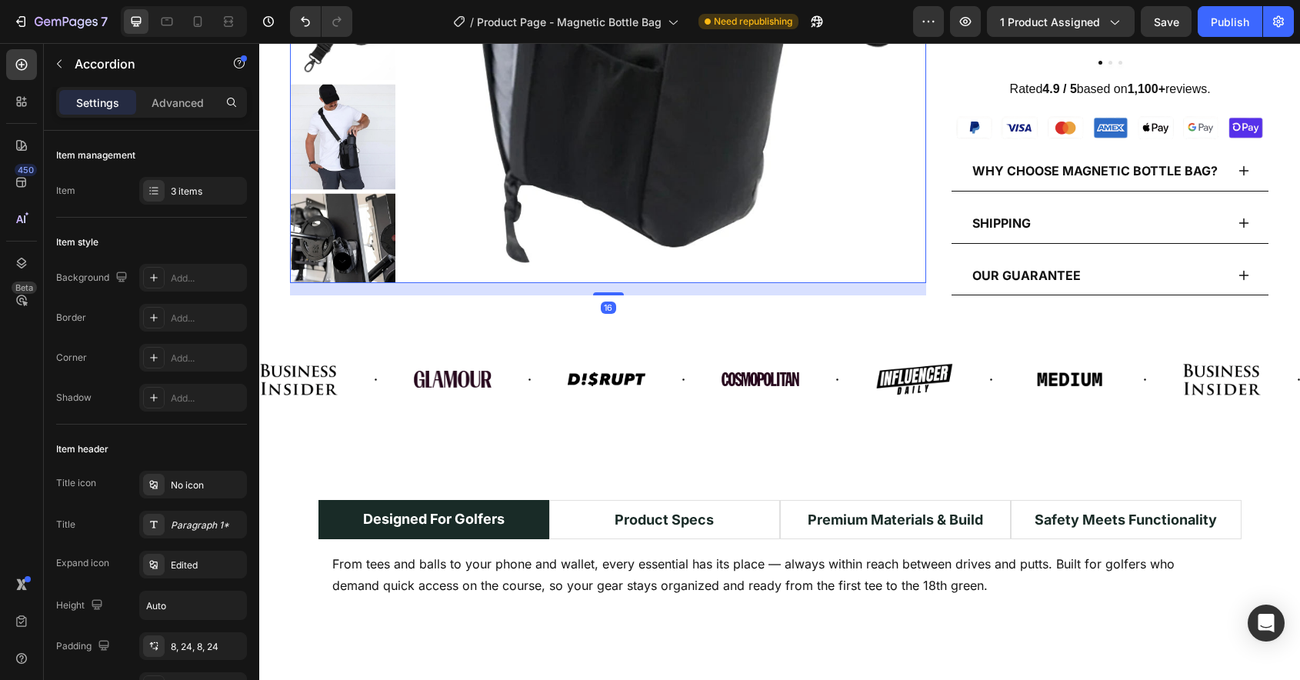
click at [916, 260] on img at bounding box center [664, 20] width 525 height 525
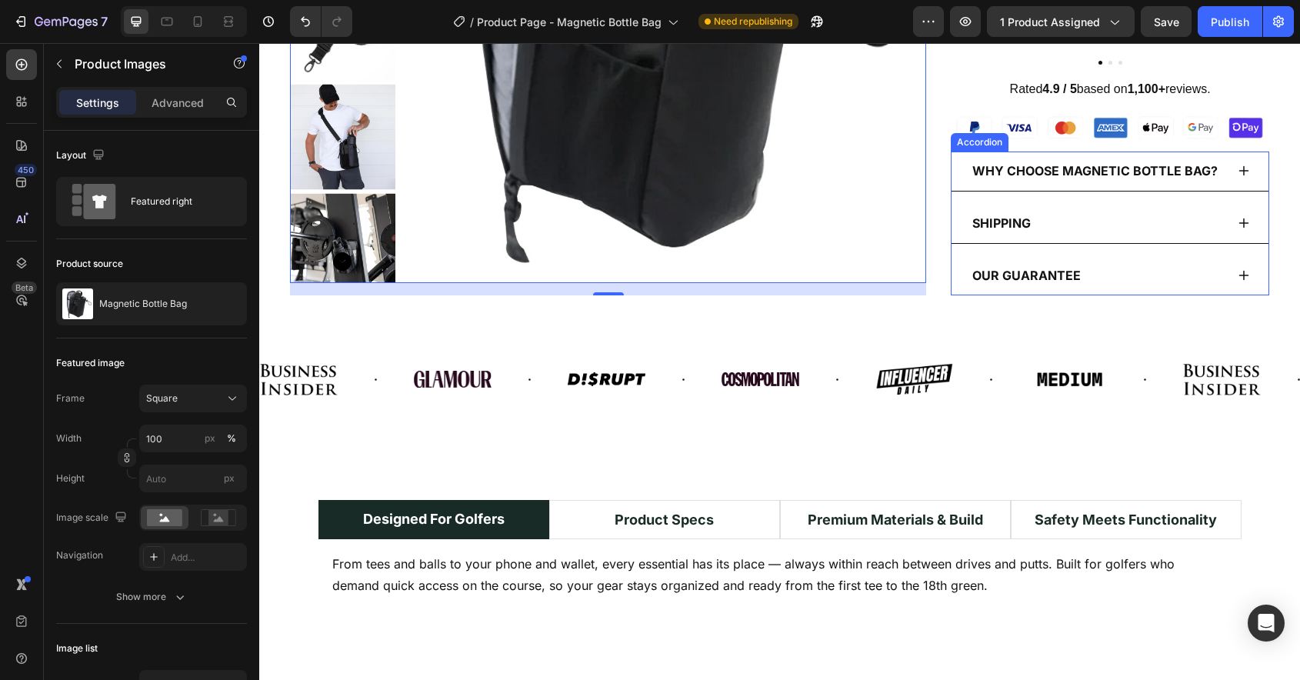
click at [1246, 170] on icon at bounding box center [1244, 171] width 12 height 12
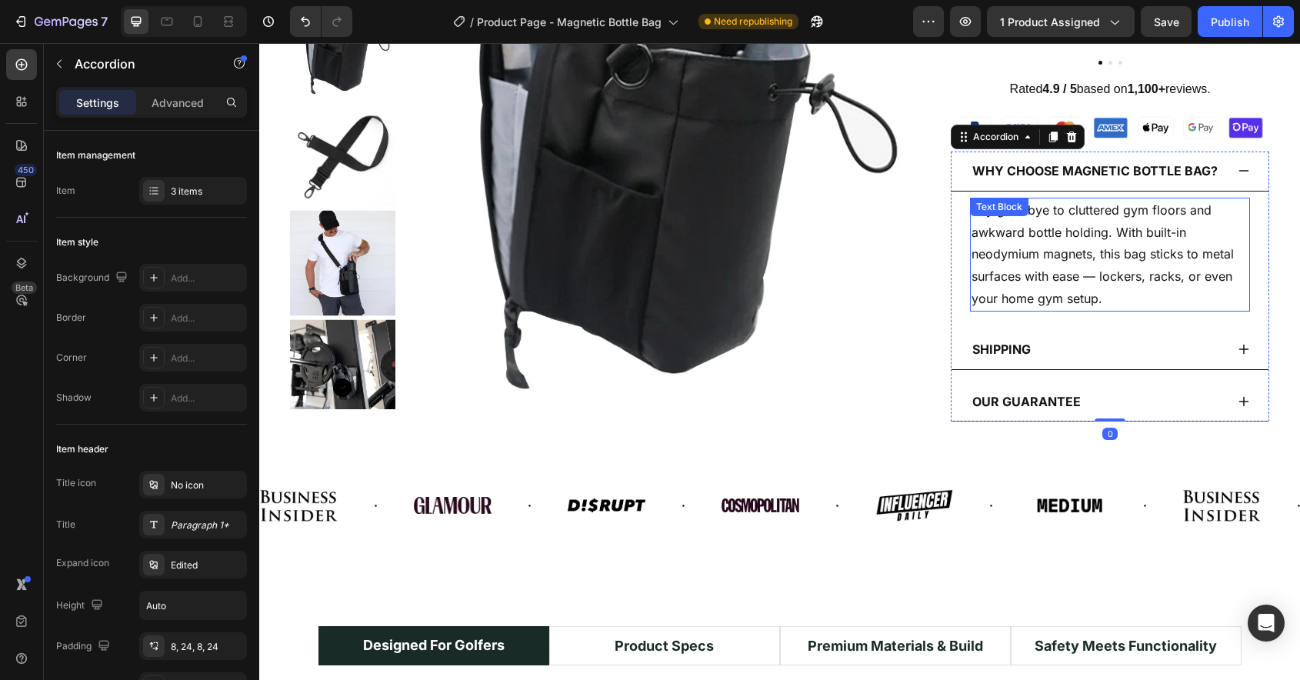
click at [1088, 289] on p "Say goodbye to cluttered gym floors and awkward bottle holding. With built-in n…" at bounding box center [1110, 254] width 277 height 111
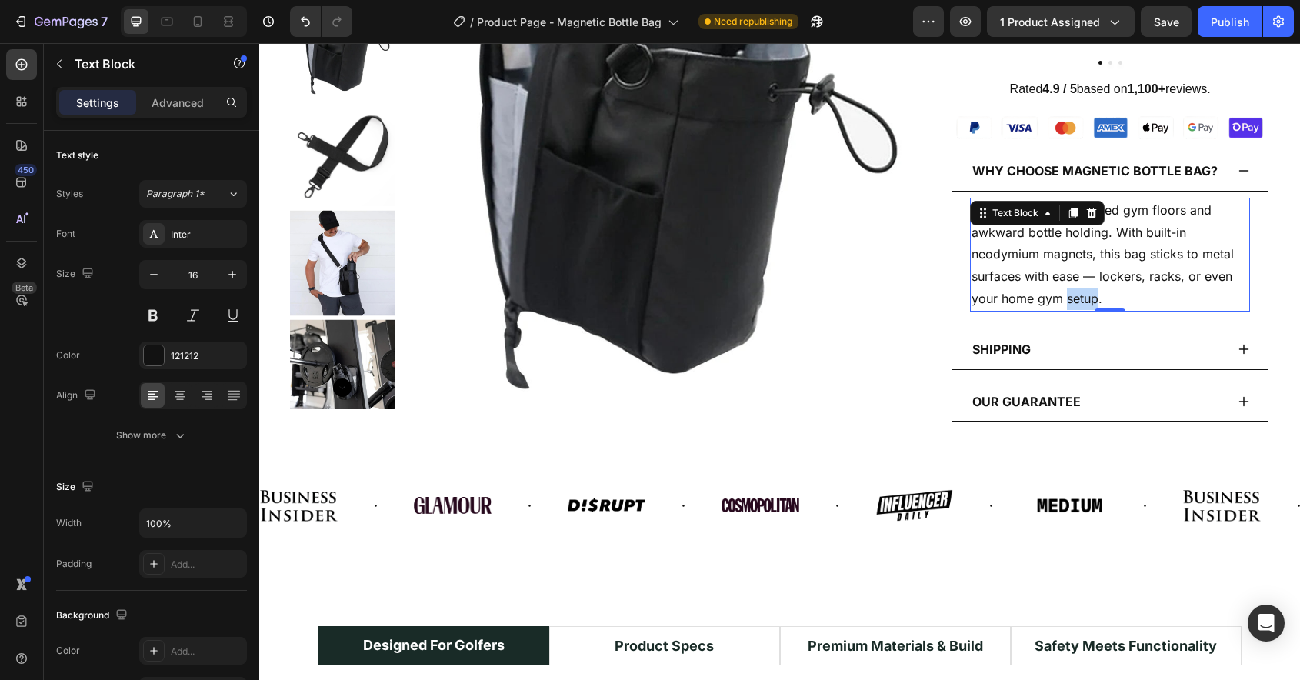
click at [1088, 289] on p "Say goodbye to cluttered gym floors and awkward bottle holding. With built-in n…" at bounding box center [1110, 254] width 277 height 111
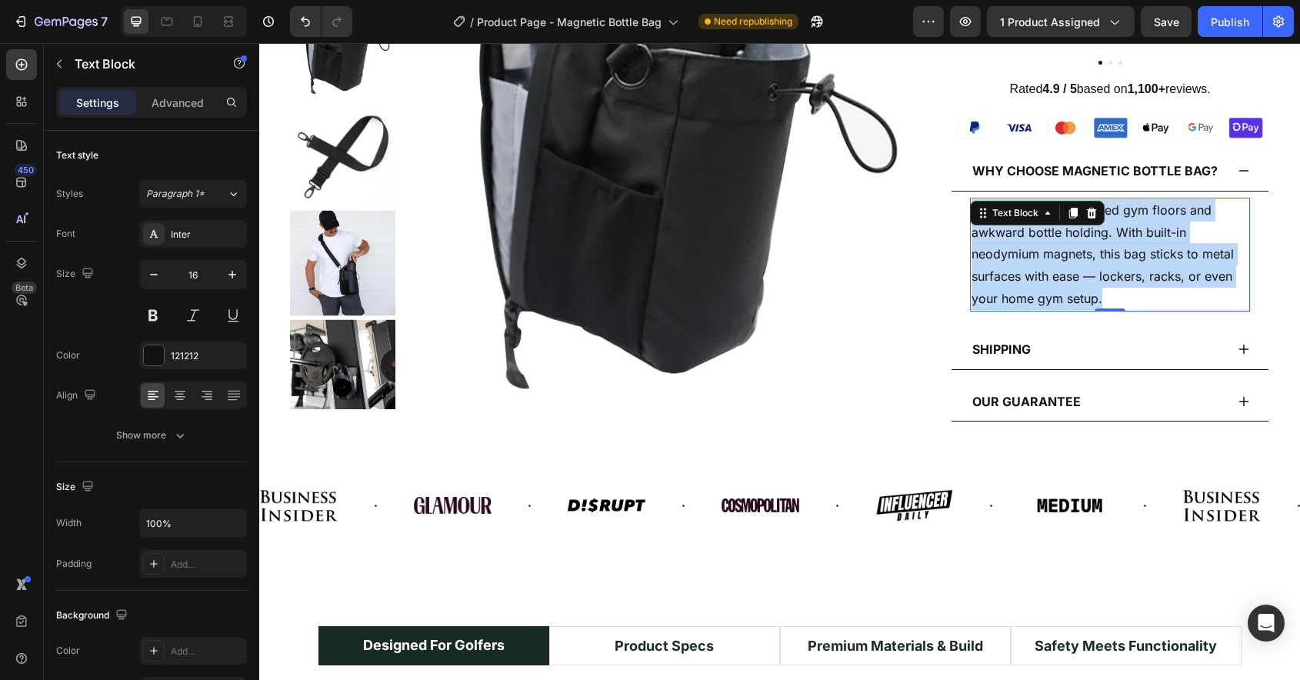
click at [1088, 289] on p "Say goodbye to cluttered gym floors and awkward bottle holding. With built-in n…" at bounding box center [1110, 254] width 277 height 111
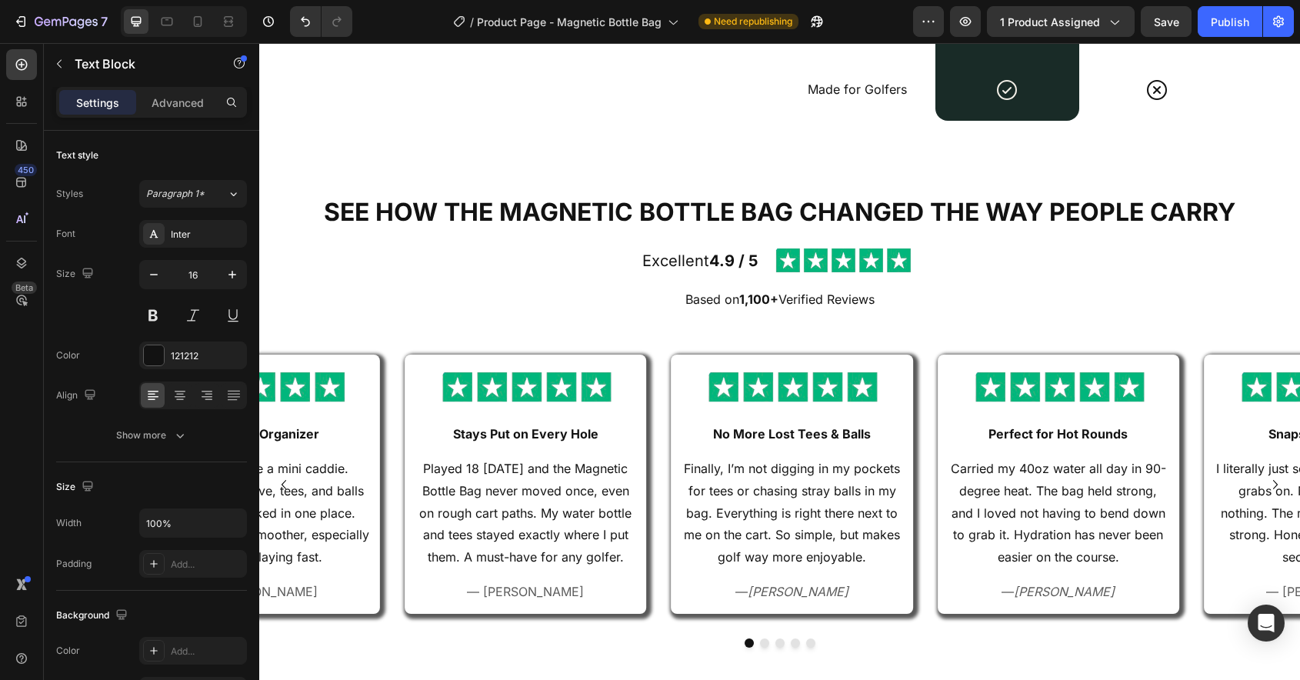
scroll to position [2908, 0]
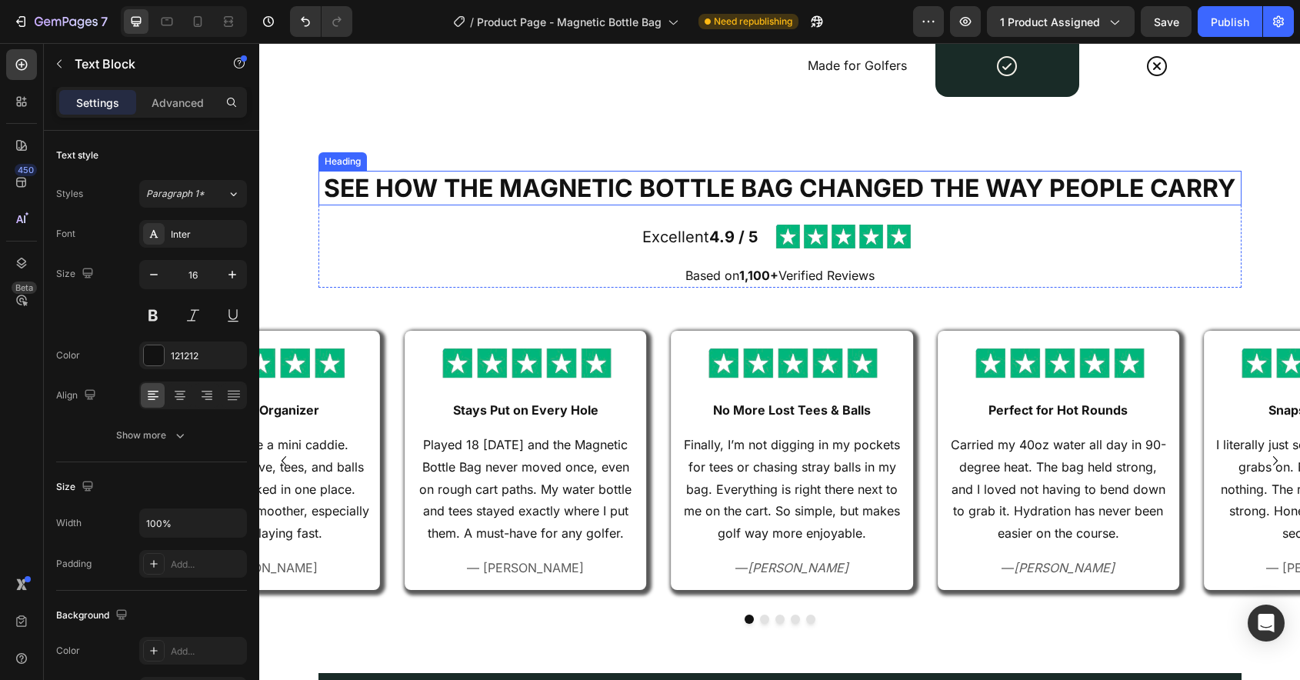
click at [909, 196] on h2 "SEE HOW THE MAGNETIC BOTTLE BAG CHANGED THE WAY PEOPLE CARRY" at bounding box center [780, 188] width 923 height 35
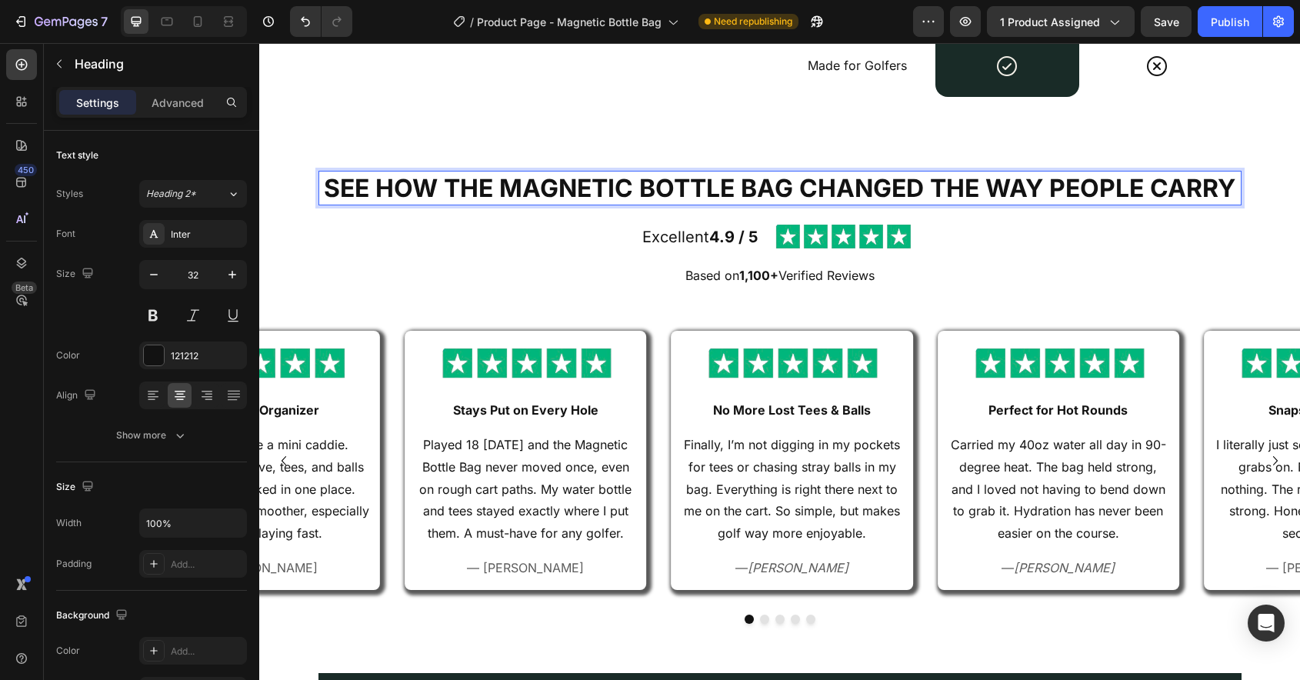
click at [909, 196] on h2 "SEE HOW THE MAGNETIC BOTTLE BAG CHANGED THE WAY PEOPLE CARRY" at bounding box center [780, 188] width 923 height 35
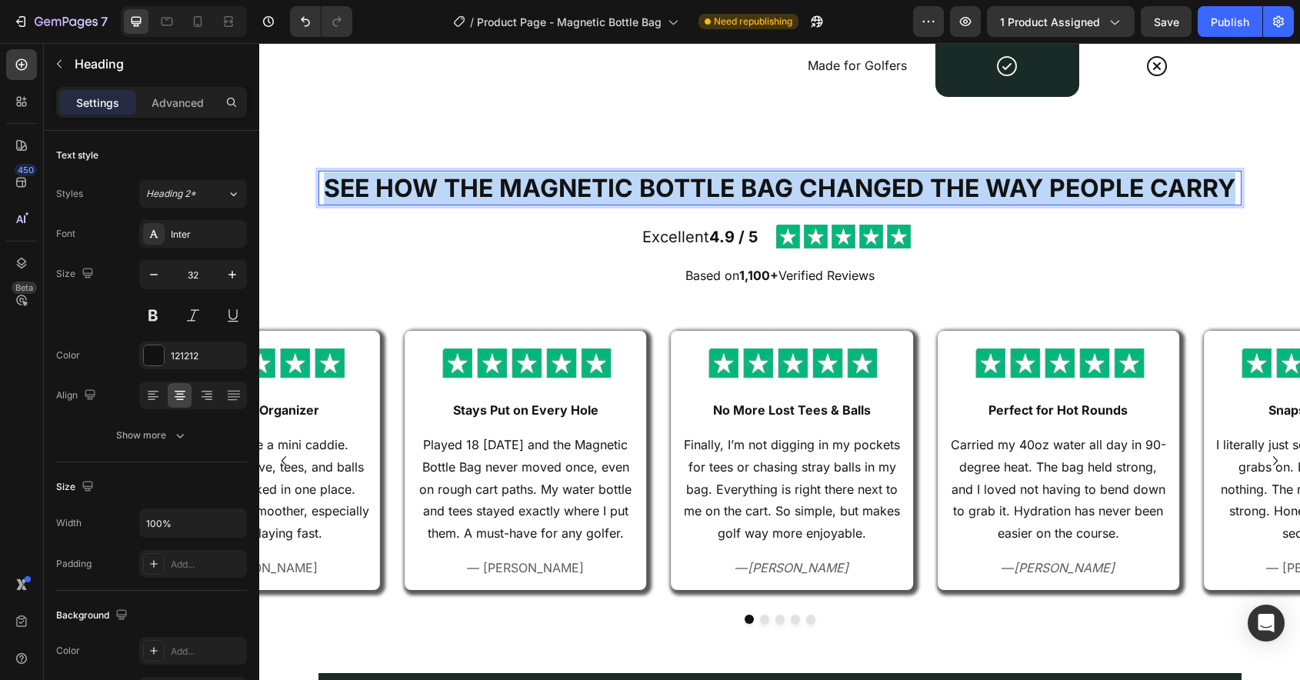
click at [909, 196] on p "SEE HOW THE MAGNETIC BOTTLE BAG CHANGED THE WAY PEOPLE CARRY" at bounding box center [780, 188] width 920 height 32
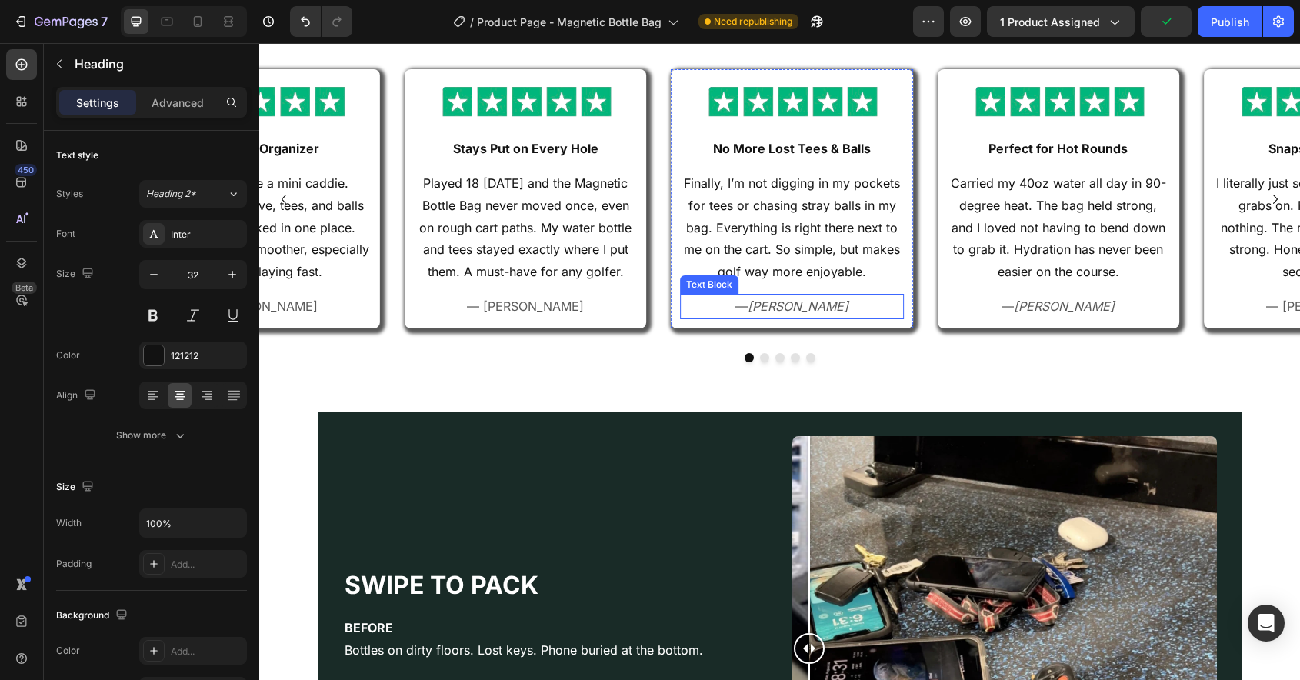
type input "16"
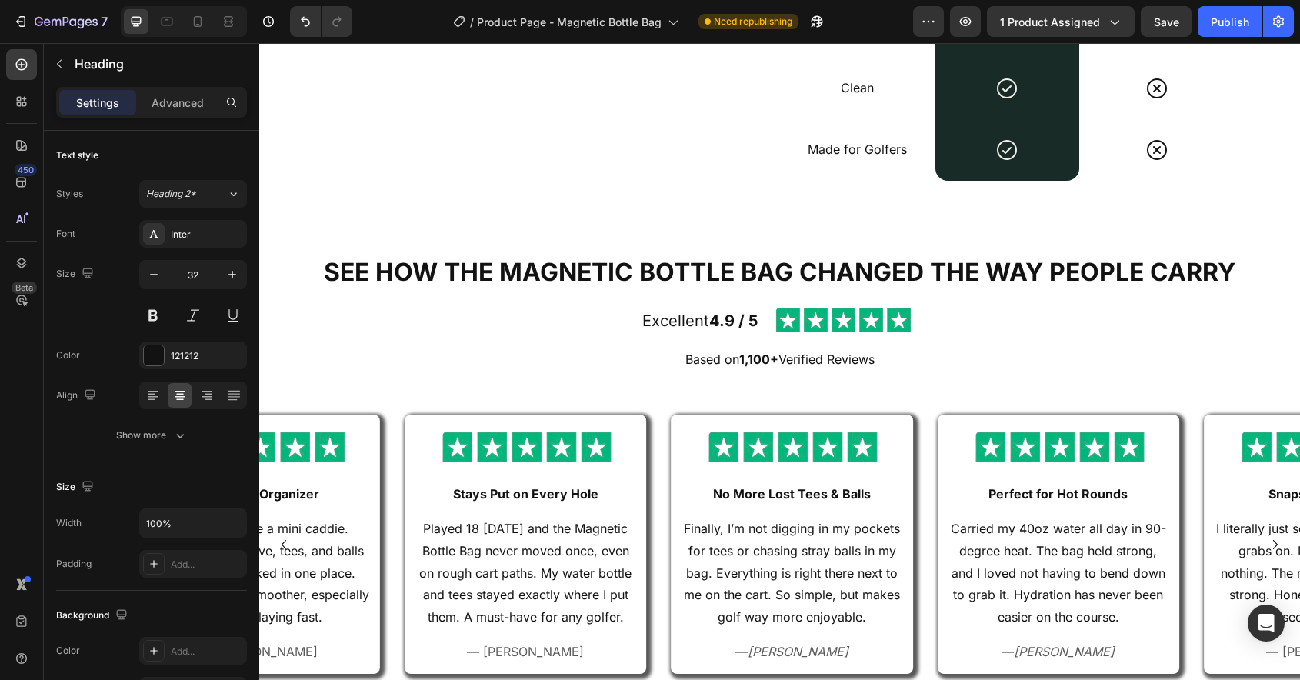
scroll to position [2791, 0]
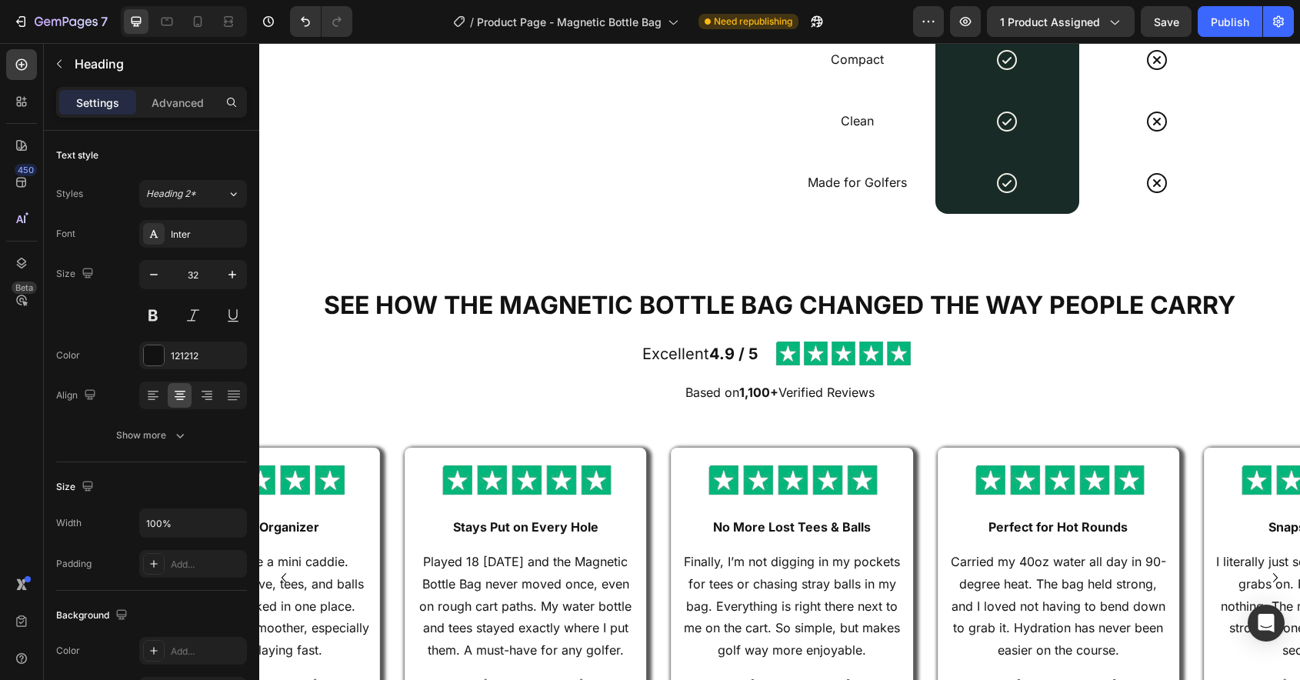
click at [714, 305] on h2 "SEE HOW THE MAGNETIC BOTTLE BAG CHANGED THE WAY PEOPLE CARRY" at bounding box center [780, 305] width 923 height 35
click at [714, 305] on p "SEE HOW THE MAGNETIC BOTTLE BAG CHANGED THE WAY PEOPLE CARRY" at bounding box center [780, 305] width 920 height 32
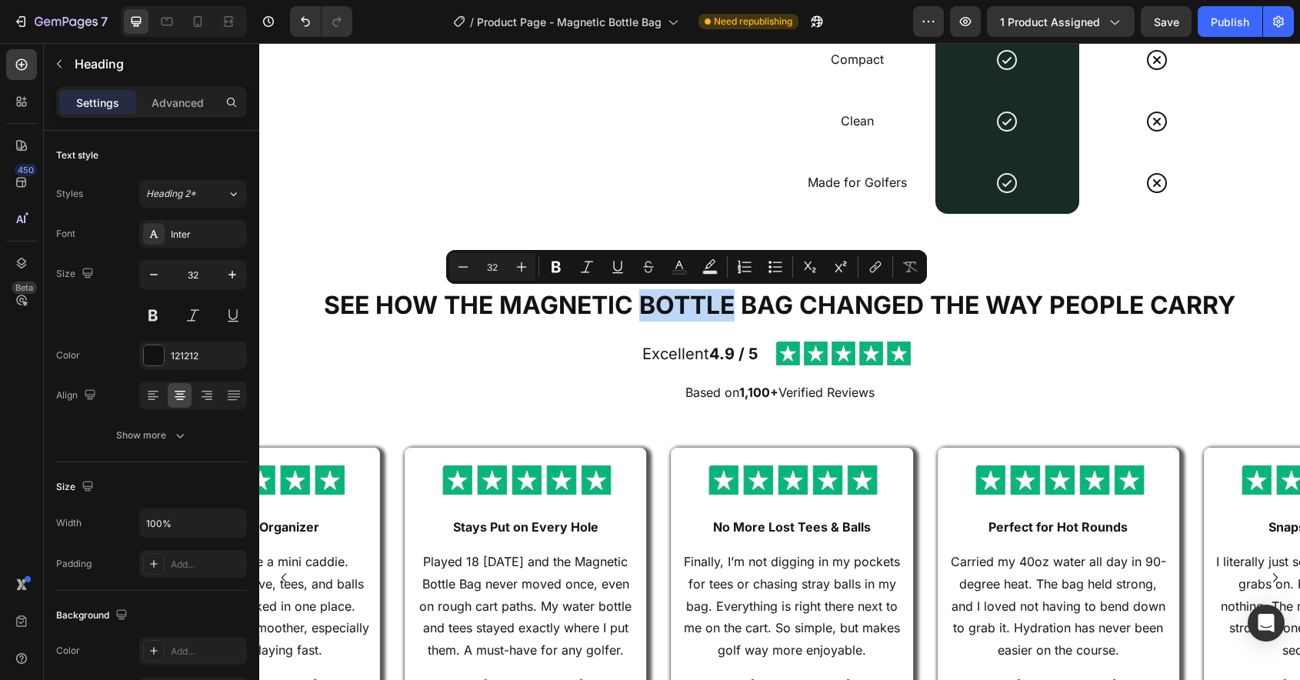
click at [714, 305] on p "SEE HOW THE MAGNETIC BOTTLE BAG CHANGED THE WAY PEOPLE CARRY" at bounding box center [780, 305] width 920 height 32
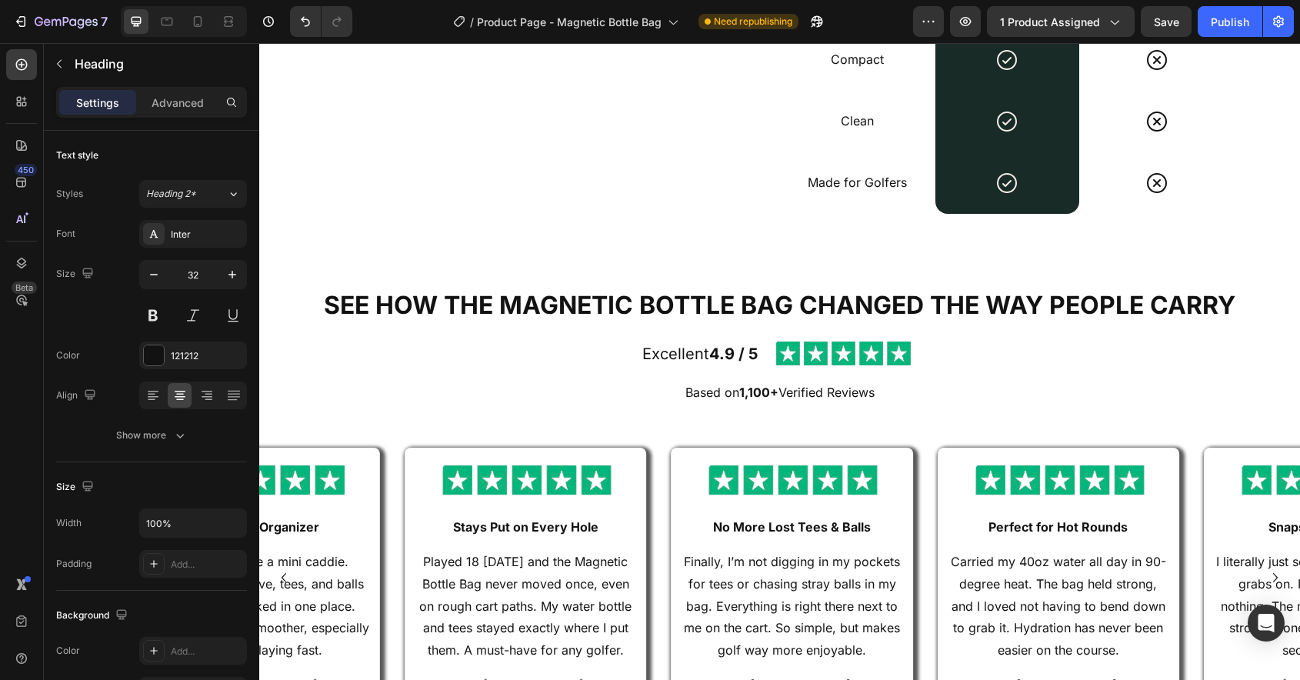
click at [580, 313] on p "SEE HOW THE MAGNETIC BOTTLE BAG CHANGED THE WAY PEOPLE CARRY" at bounding box center [780, 305] width 920 height 32
click at [575, 225] on div "UNMATCHED ADVANTAGES Heading Drop element here Row Our Bag Text Block Row Other…" at bounding box center [780, 23] width 1010 height 432
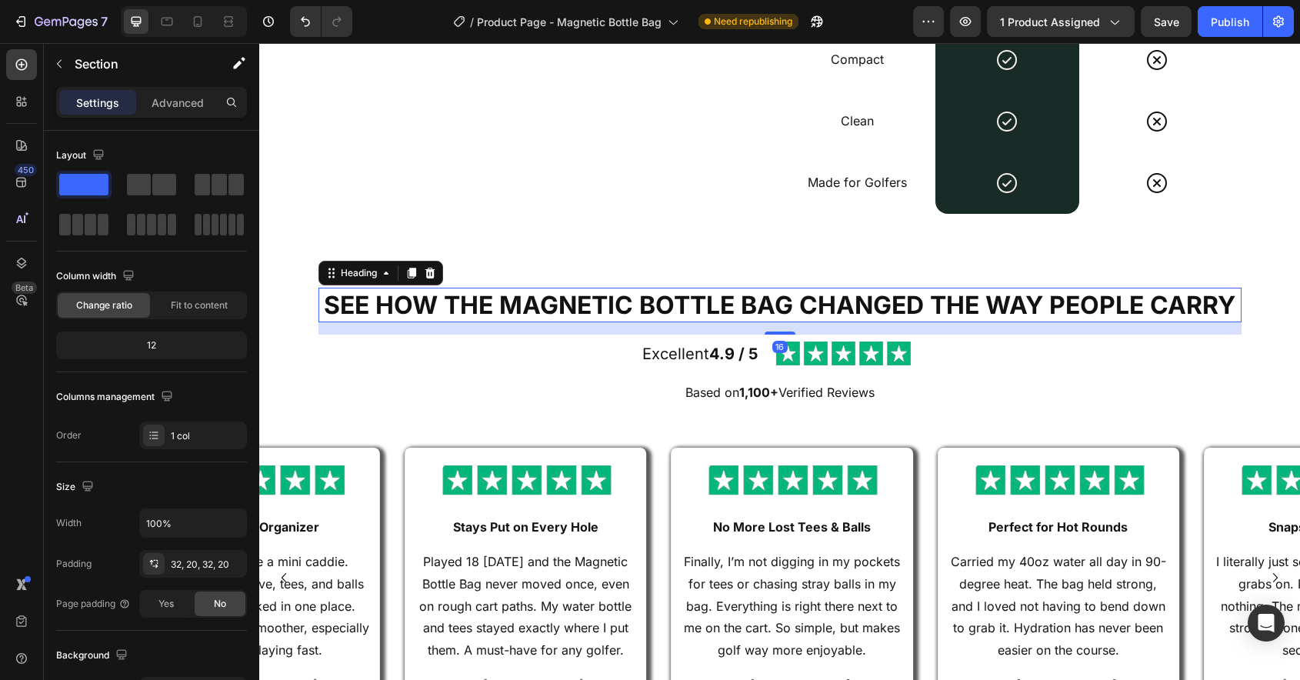
click at [551, 312] on p "SEE HOW THE MAGNETIC BOTTLE BAG CHANGED THE WAY PEOPLE CARRY" at bounding box center [780, 305] width 920 height 32
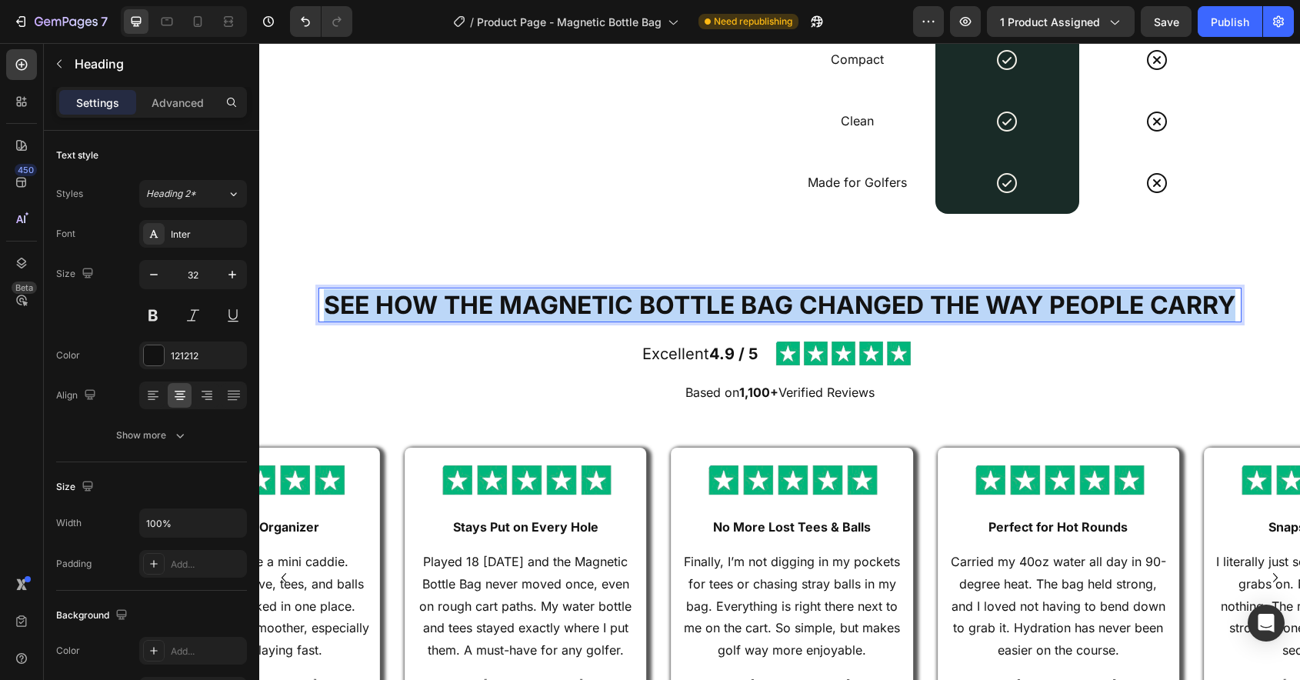
click at [551, 312] on p "SEE HOW THE MAGNETIC BOTTLE BAG CHANGED THE WAY PEOPLE CARRY" at bounding box center [780, 305] width 920 height 32
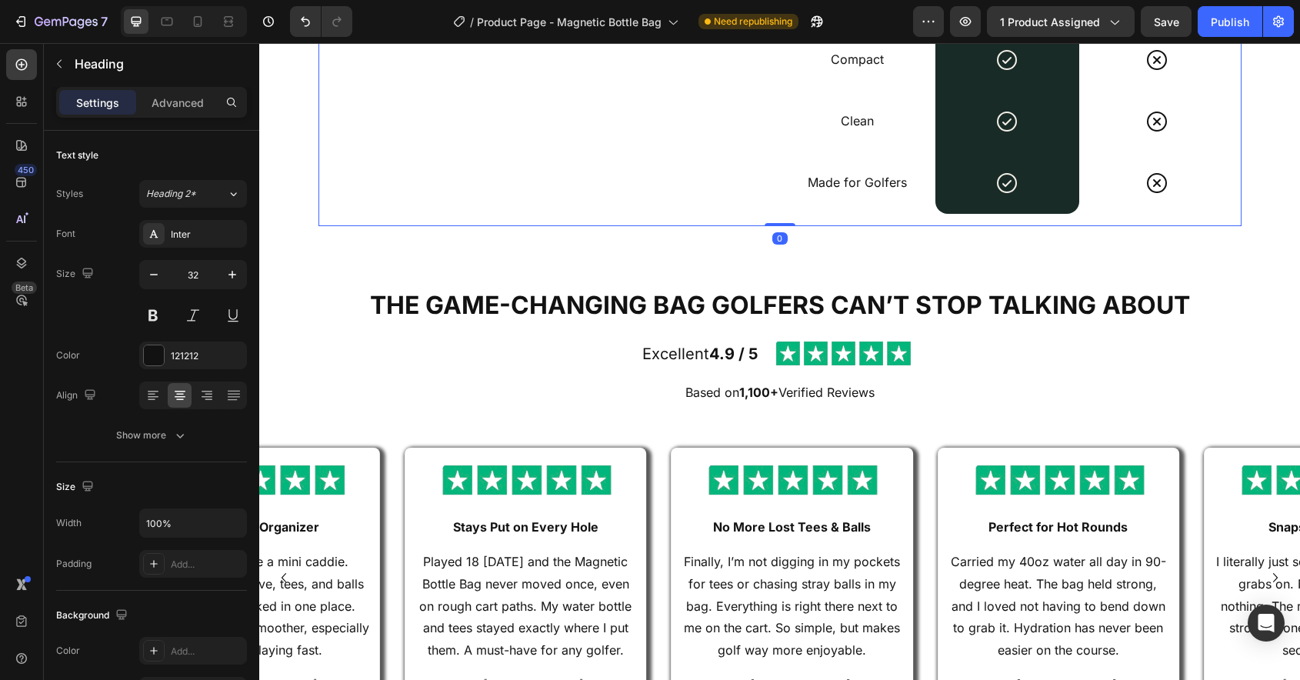
click at [522, 138] on div "UNMATCHED ADVANTAGES Heading" at bounding box center [552, 16] width 443 height 395
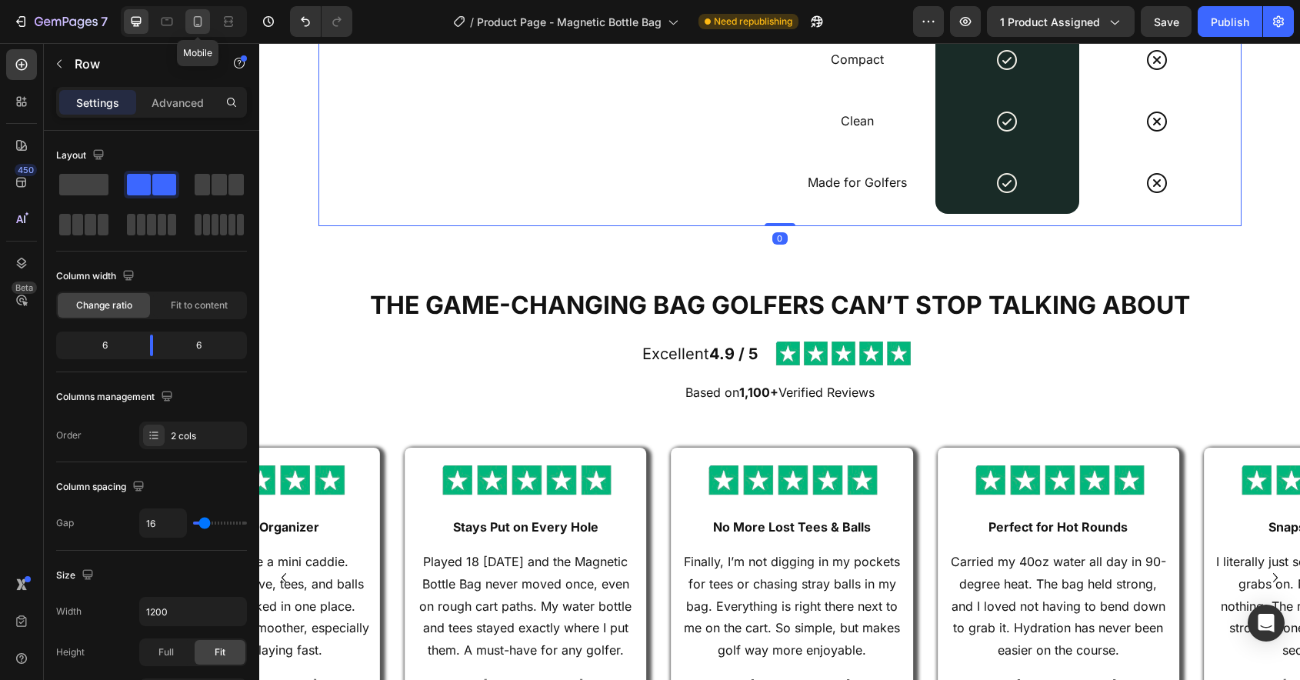
click at [202, 24] on icon at bounding box center [197, 21] width 15 height 15
type input "0"
type input "100%"
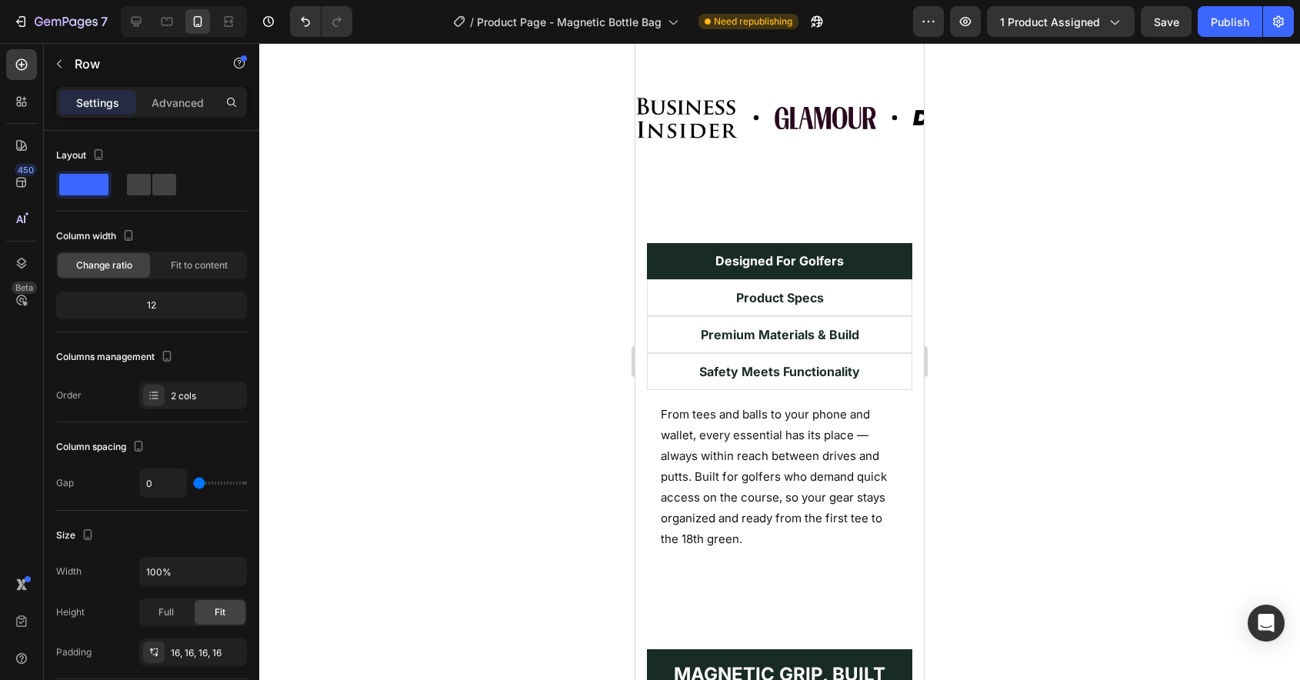
scroll to position [1375, 0]
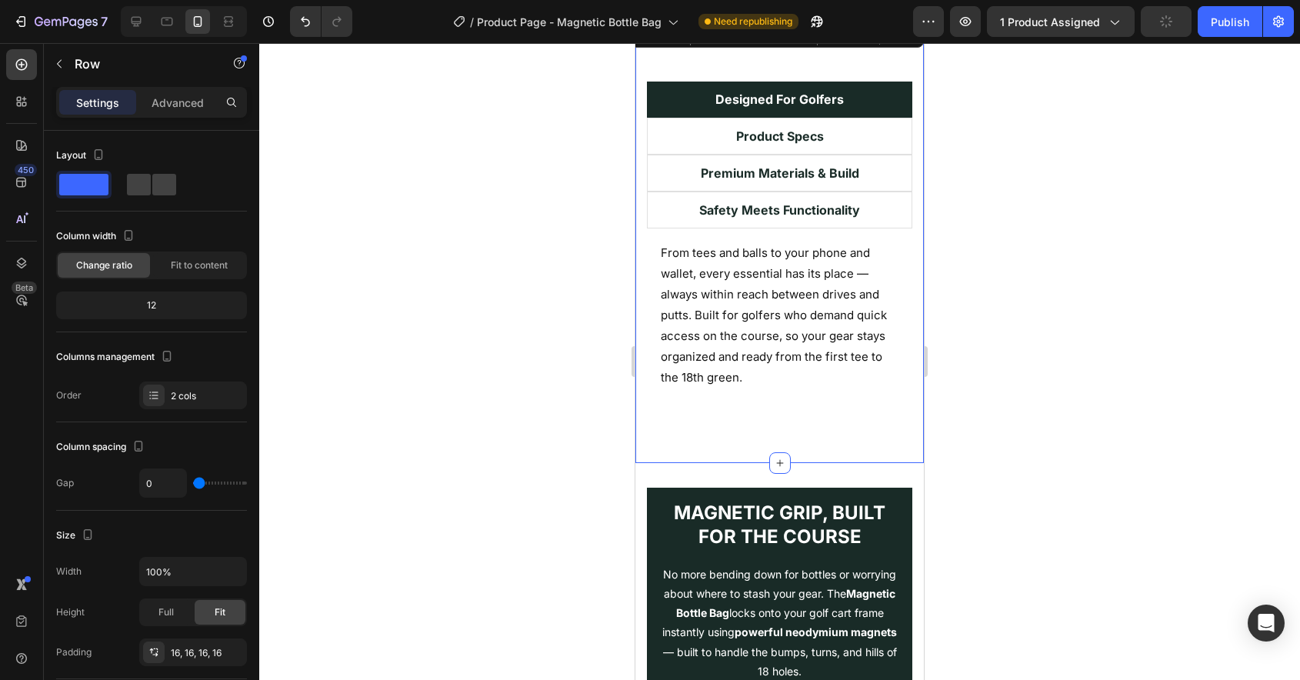
click at [765, 402] on div "Designed For Golfers Product Specs Premium Materials & Build Safety Meets Funct…" at bounding box center [779, 241] width 288 height 443
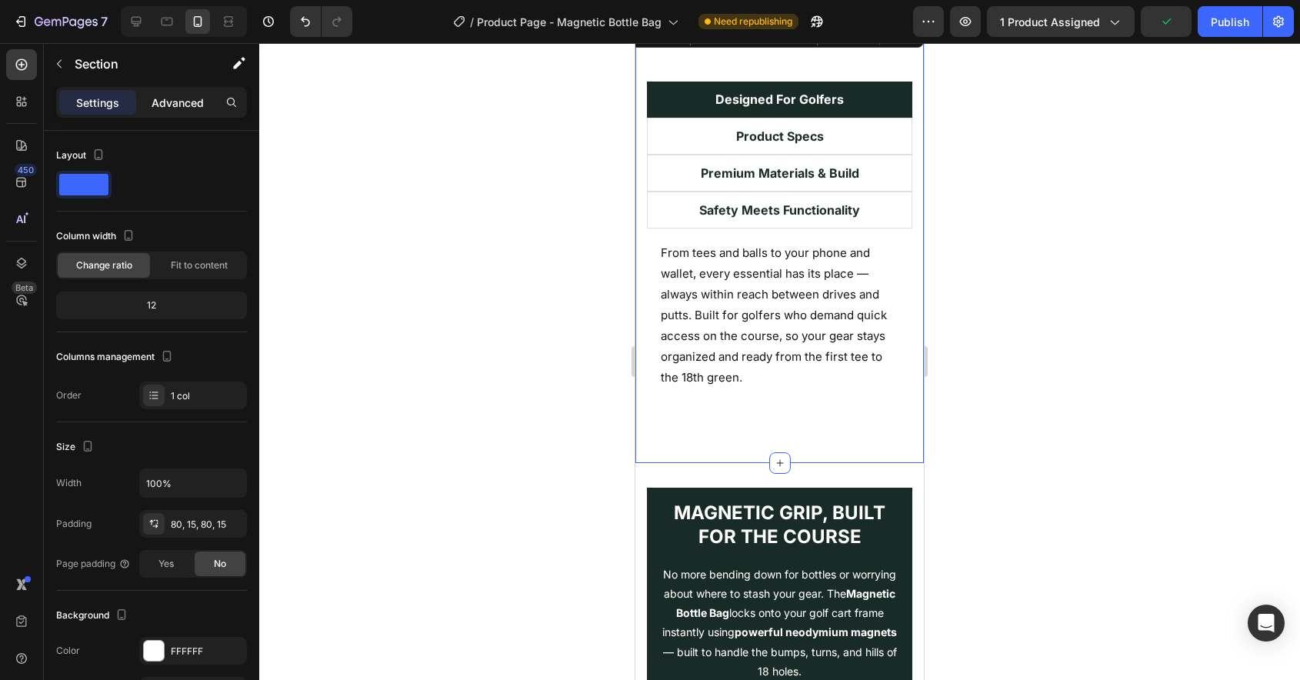
click at [188, 102] on p "Advanced" at bounding box center [178, 103] width 52 height 16
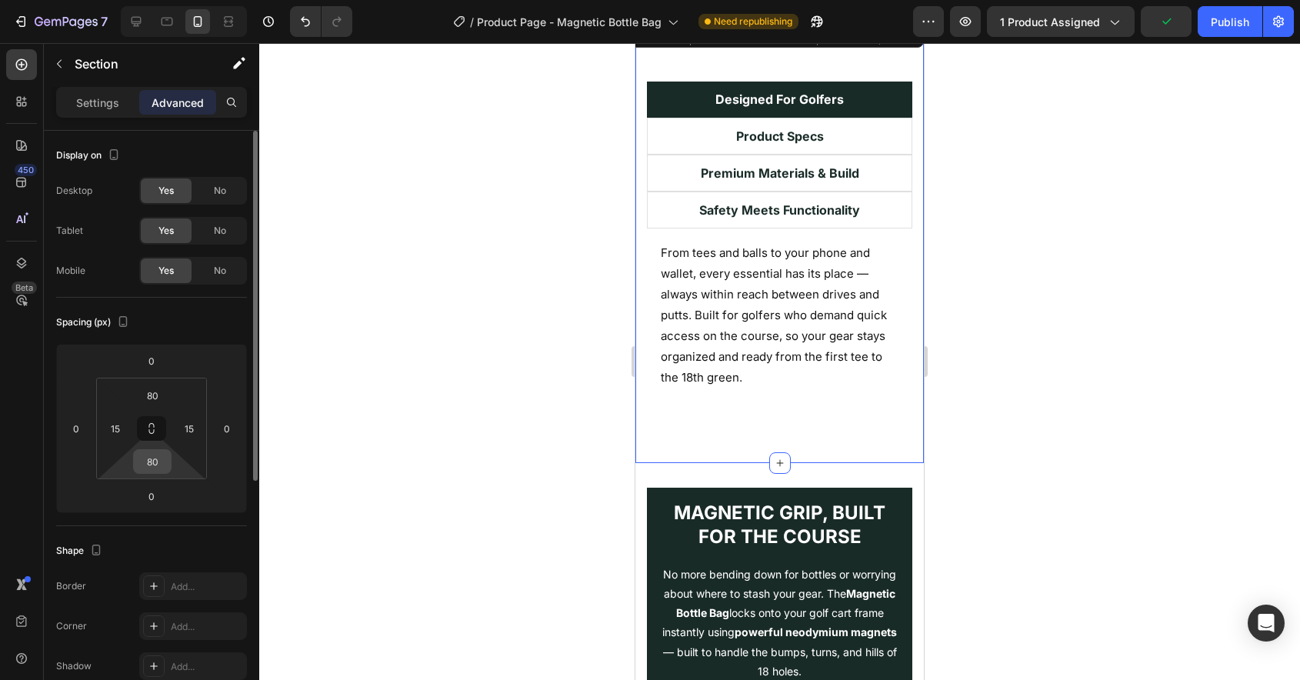
click at [158, 462] on input "80" at bounding box center [152, 461] width 31 height 23
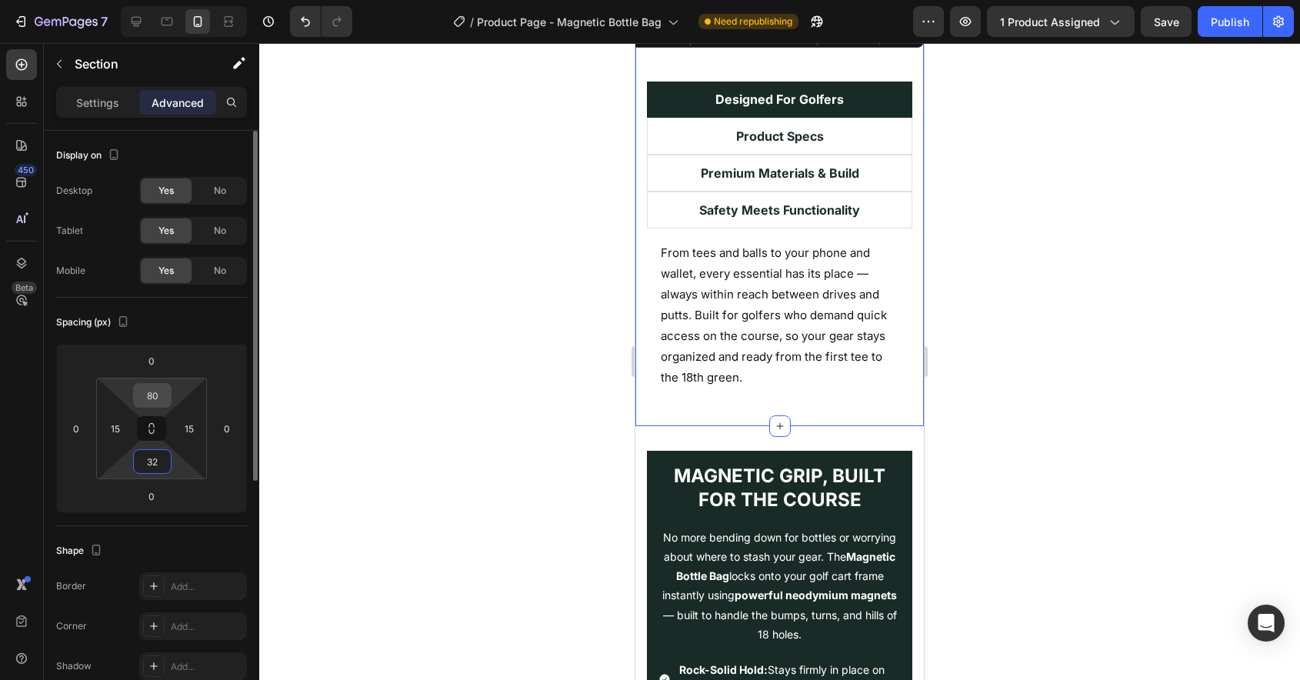
type input "32"
click at [150, 389] on input "80" at bounding box center [152, 395] width 31 height 23
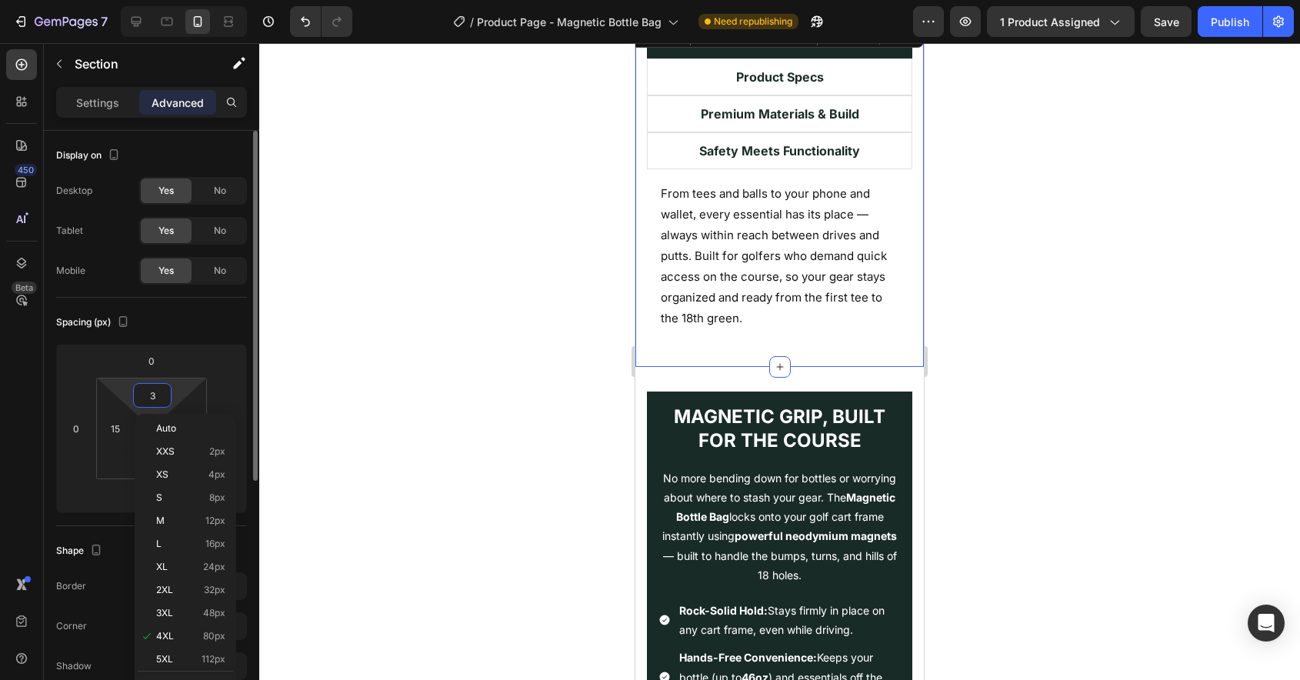
type input "32"
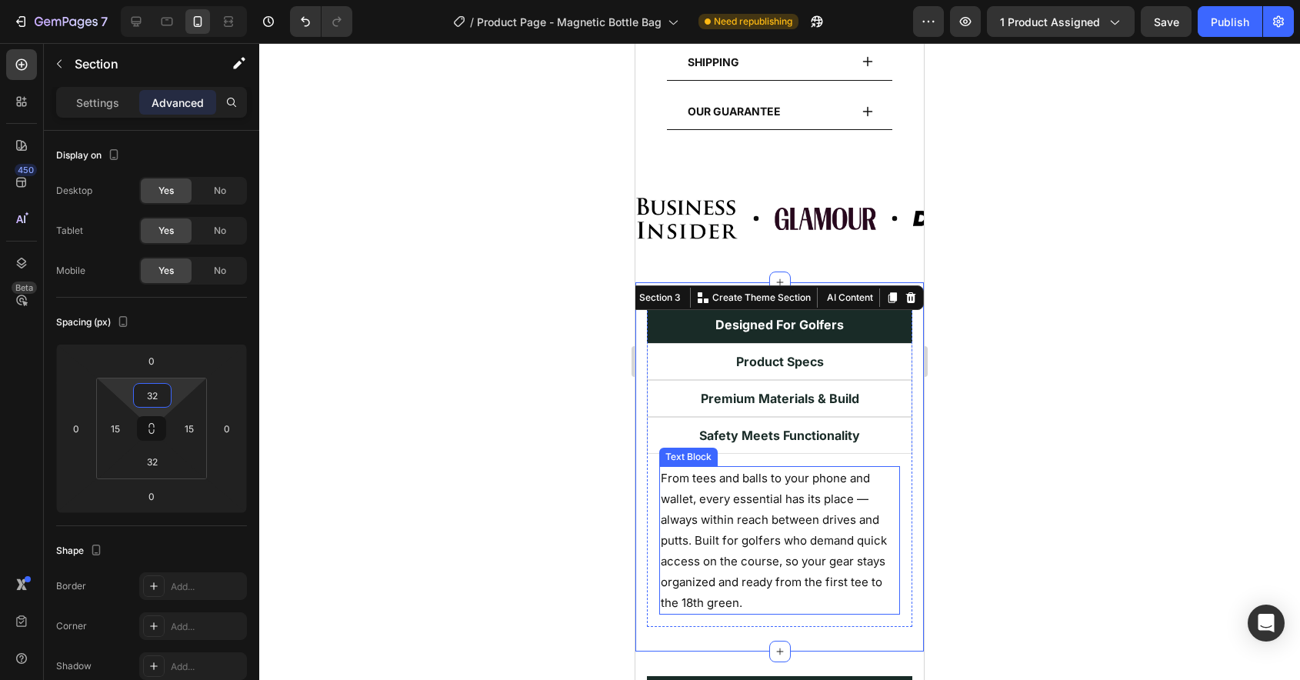
scroll to position [1042, 0]
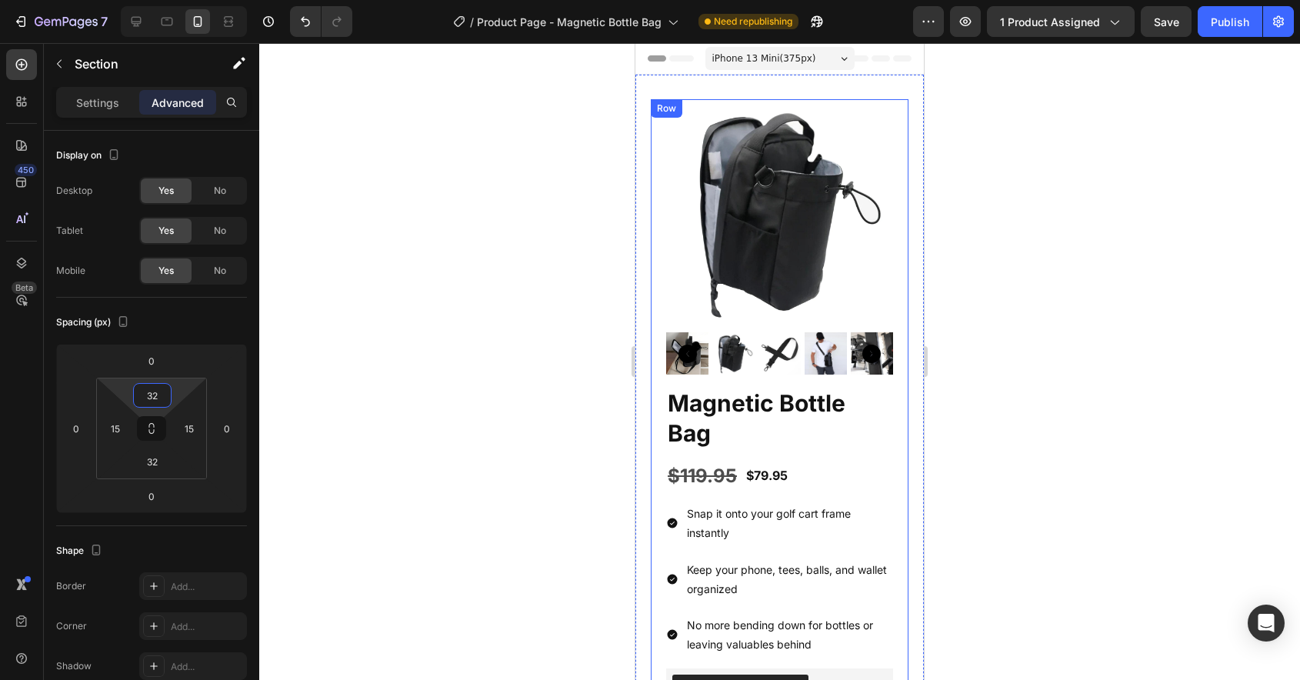
scroll to position [965, 0]
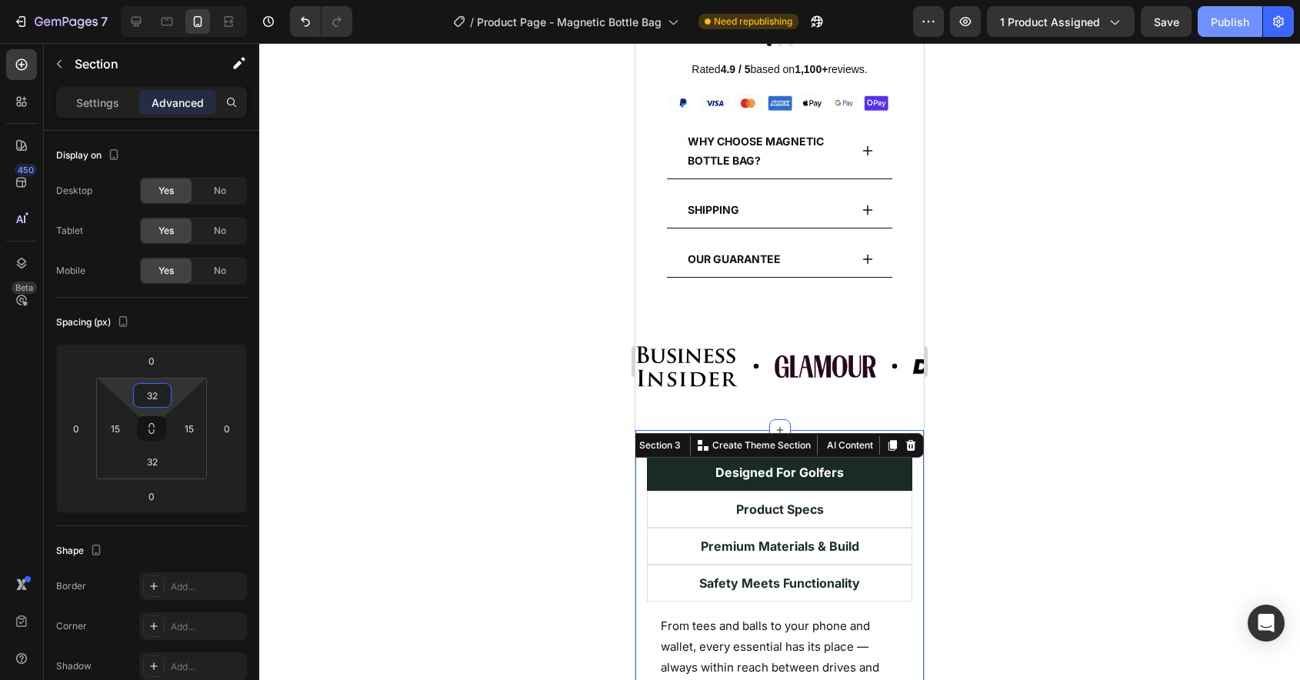
type input "32"
click at [1222, 26] on div "Publish" at bounding box center [1230, 22] width 38 height 16
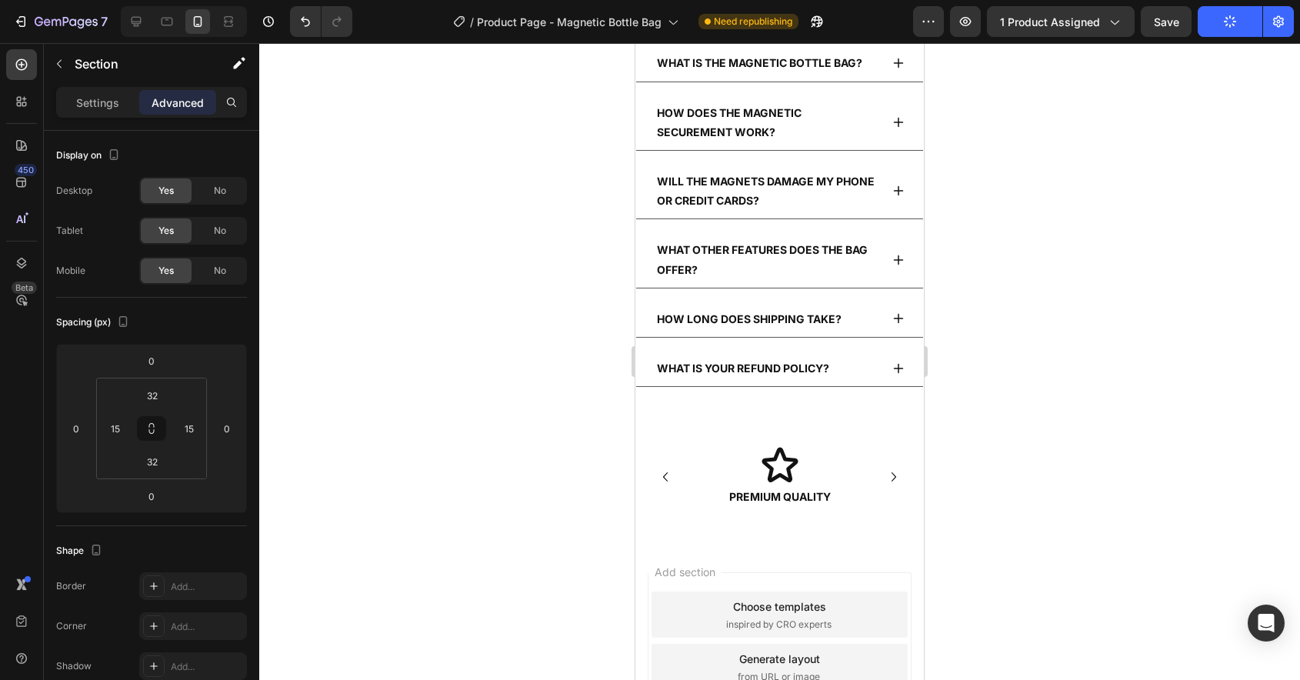
scroll to position [5233, 0]
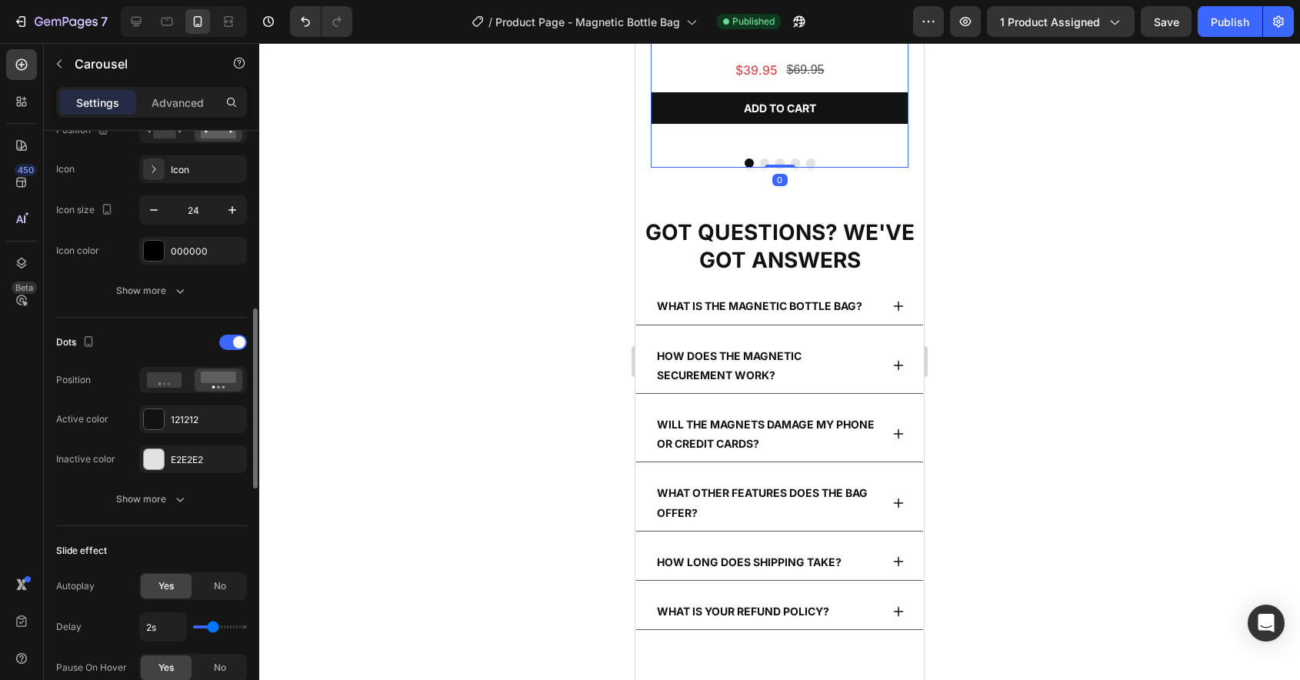
scroll to position [604, 0]
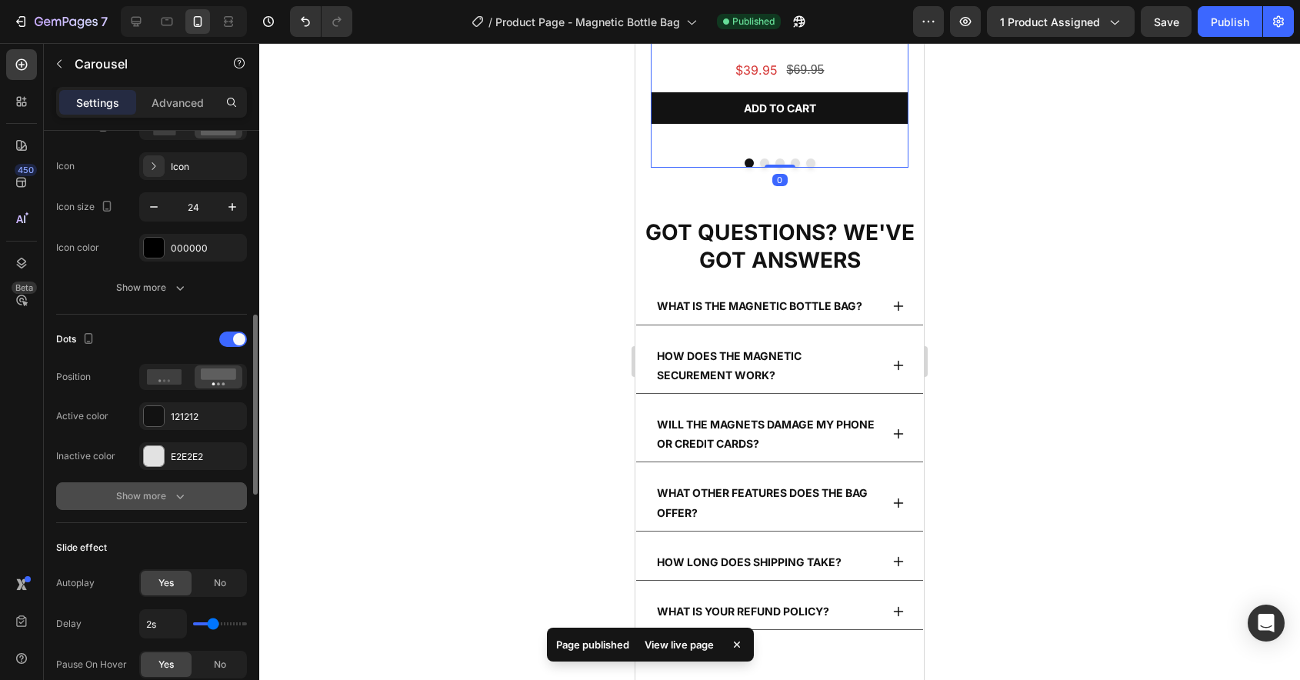
click at [162, 491] on div "Show more" at bounding box center [152, 496] width 72 height 15
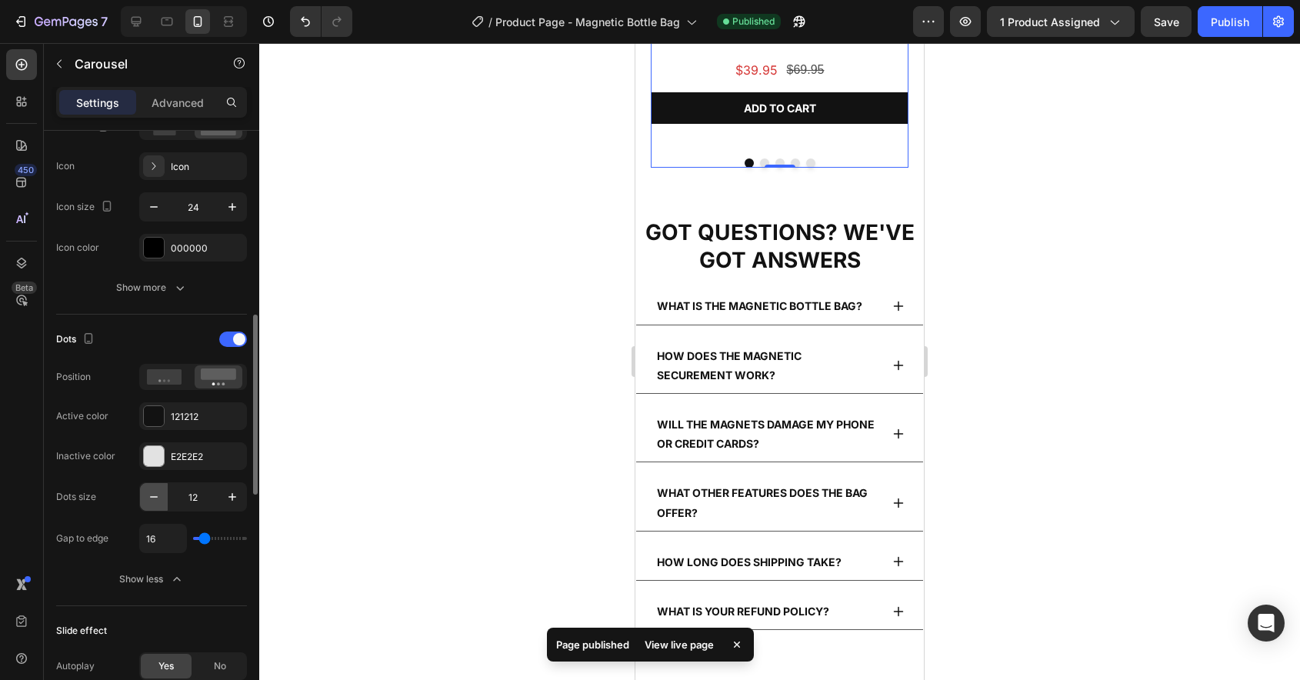
click at [157, 495] on icon "button" at bounding box center [153, 496] width 15 height 15
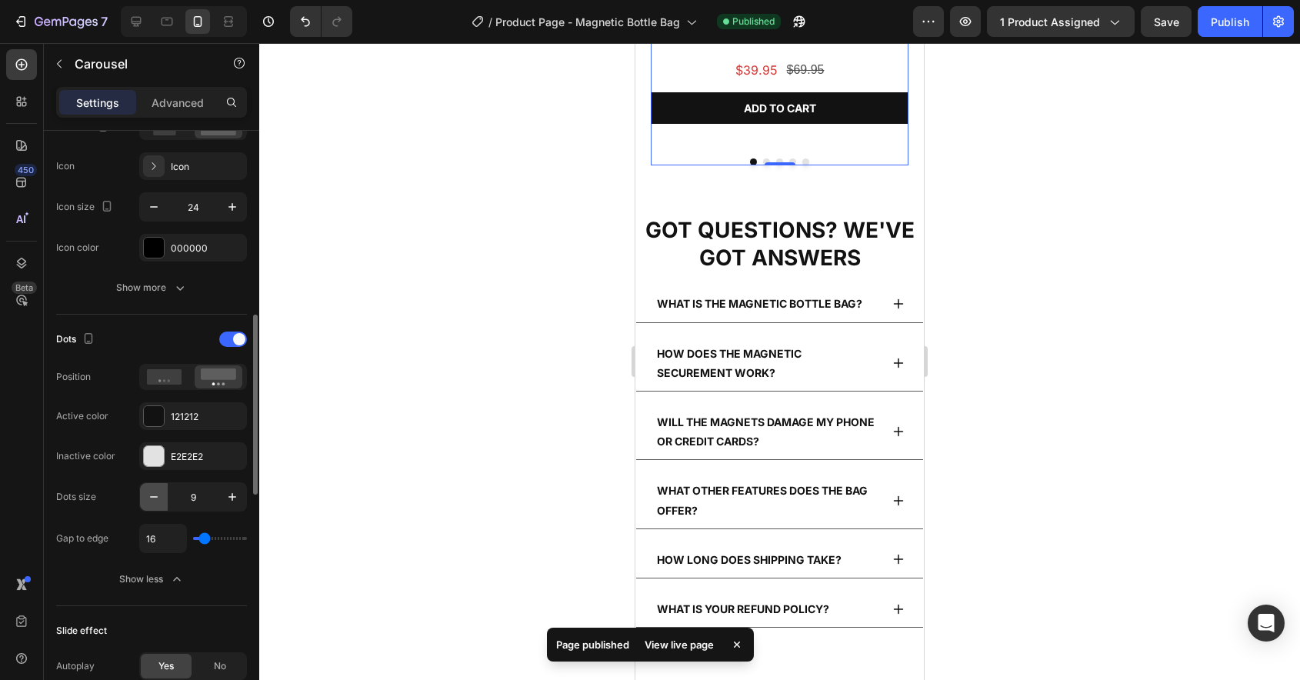
click at [157, 495] on icon "button" at bounding box center [153, 496] width 15 height 15
type input "8"
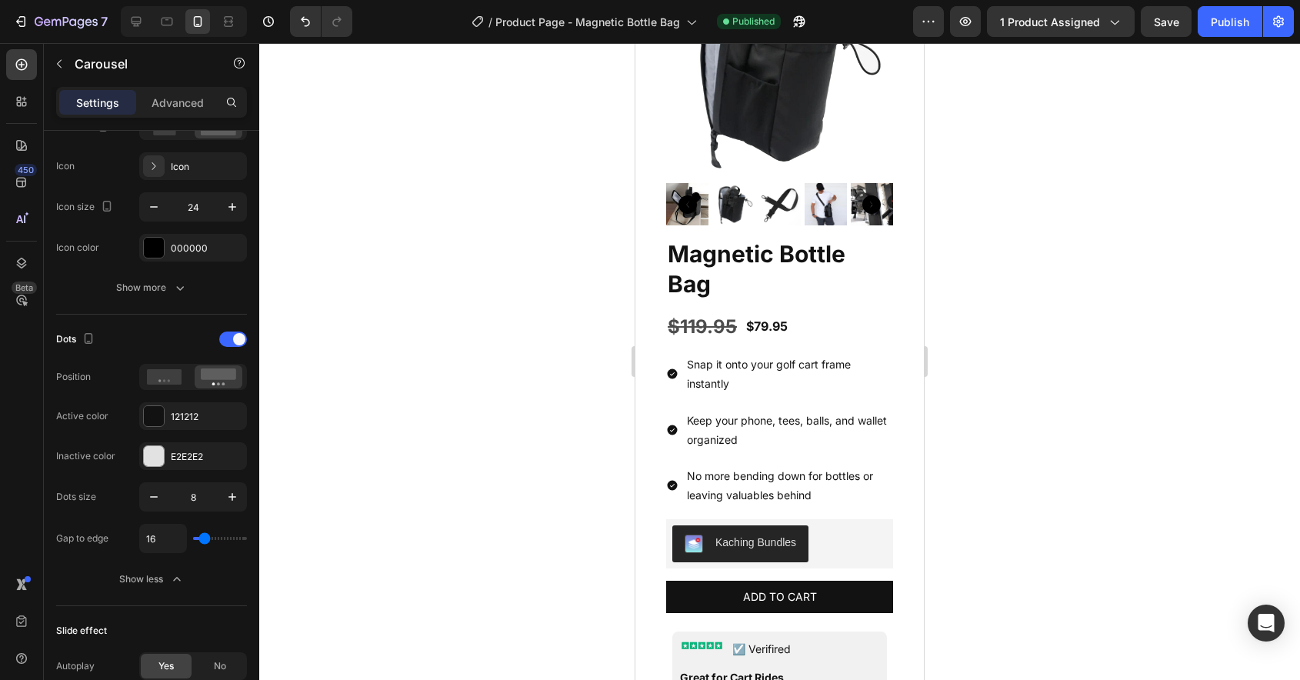
scroll to position [0, 0]
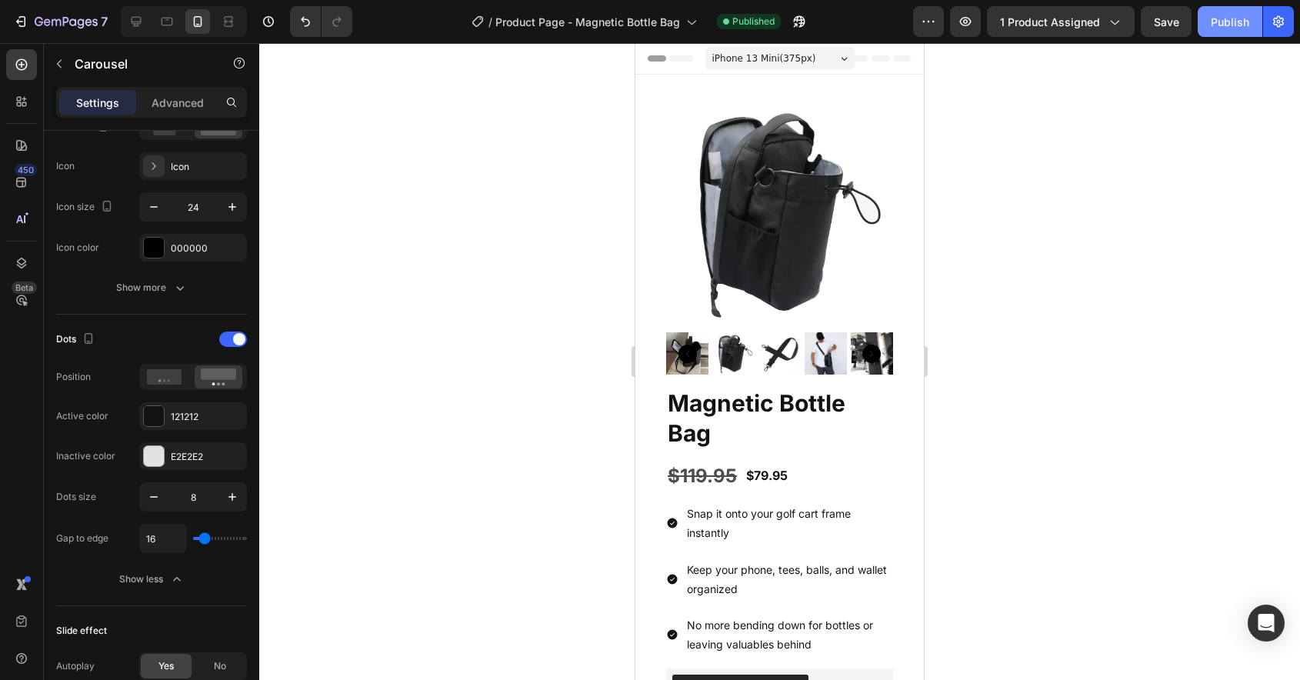
click at [1223, 26] on div "Publish" at bounding box center [1230, 22] width 38 height 16
